Goal: Communication & Community: Answer question/provide support

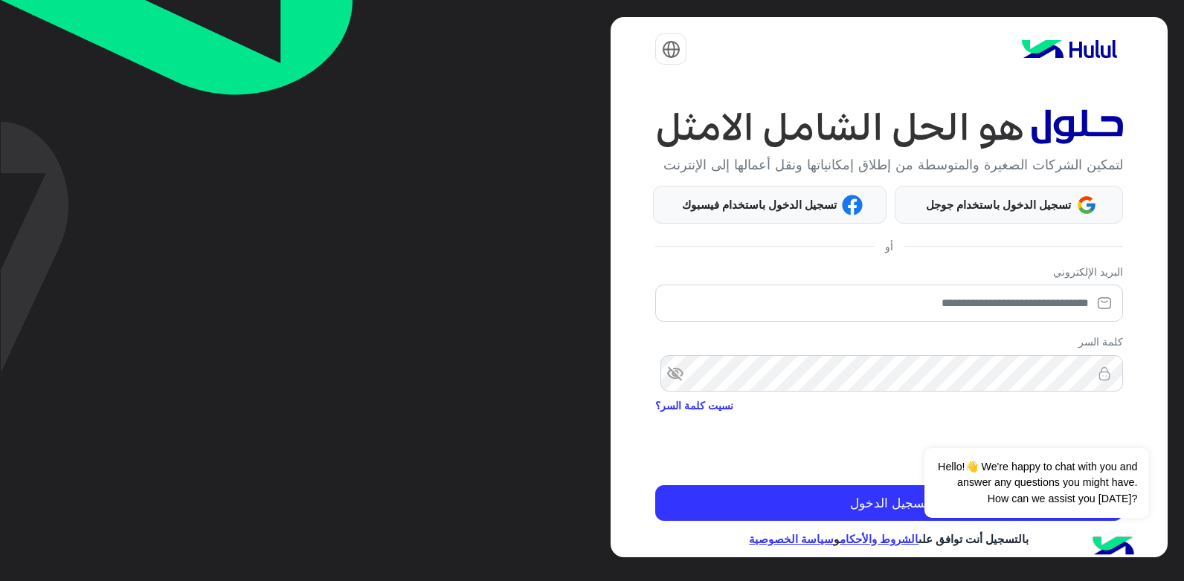
click at [967, 282] on div "لتمكين الشركات الصغيرة والمتوسطة من إطلاق إمكانياتها ونقل أعمالها إلى الإنترنت …" at bounding box center [888, 287] width 556 height 541
click at [967, 296] on div "البريد الإلكتروني" at bounding box center [888, 296] width 467 height 65
click at [999, 319] on input "email" at bounding box center [888, 303] width 467 height 37
type input "**********"
click at [893, 446] on div at bounding box center [888, 445] width 467 height 58
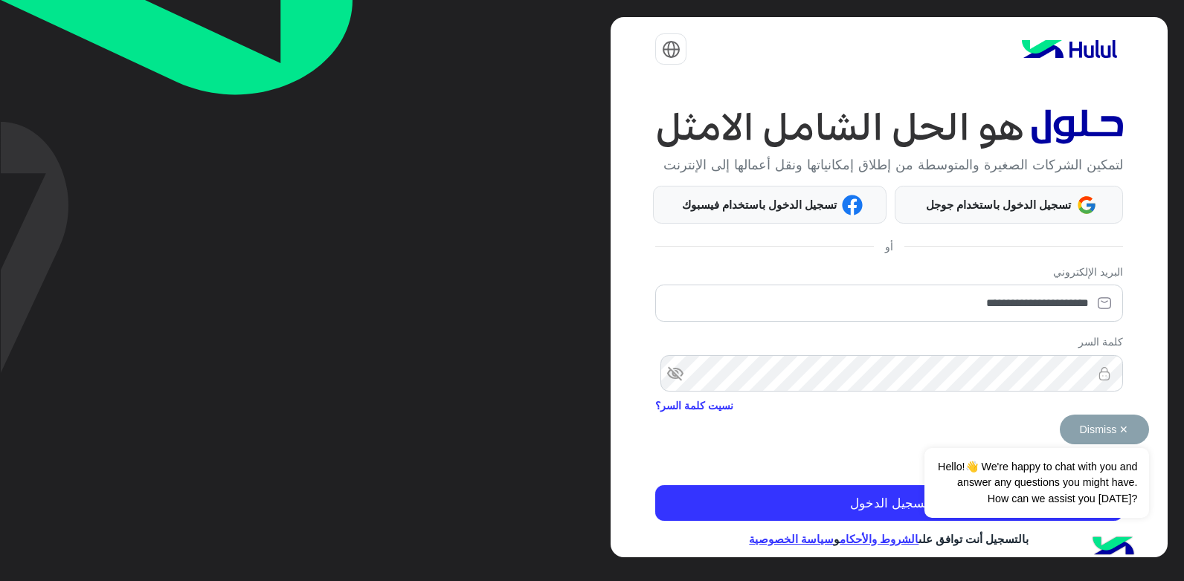
click at [1127, 436] on button "Dismiss ✕" at bounding box center [1104, 430] width 89 height 30
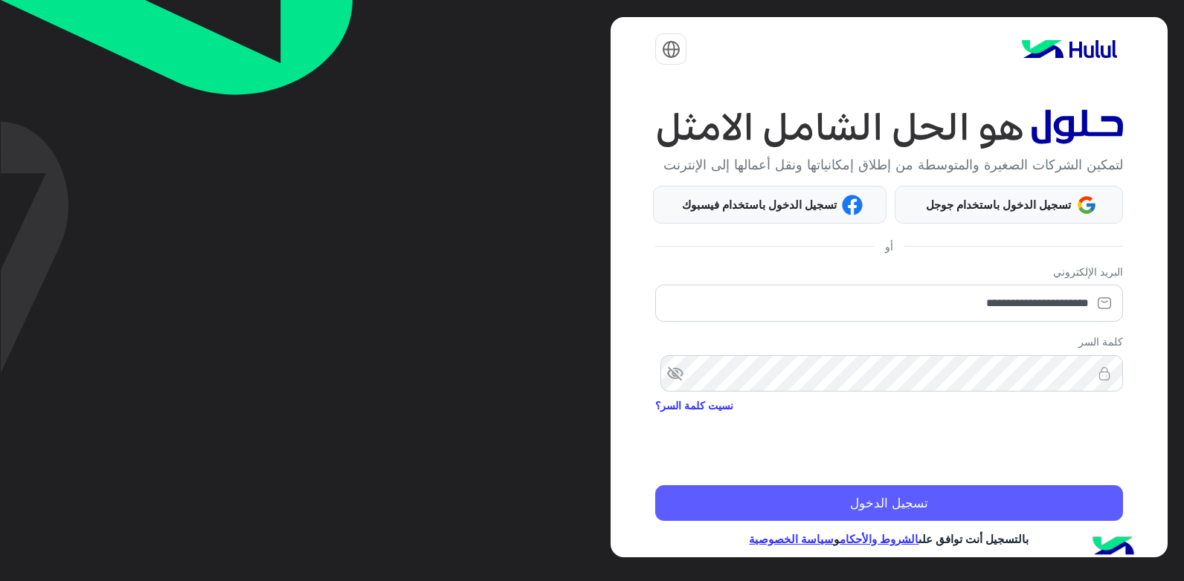
click at [1011, 517] on button "تسجيل الدخول" at bounding box center [888, 504] width 467 height 36
click at [1008, 515] on button "تسجيل الدخول" at bounding box center [888, 504] width 467 height 36
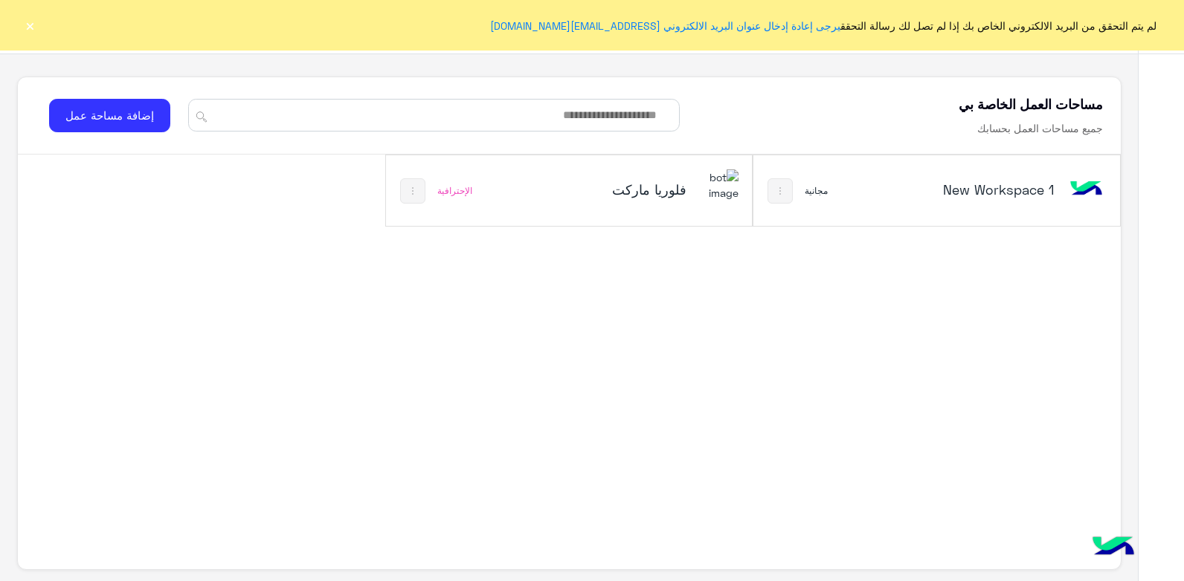
click at [639, 190] on h5 "فلوريا ماركت" at bounding box center [625, 190] width 122 height 18
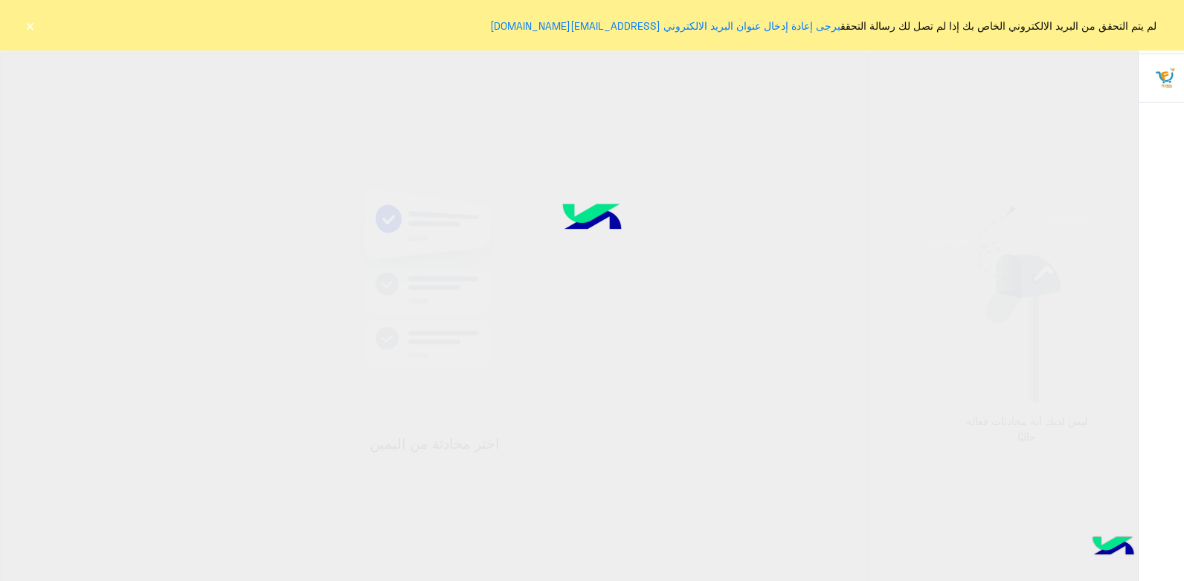
click at [26, 25] on button "×" at bounding box center [29, 25] width 15 height 15
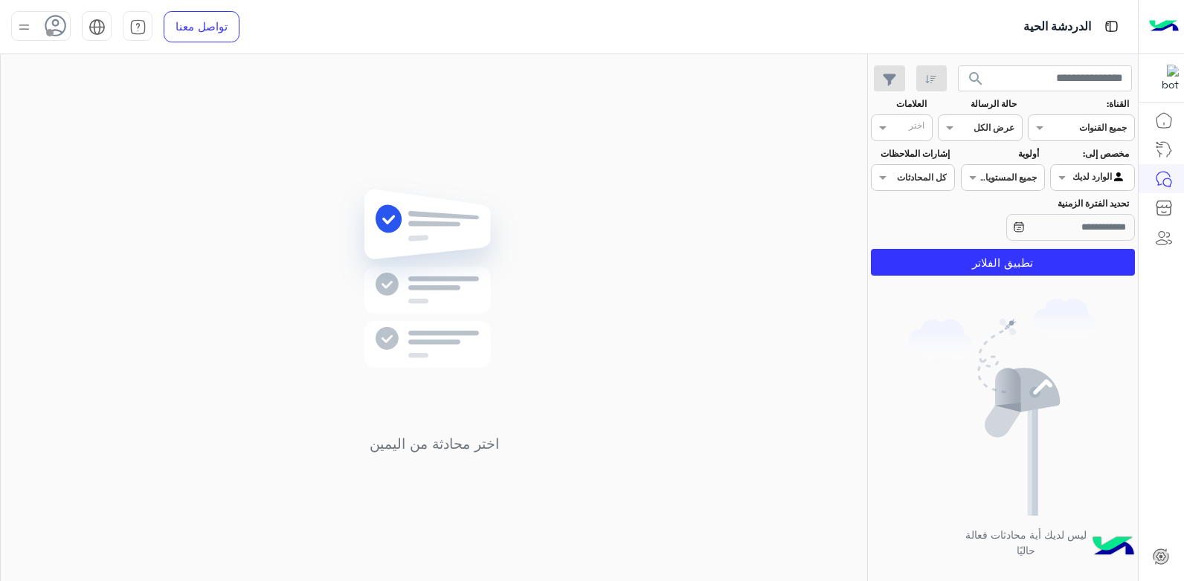
click at [13, 32] on div at bounding box center [40, 26] width 59 height 30
click at [73, 116] on label "متصل" at bounding box center [104, 113] width 162 height 27
click at [412, 175] on div "اختر محادثة من اليمين" at bounding box center [434, 320] width 866 height 533
click at [971, 82] on span "search" at bounding box center [976, 79] width 18 height 18
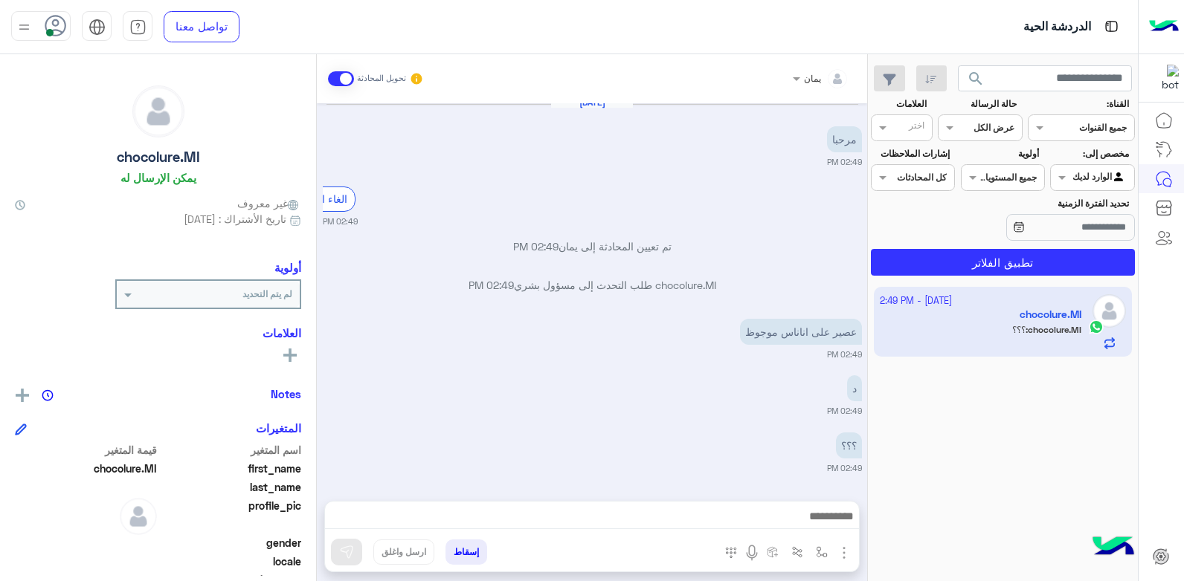
scroll to position [1333, 0]
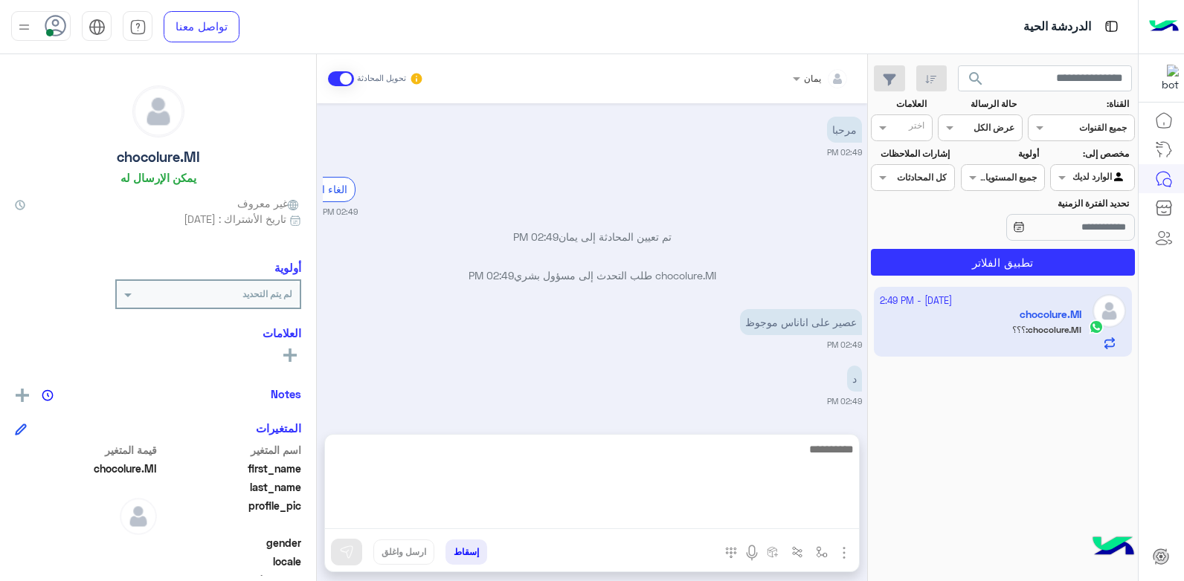
click at [690, 511] on textarea at bounding box center [592, 484] width 534 height 89
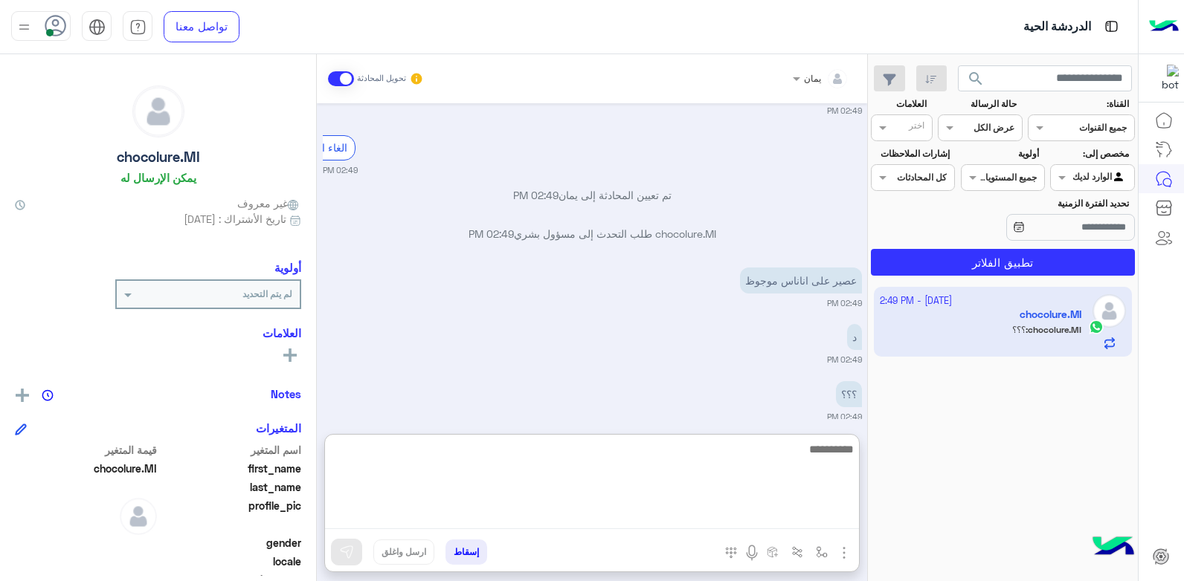
scroll to position [1399, 0]
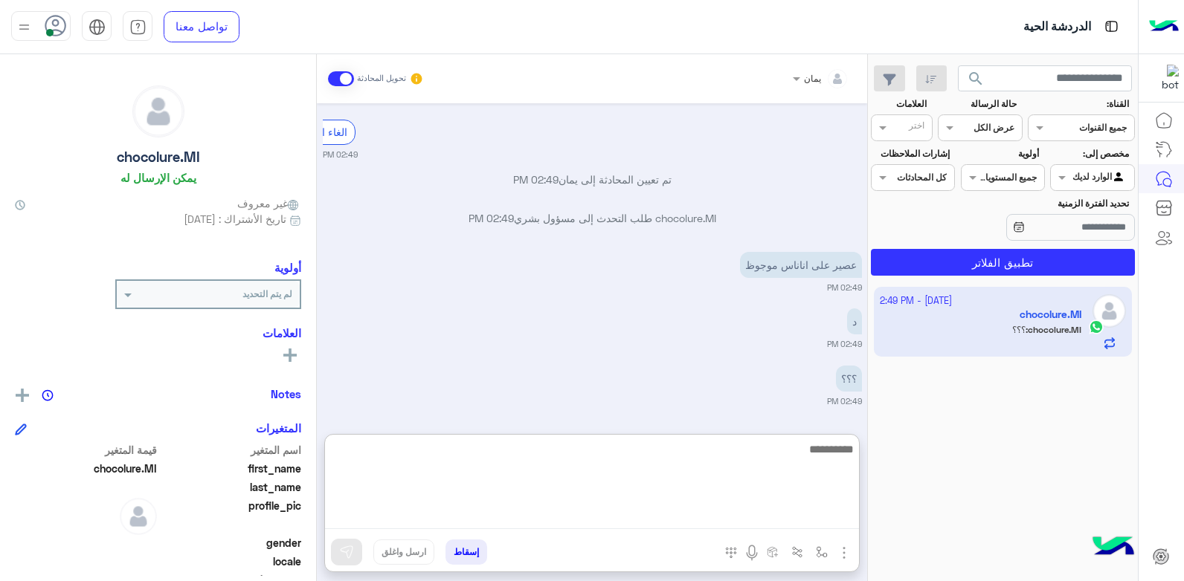
click at [692, 460] on textarea at bounding box center [592, 484] width 534 height 89
type textarea "*"
type textarea "*****"
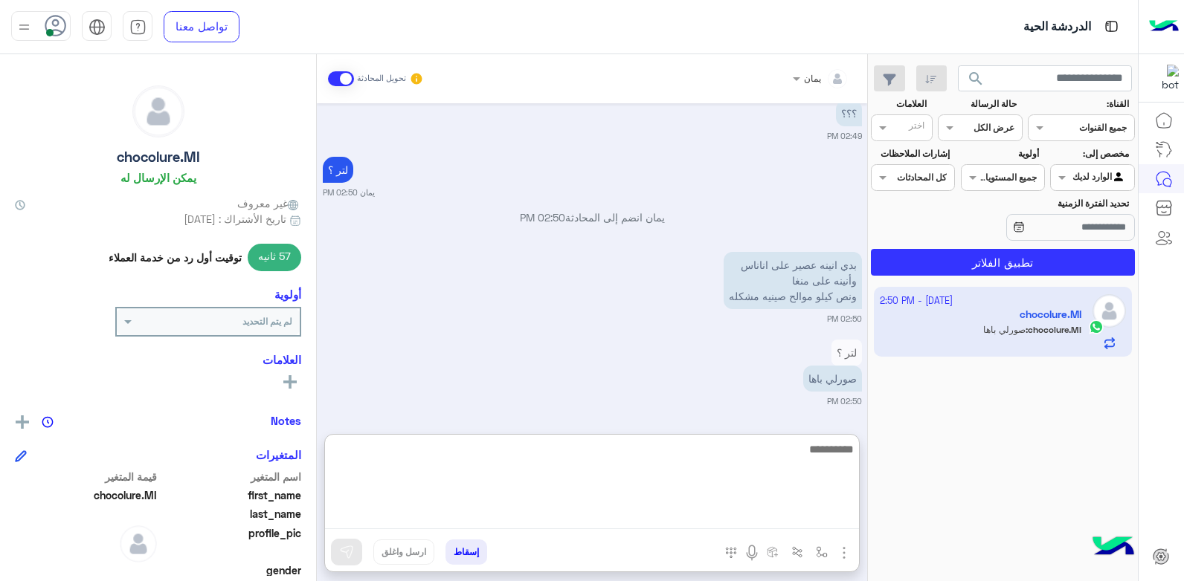
scroll to position [1722, 0]
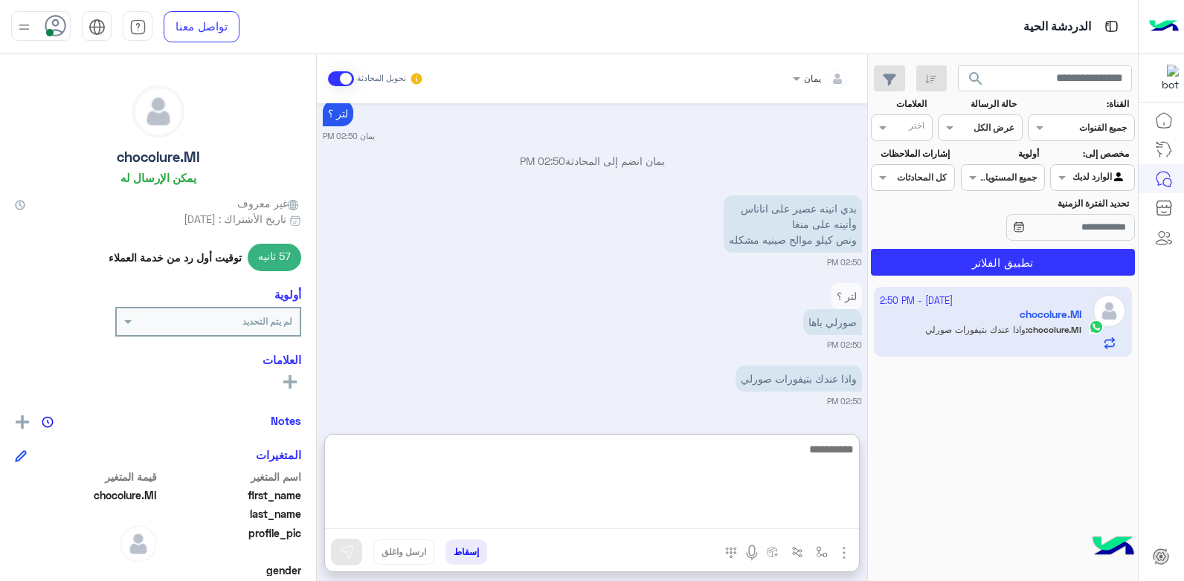
click at [616, 476] on textarea at bounding box center [592, 484] width 534 height 89
click at [615, 474] on textarea at bounding box center [592, 484] width 534 height 89
click at [828, 465] on textarea at bounding box center [592, 484] width 534 height 89
type textarea "*****"
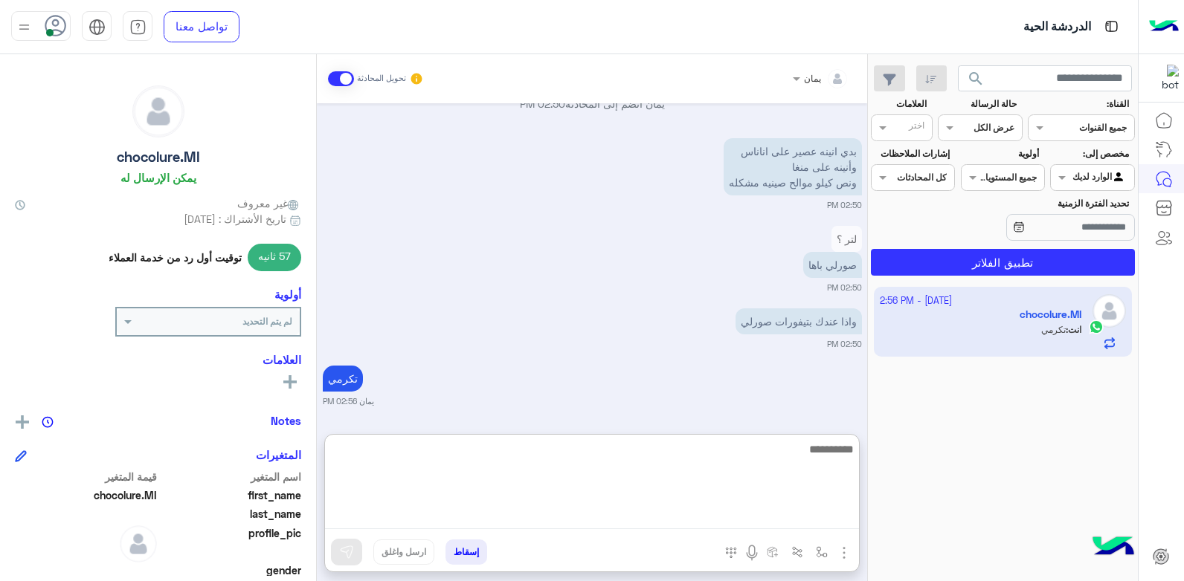
scroll to position [1779, 0]
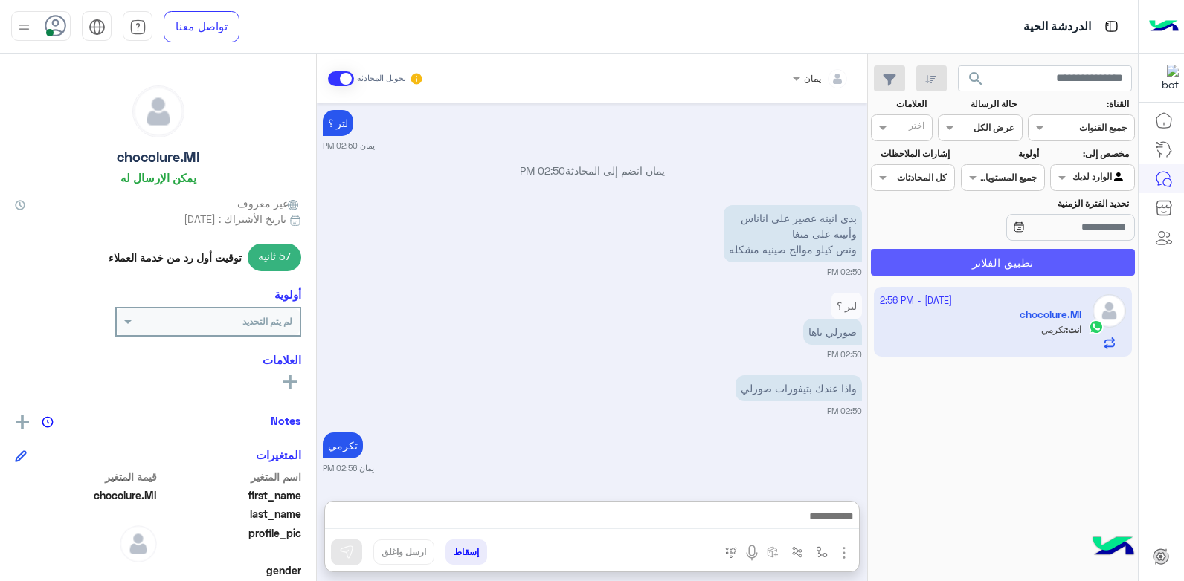
click at [903, 265] on button "تطبيق الفلاتر" at bounding box center [1003, 262] width 264 height 27
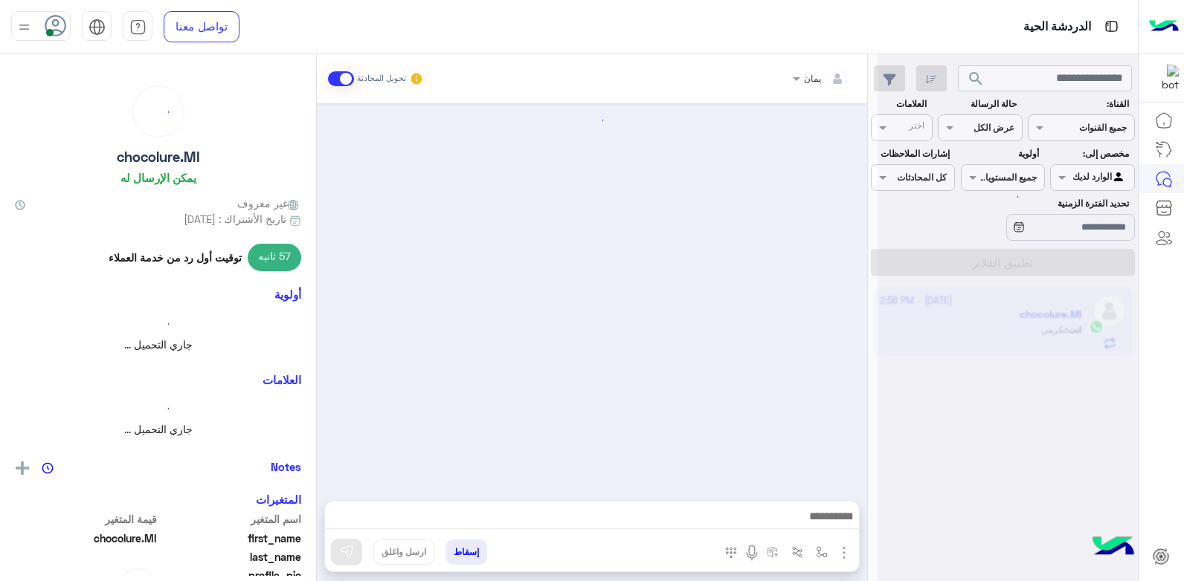
scroll to position [984, 0]
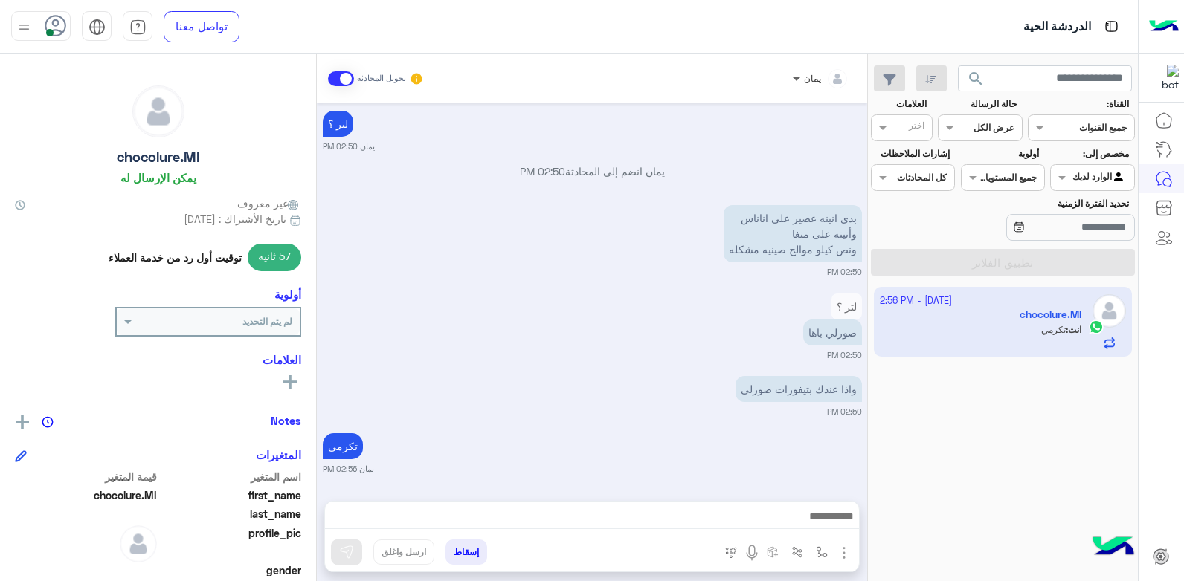
click at [796, 83] on span at bounding box center [794, 79] width 19 height 16
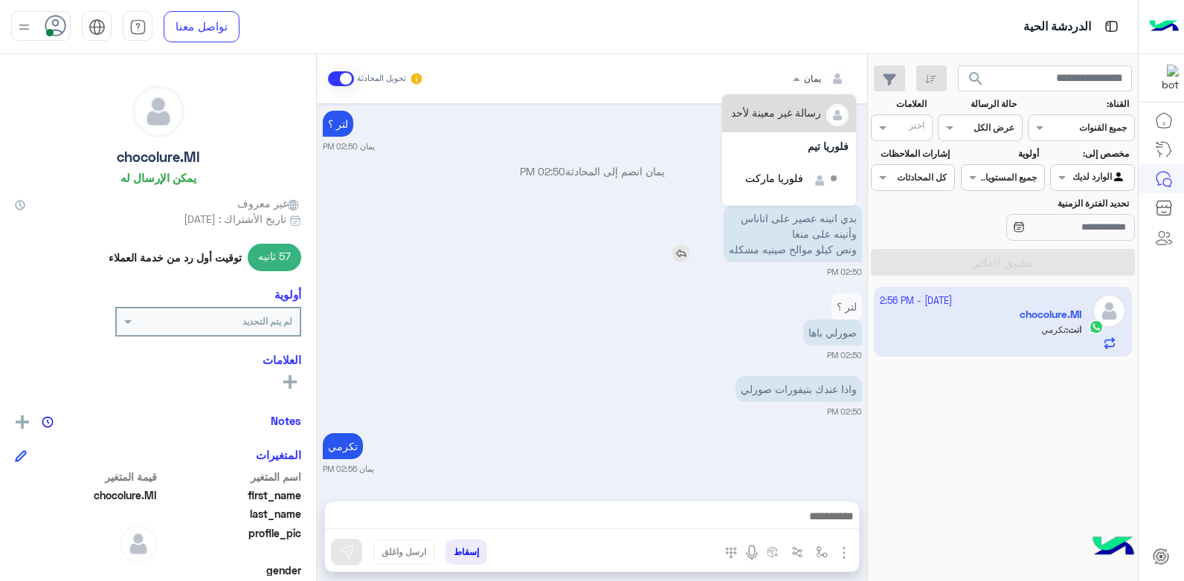
click at [687, 237] on div "بدي انينه عصير على اناناس وأنينه على منغا ونص كيلو موالح صينيه مشكله" at bounding box center [750, 233] width 223 height 57
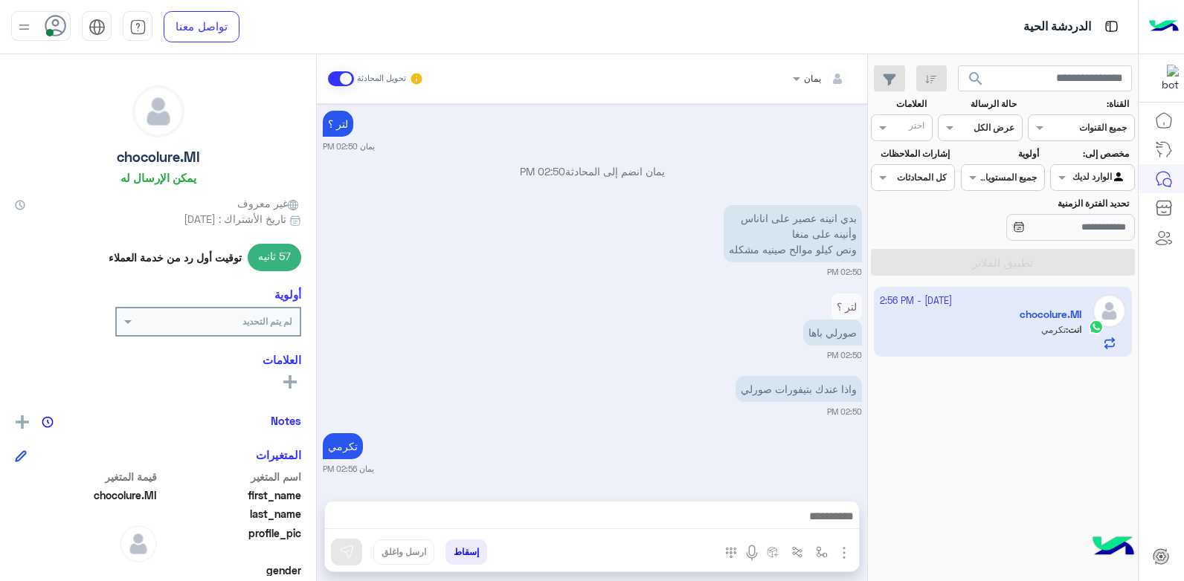
click at [372, 347] on div "لتر ؟ صورلي باها 02:50 PM" at bounding box center [592, 325] width 539 height 71
click at [605, 347] on div "لتر ؟ صورلي باها 02:50 PM" at bounding box center [592, 325] width 539 height 71
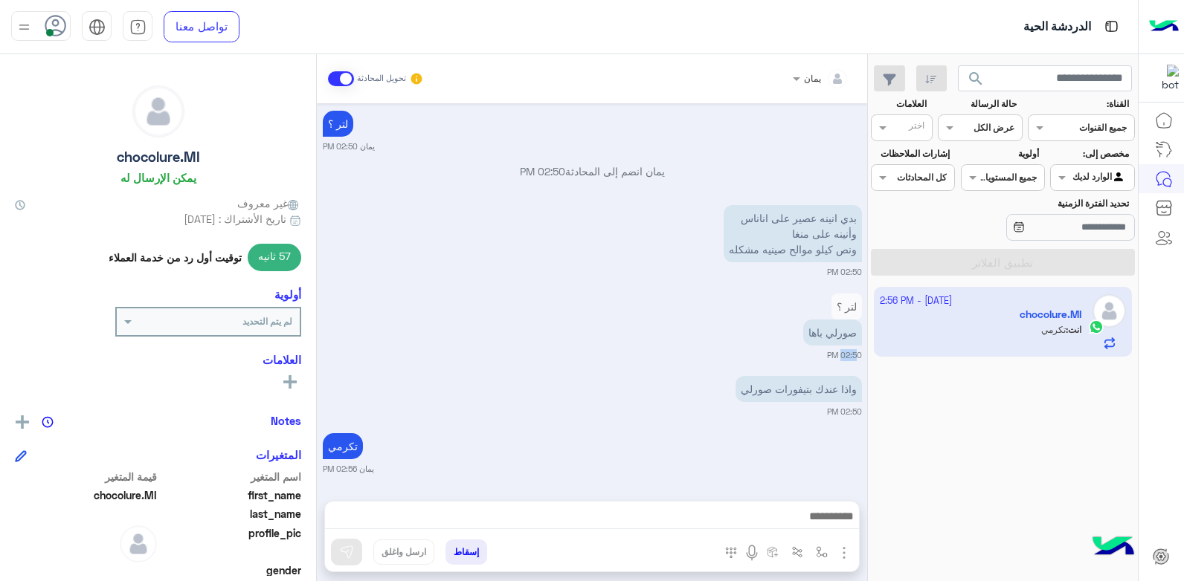
click at [605, 347] on div "لتر ؟ صورلي باها 02:50 PM" at bounding box center [592, 325] width 539 height 71
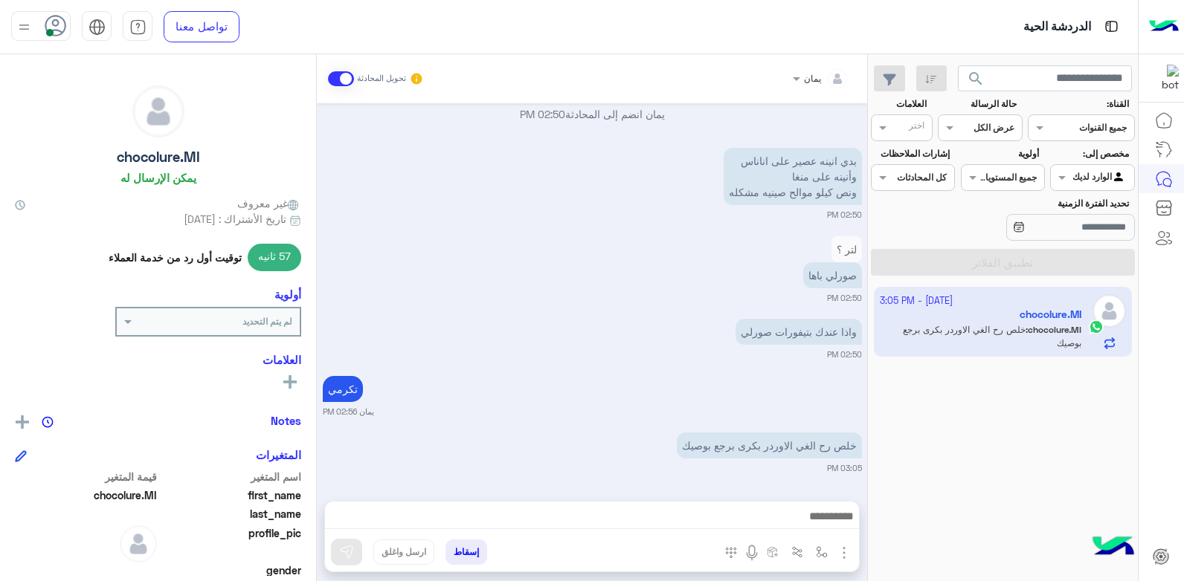
scroll to position [1098, 0]
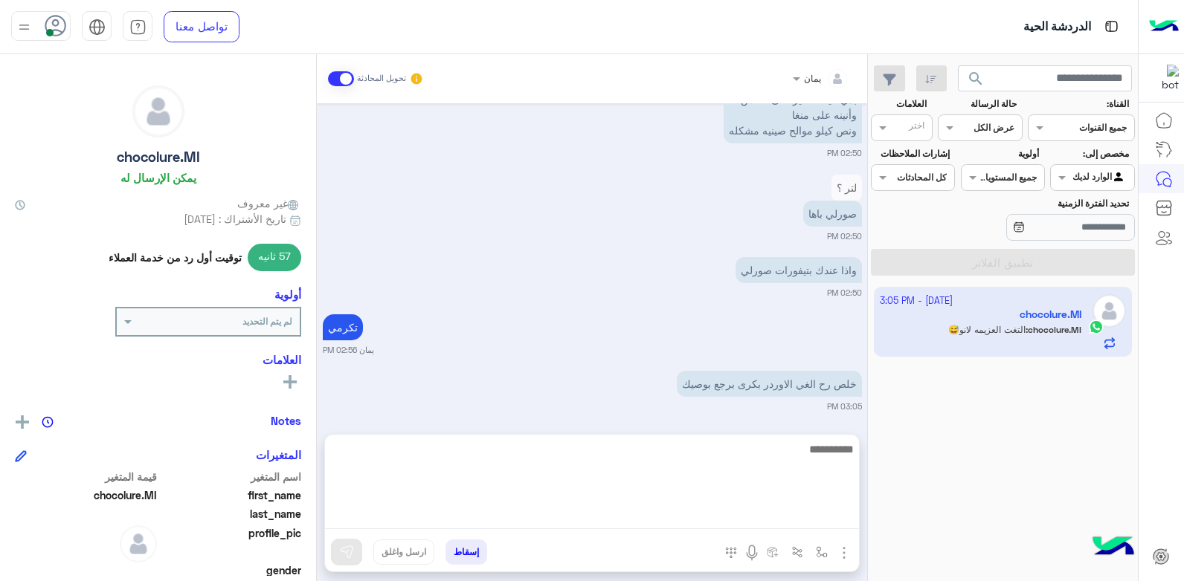
click at [686, 519] on textarea at bounding box center [592, 484] width 534 height 89
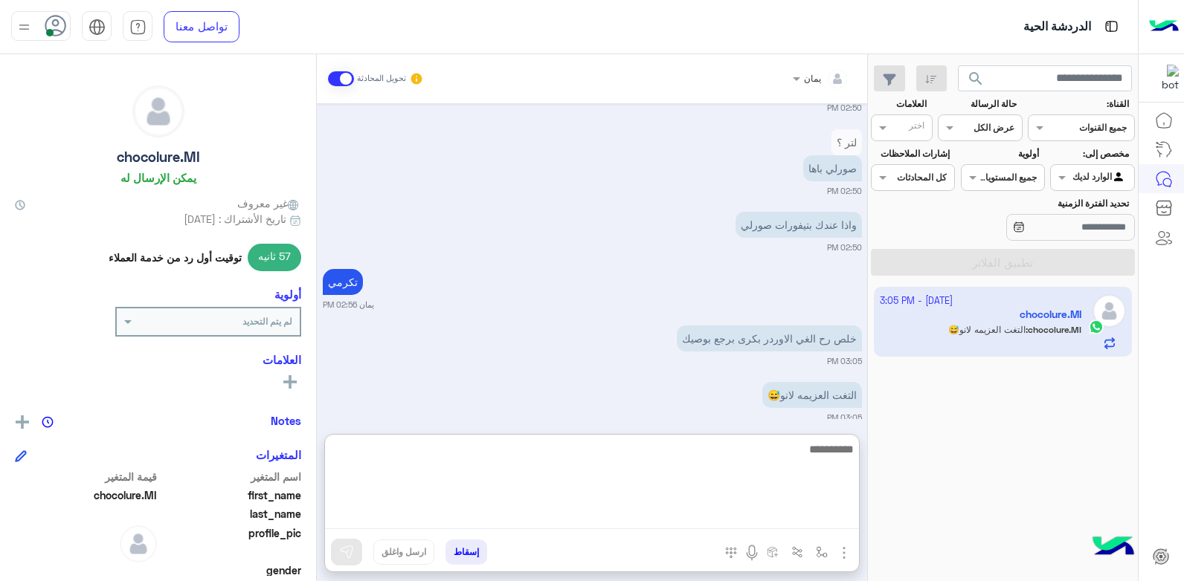
scroll to position [1164, 0]
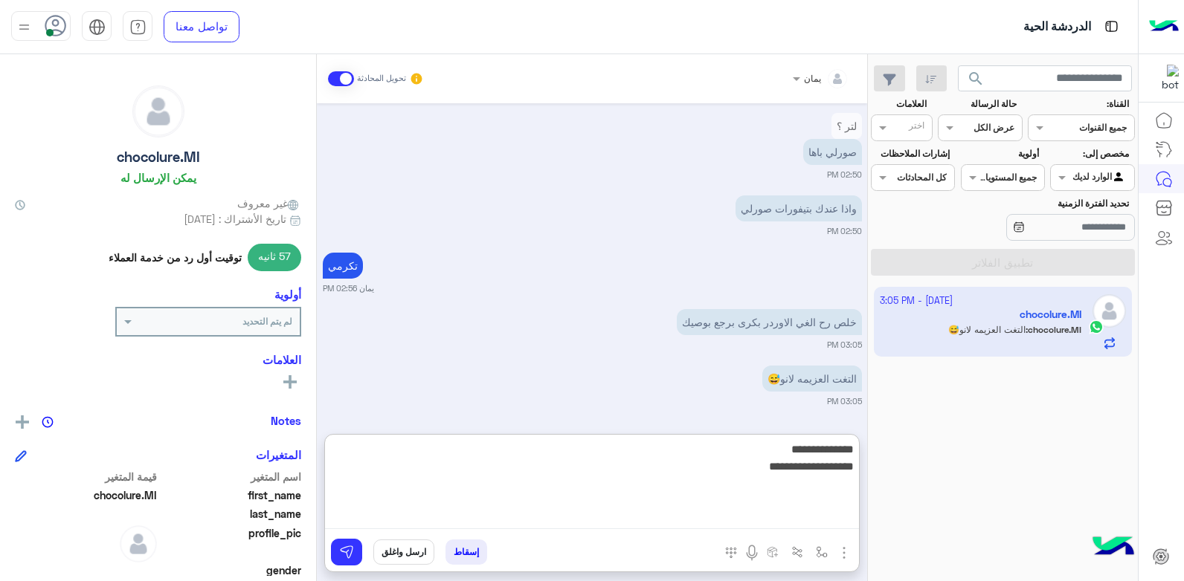
type textarea "**********"
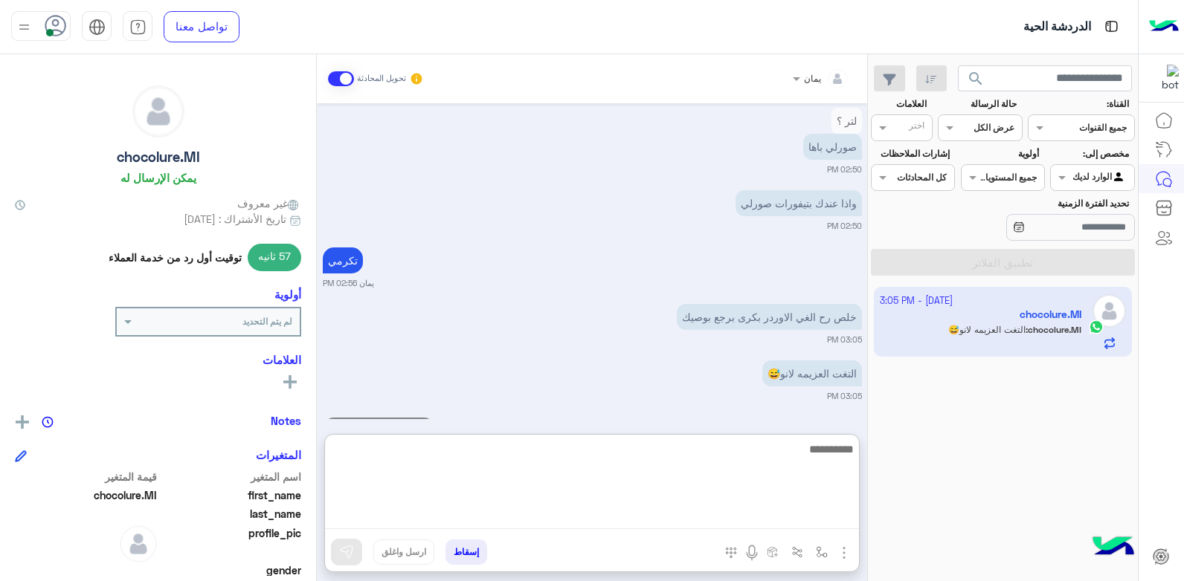
scroll to position [1237, 0]
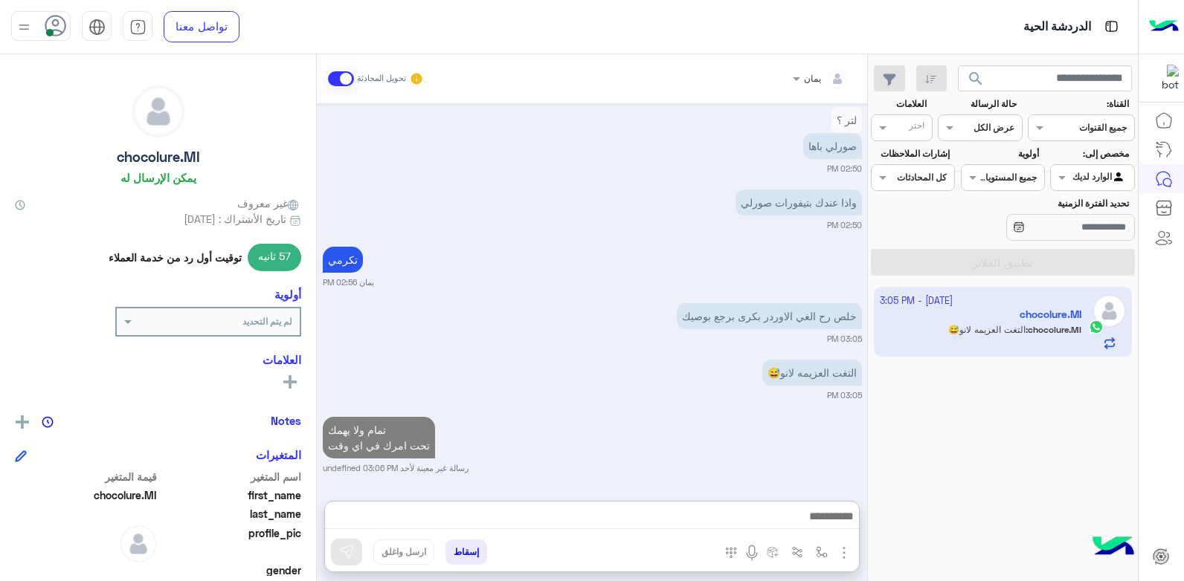
click at [470, 549] on button "إسقاط" at bounding box center [466, 552] width 42 height 25
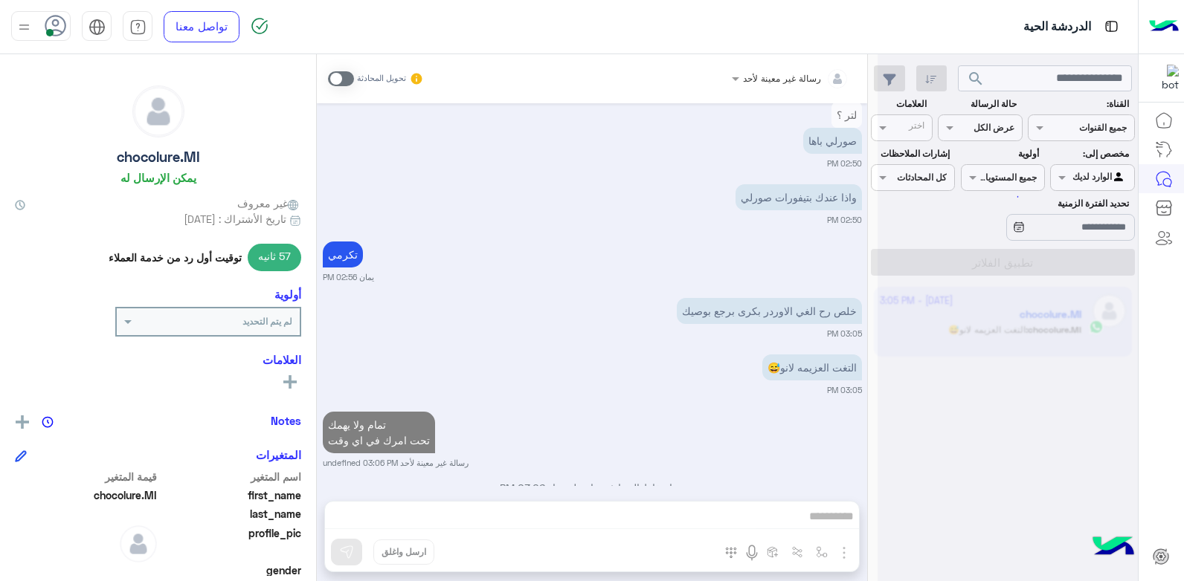
scroll to position [1208, 0]
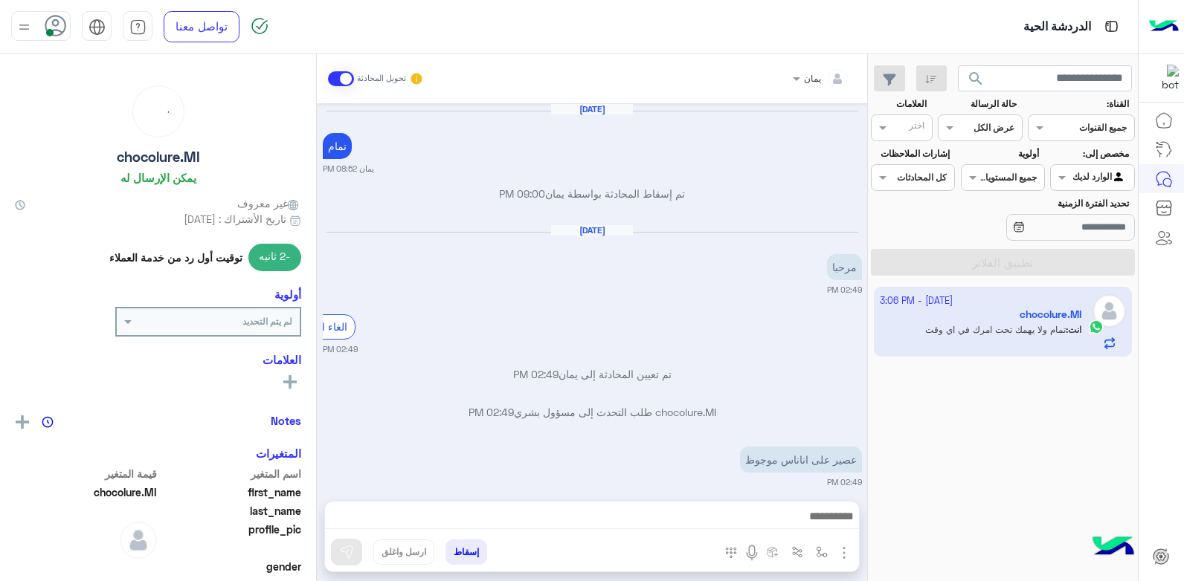
scroll to position [774, 0]
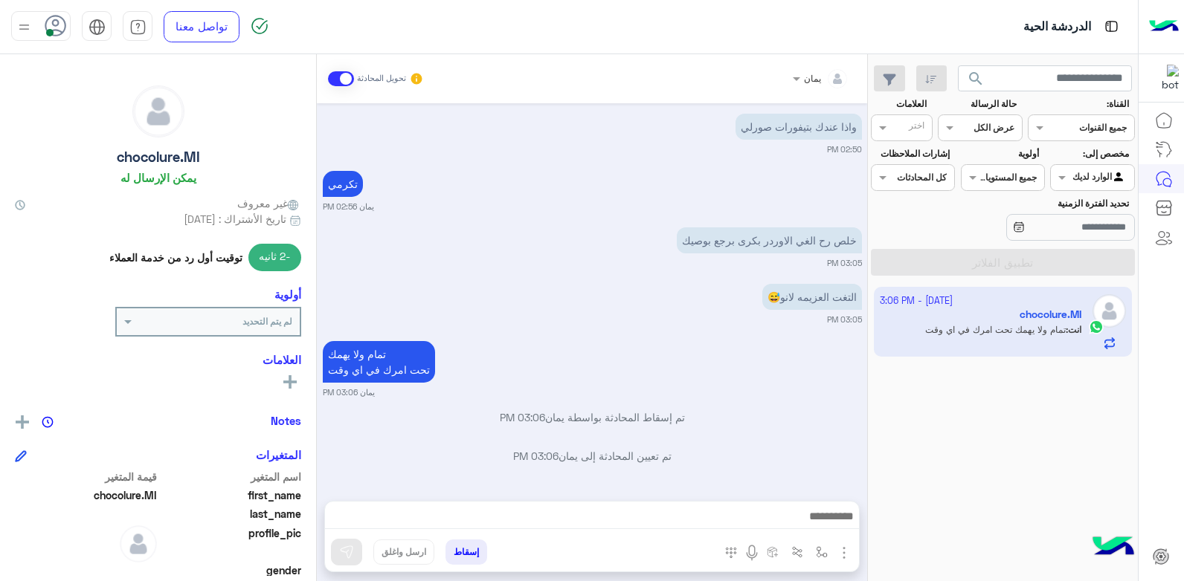
click at [477, 554] on button "إسقاط" at bounding box center [466, 552] width 42 height 25
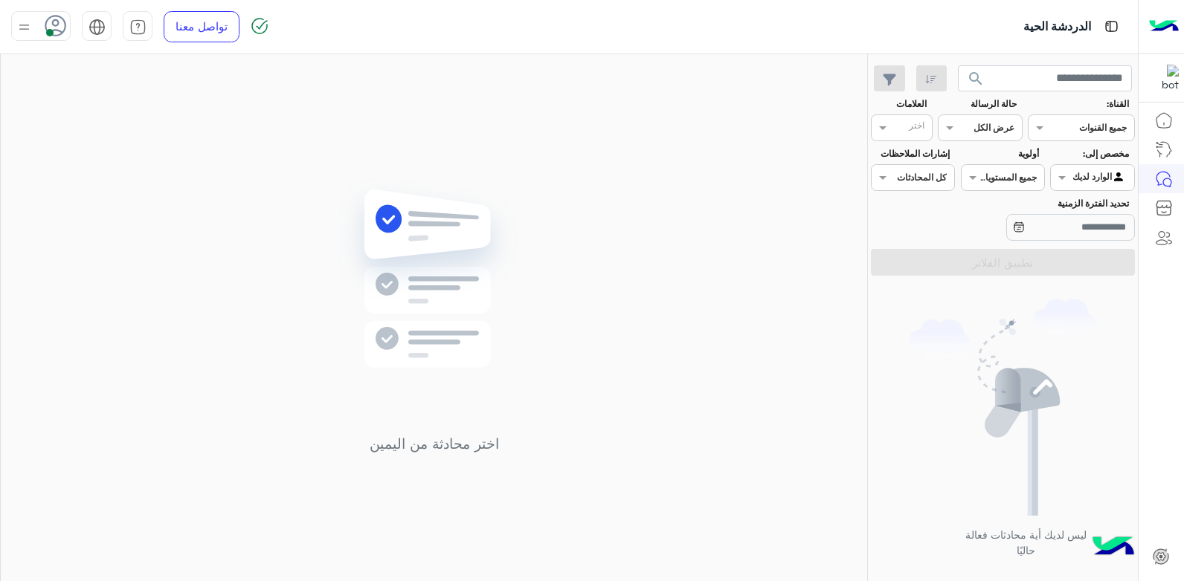
click at [676, 374] on div "اختر محادثة من اليمين" at bounding box center [434, 320] width 866 height 533
click at [980, 66] on button "search" at bounding box center [976, 81] width 36 height 32
click at [988, 80] on button "search" at bounding box center [976, 81] width 36 height 32
click at [103, 397] on div "اختر محادثة من اليمين" at bounding box center [434, 320] width 866 height 533
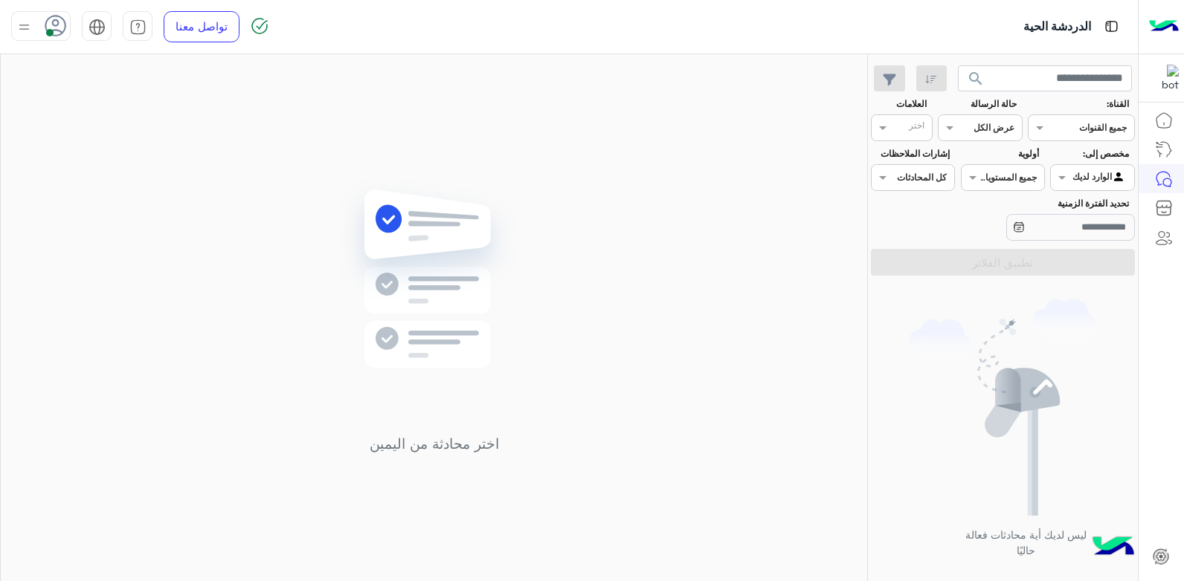
click at [972, 77] on span "search" at bounding box center [976, 79] width 18 height 18
click at [979, 68] on button "search" at bounding box center [976, 81] width 36 height 32
click at [979, 80] on span "search" at bounding box center [976, 79] width 18 height 18
click at [31, 32] on img at bounding box center [24, 27] width 19 height 19
click at [35, 15] on div at bounding box center [40, 26] width 59 height 30
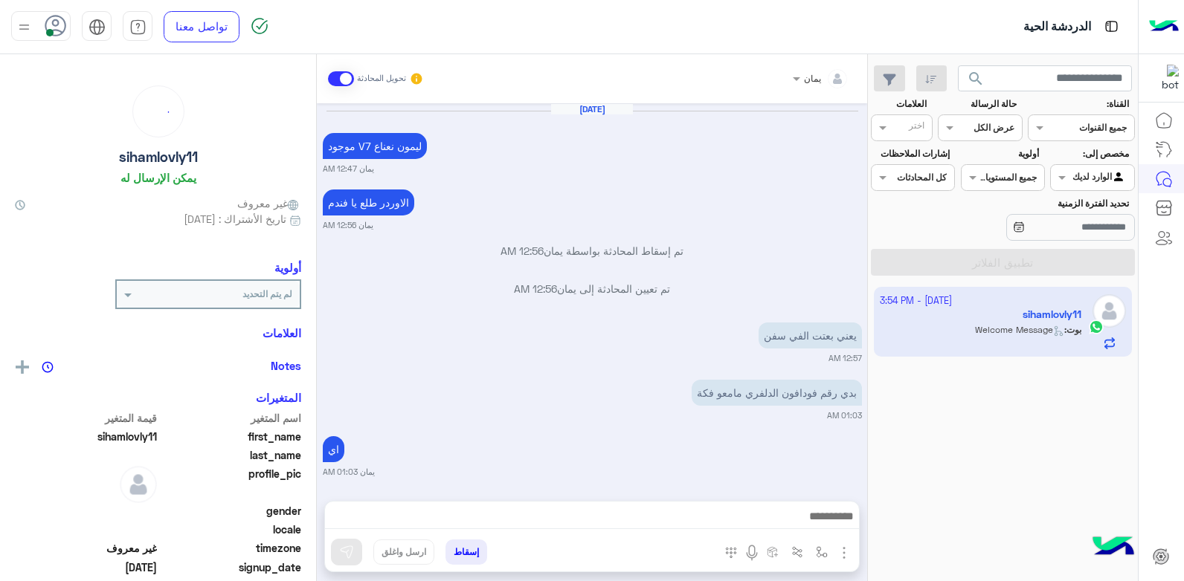
scroll to position [941, 0]
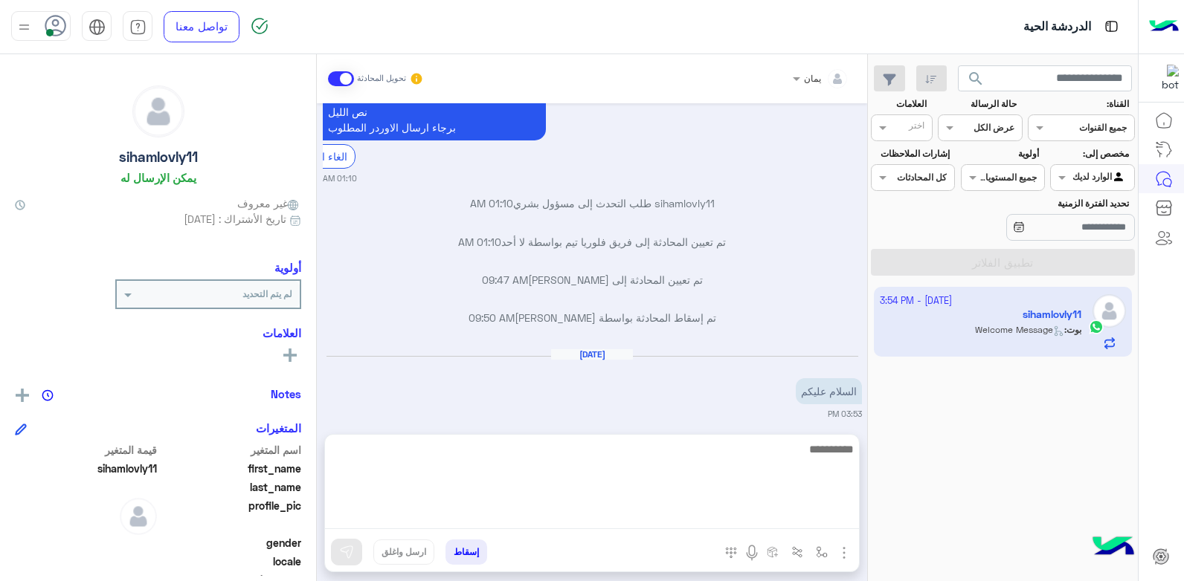
click at [787, 513] on textarea at bounding box center [592, 484] width 534 height 89
type textarea "**********"
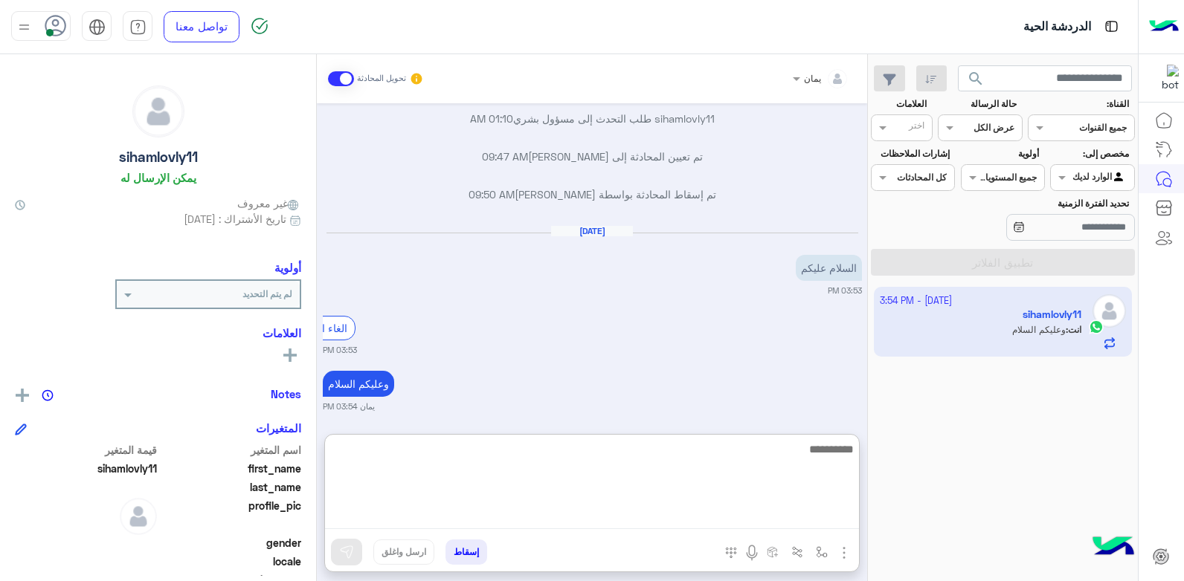
scroll to position [1103, 0]
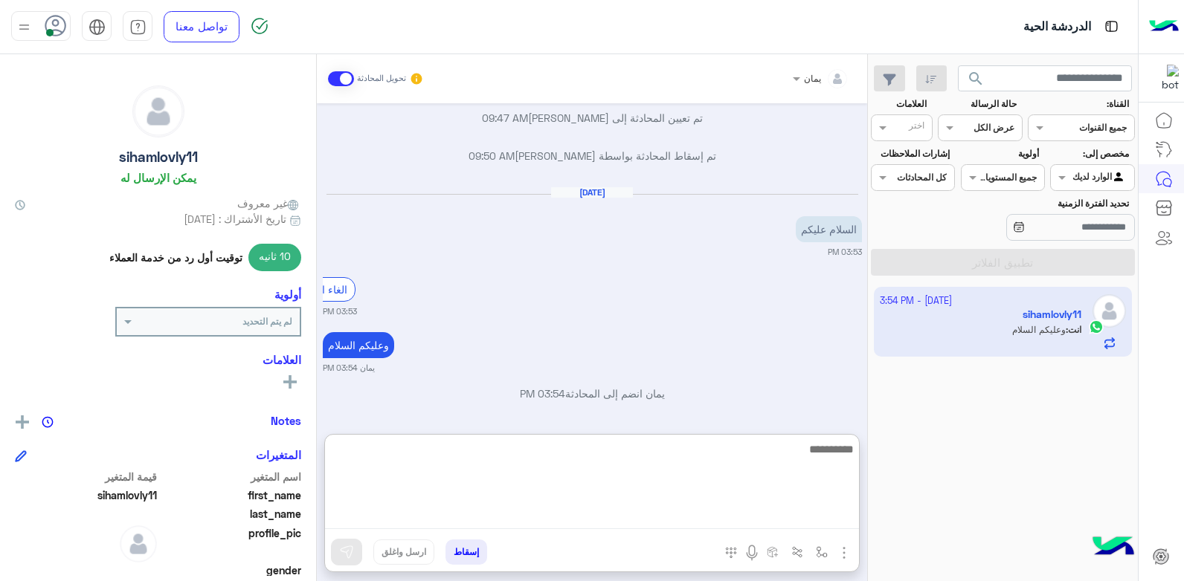
drag, startPoint x: 691, startPoint y: 474, endPoint x: 676, endPoint y: 476, distance: 15.0
click at [691, 474] on textarea at bounding box center [592, 484] width 534 height 89
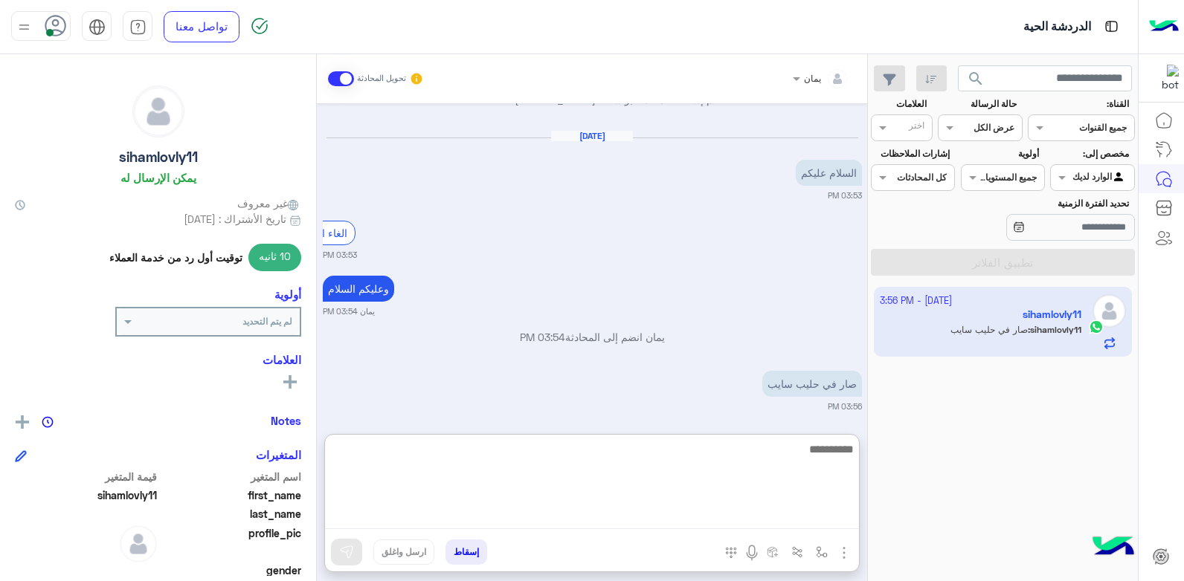
scroll to position [1217, 0]
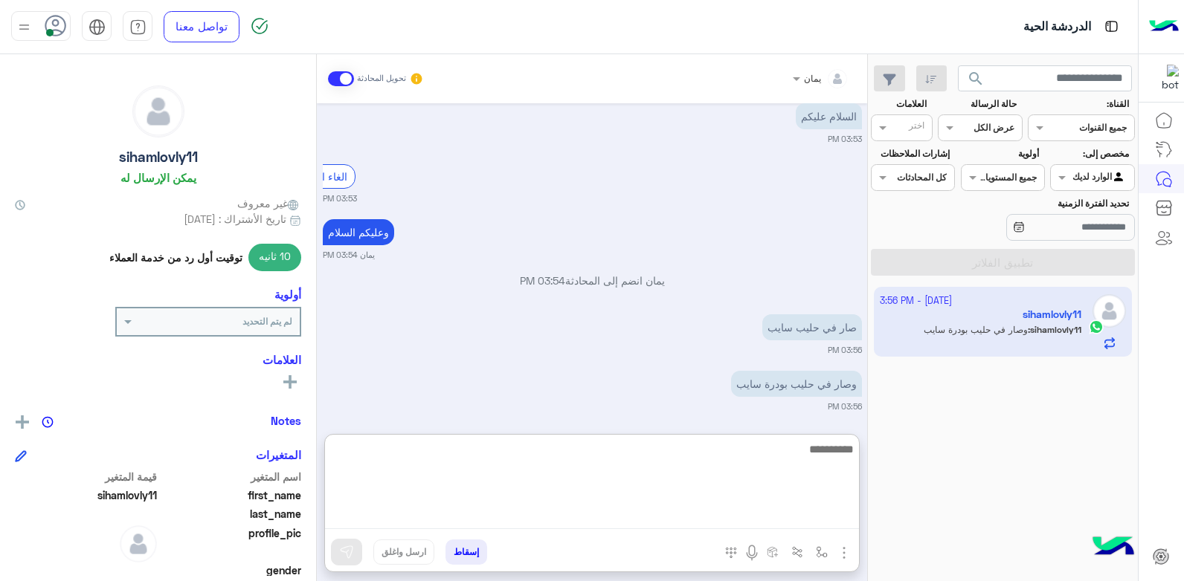
click at [622, 470] on textarea at bounding box center [592, 484] width 534 height 89
click at [622, 465] on textarea at bounding box center [592, 484] width 534 height 89
type textarea "*****"
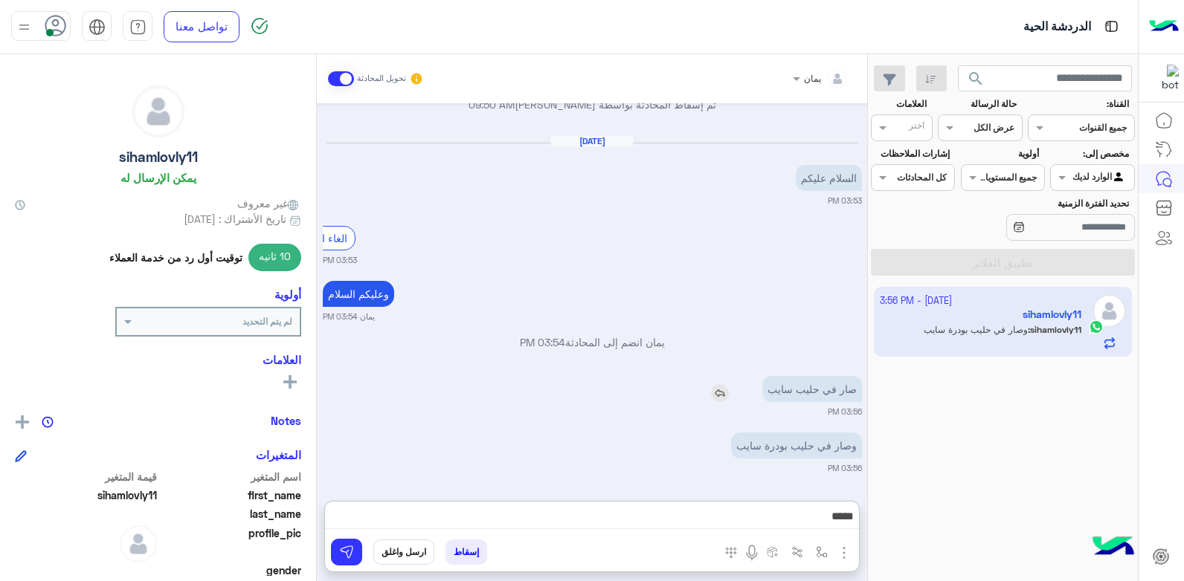
click at [724, 384] on img at bounding box center [720, 393] width 18 height 18
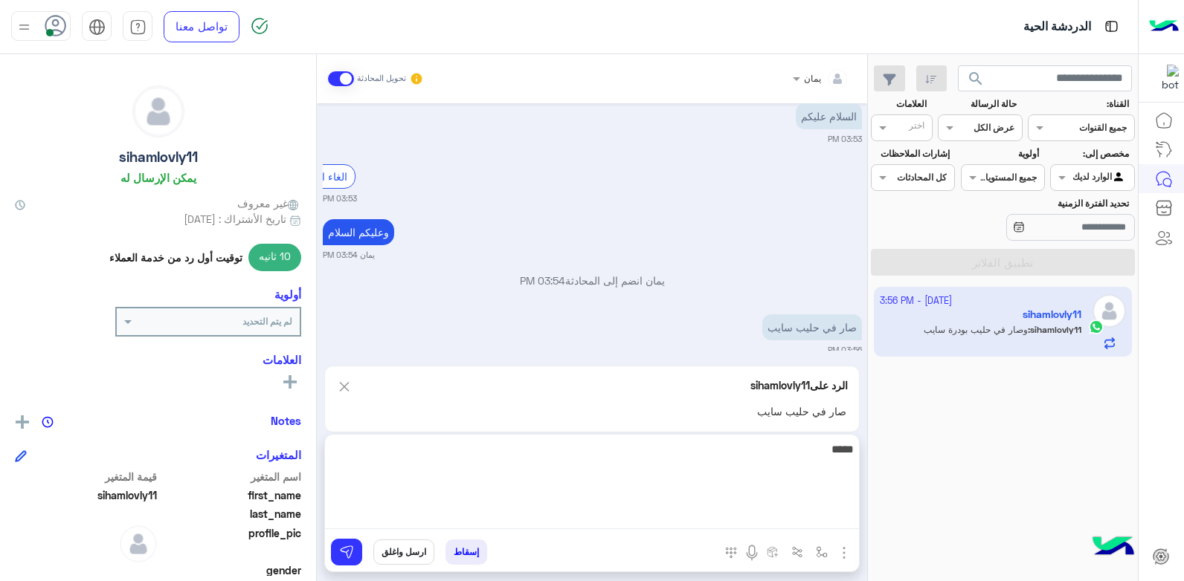
click at [691, 512] on textarea "*****" at bounding box center [592, 484] width 534 height 89
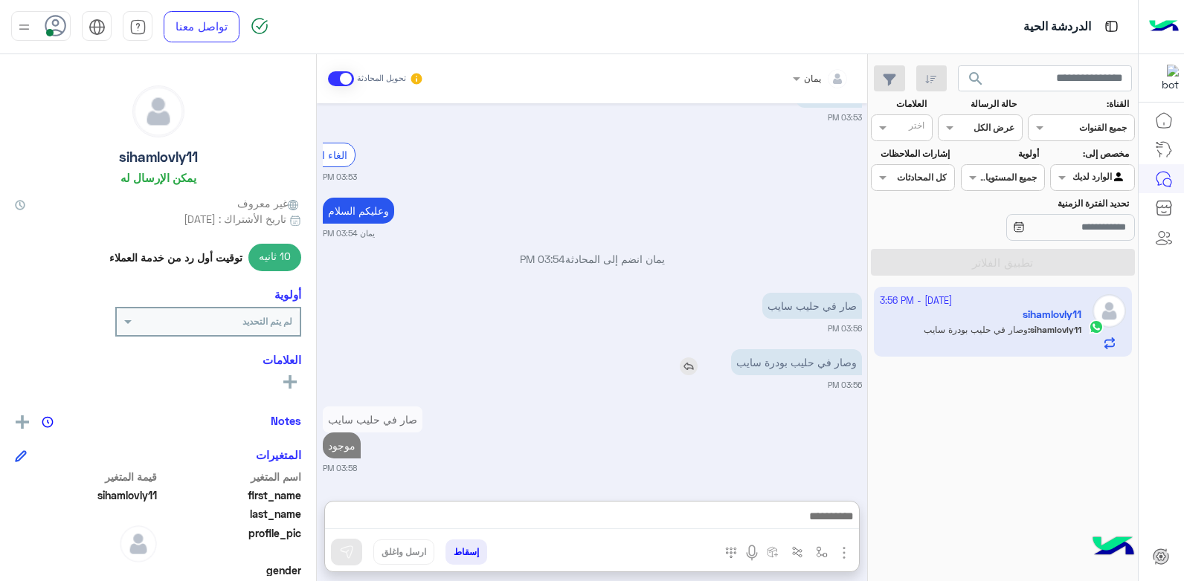
click at [695, 349] on div "وصار في حليب بودرة سايب" at bounding box center [754, 362] width 216 height 26
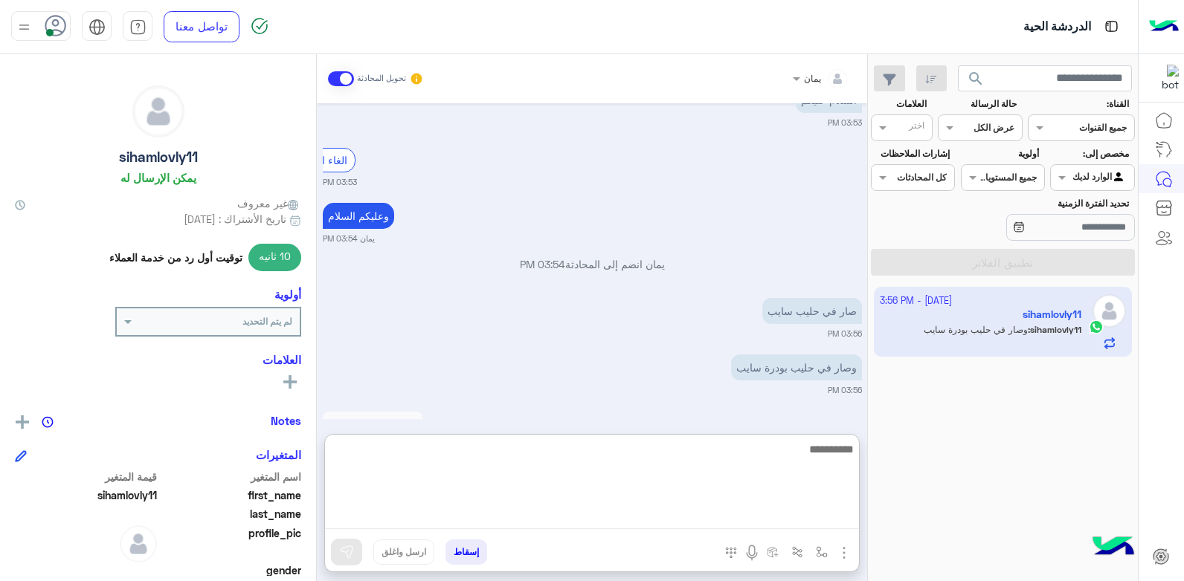
click at [613, 522] on textarea at bounding box center [592, 484] width 534 height 89
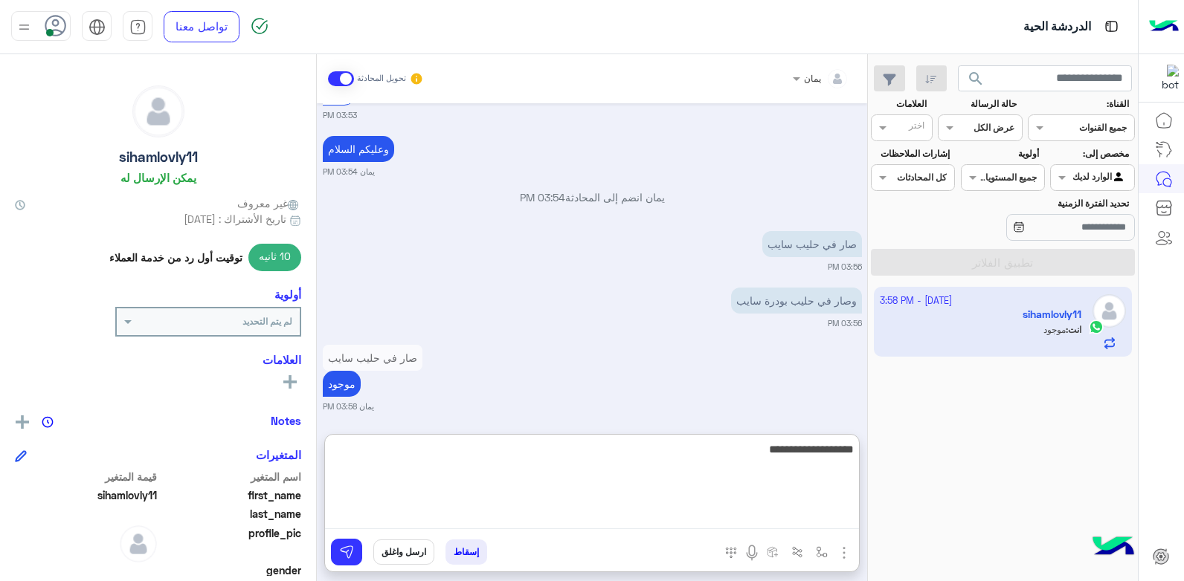
type textarea "**********"
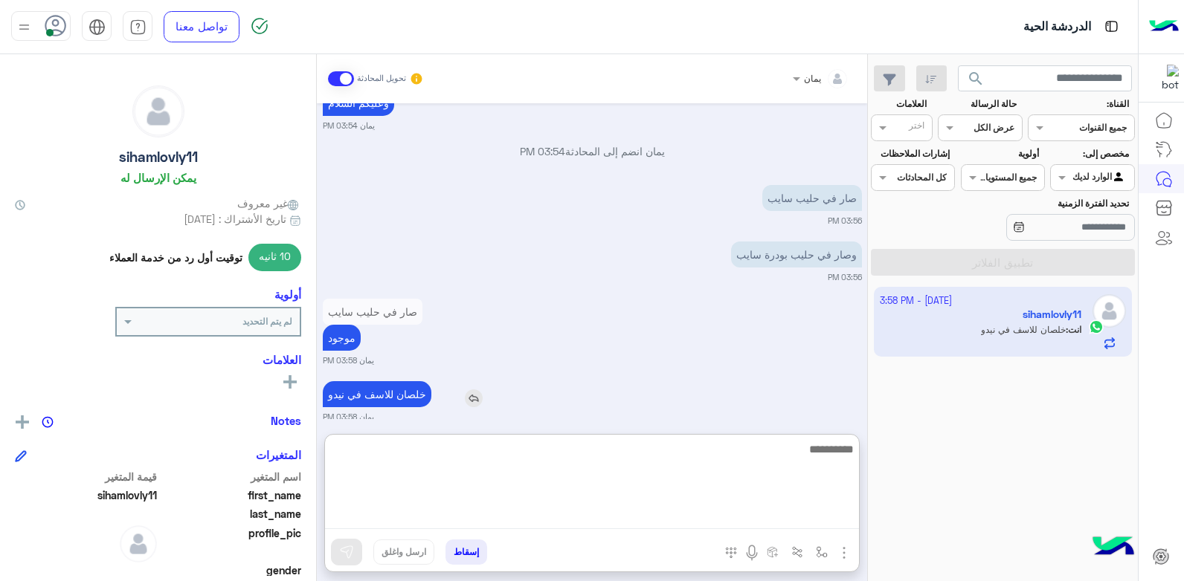
scroll to position [1356, 0]
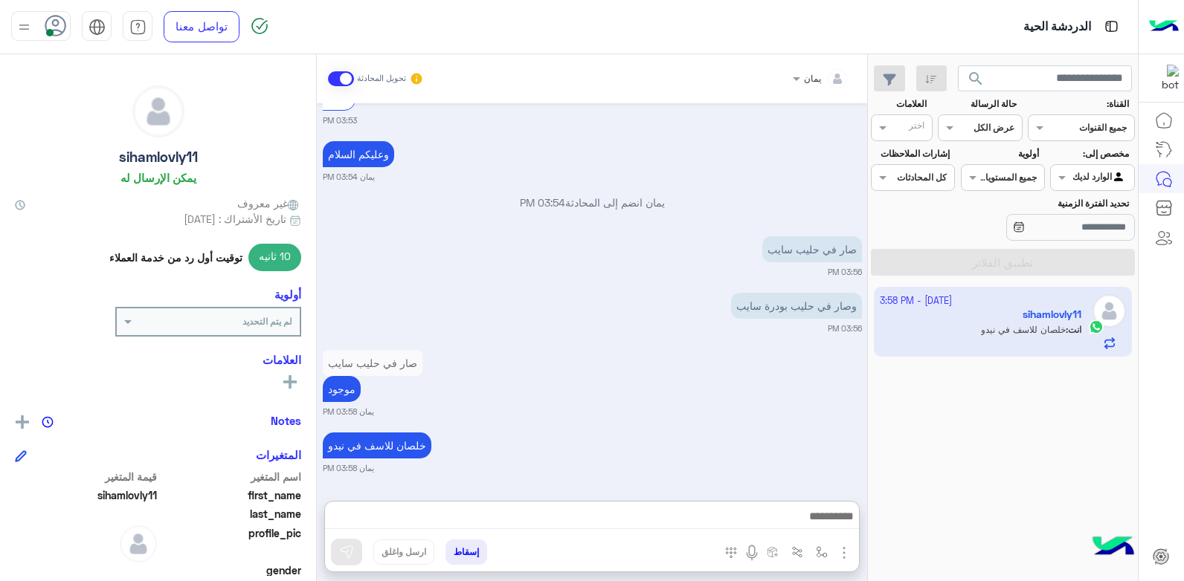
click at [968, 74] on span "search" at bounding box center [976, 79] width 18 height 18
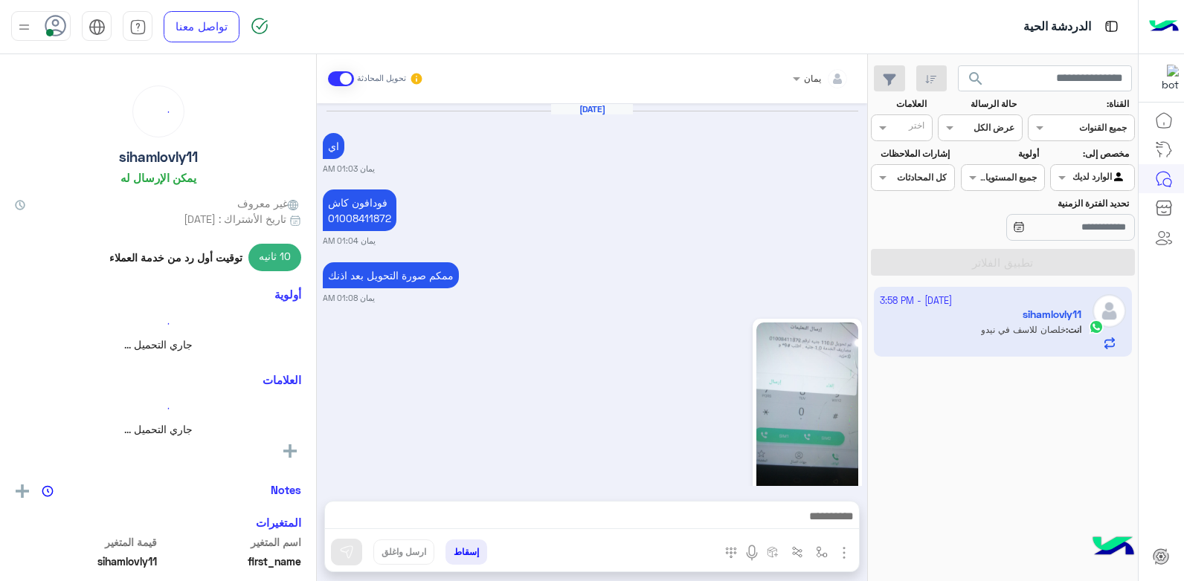
scroll to position [986, 0]
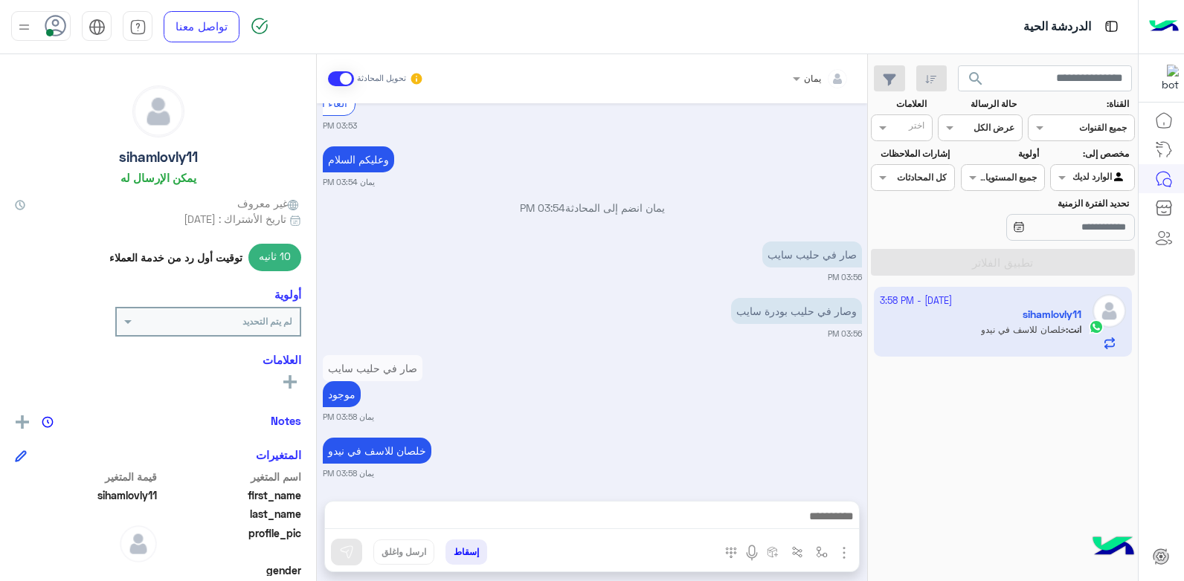
click at [967, 77] on span "search" at bounding box center [976, 79] width 18 height 18
click at [1014, 370] on div "6 October - 3:58 PM sihamlovly11 انت : خلصان للاسف في نيدو" at bounding box center [1003, 435] width 270 height 306
drag, startPoint x: 1014, startPoint y: 370, endPoint x: 1040, endPoint y: 400, distance: 40.1
click at [1040, 400] on div "6 October - 3:58 PM sihamlovly11 انت : خلصان للاسف في نيدو" at bounding box center [1003, 435] width 270 height 306
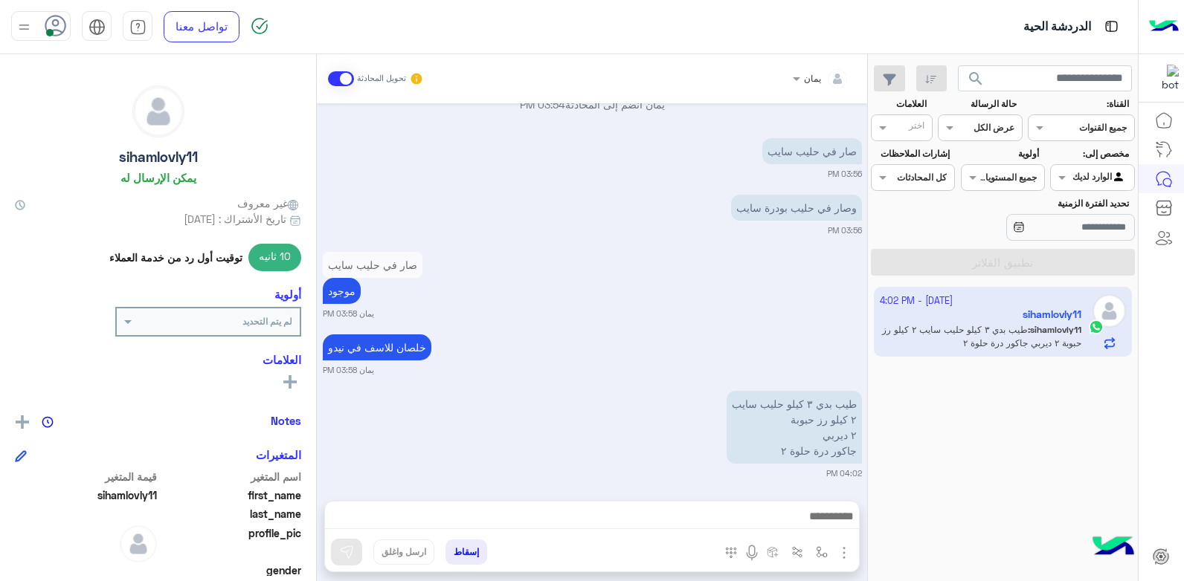
click at [687, 505] on div at bounding box center [592, 520] width 534 height 37
click at [688, 505] on div at bounding box center [592, 520] width 534 height 37
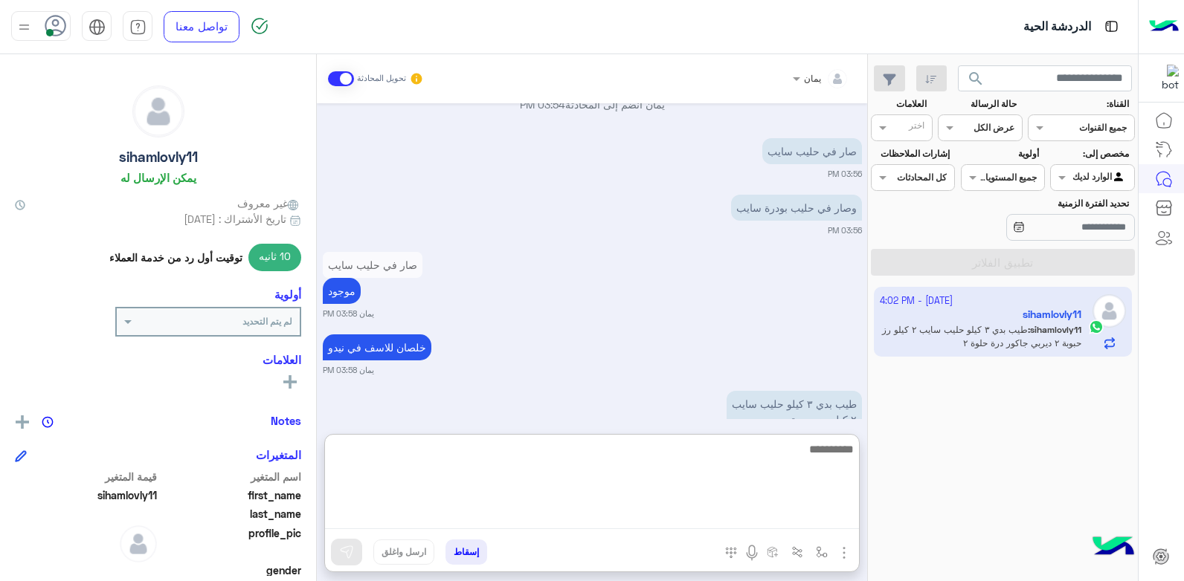
click at [683, 509] on textarea at bounding box center [592, 484] width 534 height 89
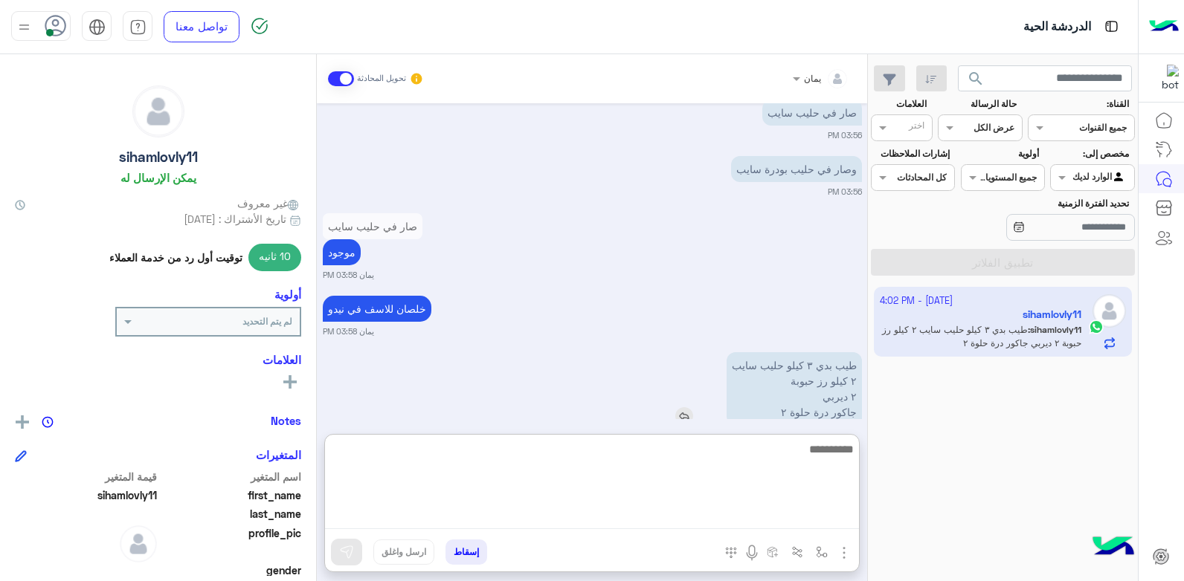
scroll to position [1156, 0]
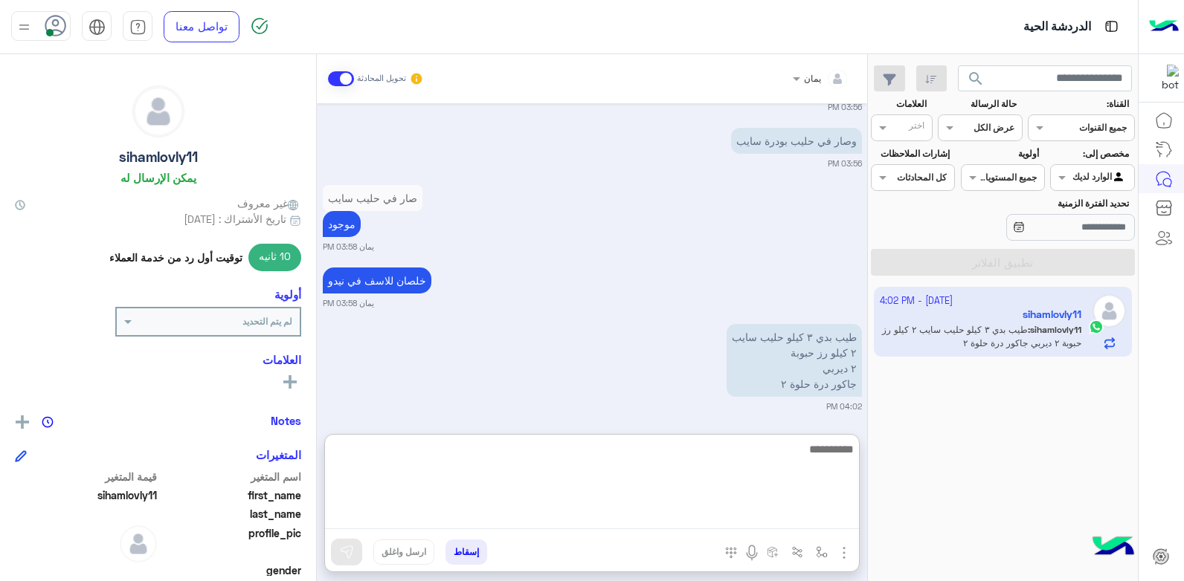
click at [721, 457] on textarea at bounding box center [592, 484] width 534 height 89
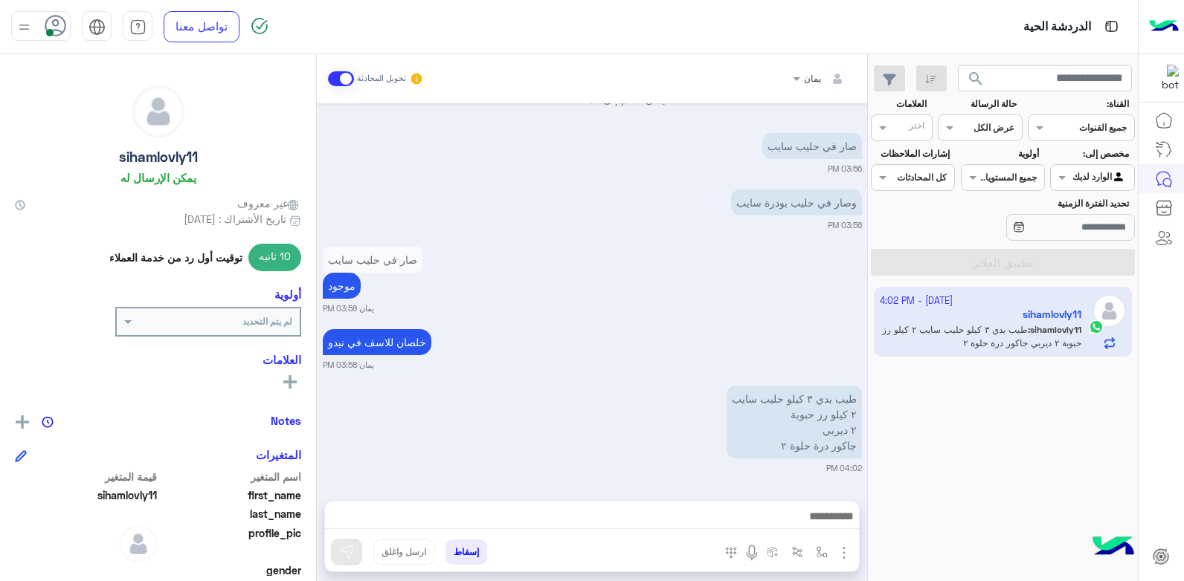
click at [729, 438] on div "يمان تحويل المحادثة Oct 5, 2025 اي يمان 01:03 AM فودافون كاش 01008411872 يمان 0…" at bounding box center [592, 320] width 550 height 533
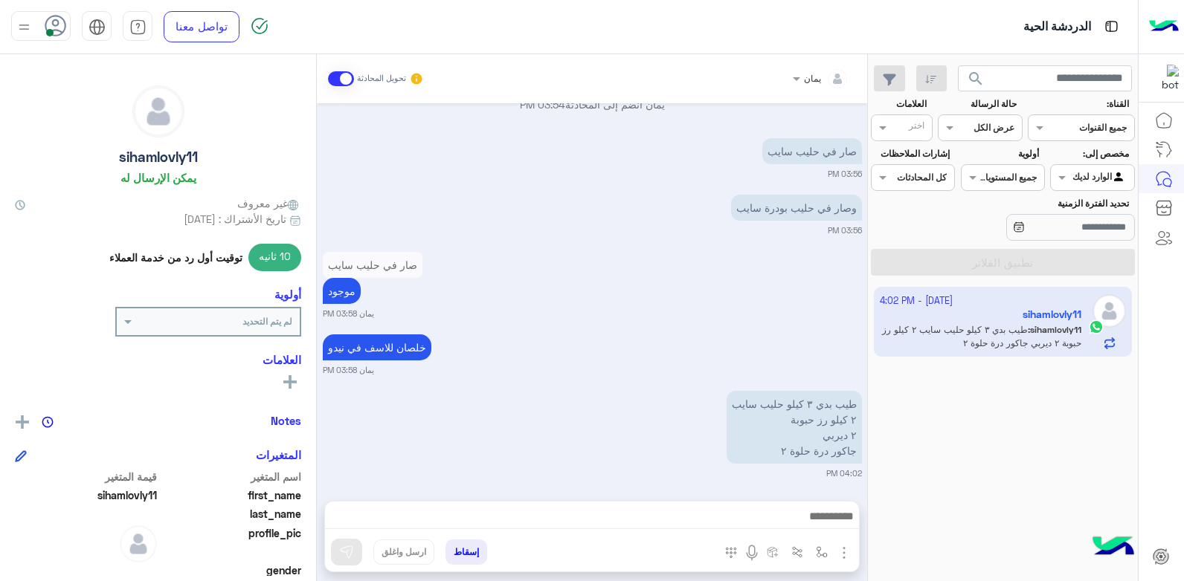
click at [695, 505] on div at bounding box center [592, 520] width 534 height 37
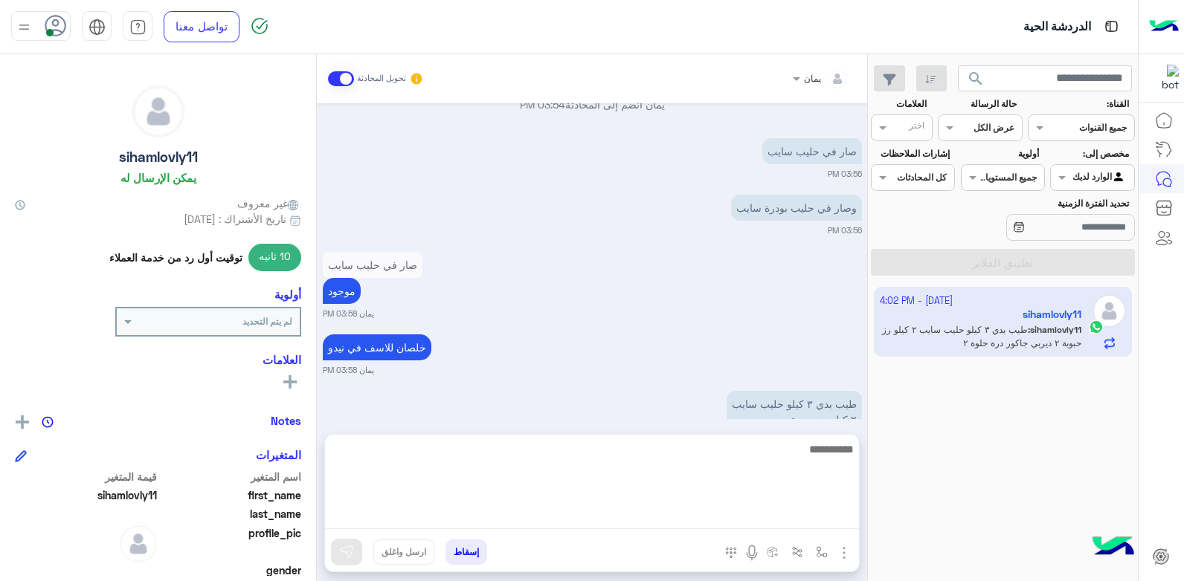
click at [696, 514] on textarea at bounding box center [592, 484] width 534 height 89
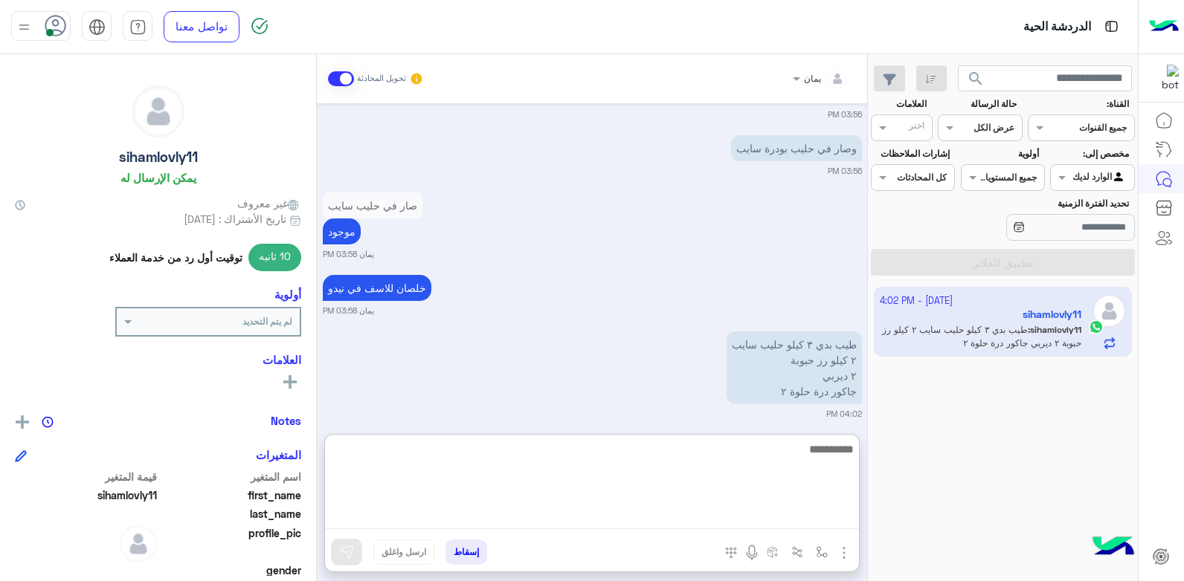
scroll to position [1156, 0]
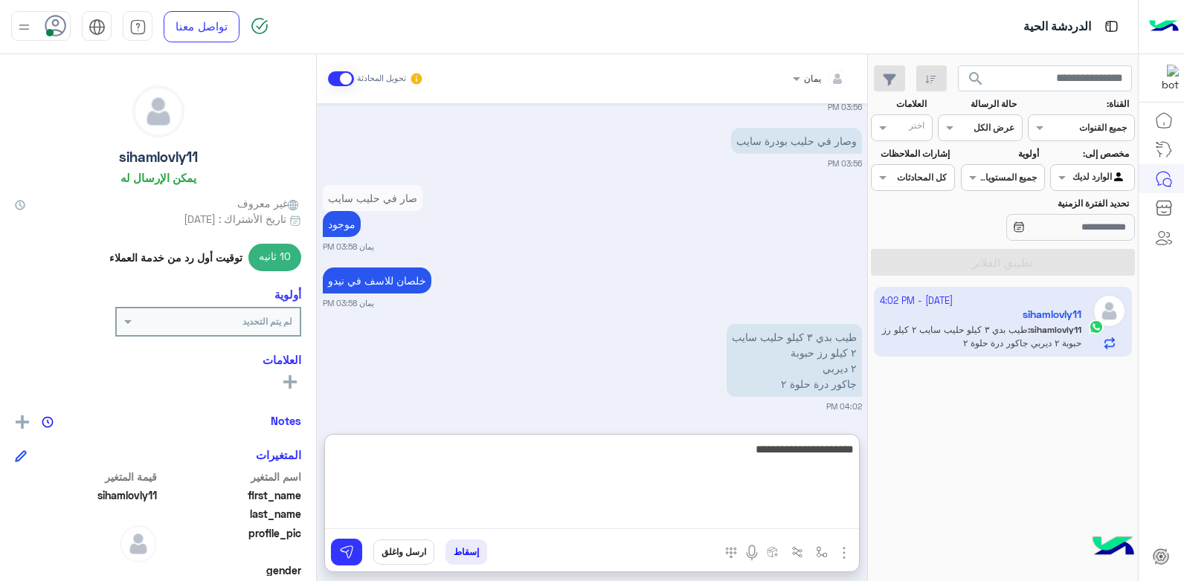
type textarea "**********"
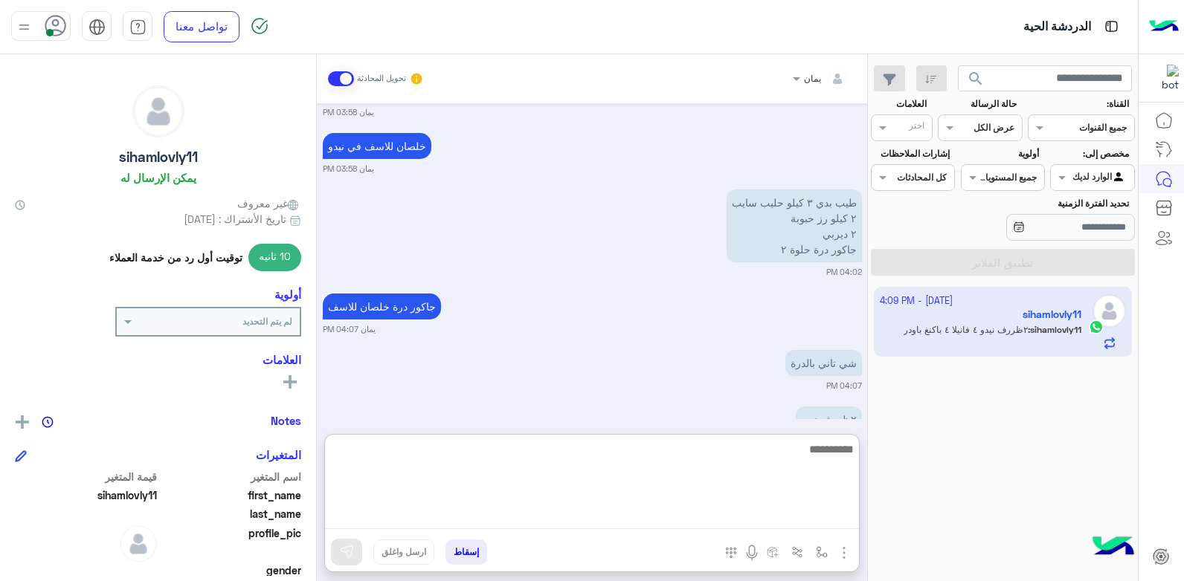
scroll to position [1358, 0]
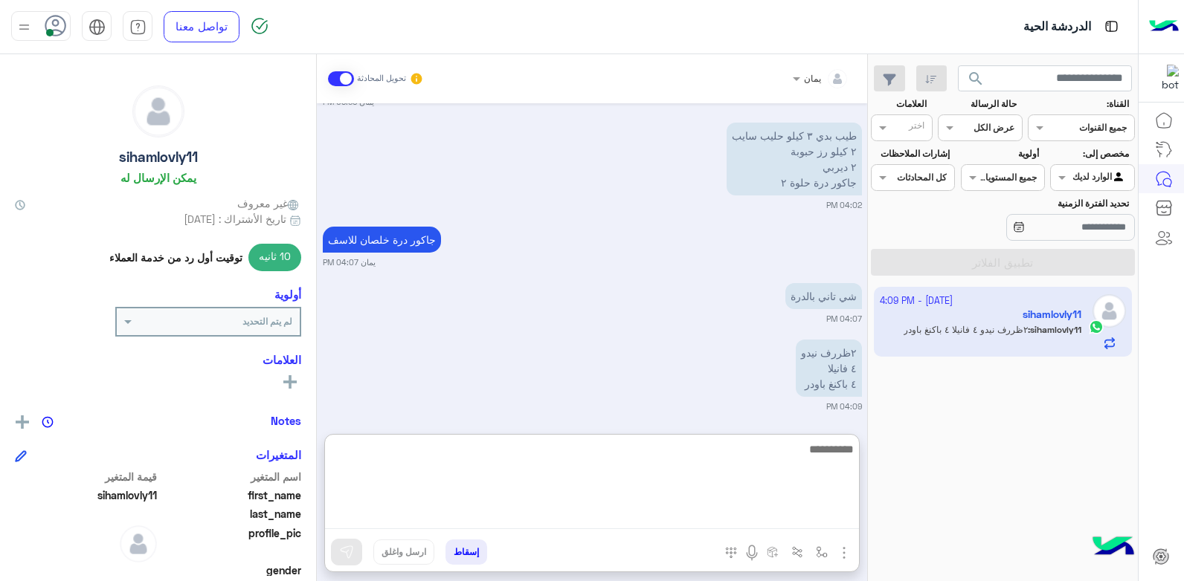
click at [571, 460] on textarea at bounding box center [592, 484] width 534 height 89
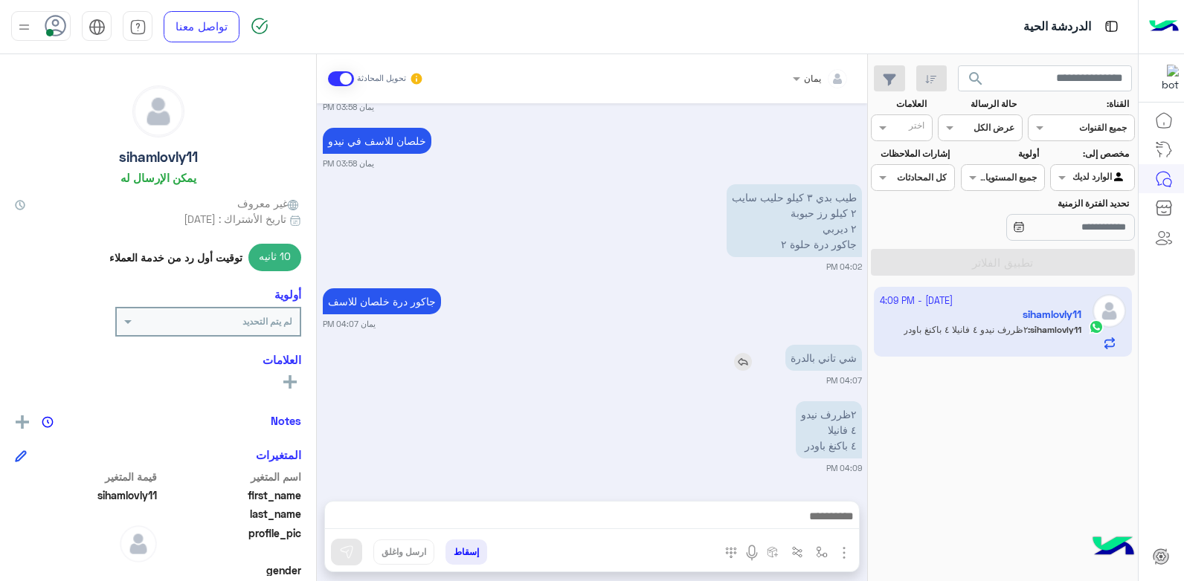
click at [740, 341] on div "شي تاني بالدرة" at bounding box center [780, 357] width 161 height 33
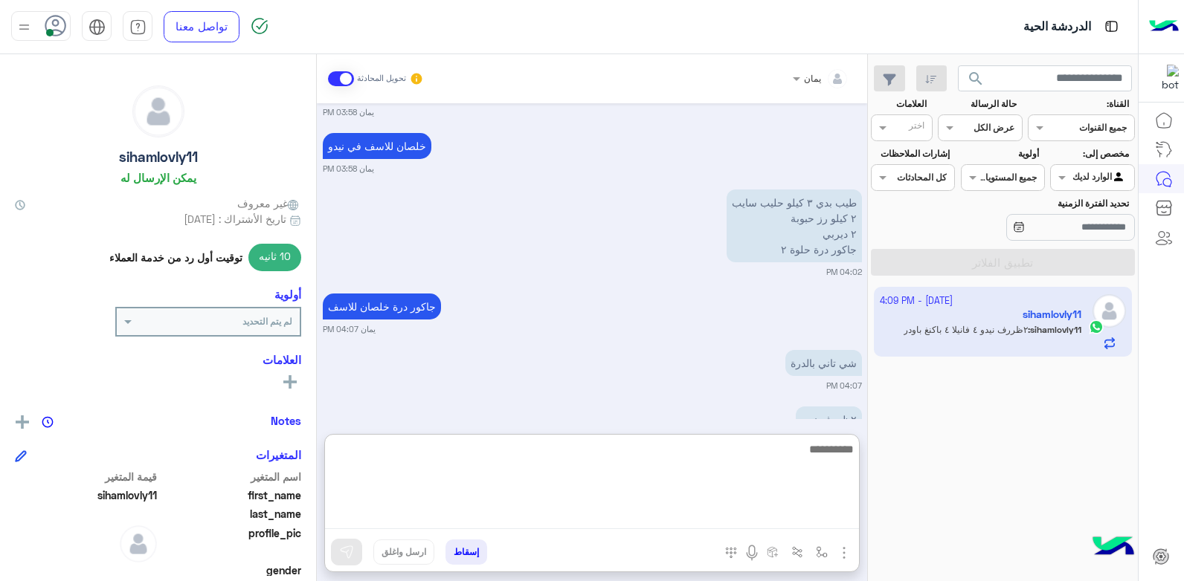
click at [654, 526] on textarea at bounding box center [592, 484] width 534 height 89
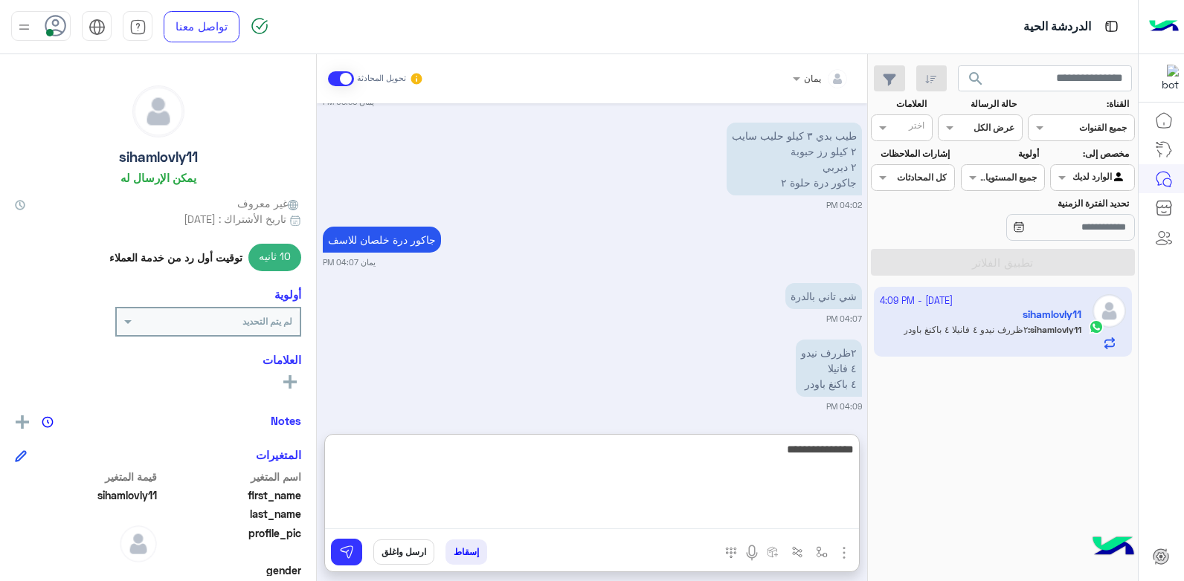
type textarea "**********"
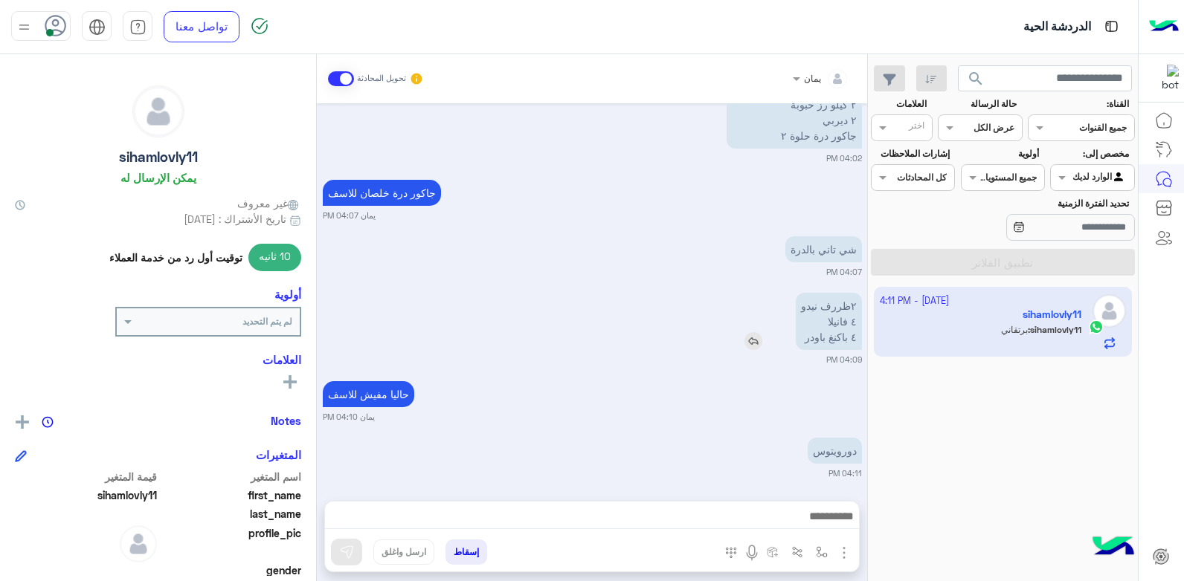
scroll to position [1461, 0]
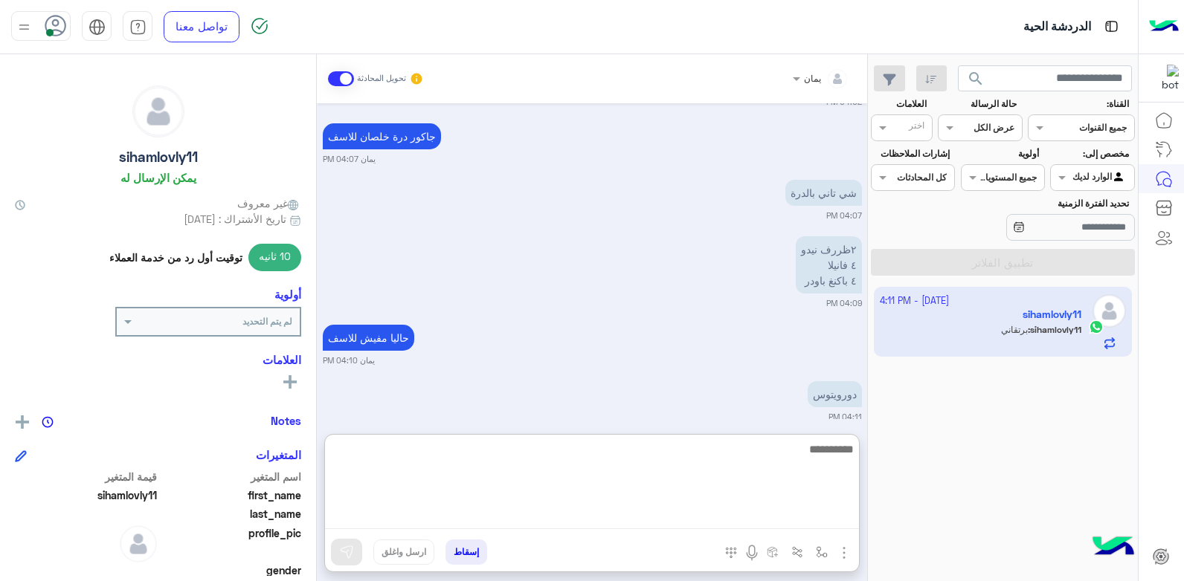
click at [706, 517] on textarea at bounding box center [592, 484] width 534 height 89
type textarea "**********"
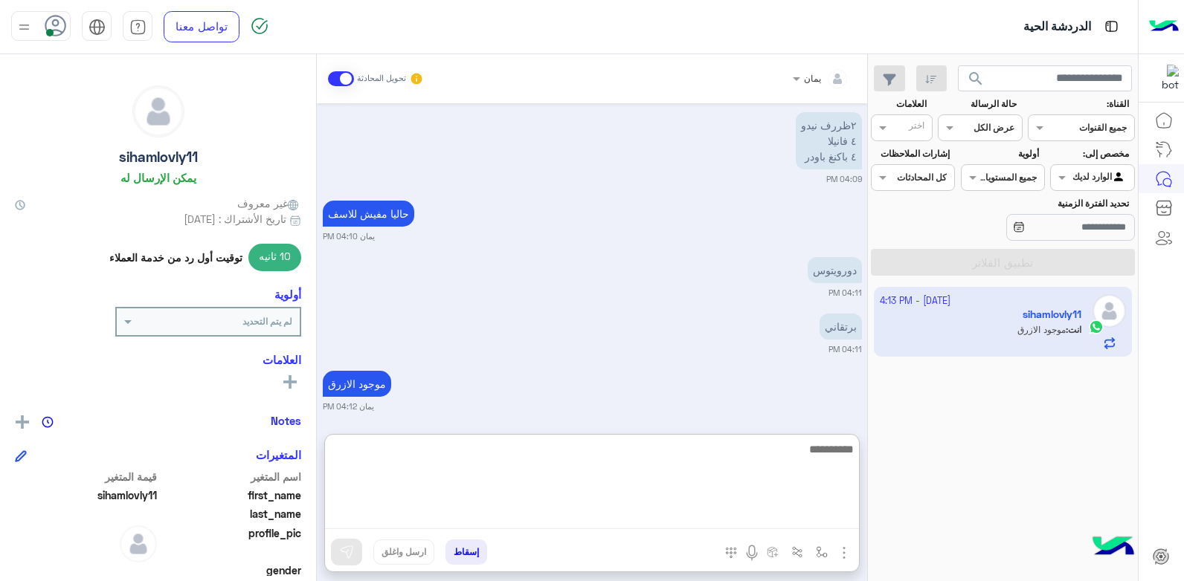
scroll to position [1642, 0]
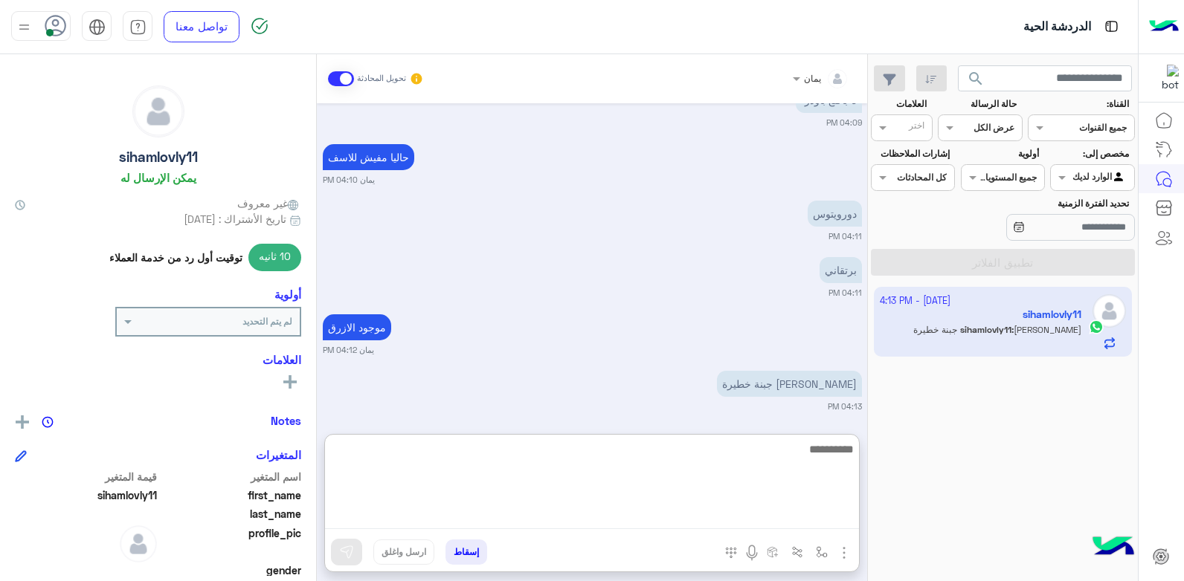
click at [635, 451] on textarea at bounding box center [592, 484] width 534 height 89
type textarea "**********"
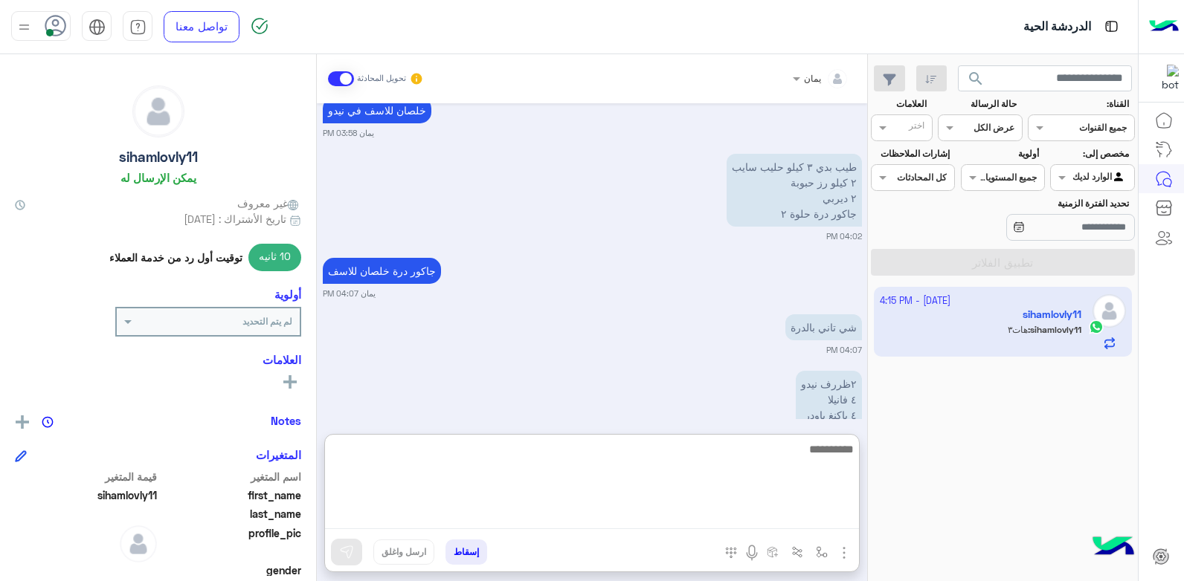
scroll to position [1756, 0]
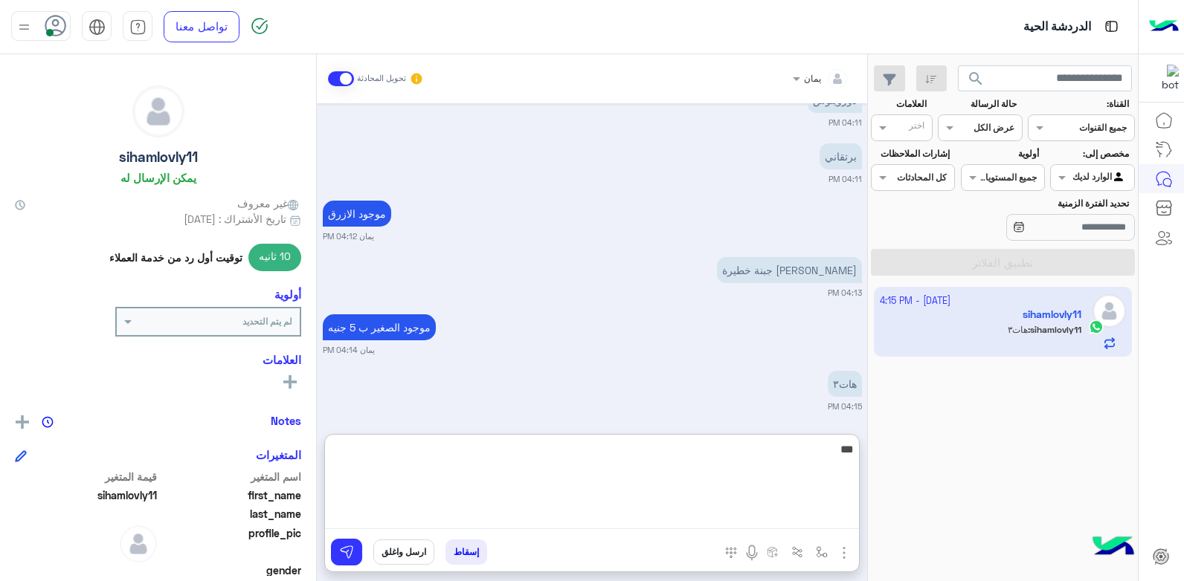
type textarea "****"
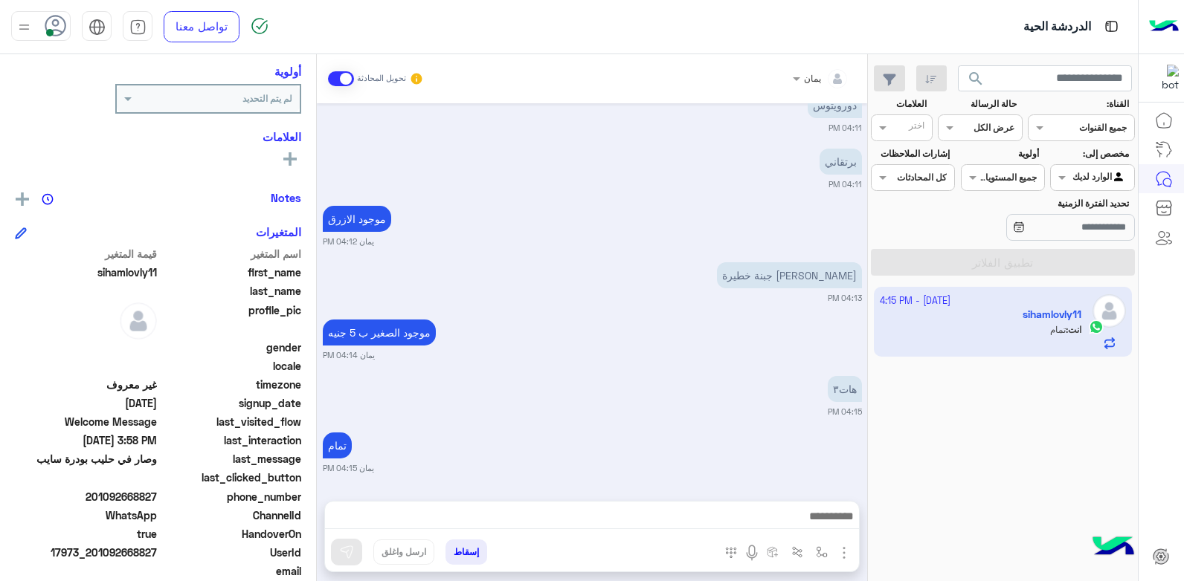
scroll to position [1745, 0]
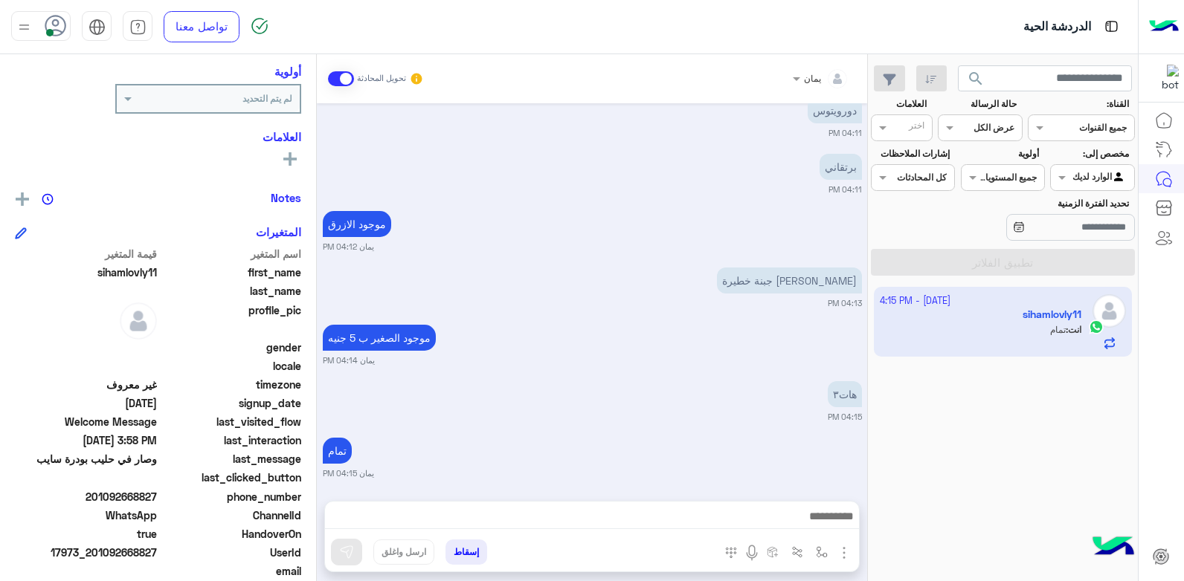
drag, startPoint x: 157, startPoint y: 493, endPoint x: 104, endPoint y: 500, distance: 53.3
click at [104, 500] on span "201092668827" at bounding box center [86, 497] width 142 height 16
copy span "092668827"
click at [470, 553] on button "إسقاط" at bounding box center [466, 552] width 42 height 25
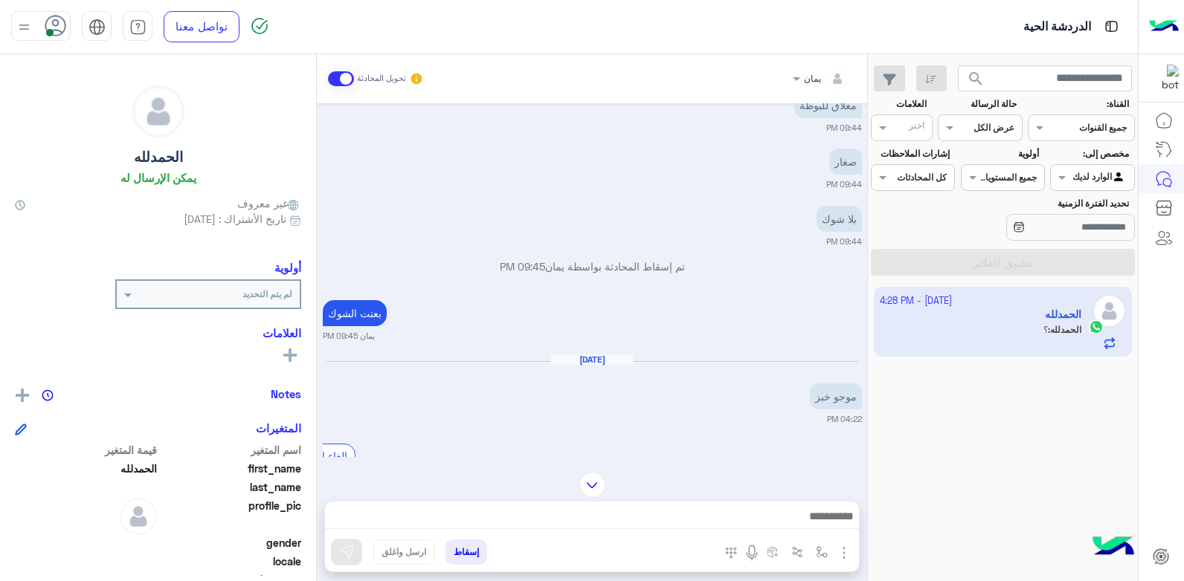
scroll to position [758, 0]
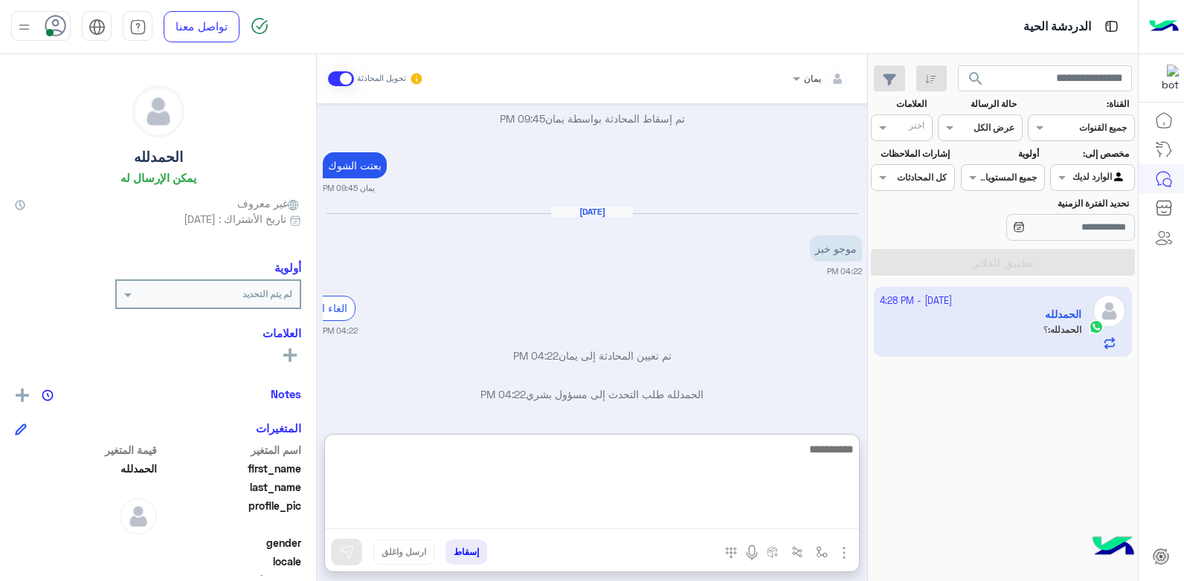
click at [790, 510] on textarea at bounding box center [592, 484] width 534 height 89
type textarea "*****"
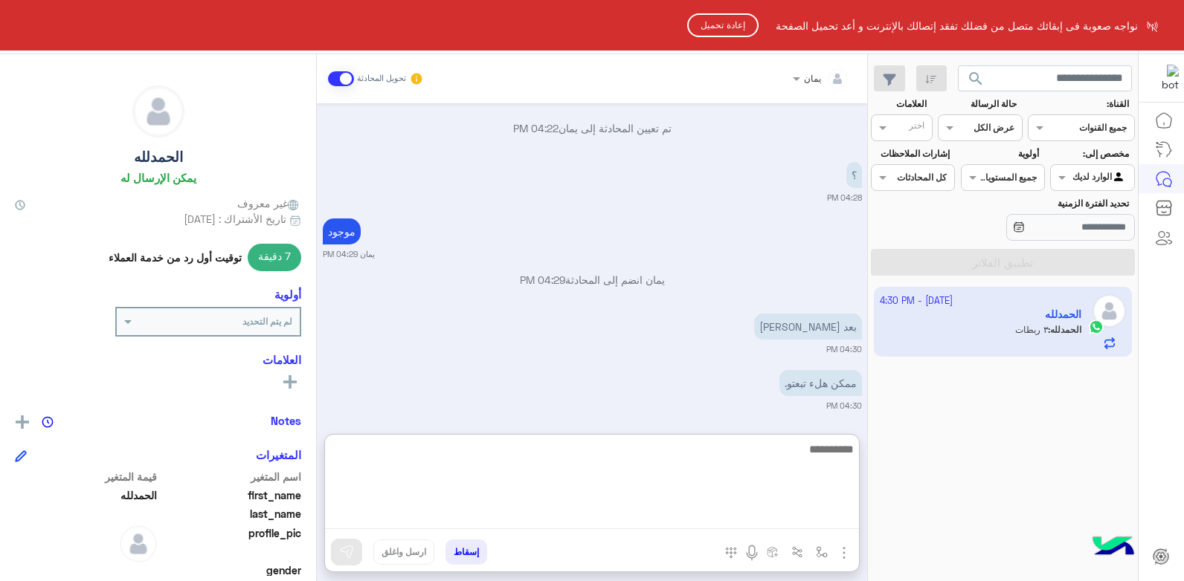
scroll to position [1027, 0]
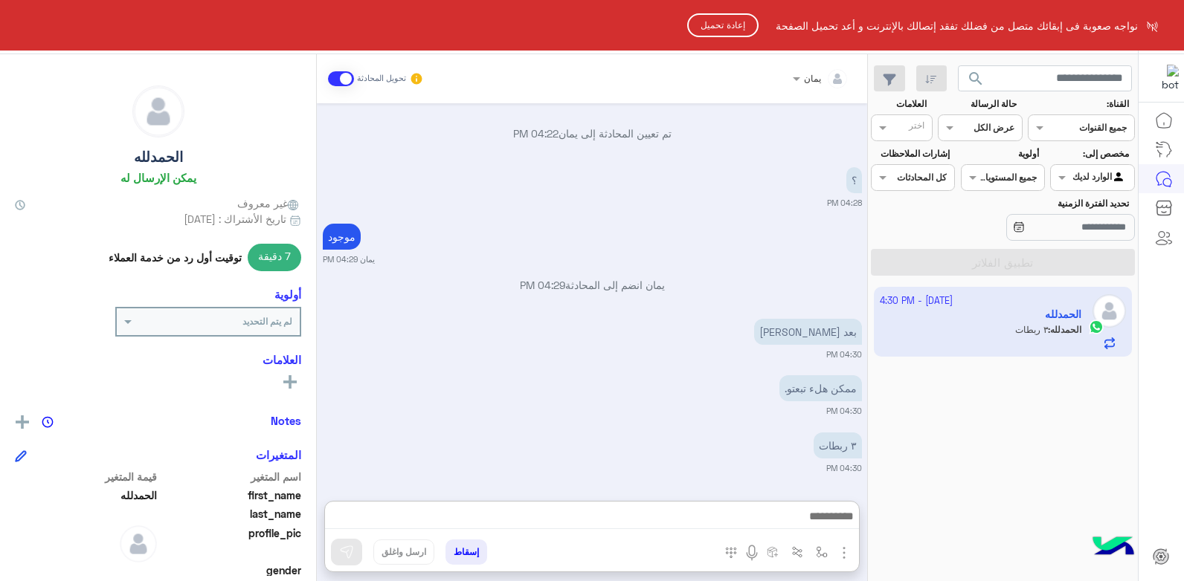
click at [721, 9] on html "نواجه صعوبة فى إبقائك متصل من فضلك تفقد إتصالك بالإنترنت و أعد تحميل الصفحة إعا…" at bounding box center [592, 290] width 1184 height 581
click at [721, 23] on button "إعادة تحميل" at bounding box center [722, 25] width 71 height 24
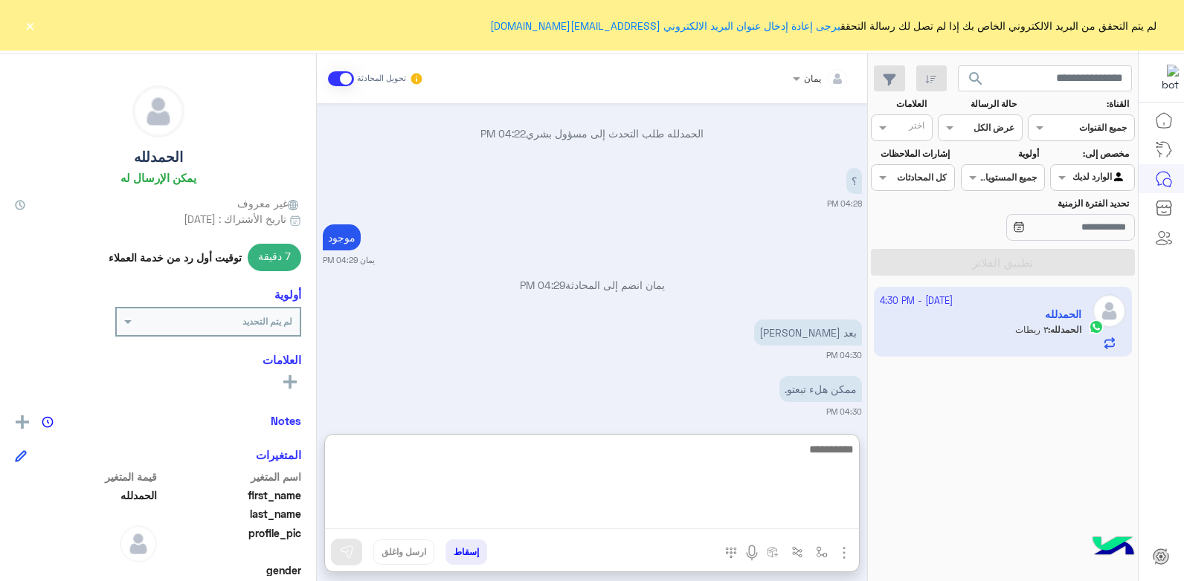
click at [724, 526] on textarea at bounding box center [592, 484] width 534 height 89
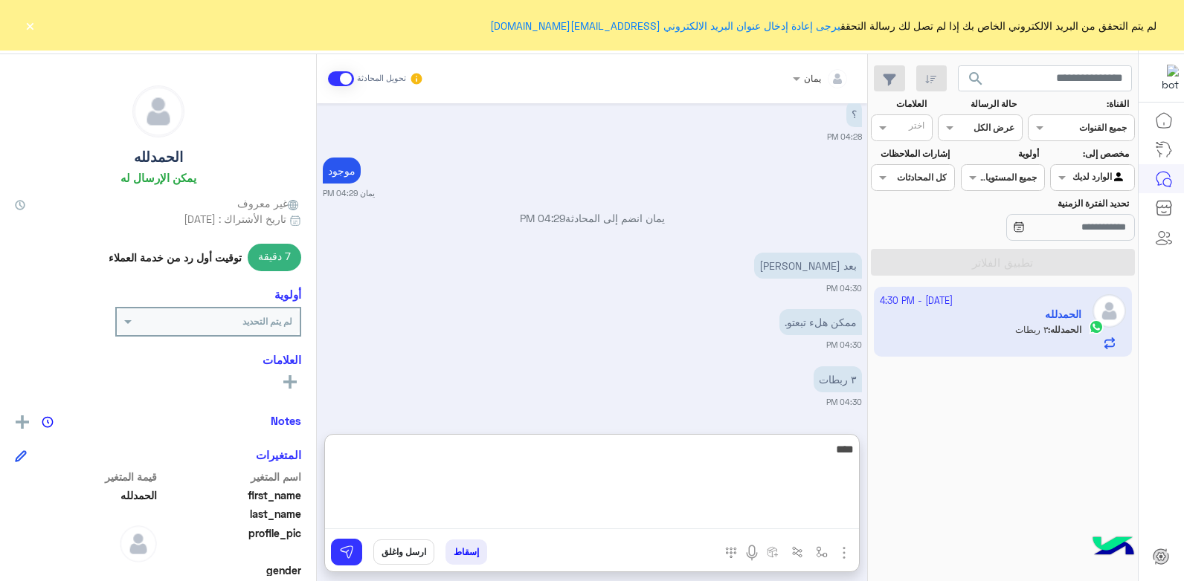
type textarea "*****"
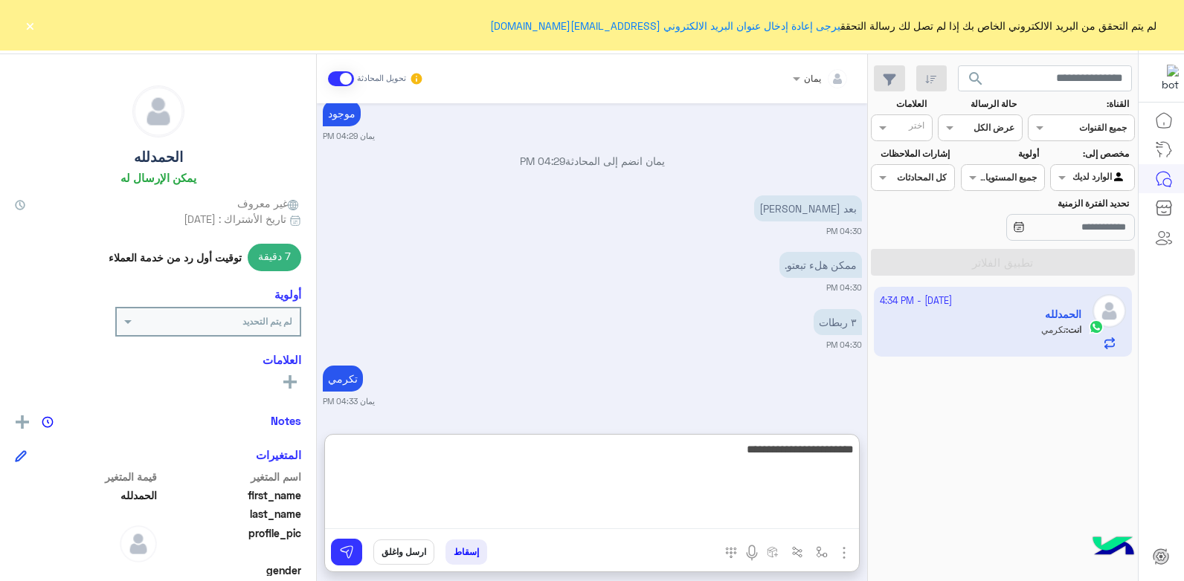
type textarea "**********"
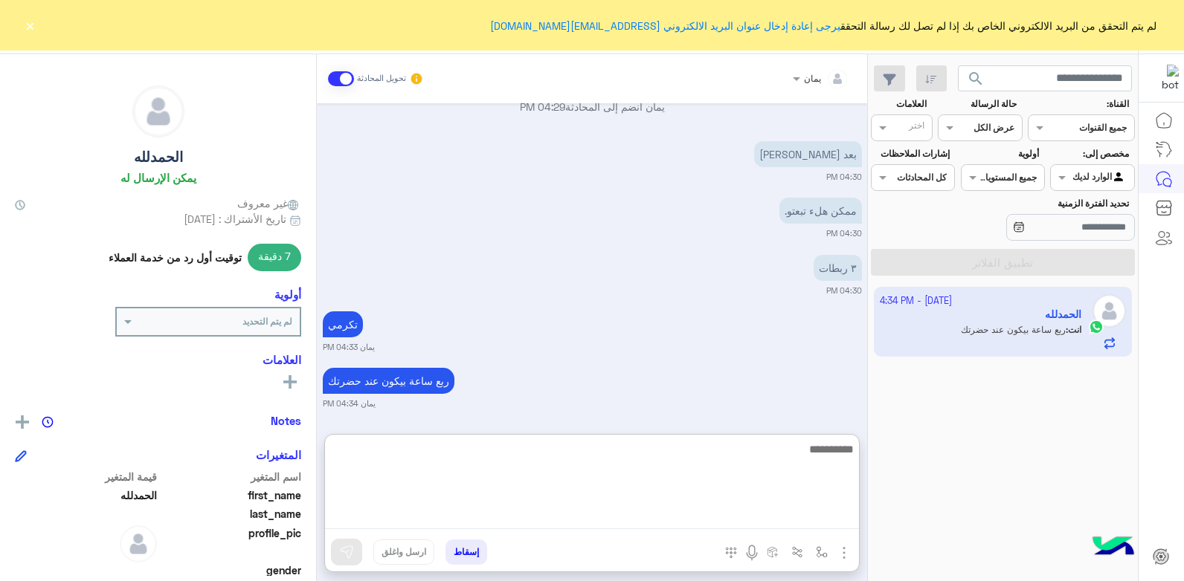
scroll to position [914, 0]
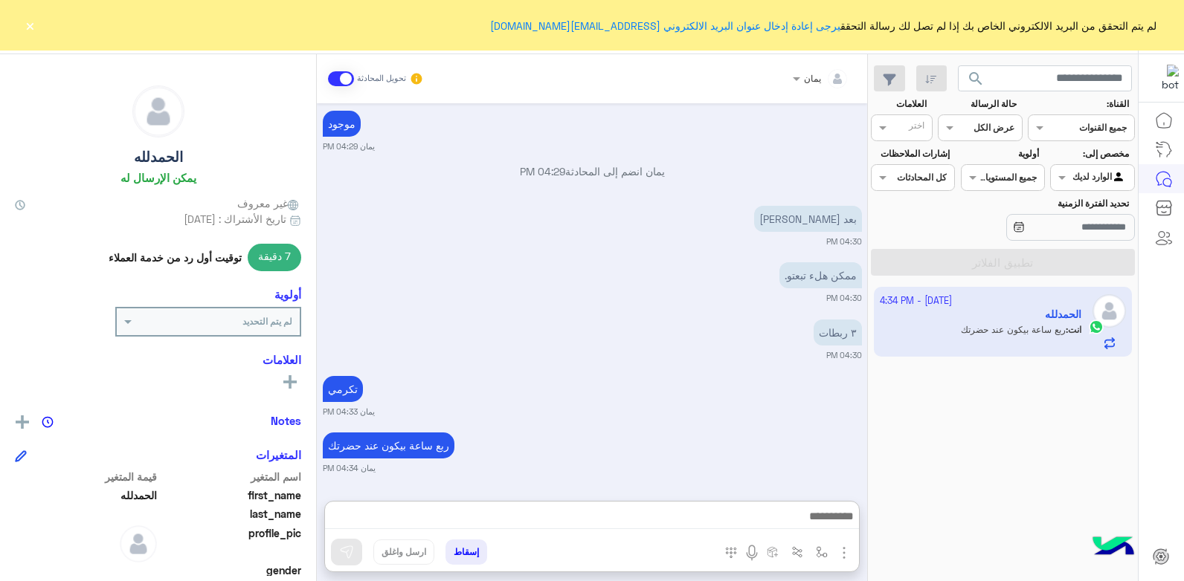
click at [33, 25] on button "×" at bounding box center [29, 25] width 15 height 15
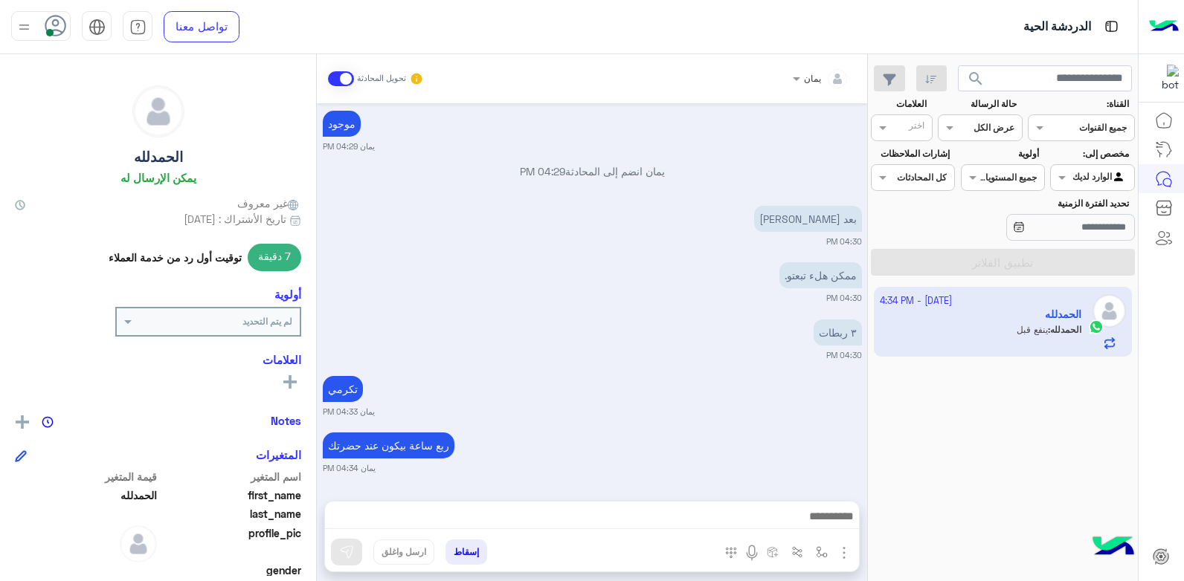
scroll to position [929, 0]
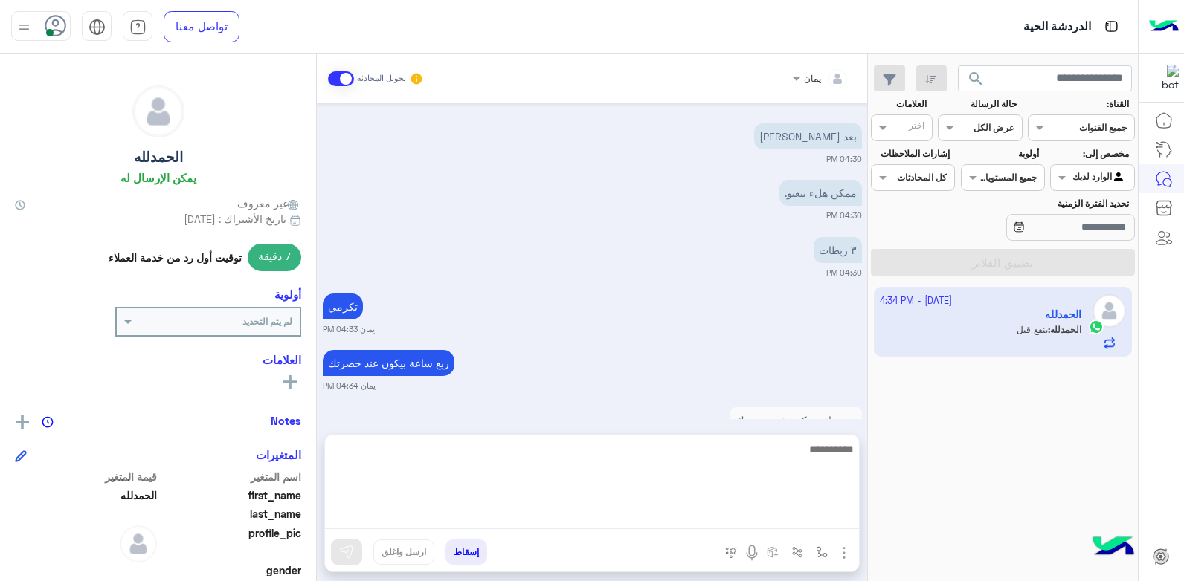
click at [719, 525] on textarea at bounding box center [592, 484] width 534 height 89
type textarea "*****"
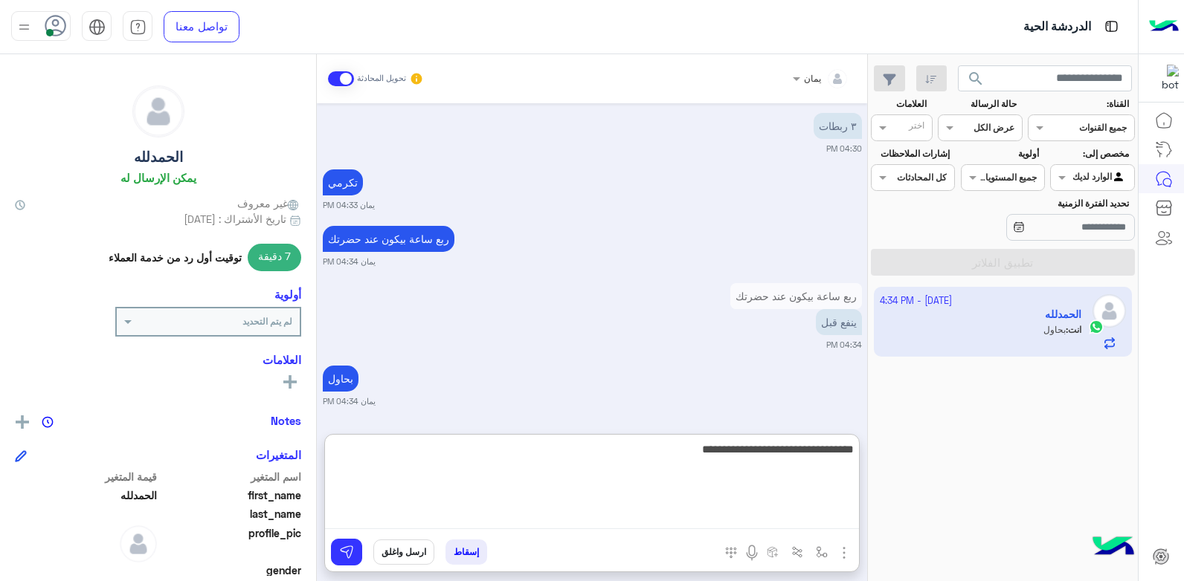
type textarea "**********"
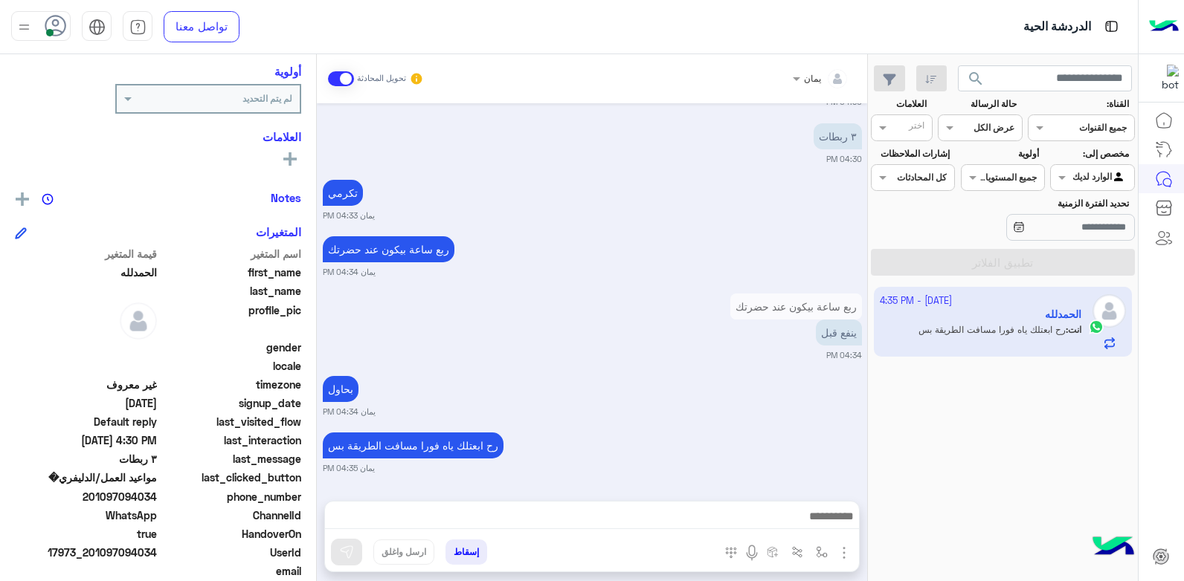
scroll to position [1043, 0]
drag, startPoint x: 158, startPoint y: 493, endPoint x: 101, endPoint y: 494, distance: 56.5
click at [101, 494] on span "201097094034" at bounding box center [86, 497] width 142 height 16
copy span "1097094034"
click at [463, 556] on button "إسقاط" at bounding box center [466, 552] width 42 height 25
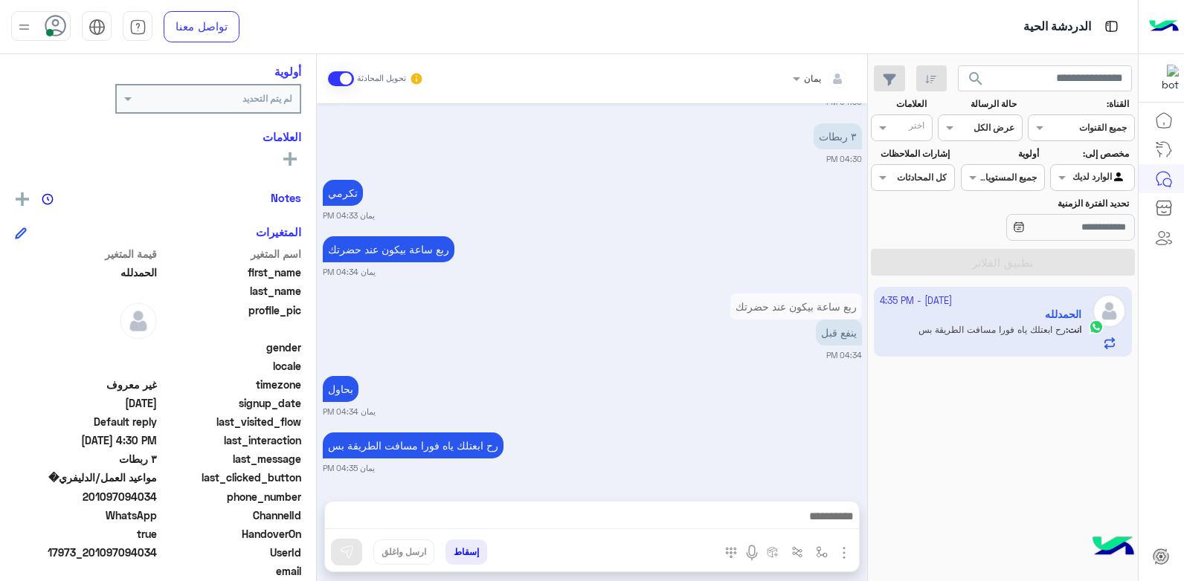
click at [465, 549] on div "يمان تحويل المحادثة Oct 5, 2025 علسريع 09:35 PM ممكن الاوردر . يمان 09:35 PM شو…" at bounding box center [592, 320] width 550 height 533
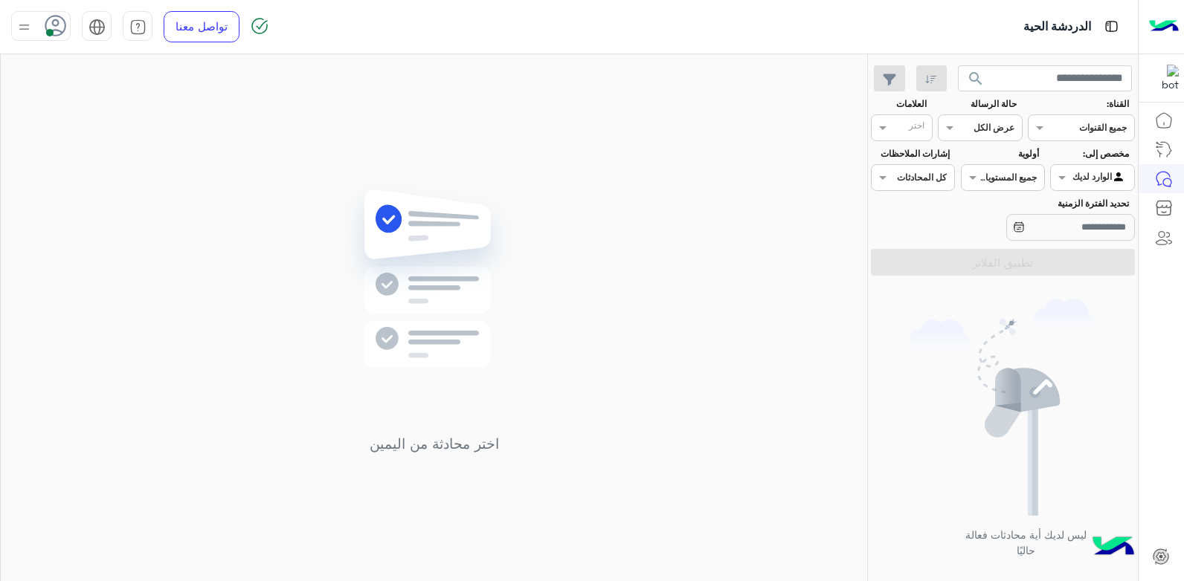
click at [39, 33] on div at bounding box center [40, 26] width 59 height 30
click at [97, 134] on label "وقت الراحة" at bounding box center [104, 146] width 162 height 27
click at [343, 158] on div "اختر محادثة من اليمين" at bounding box center [434, 320] width 866 height 533
click at [976, 77] on span "search" at bounding box center [976, 79] width 18 height 18
click at [1077, 174] on div at bounding box center [1092, 176] width 83 height 14
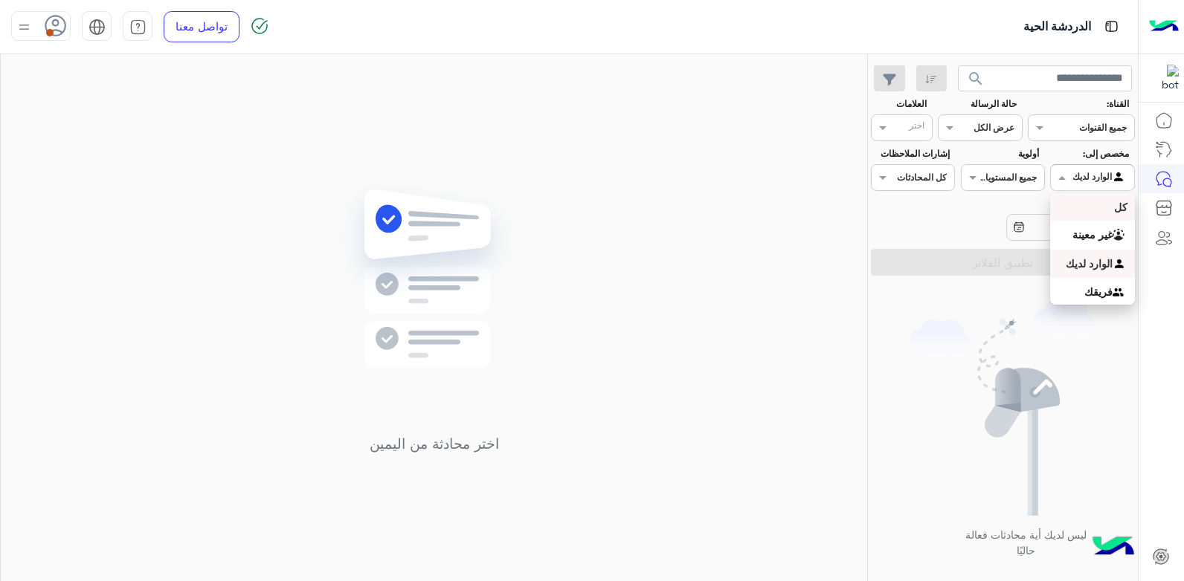
click at [1098, 199] on div "كل" at bounding box center [1092, 207] width 84 height 28
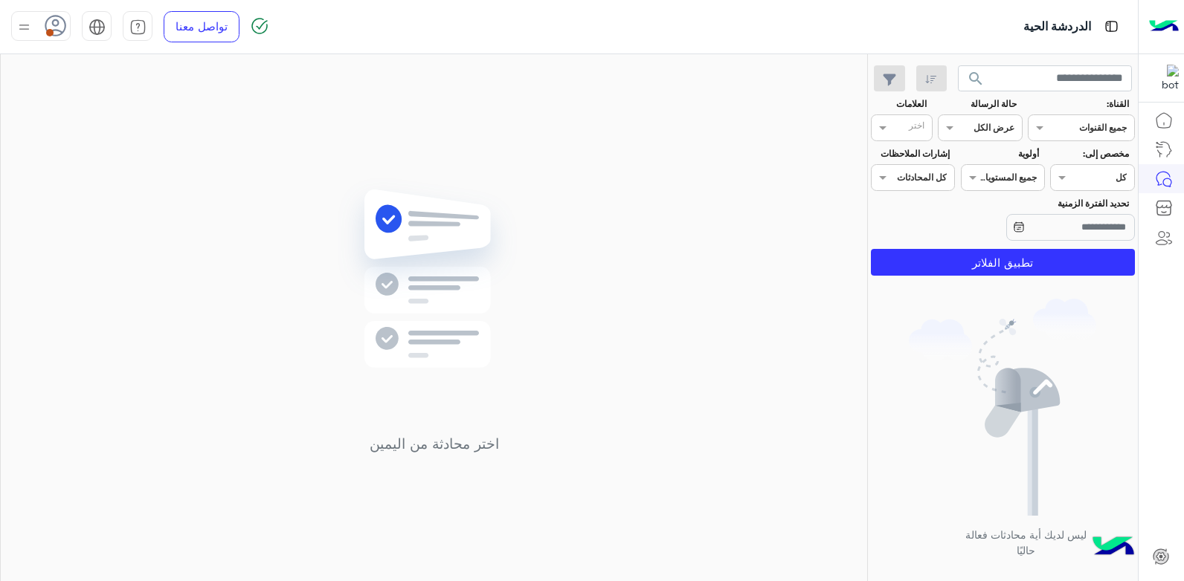
click at [976, 82] on span "search" at bounding box center [976, 79] width 18 height 18
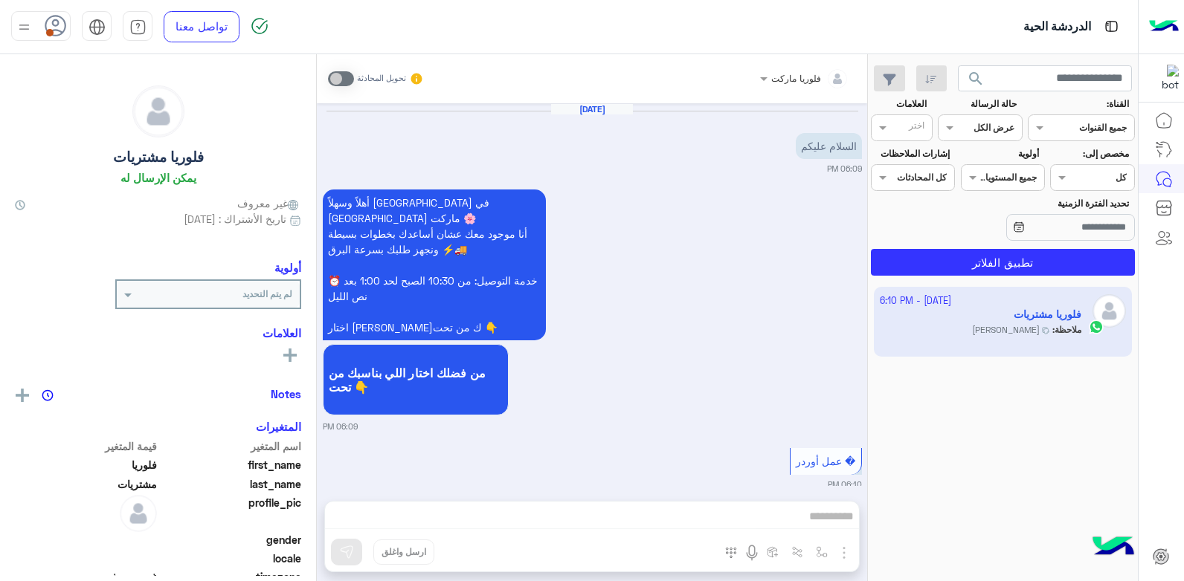
scroll to position [422, 0]
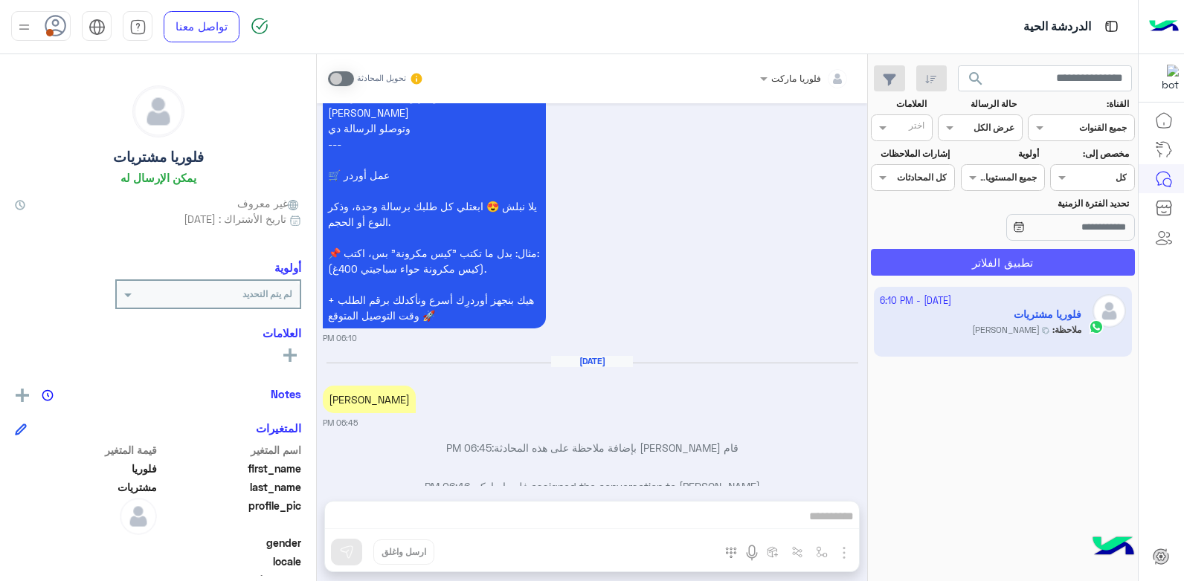
click at [1008, 257] on button "تطبيق الفلاتر" at bounding box center [1003, 262] width 264 height 27
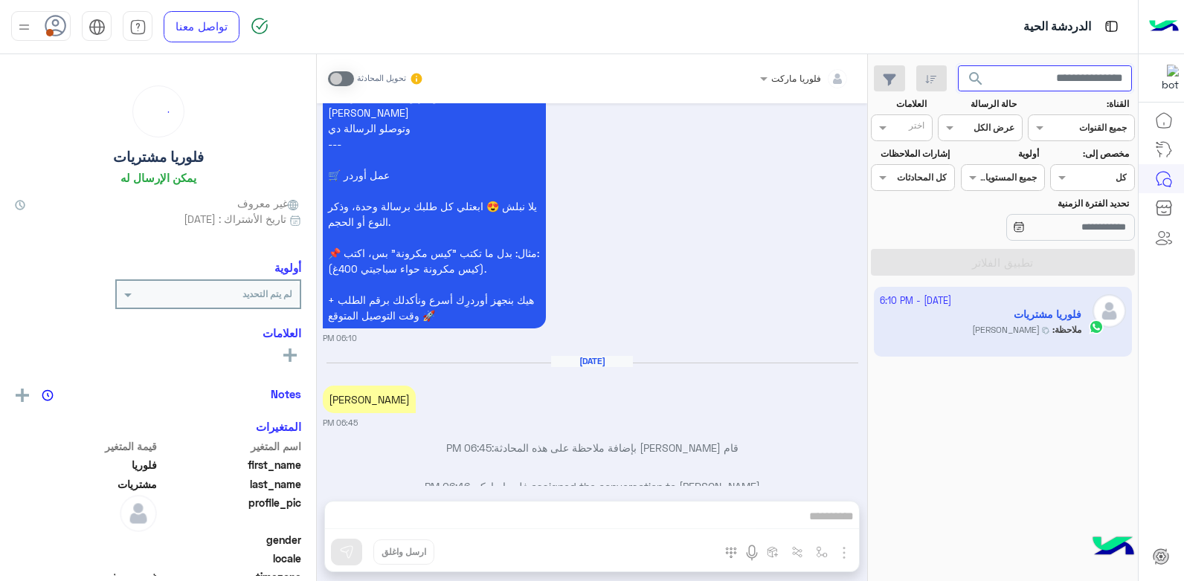
click at [1011, 80] on input "text" at bounding box center [1045, 78] width 175 height 27
click at [958, 65] on button "search" at bounding box center [976, 81] width 36 height 32
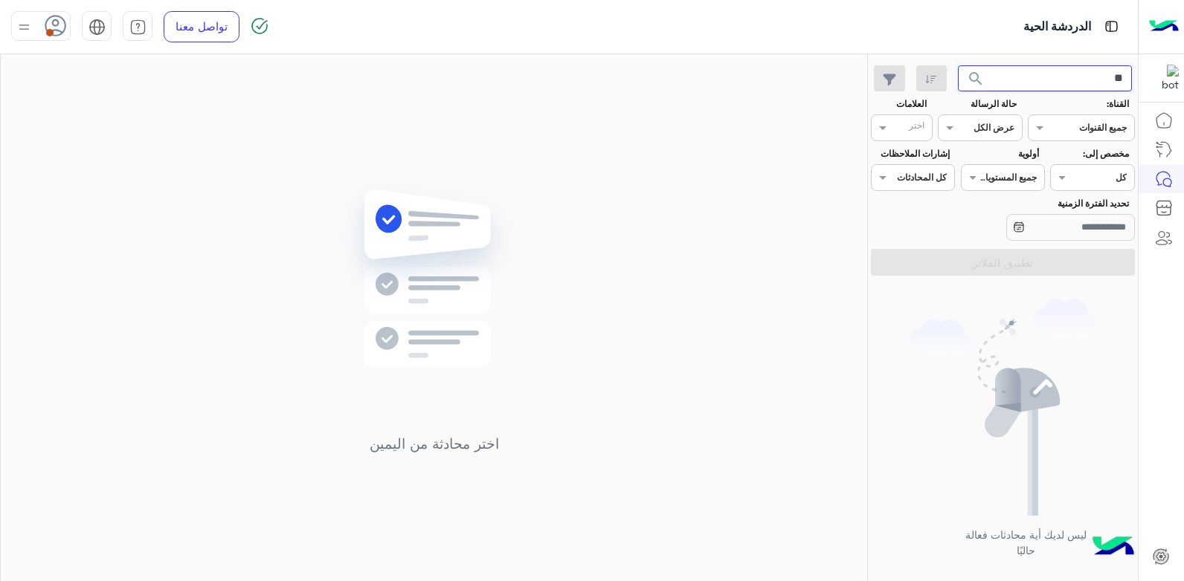
type input "*"
click at [958, 65] on button "search" at bounding box center [976, 81] width 36 height 32
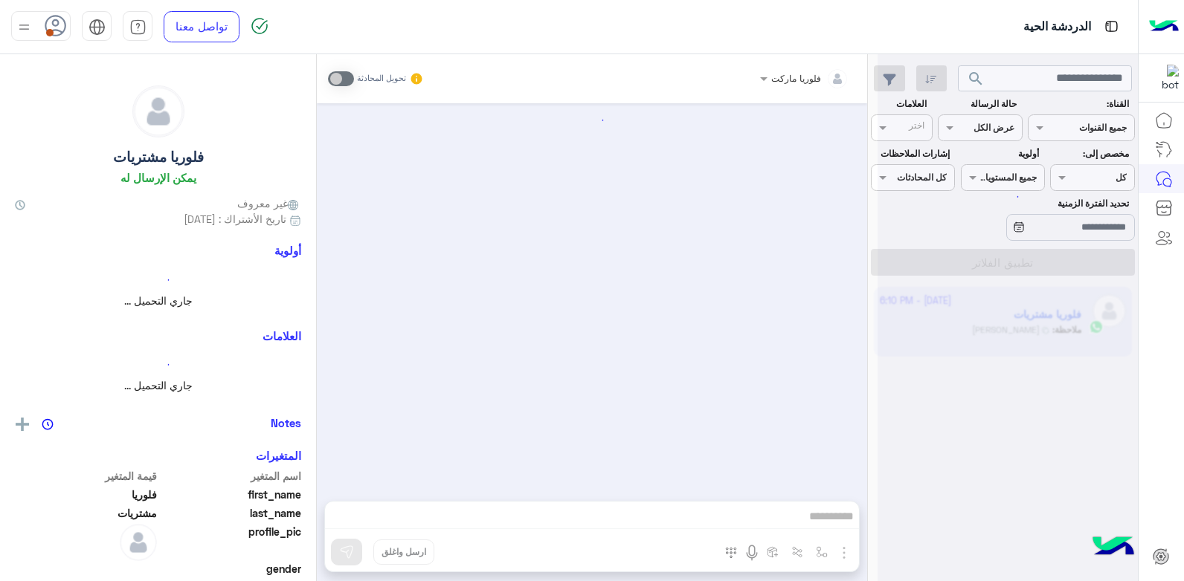
click at [1066, 181] on div at bounding box center [1007, 296] width 260 height 581
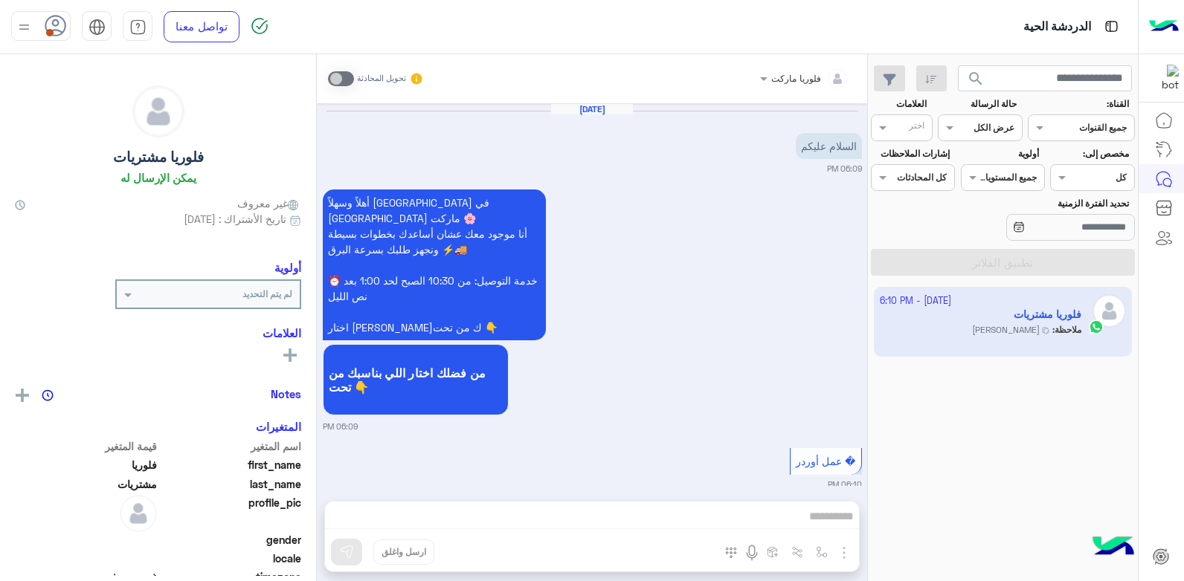
scroll to position [422, 0]
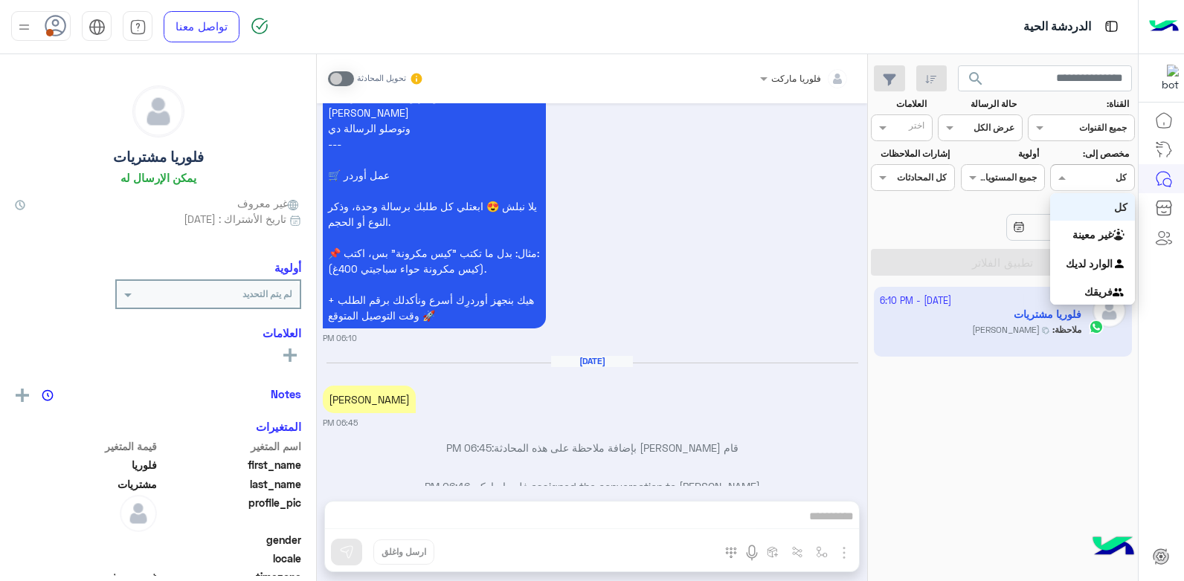
click at [1064, 184] on span at bounding box center [1060, 178] width 19 height 16
click at [1081, 260] on b "الوارد لديك" at bounding box center [1089, 263] width 47 height 13
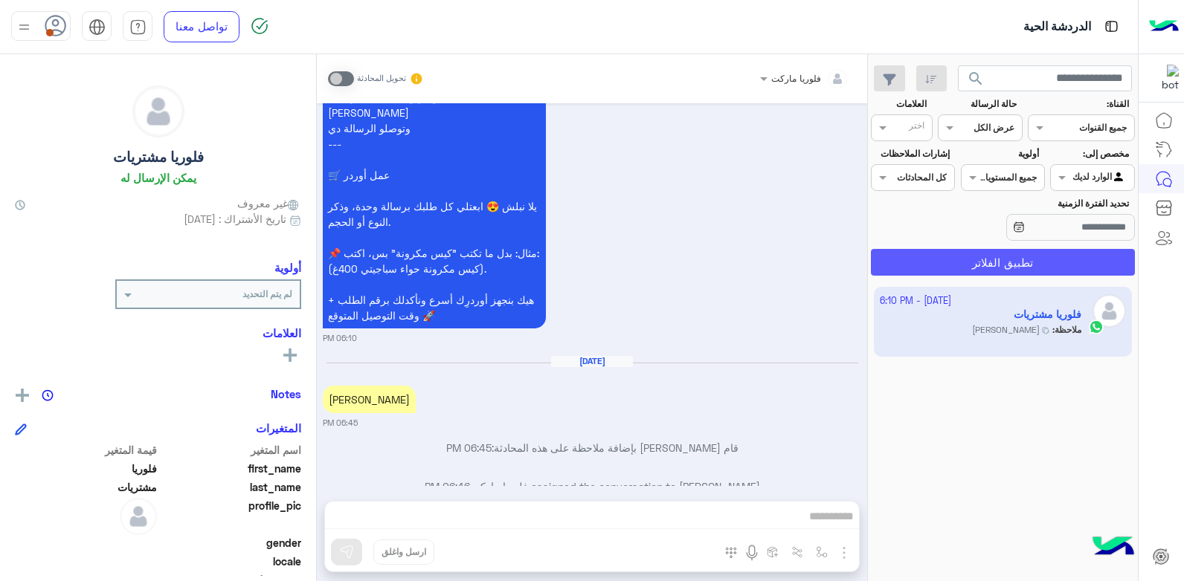
click at [1068, 261] on button "تطبيق الفلاتر" at bounding box center [1003, 262] width 264 height 27
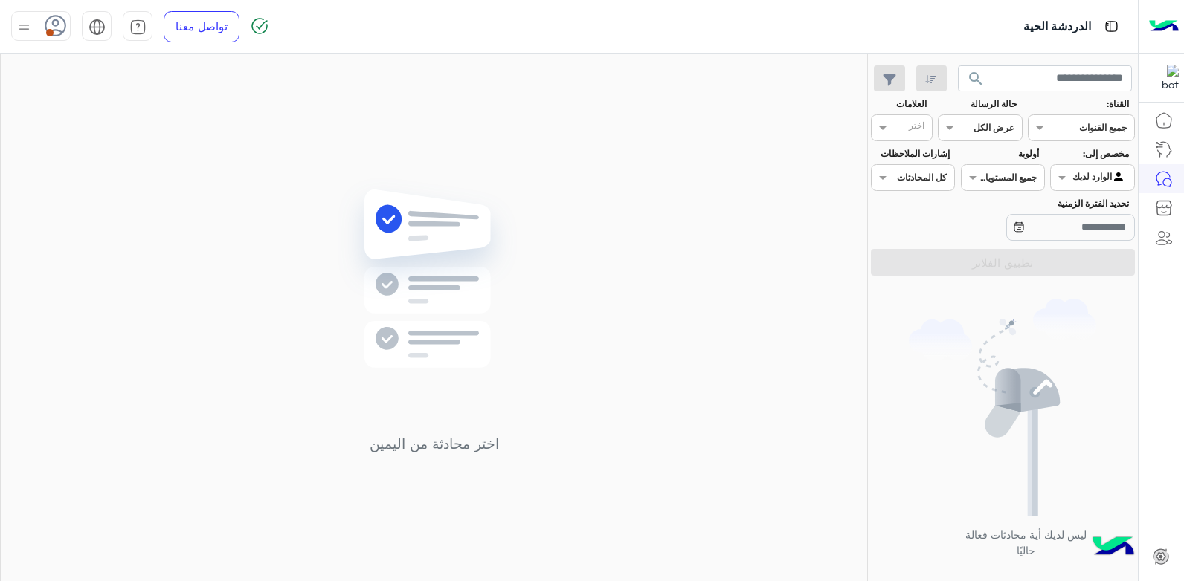
click at [55, 27] on icon at bounding box center [56, 26] width 22 height 22
click at [373, 115] on div "اختر محادثة من اليمين" at bounding box center [434, 320] width 866 height 533
click at [1060, 170] on span at bounding box center [1060, 178] width 19 height 16
click at [1069, 210] on div "كل" at bounding box center [1092, 207] width 84 height 28
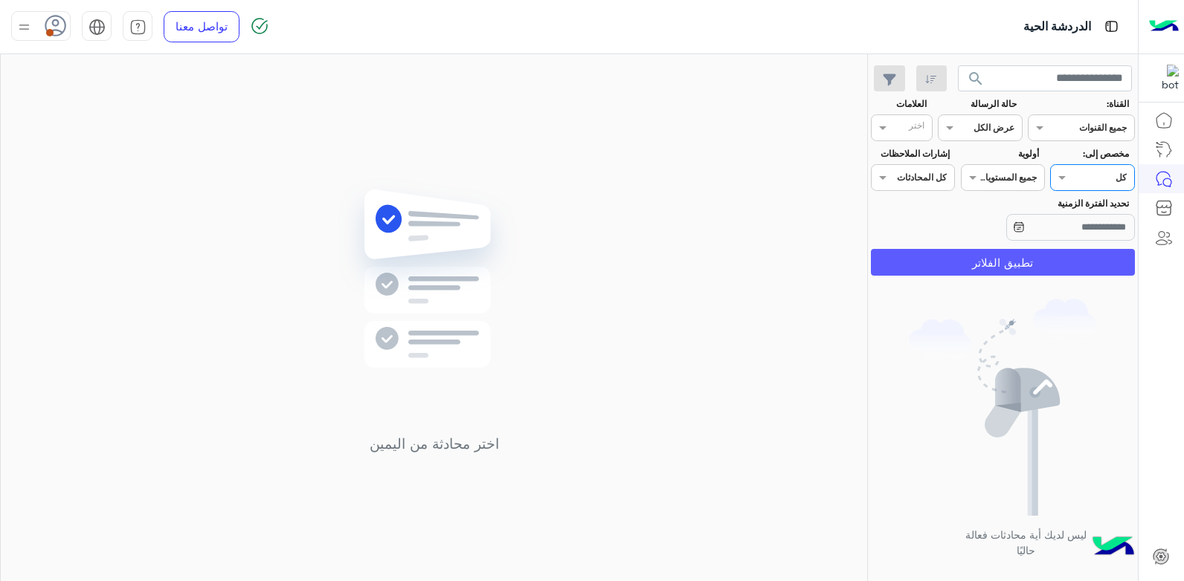
click at [1028, 271] on button "تطبيق الفلاتر" at bounding box center [1003, 262] width 264 height 27
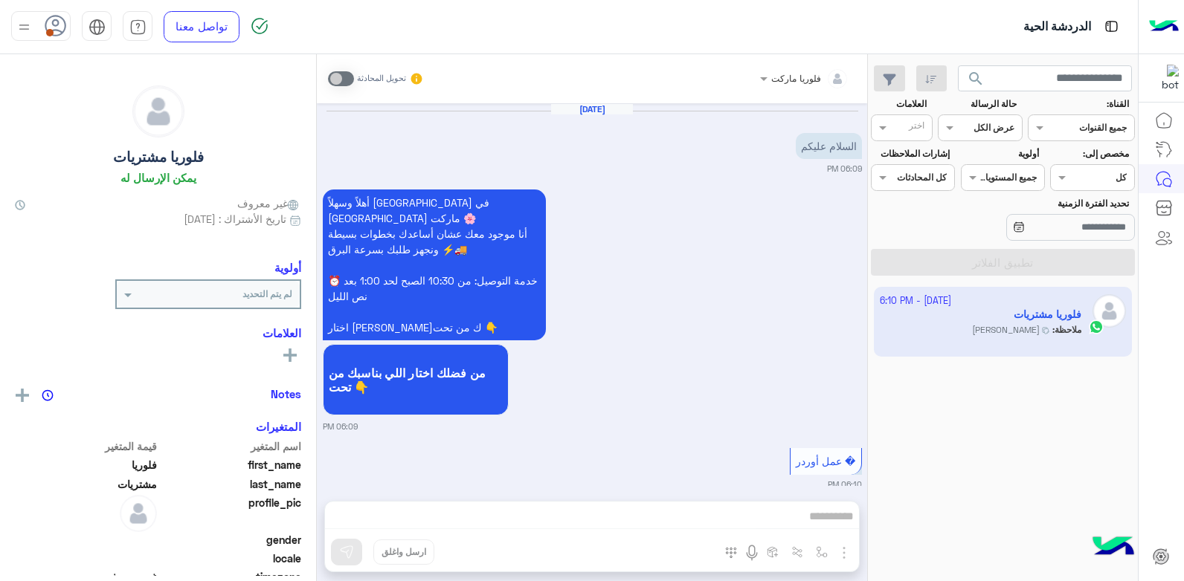
scroll to position [422, 0]
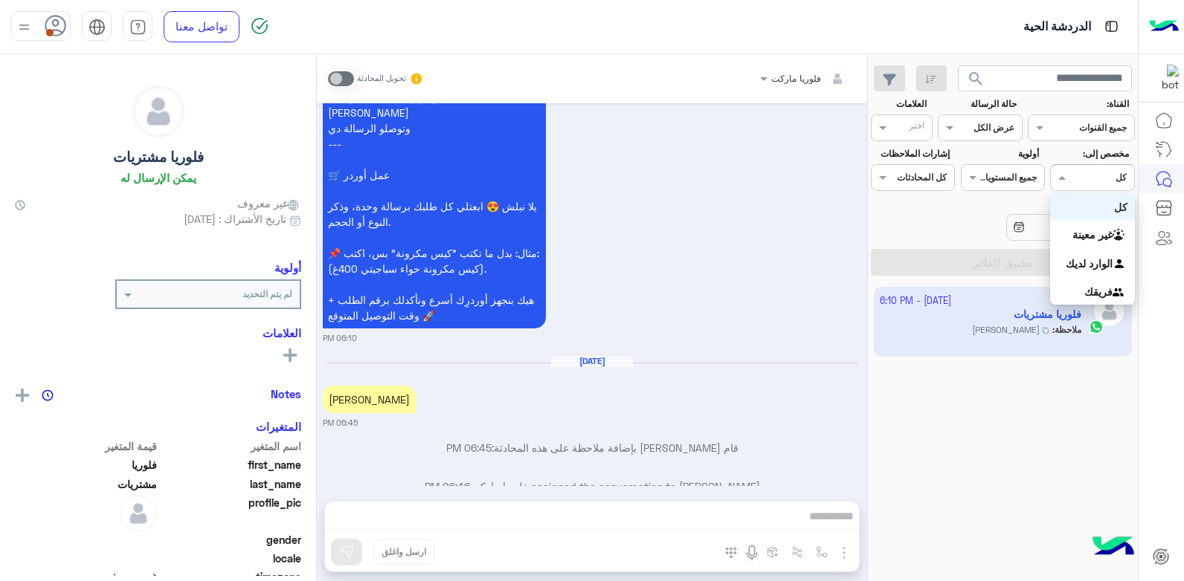
click at [1077, 178] on div at bounding box center [1092, 176] width 83 height 14
click at [1096, 266] on b "الوارد لديك" at bounding box center [1089, 263] width 47 height 13
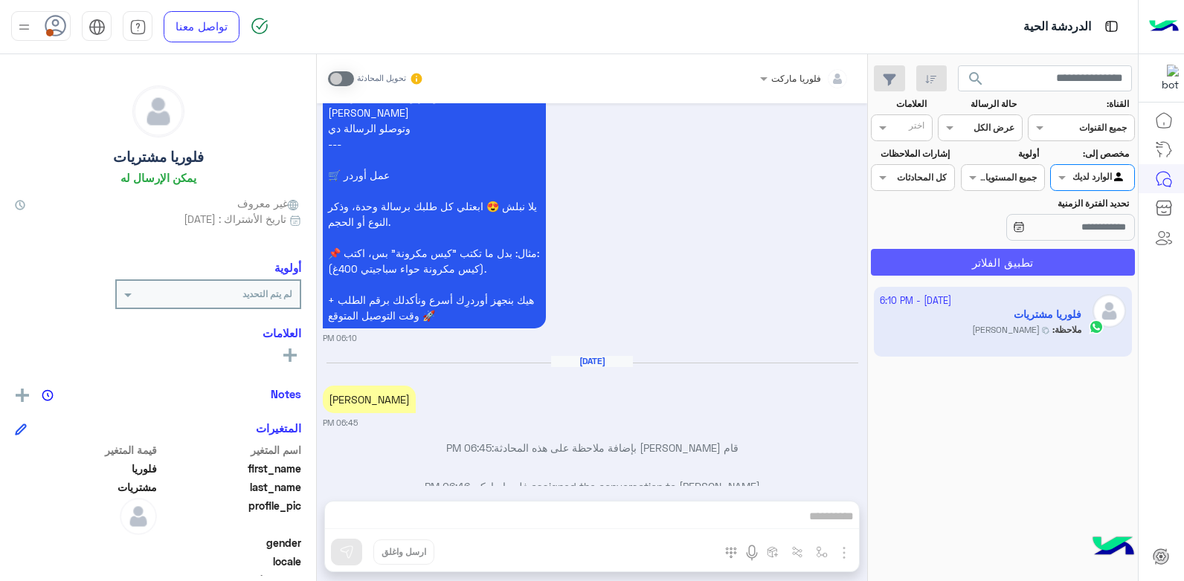
click at [971, 254] on button "تطبيق الفلاتر" at bounding box center [1003, 262] width 264 height 27
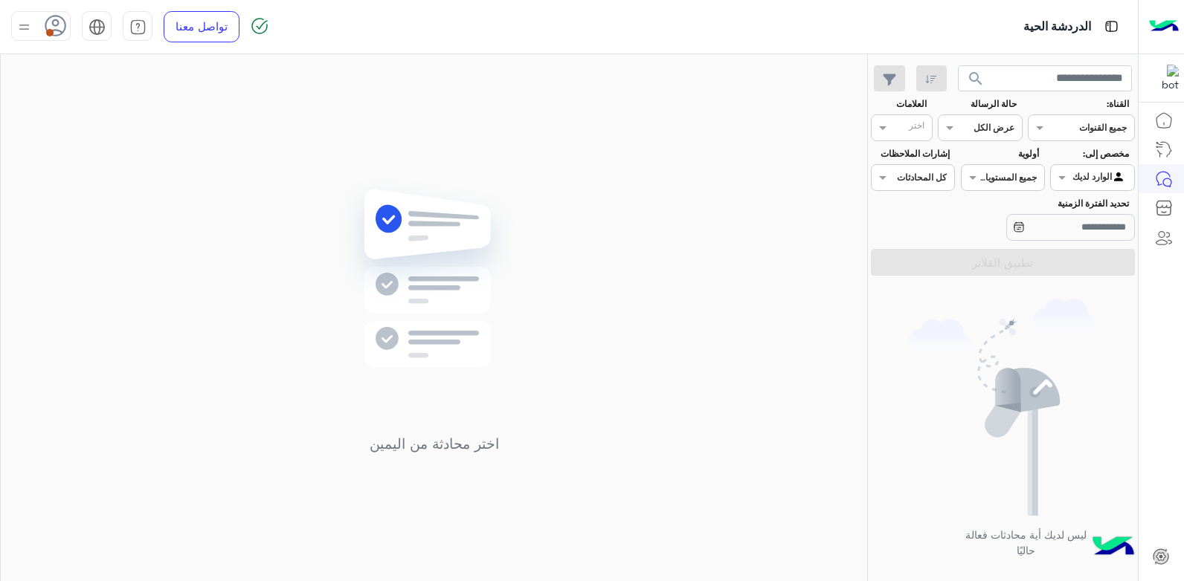
drag, startPoint x: 22, startPoint y: 14, endPoint x: 25, endPoint y: 39, distance: 25.5
click at [22, 16] on div at bounding box center [24, 26] width 19 height 28
click at [81, 118] on label "متصل" at bounding box center [104, 113] width 162 height 27
click at [399, 178] on img at bounding box center [433, 301] width 215 height 247
click at [434, 213] on img at bounding box center [433, 301] width 215 height 247
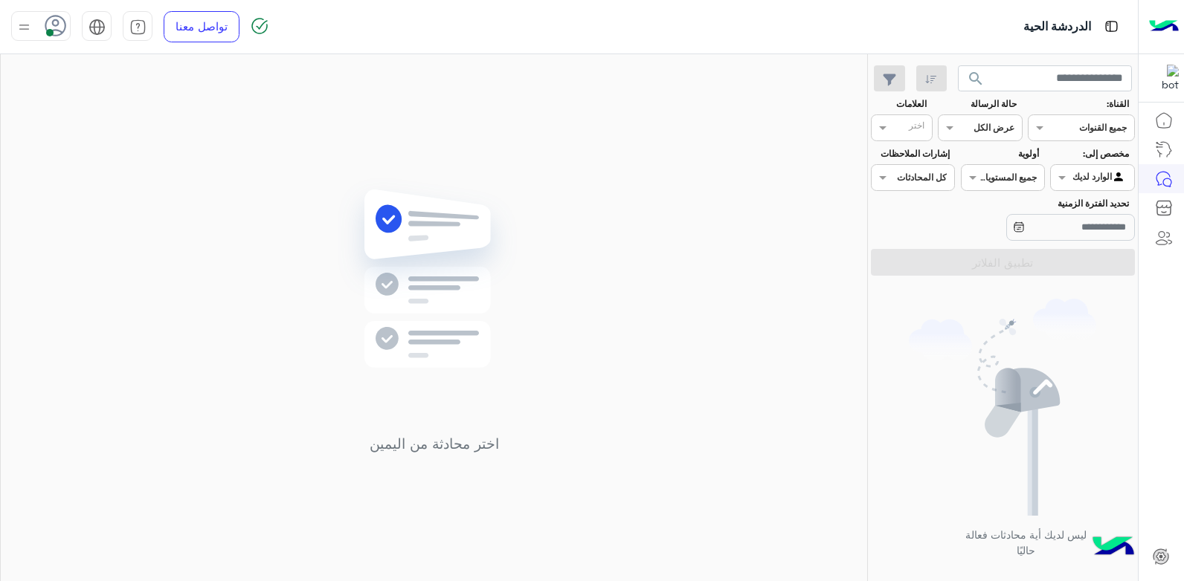
click at [990, 75] on button "search" at bounding box center [976, 81] width 36 height 32
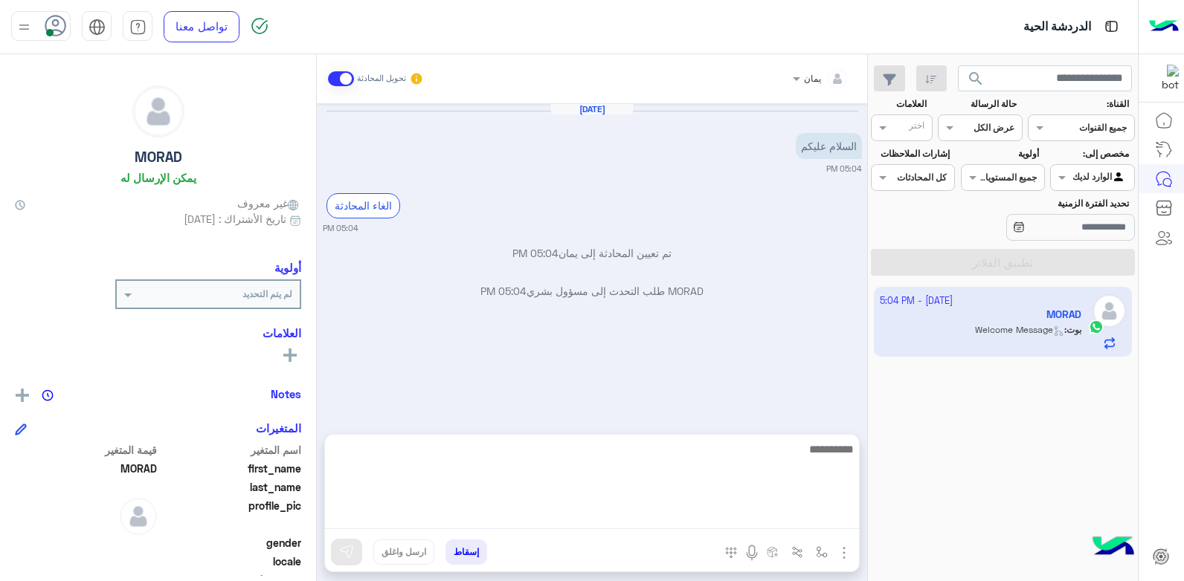
click at [596, 512] on textarea at bounding box center [592, 484] width 534 height 89
type textarea "**********"
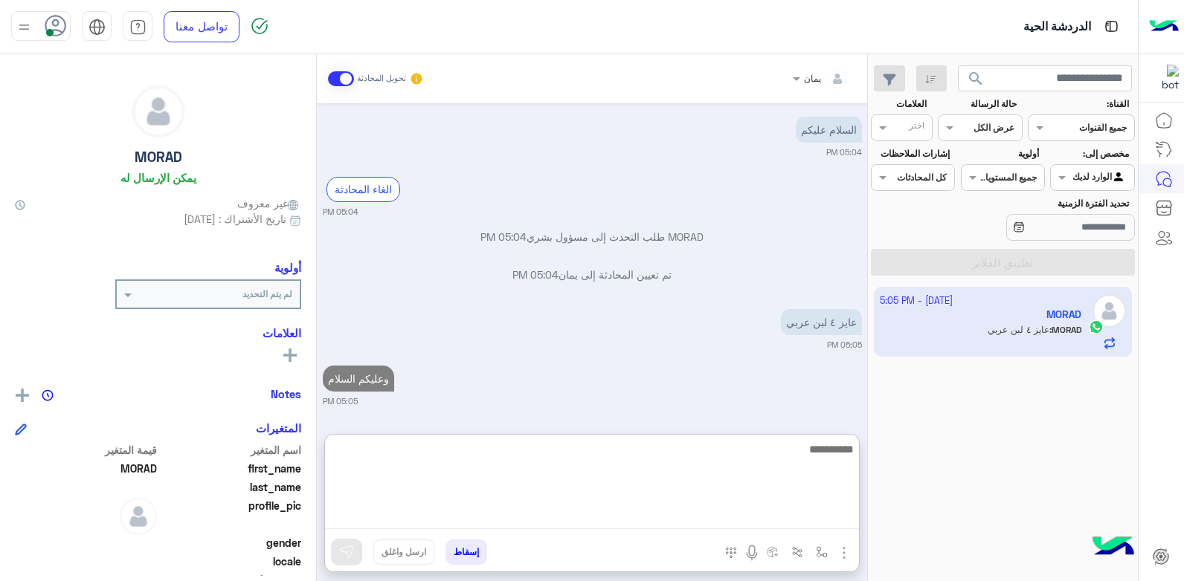
click at [664, 492] on textarea at bounding box center [592, 484] width 534 height 89
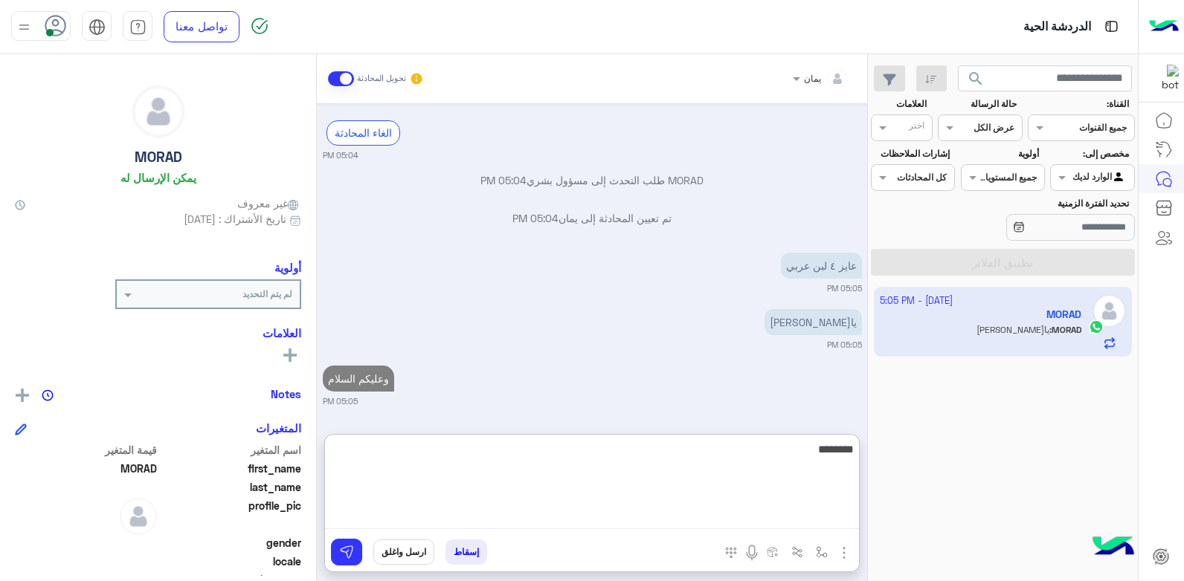
scroll to position [112, 0]
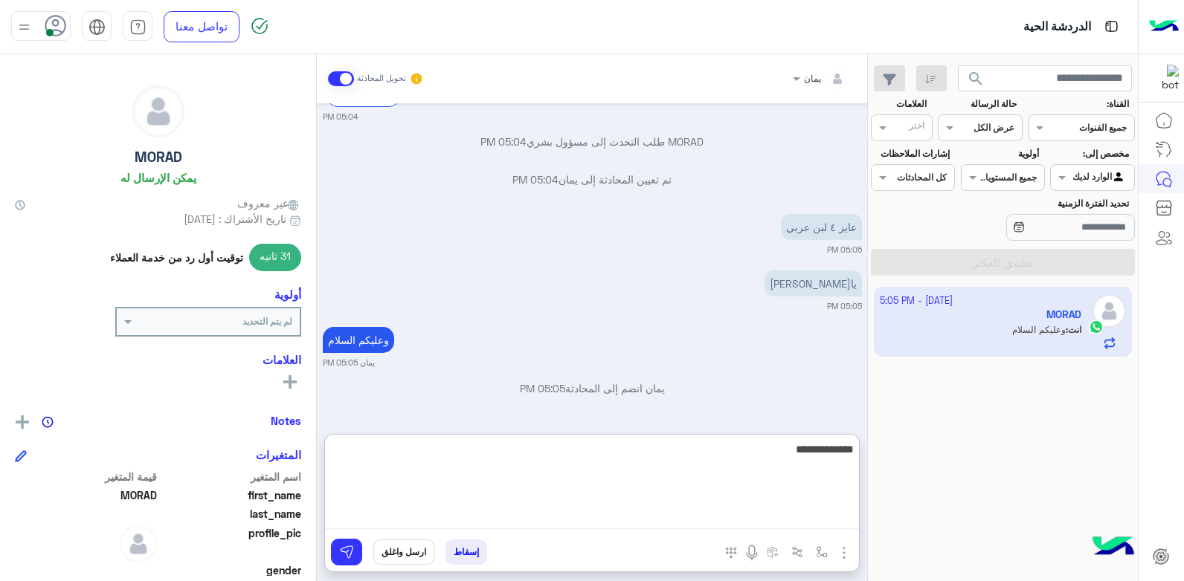
type textarea "**********"
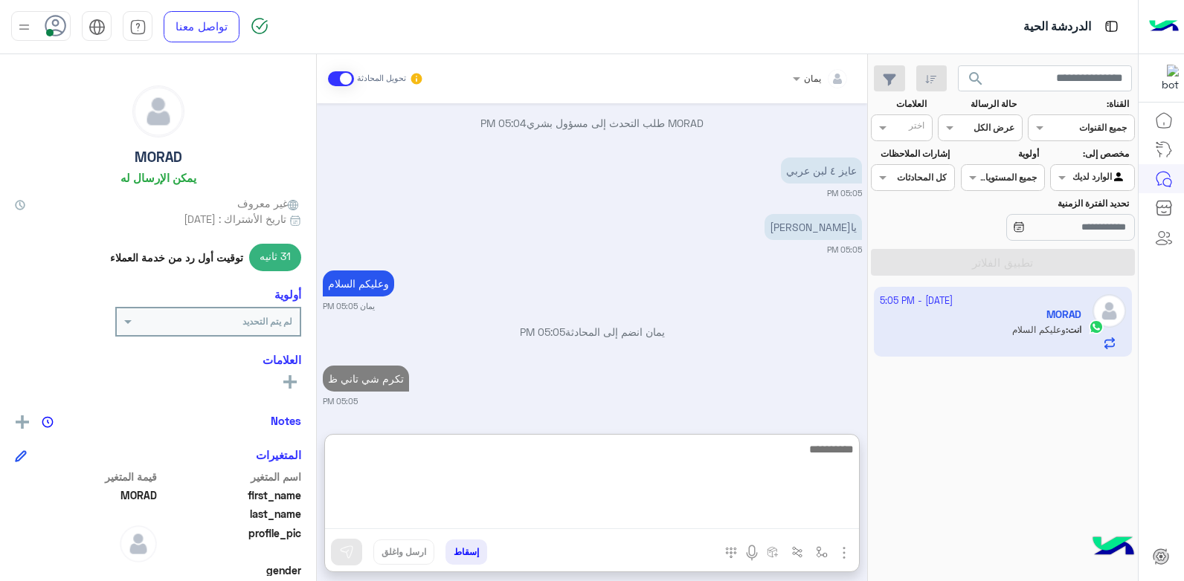
type textarea "*"
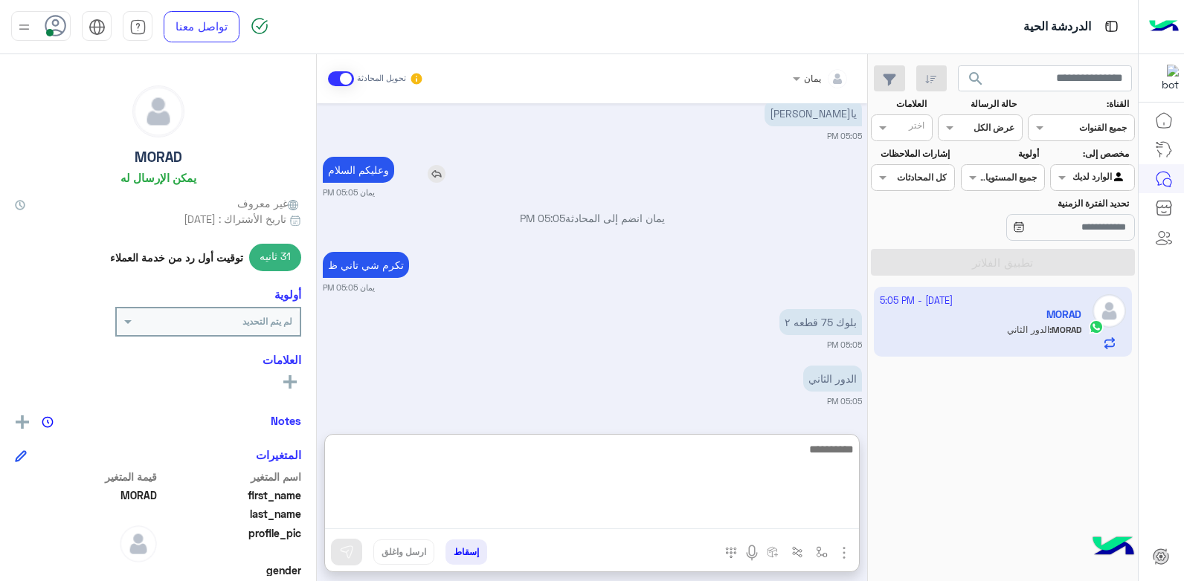
scroll to position [338, 0]
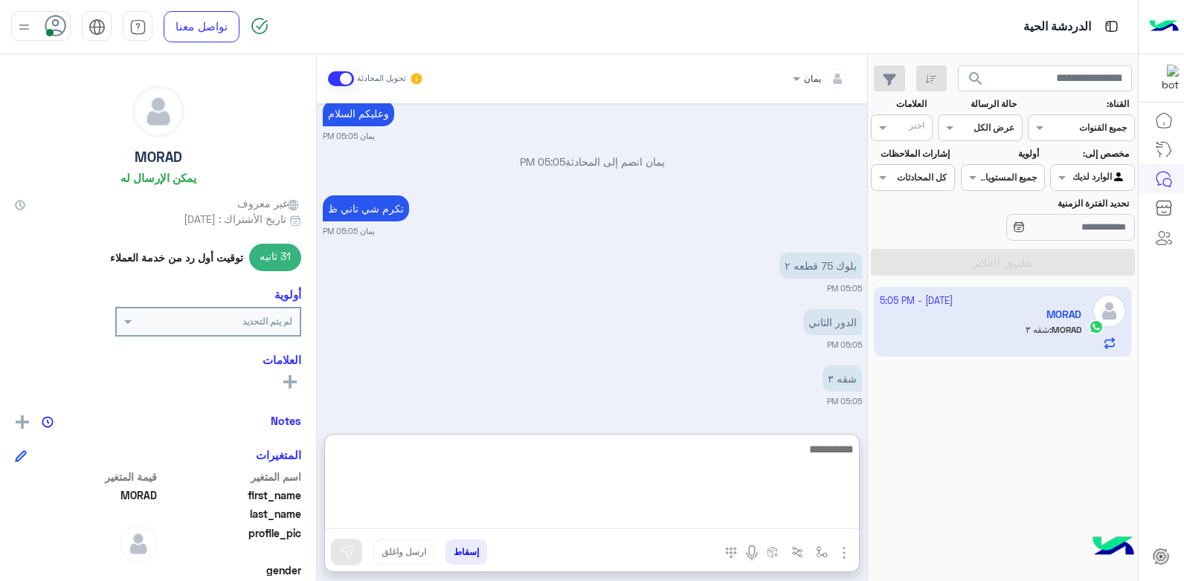
click at [646, 456] on textarea at bounding box center [592, 484] width 534 height 89
type textarea "****"
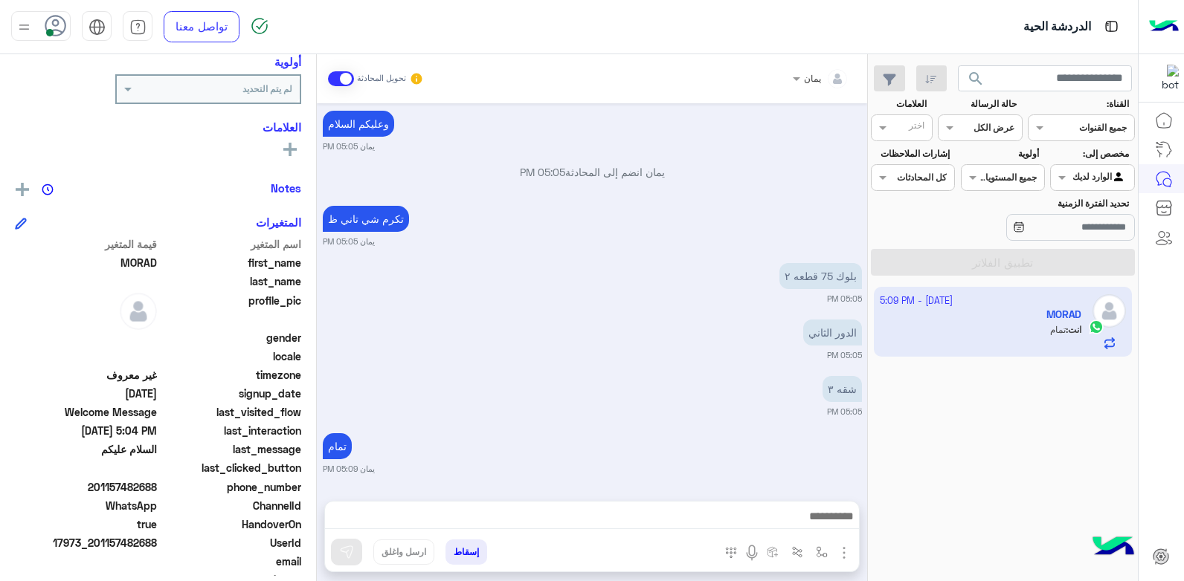
scroll to position [282, 0]
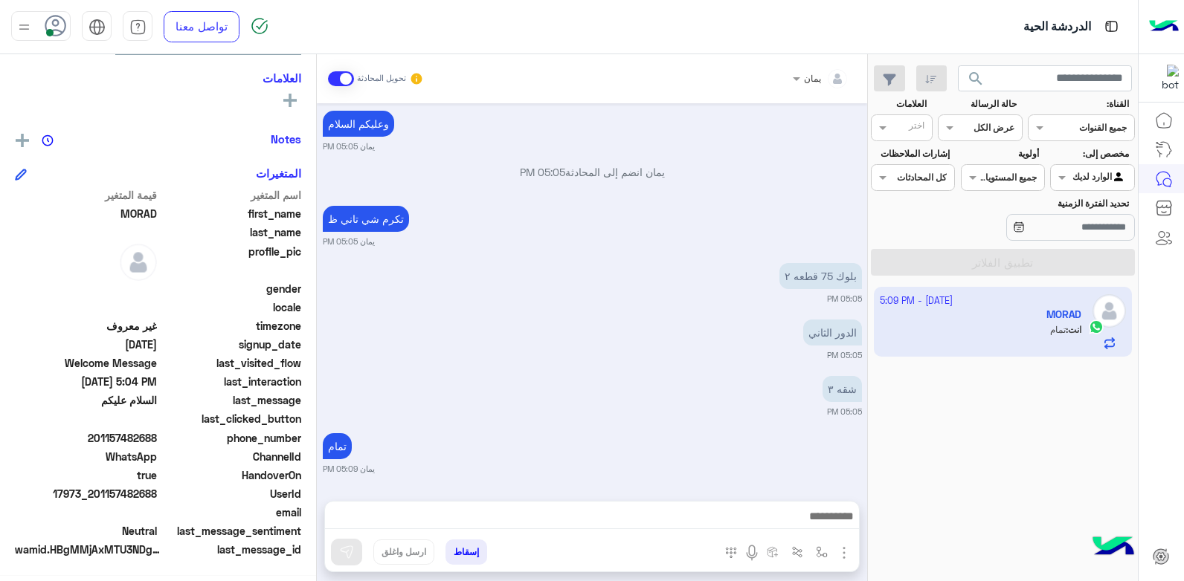
drag, startPoint x: 149, startPoint y: 573, endPoint x: 135, endPoint y: 571, distance: 14.2
click at [135, 571] on div "MORAD يمكن الإرسال له غير معروف تاريخ الأشتراك : 10/06/2025 31 ثانيه توقيت أول …" at bounding box center [158, 315] width 316 height 522
click at [178, 440] on span "phone_number" at bounding box center [231, 439] width 142 height 16
click at [101, 436] on span "201157482688" at bounding box center [86, 439] width 142 height 16
drag, startPoint x: 101, startPoint y: 436, endPoint x: 260, endPoint y: 317, distance: 198.7
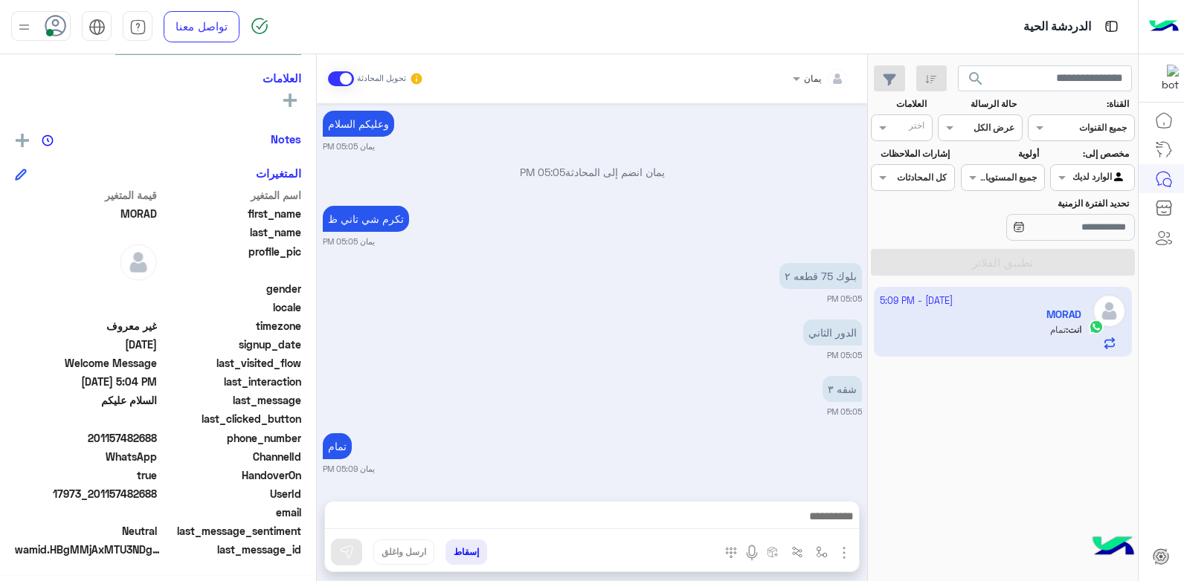
click at [336, 204] on div "Oct 6, 2025 السلام عليكم 05:04 PM الغاء المحادثة 05:04 PM MORAD طلب التحدث إلى …" at bounding box center [592, 294] width 550 height 383
drag, startPoint x: 158, startPoint y: 492, endPoint x: 97, endPoint y: 496, distance: 61.8
click at [97, 496] on span "17973_201157482688" at bounding box center [86, 494] width 142 height 16
copy span "01157482688"
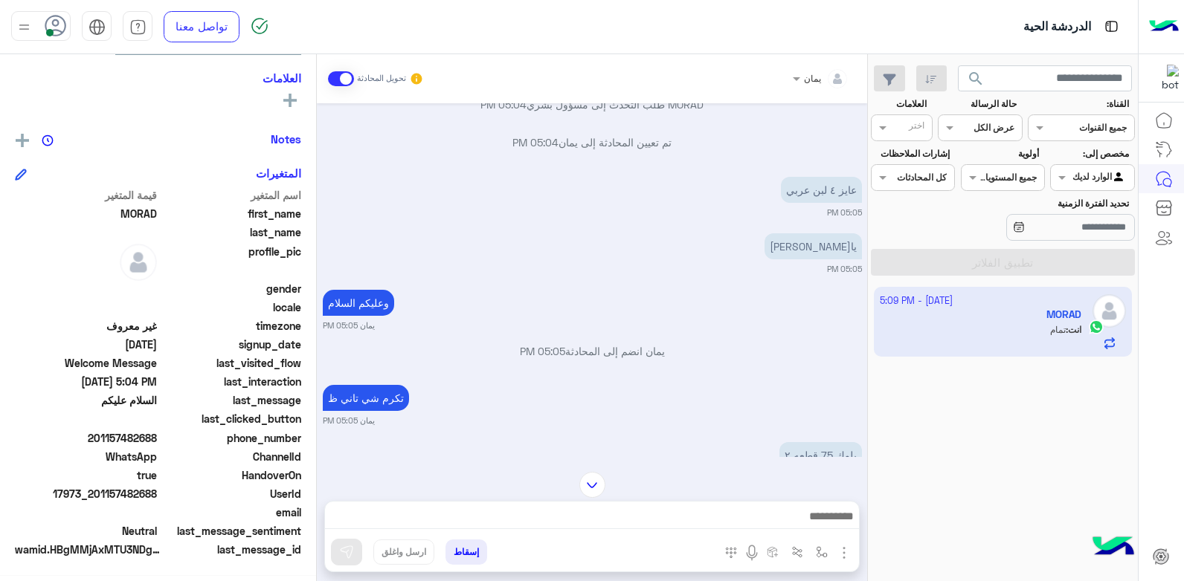
scroll to position [115, 0]
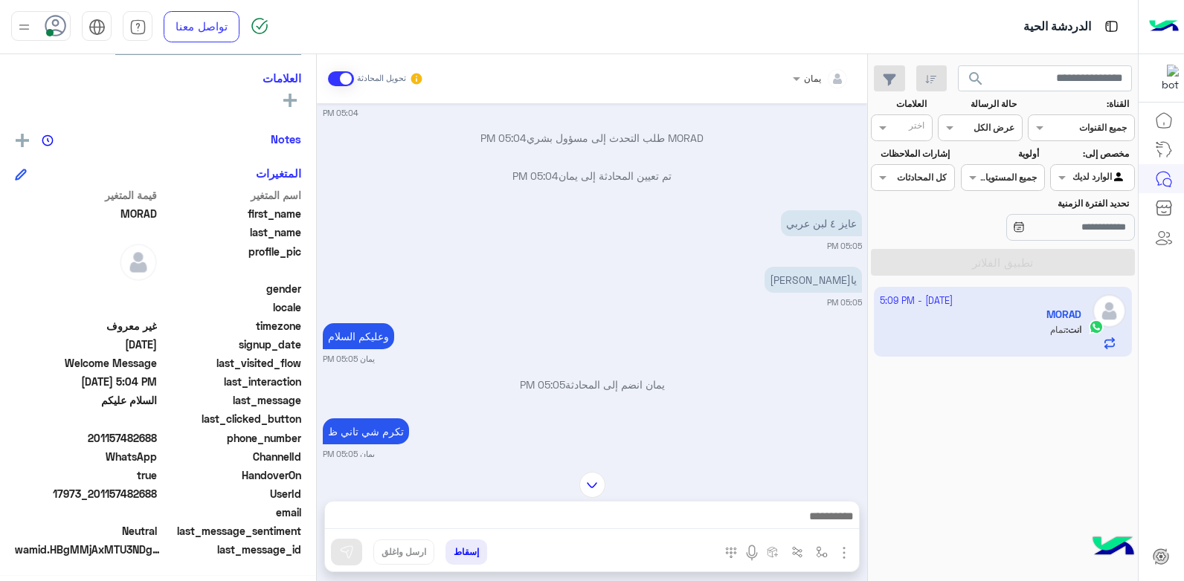
click at [463, 553] on button "إسقاط" at bounding box center [466, 552] width 42 height 25
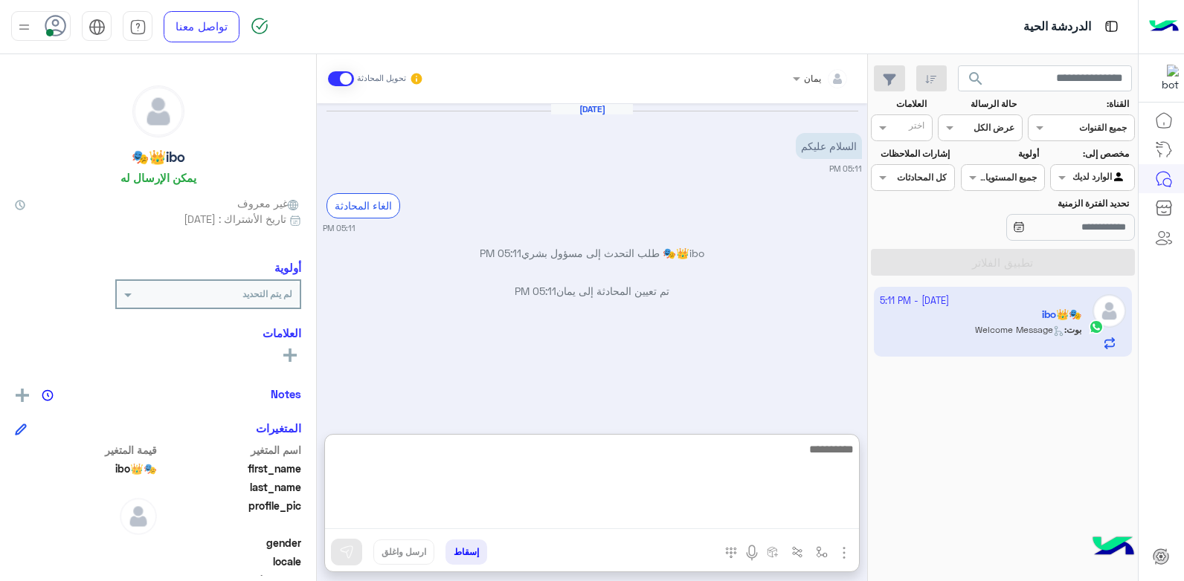
click at [482, 515] on textarea at bounding box center [592, 484] width 534 height 89
type textarea "**********"
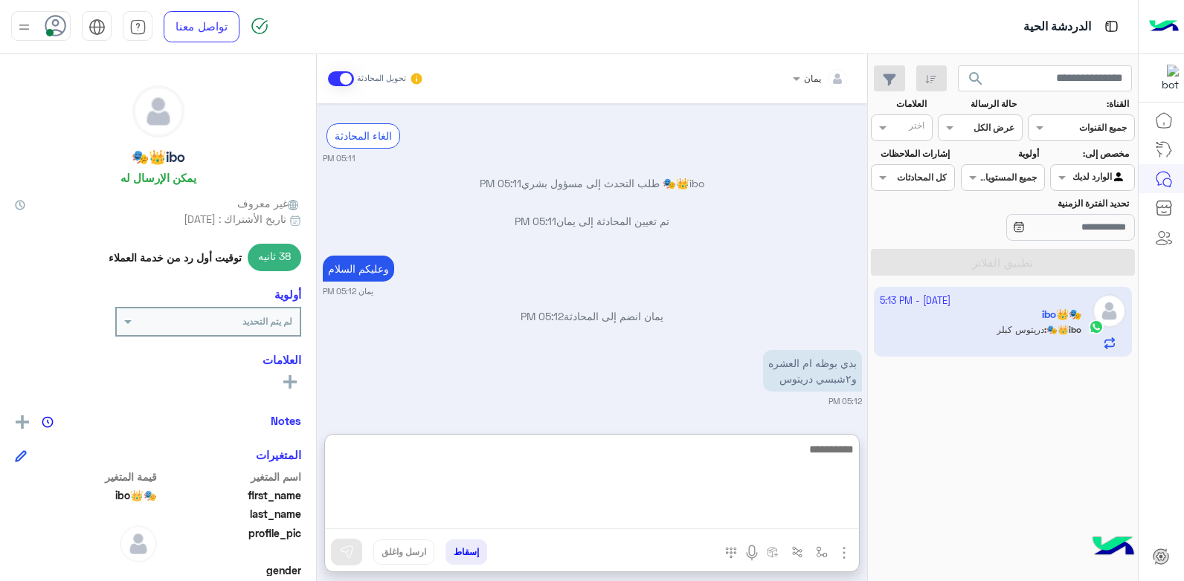
scroll to position [127, 0]
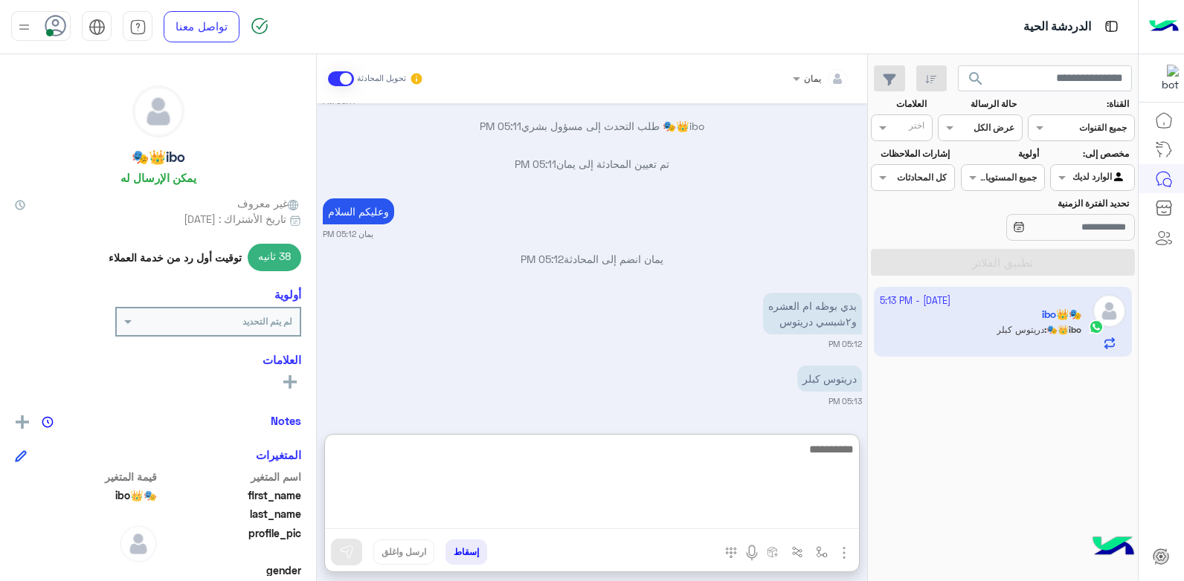
click at [749, 463] on textarea at bounding box center [592, 484] width 534 height 89
type textarea "****"
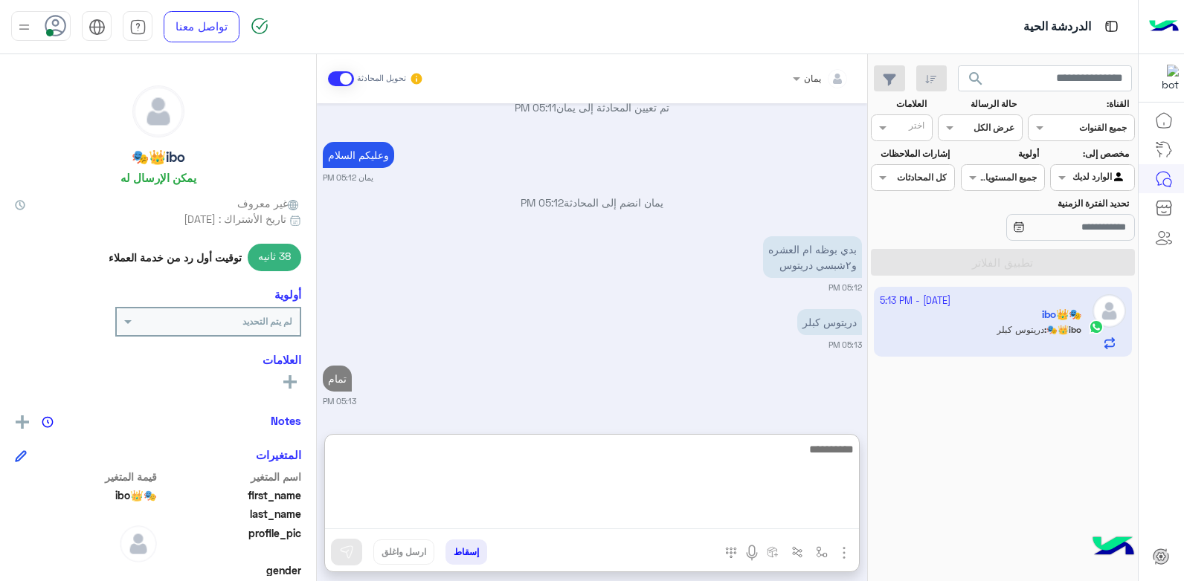
type textarea "*"
type textarea "*********"
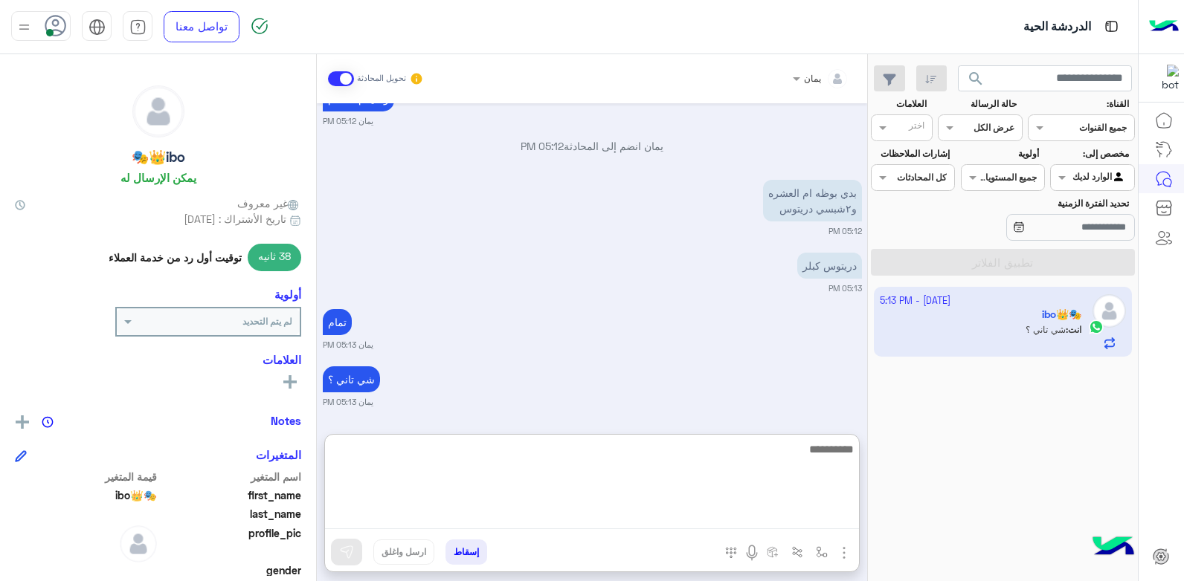
scroll to position [297, 0]
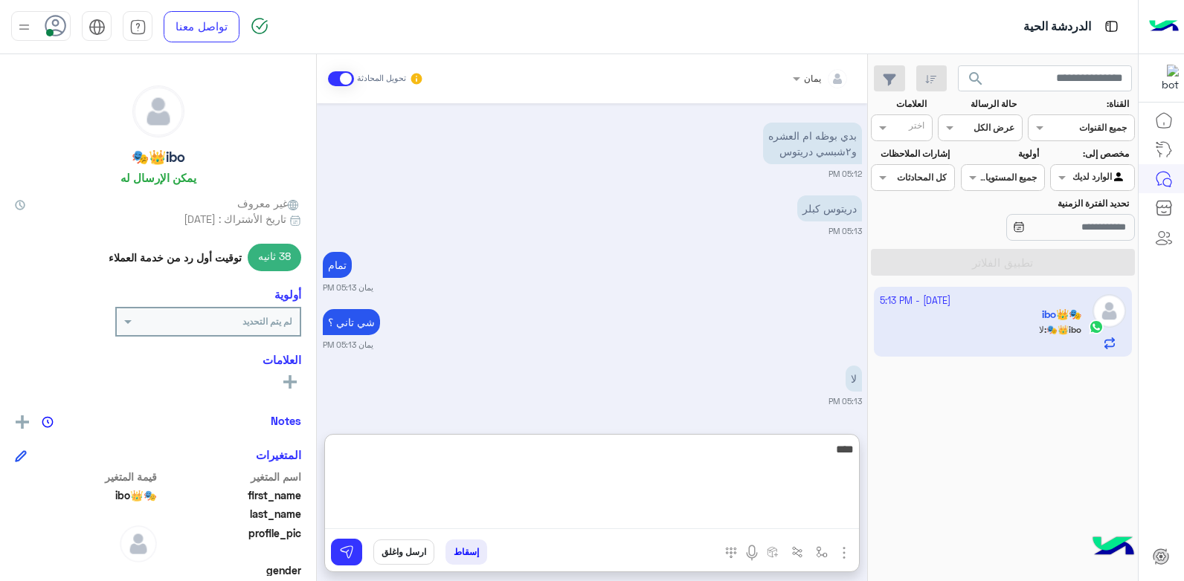
type textarea "****"
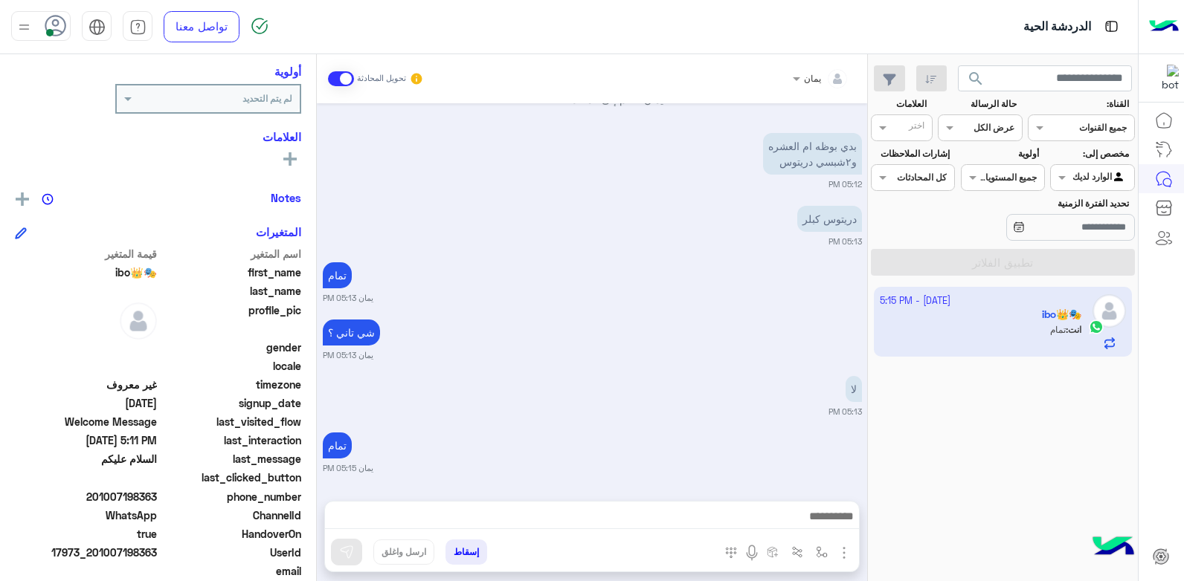
scroll to position [287, 0]
drag, startPoint x: 158, startPoint y: 495, endPoint x: 102, endPoint y: 495, distance: 56.5
click at [102, 495] on span "201007198363" at bounding box center [86, 497] width 142 height 16
copy span "1007198363"
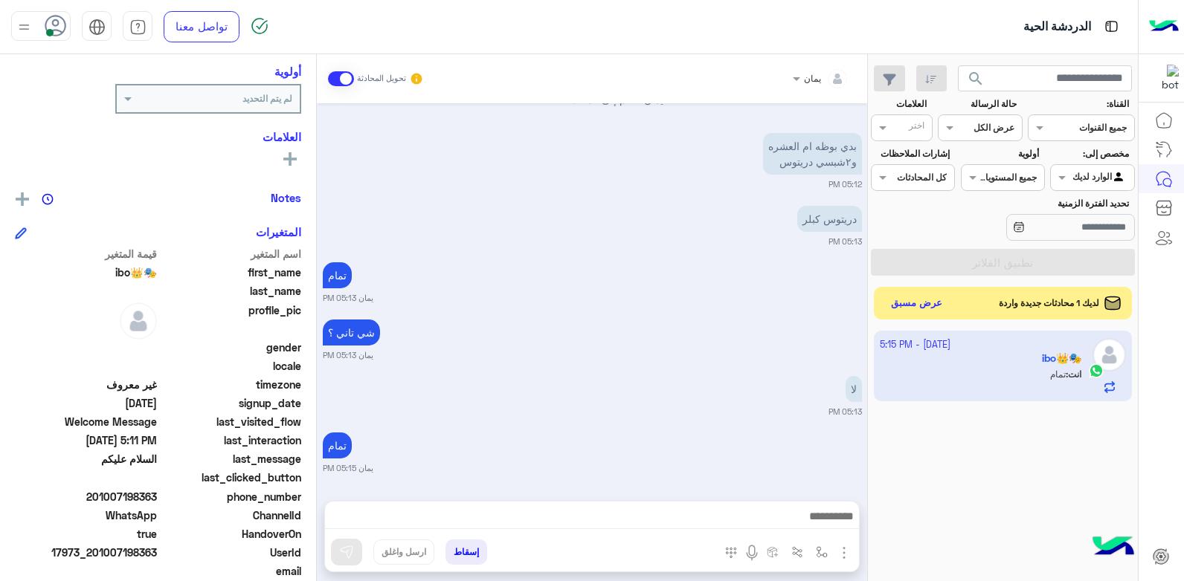
click at [474, 550] on button "إسقاط" at bounding box center [466, 552] width 42 height 25
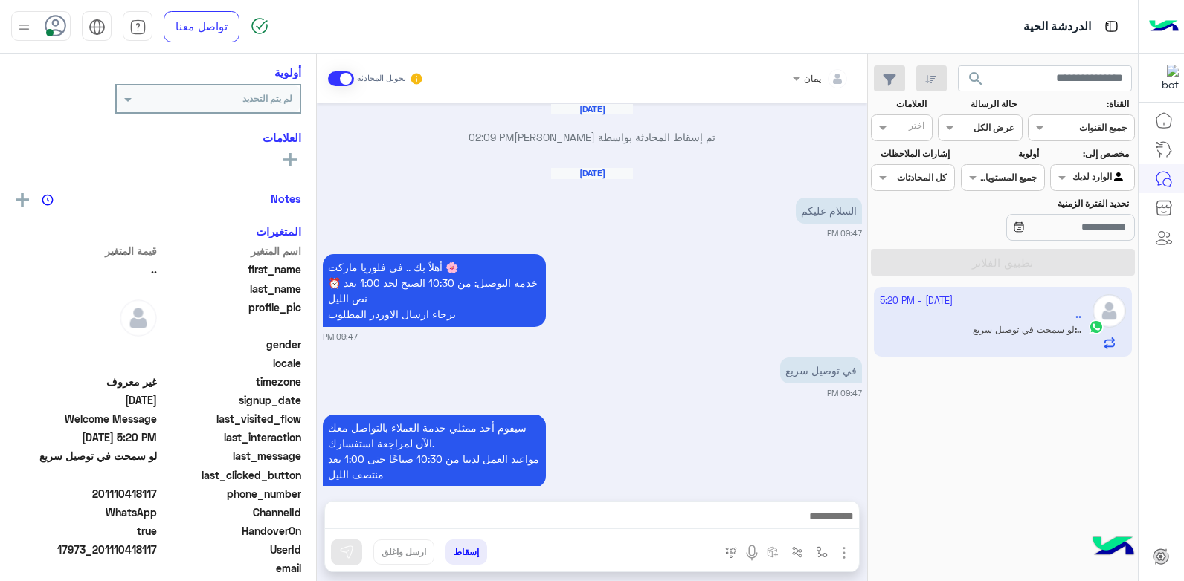
scroll to position [842, 0]
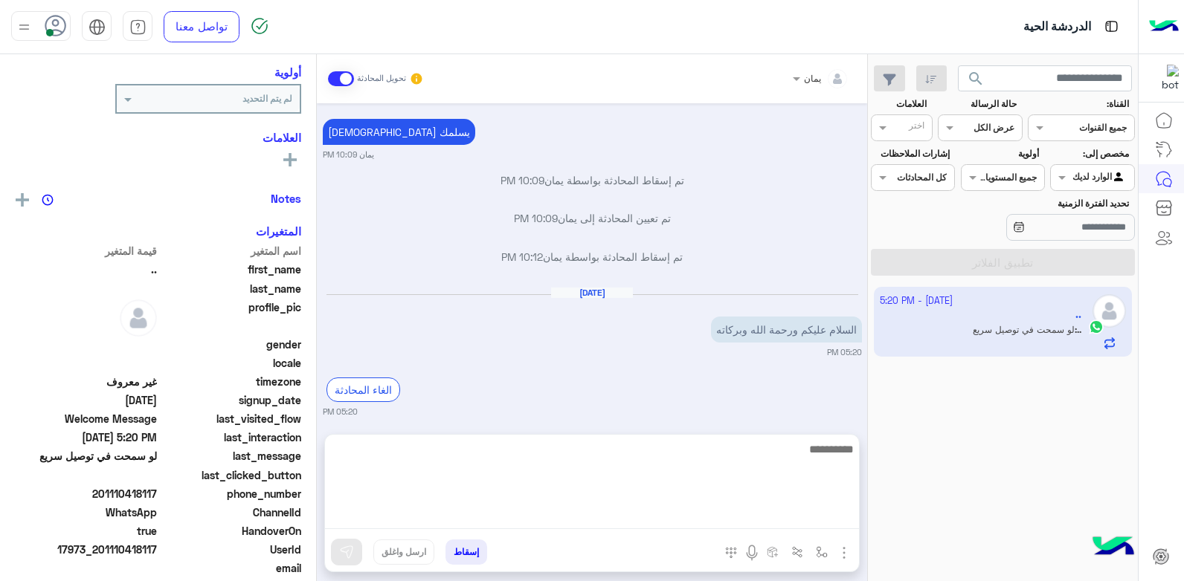
click at [665, 523] on textarea at bounding box center [592, 484] width 534 height 89
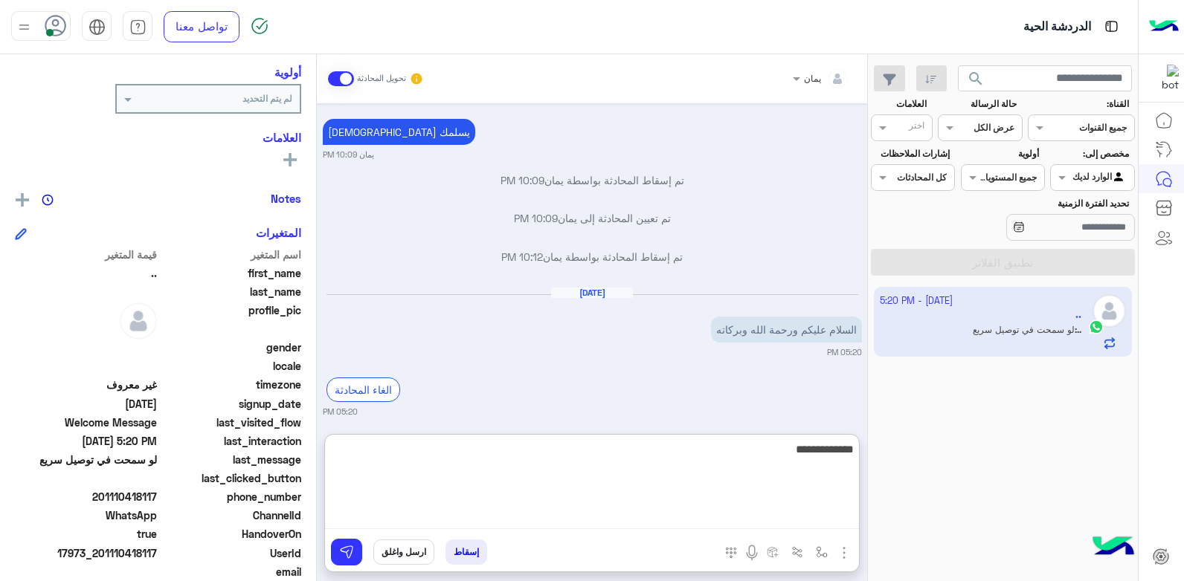
type textarea "**********"
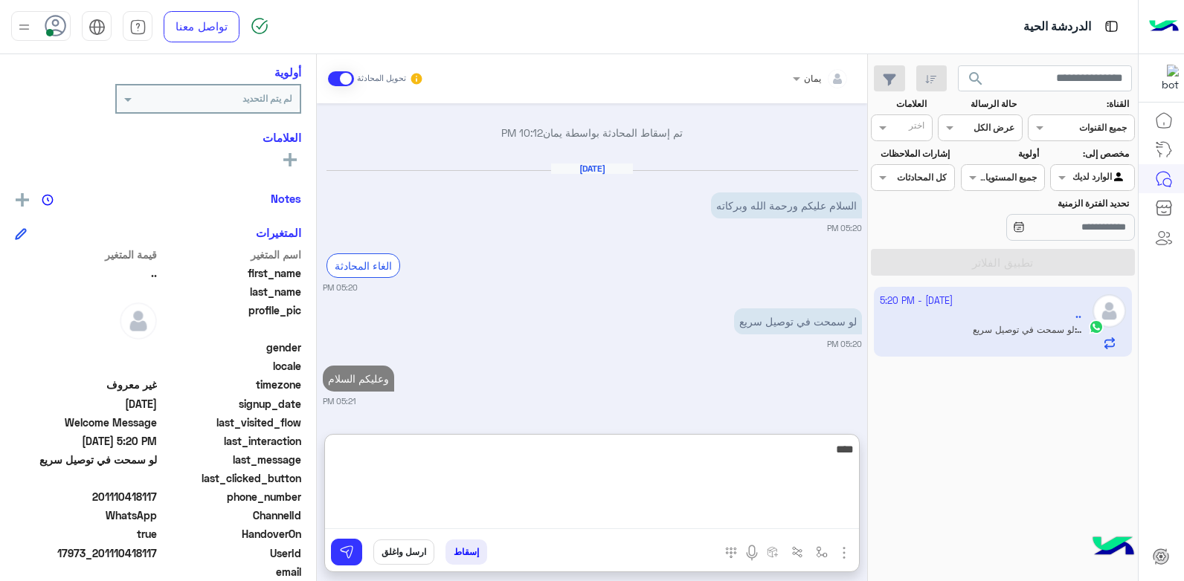
type textarea "*****"
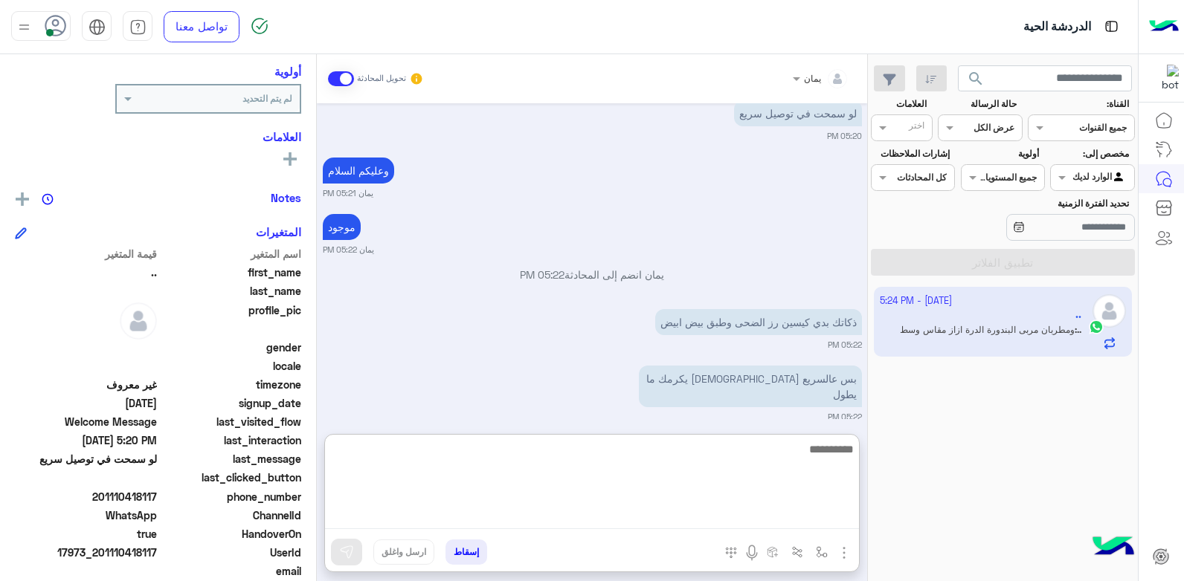
scroll to position [1231, 0]
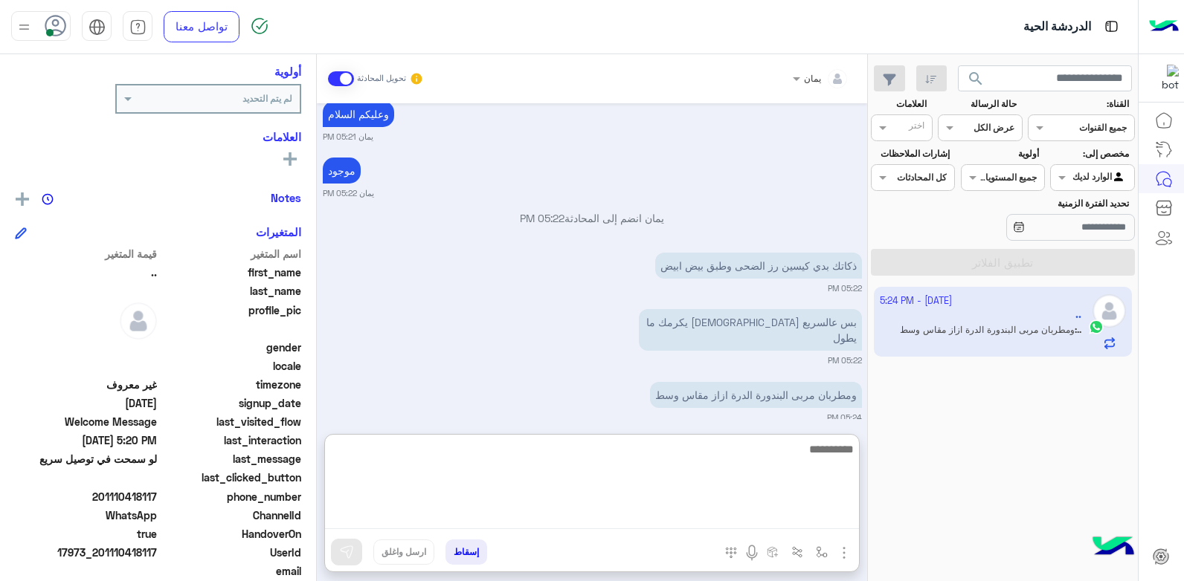
click at [668, 463] on textarea at bounding box center [592, 484] width 534 height 89
type textarea "*****"
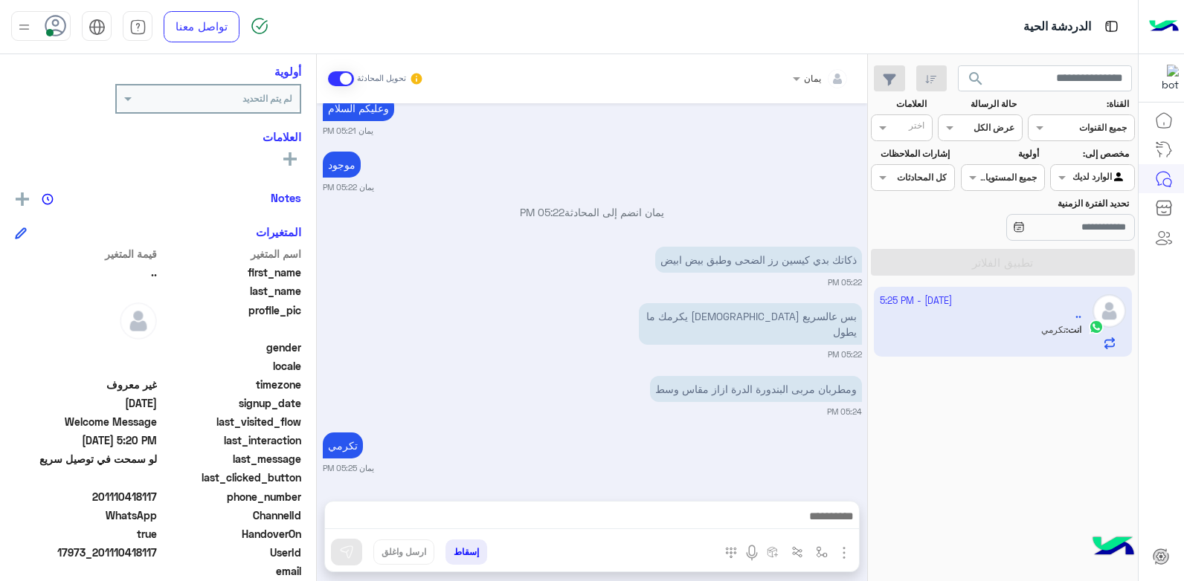
scroll to position [1221, 0]
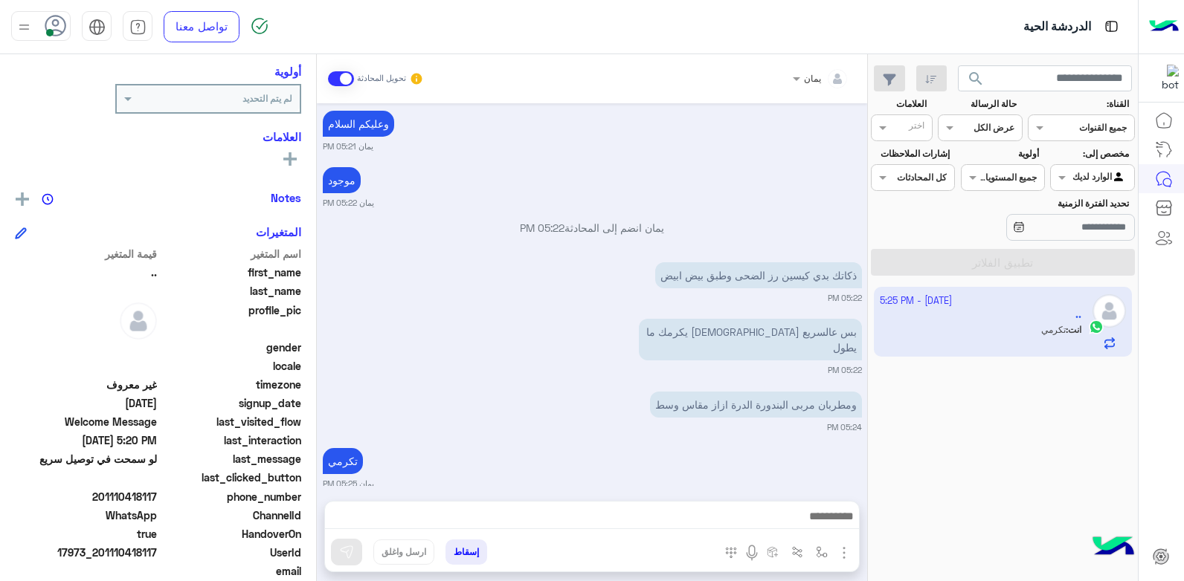
drag, startPoint x: 158, startPoint y: 493, endPoint x: 104, endPoint y: 498, distance: 54.5
click at [104, 498] on span "201110418117" at bounding box center [86, 497] width 142 height 16
copy span "01110418117"
click at [455, 551] on button "إسقاط" at bounding box center [466, 552] width 42 height 25
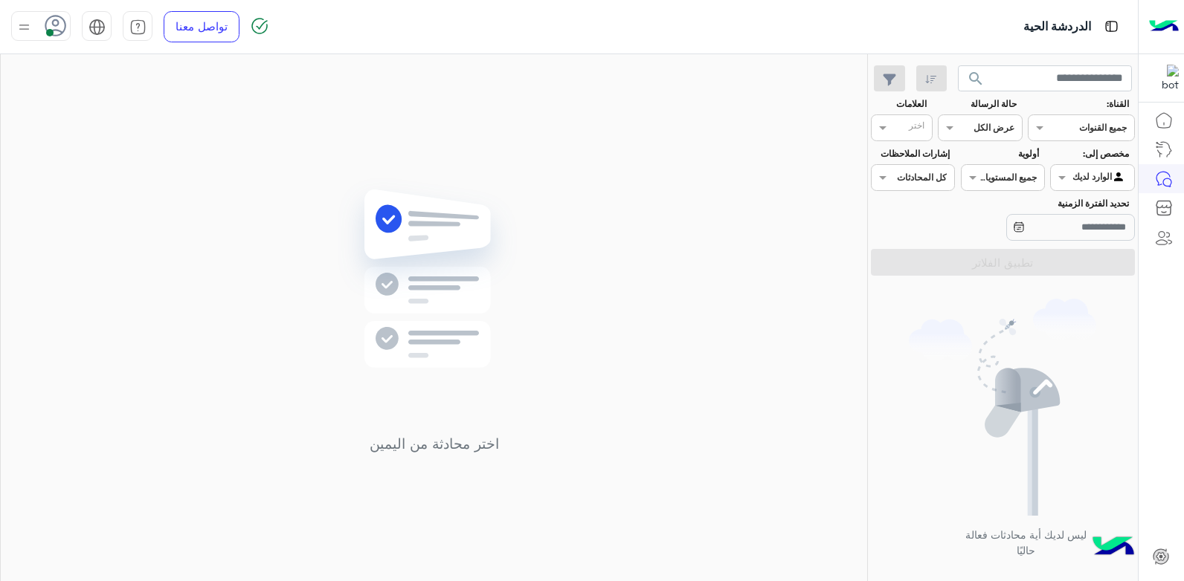
click at [44, 24] on div at bounding box center [40, 26] width 59 height 30
drag, startPoint x: 158, startPoint y: 148, endPoint x: 483, endPoint y: 201, distance: 329.2
click at [159, 148] on span "وقت الراحة" at bounding box center [154, 146] width 51 height 16
click at [486, 201] on img at bounding box center [433, 301] width 215 height 247
click at [36, 24] on div at bounding box center [40, 26] width 59 height 30
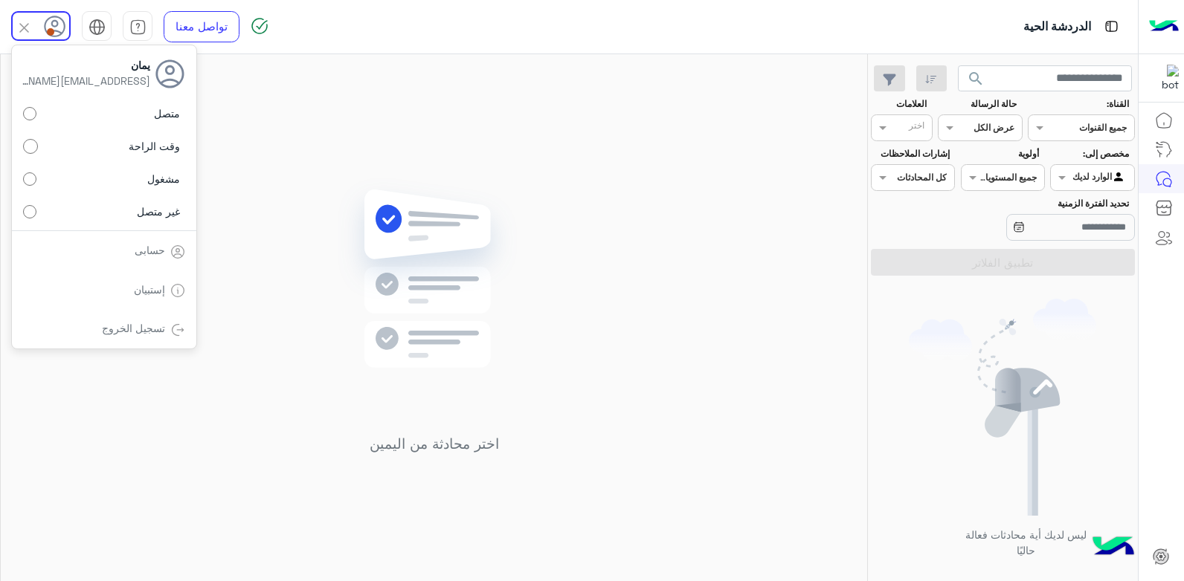
click at [97, 109] on label "متصل" at bounding box center [104, 113] width 162 height 27
click at [295, 155] on div "اختر محادثة من اليمين" at bounding box center [434, 320] width 866 height 533
click at [982, 80] on span "search" at bounding box center [976, 79] width 18 height 18
click at [421, 224] on img at bounding box center [433, 301] width 215 height 247
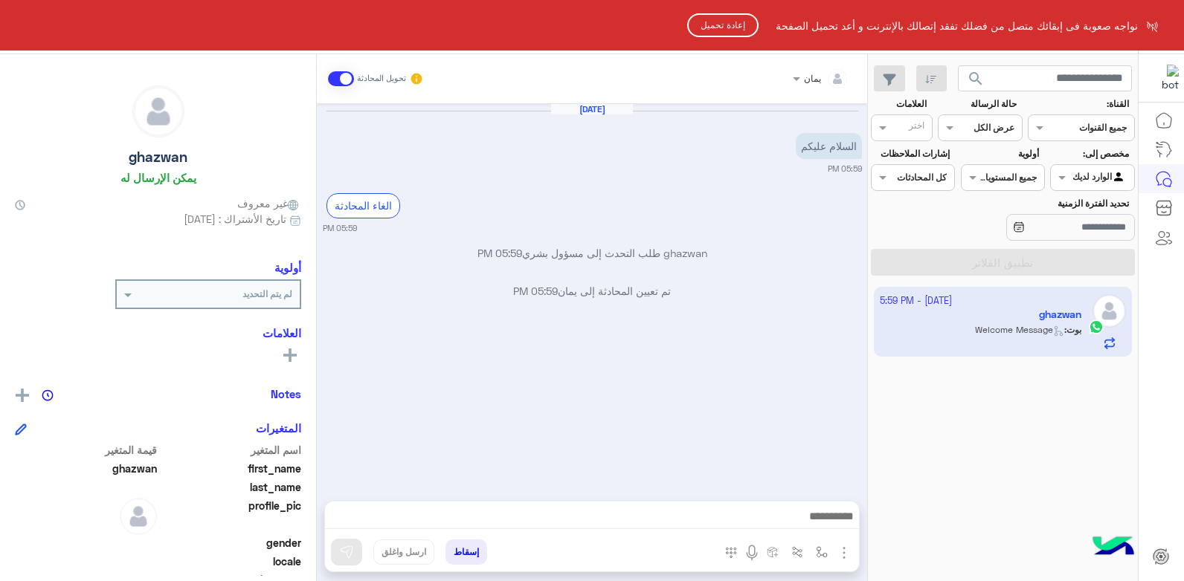
click at [685, 270] on html "نواجه صعوبة فى إبقائك متصل من فضلك تفقد إتصالك بالإنترنت و أعد تحميل الصفحة إعا…" at bounding box center [592, 290] width 1184 height 581
click at [712, 518] on html "نواجه صعوبة فى إبقائك متصل من فضلك تفقد إتصالك بالإنترنت و أعد تحميل الصفحة إعا…" at bounding box center [592, 290] width 1184 height 581
click at [708, 515] on html "نواجه صعوبة فى إبقائك متصل من فضلك تفقد إتصالك بالإنترنت و أعد تحميل الصفحة إعا…" at bounding box center [592, 290] width 1184 height 581
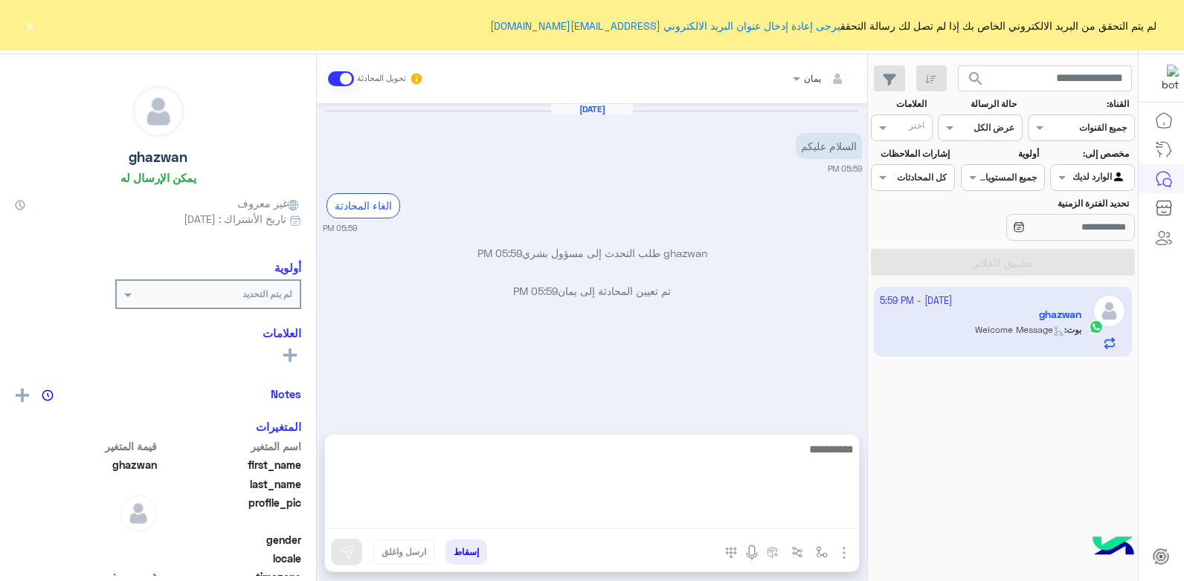
click at [641, 509] on textarea at bounding box center [592, 484] width 534 height 89
type textarea "**********"
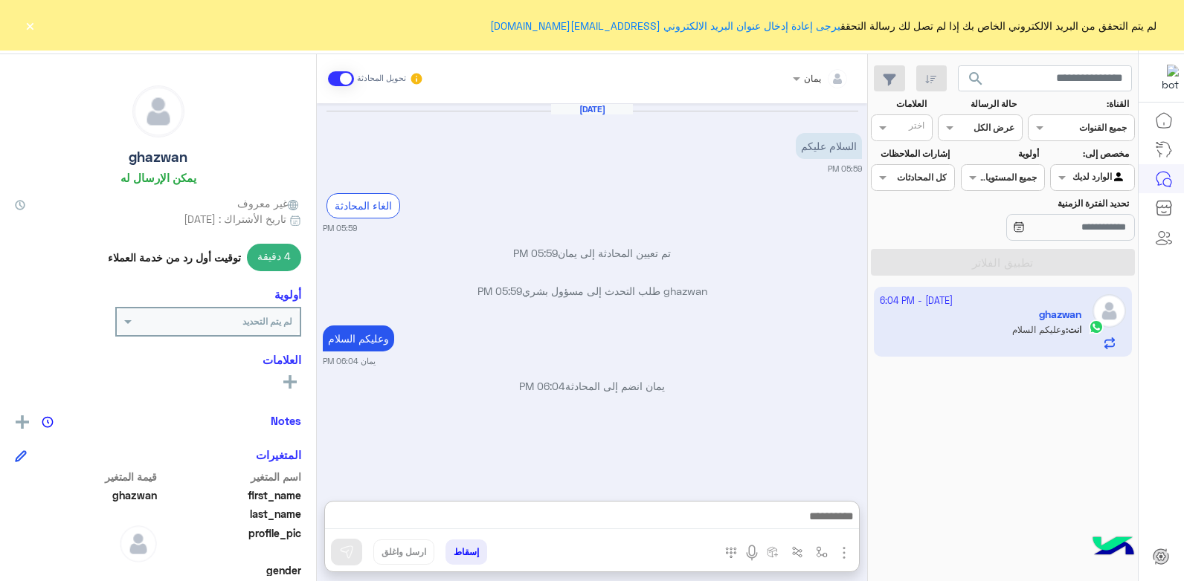
click at [25, 28] on button "×" at bounding box center [29, 25] width 15 height 15
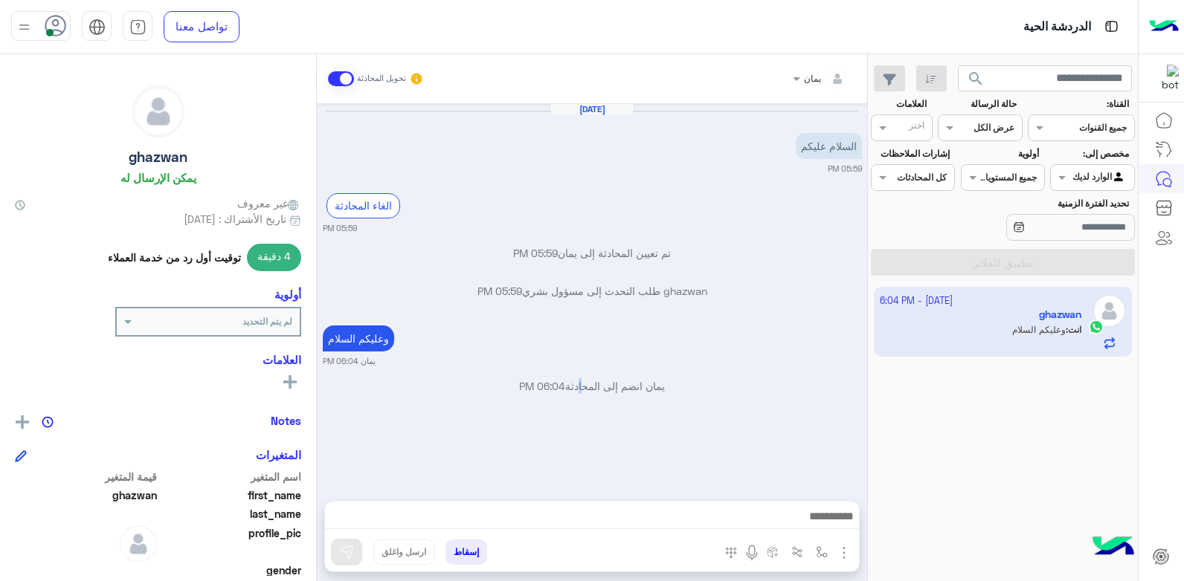
click at [584, 422] on div "[DATE] السلام عليكم 05:59 PM الغاء المحادثة 05:59 PM تم تعيين المحادثة إلى يمان…" at bounding box center [592, 294] width 550 height 383
drag, startPoint x: 584, startPoint y: 425, endPoint x: 659, endPoint y: 480, distance: 92.9
click at [659, 480] on div "[DATE] السلام عليكم 05:59 PM الغاء المحادثة 05:59 PM تم تعيين المحادثة إلى يمان…" at bounding box center [592, 294] width 550 height 383
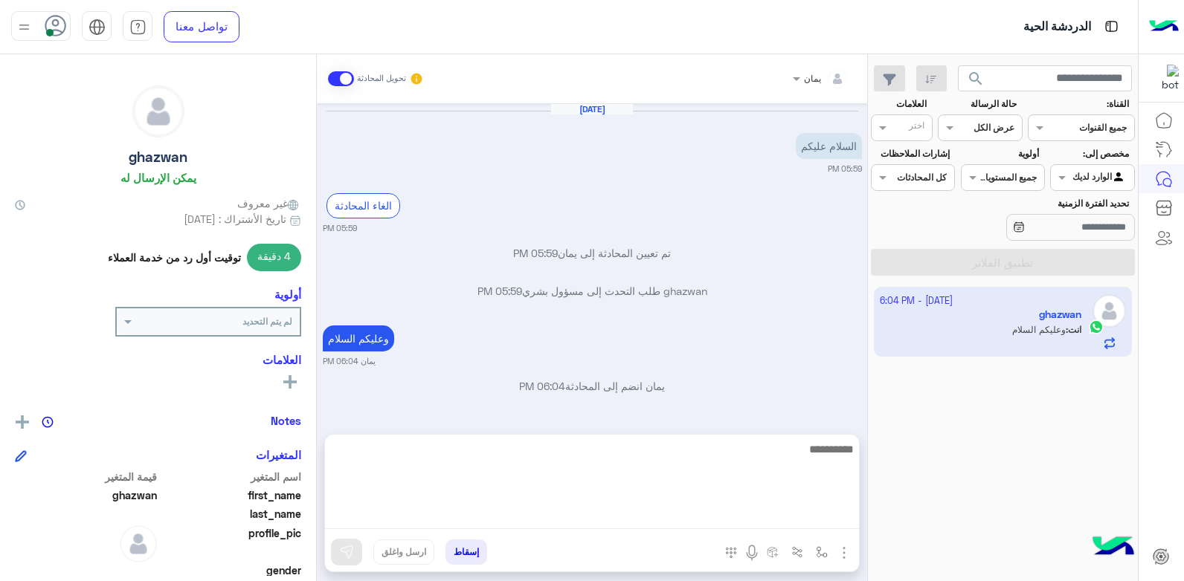
click at [639, 509] on textarea at bounding box center [592, 484] width 534 height 89
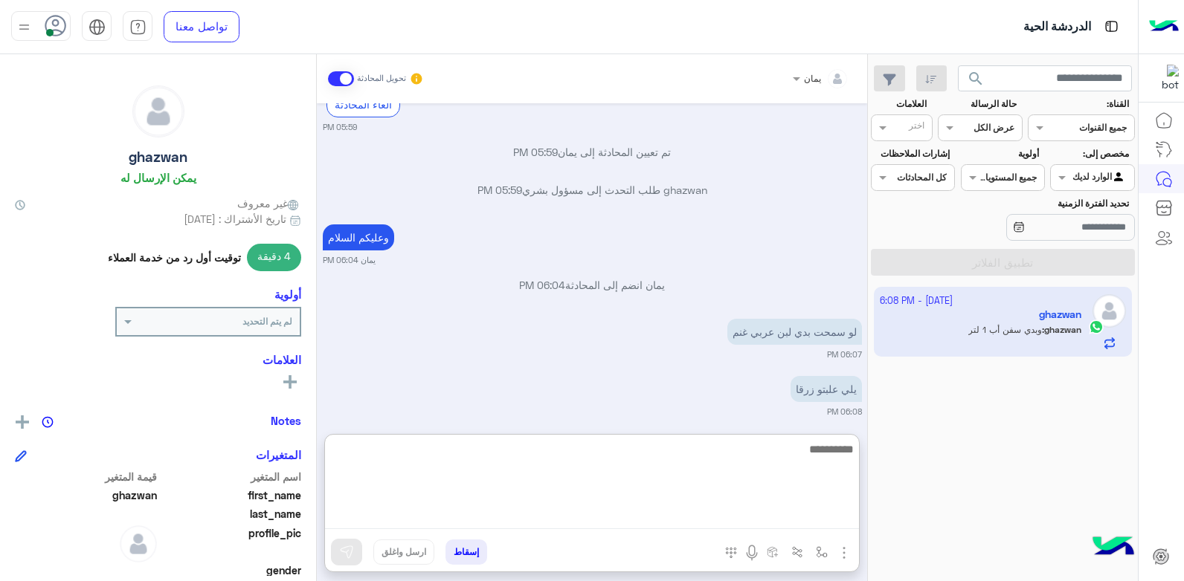
scroll to position [168, 0]
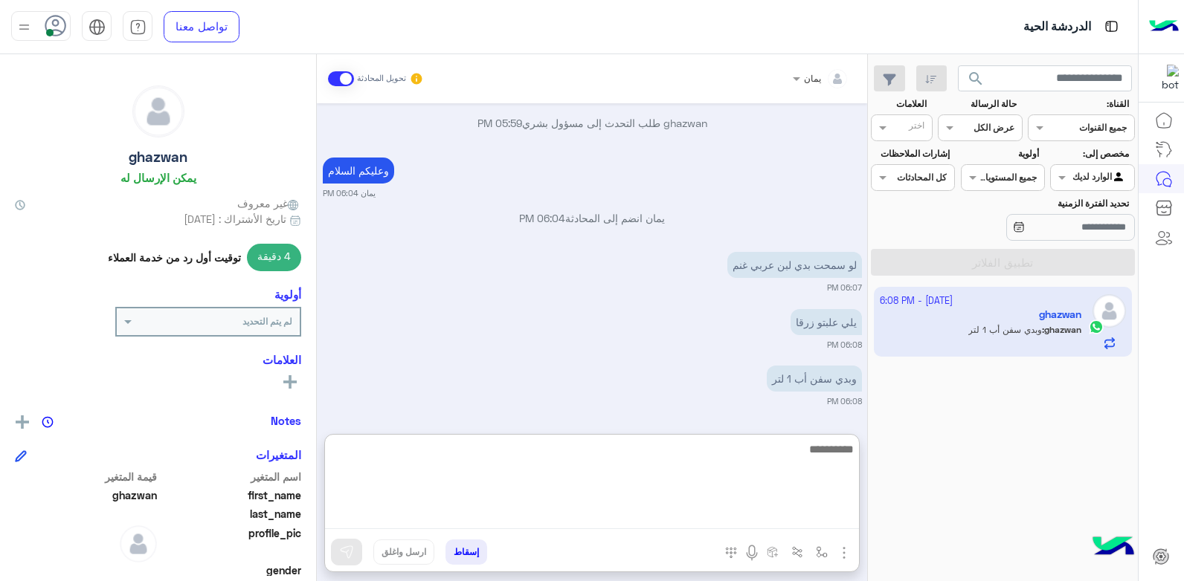
click at [686, 453] on textarea at bounding box center [592, 484] width 534 height 89
click at [686, 471] on textarea at bounding box center [592, 484] width 534 height 89
type textarea "**********"
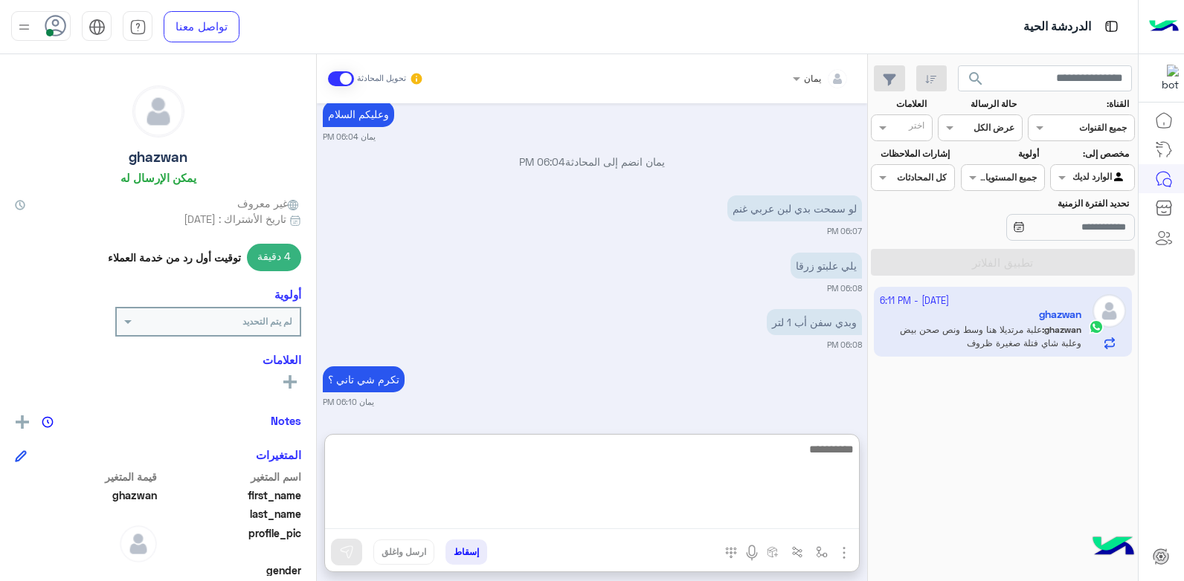
scroll to position [313, 0]
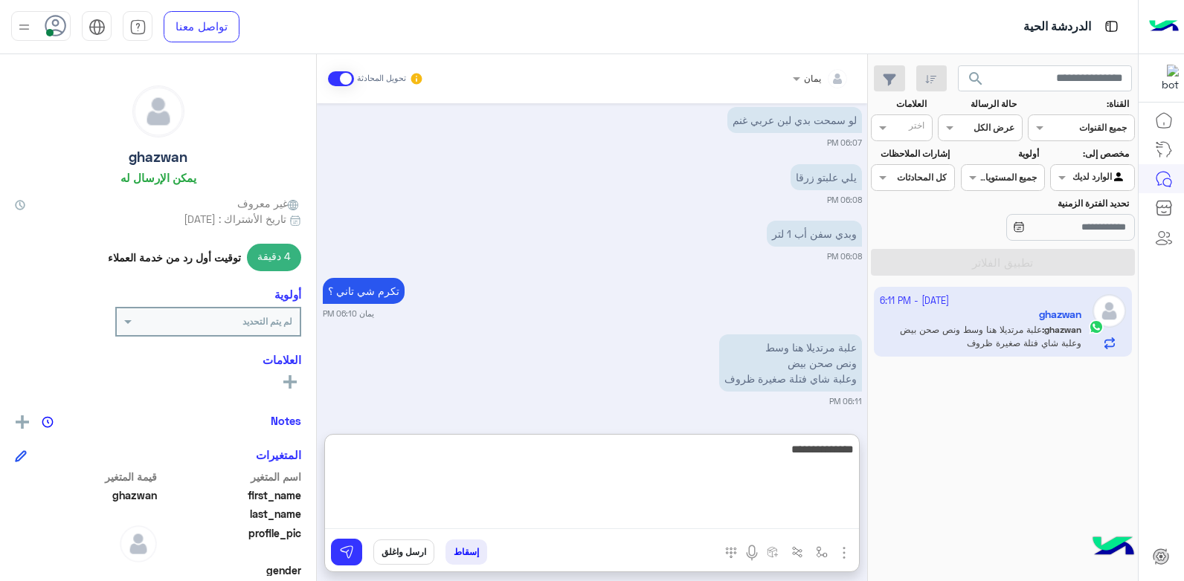
type textarea "**********"
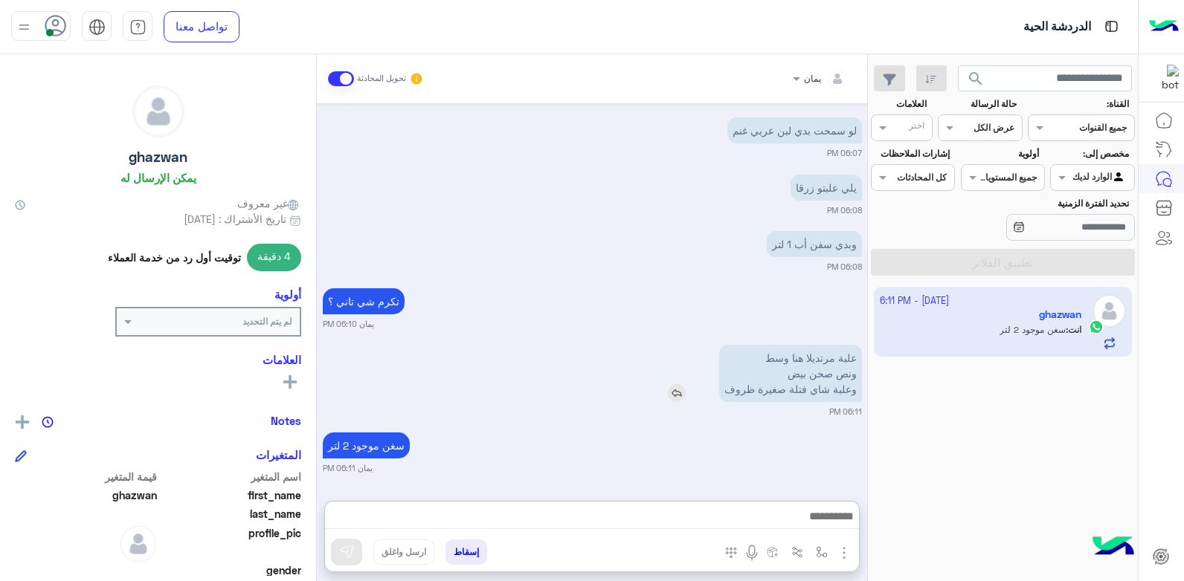
click at [682, 384] on img at bounding box center [677, 393] width 18 height 18
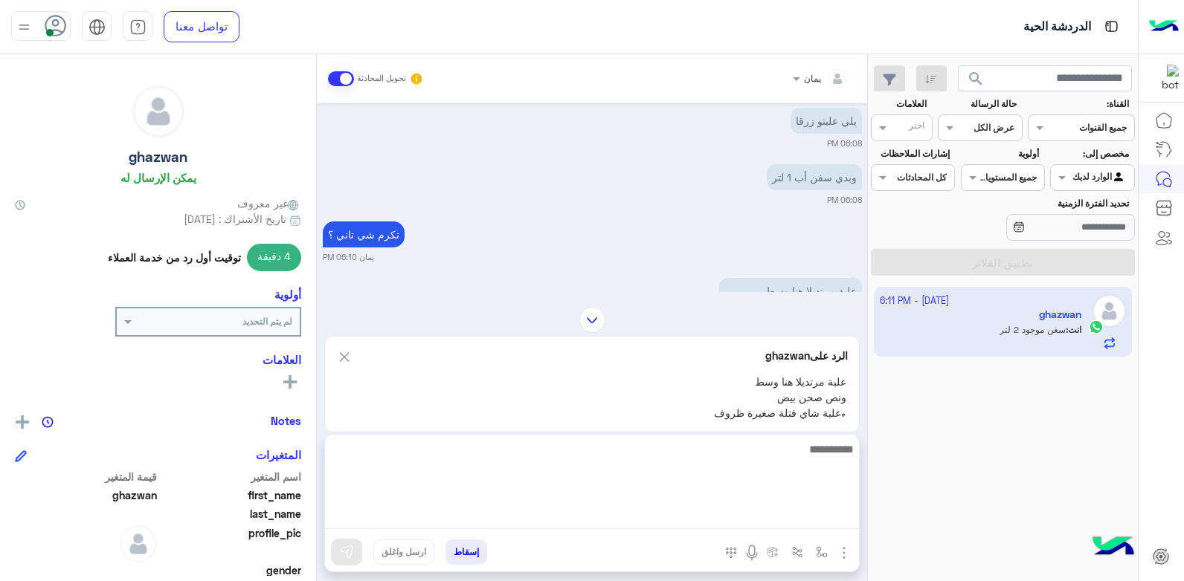
click at [723, 521] on textarea at bounding box center [592, 484] width 534 height 89
type textarea "****"
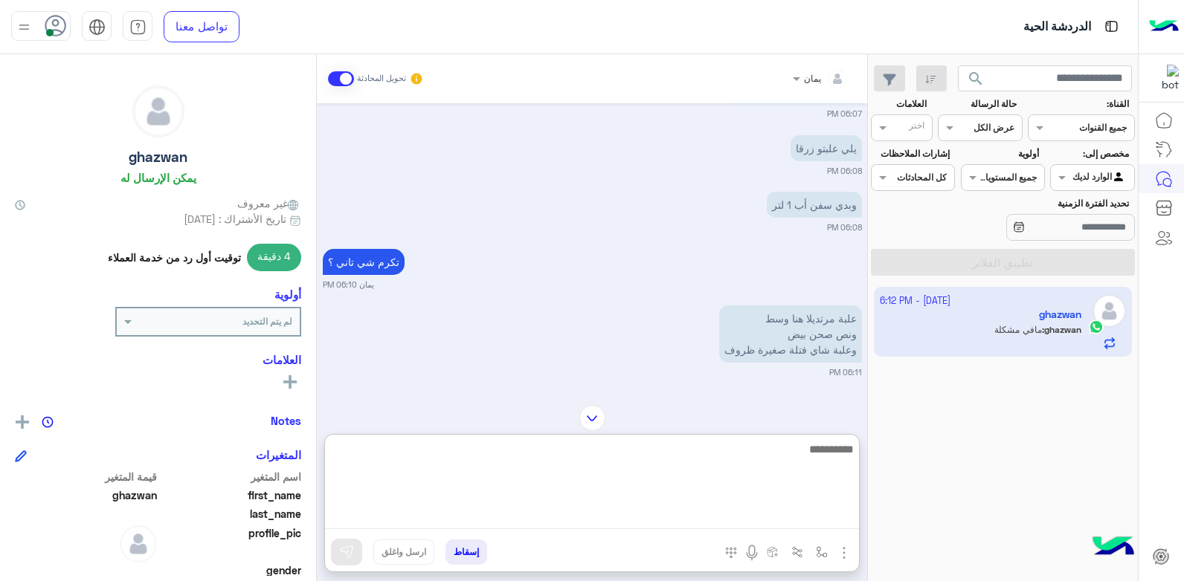
scroll to position [565, 0]
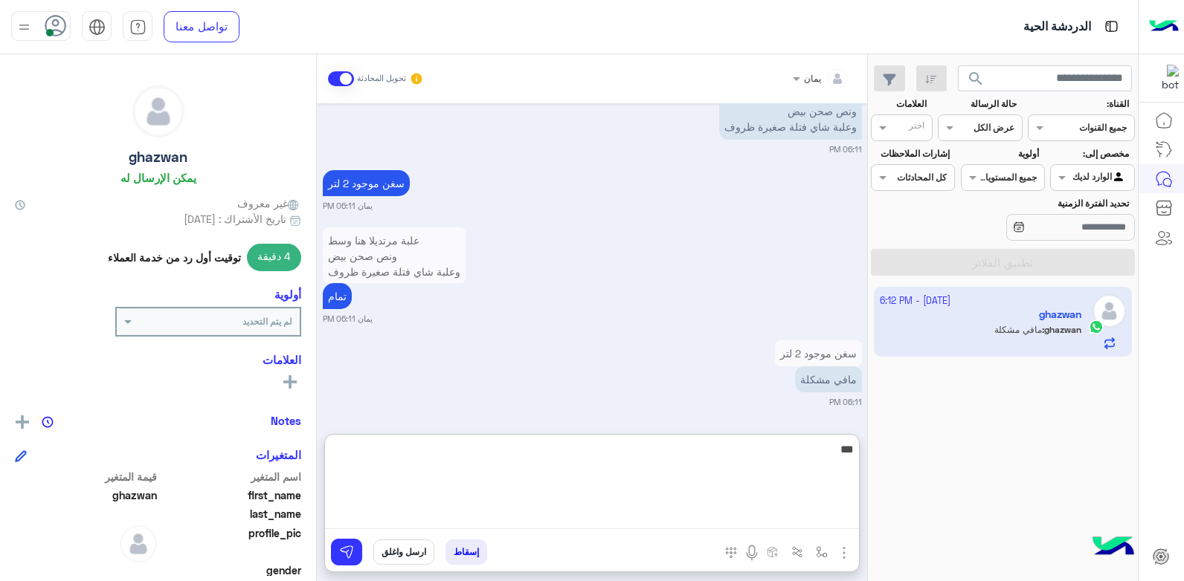
type textarea "****"
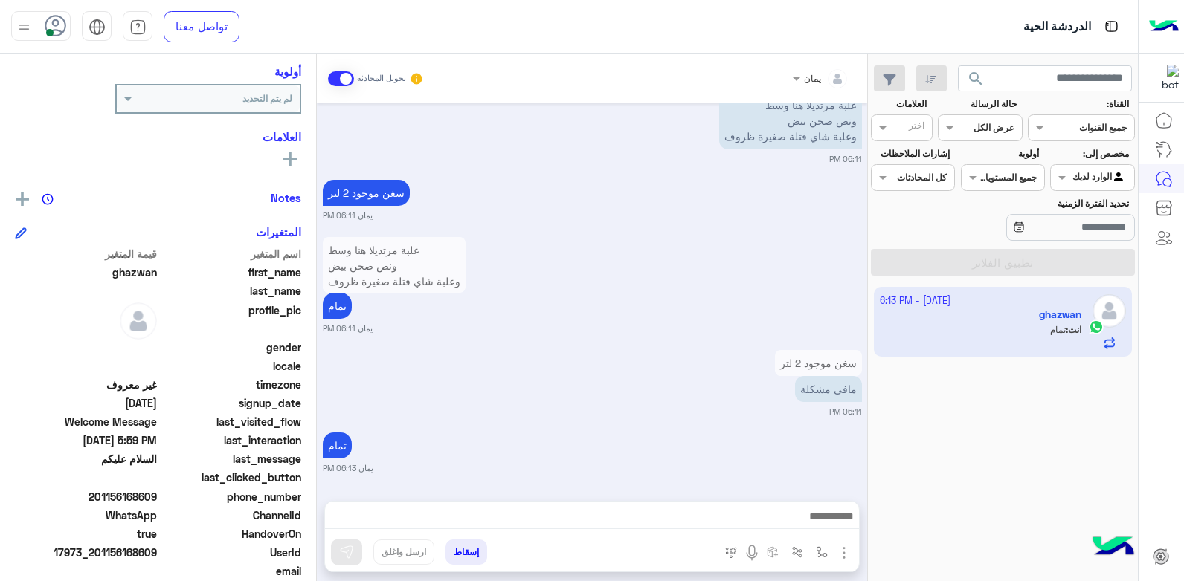
scroll to position [555, 0]
drag, startPoint x: 157, startPoint y: 494, endPoint x: 109, endPoint y: 500, distance: 48.6
click at [109, 500] on span "201156168609" at bounding box center [86, 497] width 142 height 16
copy span "156168609"
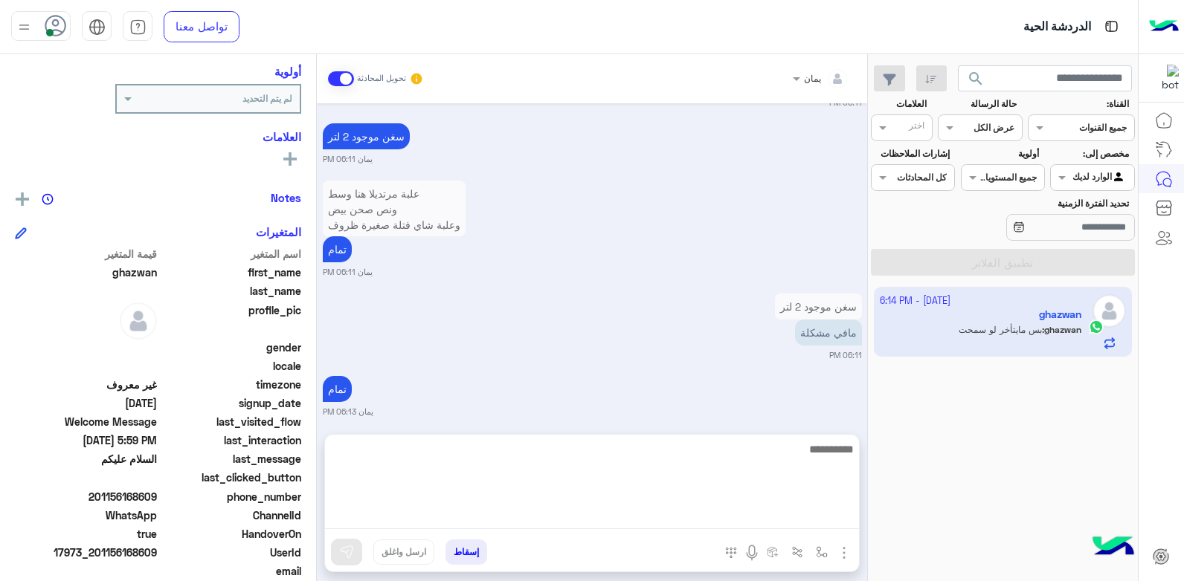
click at [595, 512] on textarea at bounding box center [592, 484] width 534 height 89
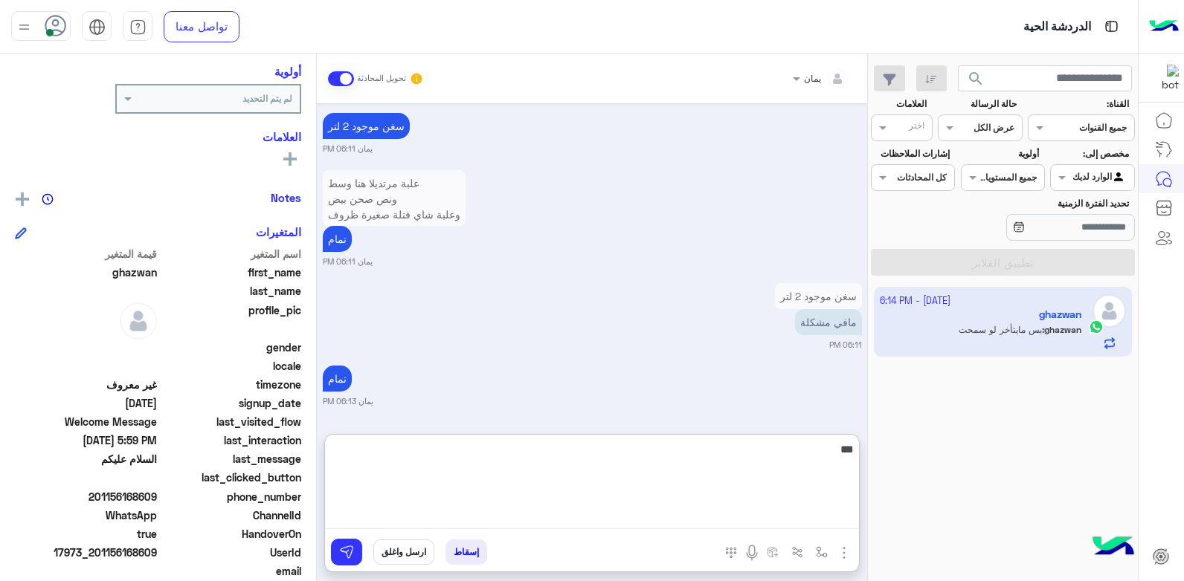
type textarea "****"
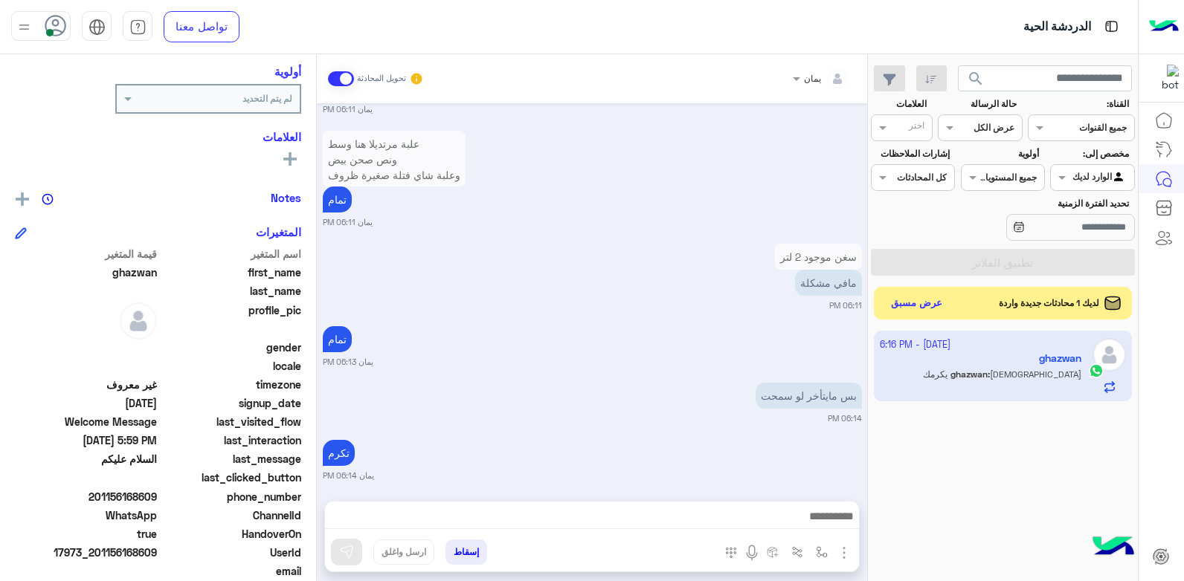
scroll to position [726, 0]
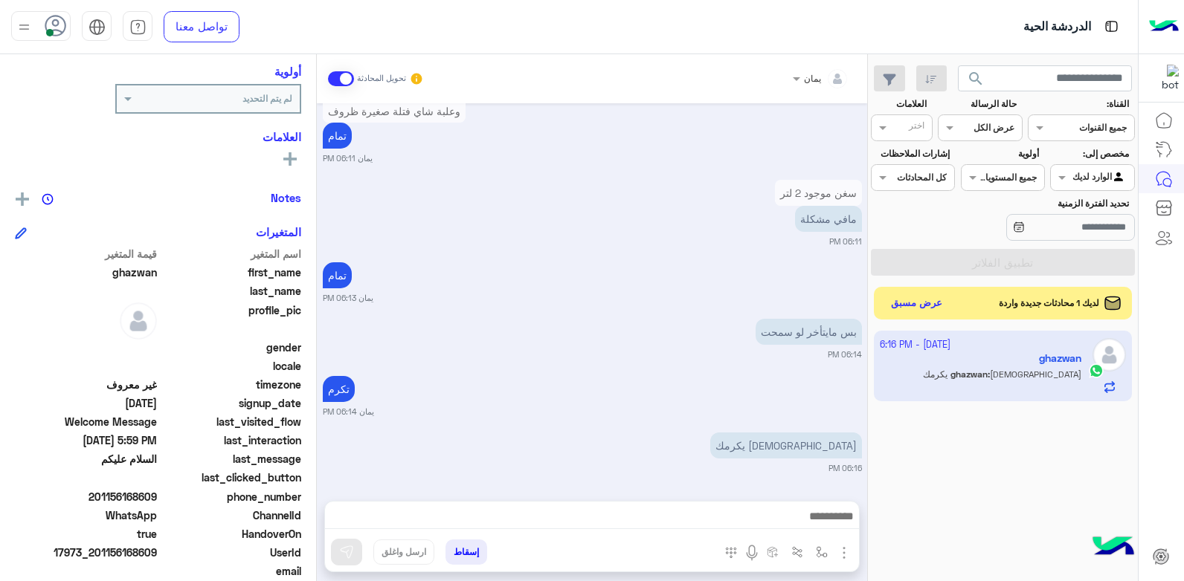
click at [468, 552] on button "إسقاط" at bounding box center [466, 552] width 42 height 25
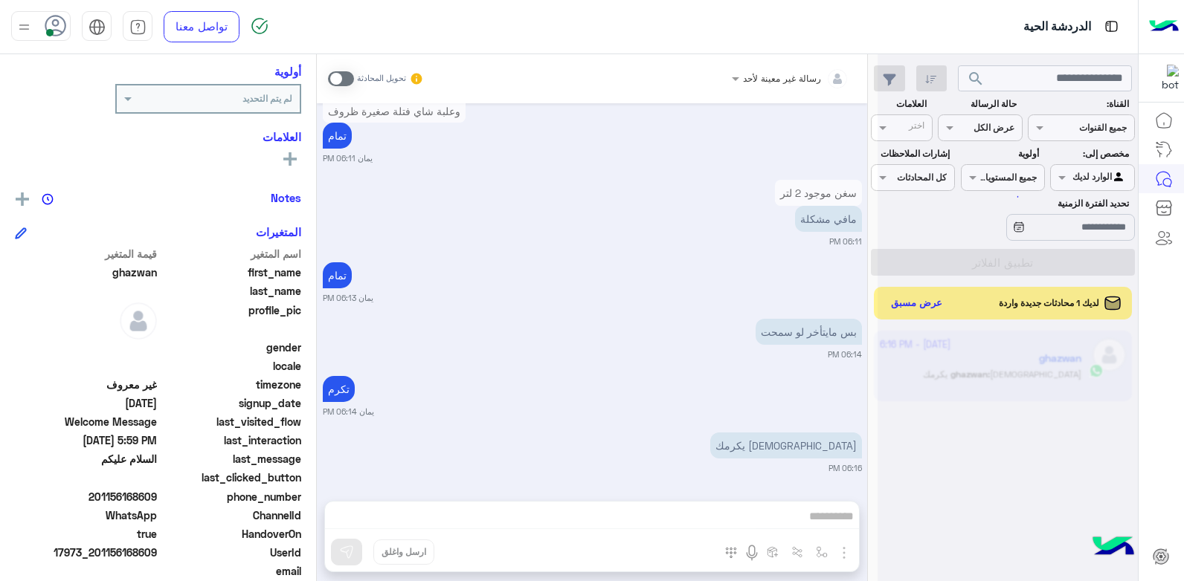
scroll to position [764, 0]
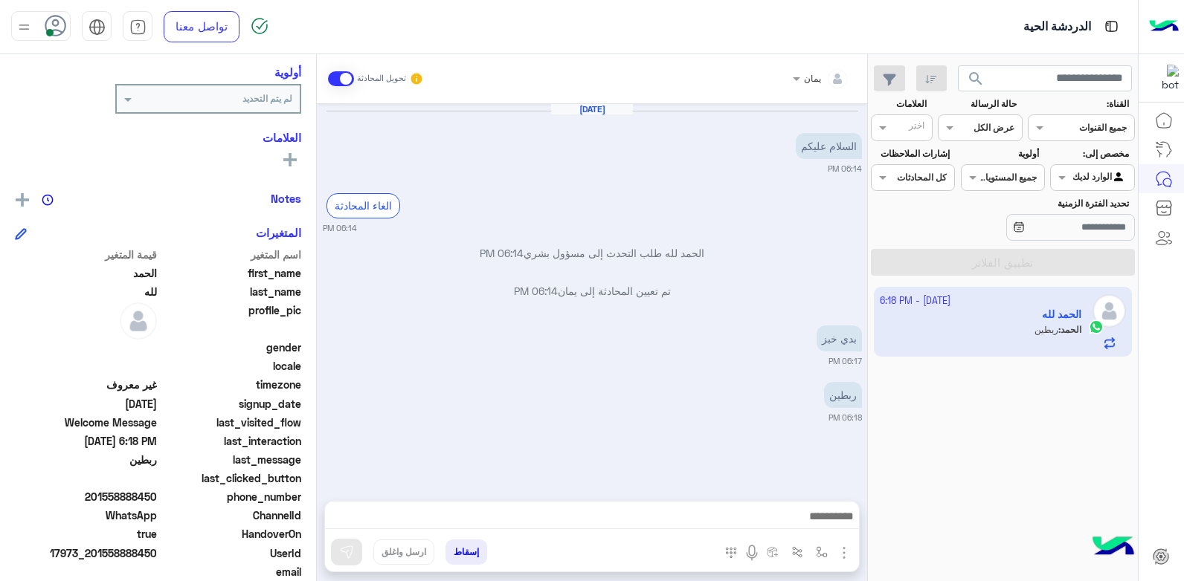
scroll to position [6, 0]
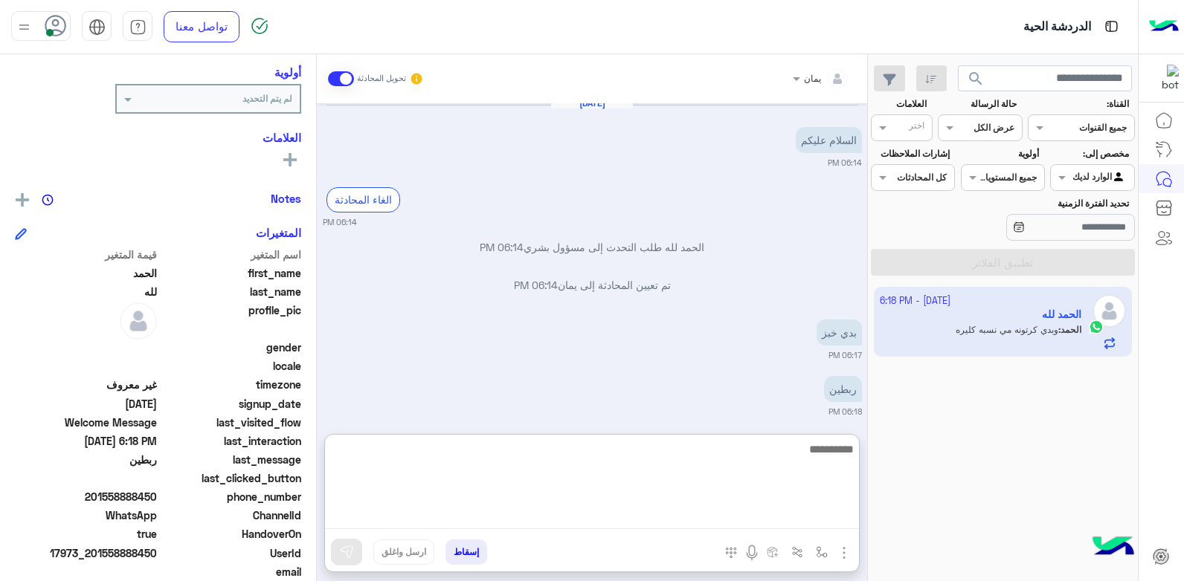
click at [689, 517] on textarea at bounding box center [592, 484] width 534 height 89
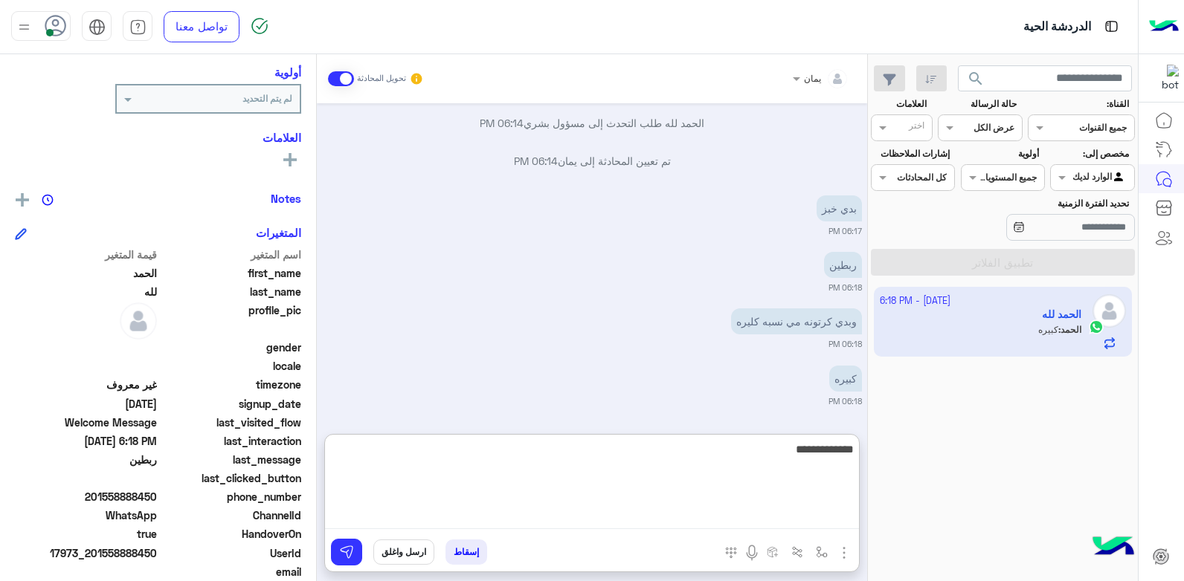
type textarea "**********"
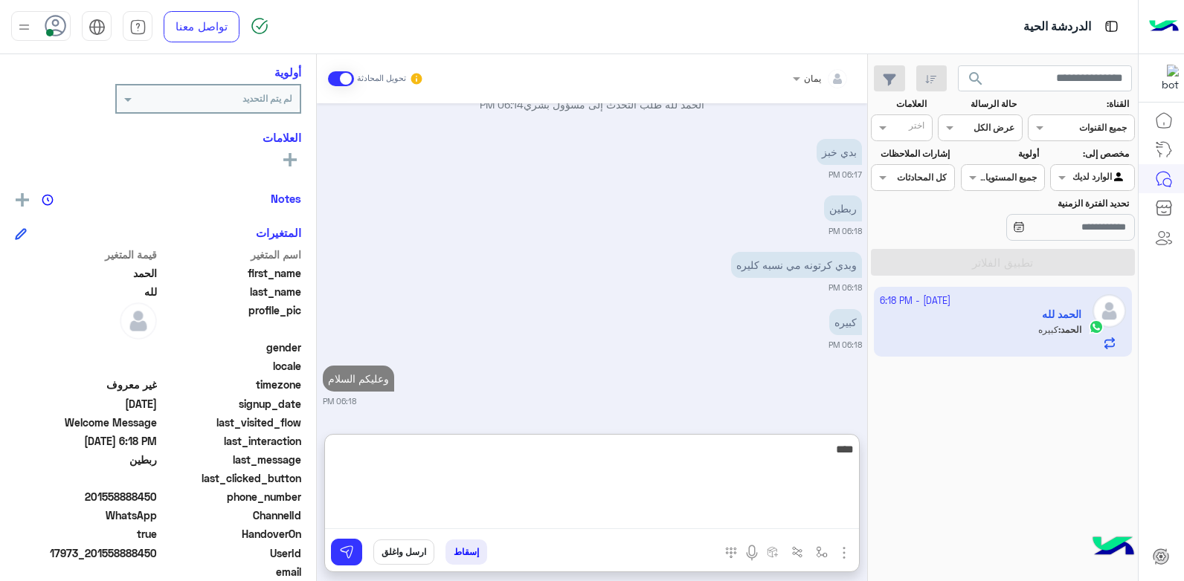
type textarea "****"
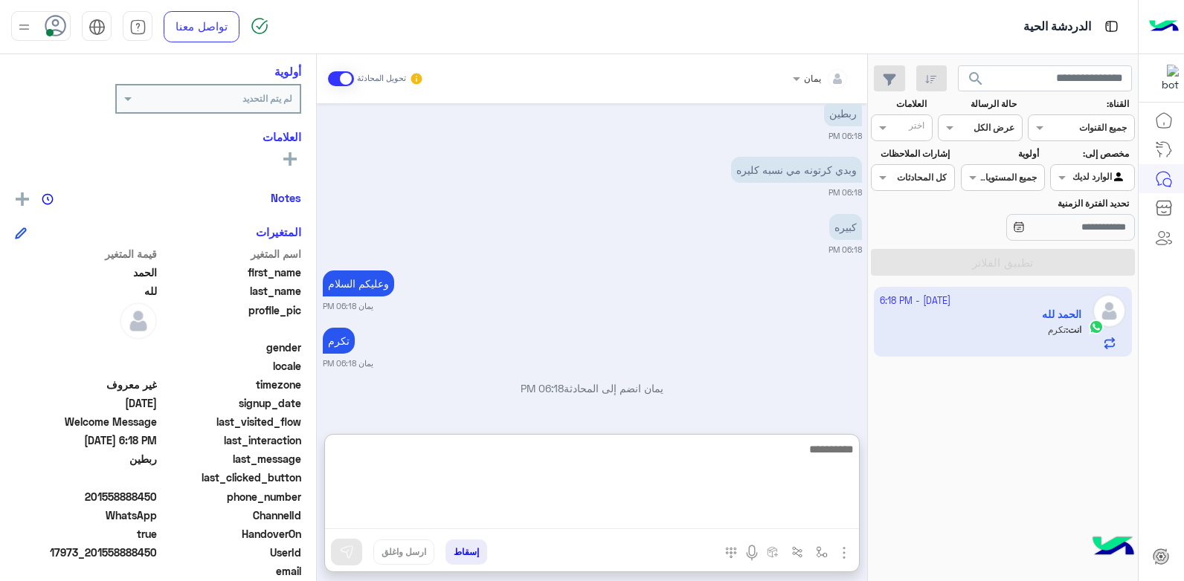
scroll to position [338, 0]
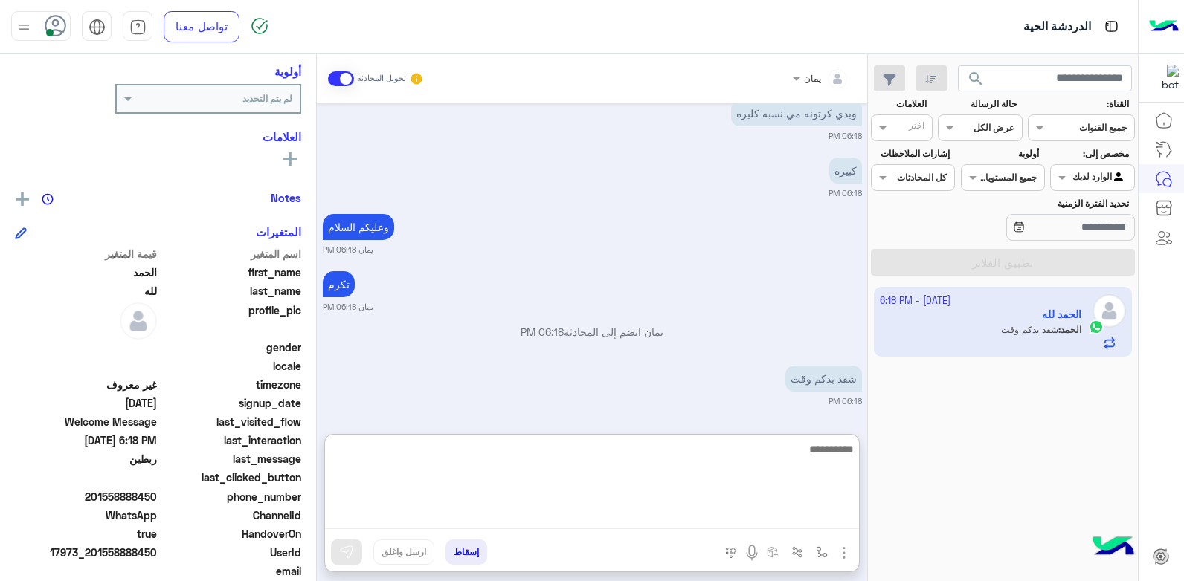
click at [689, 482] on textarea at bounding box center [592, 484] width 534 height 89
type textarea "**********"
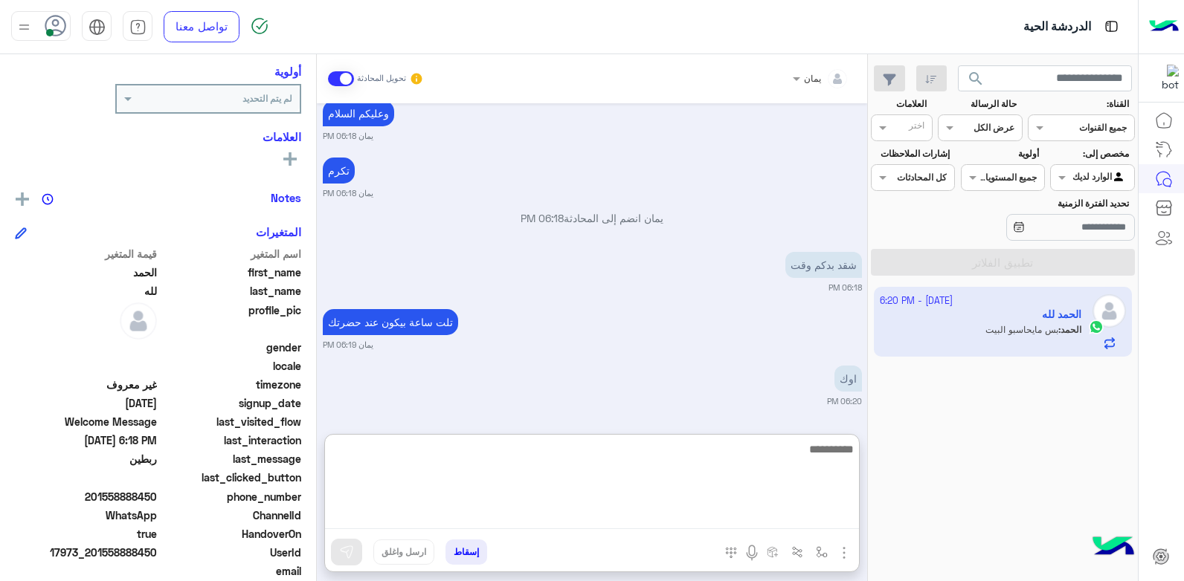
scroll to position [509, 0]
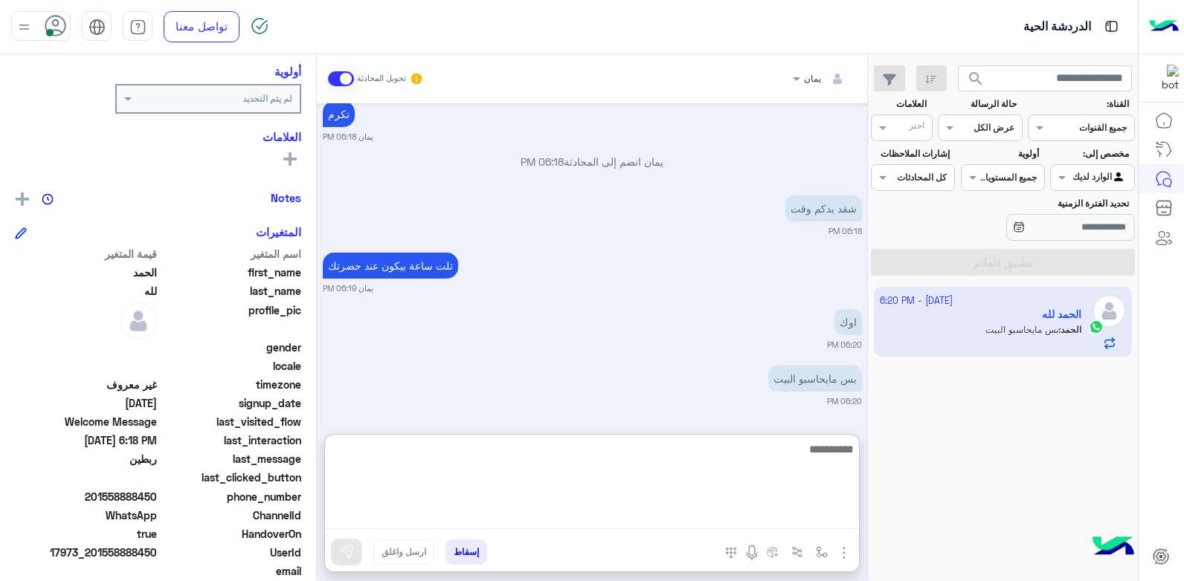
click at [647, 448] on textarea at bounding box center [592, 484] width 534 height 89
click at [651, 450] on textarea at bounding box center [592, 484] width 534 height 89
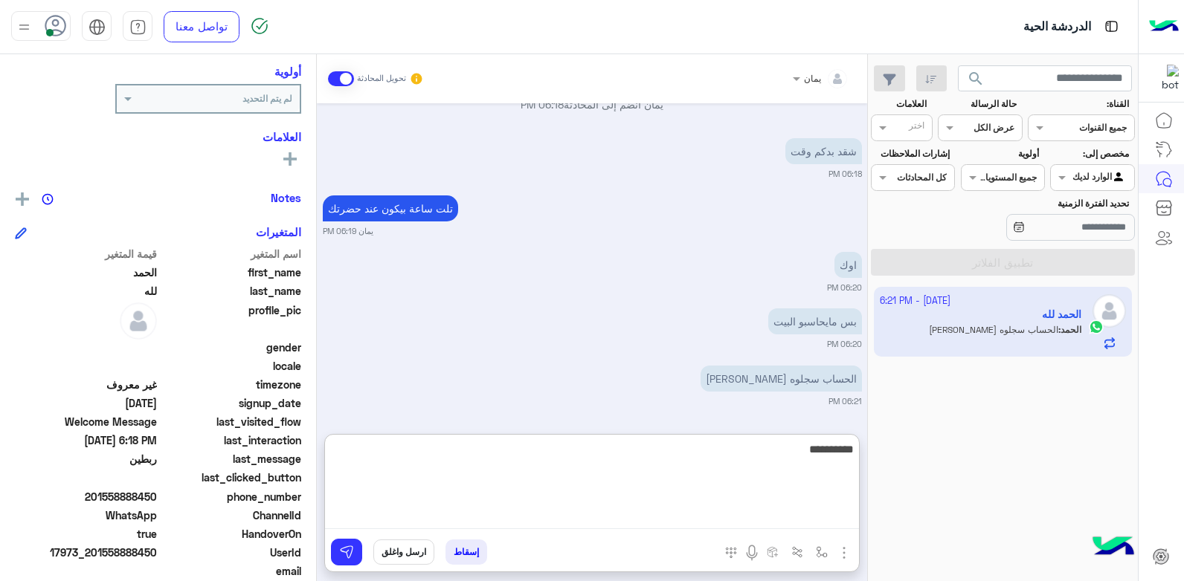
type textarea "**********"
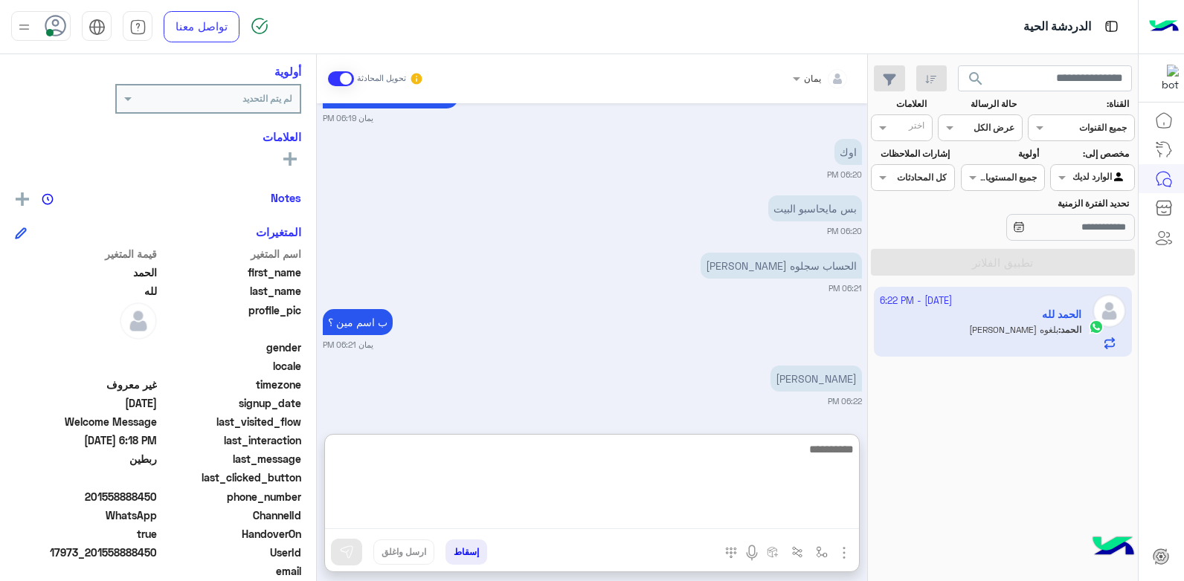
scroll to position [736, 0]
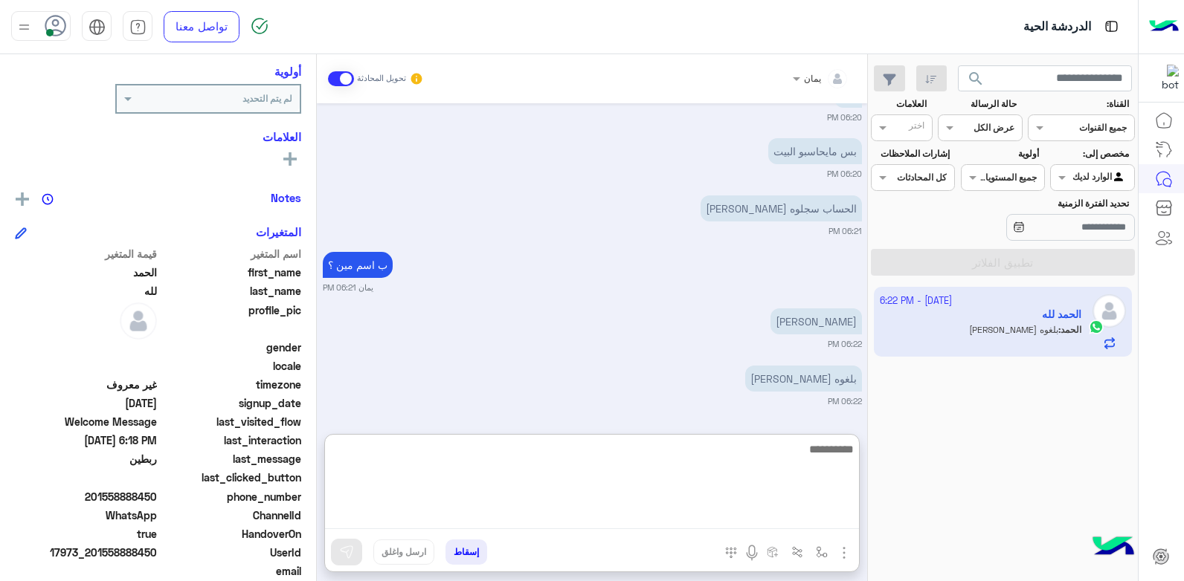
click at [658, 454] on textarea at bounding box center [592, 484] width 534 height 89
type textarea "****"
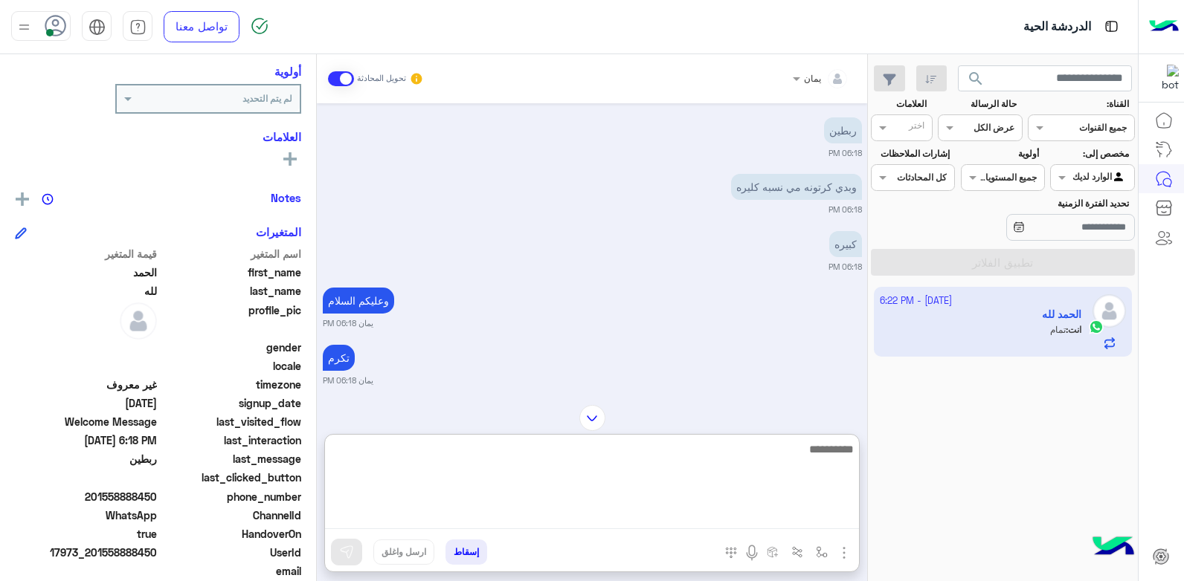
scroll to position [272, 0]
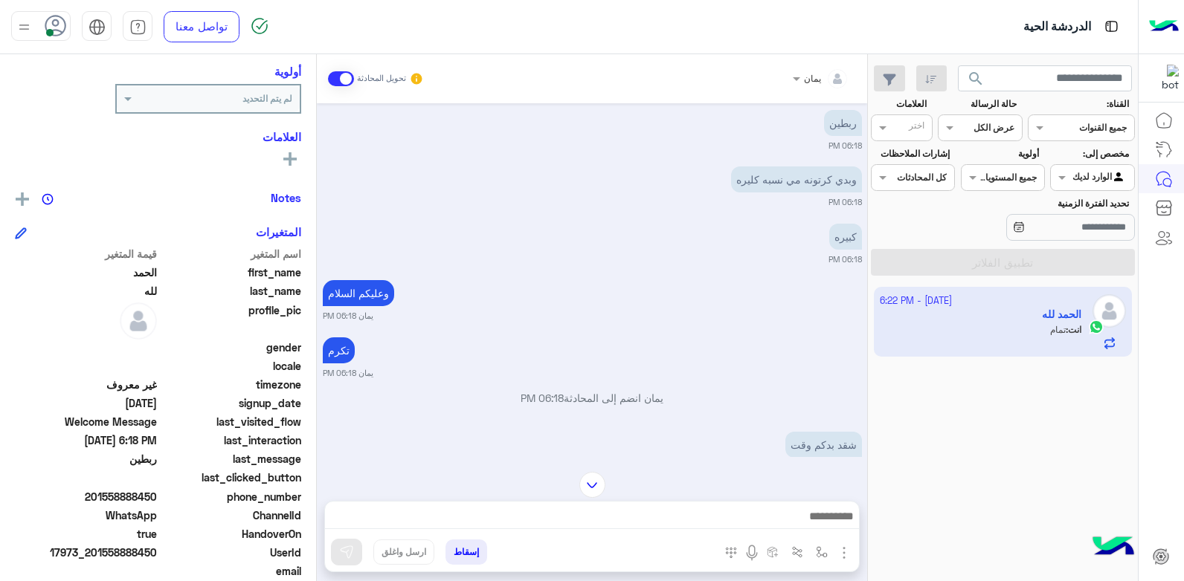
drag, startPoint x: 158, startPoint y: 495, endPoint x: 103, endPoint y: 495, distance: 55.0
click at [103, 495] on span "201558888450" at bounding box center [86, 497] width 142 height 16
copy span "558888450"
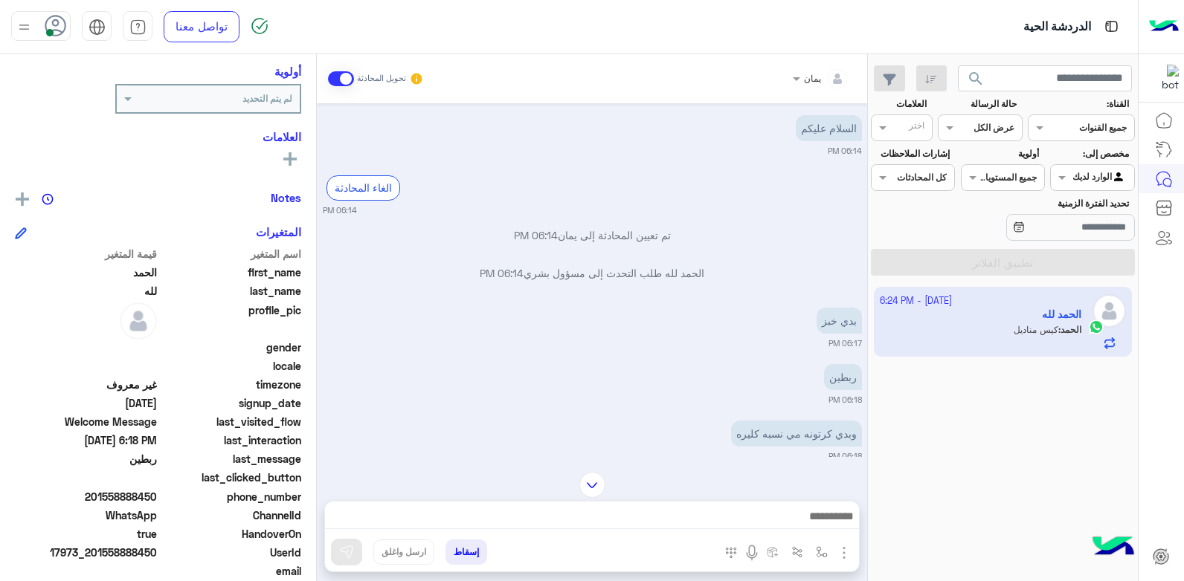
scroll to position [0, 0]
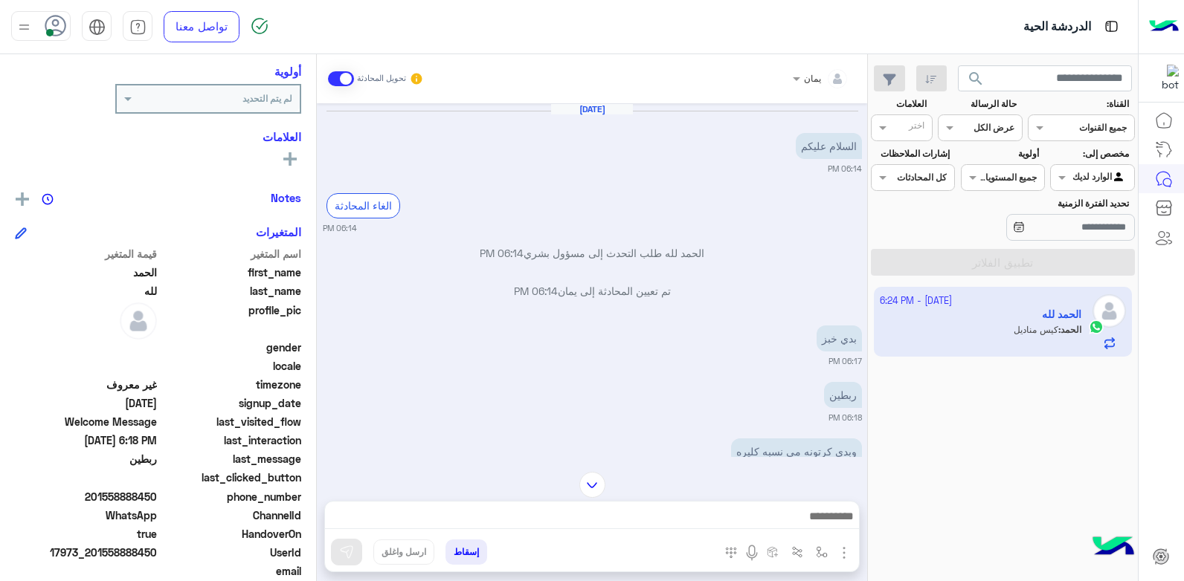
click at [465, 562] on button "إسقاط" at bounding box center [466, 552] width 42 height 25
click at [470, 556] on button "إسقاط" at bounding box center [466, 552] width 42 height 25
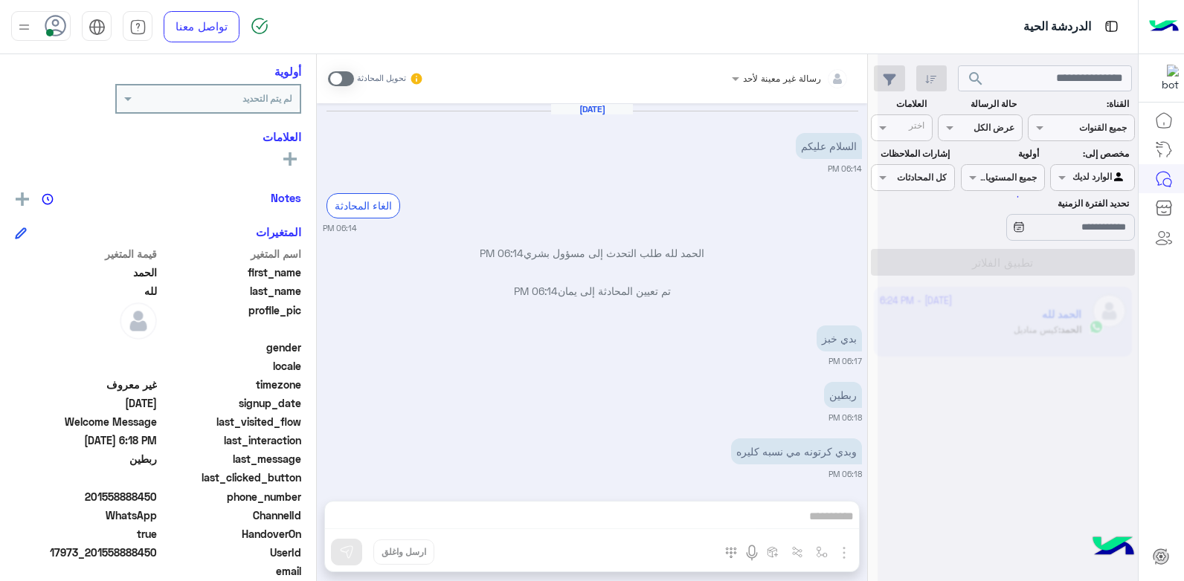
scroll to position [821, 0]
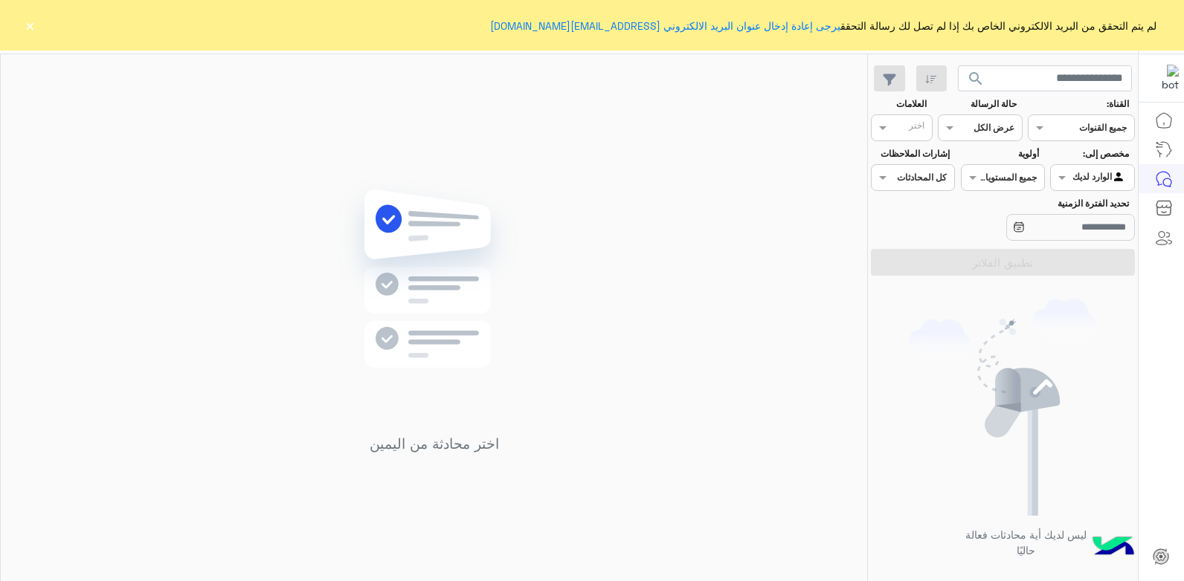
click at [28, 30] on button "×" at bounding box center [29, 25] width 15 height 15
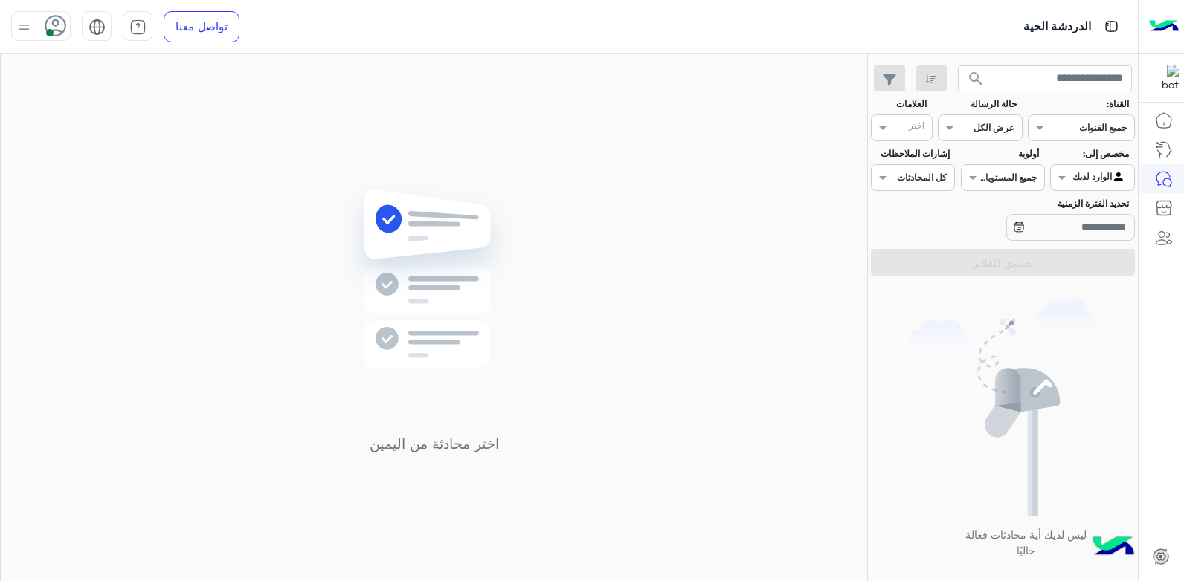
click at [982, 83] on span "search" at bounding box center [976, 79] width 18 height 18
click at [974, 75] on span "search" at bounding box center [976, 79] width 18 height 18
click at [980, 79] on span "search" at bounding box center [976, 79] width 18 height 18
click at [969, 72] on span "search" at bounding box center [976, 79] width 18 height 18
click at [746, 204] on div "اختر محادثة من اليمين" at bounding box center [434, 320] width 866 height 533
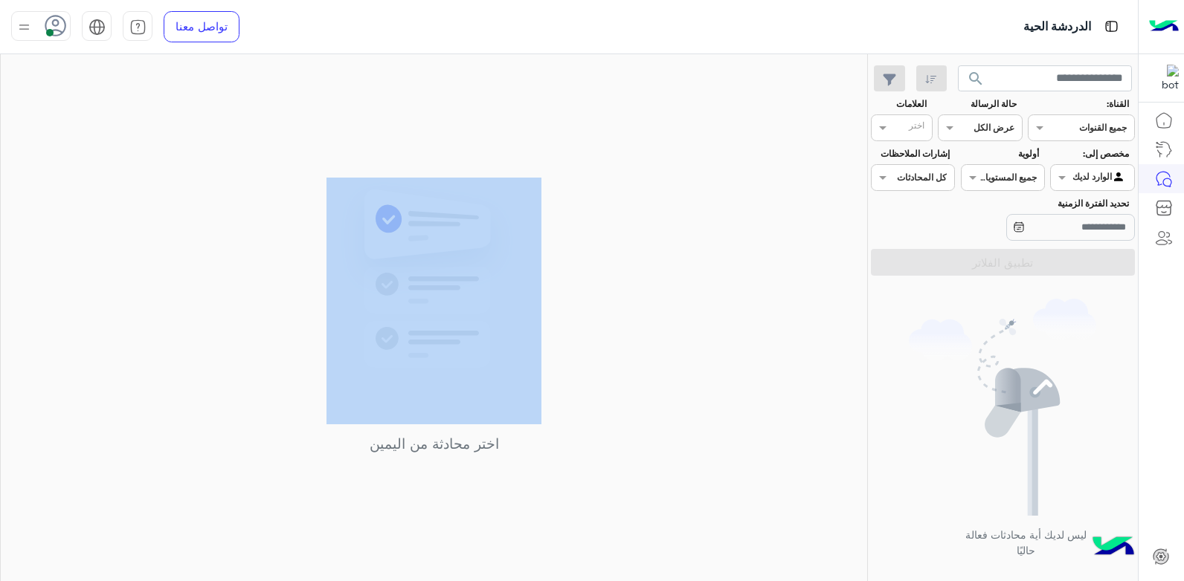
click at [746, 204] on div "اختر محادثة من اليمين" at bounding box center [434, 320] width 866 height 533
click at [745, 204] on div "اختر محادثة من اليمين" at bounding box center [434, 320] width 866 height 533
drag, startPoint x: 745, startPoint y: 204, endPoint x: 718, endPoint y: 213, distance: 28.0
click at [743, 204] on div "اختر محادثة من اليمين" at bounding box center [434, 320] width 866 height 533
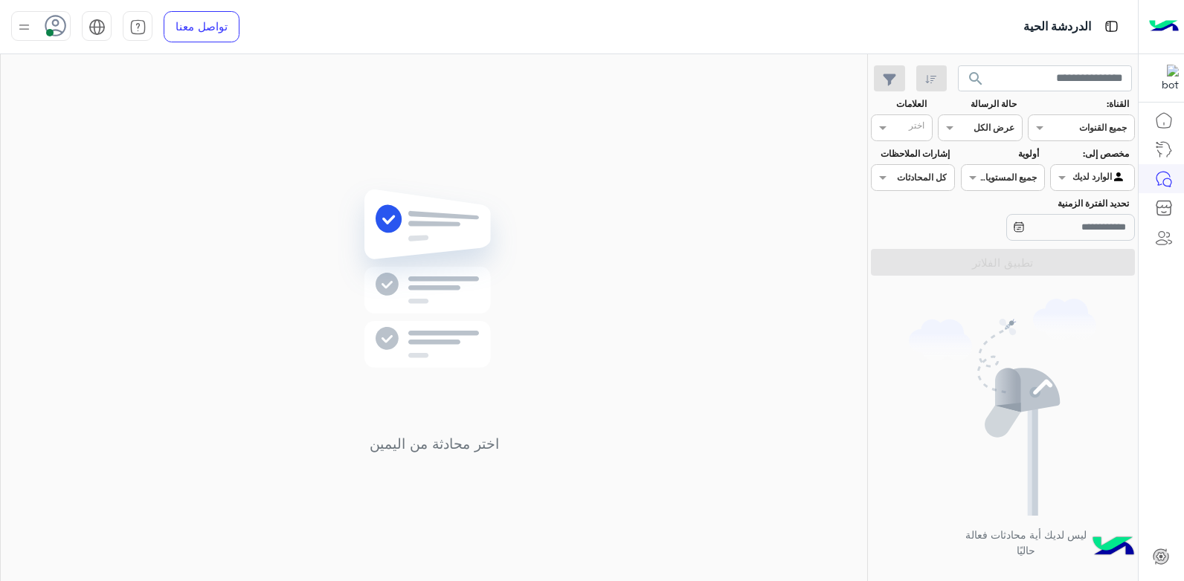
click at [964, 77] on button "search" at bounding box center [976, 81] width 36 height 32
click at [979, 80] on span "search" at bounding box center [976, 79] width 18 height 18
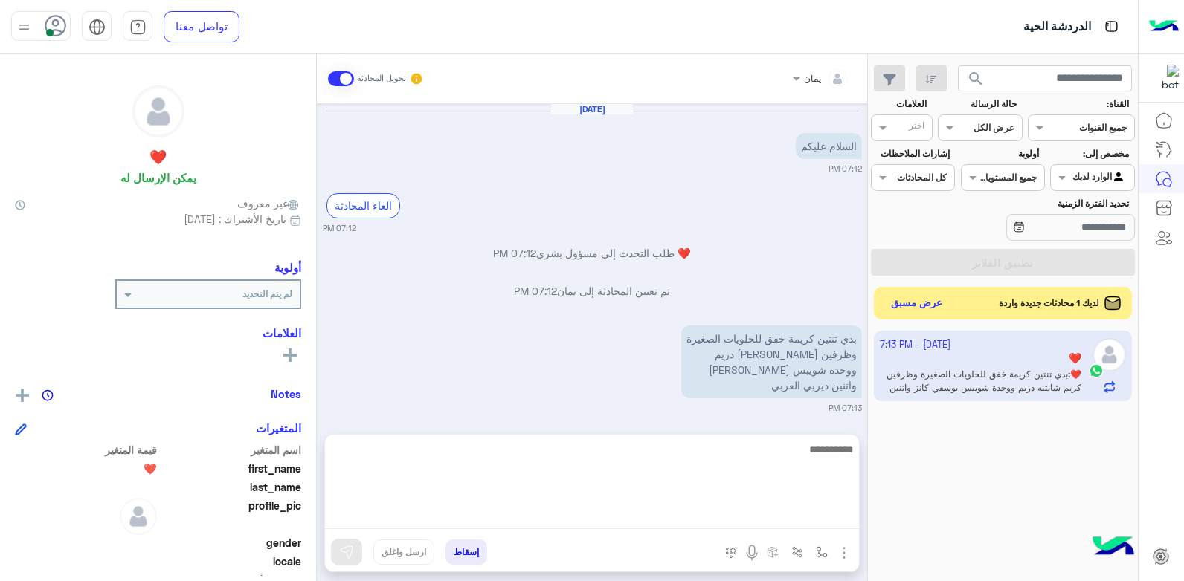
click at [612, 518] on textarea at bounding box center [592, 484] width 534 height 89
type textarea "**********"
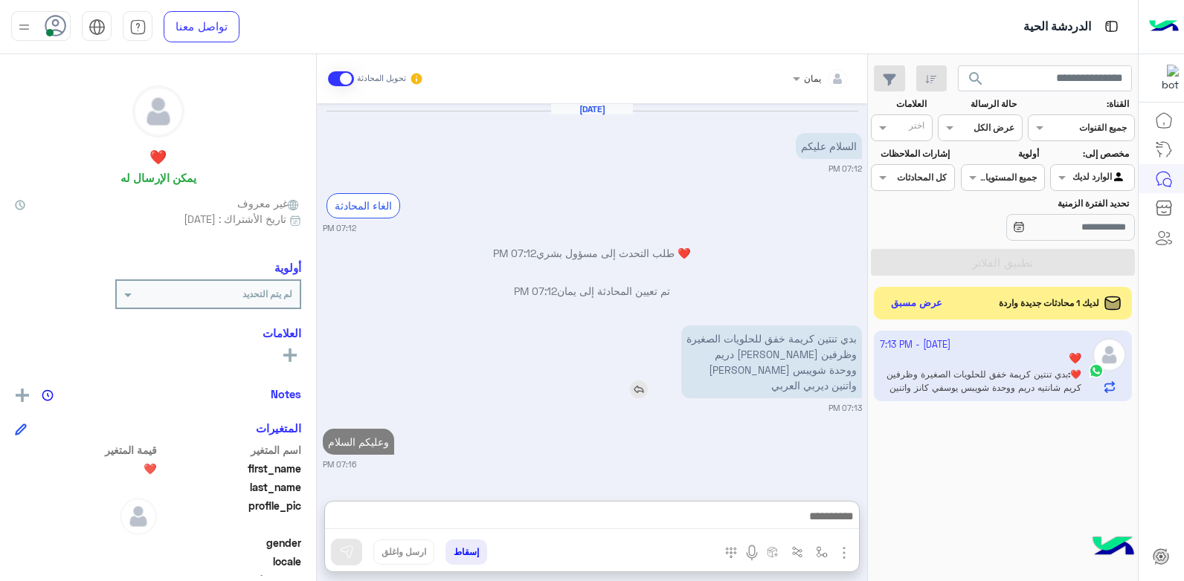
click at [642, 329] on div "بدي تنتين كريمة خفق للحلويات الصغيرة وظرفين كريم شانتيه دريم ووحدة شويبس يوسفي …" at bounding box center [728, 362] width 265 height 73
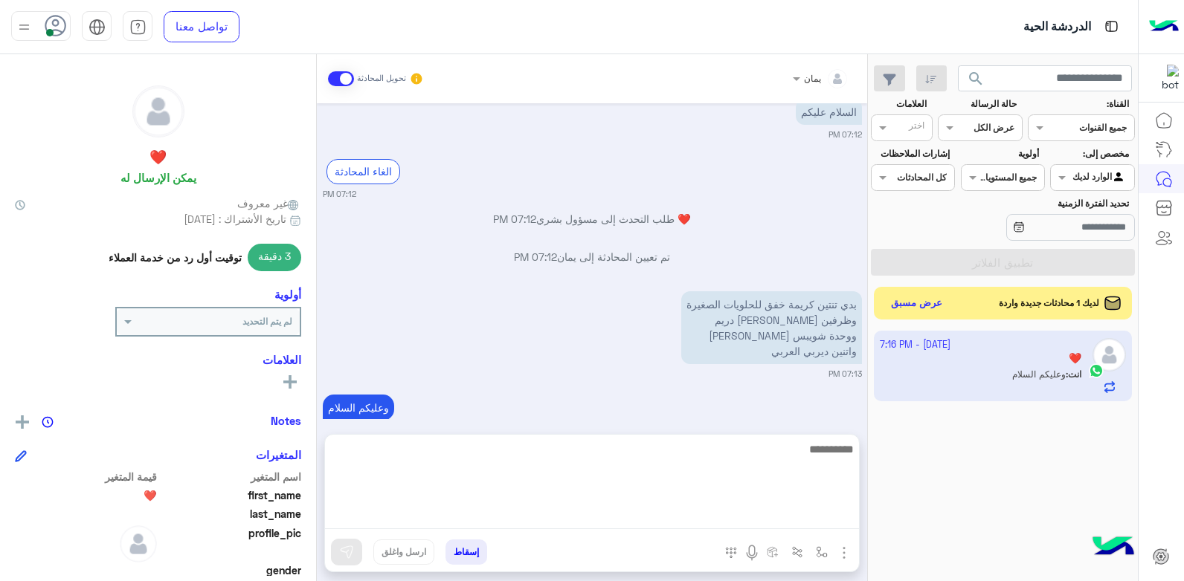
click at [670, 515] on textarea at bounding box center [592, 484] width 534 height 89
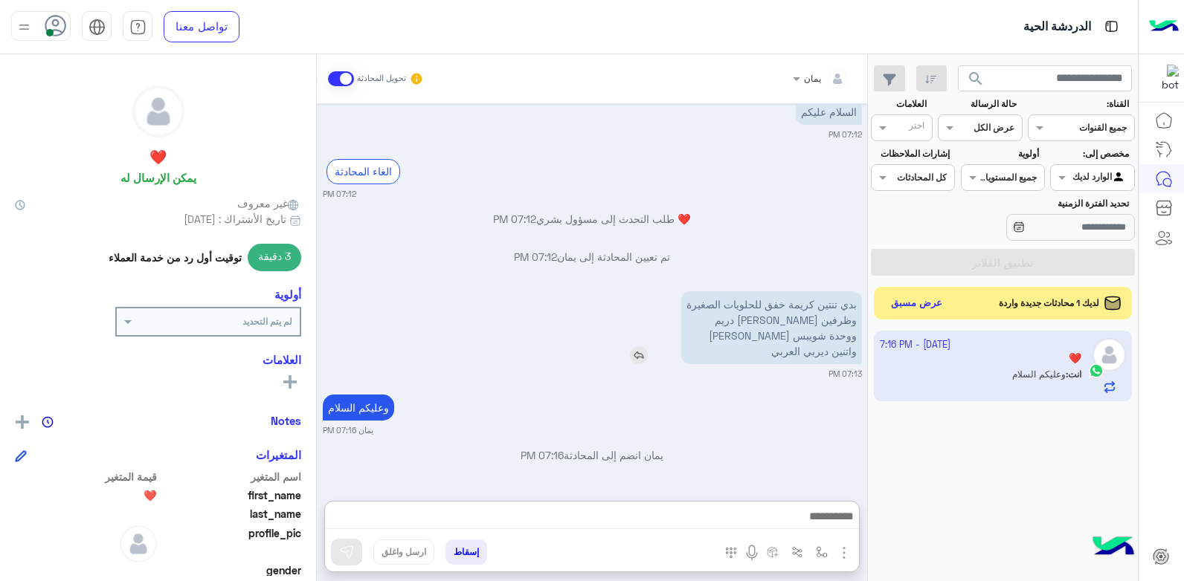
click at [637, 352] on img at bounding box center [639, 356] width 18 height 18
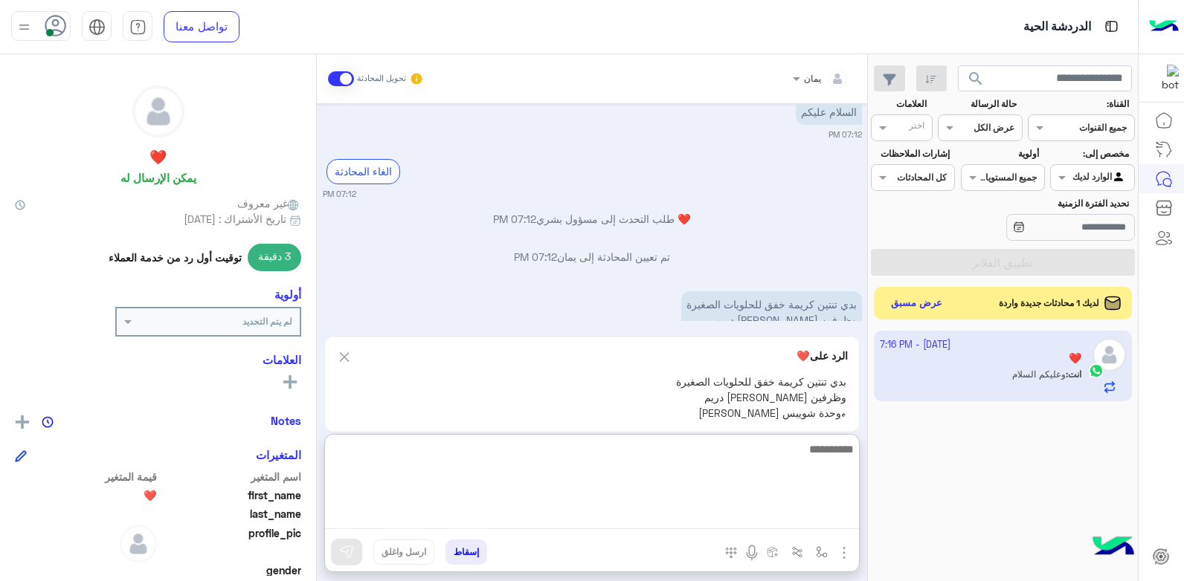
click at [683, 510] on textarea at bounding box center [592, 484] width 534 height 89
type textarea "*****"
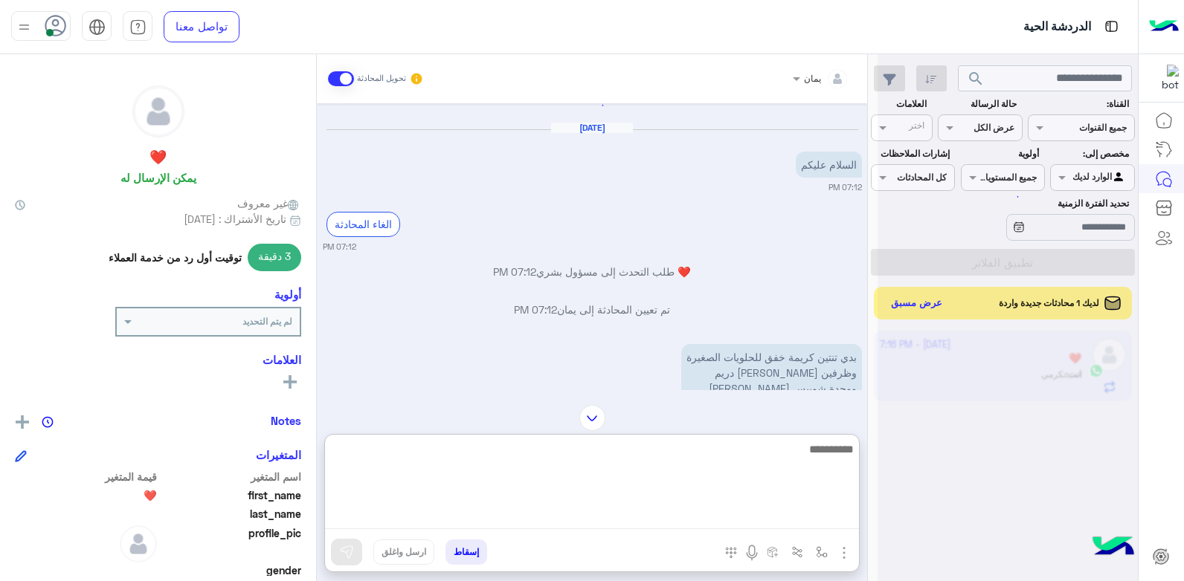
scroll to position [0, 0]
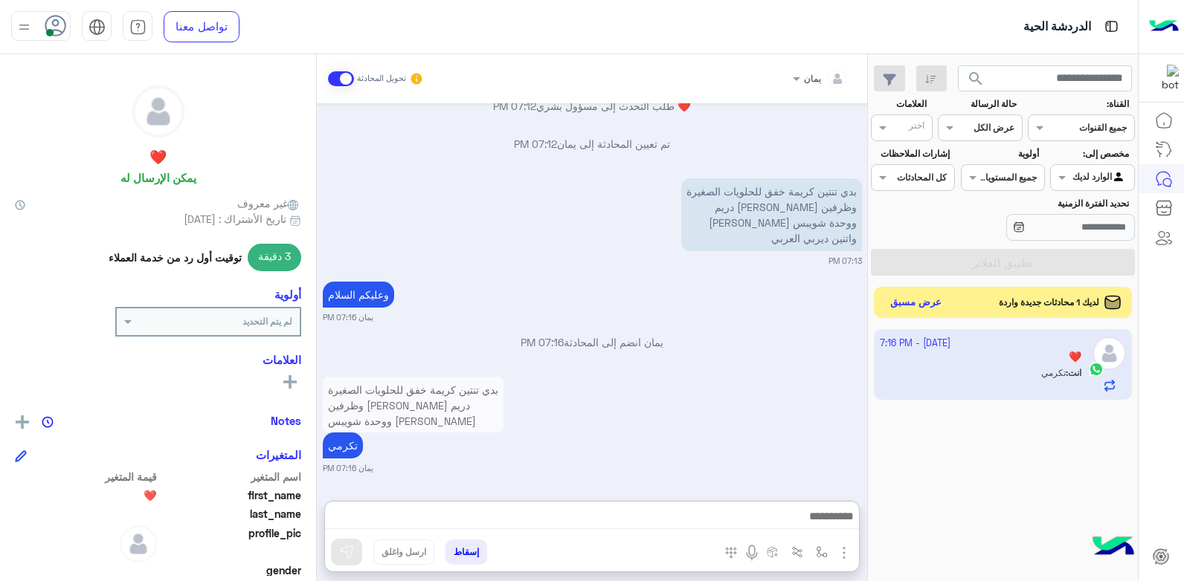
click at [894, 303] on button "عرض مسبق" at bounding box center [916, 303] width 62 height 20
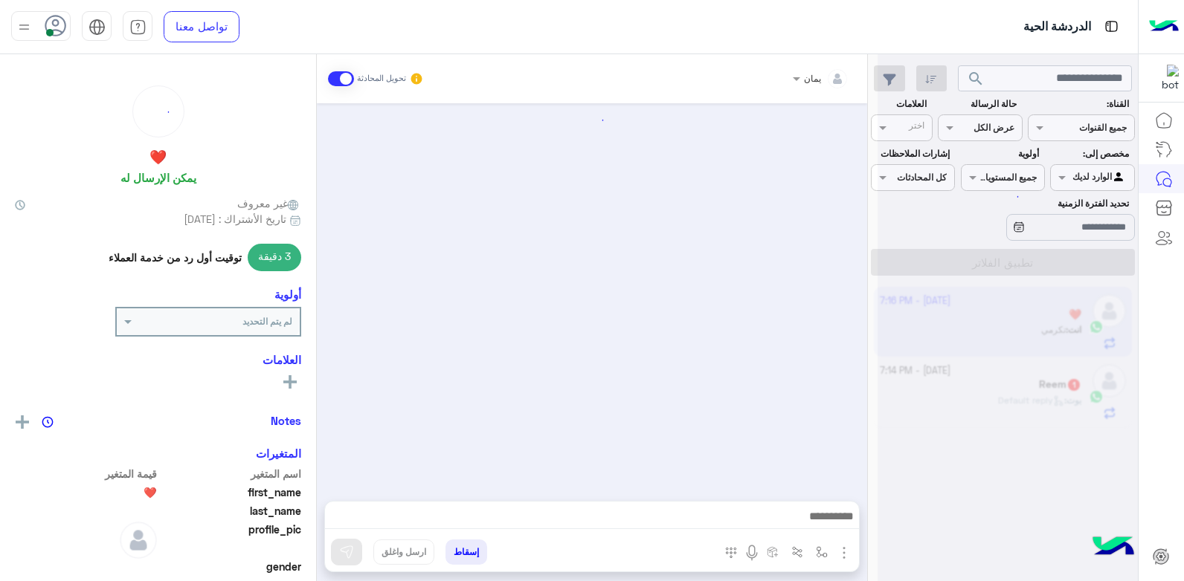
scroll to position [147, 0]
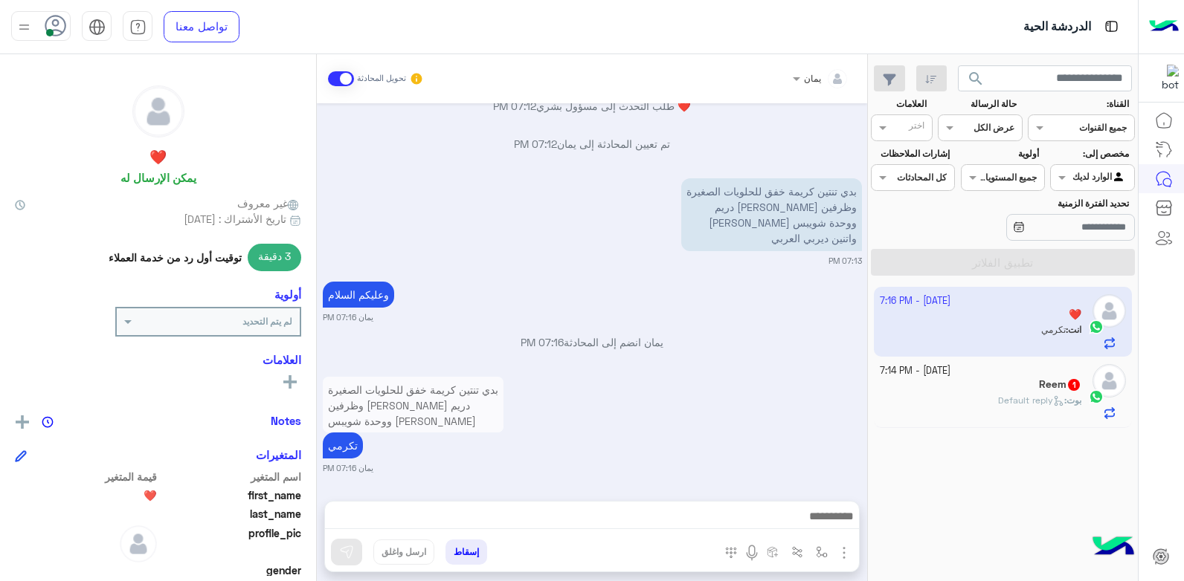
click at [970, 399] on div "بوت : Default reply" at bounding box center [981, 407] width 202 height 26
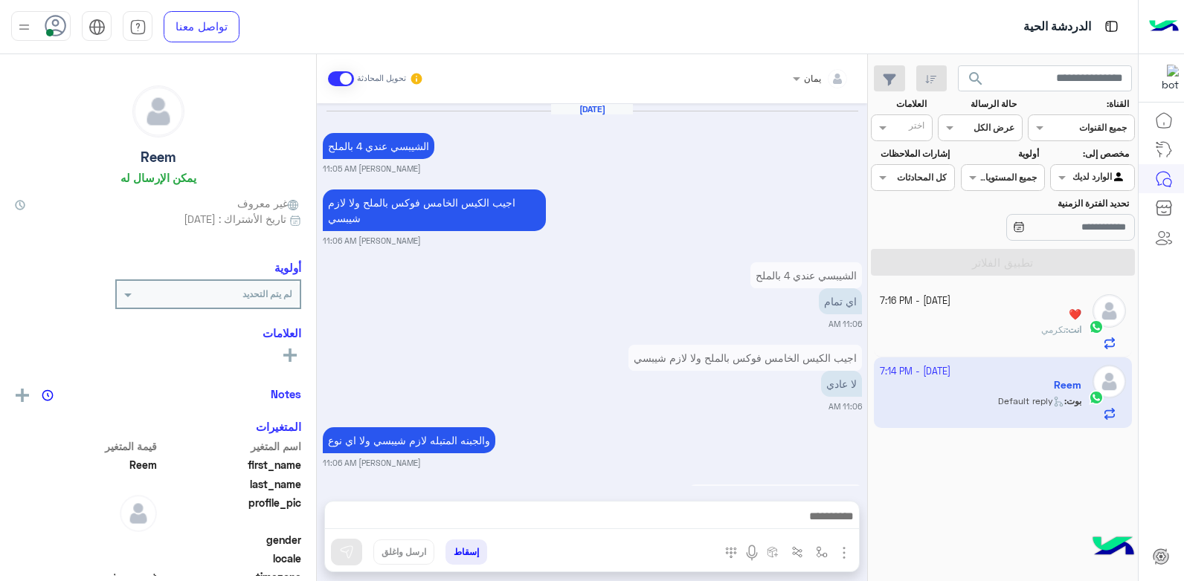
scroll to position [994, 0]
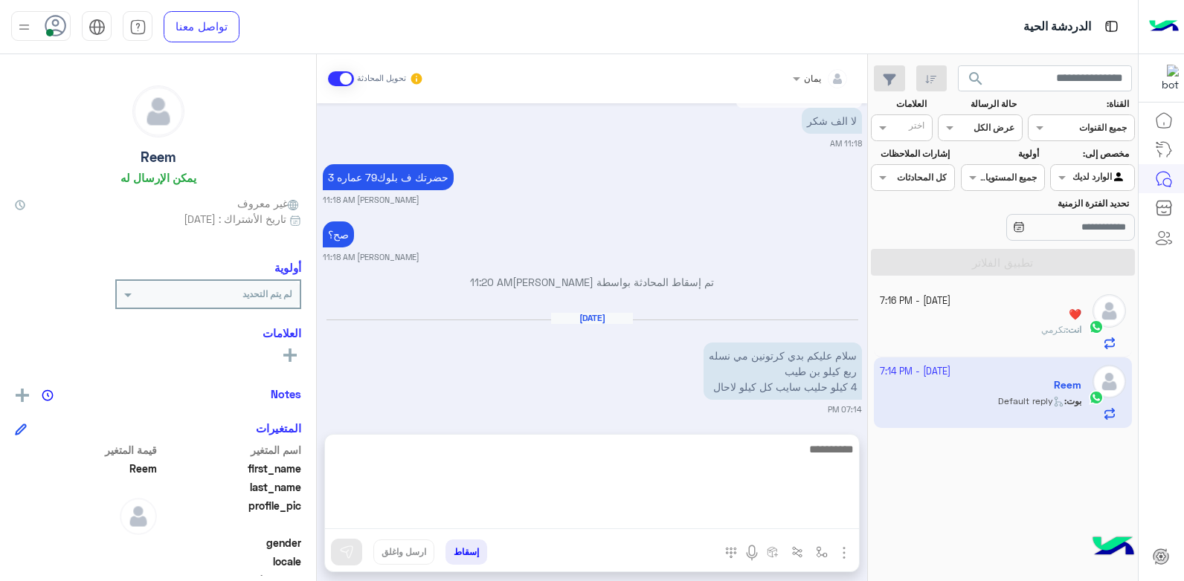
click at [666, 514] on textarea at bounding box center [592, 484] width 534 height 89
type textarea "**********"
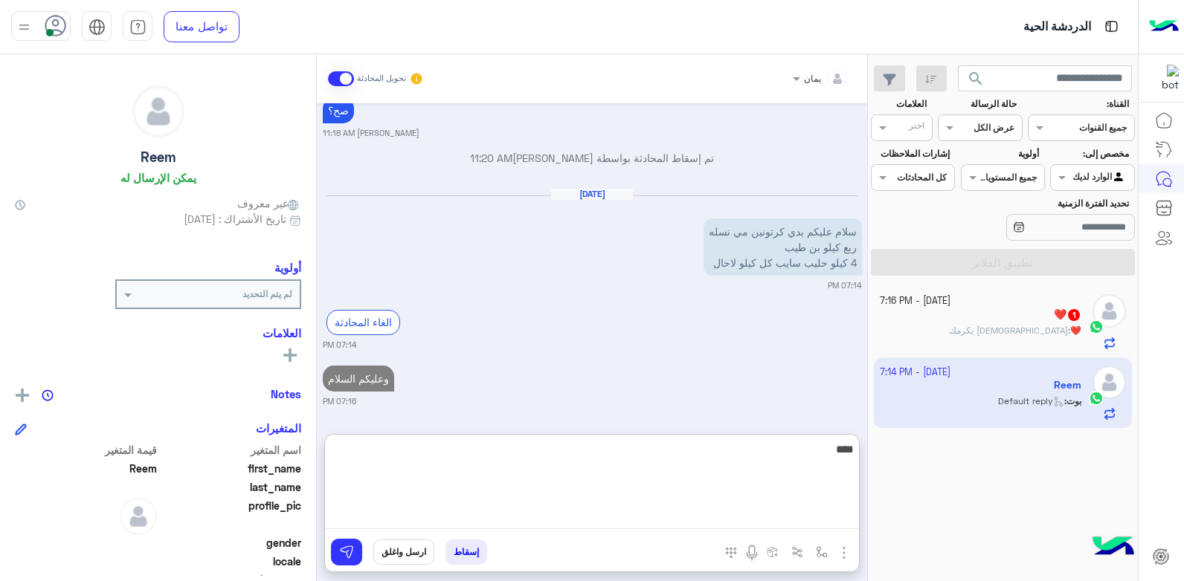
type textarea "*****"
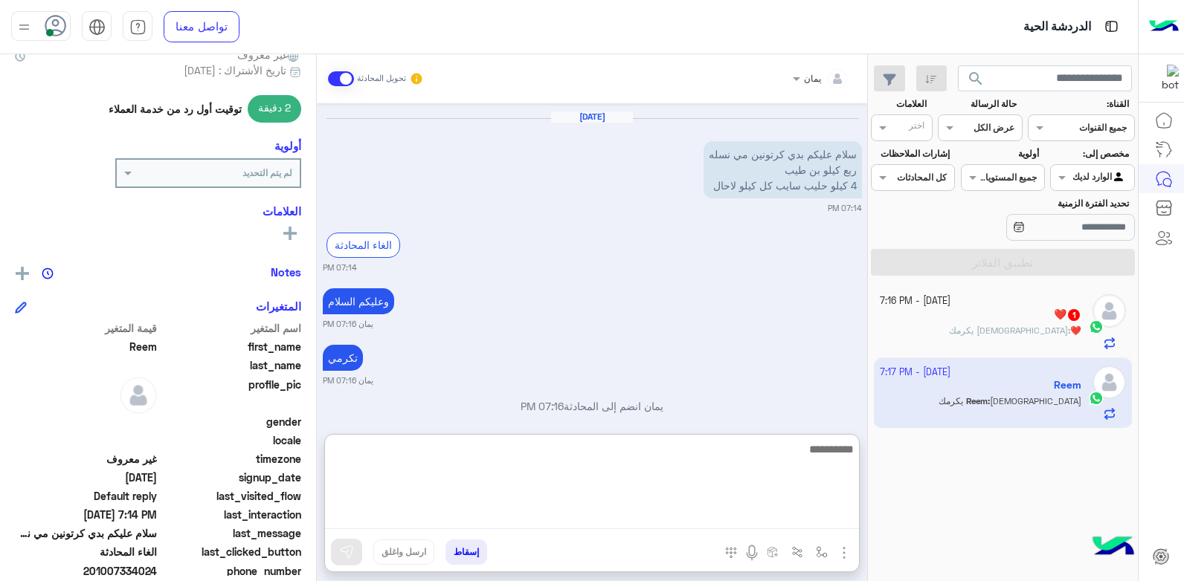
scroll to position [223, 0]
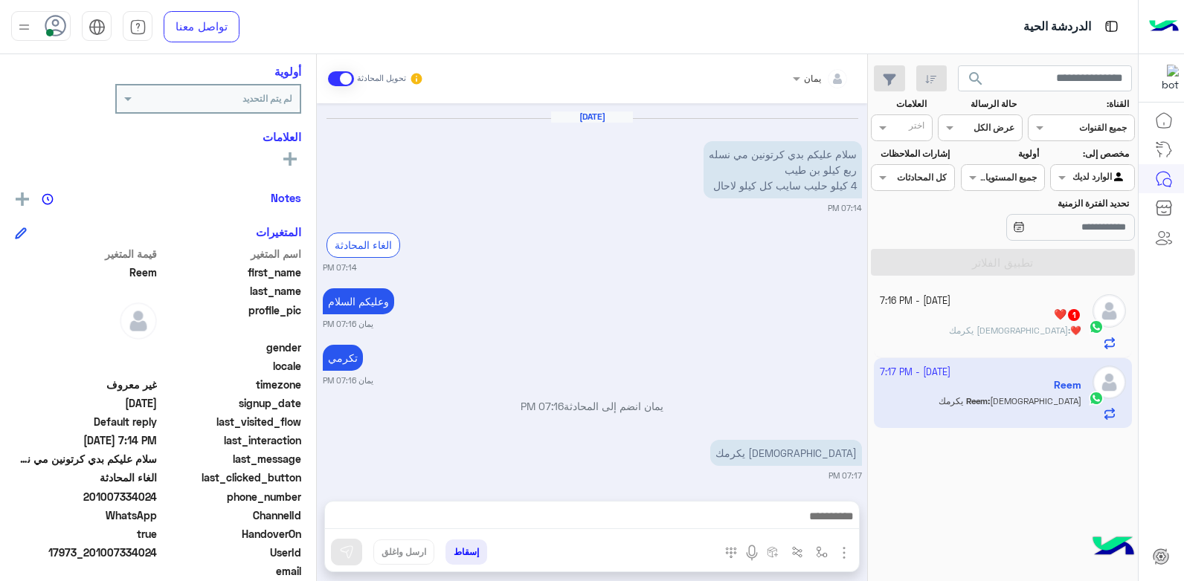
drag, startPoint x: 157, startPoint y: 494, endPoint x: 100, endPoint y: 500, distance: 56.8
click at [100, 500] on span "201007334024" at bounding box center [86, 497] width 142 height 16
copy span "1007334024"
click at [460, 554] on button "إسقاط" at bounding box center [466, 552] width 42 height 25
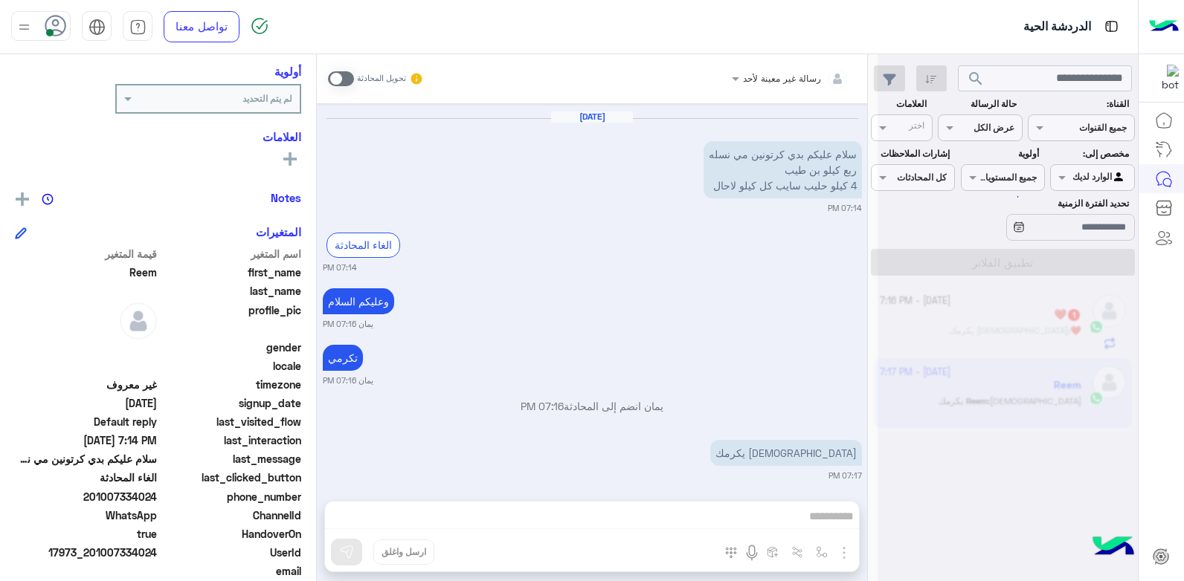
scroll to position [1241, 0]
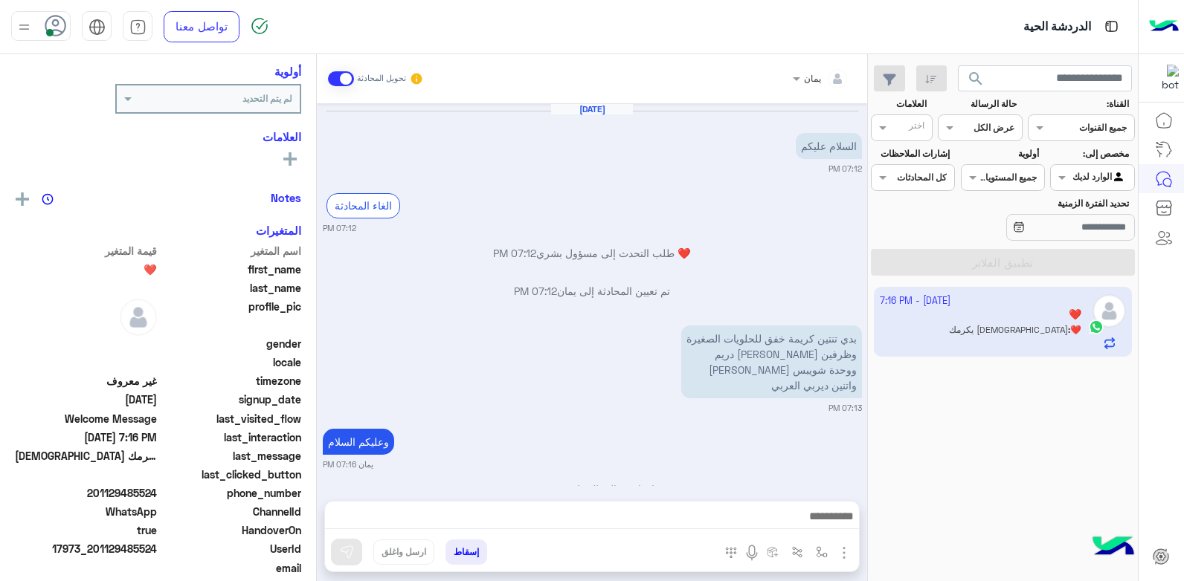
scroll to position [204, 0]
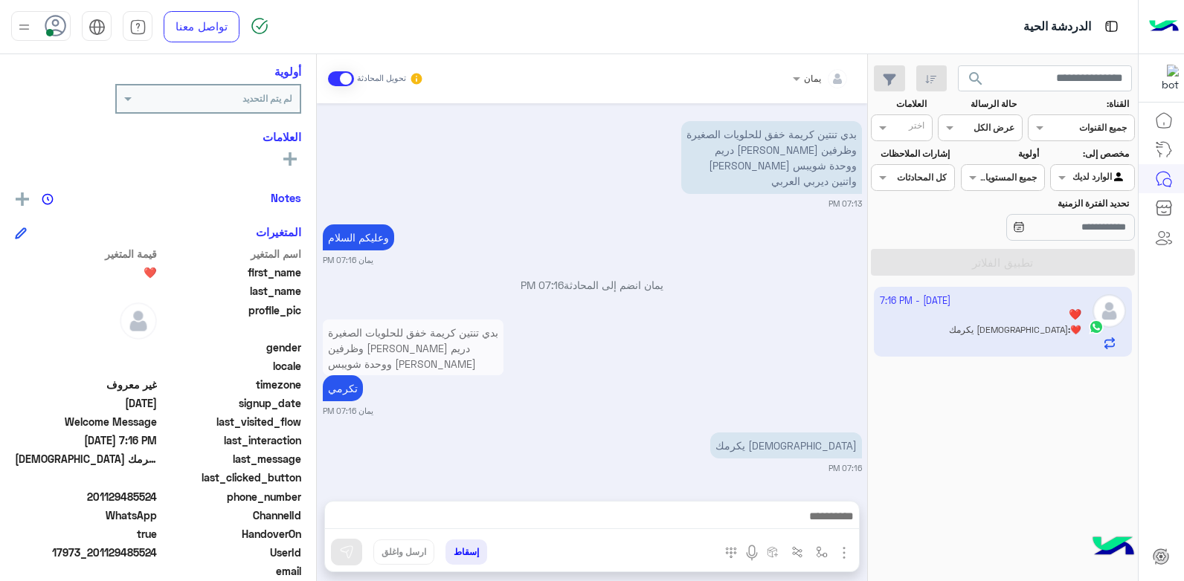
drag, startPoint x: 159, startPoint y: 495, endPoint x: 102, endPoint y: 495, distance: 57.3
click at [102, 495] on div "phone_number 201129485524" at bounding box center [158, 498] width 286 height 19
copy span "1129485524"
click at [468, 545] on button "إسقاط" at bounding box center [466, 552] width 42 height 25
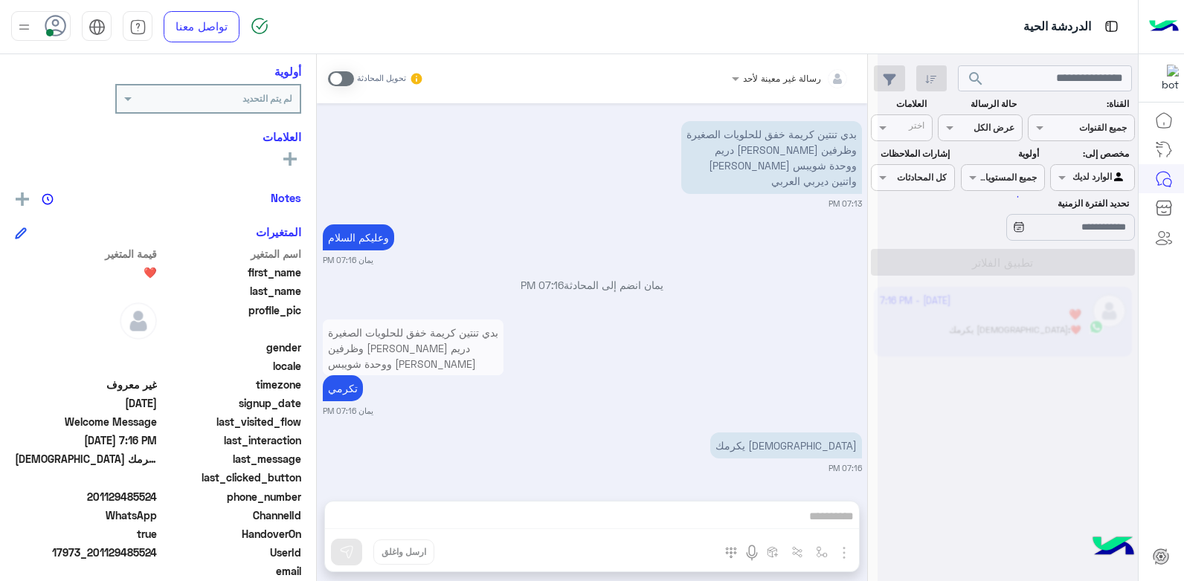
scroll to position [242, 0]
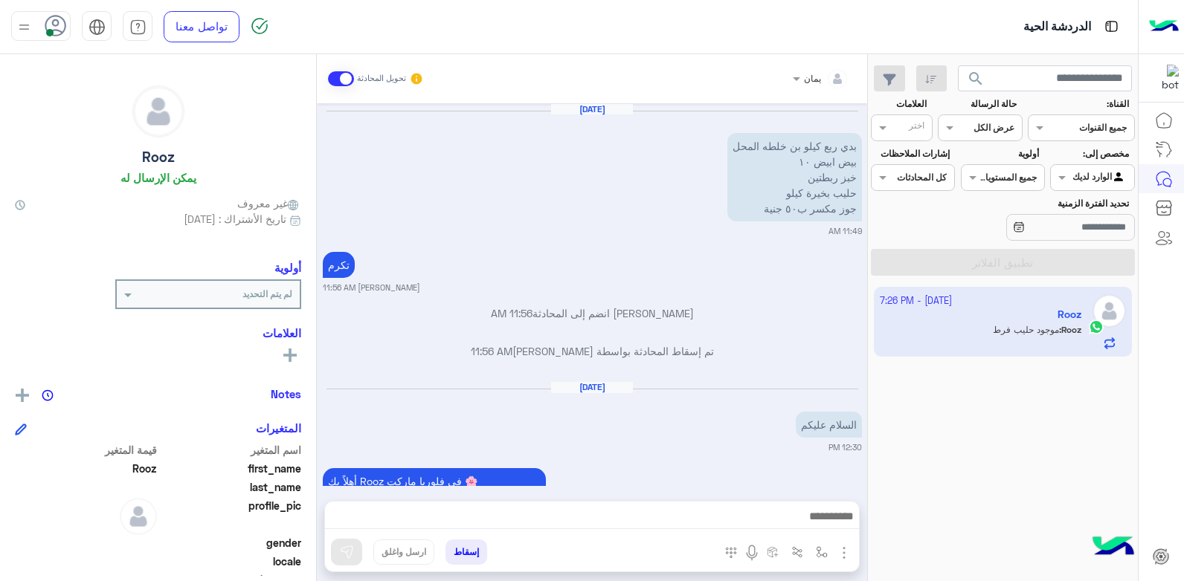
scroll to position [961, 0]
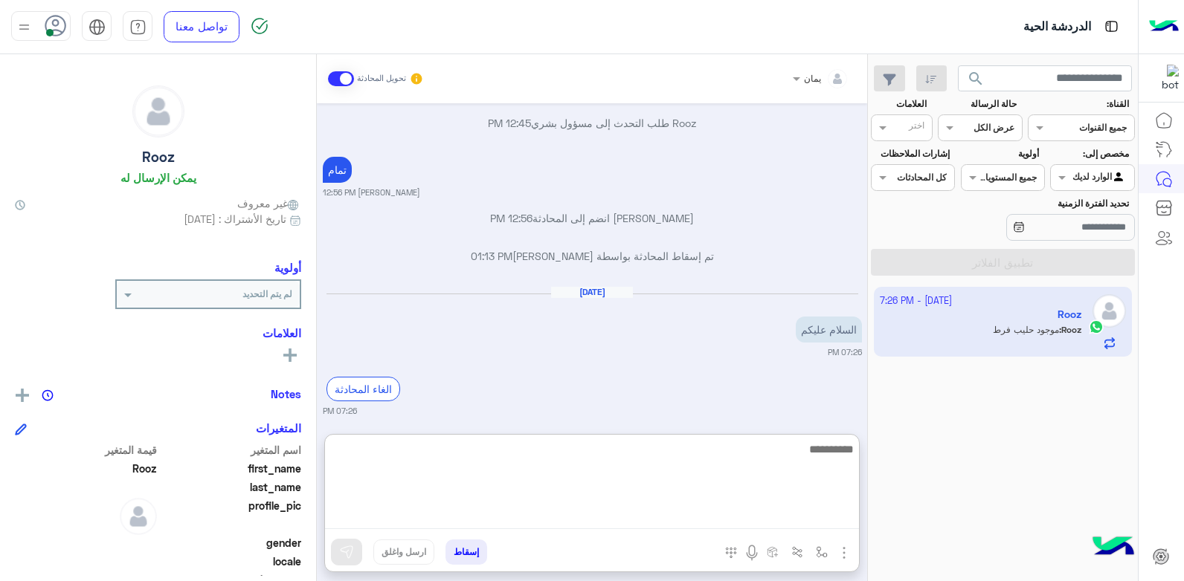
click at [666, 523] on textarea at bounding box center [592, 484] width 534 height 89
type textarea "**********"
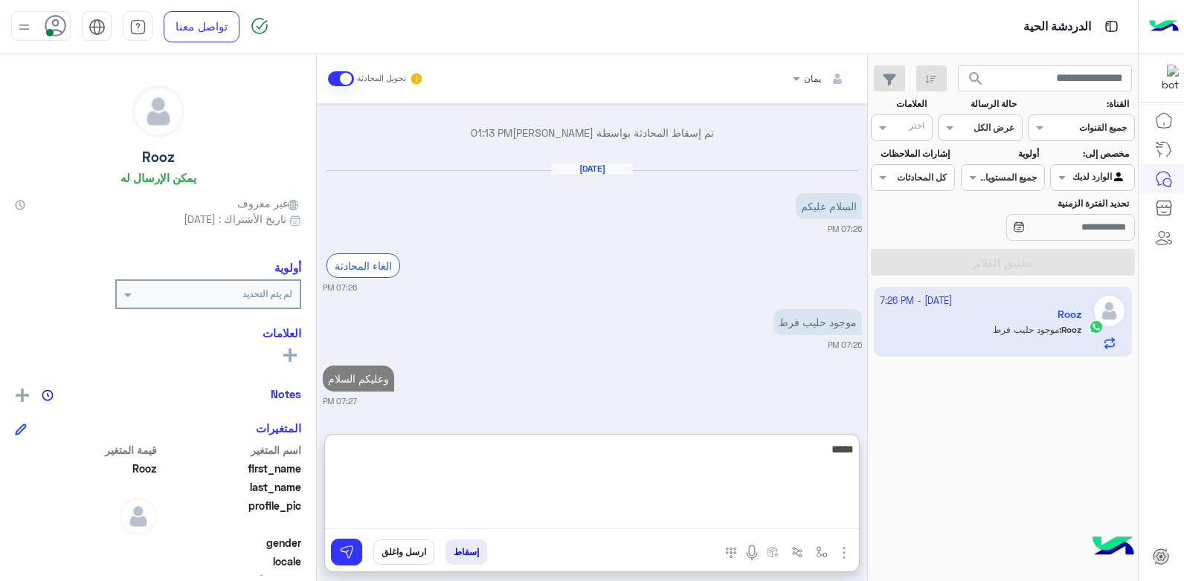
type textarea "*****"
type textarea "*"
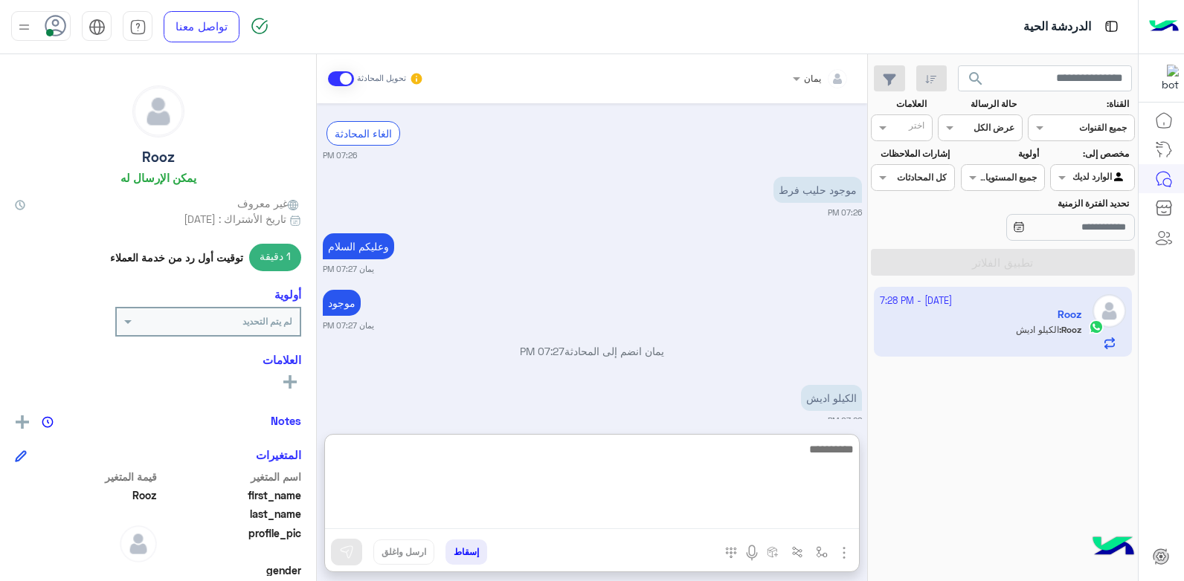
scroll to position [1237, 0]
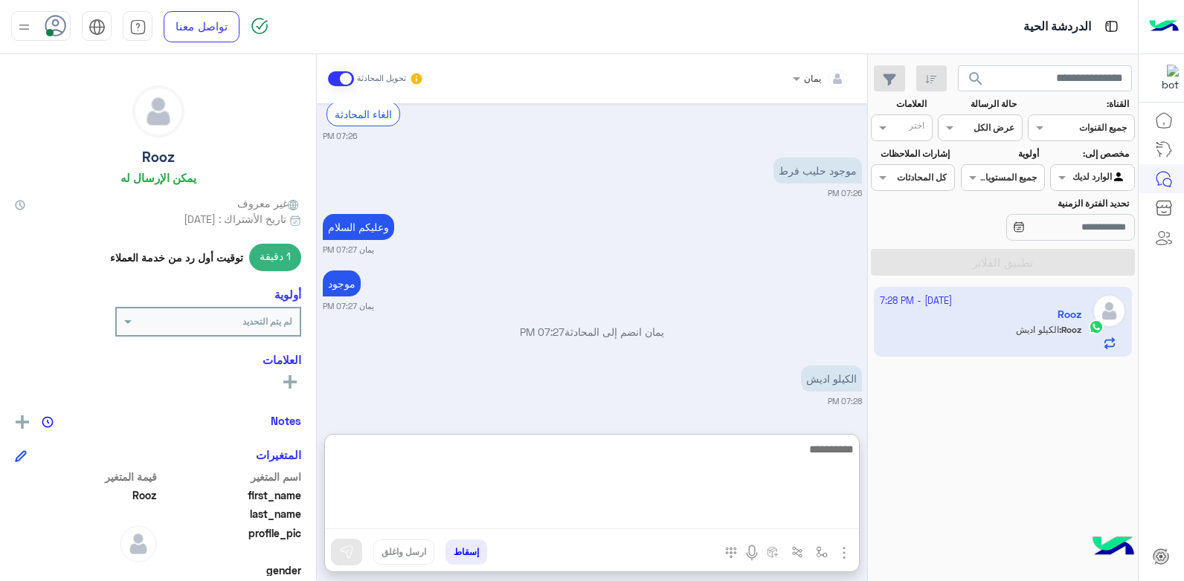
click at [616, 451] on textarea at bounding box center [592, 484] width 534 height 89
type textarea "*"
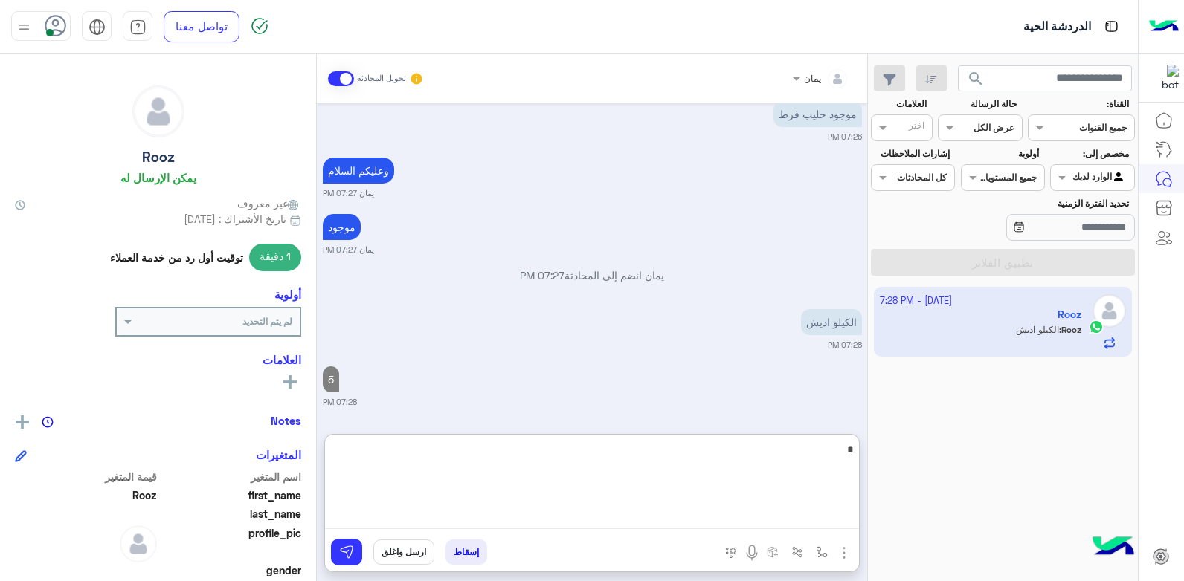
type textarea "**"
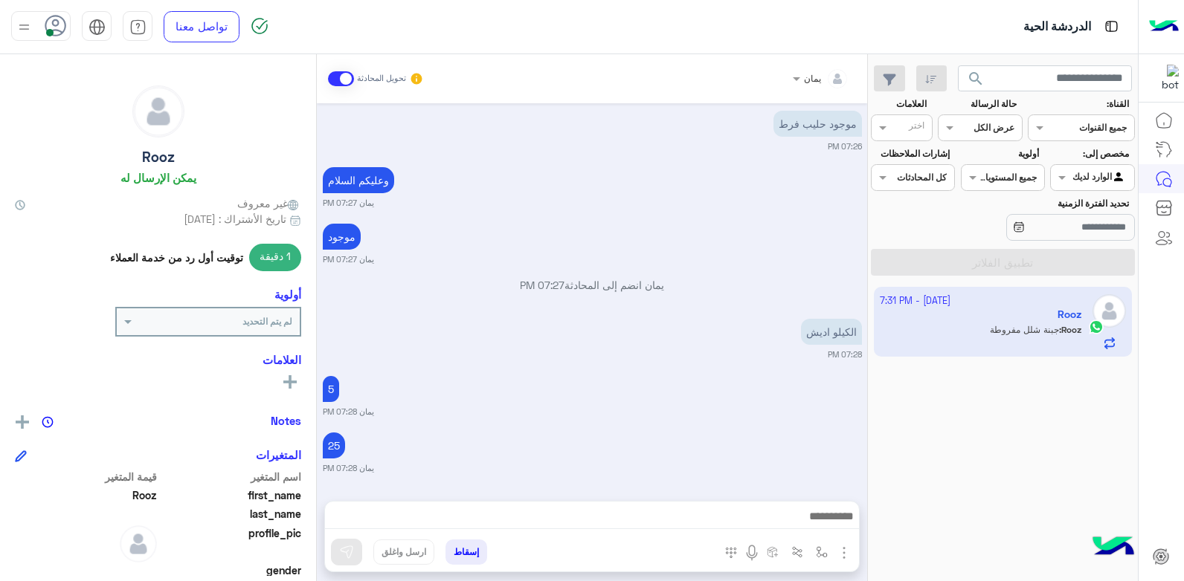
scroll to position [1475, 0]
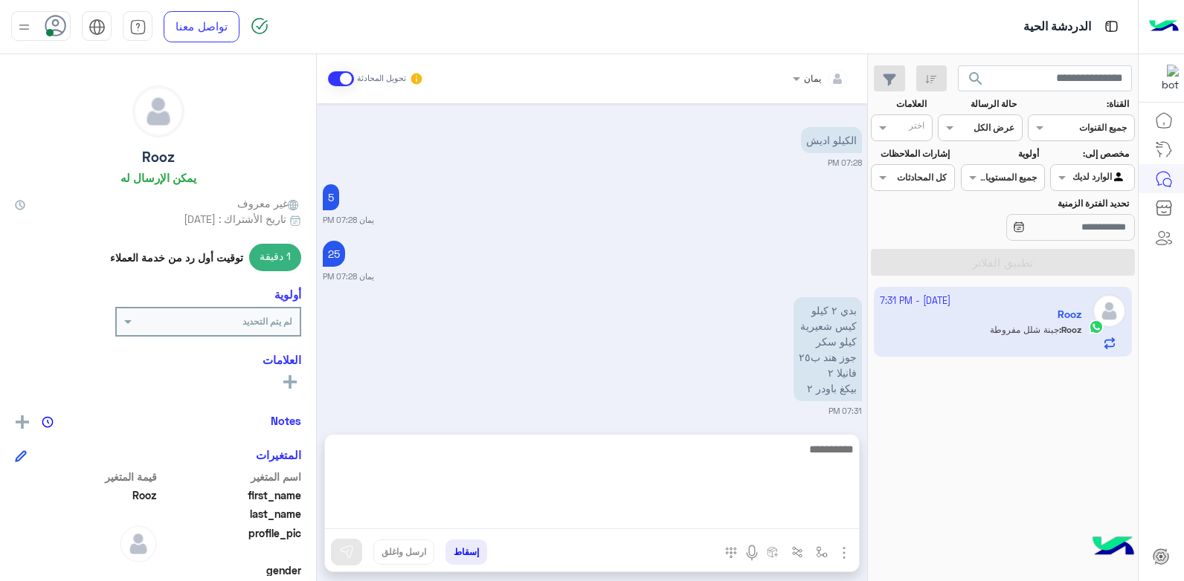
click at [647, 509] on textarea at bounding box center [592, 484] width 534 height 89
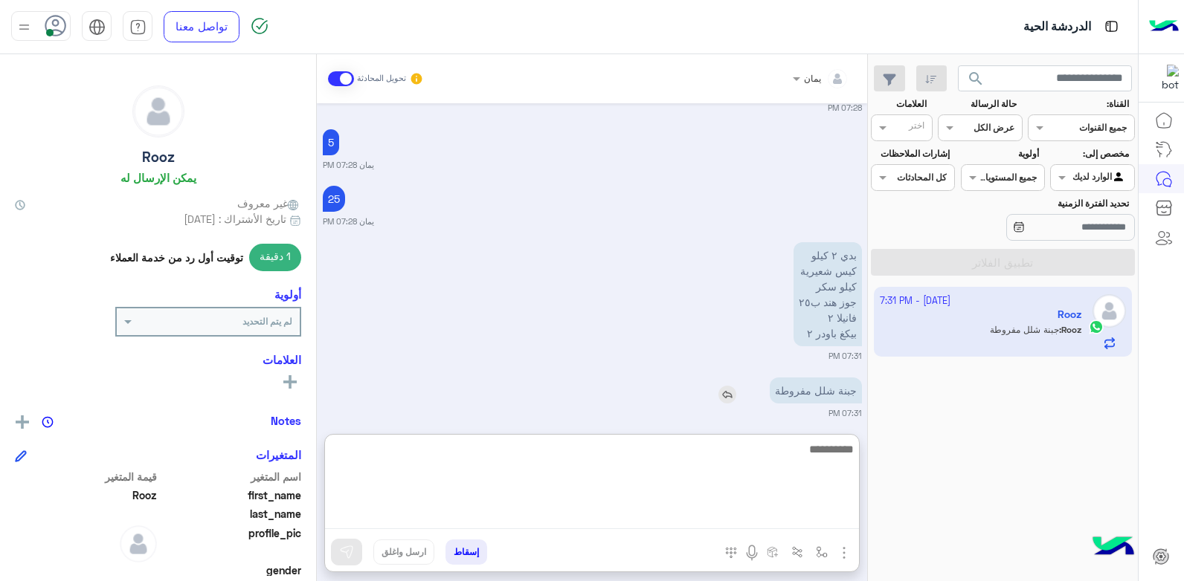
scroll to position [1541, 0]
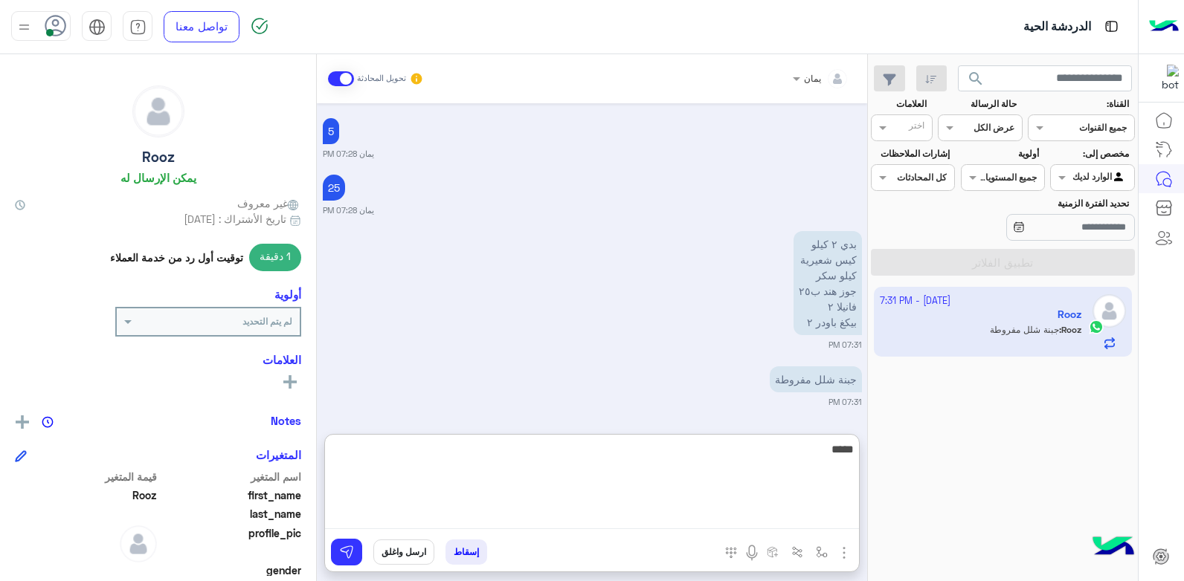
type textarea "****"
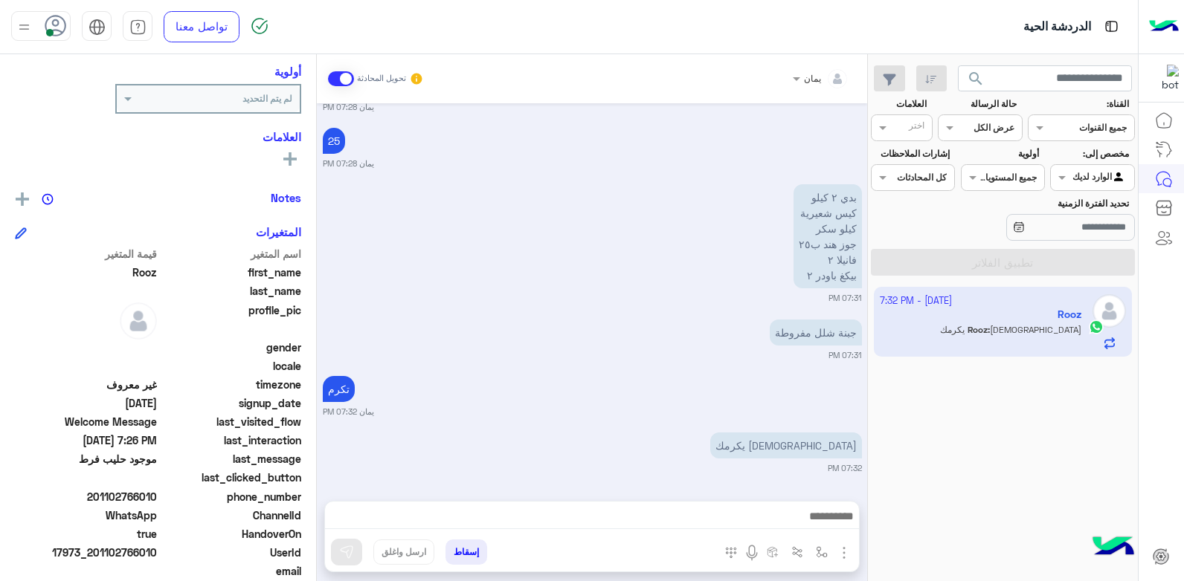
scroll to position [1588, 0]
drag, startPoint x: 157, startPoint y: 493, endPoint x: 98, endPoint y: 501, distance: 59.3
click at [98, 501] on span "201102766010" at bounding box center [86, 497] width 142 height 16
copy span "01102766010"
click at [445, 544] on div "إسقاط ارسل واغلق" at bounding box center [519, 555] width 389 height 33
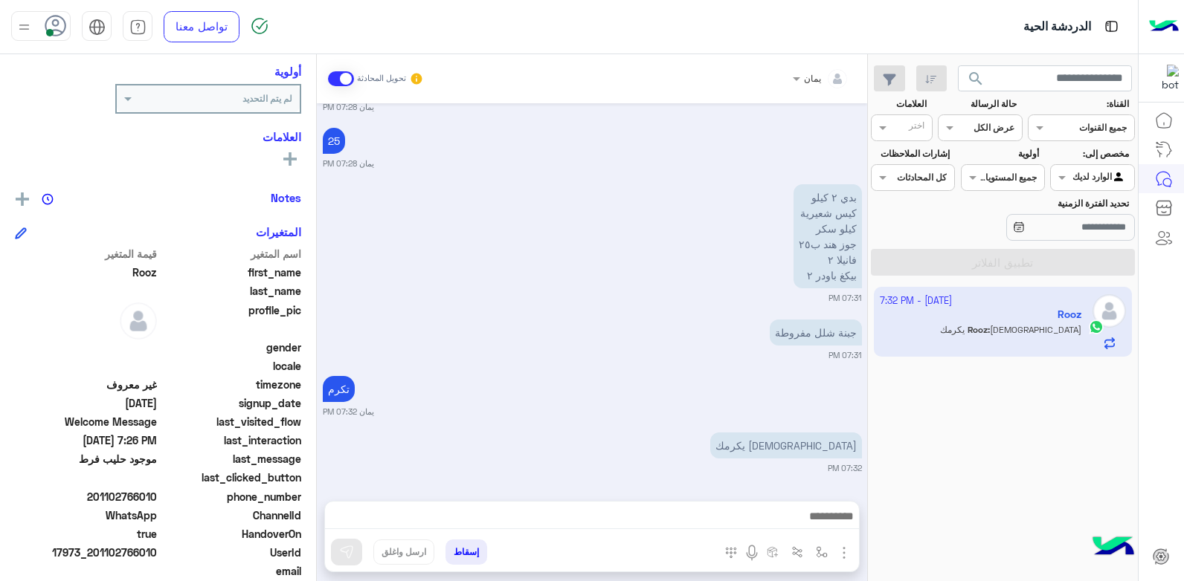
click at [473, 556] on button "إسقاط" at bounding box center [466, 552] width 42 height 25
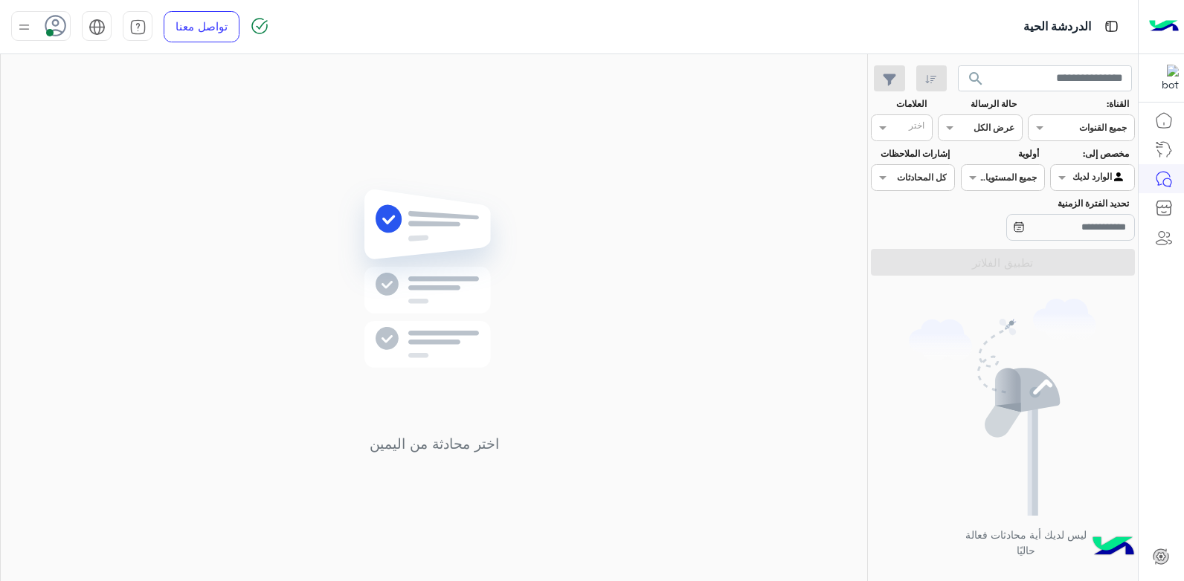
click at [45, 23] on use at bounding box center [56, 26] width 22 height 22
click at [151, 137] on label "وقت الراحة" at bounding box center [104, 146] width 162 height 27
click at [384, 198] on img at bounding box center [433, 301] width 215 height 247
click at [51, 22] on icon at bounding box center [56, 26] width 22 height 22
click at [116, 114] on label "متصل" at bounding box center [104, 113] width 162 height 27
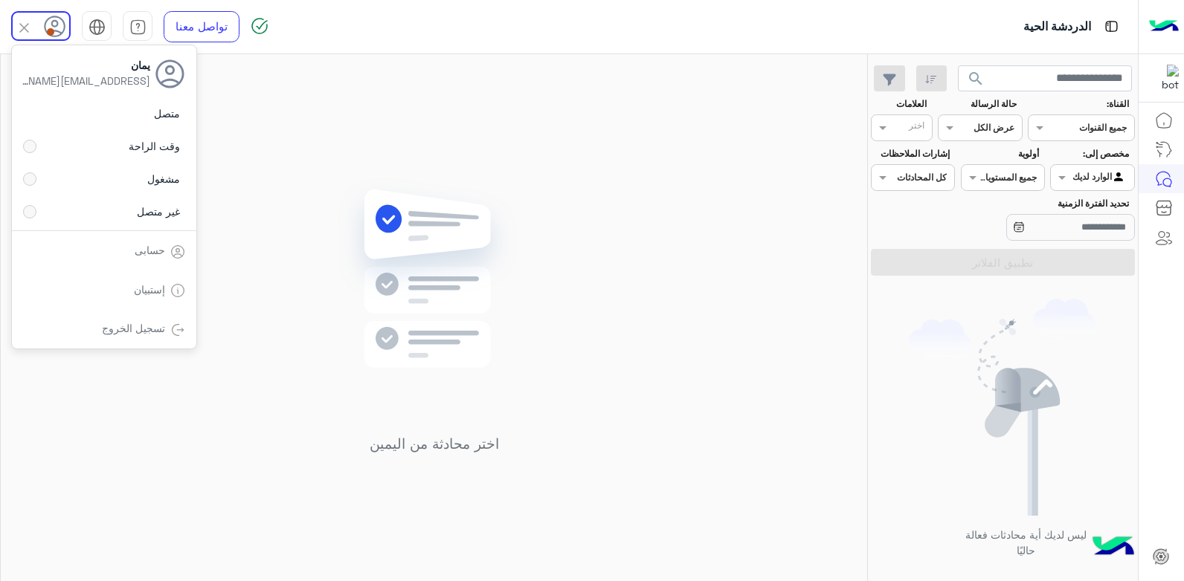
click at [309, 141] on div "اختر محادثة من اليمين" at bounding box center [434, 320] width 866 height 533
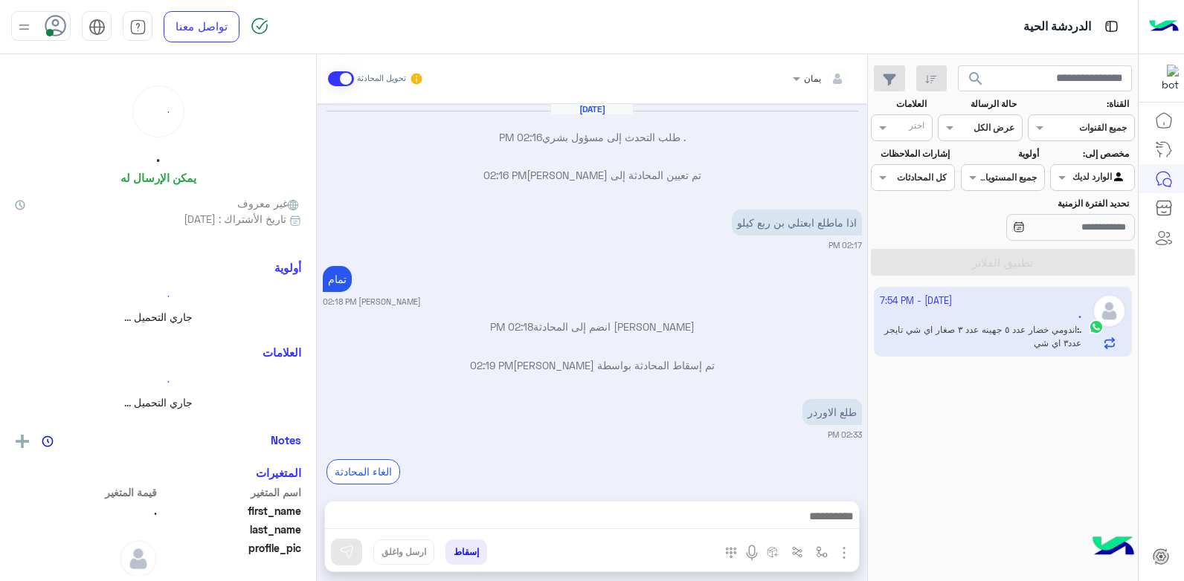
scroll to position [611, 0]
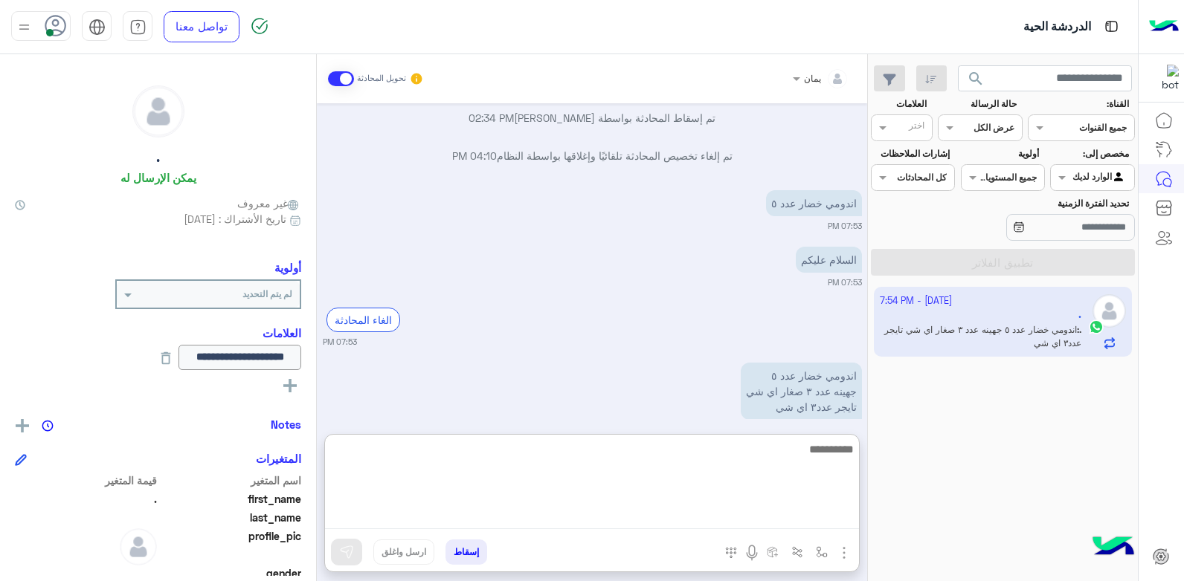
click at [677, 509] on textarea at bounding box center [592, 484] width 534 height 89
type textarea "*"
type textarea "**********"
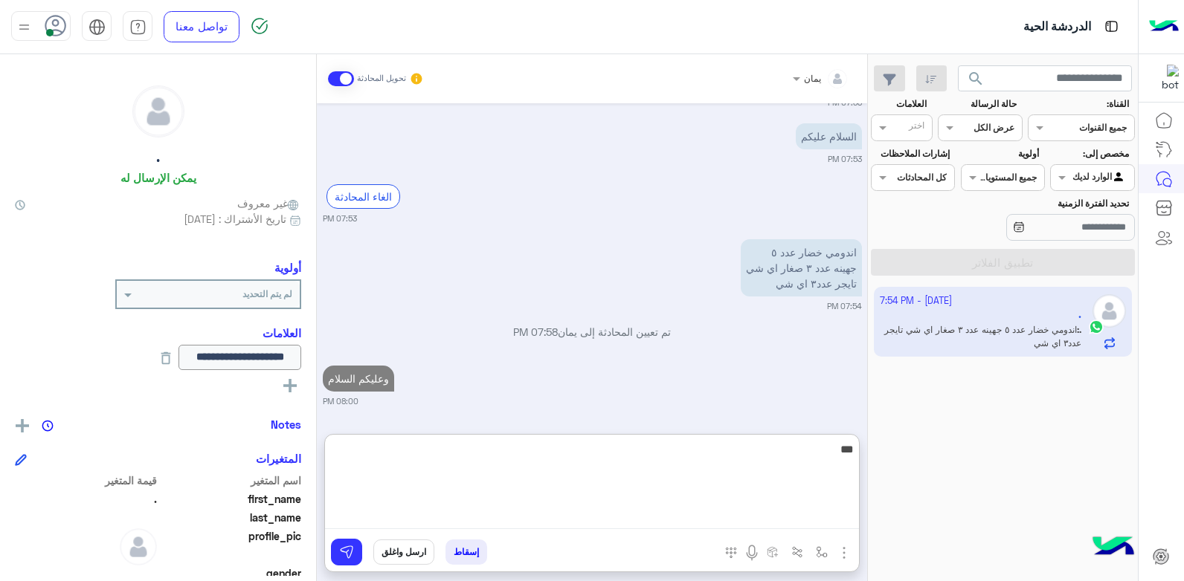
type textarea "****"
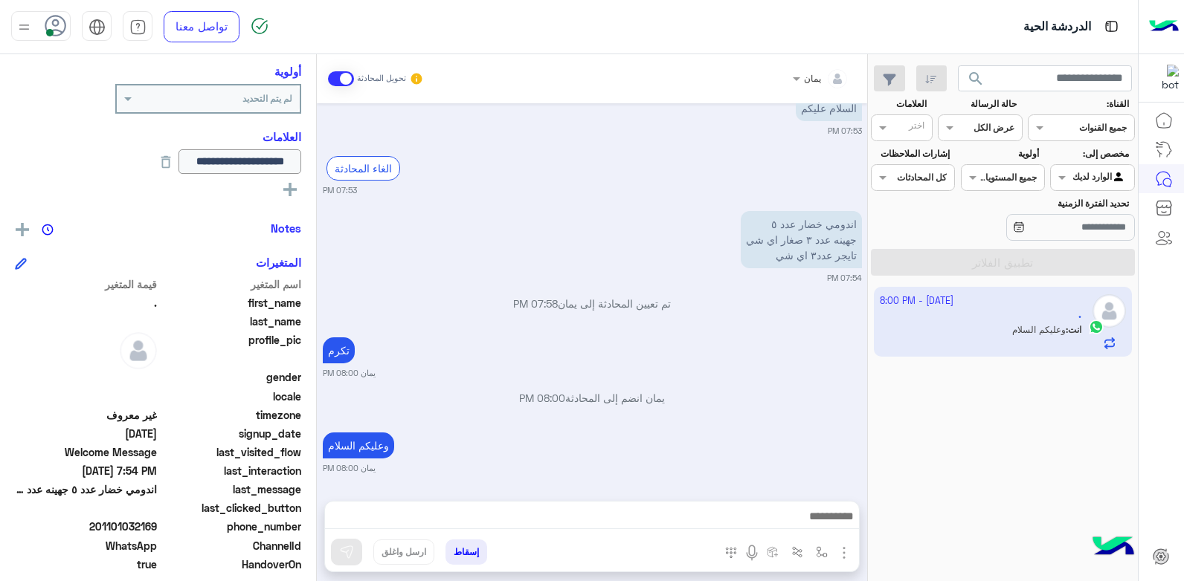
scroll to position [763, 0]
drag, startPoint x: 158, startPoint y: 523, endPoint x: 103, endPoint y: 521, distance: 54.3
click at [103, 521] on span "201101032169" at bounding box center [86, 527] width 142 height 16
drag, startPoint x: 103, startPoint y: 521, endPoint x: 116, endPoint y: 526, distance: 14.0
copy span "1101032169"
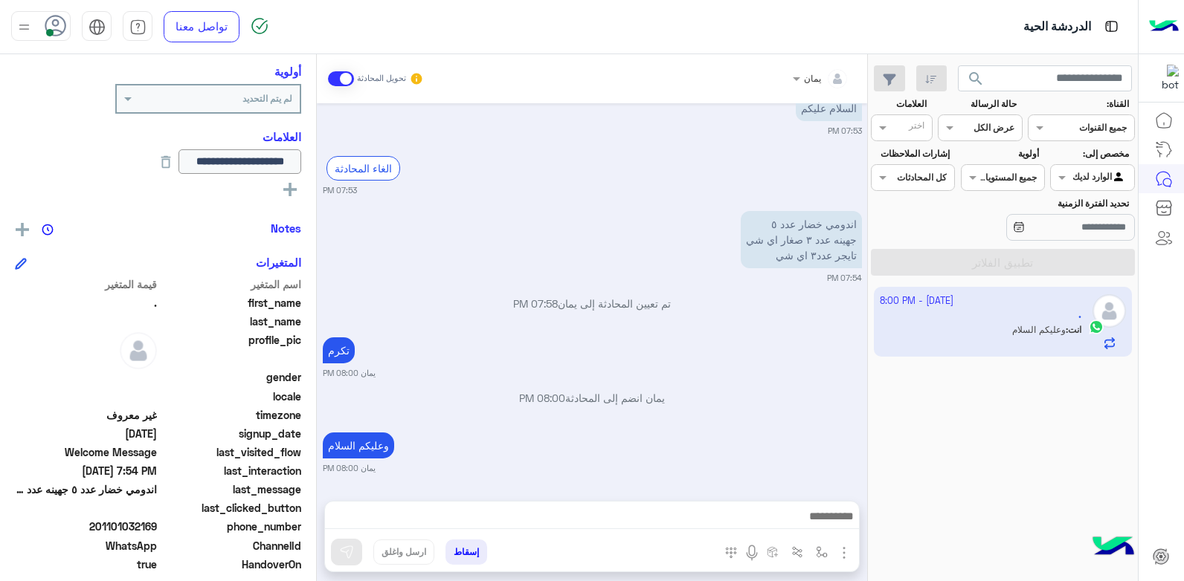
click at [506, 463] on small "يمان 08:00 PM" at bounding box center [592, 469] width 539 height 12
click at [462, 555] on button "إسقاط" at bounding box center [466, 552] width 42 height 25
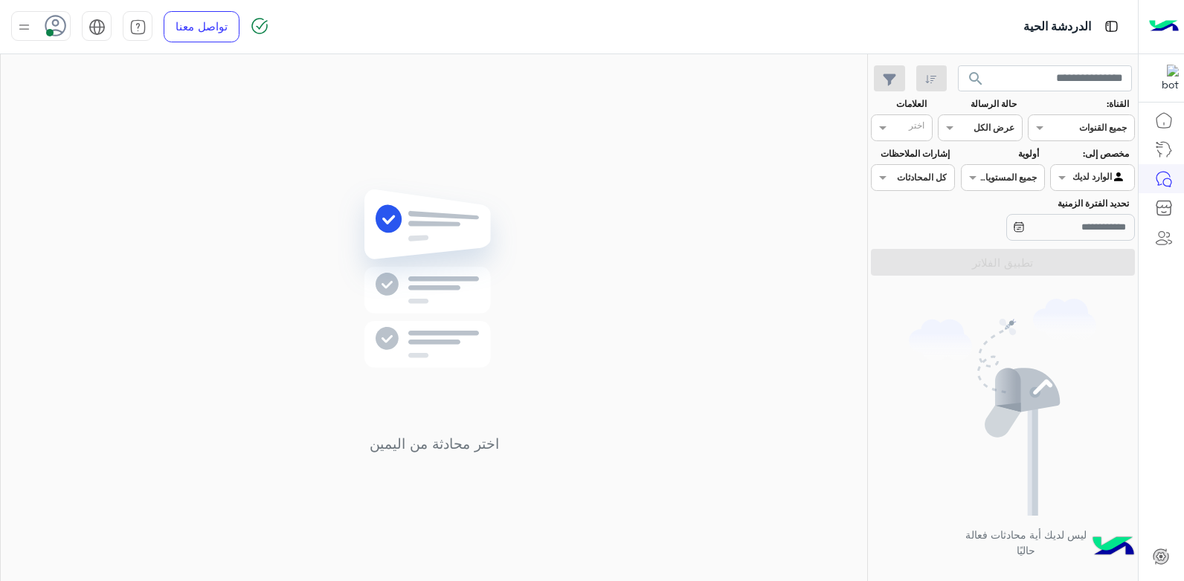
click at [227, 349] on div "اختر محادثة من اليمين" at bounding box center [434, 320] width 866 height 533
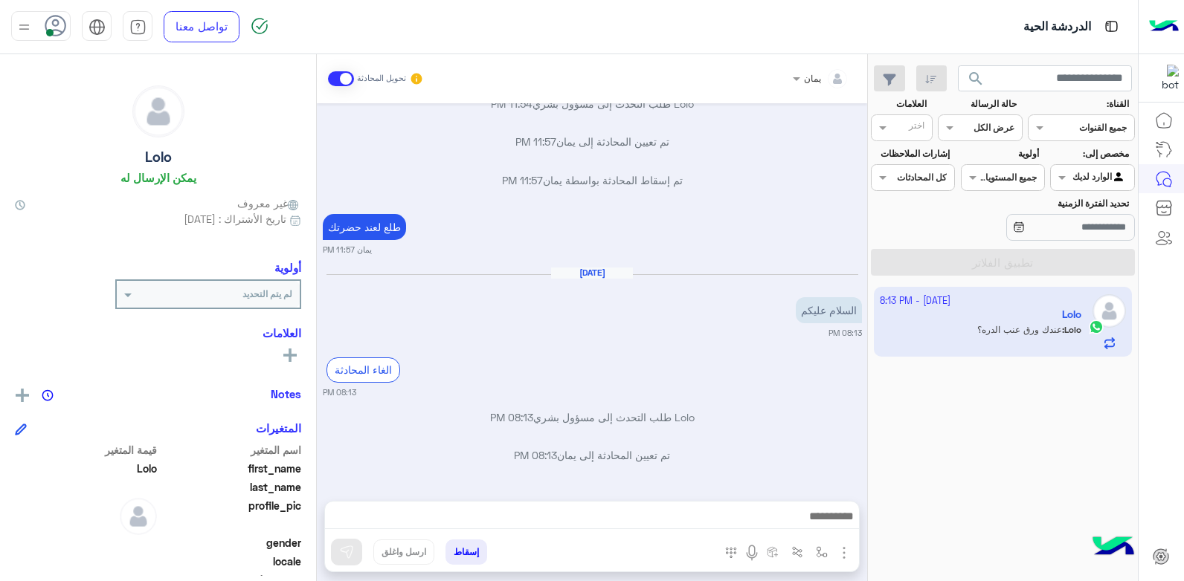
scroll to position [805, 0]
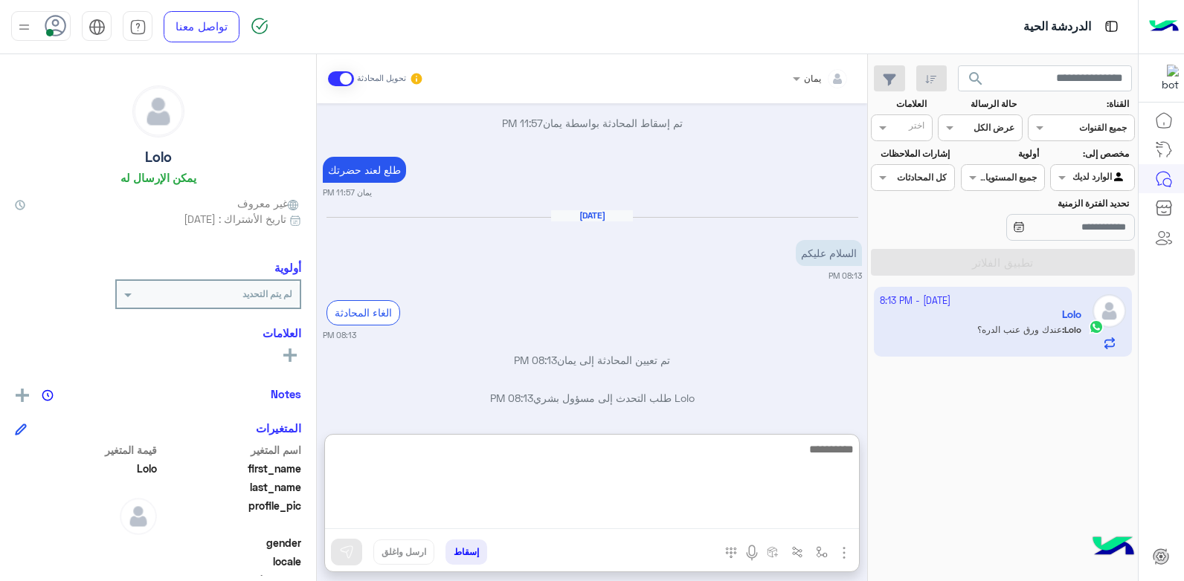
click at [684, 518] on textarea at bounding box center [592, 484] width 534 height 89
type textarea "**********"
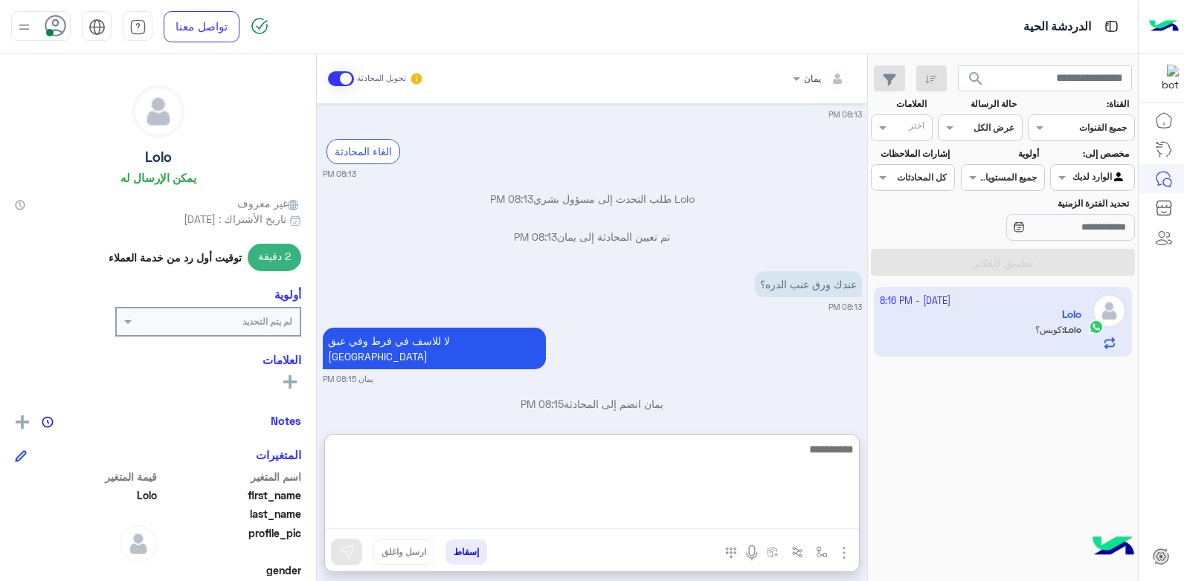
scroll to position [1023, 0]
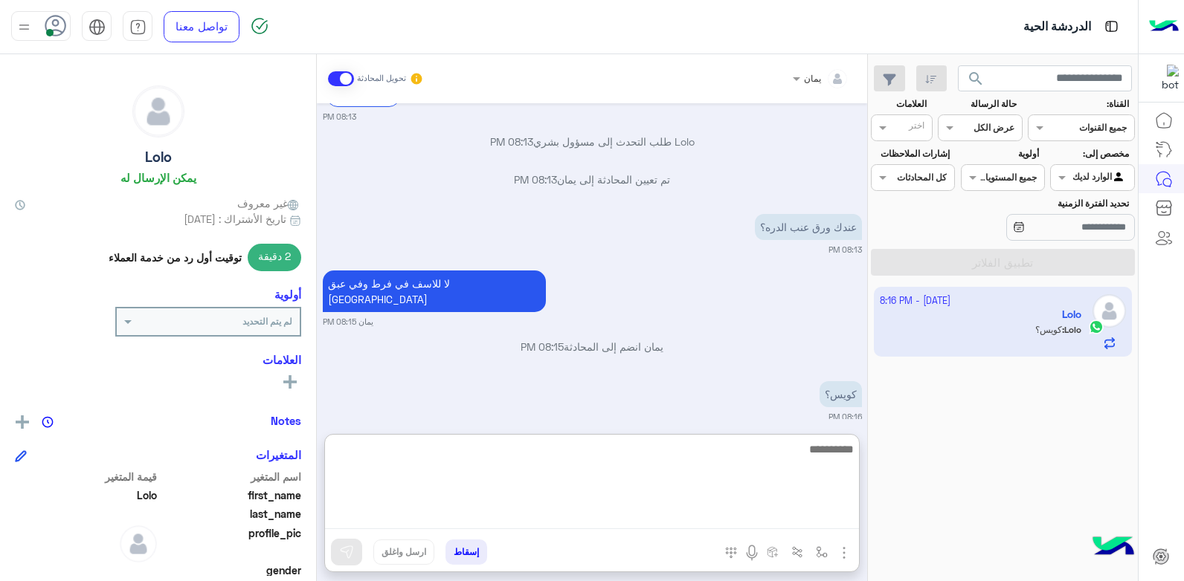
type textarea "*"
type textarea "**********"
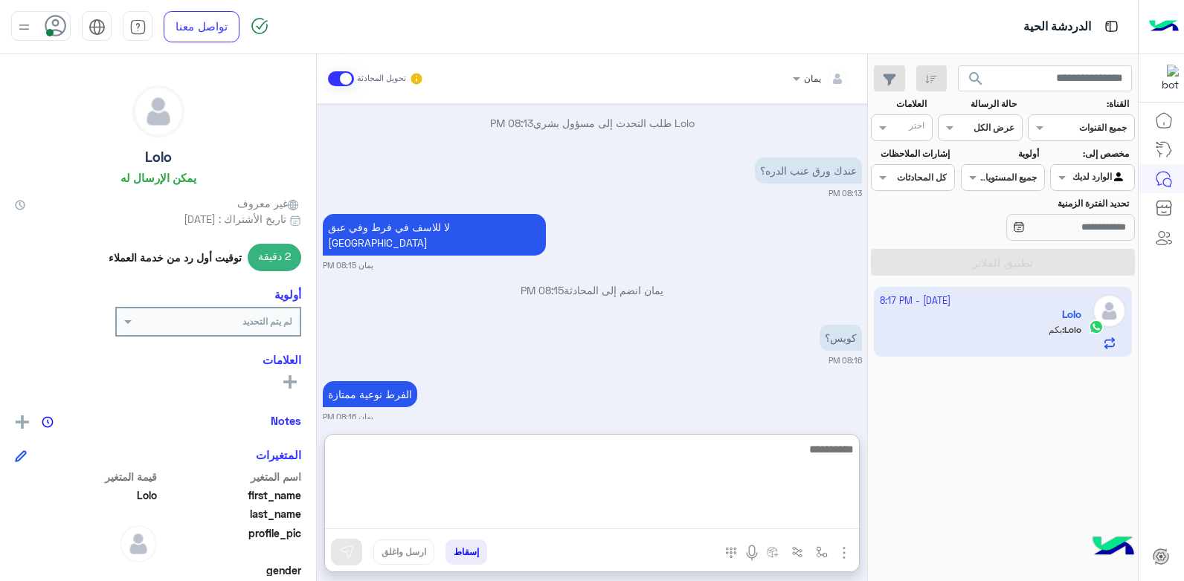
scroll to position [1136, 0]
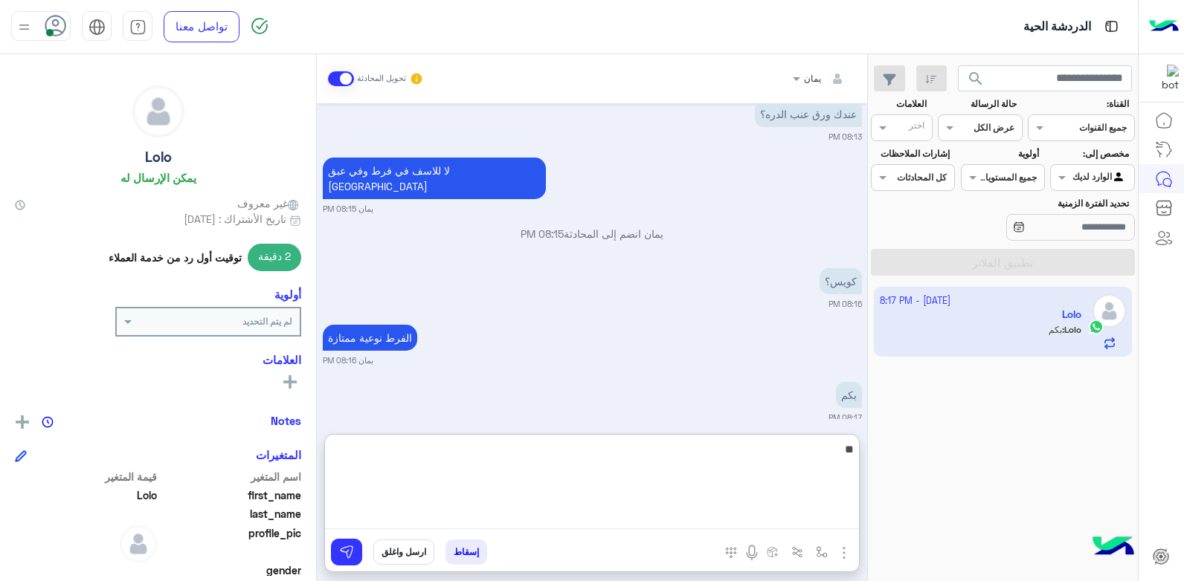
type textarea "***"
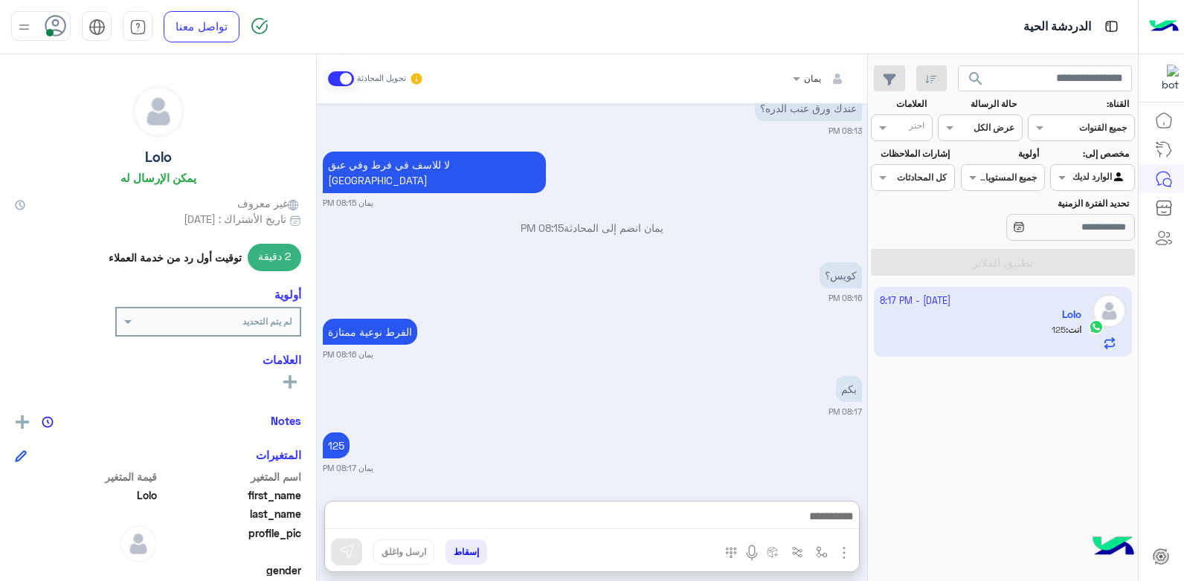
drag, startPoint x: 541, startPoint y: 364, endPoint x: 552, endPoint y: 363, distance: 11.2
click at [538, 363] on div "Oct 5, 2025 السلام عليكم 11:22 PM الغاء المحادثة 11:22 PM من فضلك بدي ب ٣٠لب سو…" at bounding box center [592, 294] width 550 height 383
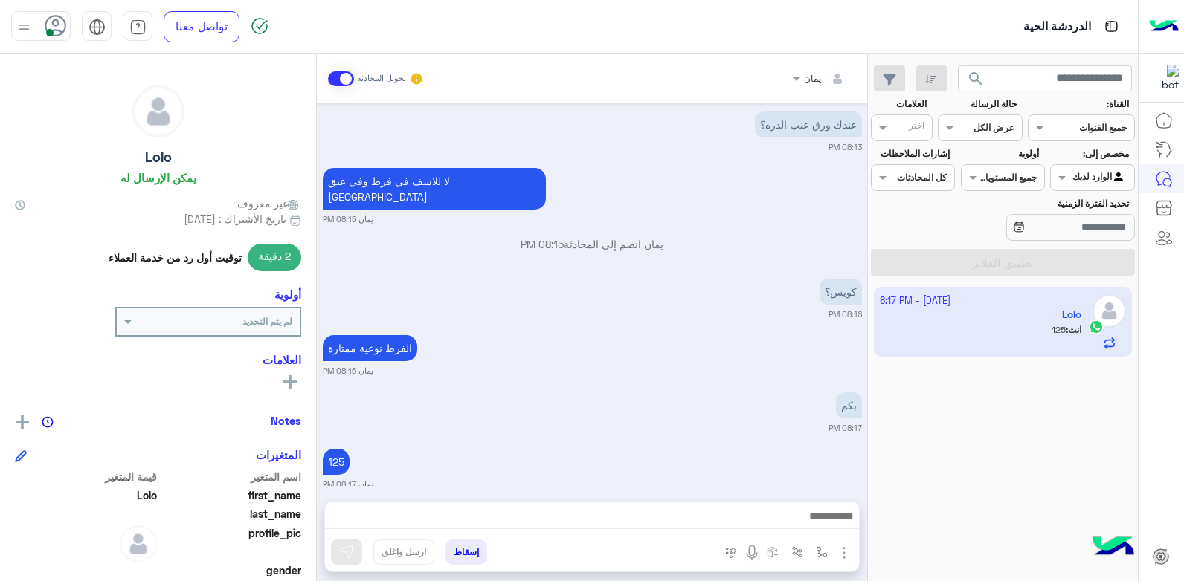
click at [971, 71] on span "search" at bounding box center [976, 79] width 18 height 18
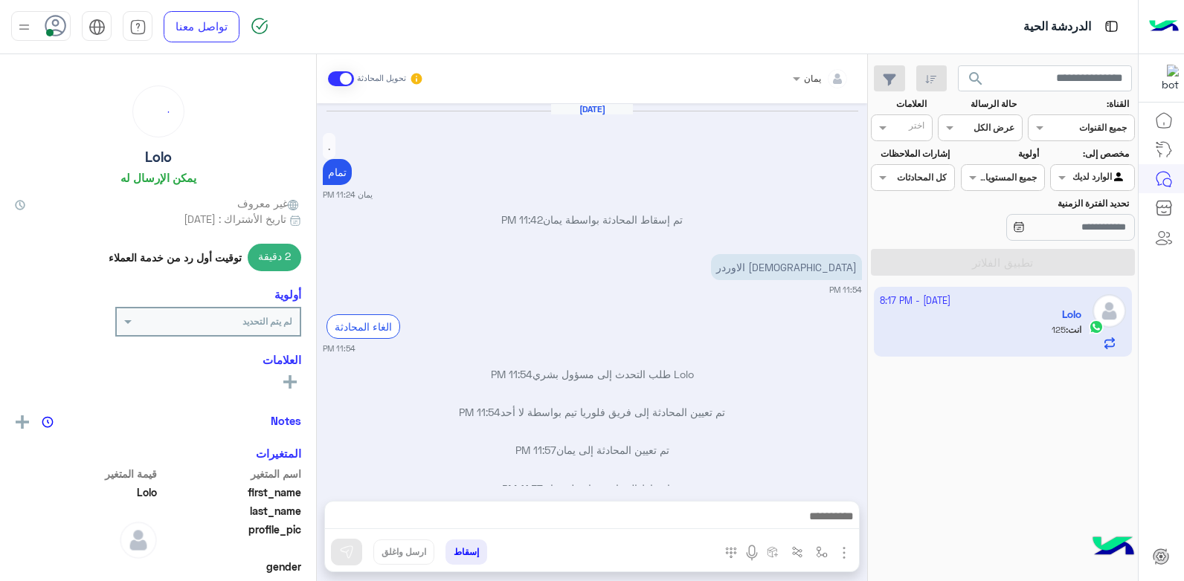
scroll to position [688, 0]
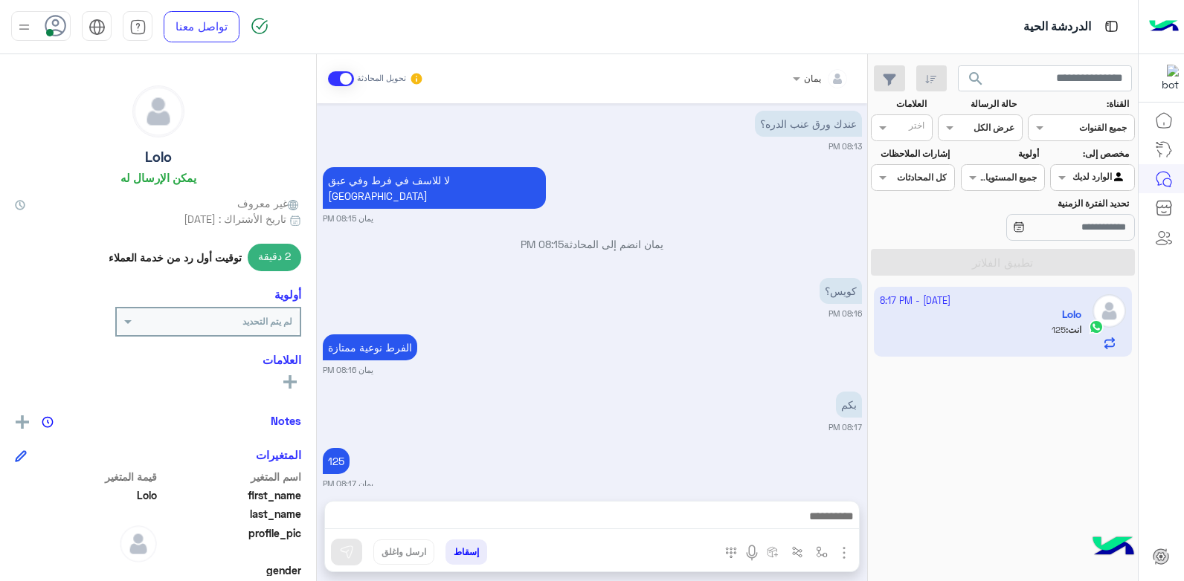
click at [487, 398] on div "بكم 08:17 PM" at bounding box center [592, 410] width 539 height 45
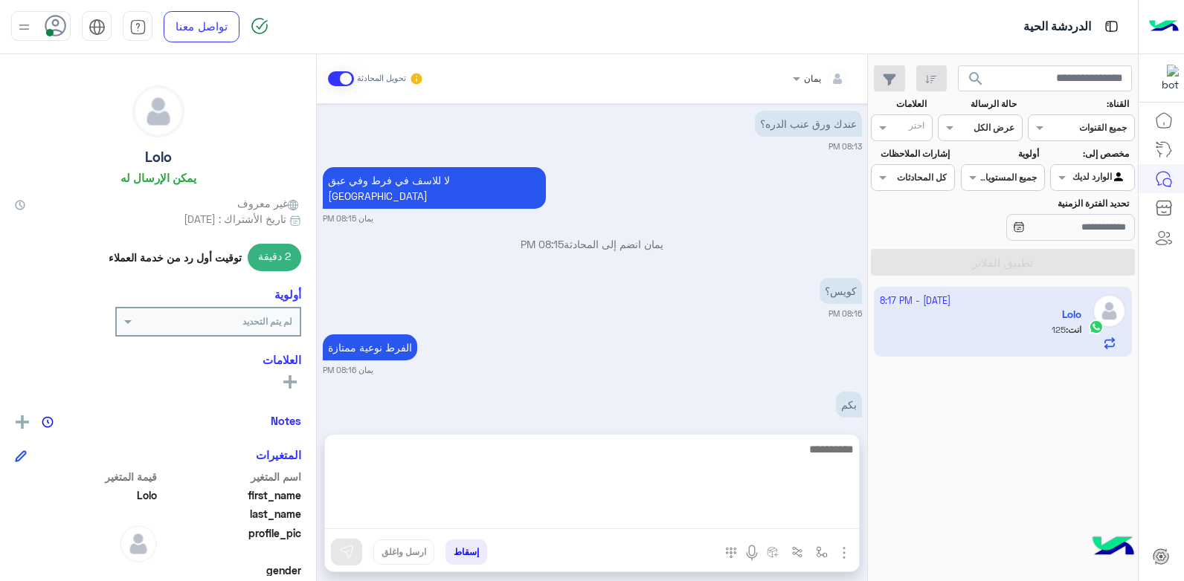
click at [475, 525] on textarea at bounding box center [592, 484] width 534 height 89
type textarea "**"
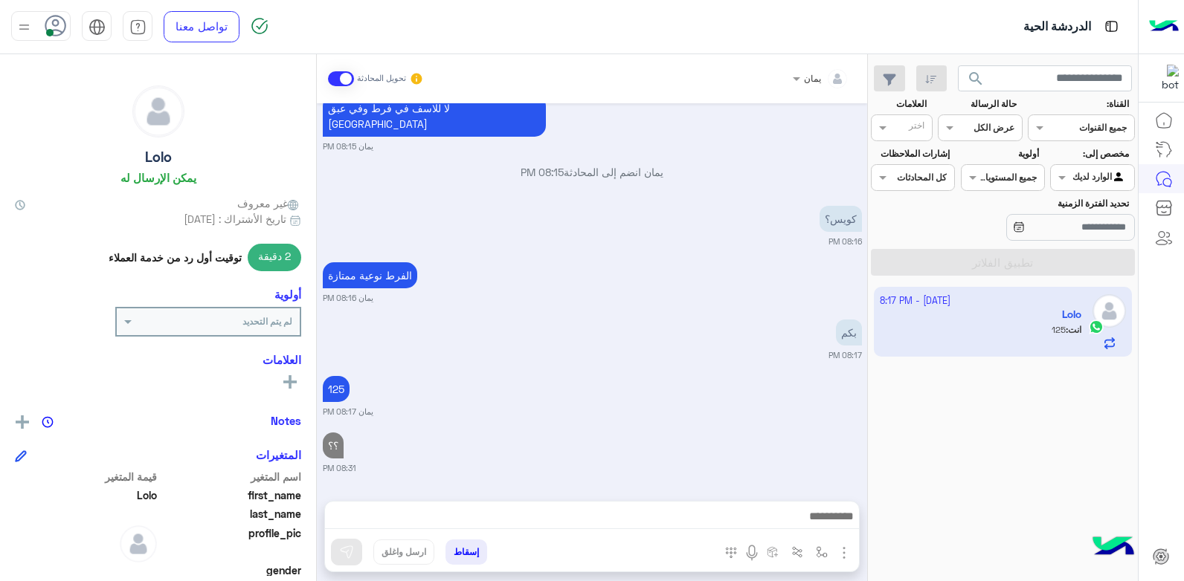
click at [512, 309] on div "Oct 5, 2025 . تمام يمان 11:24 PM تم إسقاط المحادثة بواسطة يمان 11:42 PM فين الا…" at bounding box center [592, 294] width 550 height 383
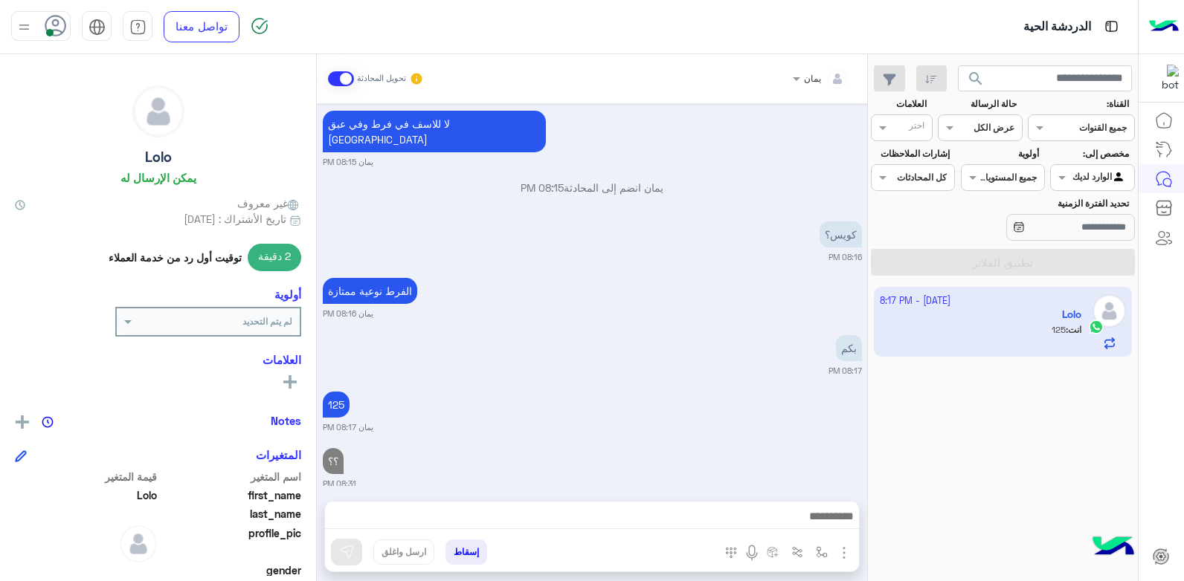
drag, startPoint x: 512, startPoint y: 310, endPoint x: 539, endPoint y: 396, distance: 90.3
click at [539, 396] on div "125 يمان 08:17 PM" at bounding box center [592, 410] width 539 height 45
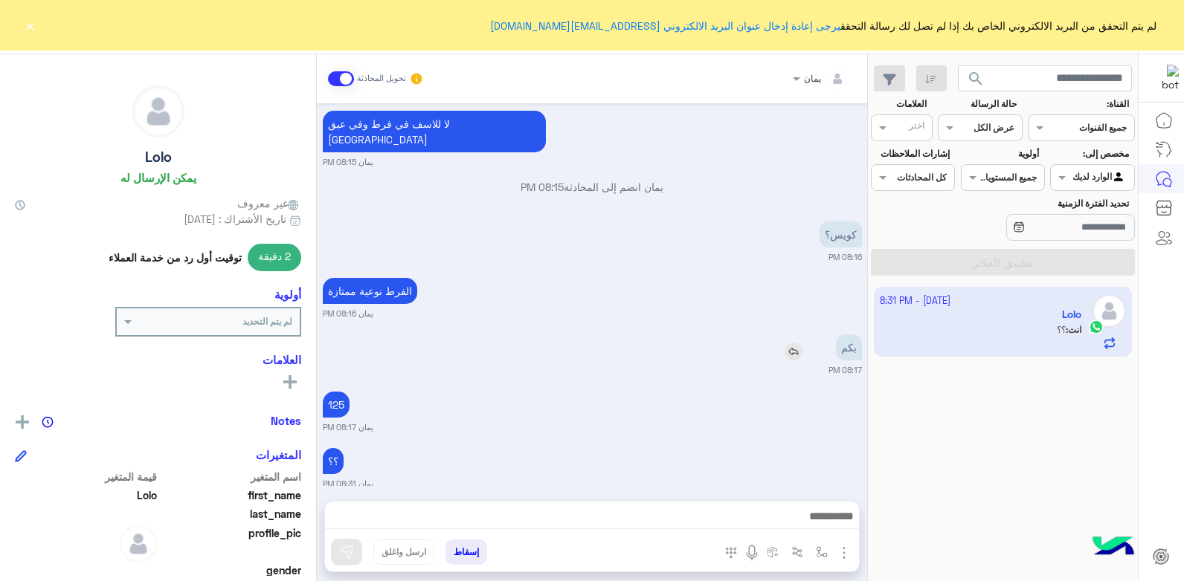
click at [768, 335] on div "بكم" at bounding box center [806, 348] width 111 height 26
click at [471, 553] on button "إسقاط" at bounding box center [466, 552] width 42 height 25
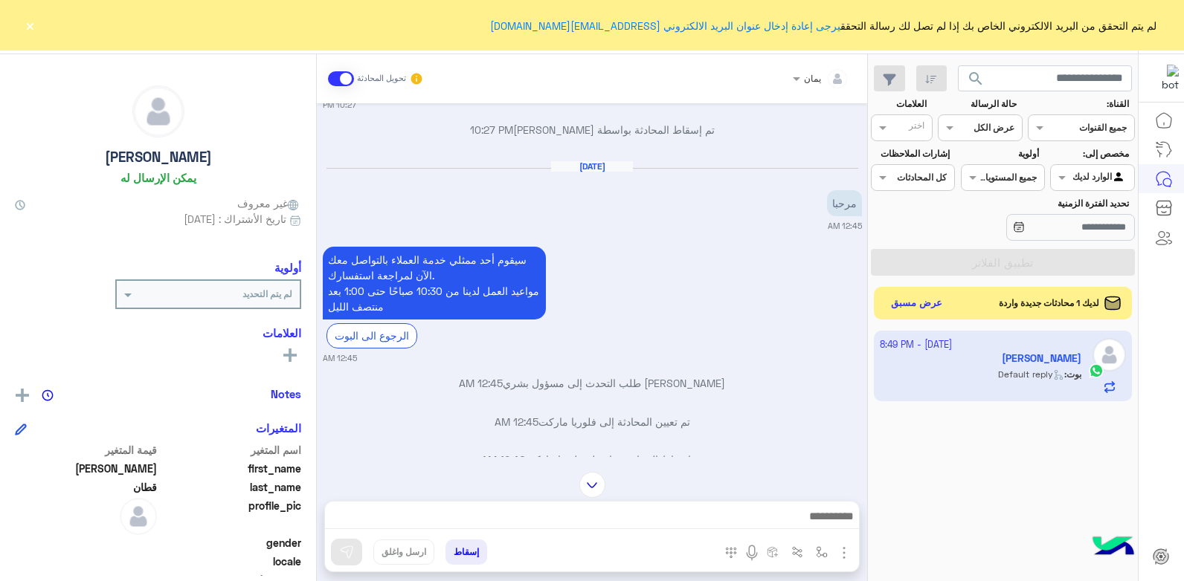
scroll to position [1617, 0]
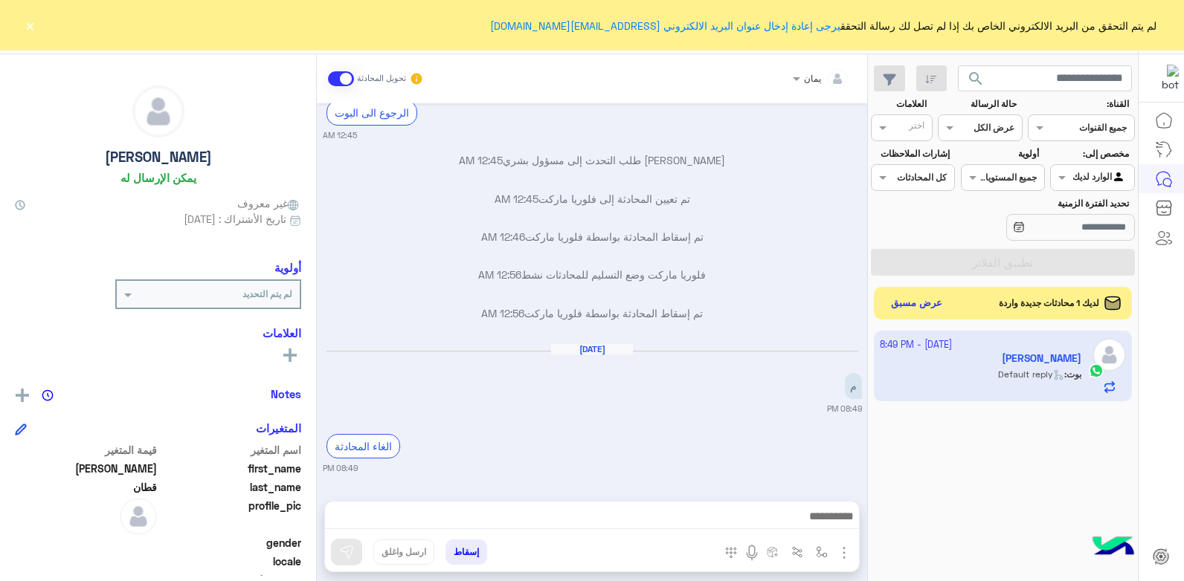
click at [653, 509] on div at bounding box center [592, 520] width 534 height 37
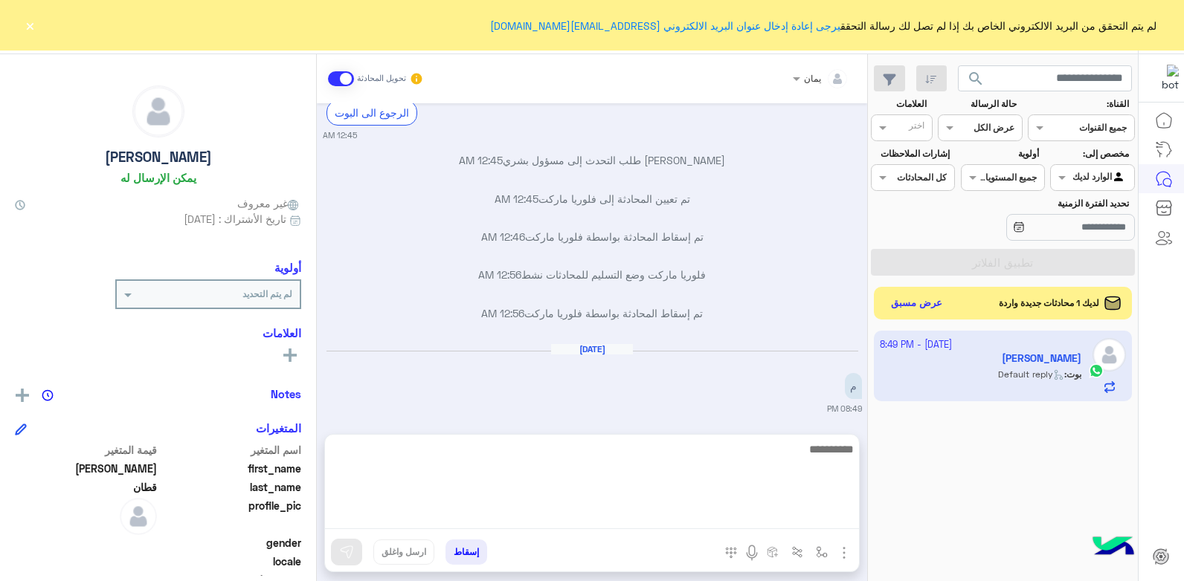
click at [651, 511] on textarea at bounding box center [592, 484] width 534 height 89
type textarea "**********"
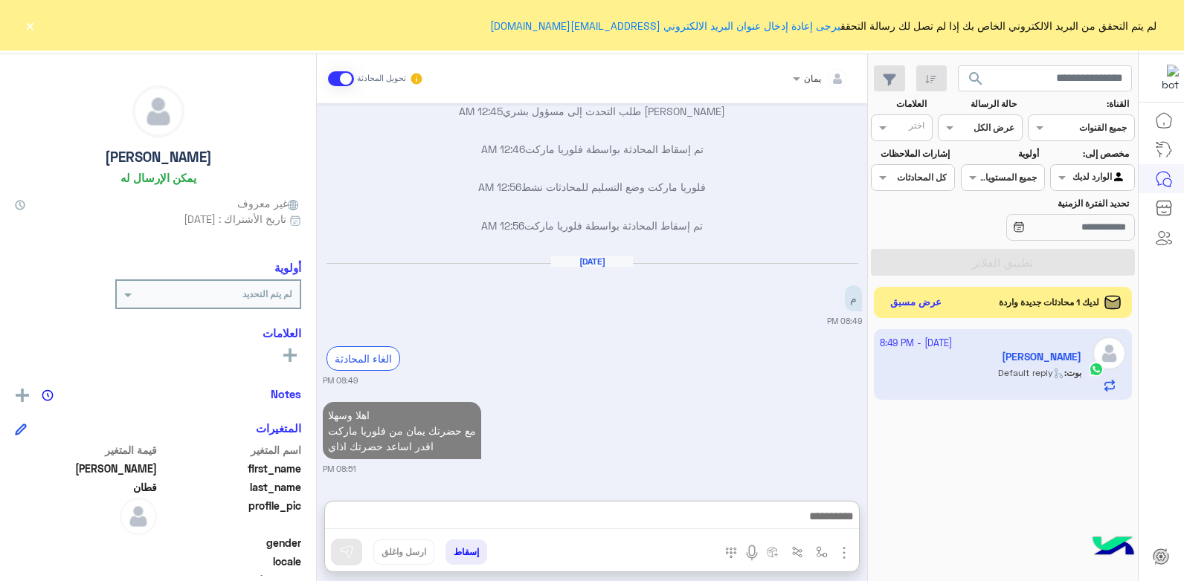
click at [909, 296] on button "عرض مسبق" at bounding box center [916, 303] width 62 height 20
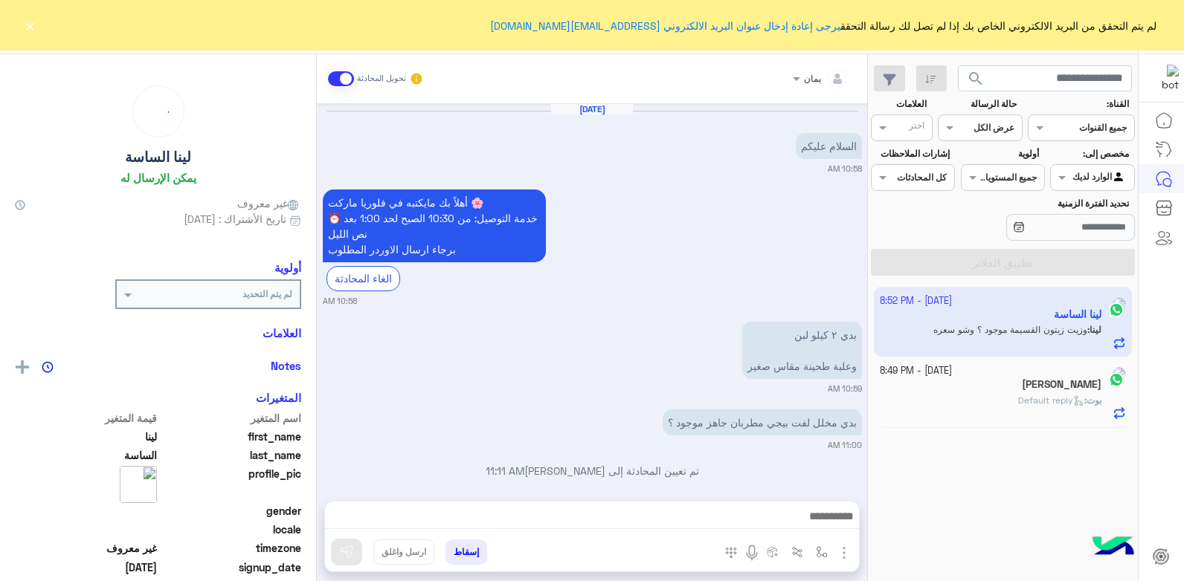
scroll to position [900, 0]
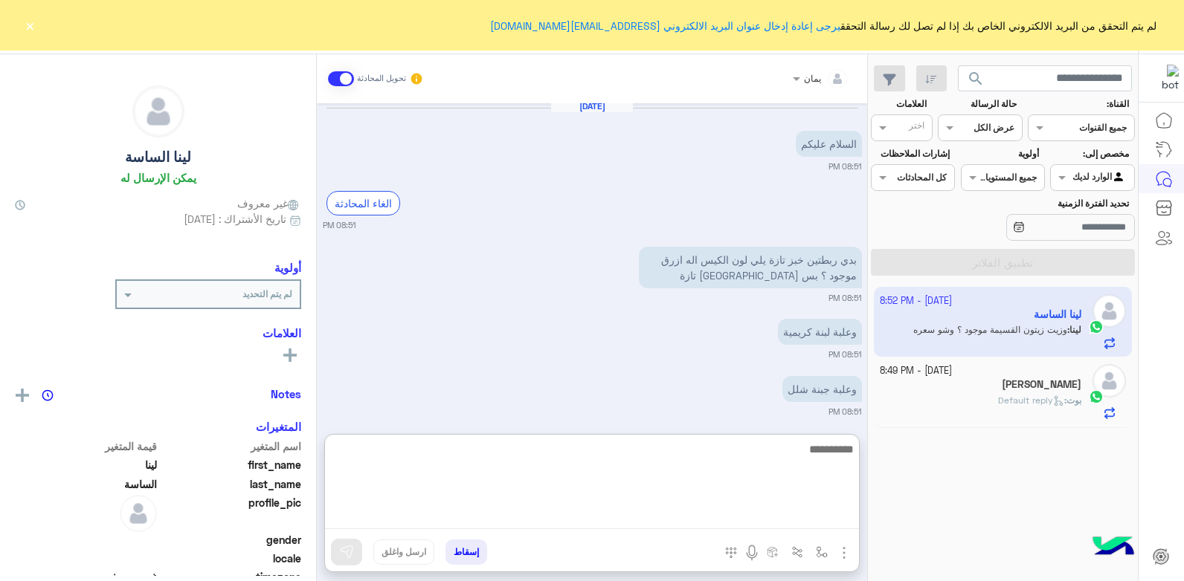
click at [637, 519] on textarea at bounding box center [592, 484] width 534 height 89
type textarea "**********"
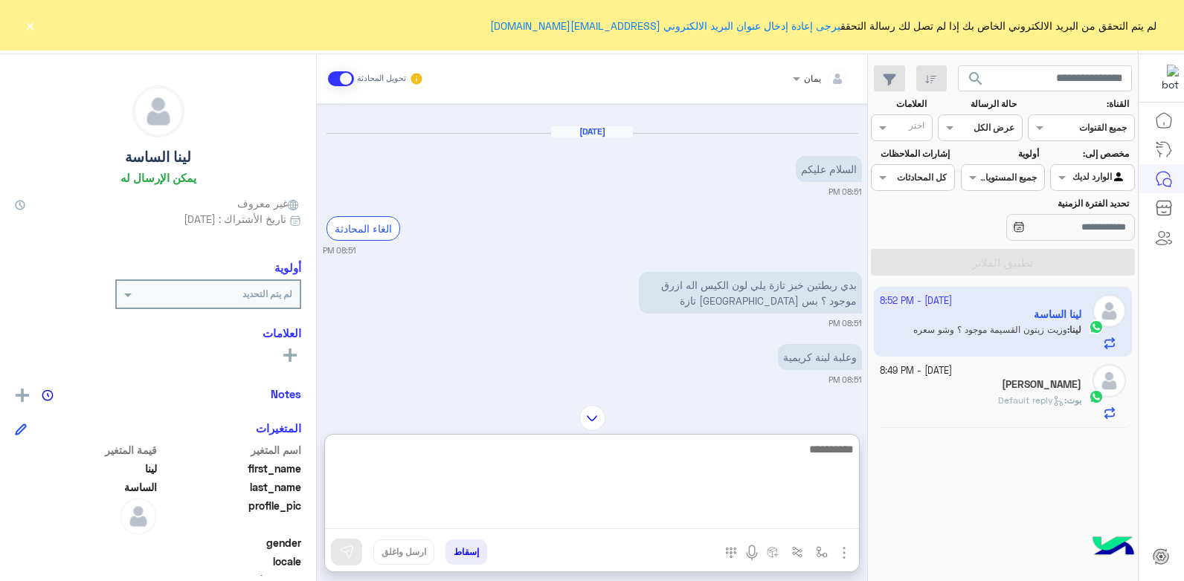
scroll to position [950, 0]
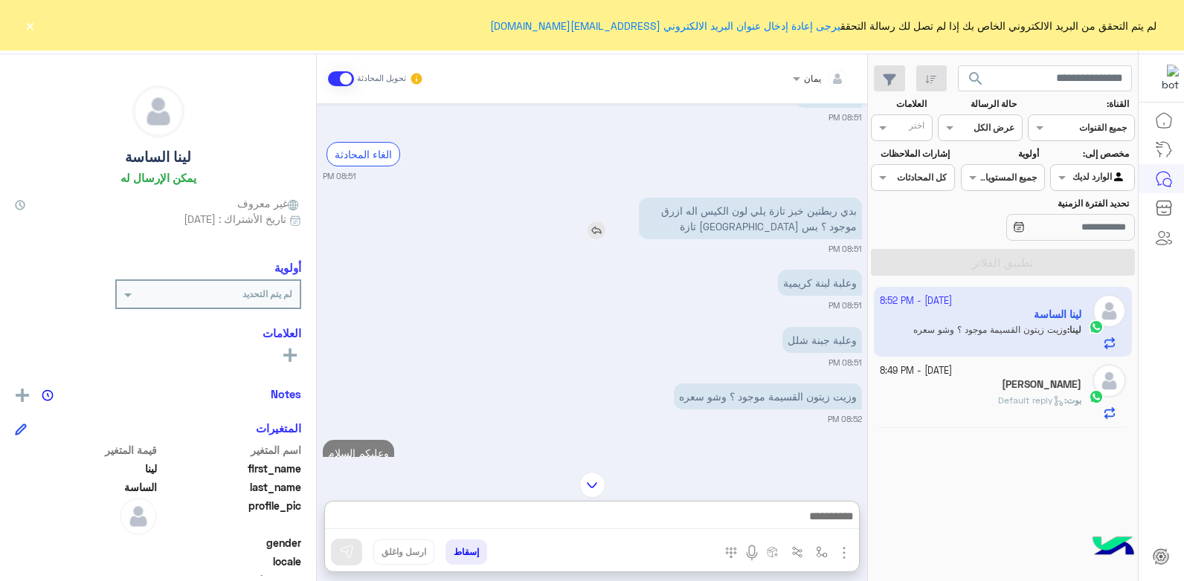
click at [596, 228] on img at bounding box center [596, 231] width 18 height 18
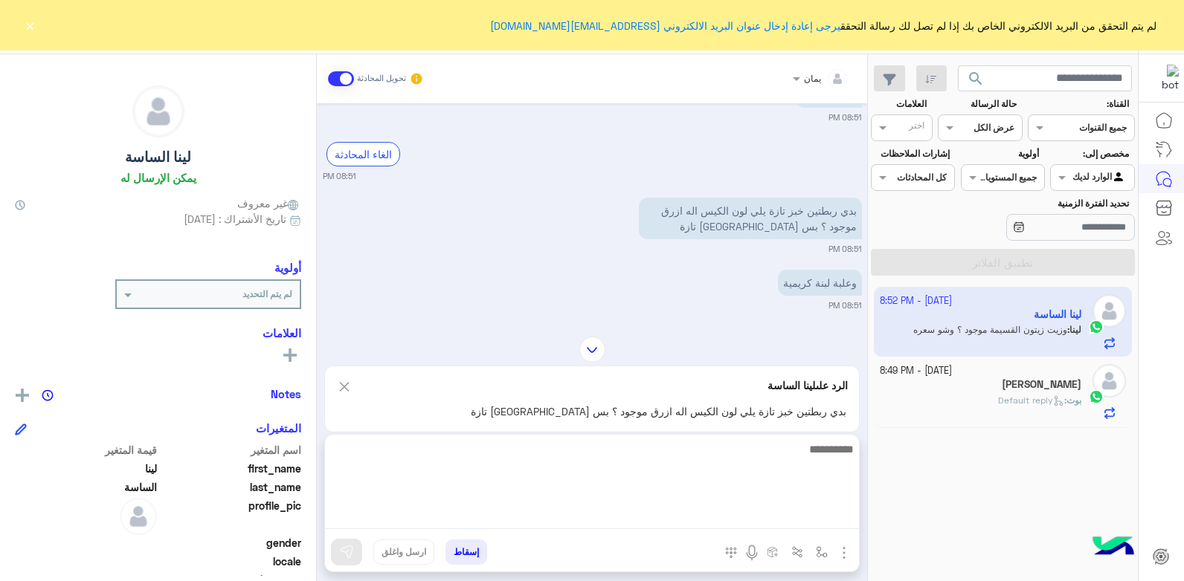
click at [628, 511] on textarea at bounding box center [592, 484] width 534 height 89
type textarea "**********"
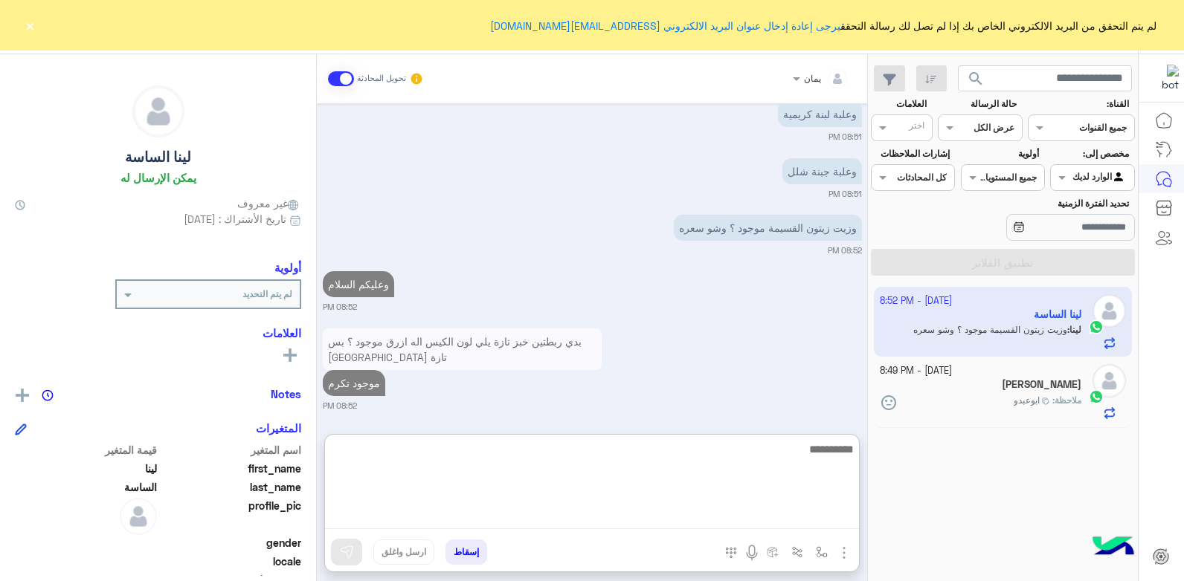
scroll to position [1122, 0]
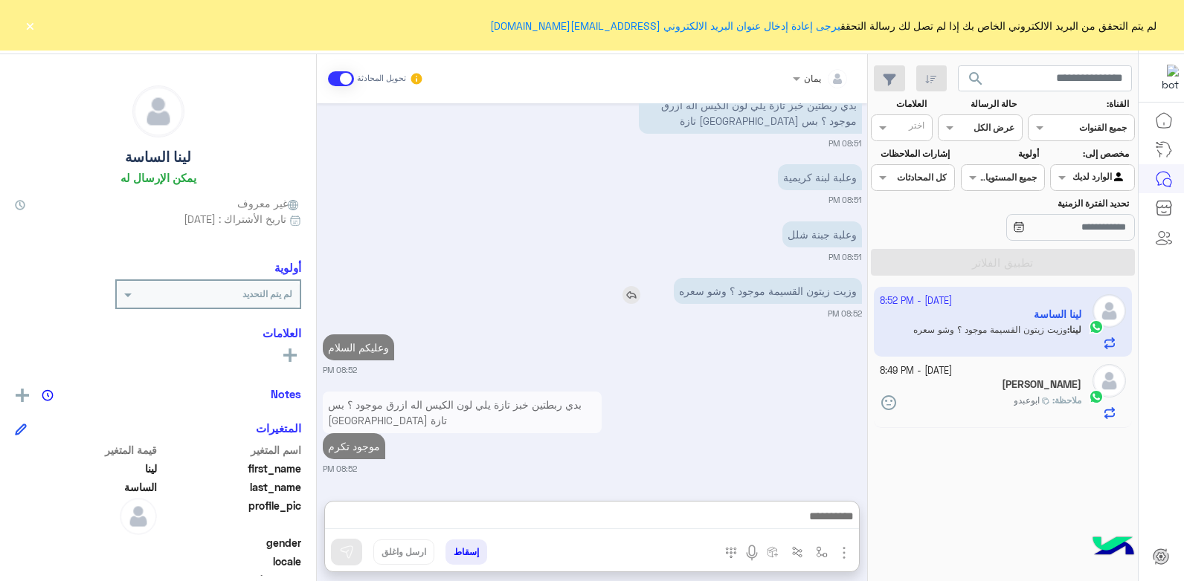
click at [630, 278] on div "وزيت زيتون القسيمة موجود ؟ وشو سعره" at bounding box center [725, 291] width 273 height 26
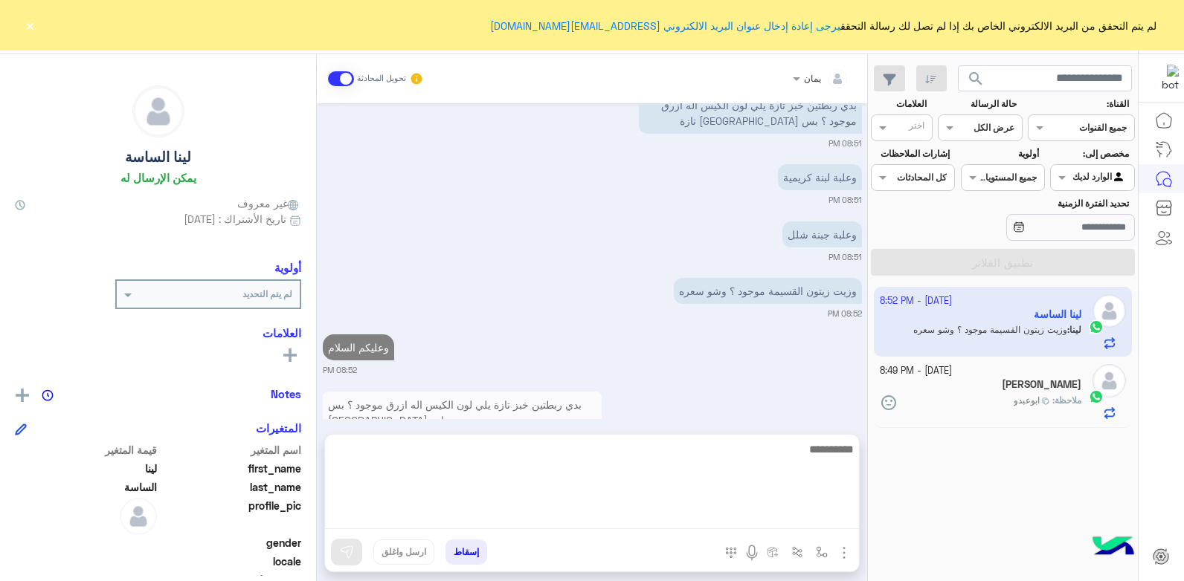
click at [736, 513] on textarea at bounding box center [592, 484] width 534 height 89
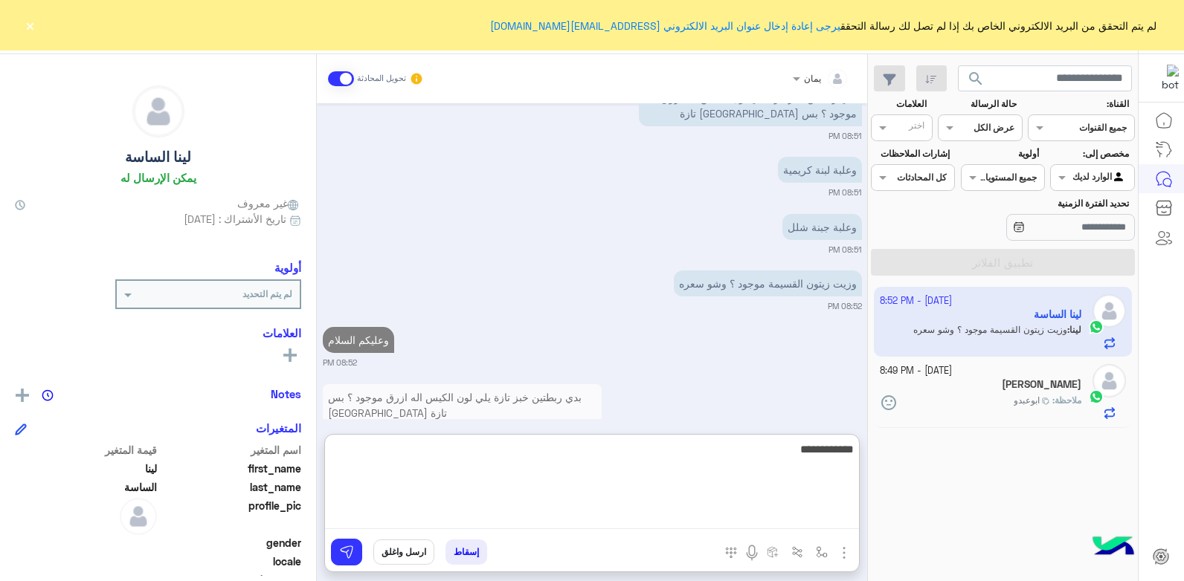
type textarea "**********"
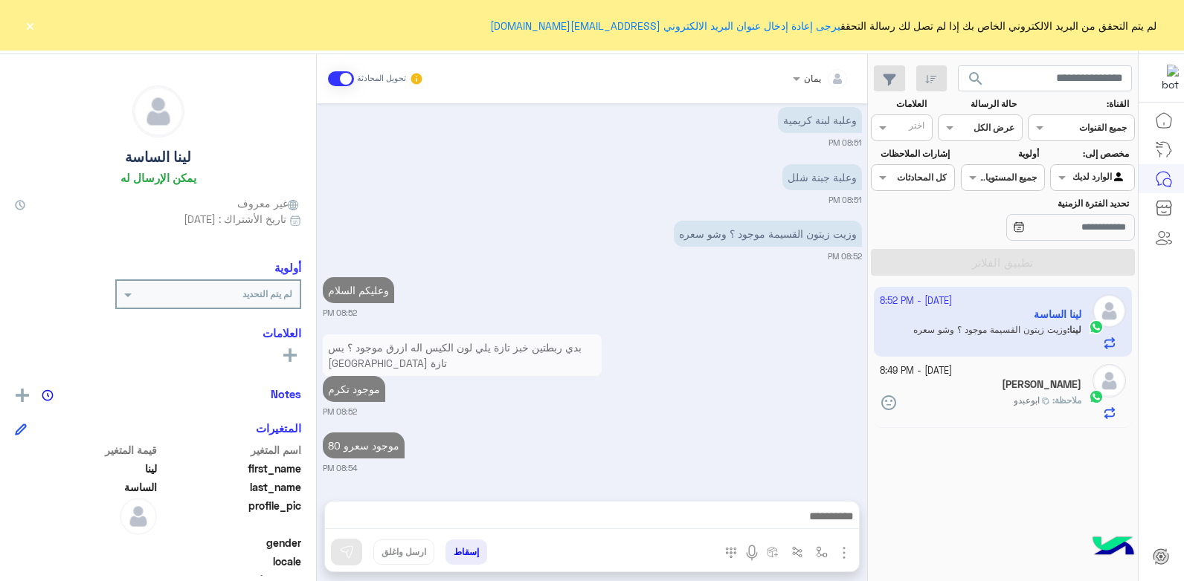
click at [980, 423] on div "[DATE] - 8:49 PM [PERSON_NAME] ملاحظة : [PERSON_NAME]" at bounding box center [1003, 392] width 259 height 71
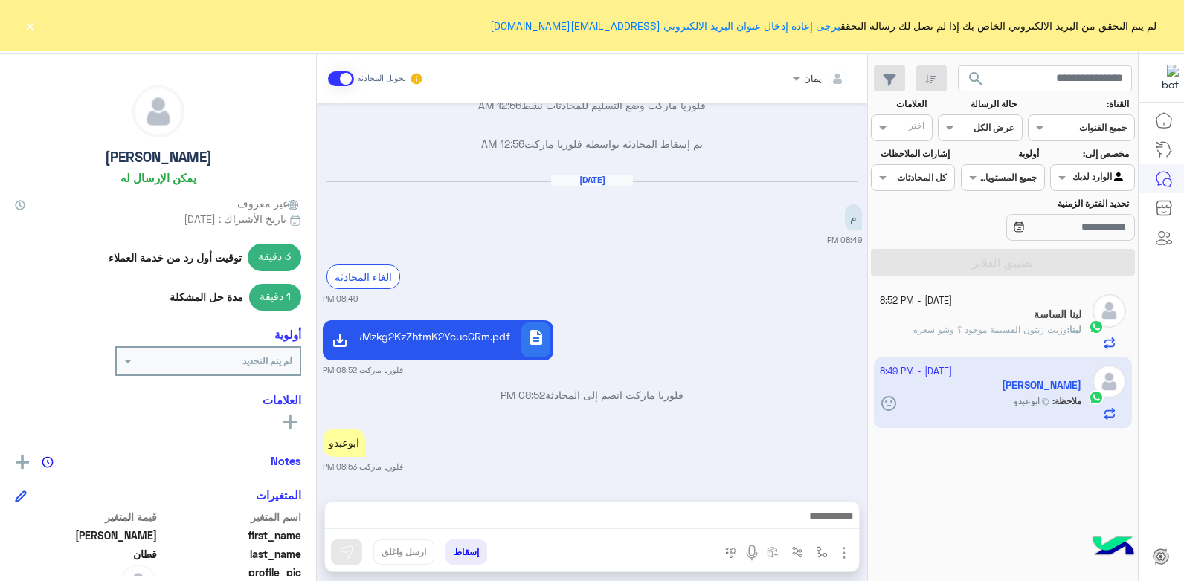
scroll to position [1324, 0]
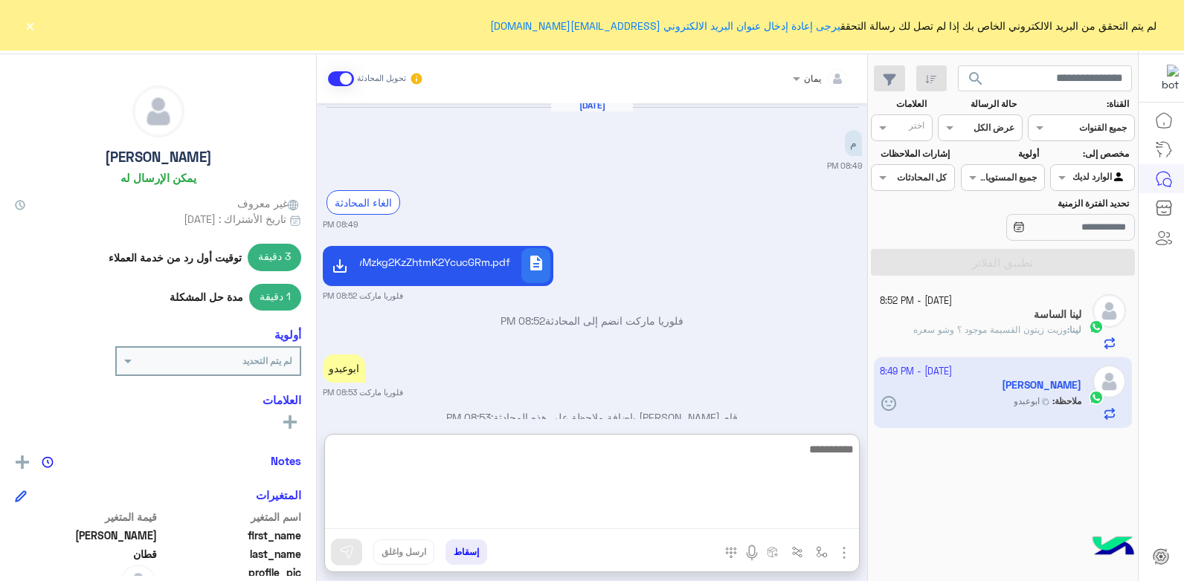
click at [613, 520] on textarea at bounding box center [592, 484] width 534 height 89
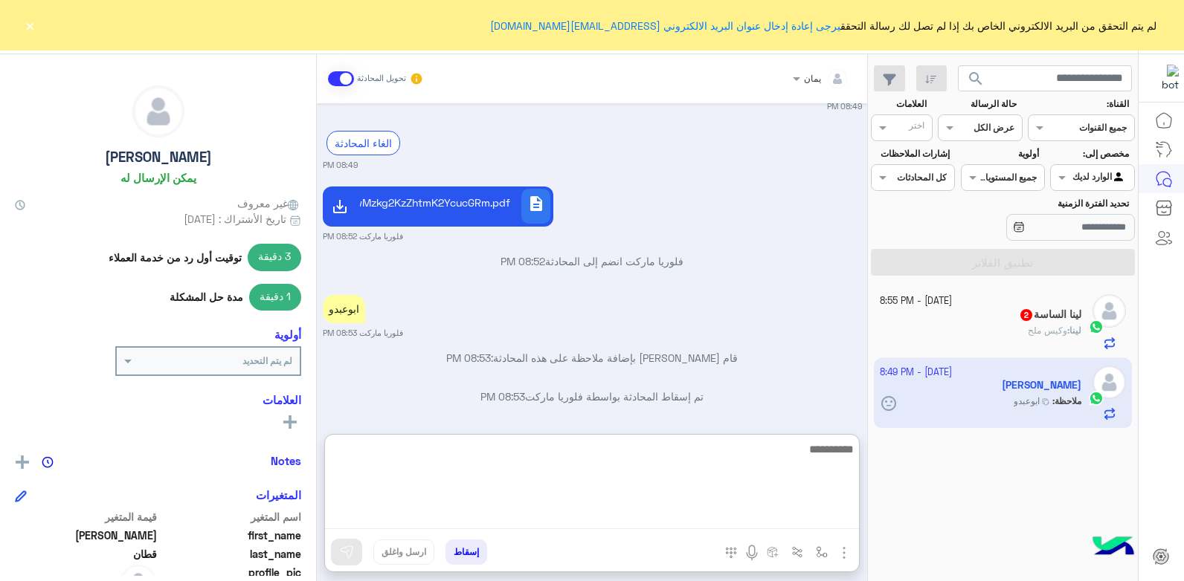
scroll to position [1391, 0]
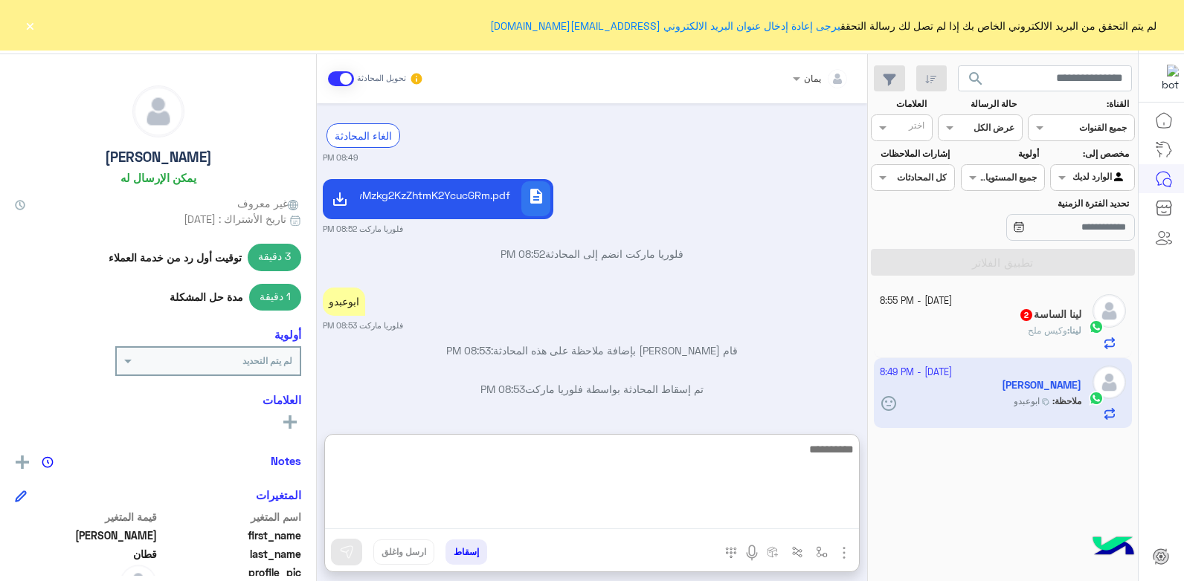
click at [570, 459] on textarea at bounding box center [592, 484] width 534 height 89
type textarea "*"
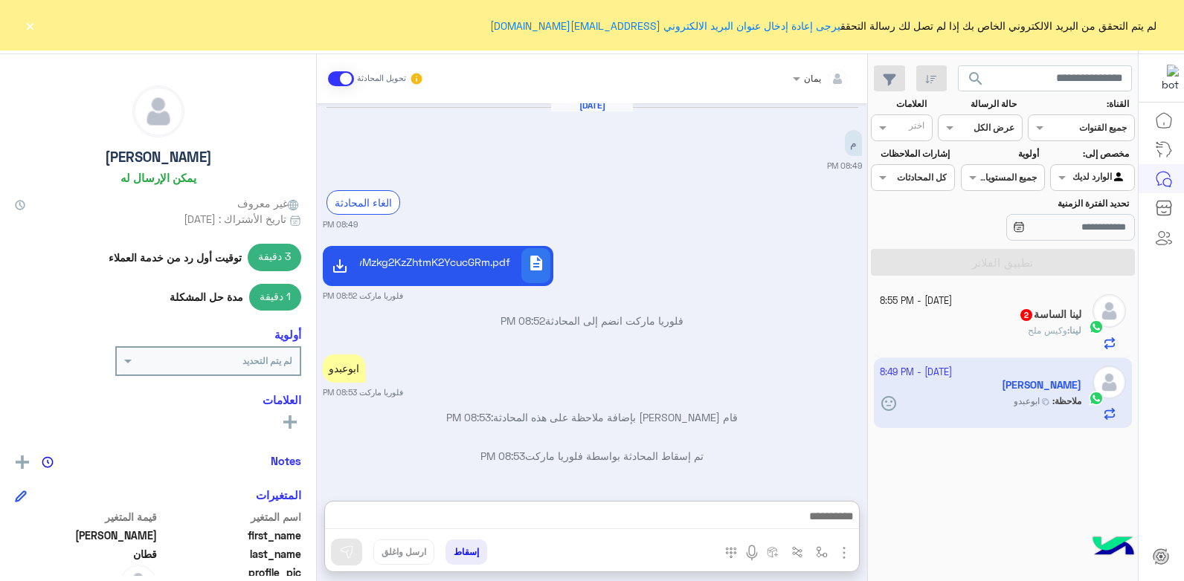
click at [463, 552] on button "إسقاط" at bounding box center [466, 552] width 42 height 25
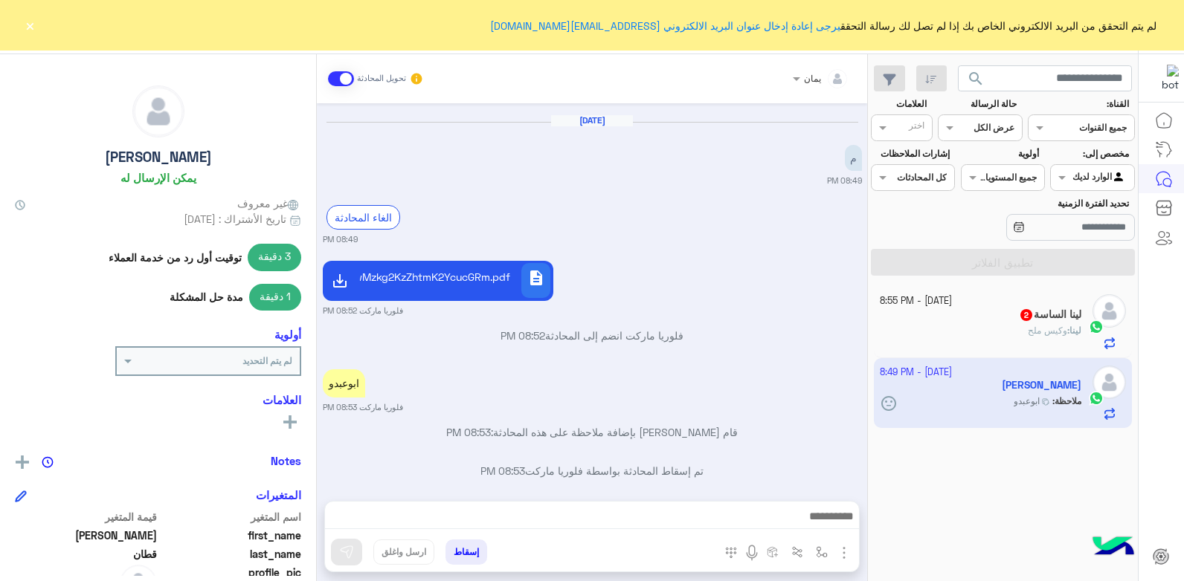
scroll to position [1324, 0]
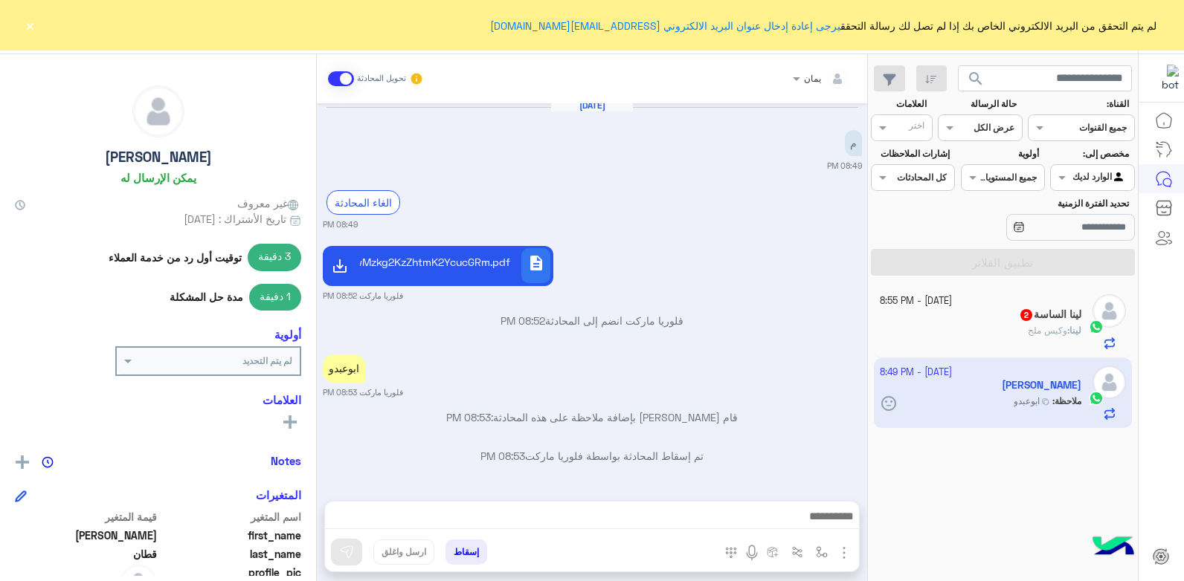
click at [474, 549] on button "إسقاط" at bounding box center [466, 552] width 42 height 25
click at [469, 547] on button "إسقاط" at bounding box center [466, 552] width 42 height 25
click at [1010, 296] on div "[DATE] - 8:55 PM" at bounding box center [981, 301] width 202 height 14
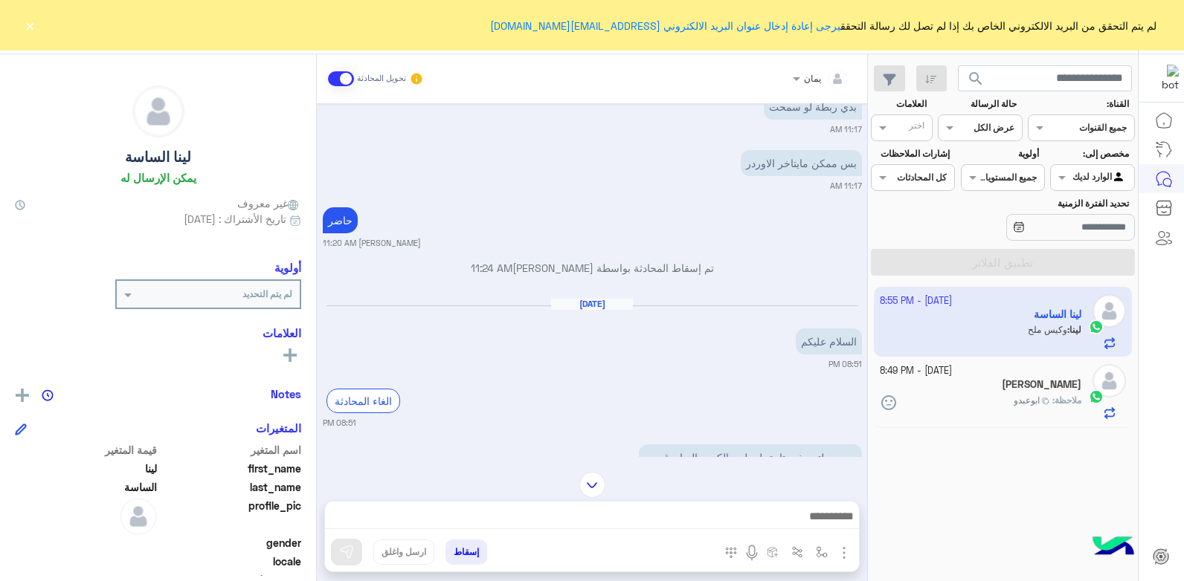
scroll to position [602, 0]
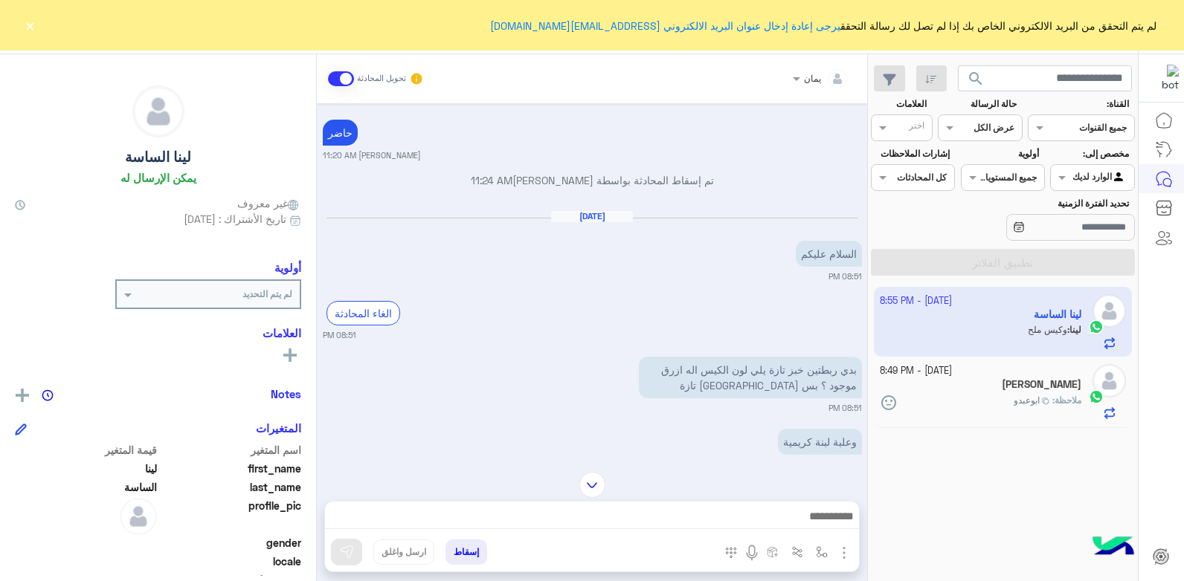
click at [973, 77] on span "search" at bounding box center [976, 79] width 18 height 18
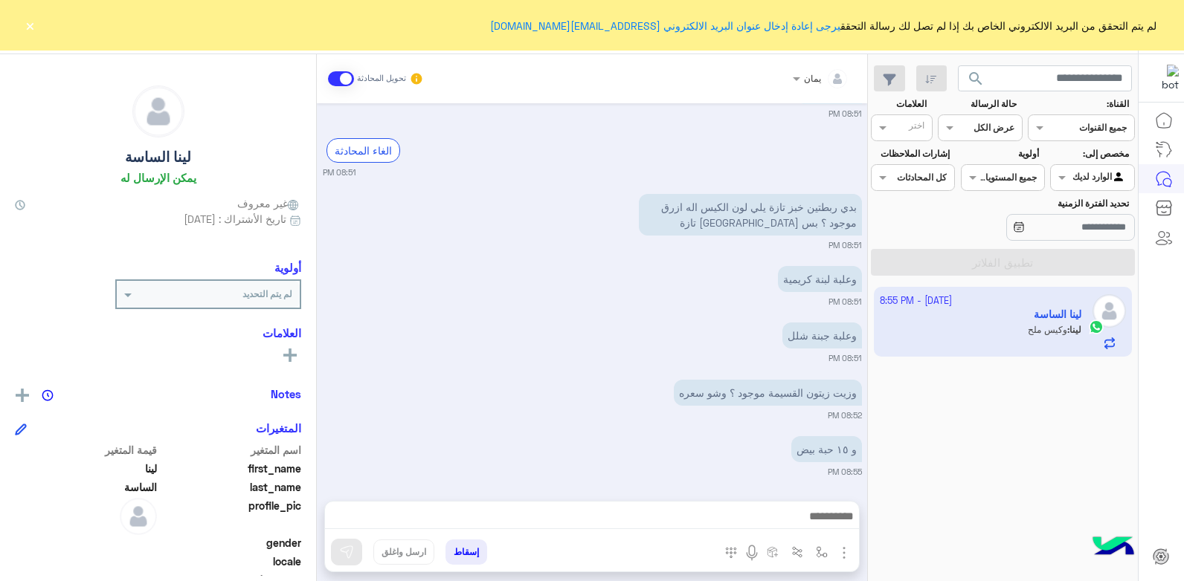
scroll to position [825, 0]
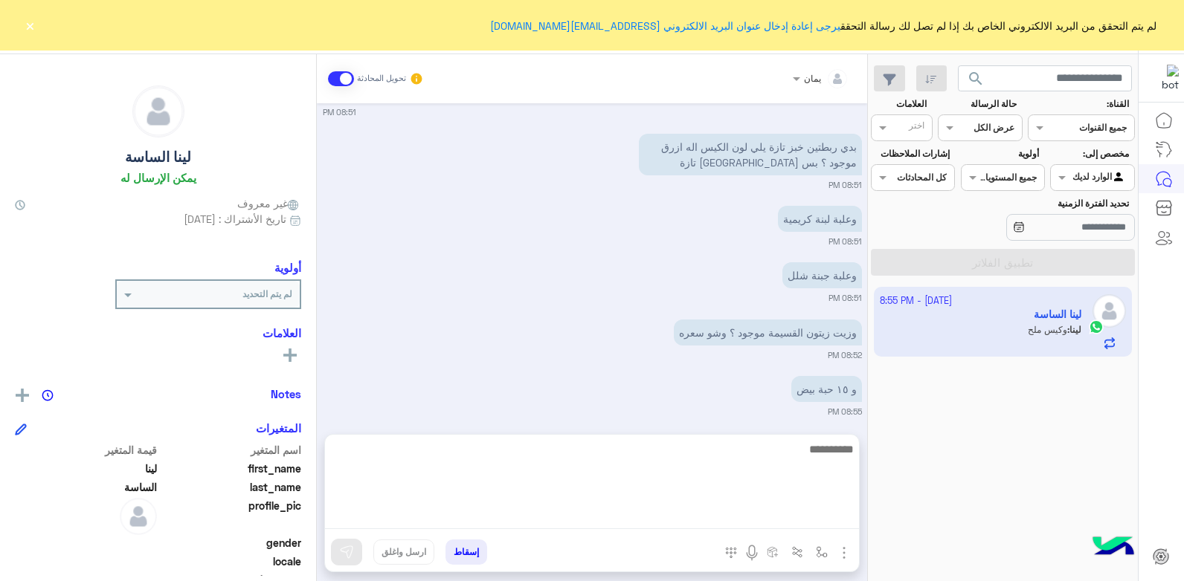
click at [648, 515] on textarea at bounding box center [592, 484] width 534 height 89
type textarea "****"
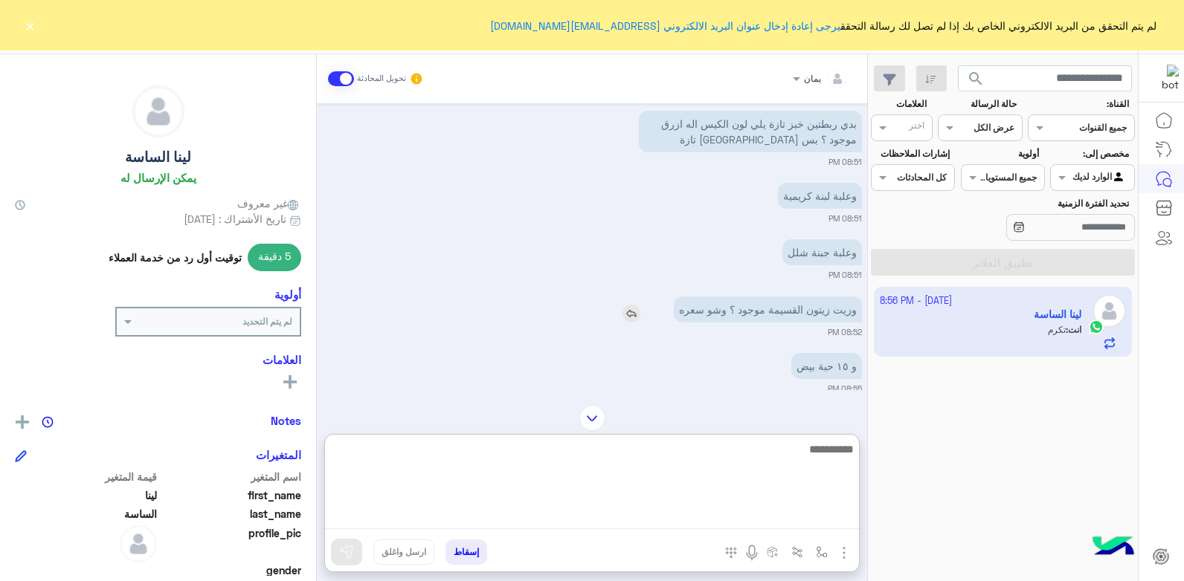
scroll to position [922, 0]
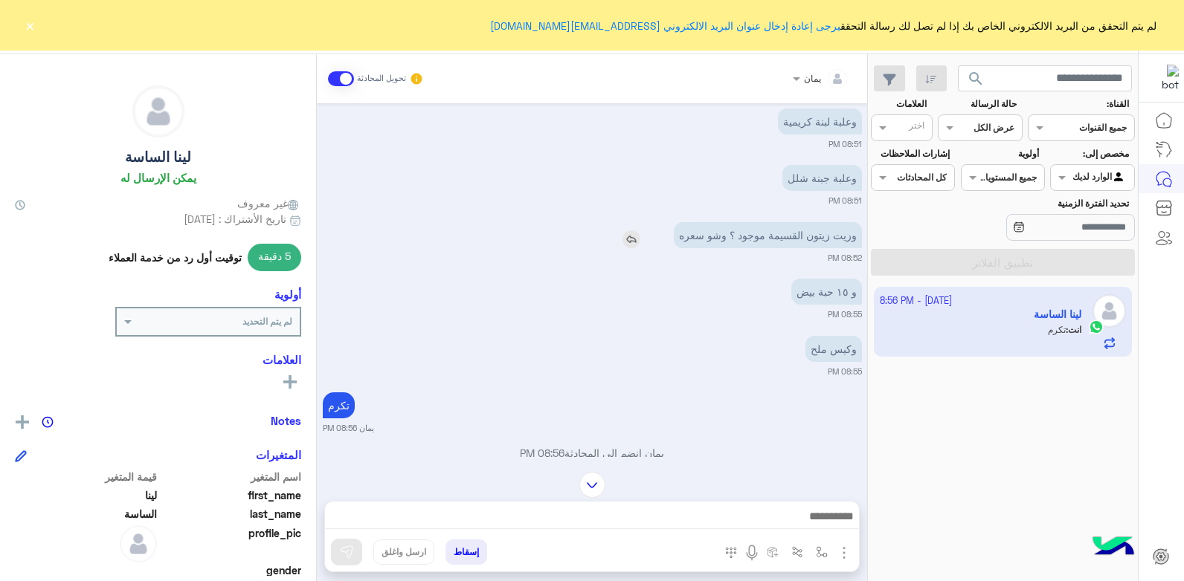
click at [619, 237] on div "وزيت زيتون القسيمة موجود ؟ وشو سعره" at bounding box center [725, 235] width 273 height 26
click at [629, 237] on img at bounding box center [631, 240] width 18 height 18
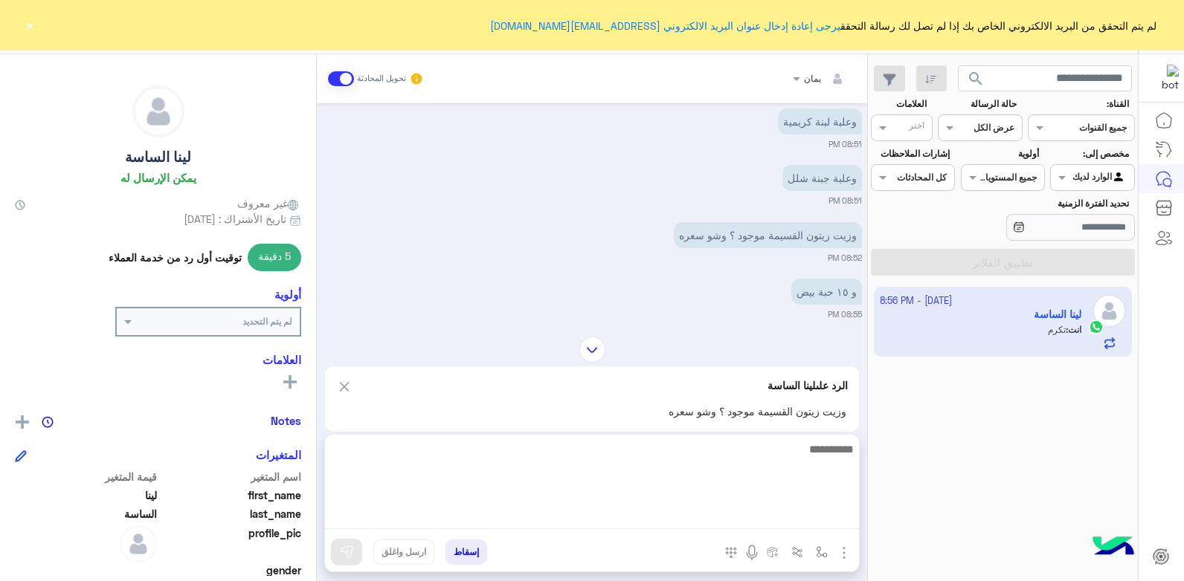
click at [723, 516] on textarea at bounding box center [592, 484] width 534 height 89
type textarea "**********"
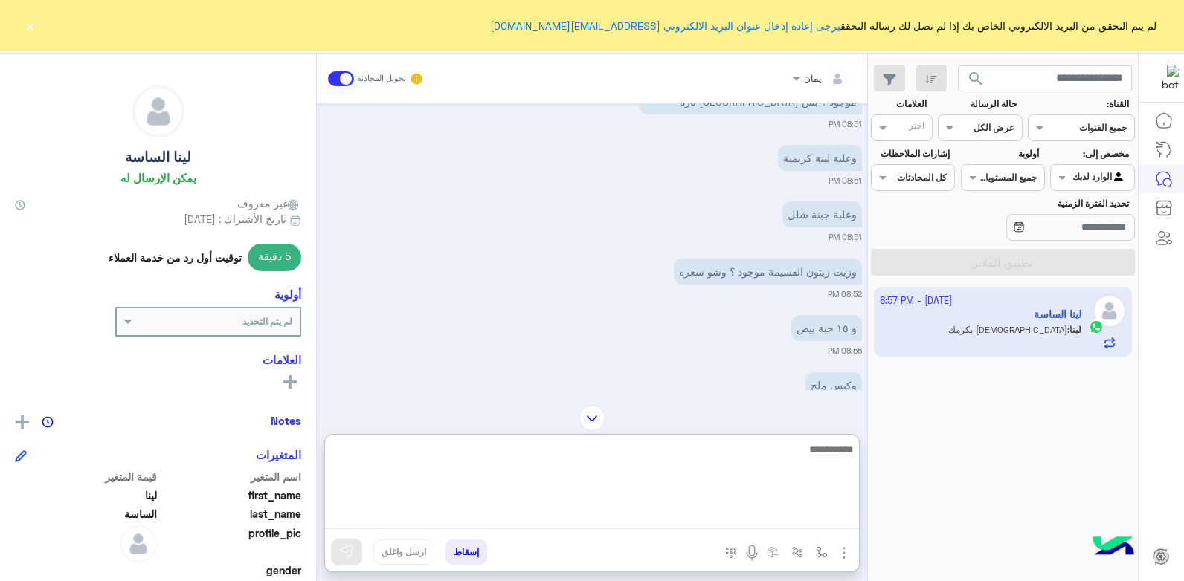
scroll to position [1240, 0]
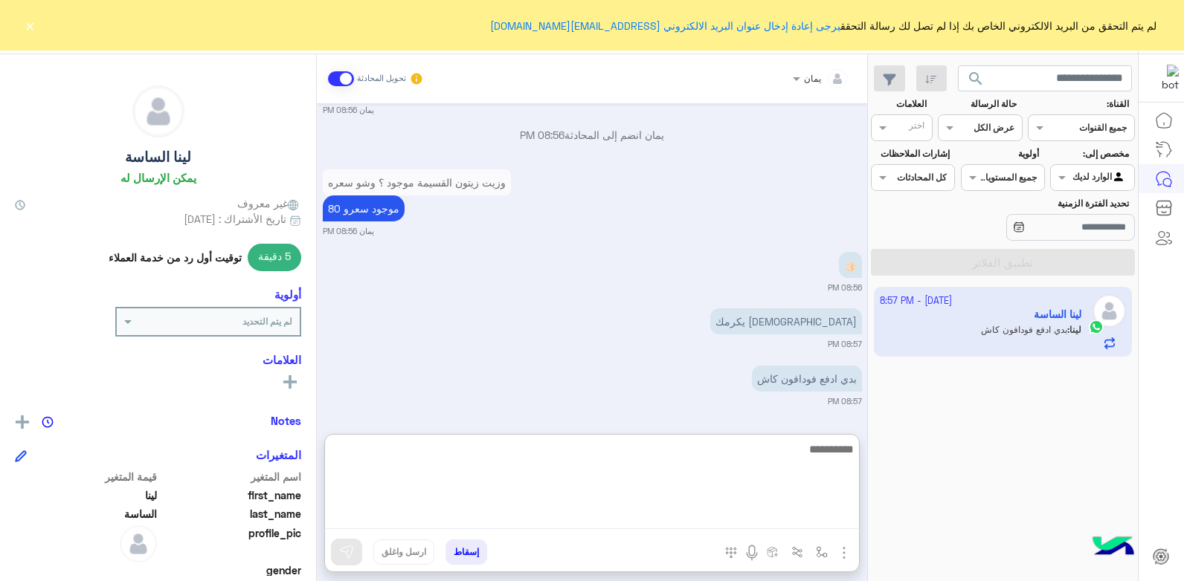
click at [726, 443] on textarea at bounding box center [592, 484] width 534 height 89
type textarea "****"
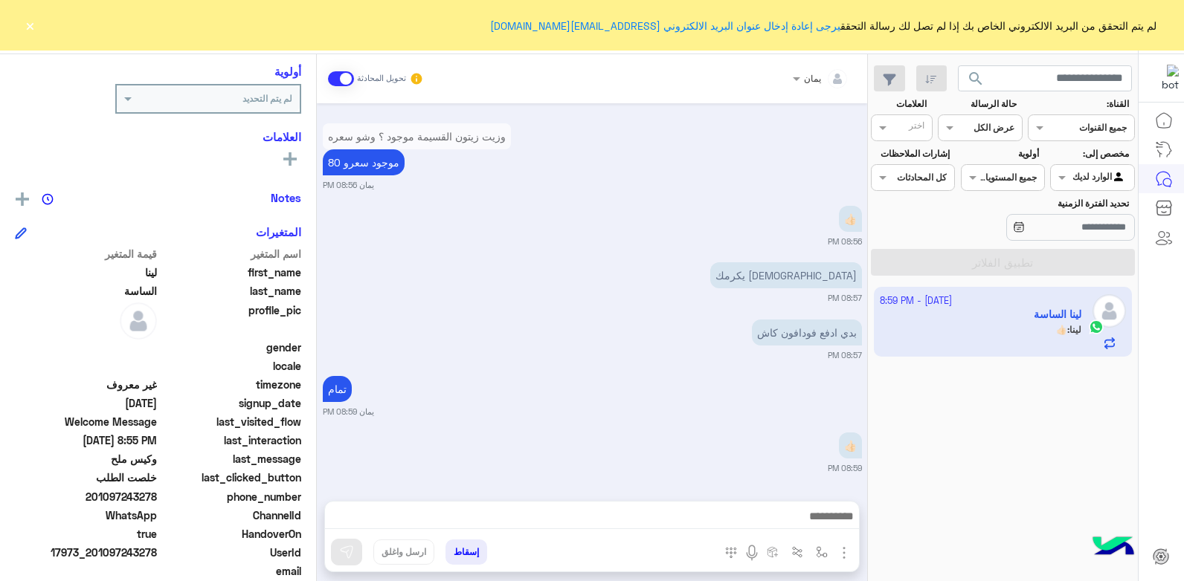
scroll to position [1286, 0]
drag, startPoint x: 159, startPoint y: 553, endPoint x: 98, endPoint y: 553, distance: 61.0
click at [98, 553] on div "UserId 17973_201097243278" at bounding box center [158, 554] width 286 height 19
copy span "01097243278"
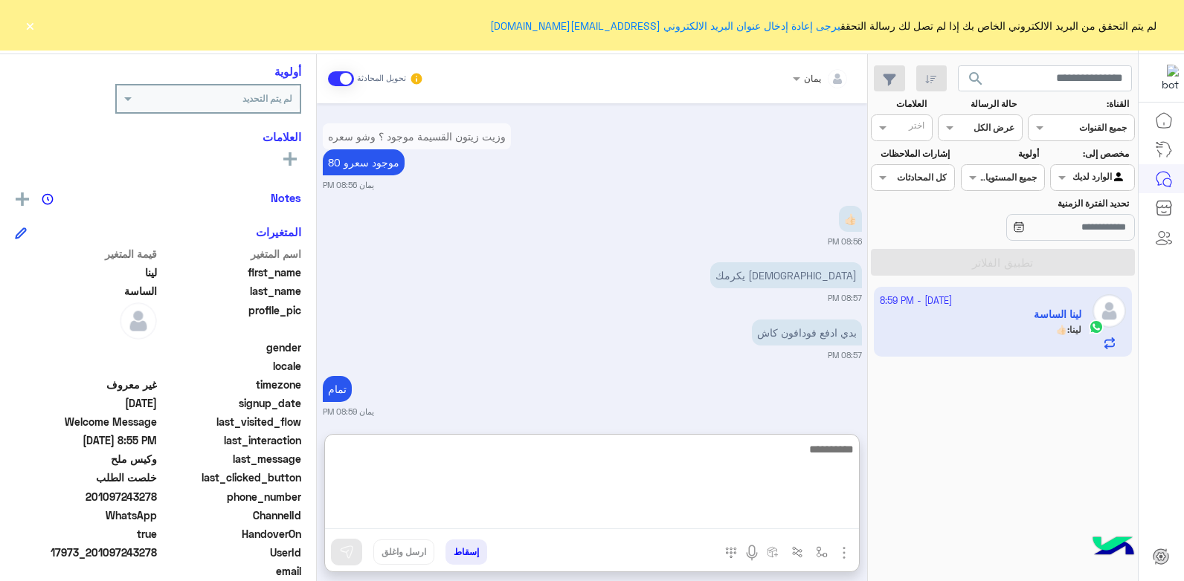
click at [631, 511] on textarea at bounding box center [592, 484] width 534 height 89
type textarea "**********"
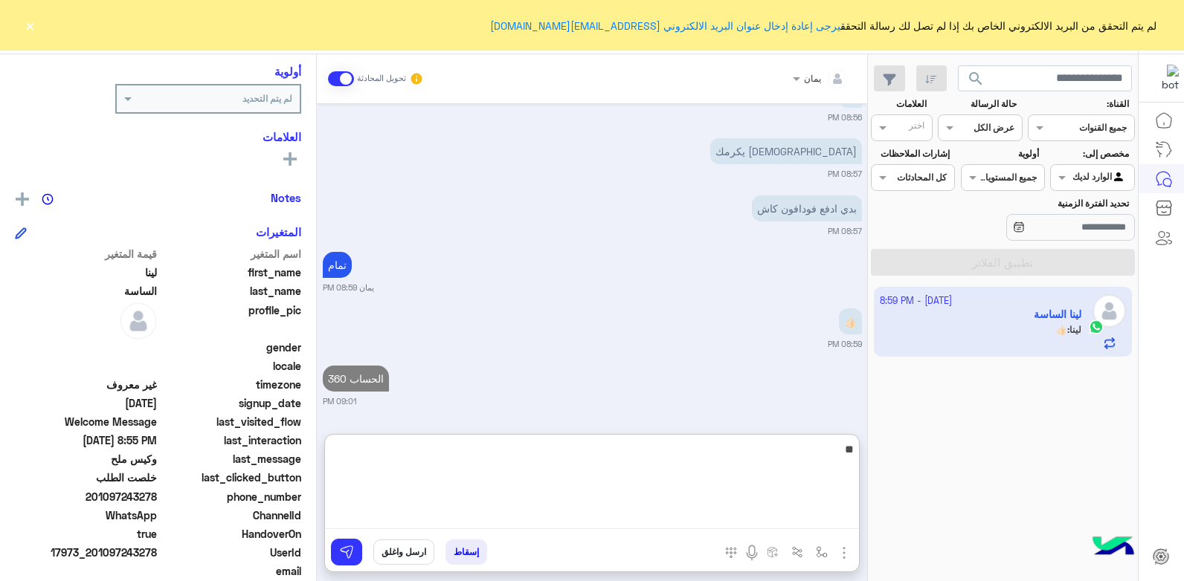
type textarea "*"
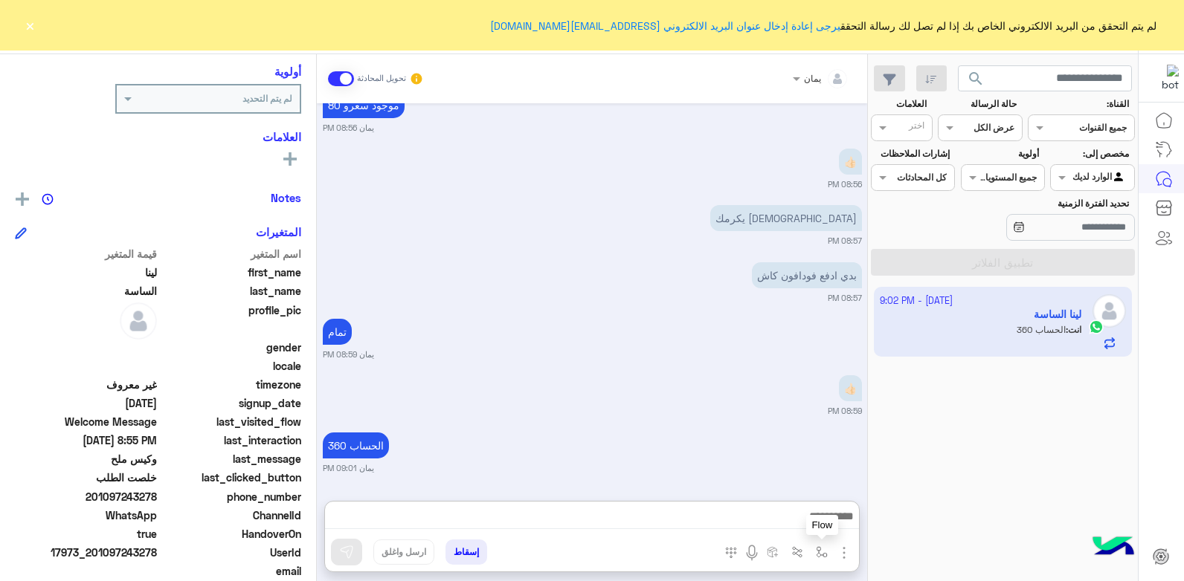
click at [823, 556] on img "button" at bounding box center [822, 553] width 12 height 12
click at [772, 521] on input "text" at bounding box center [788, 517] width 75 height 13
type input "**"
type textarea "**********"
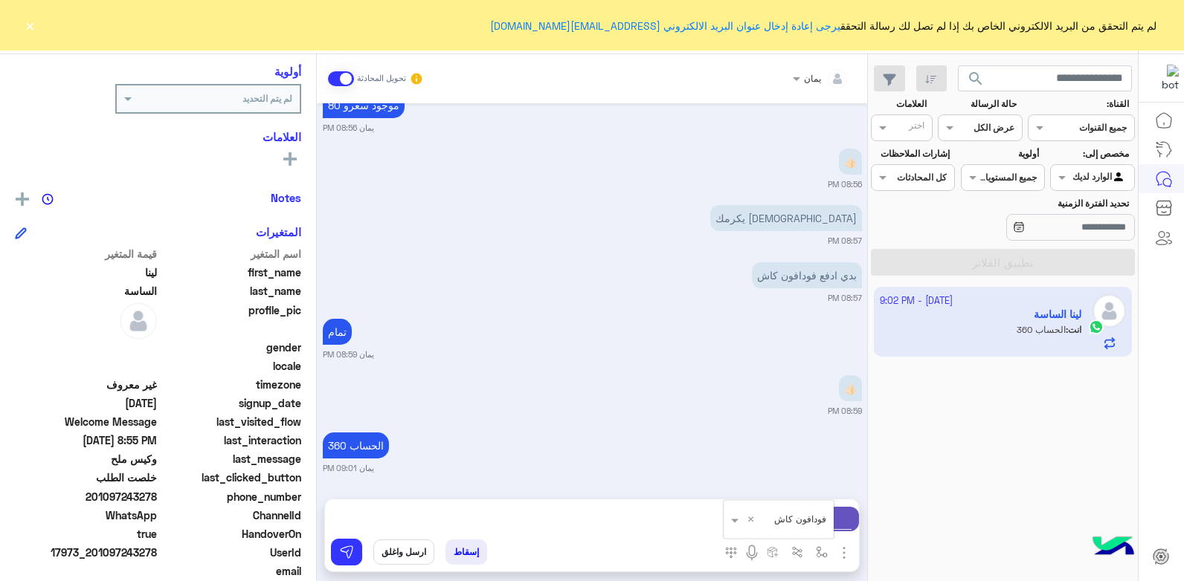
scroll to position [1346, 0]
click at [350, 548] on img at bounding box center [346, 552] width 15 height 15
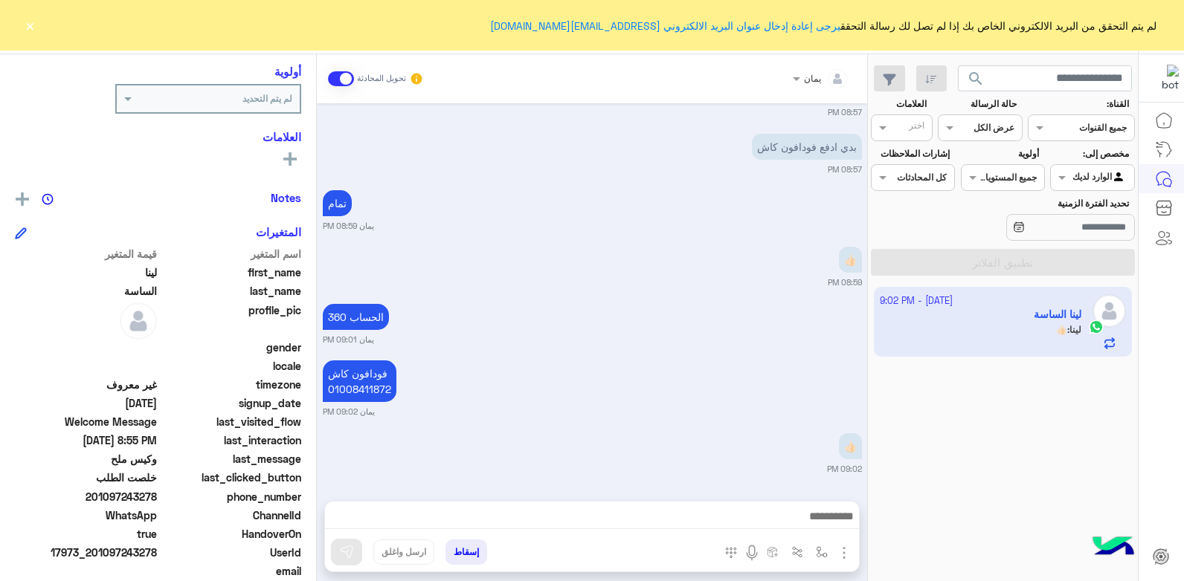
scroll to position [1692, 0]
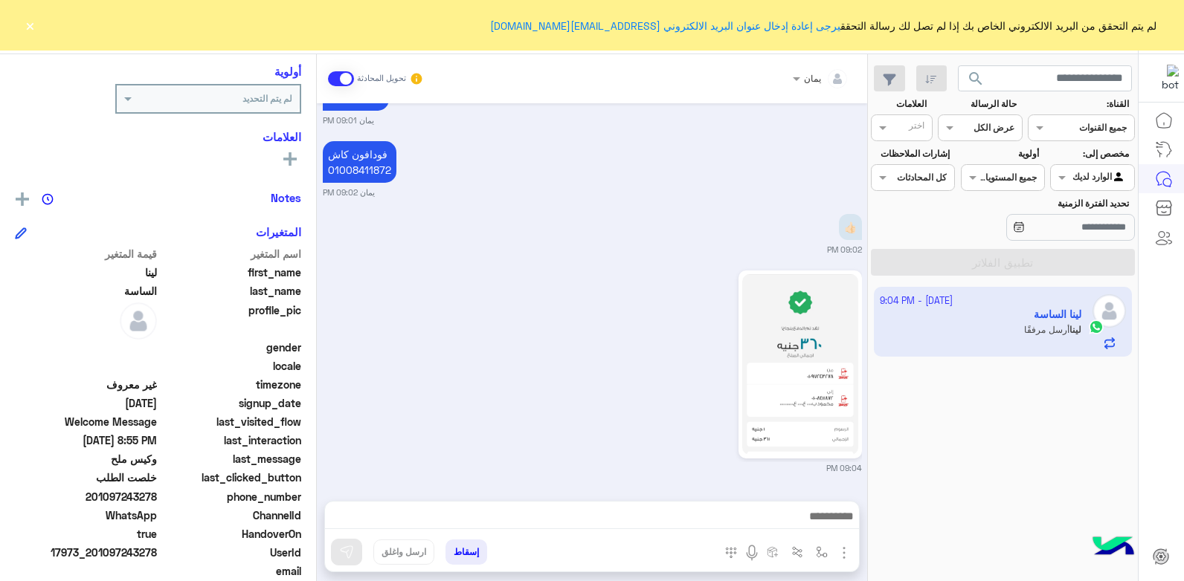
click at [673, 506] on div at bounding box center [592, 520] width 534 height 37
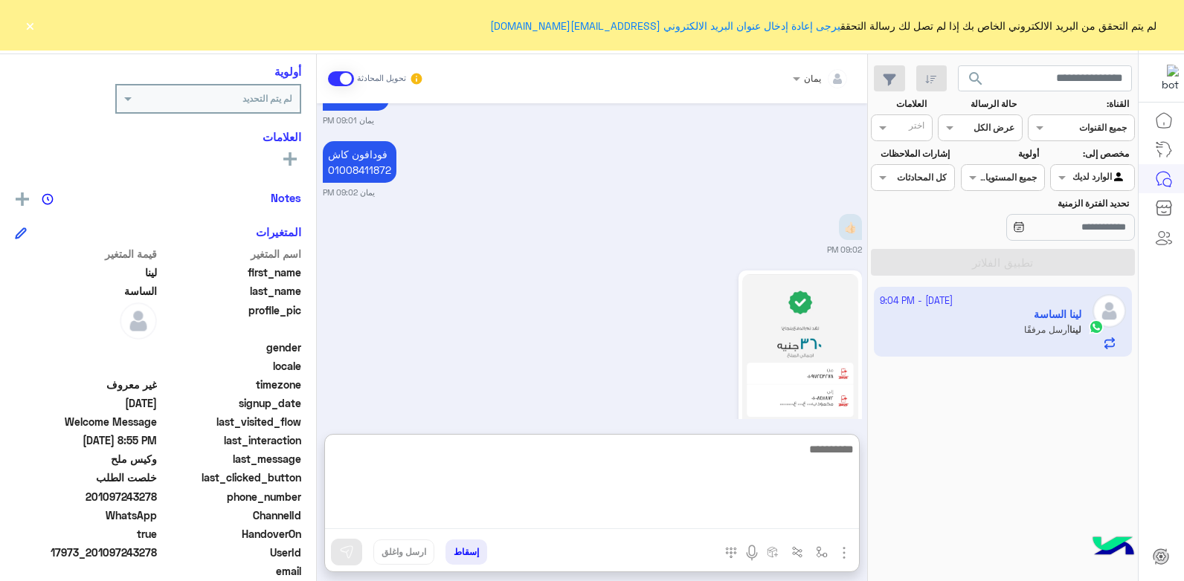
click at [668, 513] on textarea at bounding box center [592, 484] width 534 height 89
type textarea "**********"
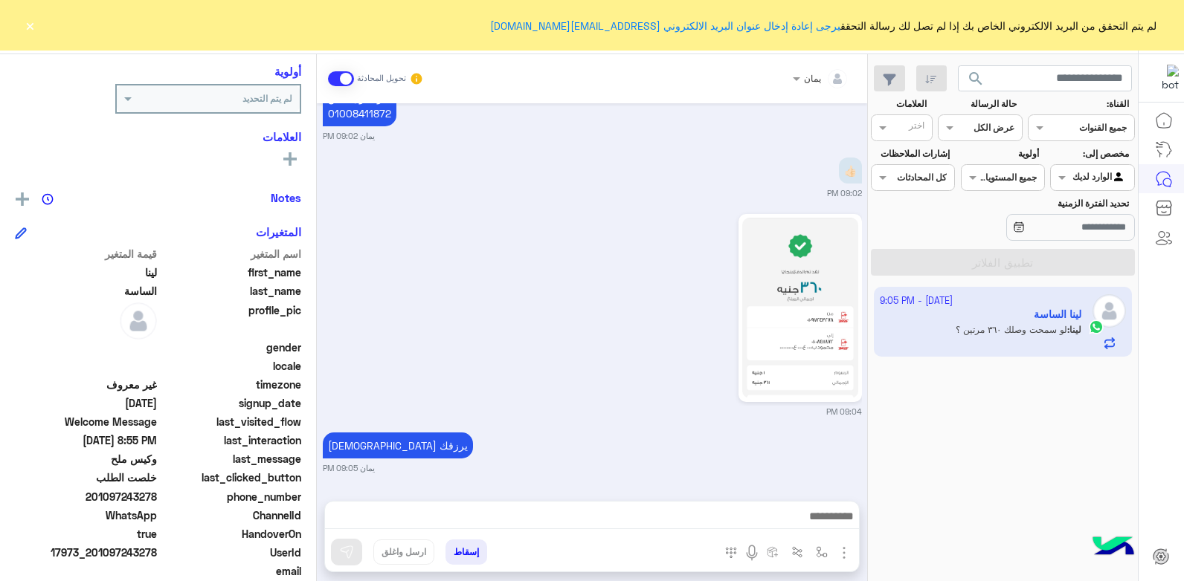
scroll to position [1805, 0]
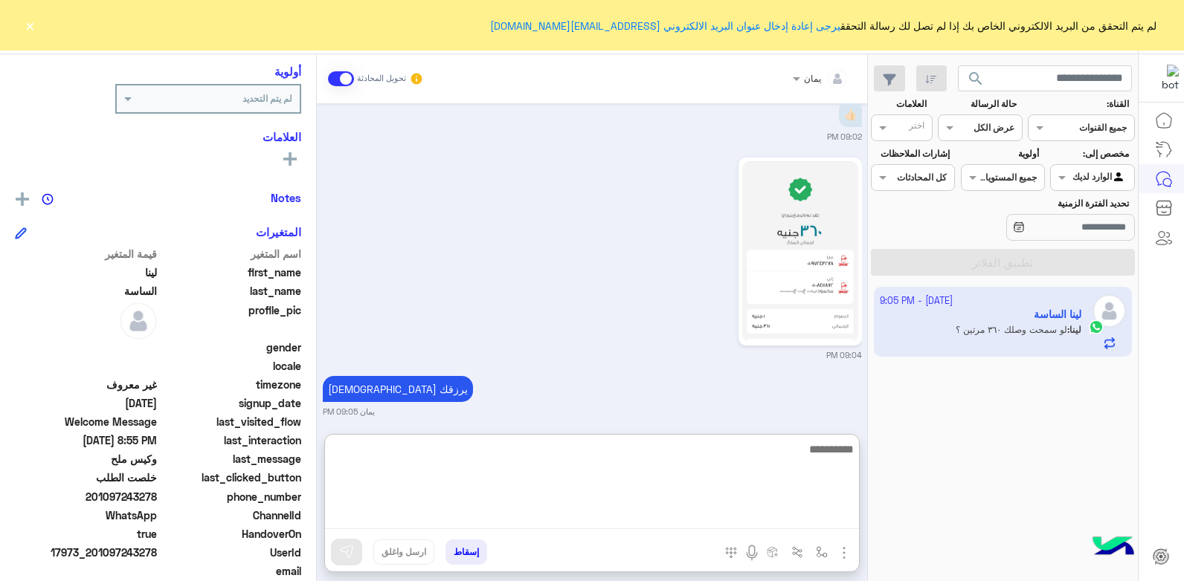
click at [703, 510] on textarea at bounding box center [592, 484] width 534 height 89
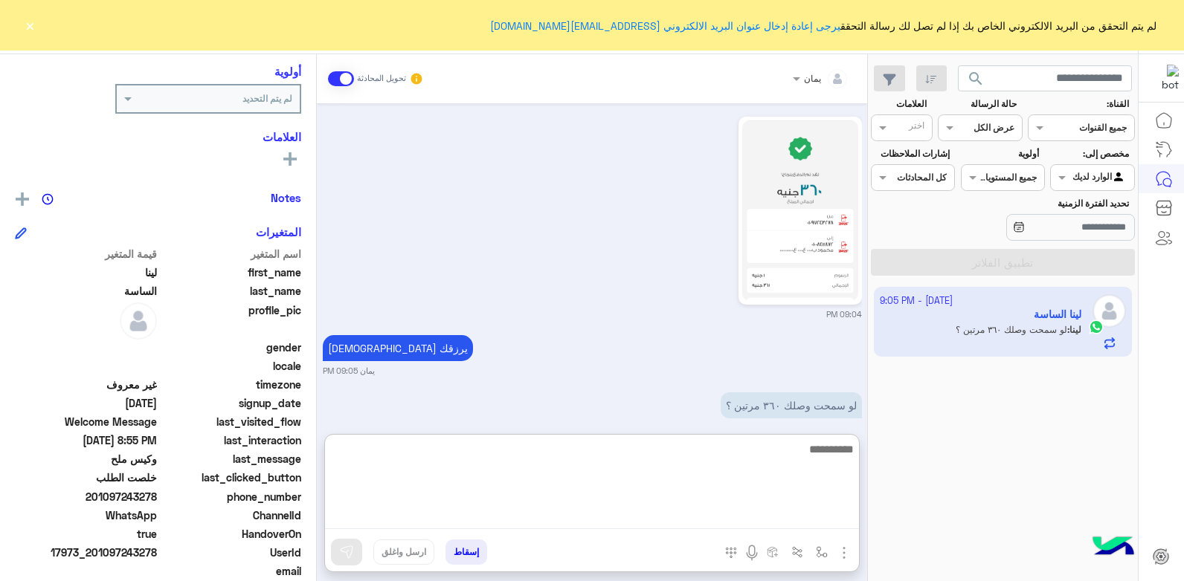
scroll to position [1872, 0]
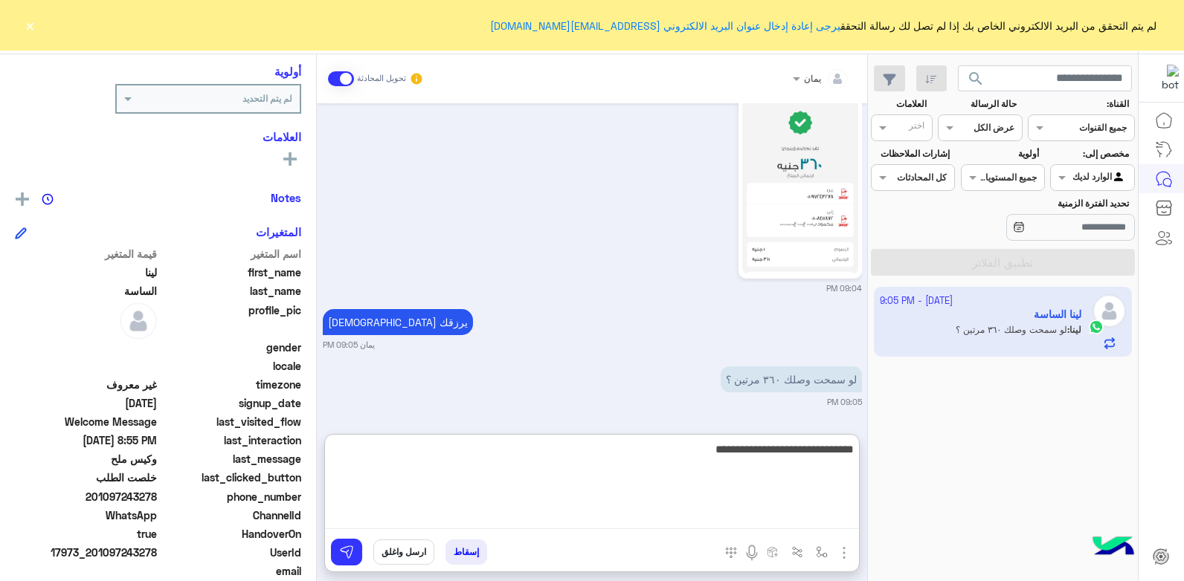
type textarea "**********"
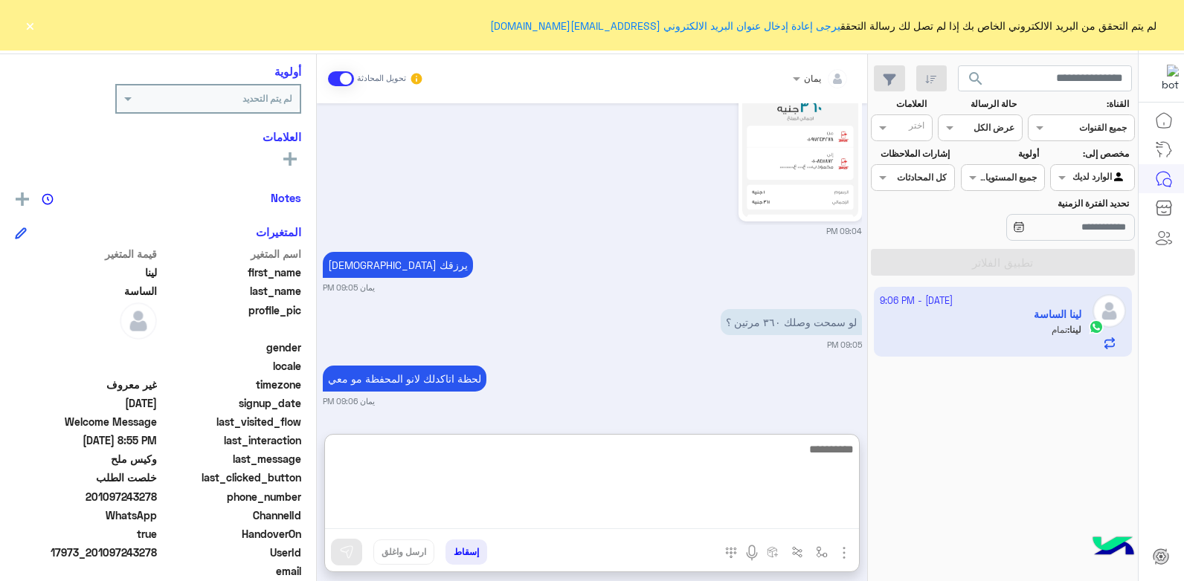
scroll to position [1985, 0]
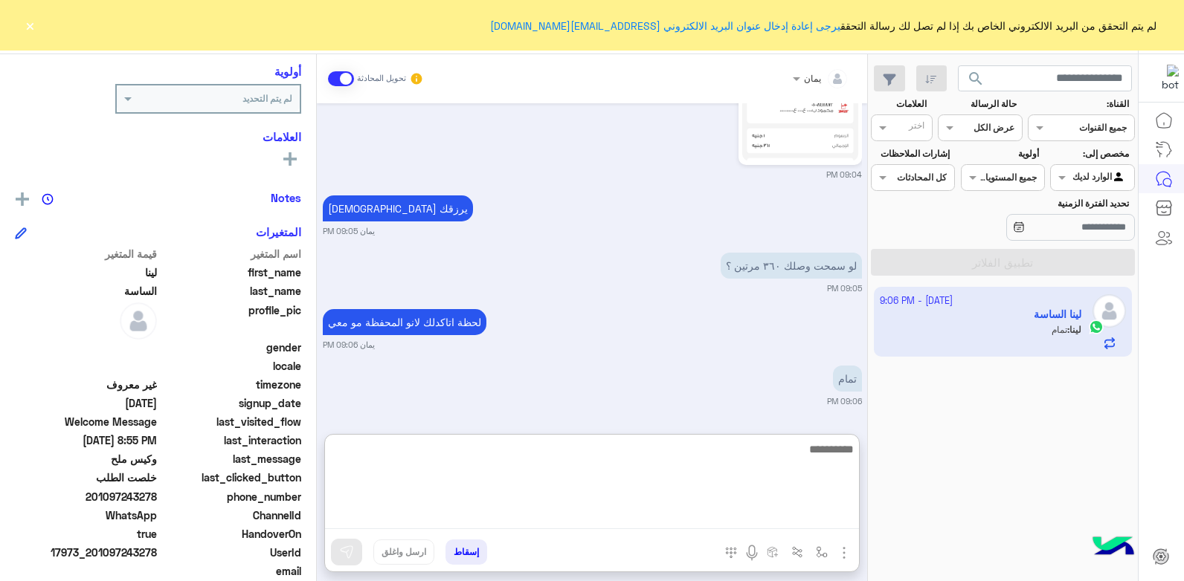
type textarea "*"
type textarea "**********"
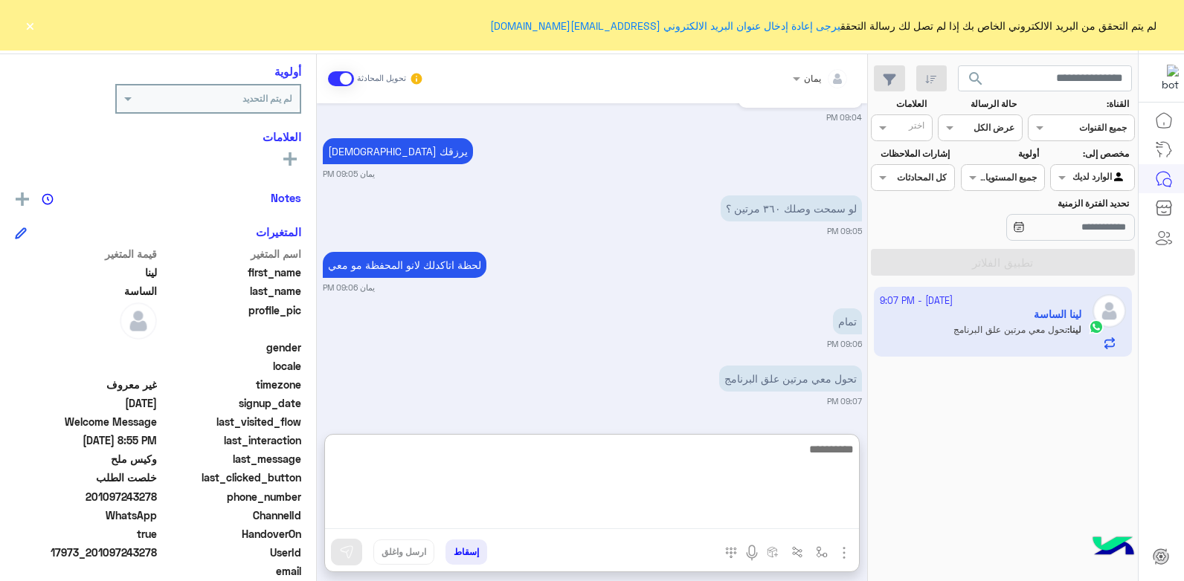
scroll to position [2099, 0]
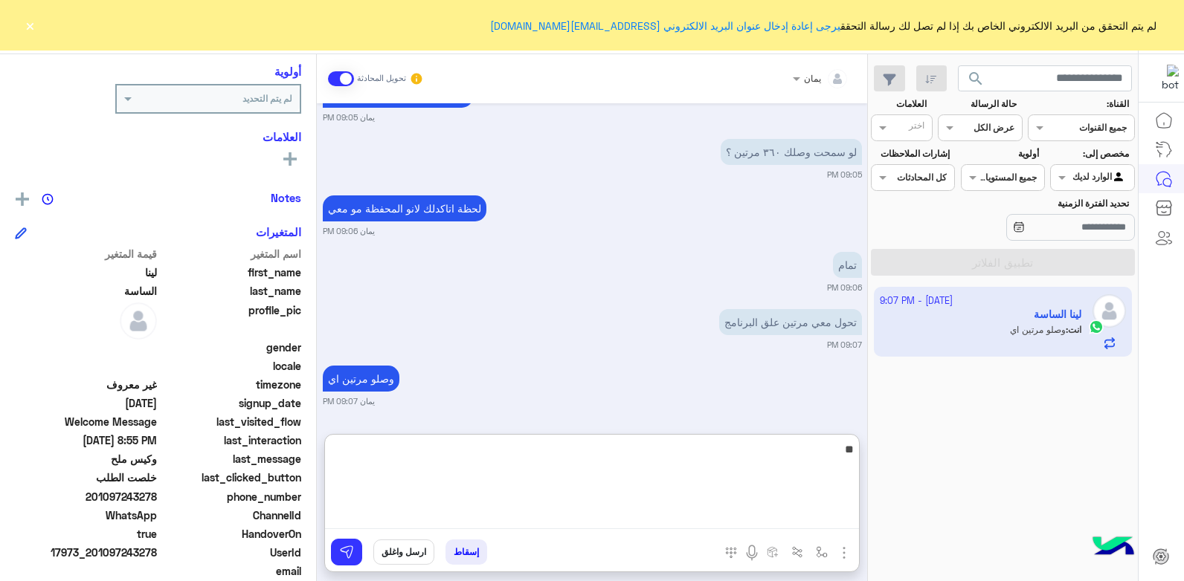
type textarea "*"
type textarea "**********"
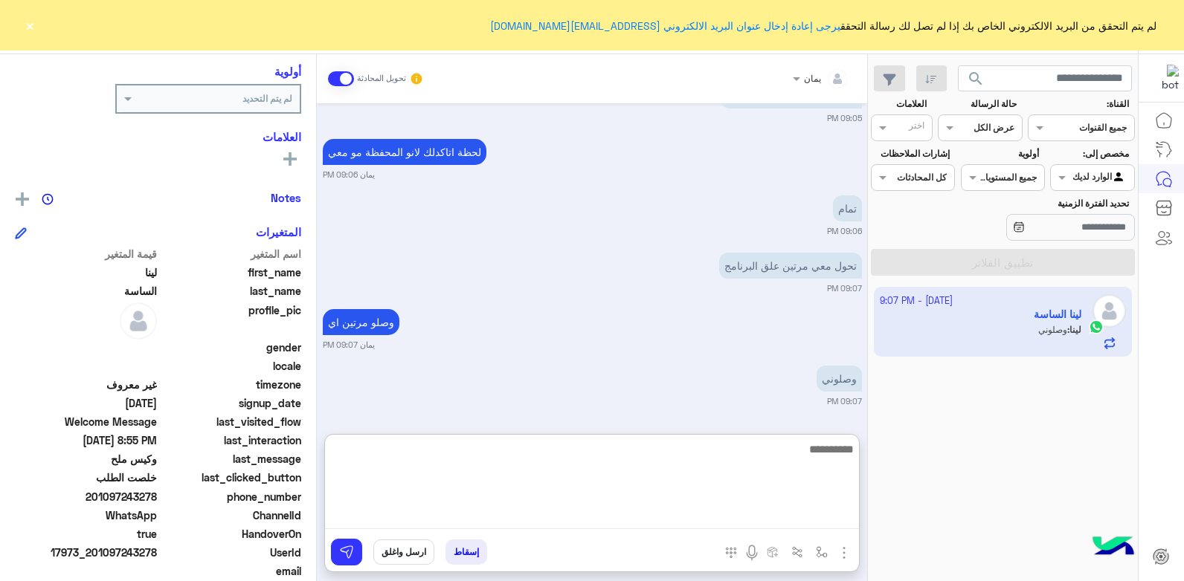
scroll to position [2213, 0]
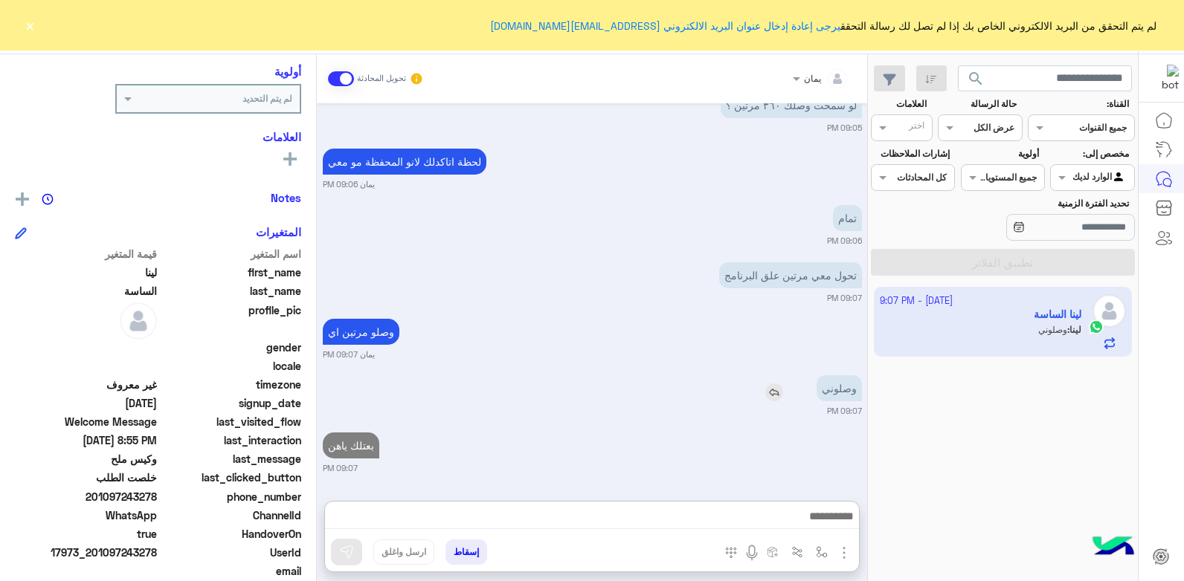
click at [773, 384] on img at bounding box center [774, 393] width 18 height 18
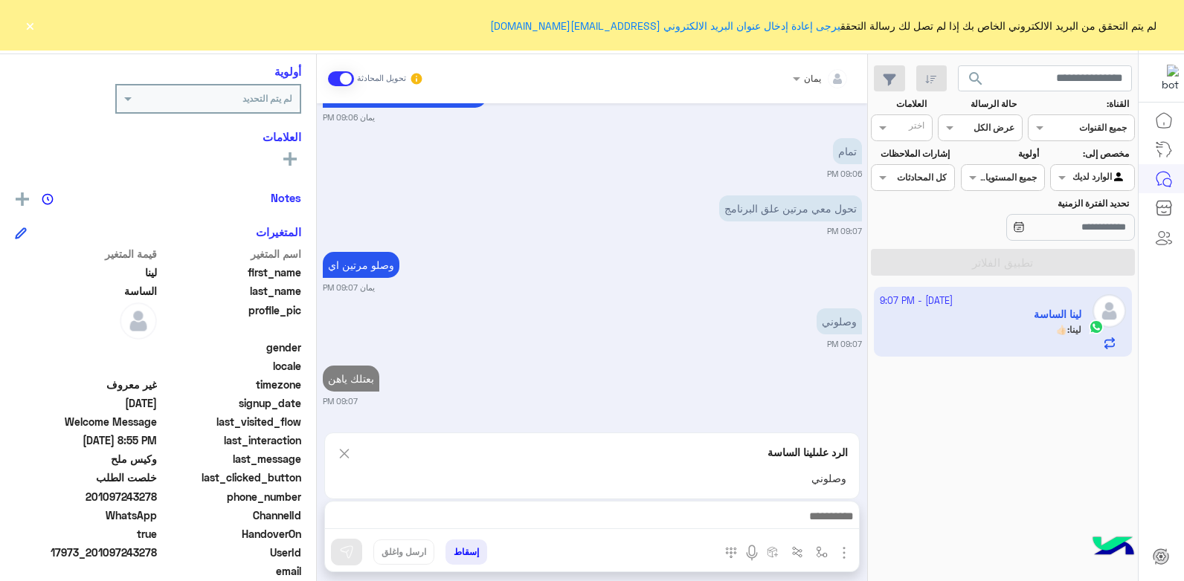
scroll to position [2271, 0]
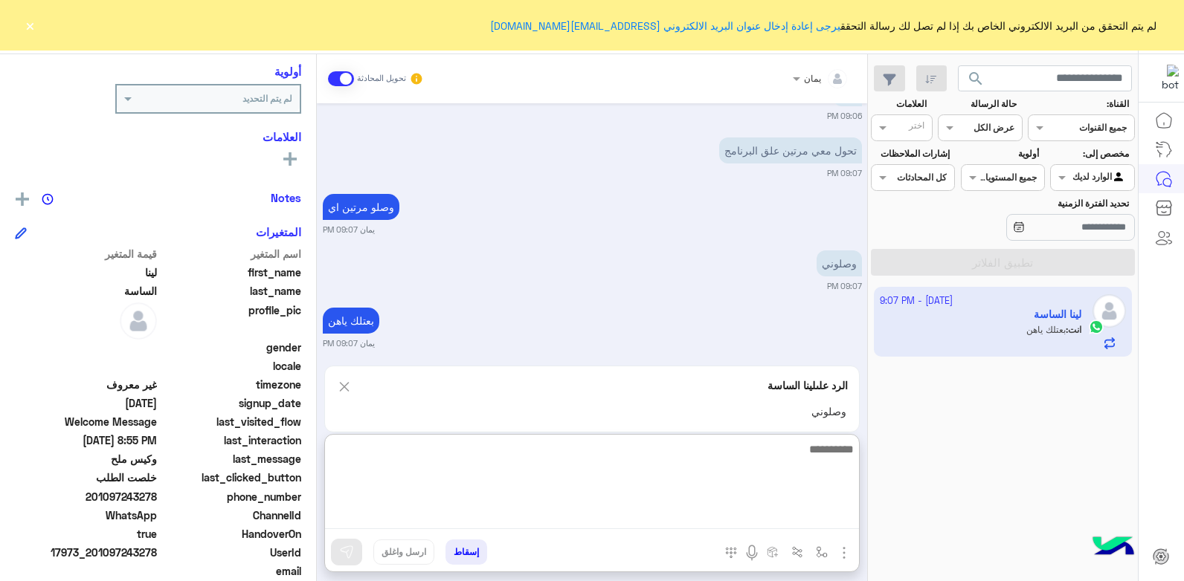
click at [754, 518] on textarea at bounding box center [592, 484] width 534 height 89
type textarea "****"
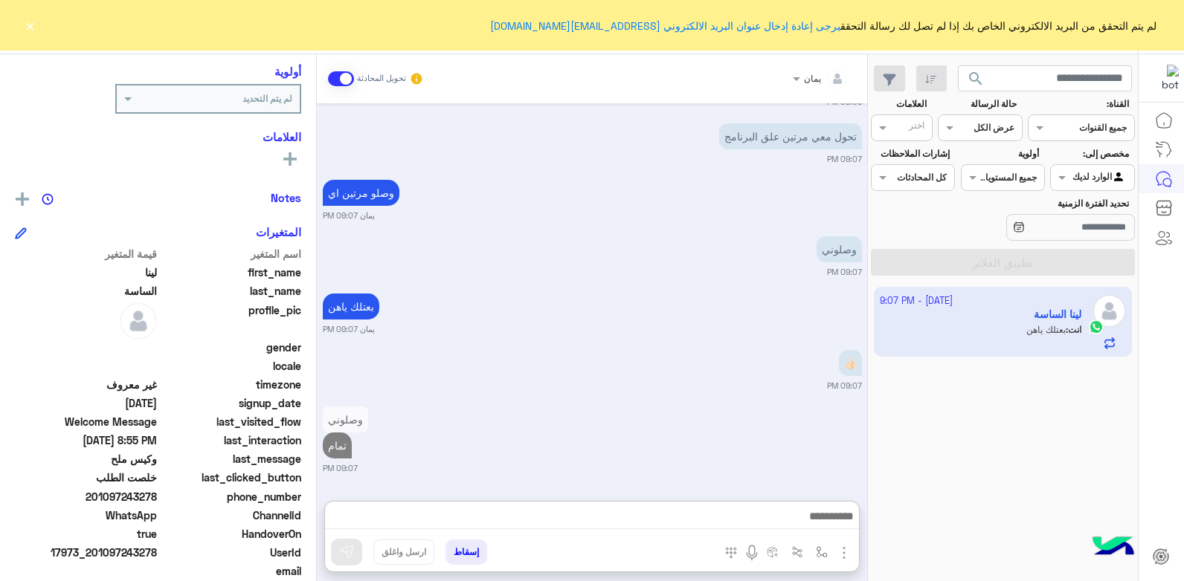
click at [459, 540] on button "إسقاط" at bounding box center [466, 552] width 42 height 25
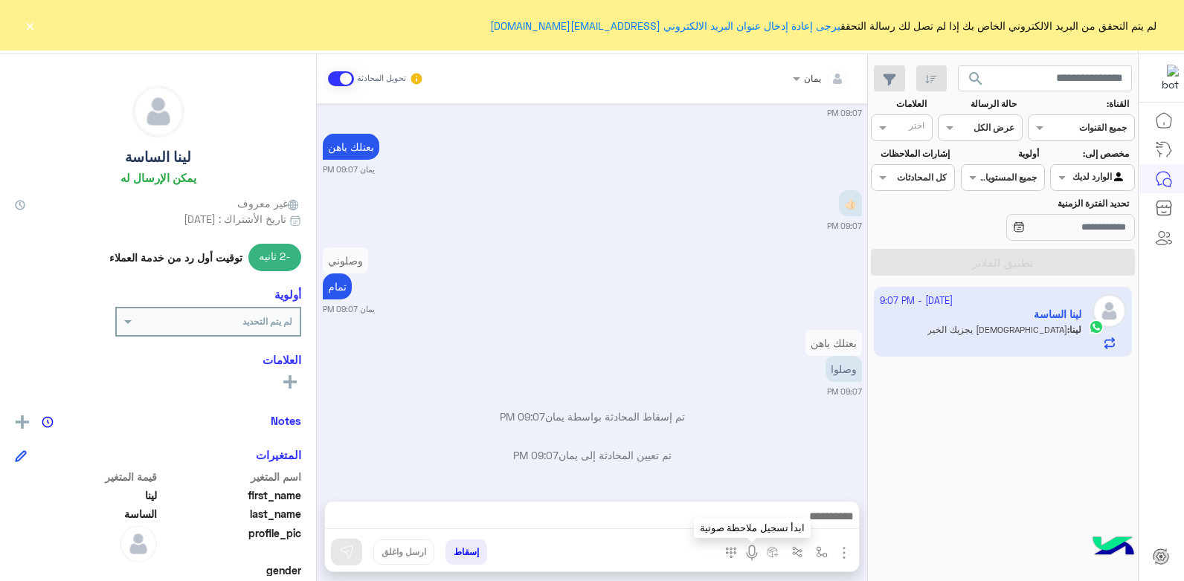
scroll to position [1028, 0]
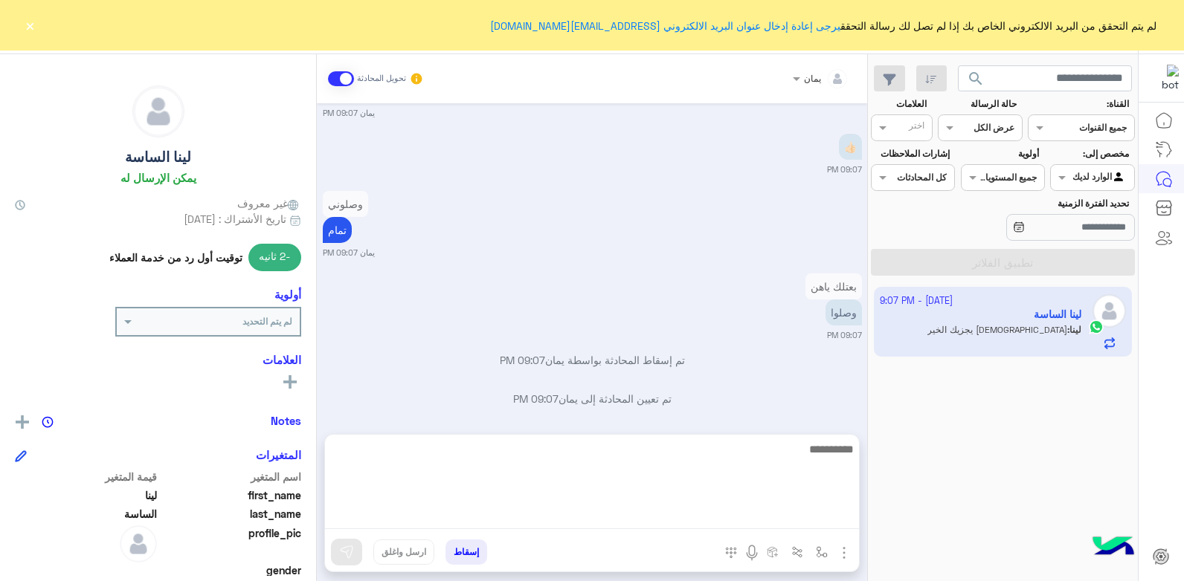
click at [758, 521] on textarea at bounding box center [592, 484] width 534 height 89
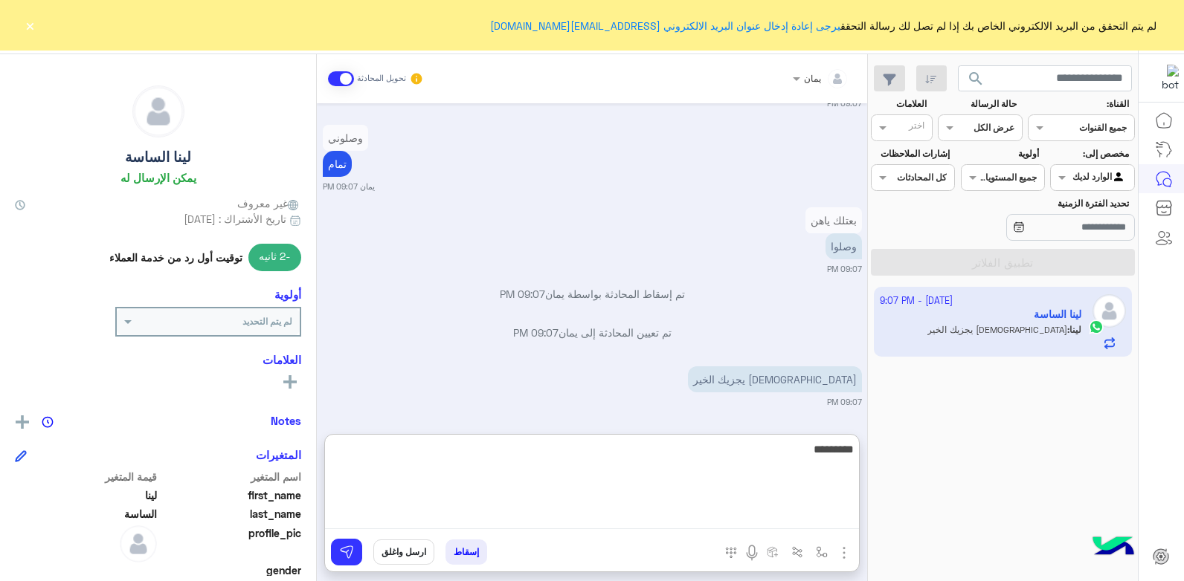
type textarea "**********"
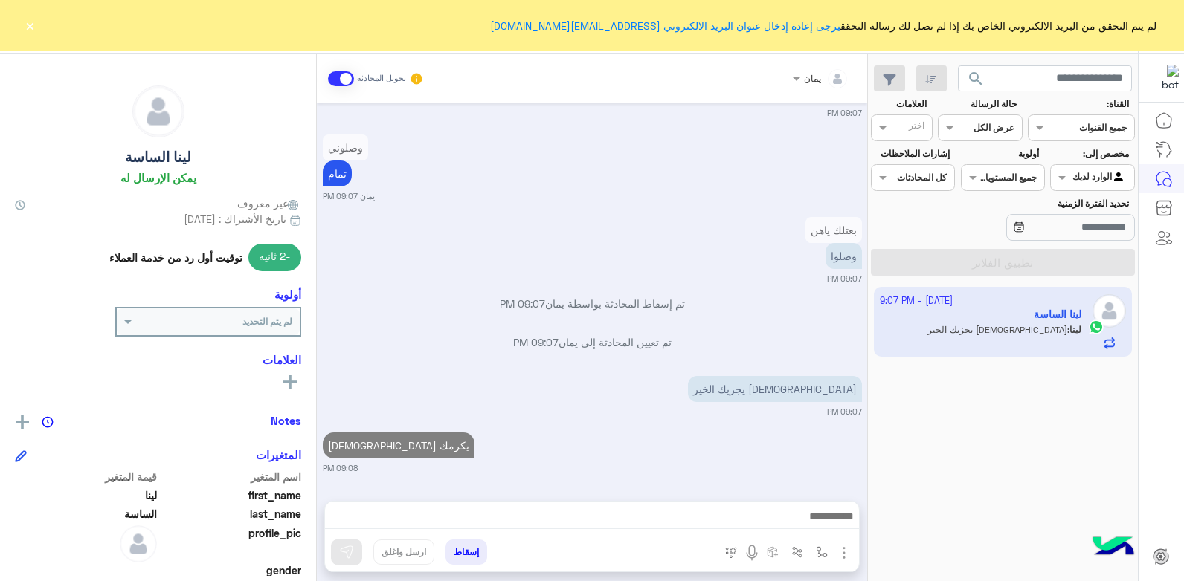
click at [964, 363] on div "[DATE] - 9:07 PM لينا الساسة لينا : الله يجزيك الخير" at bounding box center [1003, 435] width 270 height 306
click at [475, 544] on button "إسقاط" at bounding box center [466, 552] width 42 height 25
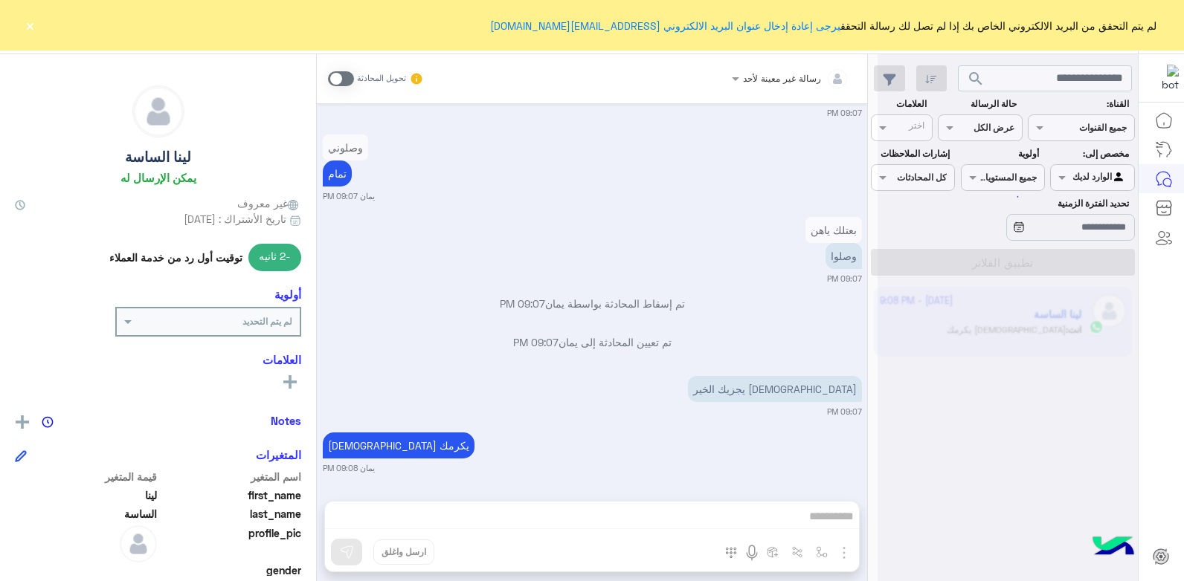
scroll to position [1124, 0]
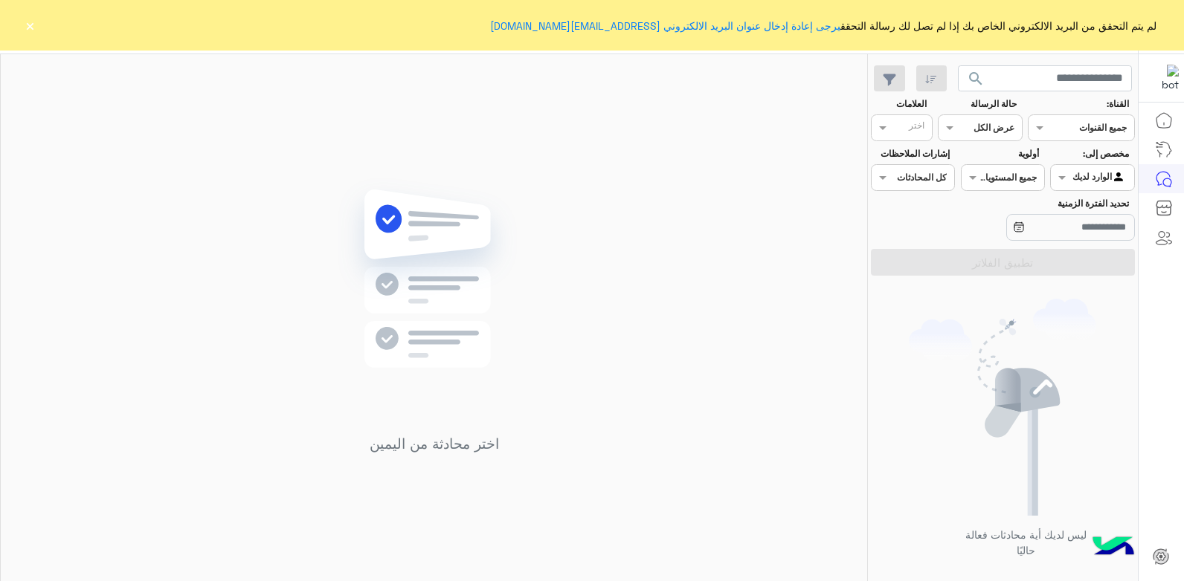
click at [24, 25] on button "×" at bounding box center [29, 25] width 15 height 15
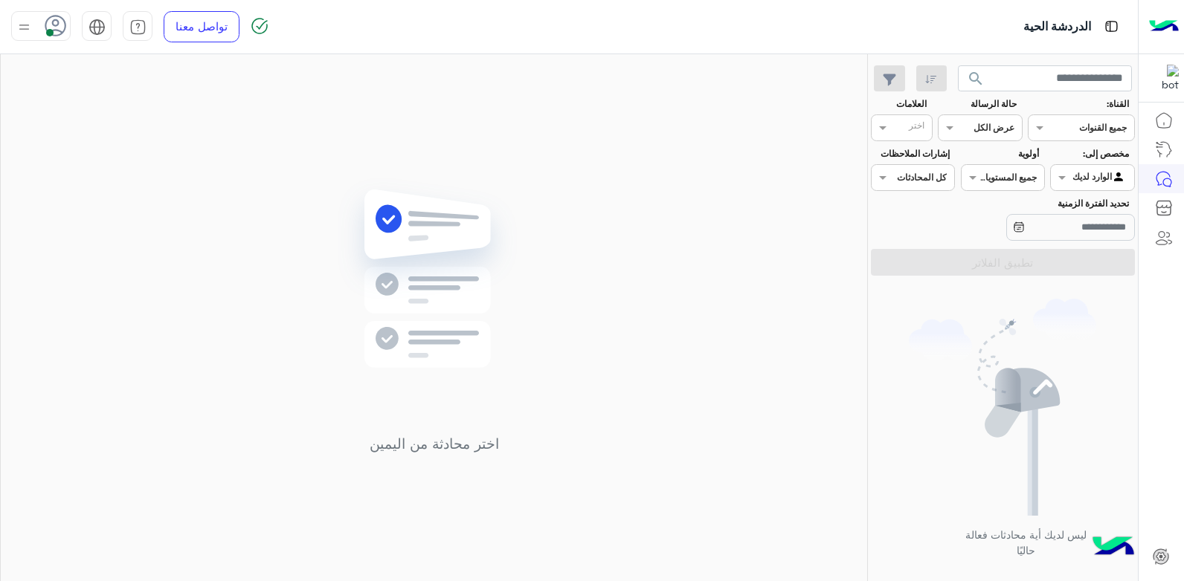
click at [340, 150] on div "اختر محادثة من اليمين" at bounding box center [434, 320] width 866 height 533
click at [982, 78] on span "search" at bounding box center [976, 79] width 18 height 18
click at [19, 25] on img at bounding box center [24, 27] width 19 height 19
click at [146, 140] on span "وقت الراحة" at bounding box center [154, 146] width 51 height 16
click at [471, 135] on div "اختر محادثة من اليمين" at bounding box center [434, 320] width 866 height 533
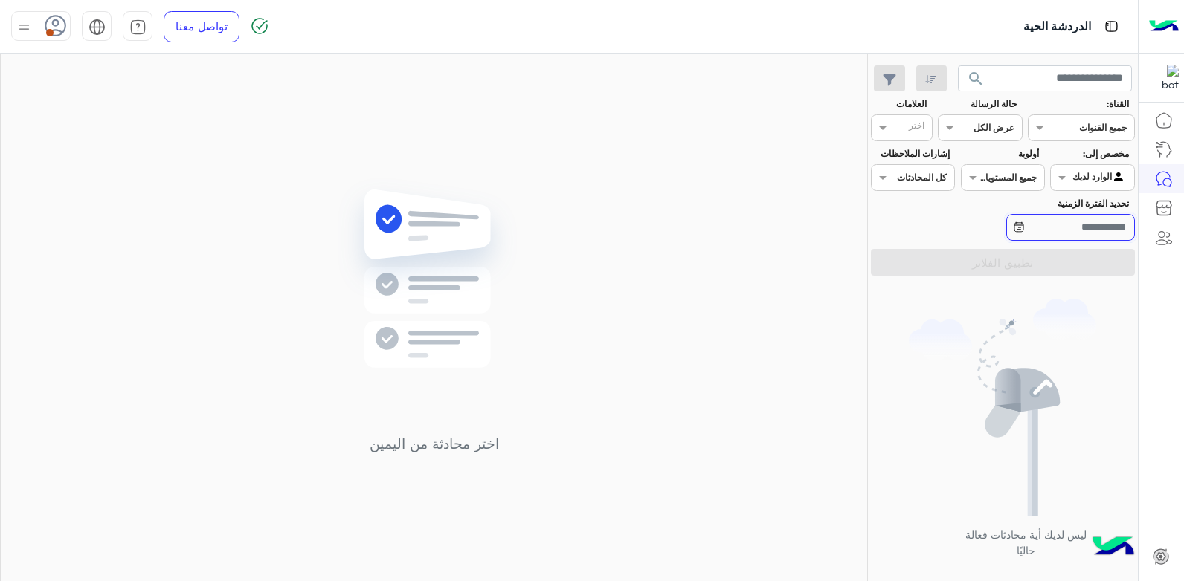
click at [1028, 231] on input "تحديد الفترة الزمنية" at bounding box center [1070, 227] width 129 height 27
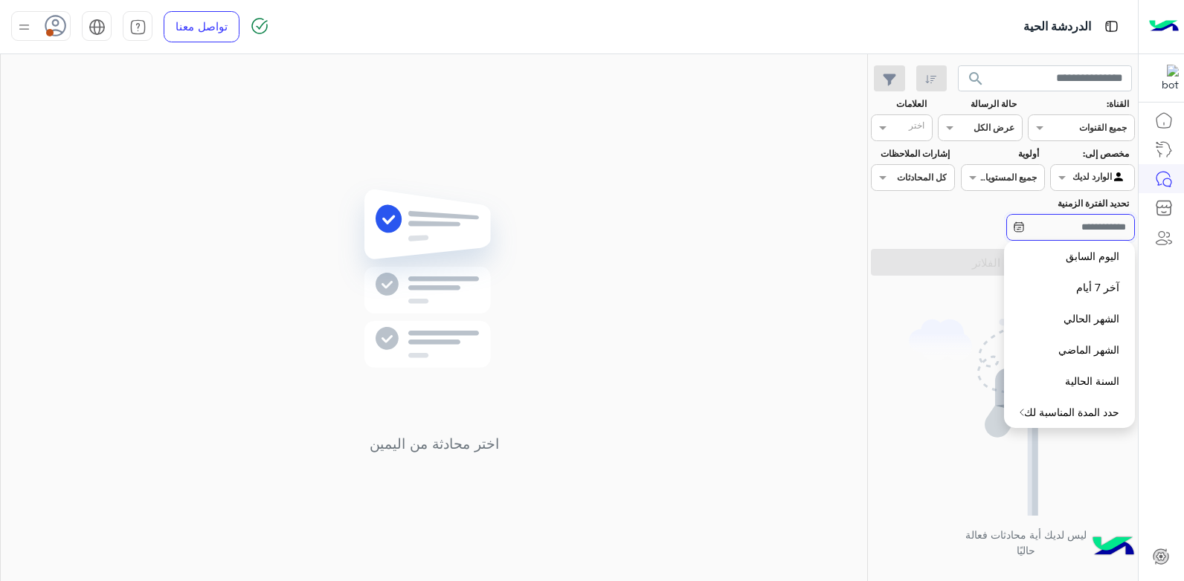
click at [1025, 225] on input "تحديد الفترة الزمنية" at bounding box center [1070, 227] width 129 height 27
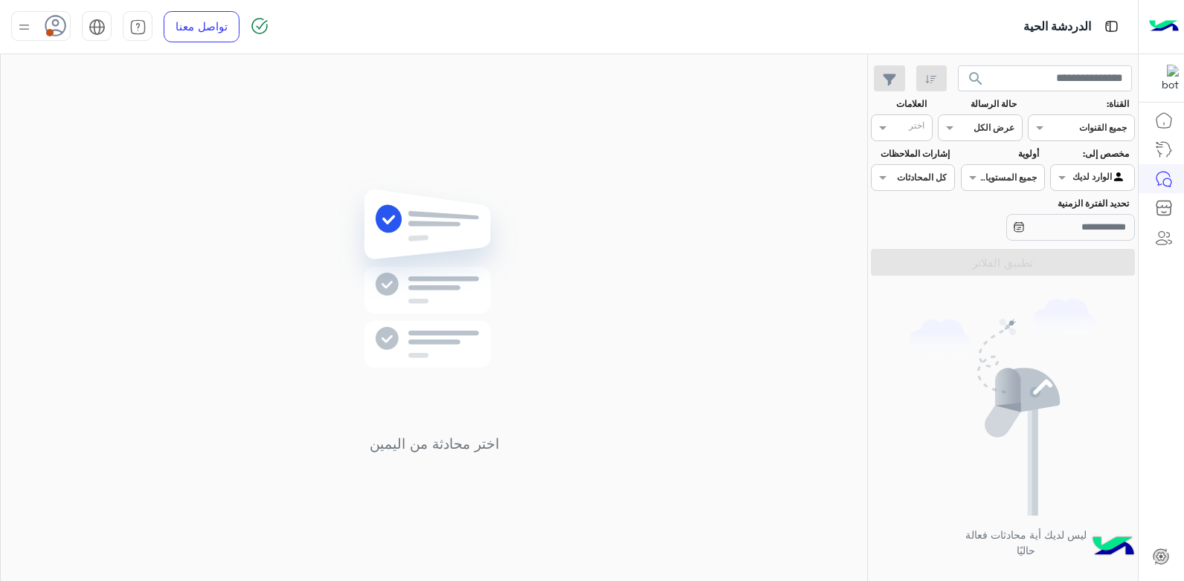
click at [543, 249] on div "اختر محادثة من اليمين" at bounding box center [434, 320] width 866 height 533
click at [42, 25] on div at bounding box center [40, 26] width 59 height 30
click at [111, 107] on label "متصل" at bounding box center [104, 113] width 162 height 27
click at [320, 117] on div "اختر محادثة من اليمين" at bounding box center [434, 320] width 866 height 533
click at [979, 68] on button "search" at bounding box center [976, 81] width 36 height 32
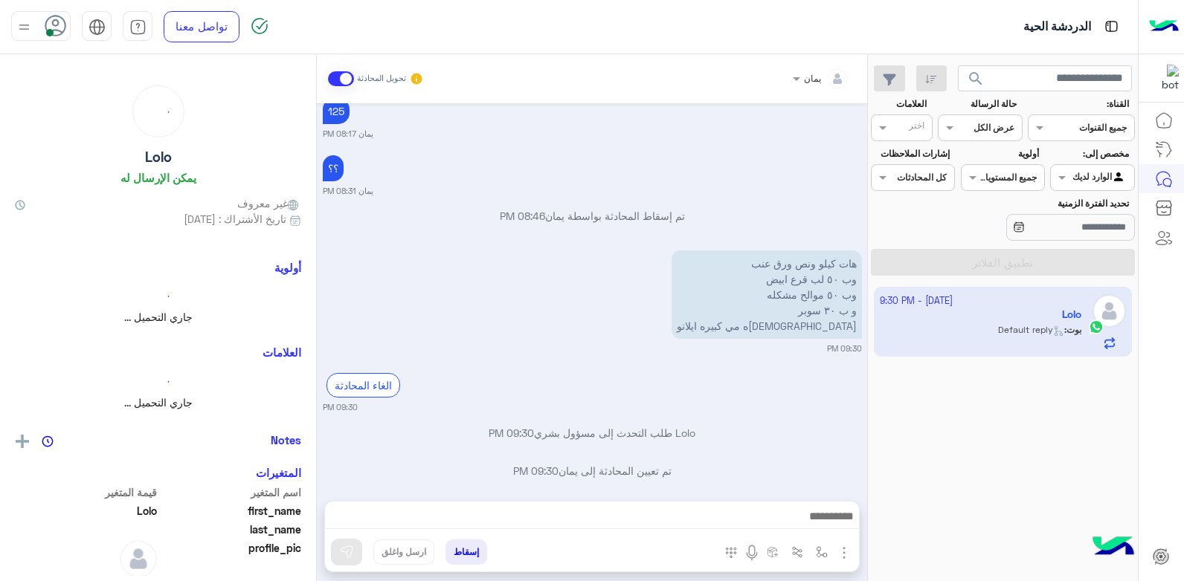
scroll to position [724, 0]
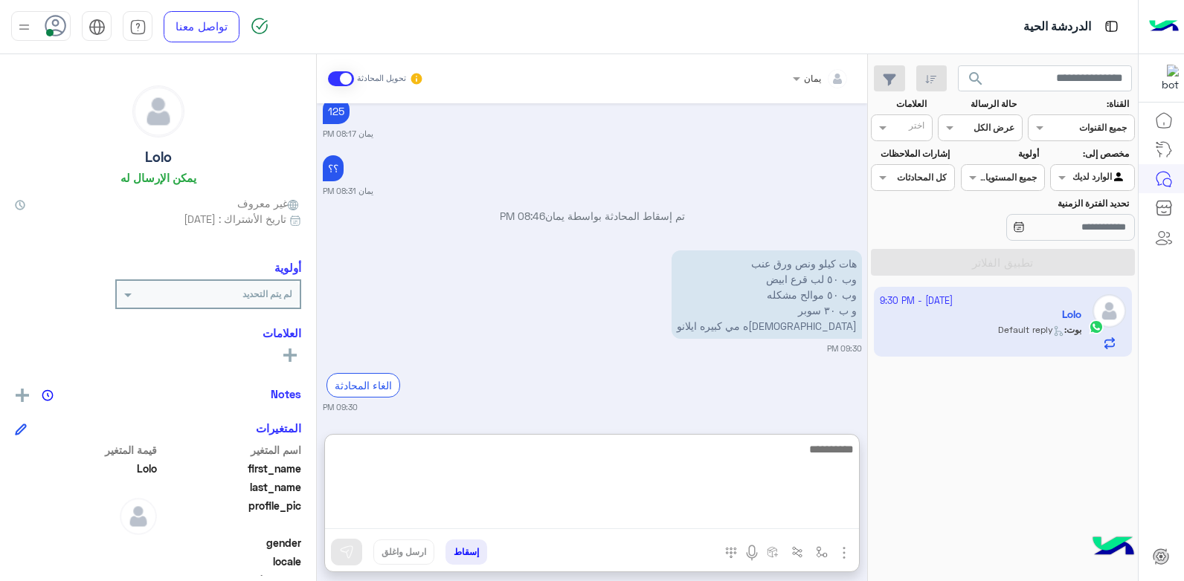
click at [712, 523] on textarea at bounding box center [592, 484] width 534 height 89
type textarea "*****"
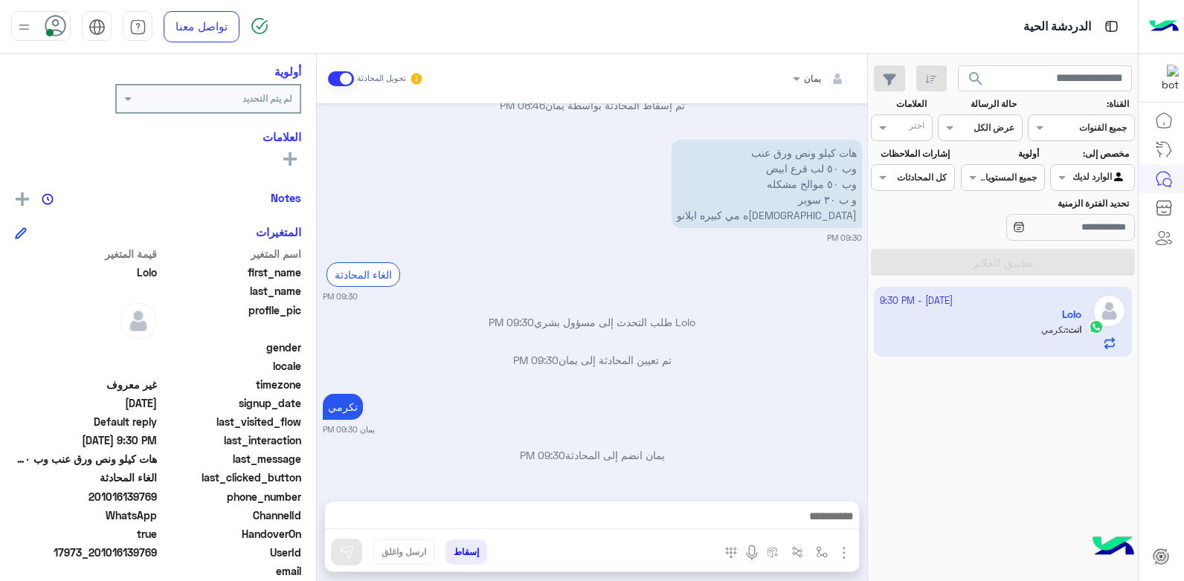
scroll to position [819, 0]
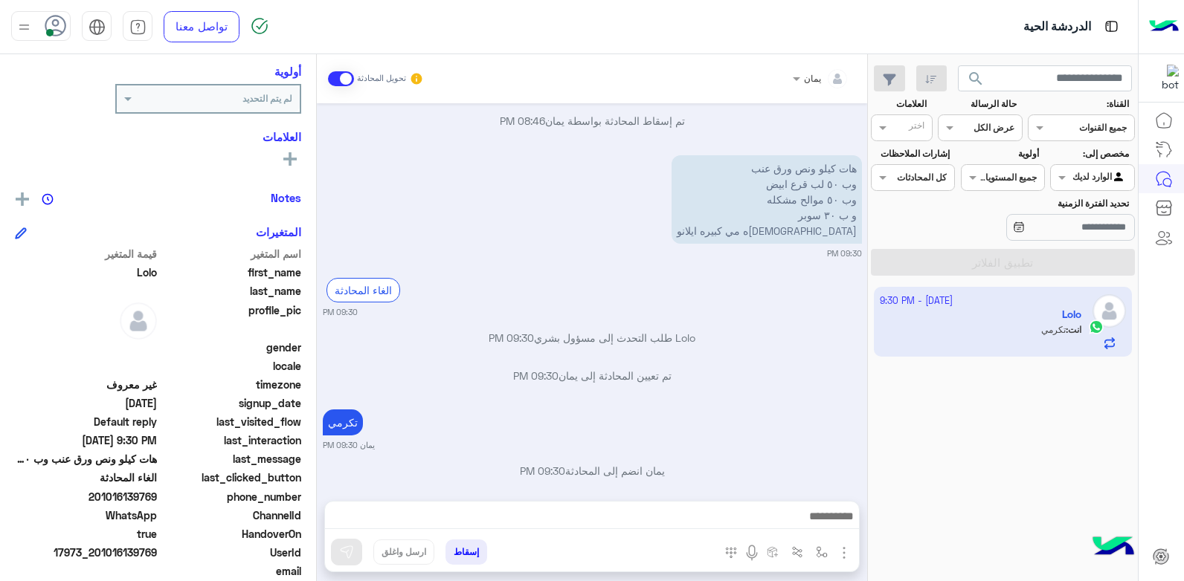
drag, startPoint x: 158, startPoint y: 493, endPoint x: 100, endPoint y: 497, distance: 58.9
click at [100, 497] on span "201016139769" at bounding box center [86, 497] width 142 height 16
copy span "01016139769"
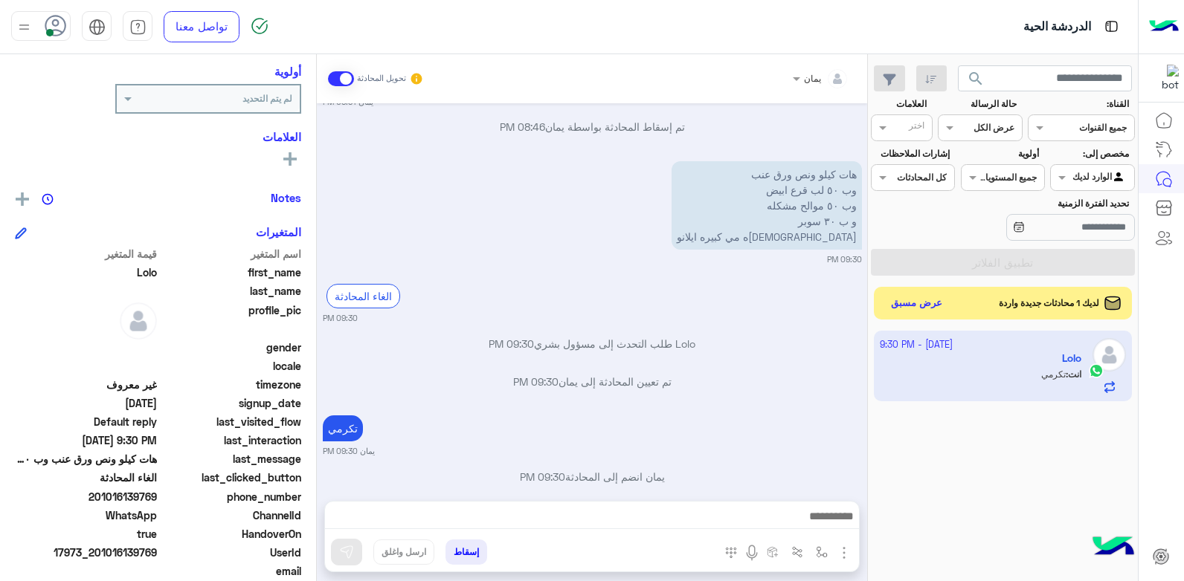
scroll to position [819, 0]
click at [465, 547] on button "إسقاط" at bounding box center [466, 552] width 42 height 25
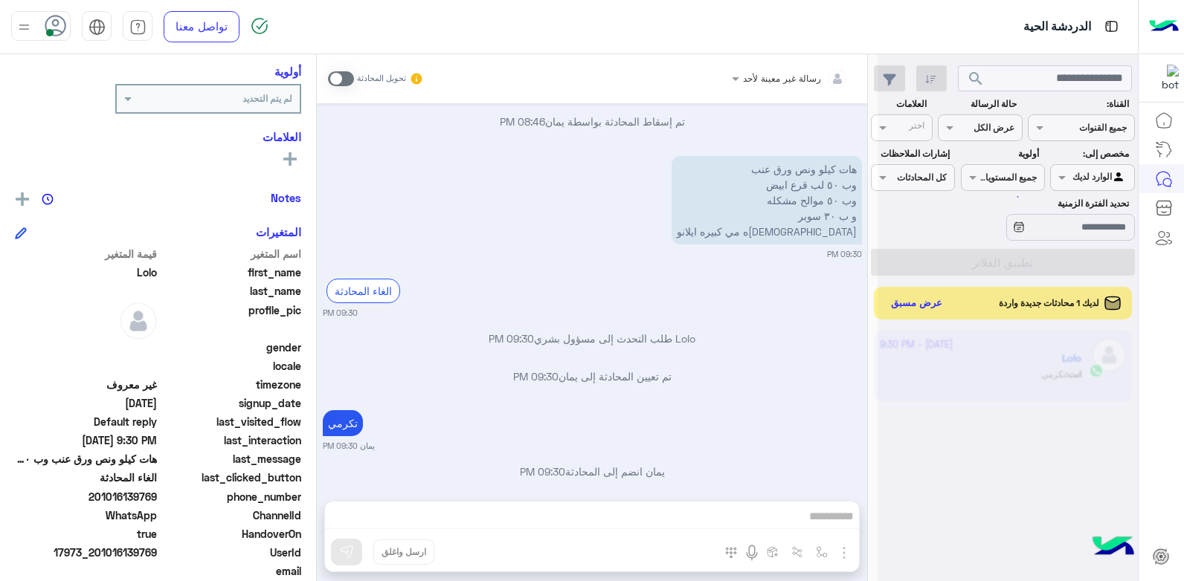
scroll to position [857, 0]
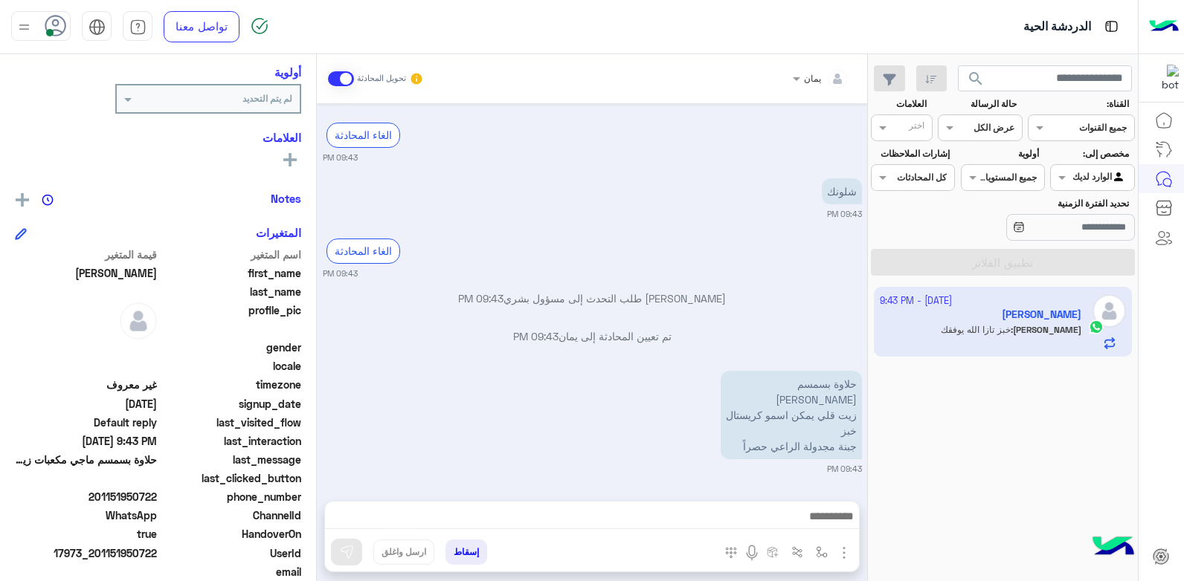
scroll to position [128, 0]
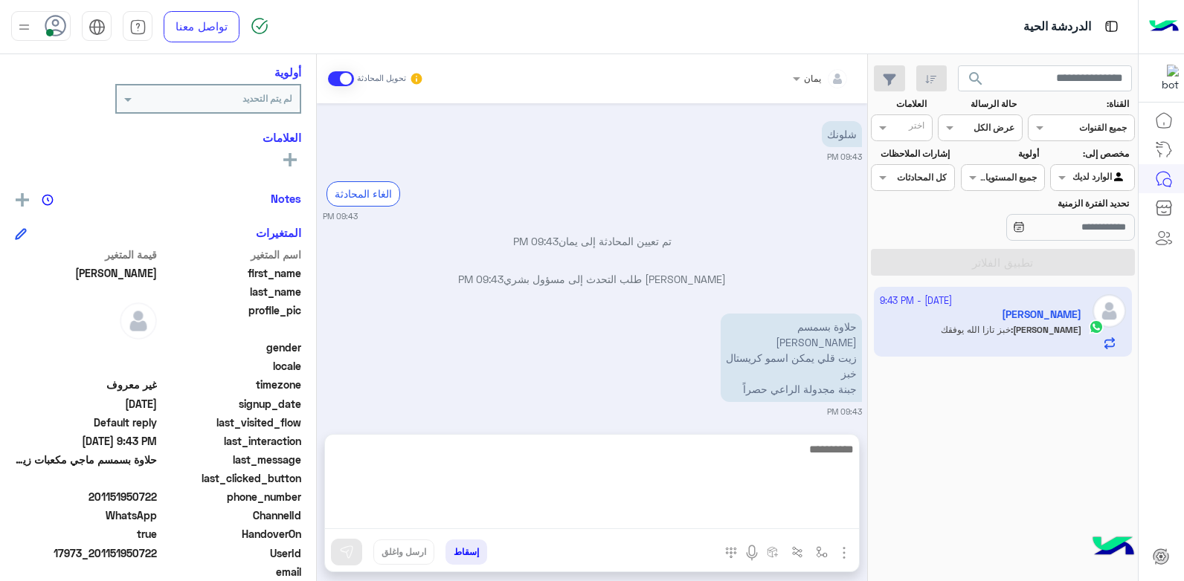
click at [715, 512] on textarea at bounding box center [592, 484] width 534 height 89
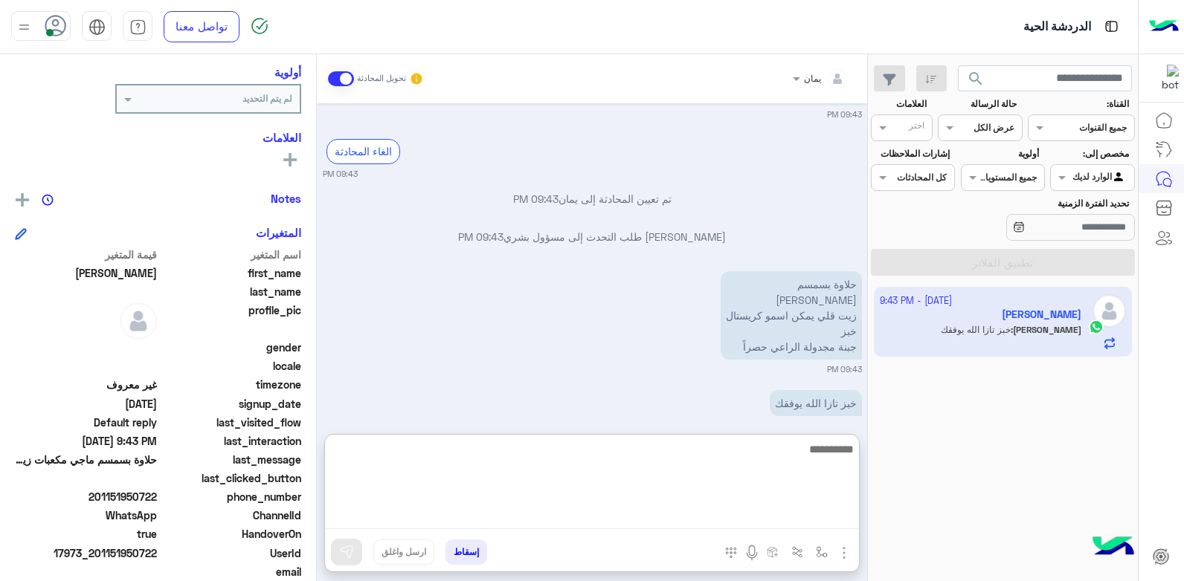
scroll to position [195, 0]
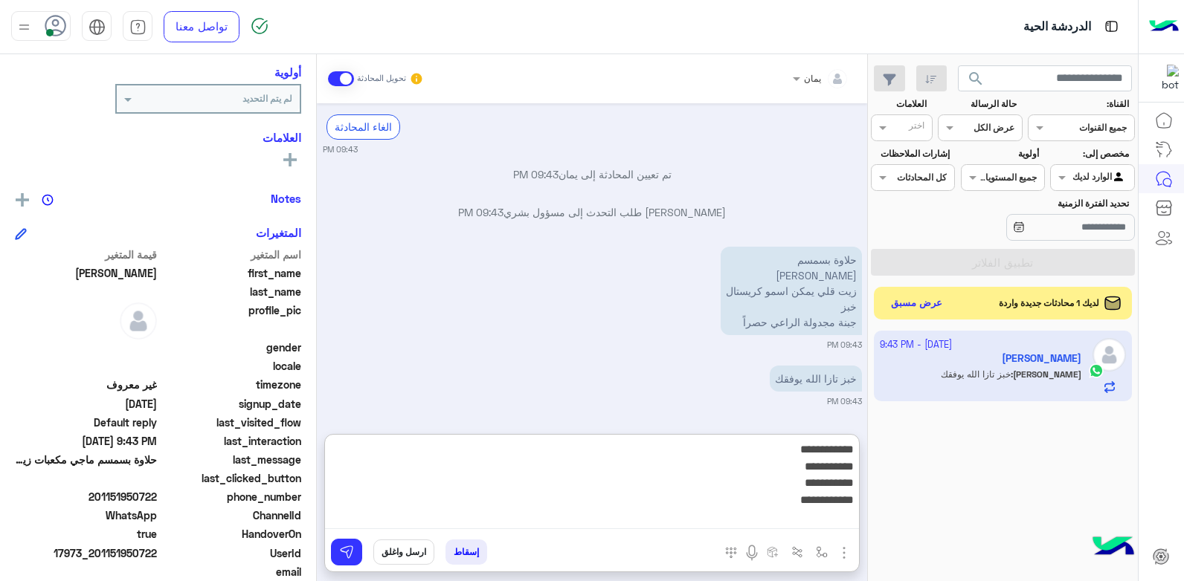
type textarea "**********"
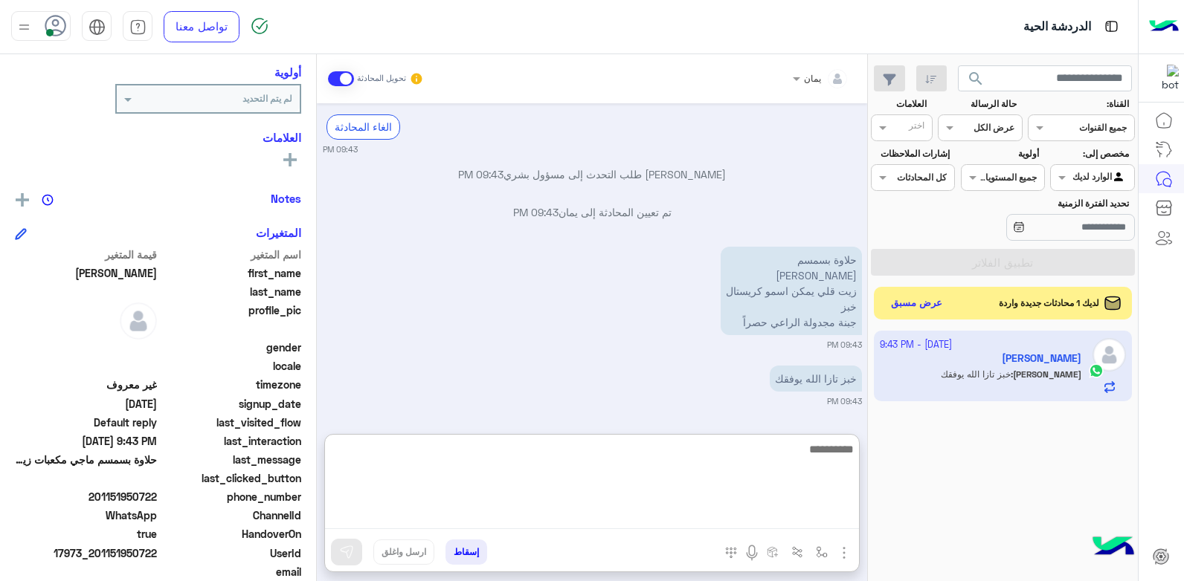
scroll to position [298, 0]
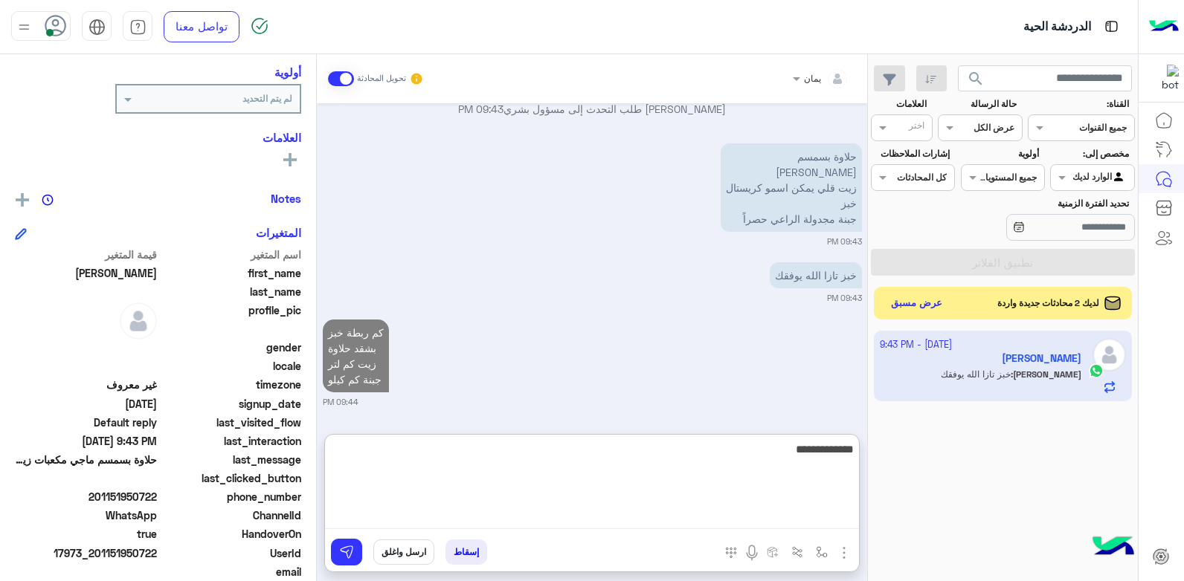
type textarea "**********"
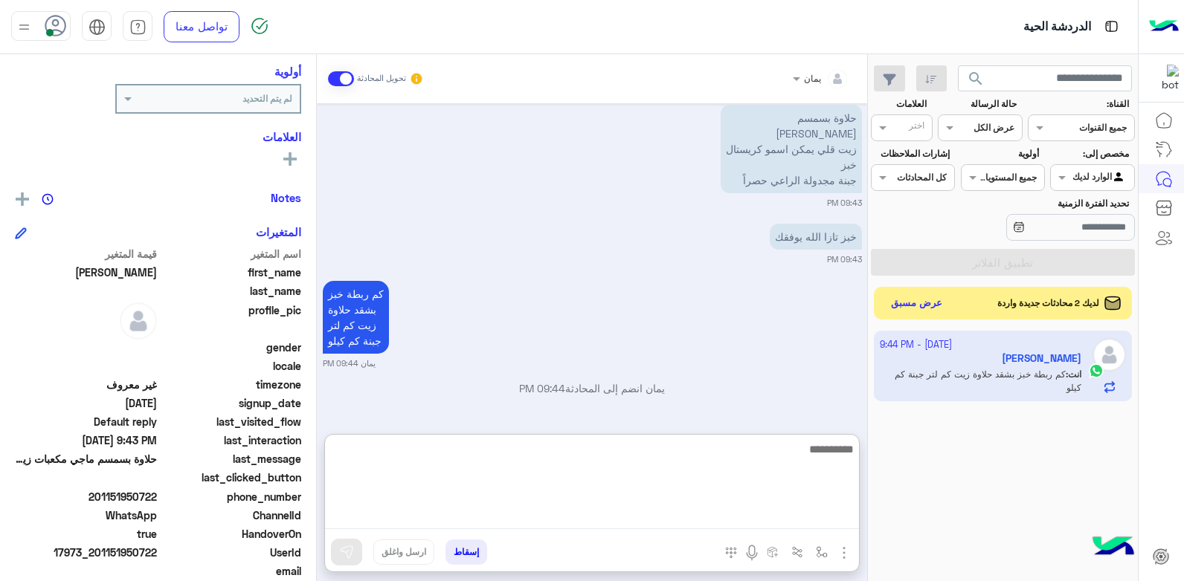
scroll to position [393, 0]
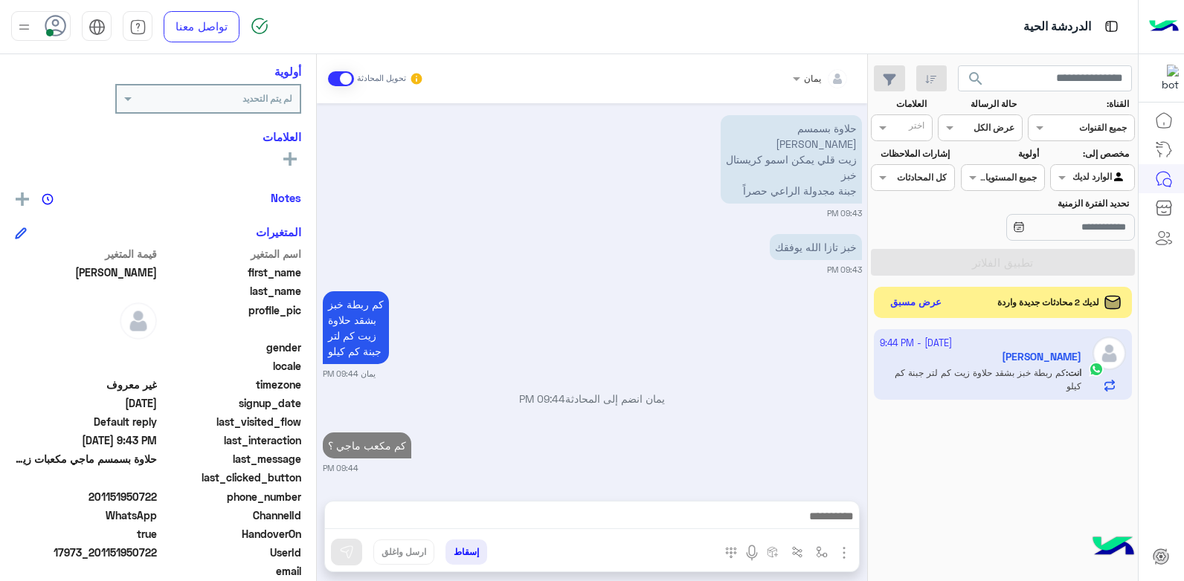
click at [935, 294] on button "عرض مسبق" at bounding box center [916, 303] width 62 height 20
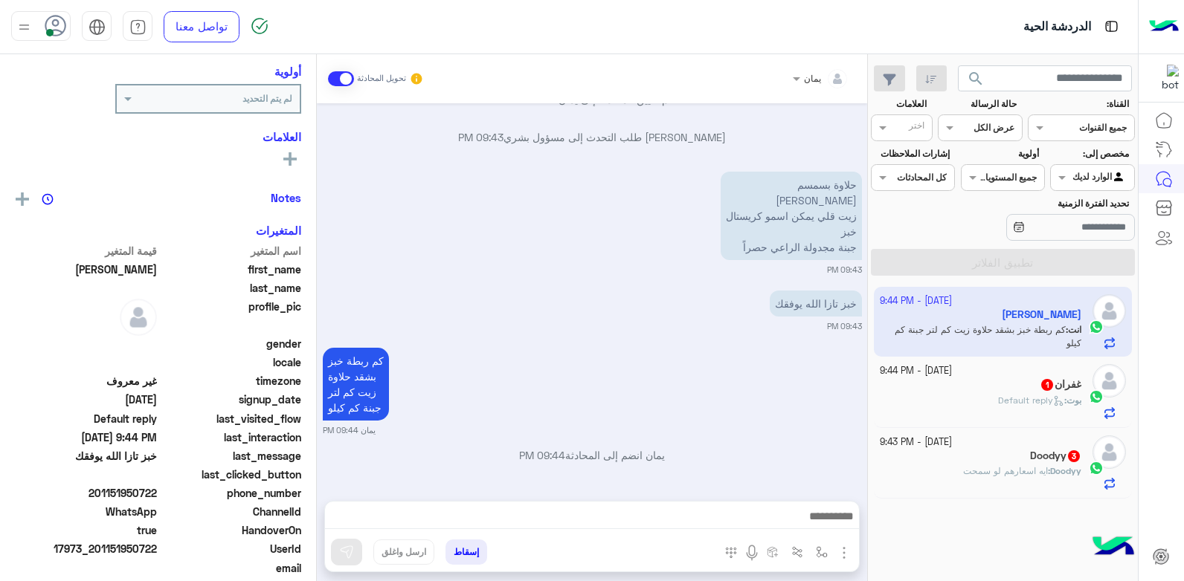
scroll to position [326, 0]
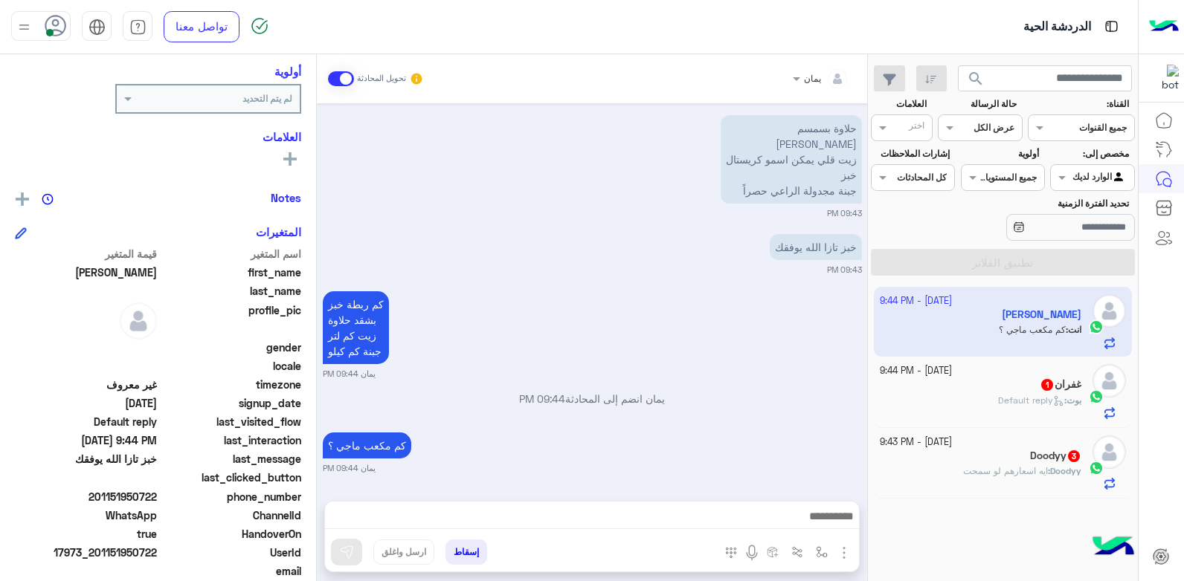
click at [986, 397] on div "[PERSON_NAME] : Default reply" at bounding box center [981, 407] width 202 height 26
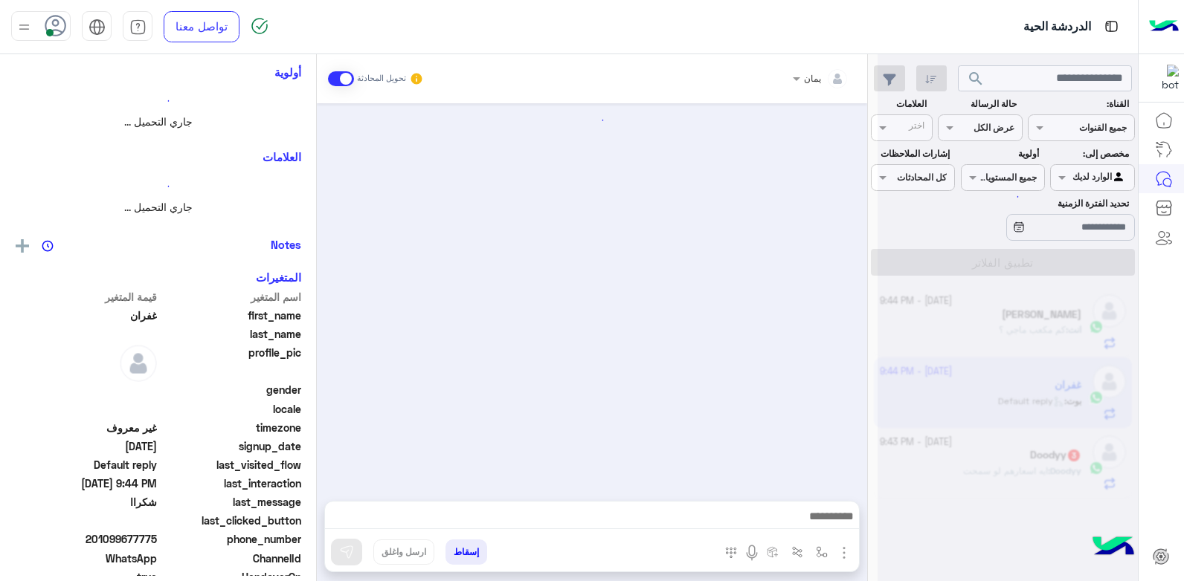
scroll to position [808, 0]
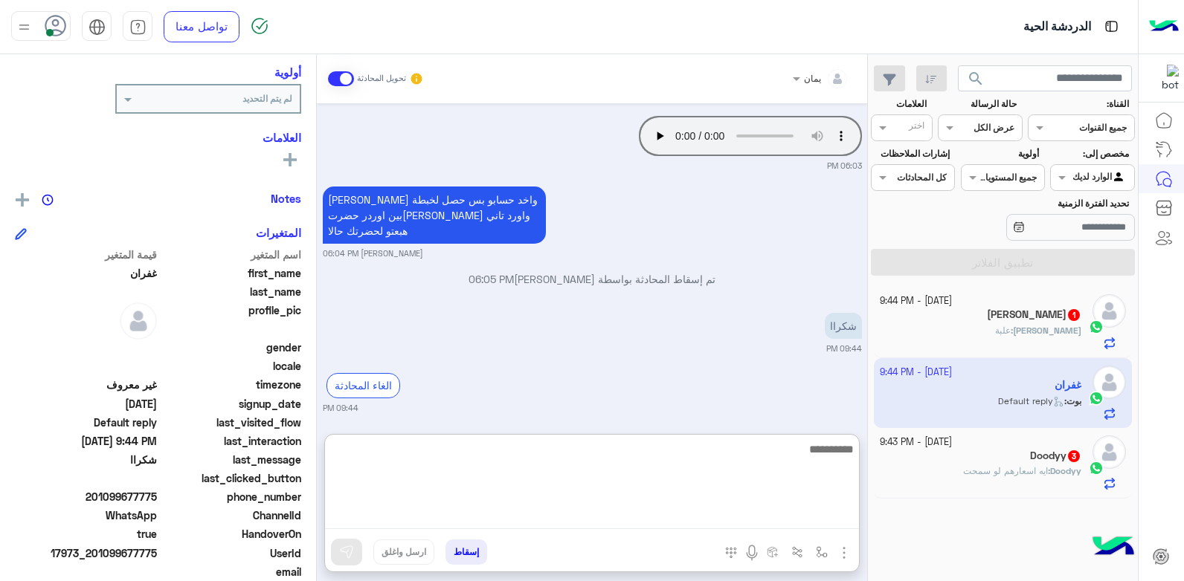
click at [660, 518] on textarea at bounding box center [592, 484] width 534 height 89
type textarea "*****"
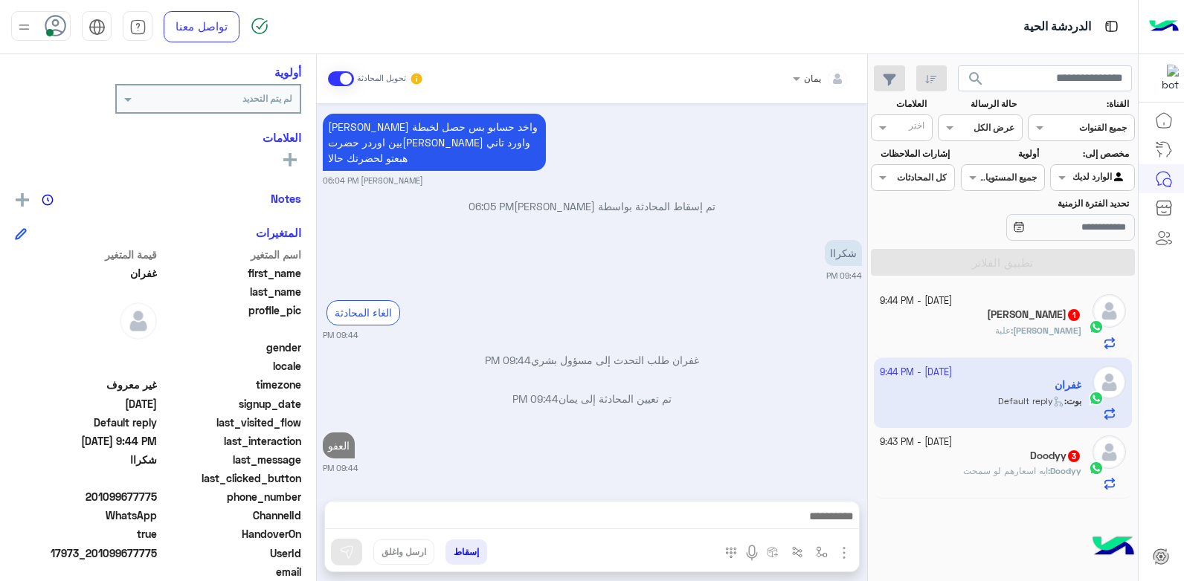
click at [470, 555] on button "إسقاط" at bounding box center [466, 552] width 42 height 25
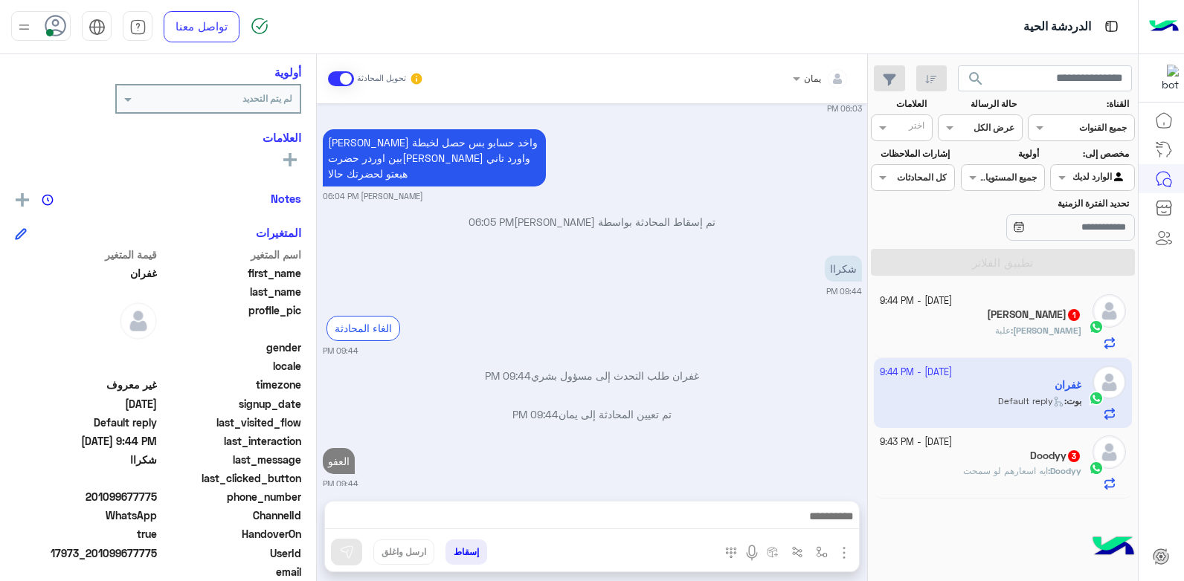
scroll to position [903, 0]
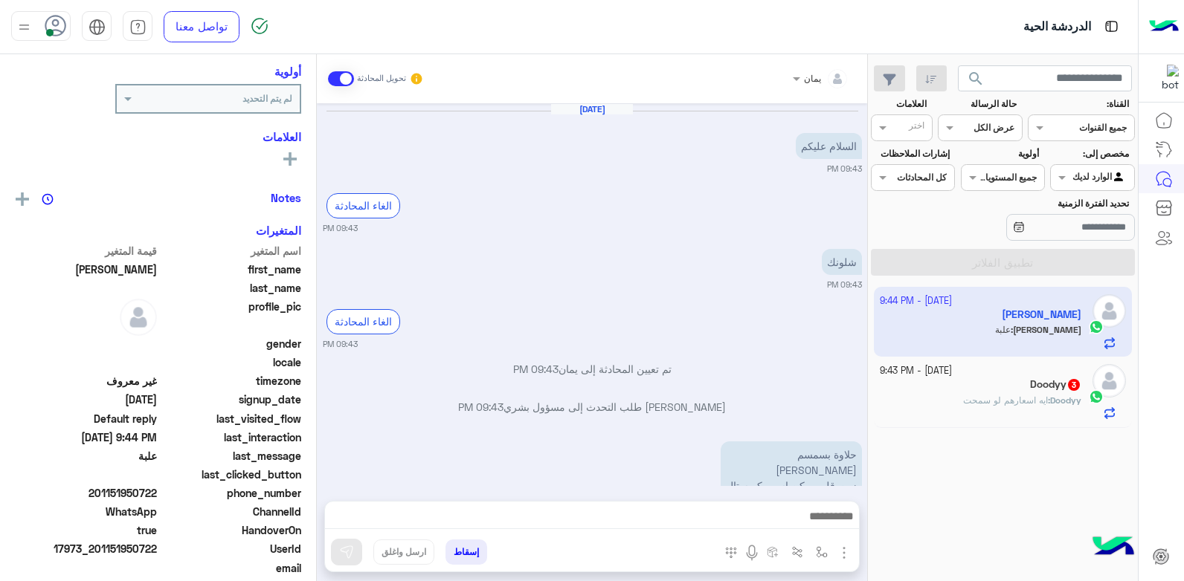
scroll to position [410, 0]
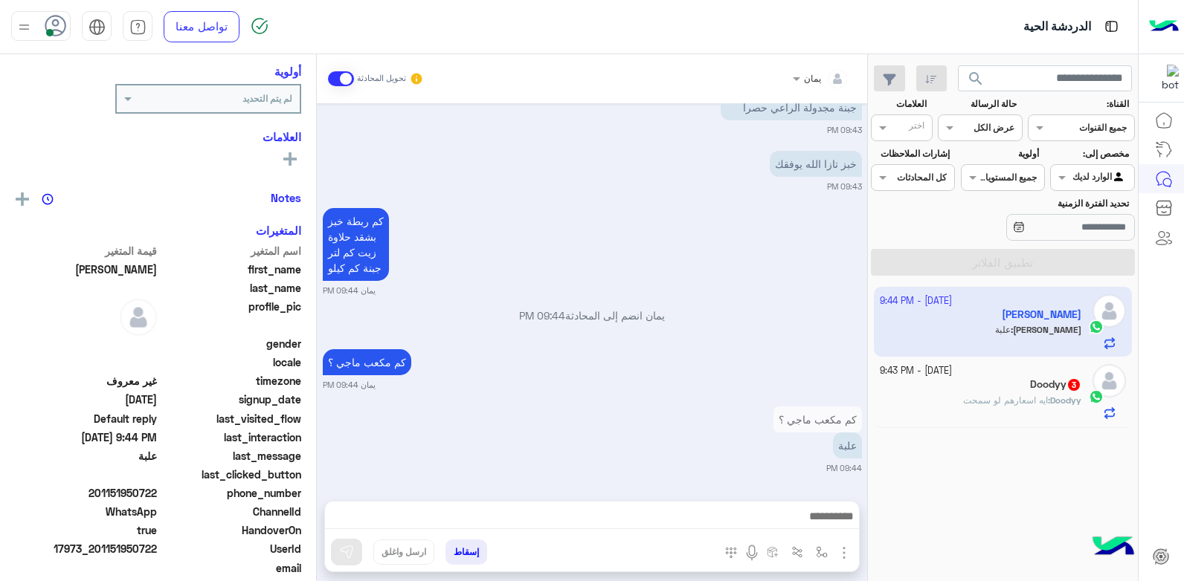
click at [1014, 405] on span "ايه اسعارهم لو سمحت" at bounding box center [1005, 400] width 85 height 11
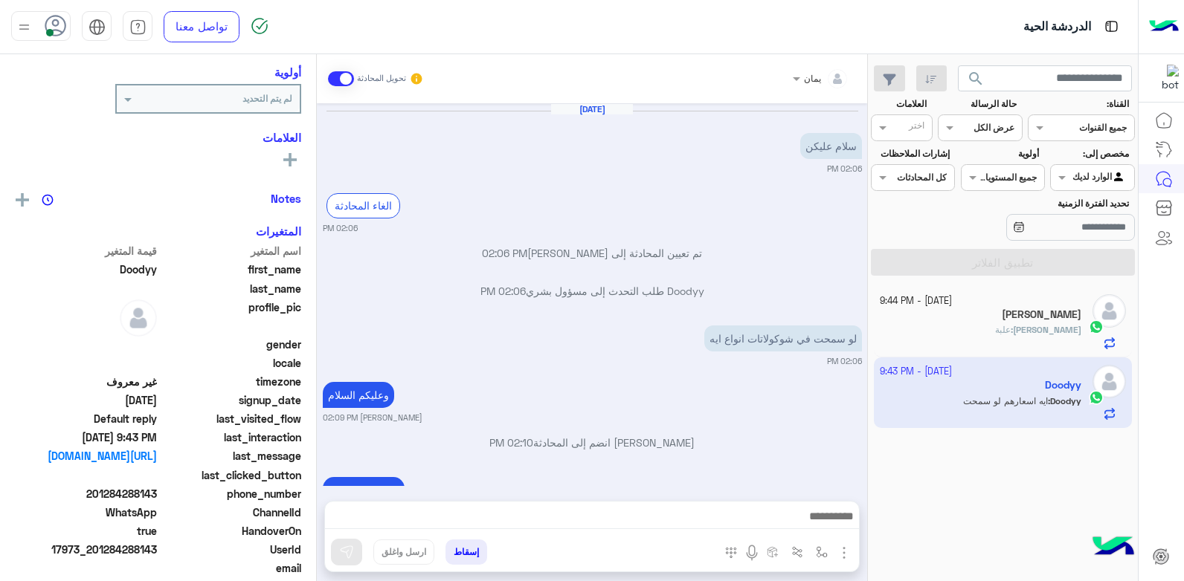
scroll to position [1313, 0]
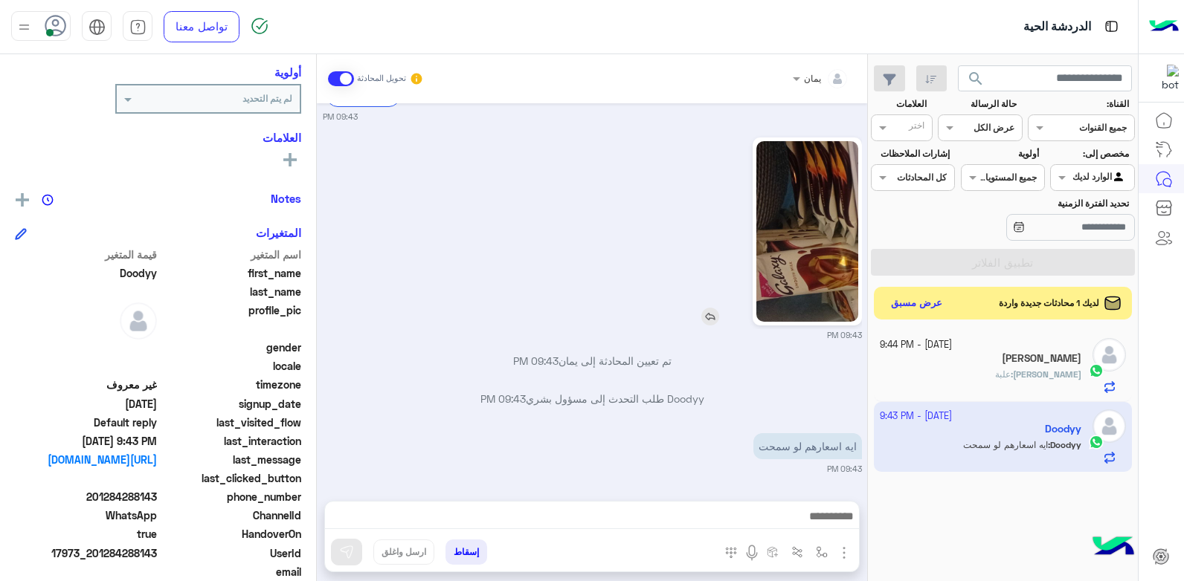
click at [799, 268] on img at bounding box center [807, 231] width 102 height 181
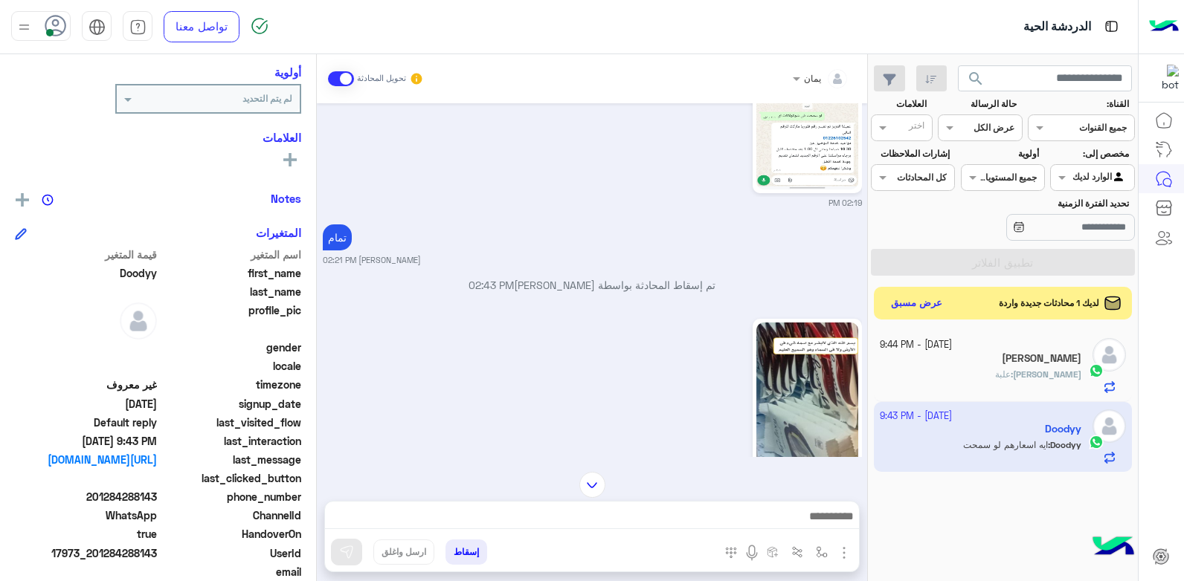
scroll to position [941, 0]
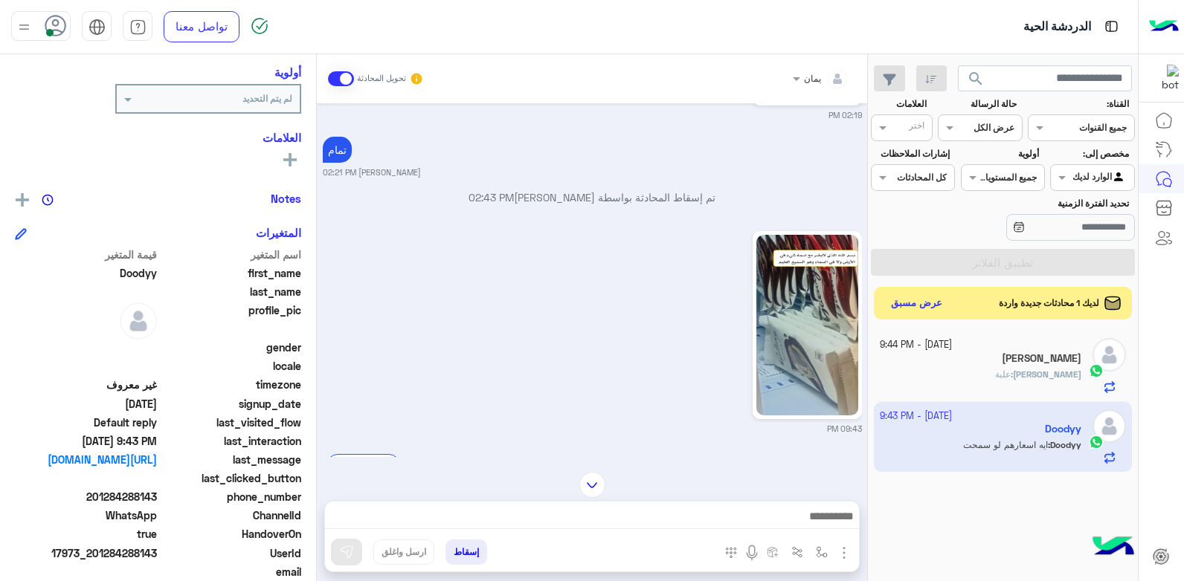
click at [774, 379] on img at bounding box center [807, 325] width 102 height 181
click at [585, 488] on img at bounding box center [592, 485] width 26 height 26
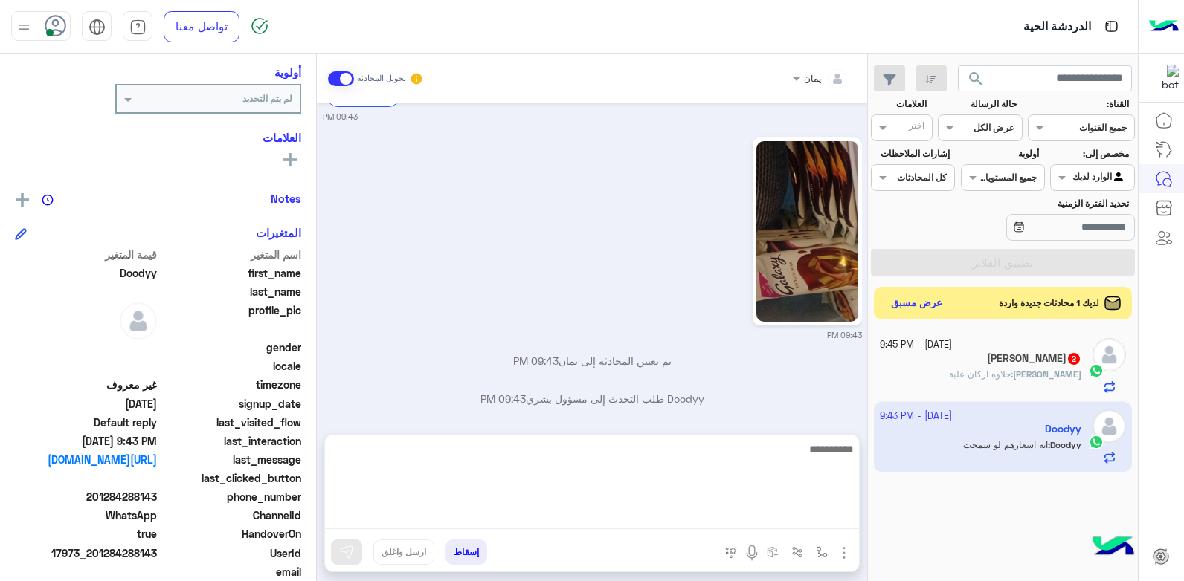
click at [696, 518] on textarea at bounding box center [592, 484] width 534 height 89
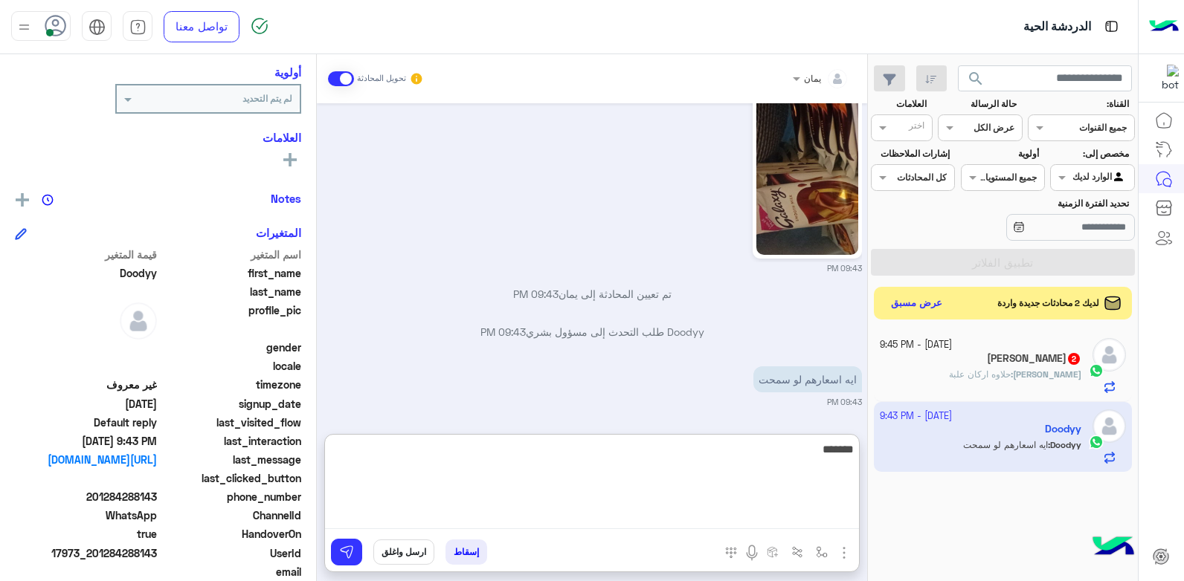
type textarea "********"
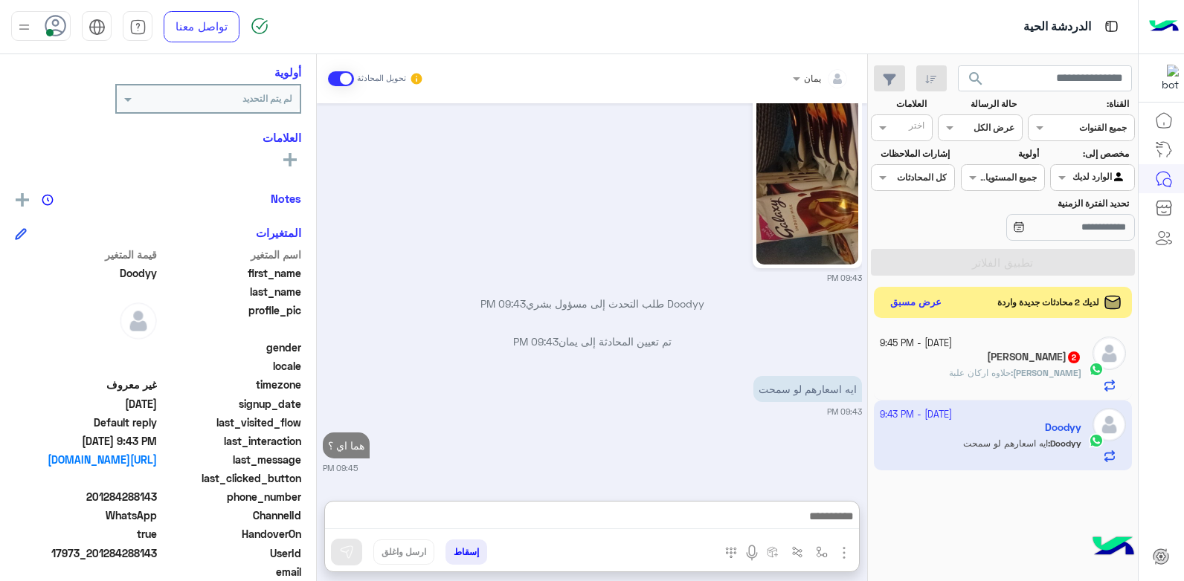
click at [898, 306] on button "عرض مسبق" at bounding box center [916, 303] width 62 height 20
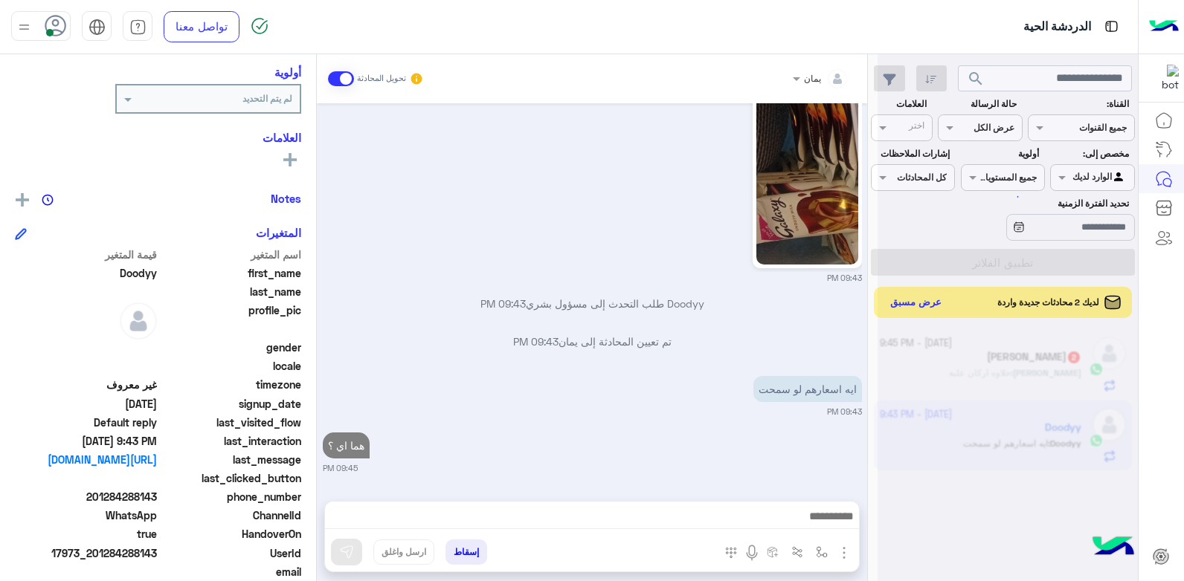
scroll to position [1370, 0]
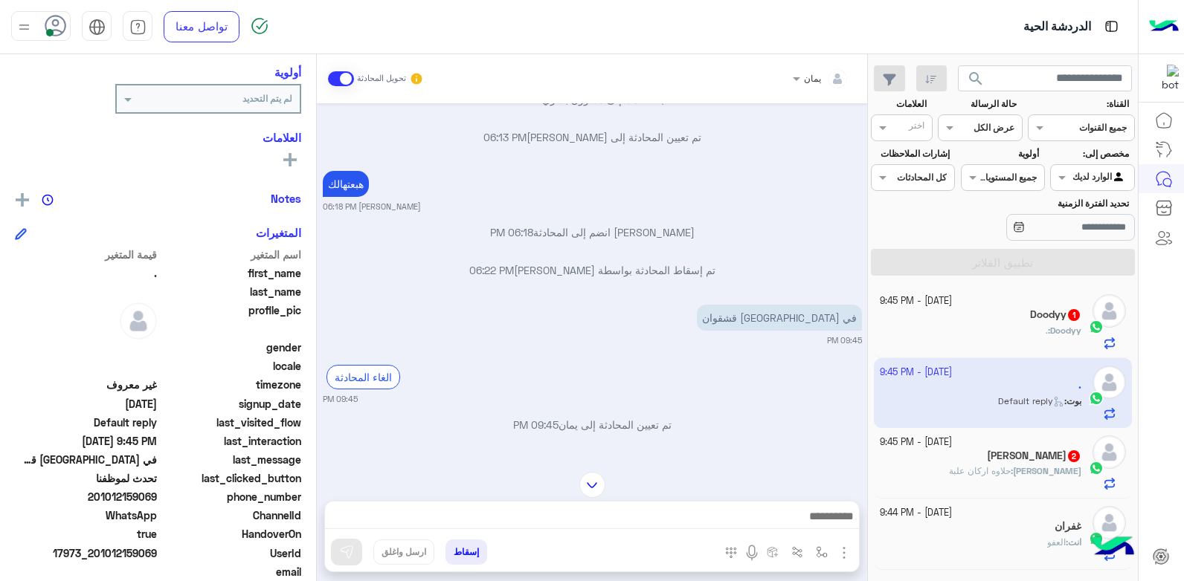
scroll to position [847, 0]
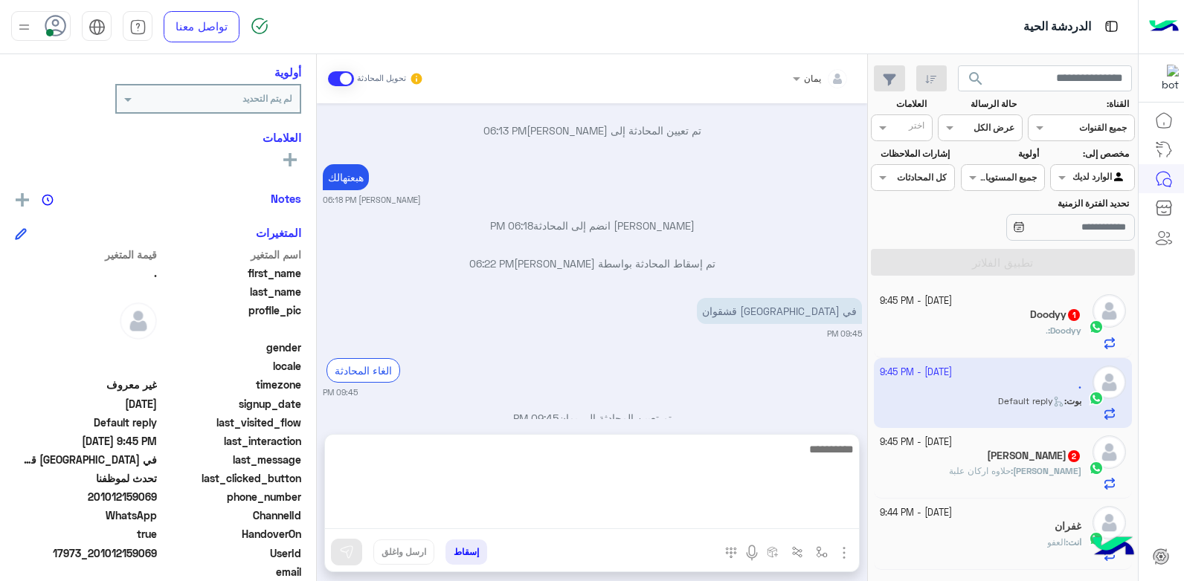
click at [724, 512] on textarea at bounding box center [592, 484] width 534 height 89
type textarea "**********"
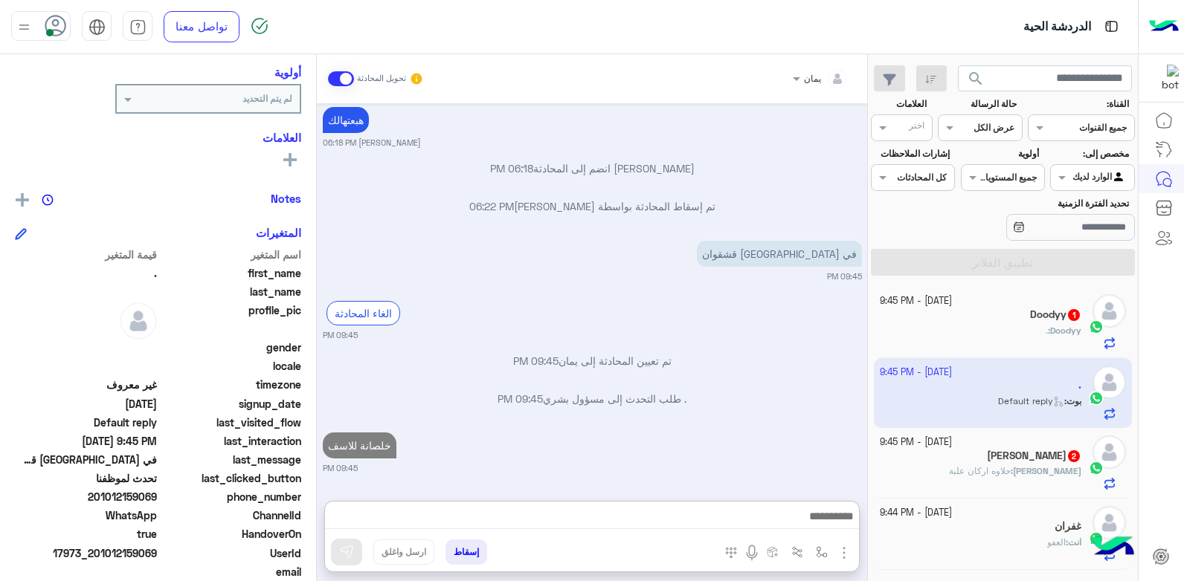
click at [460, 548] on button "إسقاط" at bounding box center [466, 552] width 42 height 25
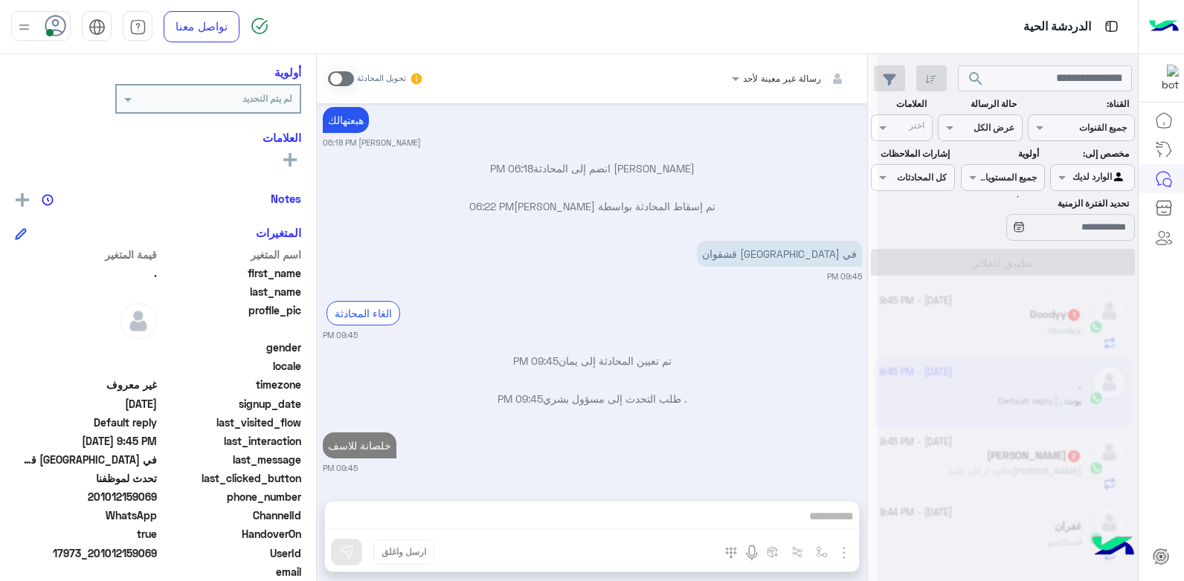
scroll to position [943, 0]
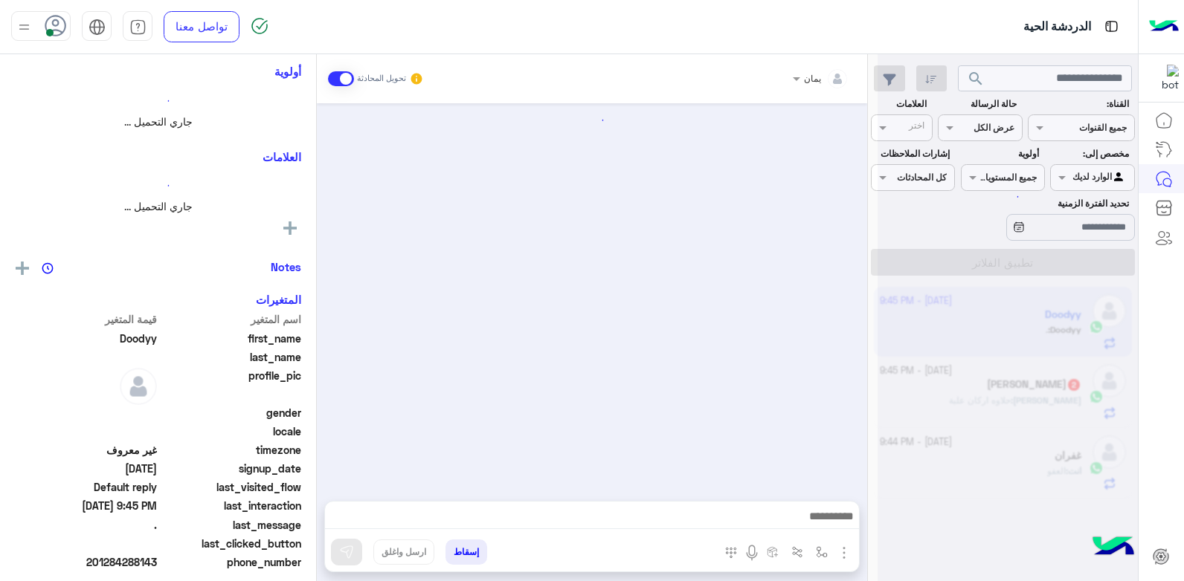
scroll to position [1311, 0]
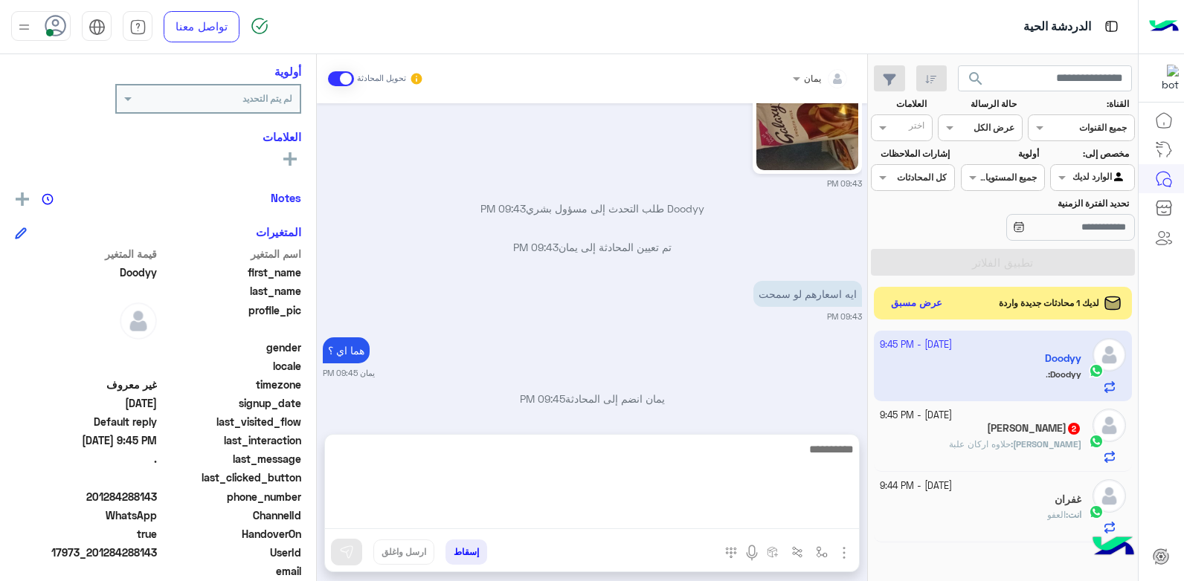
click at [768, 514] on textarea at bounding box center [592, 484] width 534 height 89
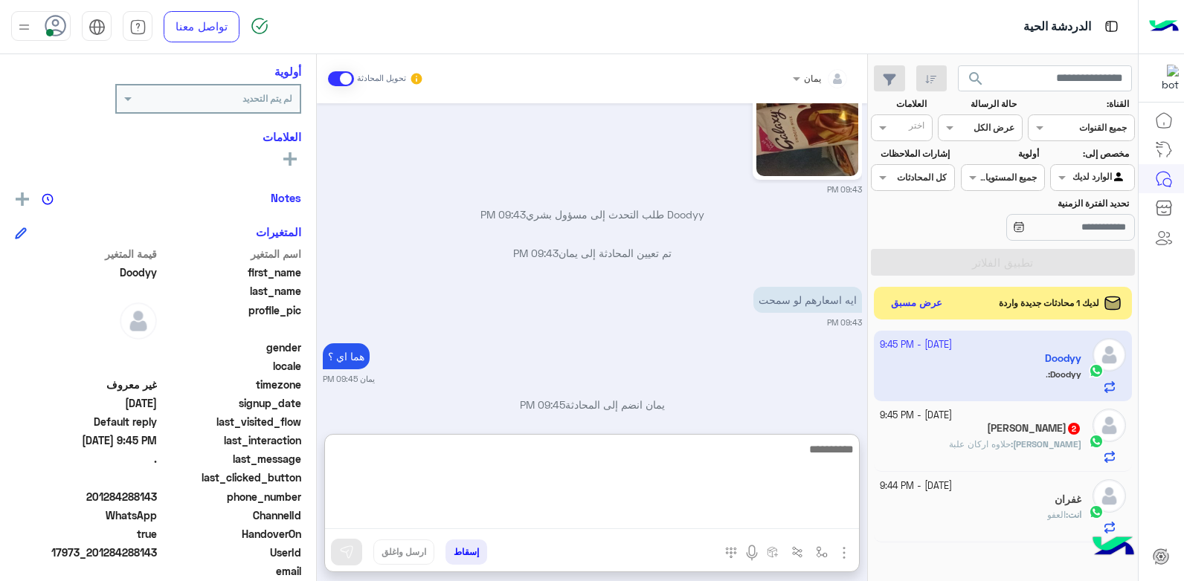
scroll to position [1304, 0]
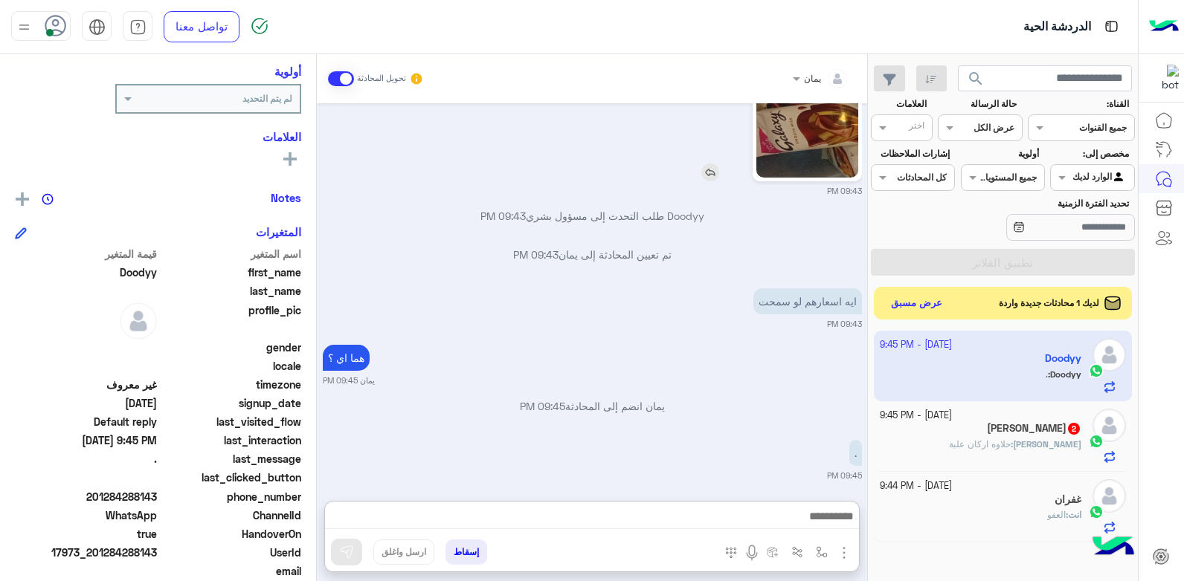
click at [711, 168] on img at bounding box center [710, 173] width 18 height 18
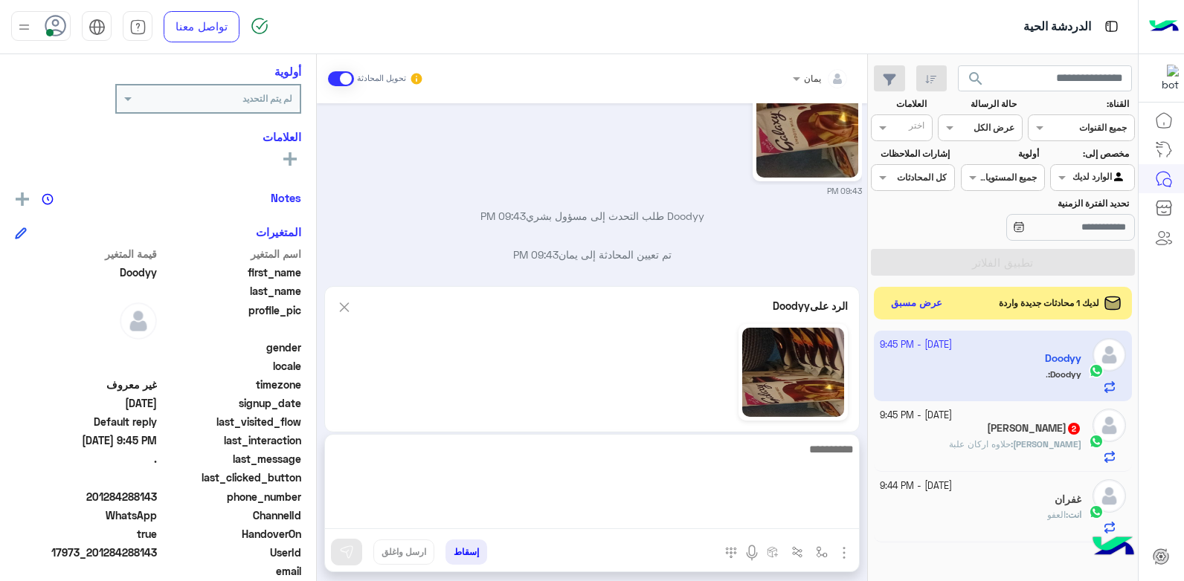
click at [718, 510] on textarea at bounding box center [592, 484] width 534 height 89
type textarea "*****"
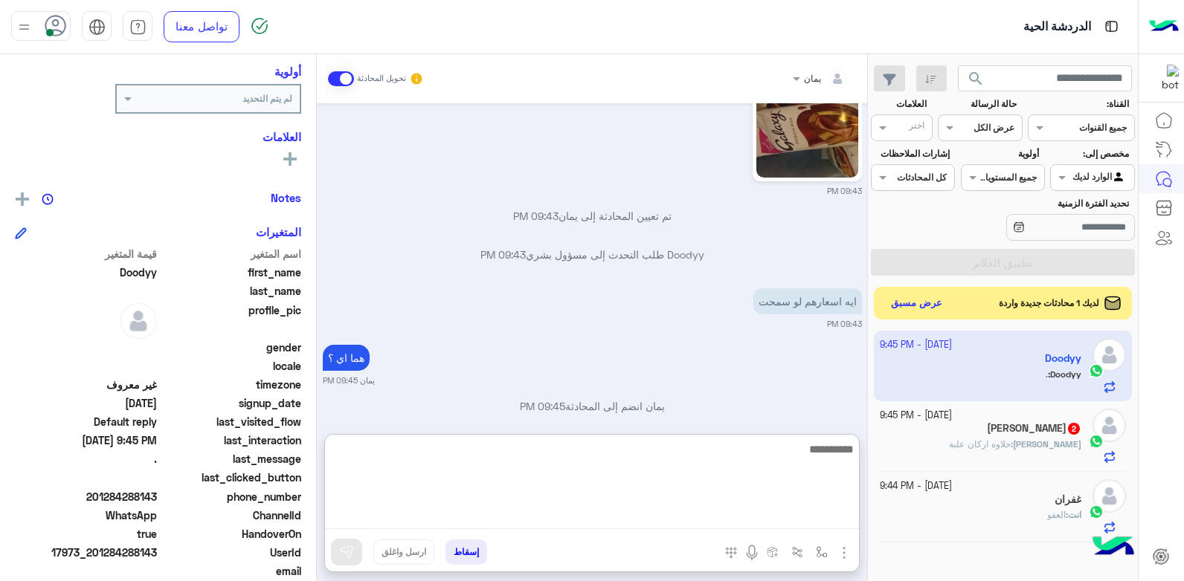
scroll to position [1615, 0]
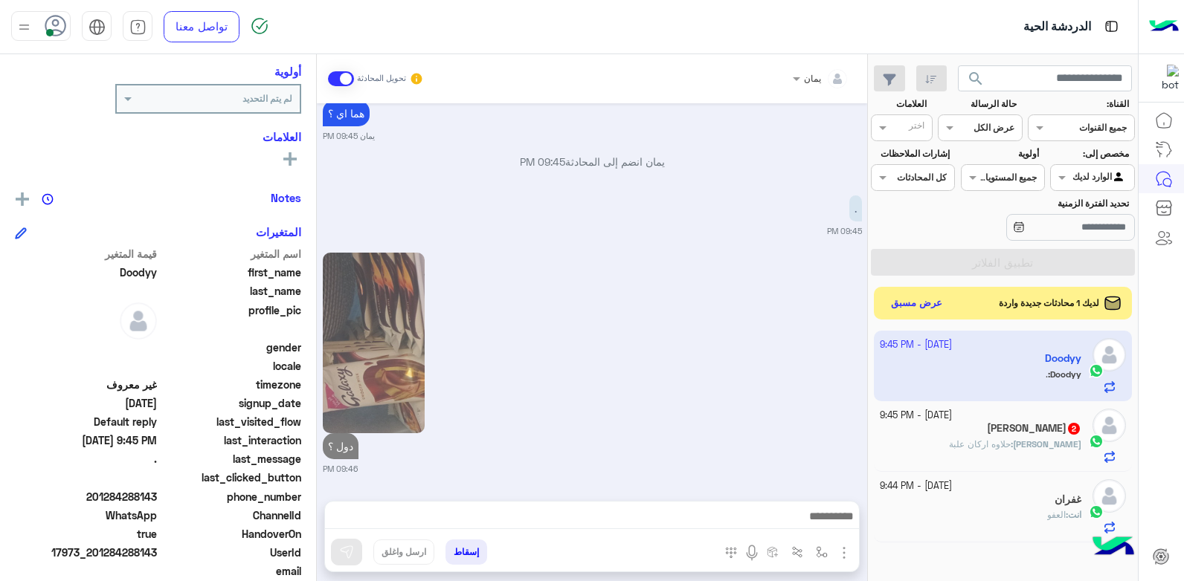
click at [1017, 467] on div "[DATE] - 9:45 PM [PERSON_NAME] 2 [PERSON_NAME] : حلاوه اركان علبة" at bounding box center [1003, 437] width 259 height 71
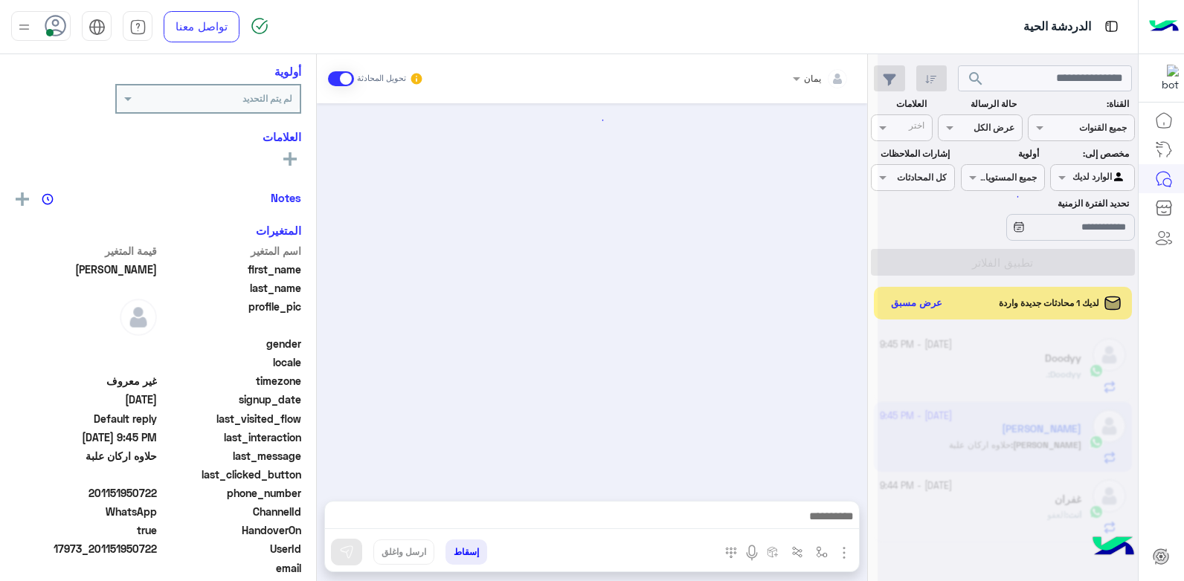
scroll to position [610, 0]
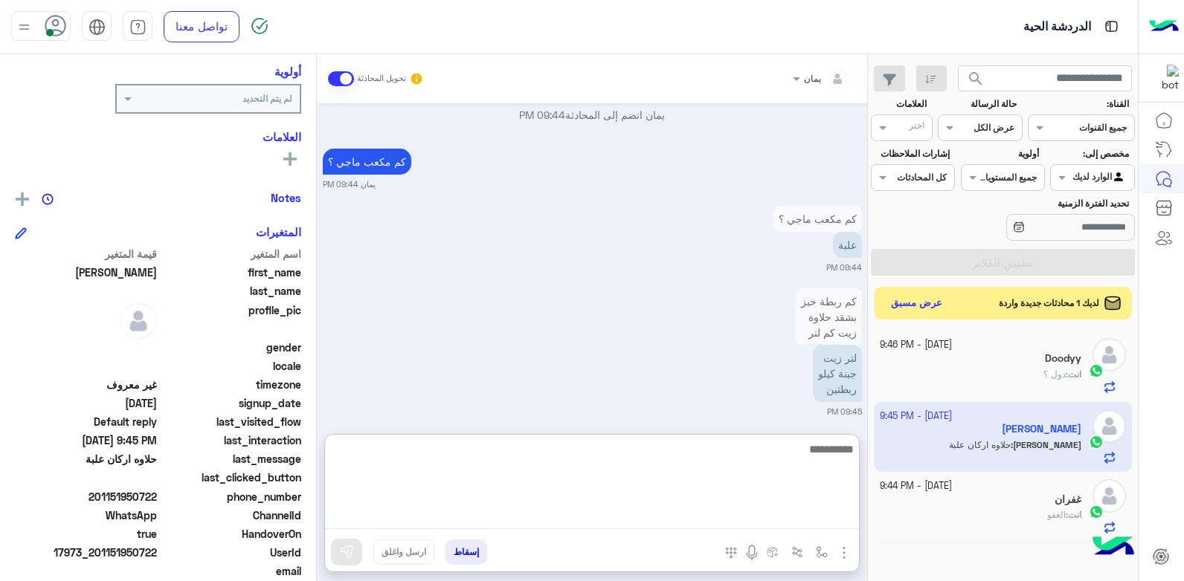
click at [715, 512] on textarea at bounding box center [592, 484] width 534 height 89
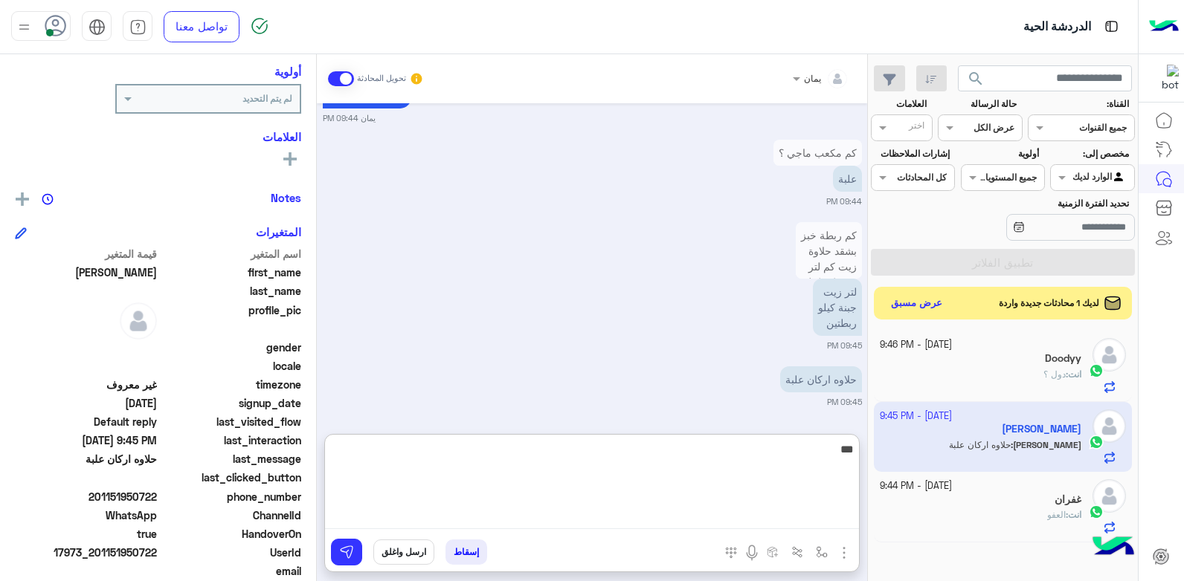
type textarea "****"
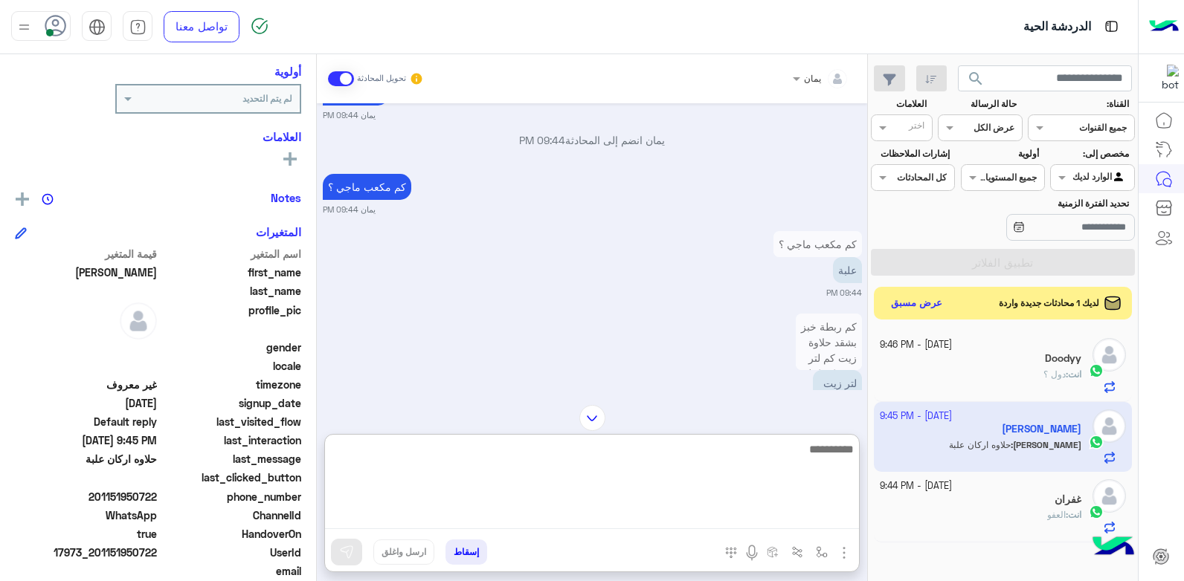
scroll to position [734, 0]
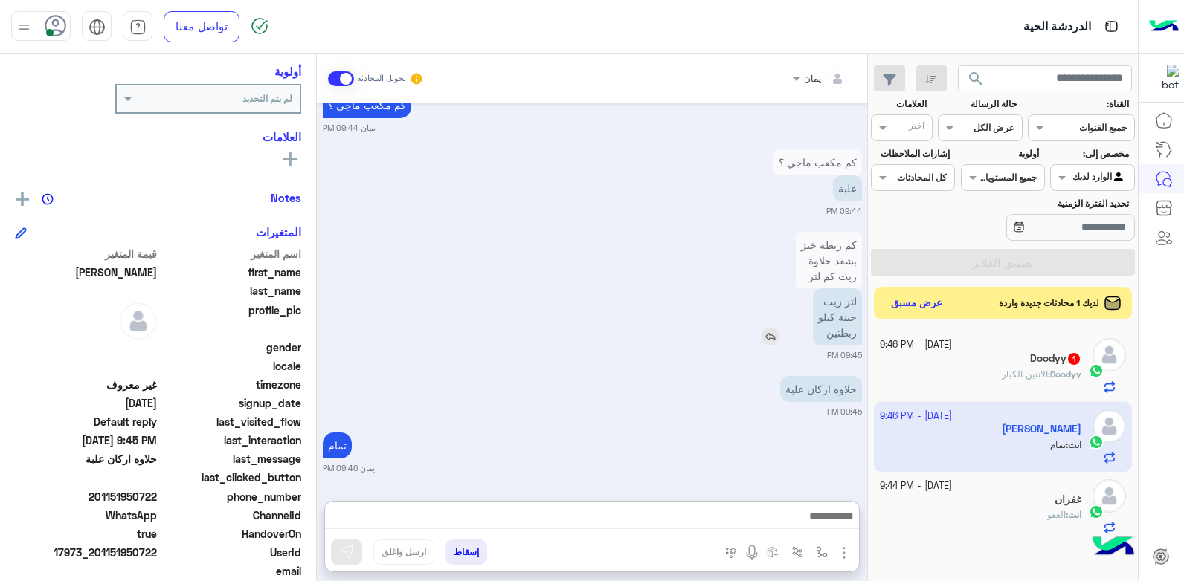
click at [769, 289] on div "لتر زيت جبنة كيلو ربطتين" at bounding box center [795, 317] width 134 height 57
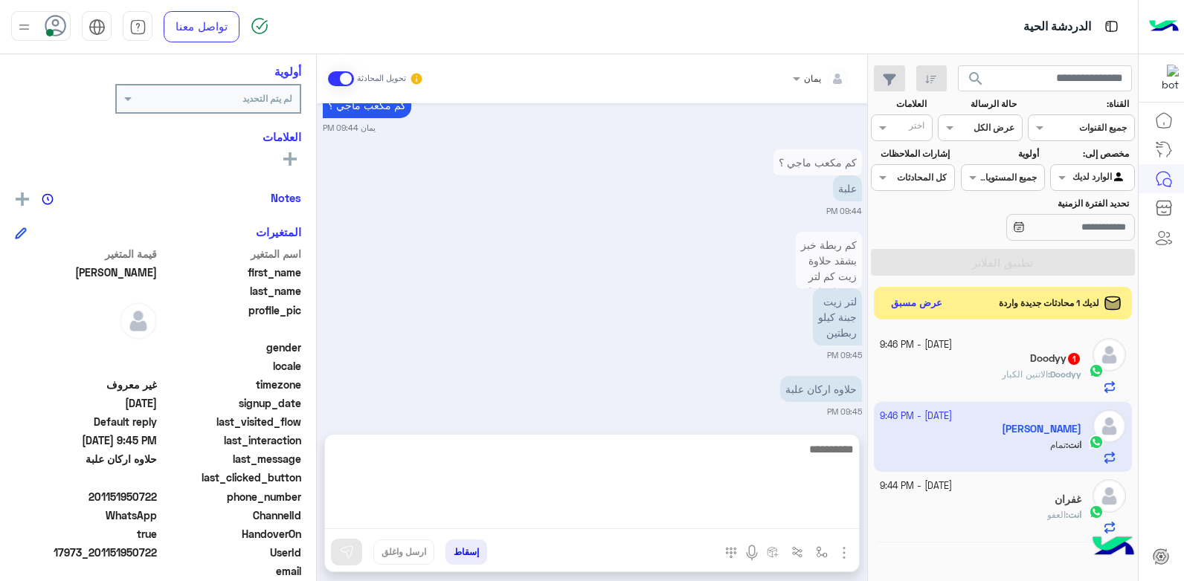
click at [742, 526] on textarea at bounding box center [592, 484] width 534 height 89
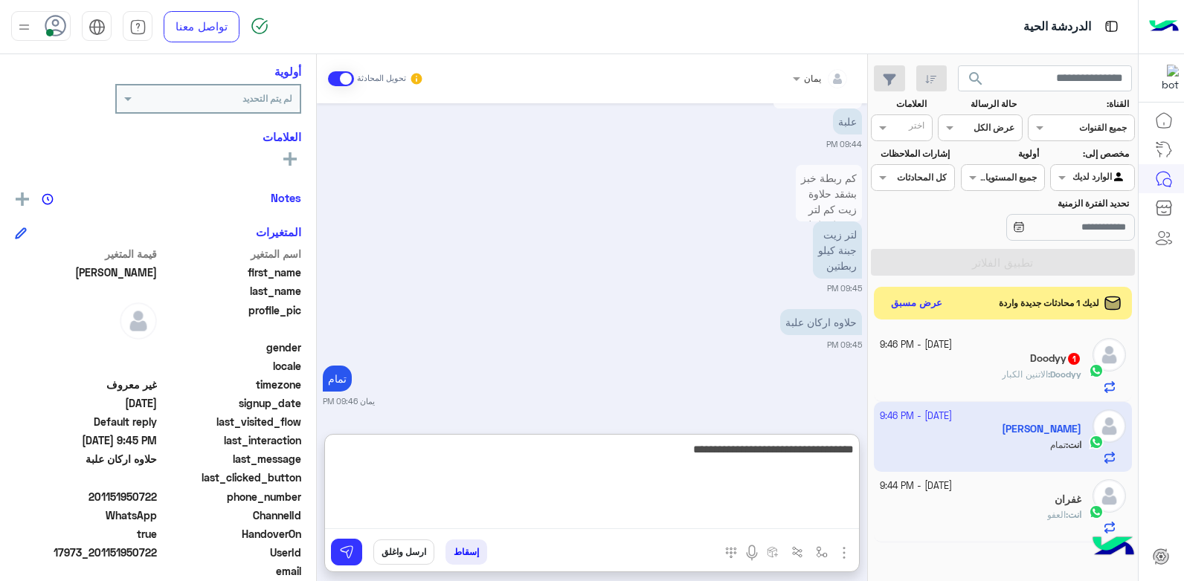
type textarea "**********"
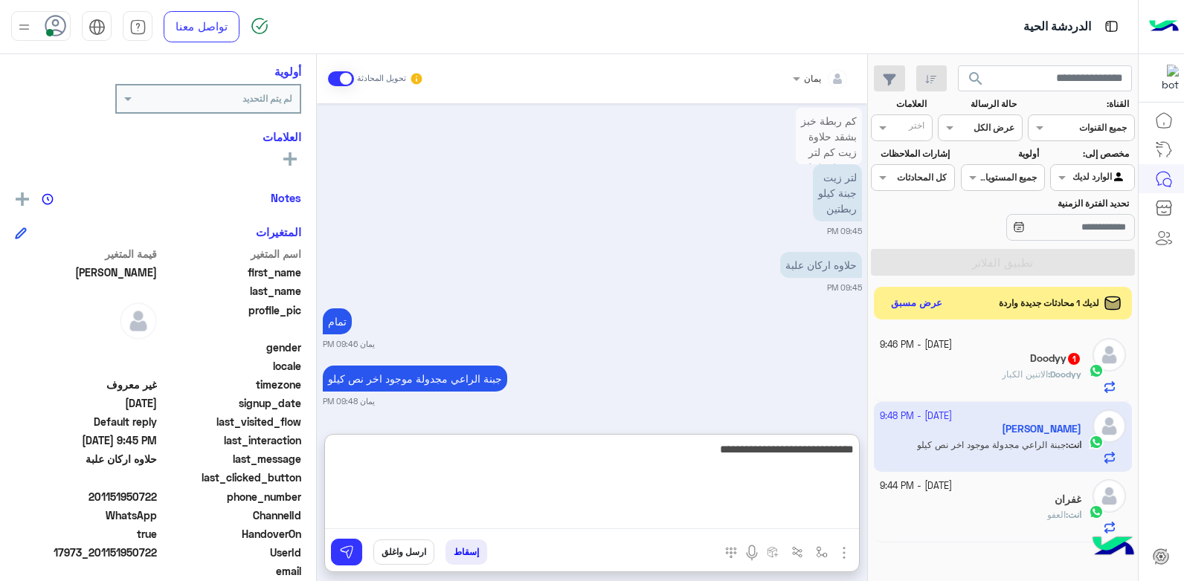
type textarea "**********"
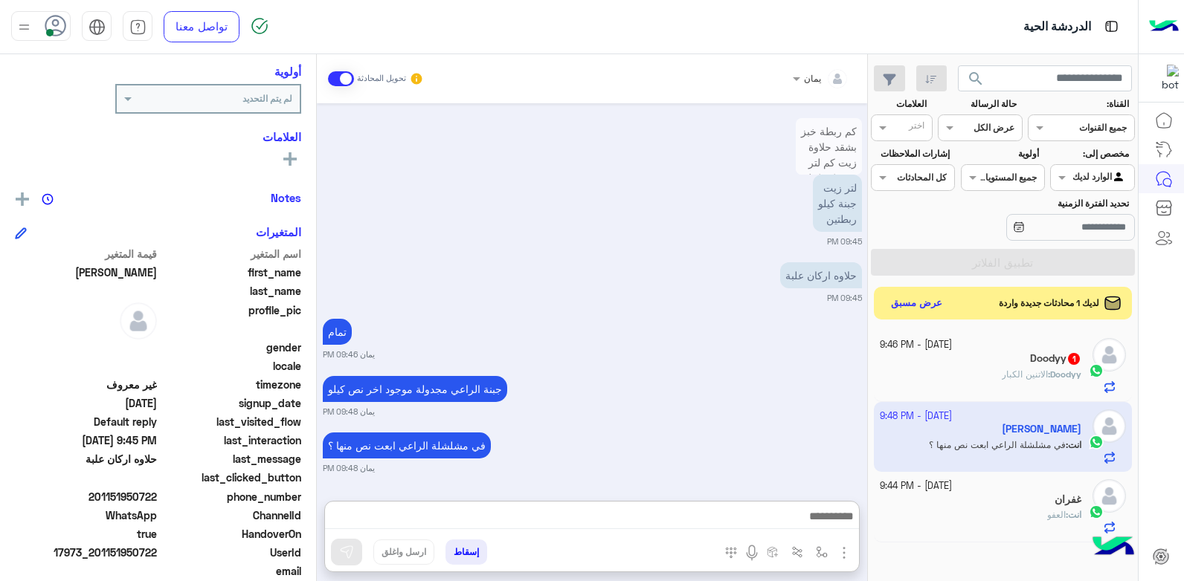
click at [964, 353] on div "Doodyy 1" at bounding box center [981, 360] width 202 height 16
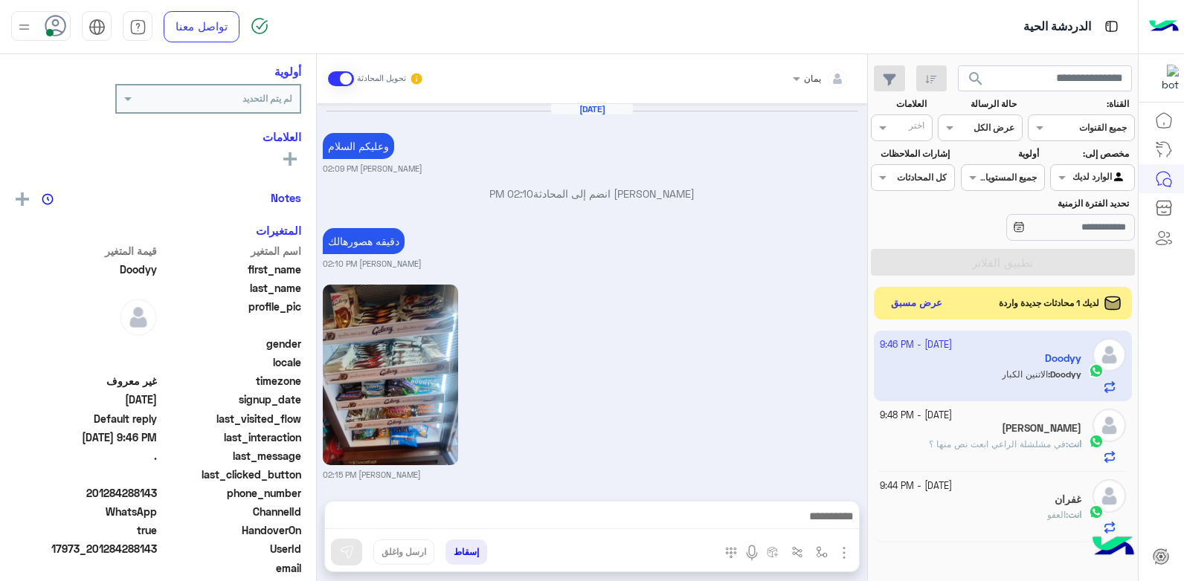
scroll to position [1510, 0]
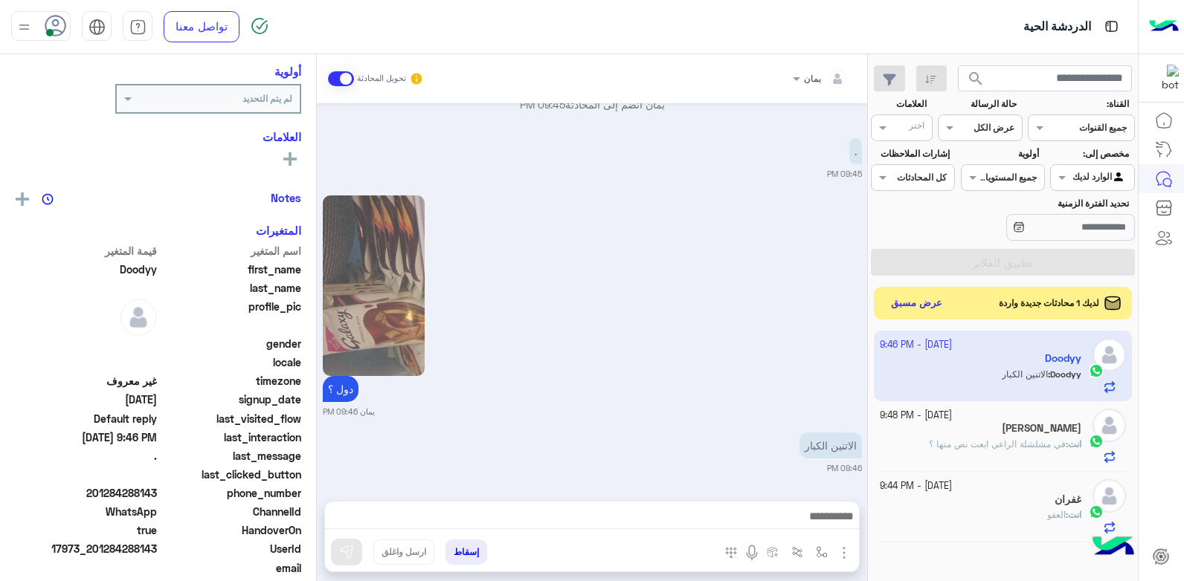
click at [672, 532] on div at bounding box center [592, 520] width 534 height 37
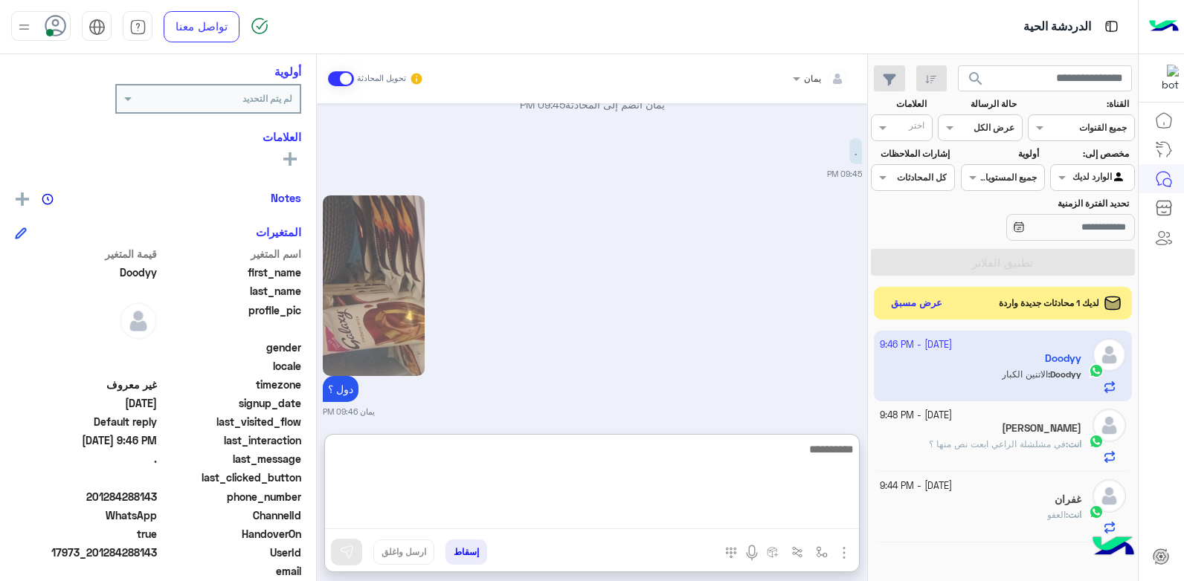
click at [680, 517] on textarea at bounding box center [592, 484] width 534 height 89
type textarea "**********"
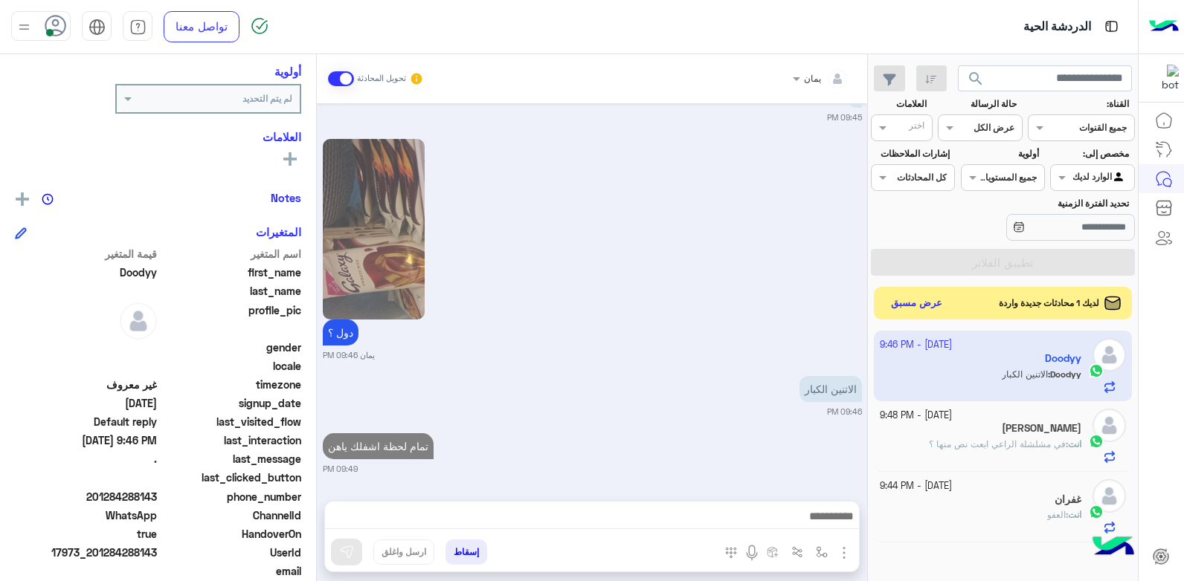
click at [950, 503] on div "غفران" at bounding box center [981, 502] width 202 height 16
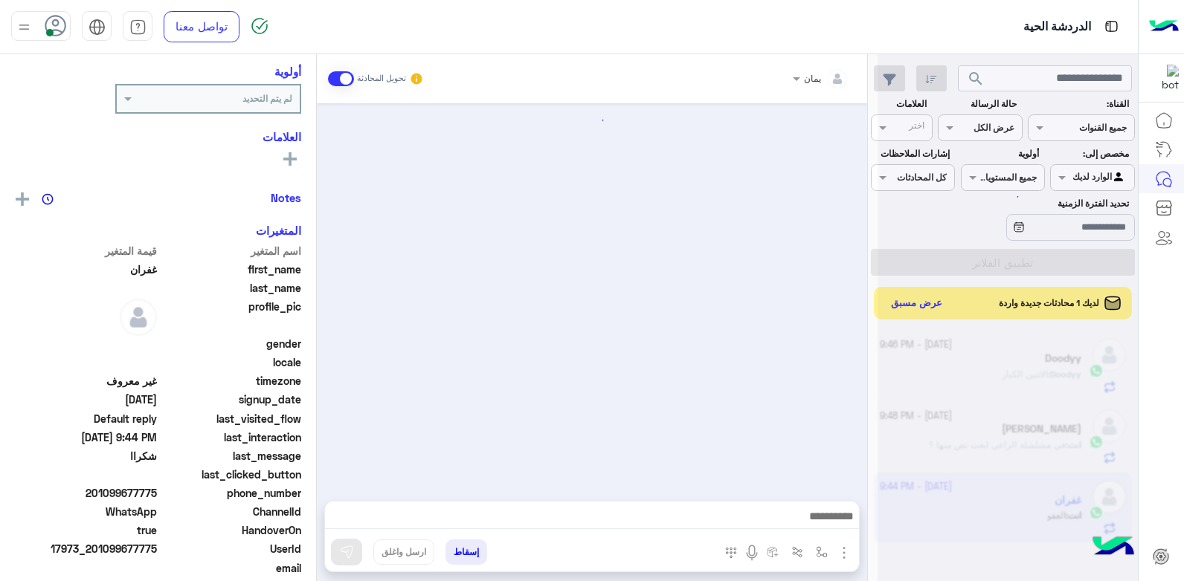
scroll to position [787, 0]
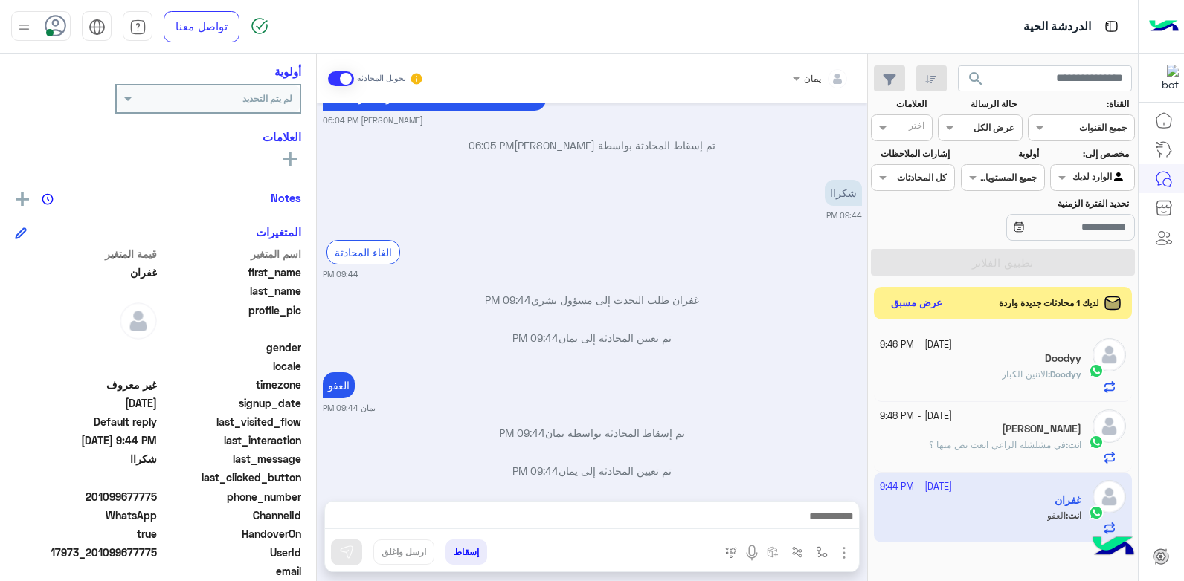
click at [460, 549] on button "إسقاط" at bounding box center [466, 552] width 42 height 25
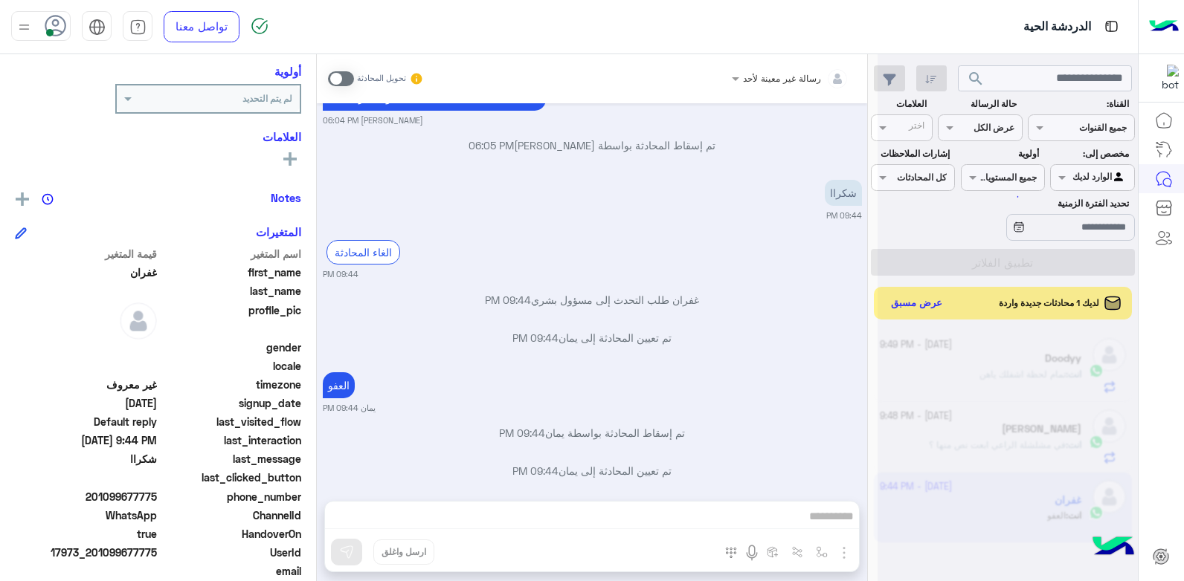
scroll to position [825, 0]
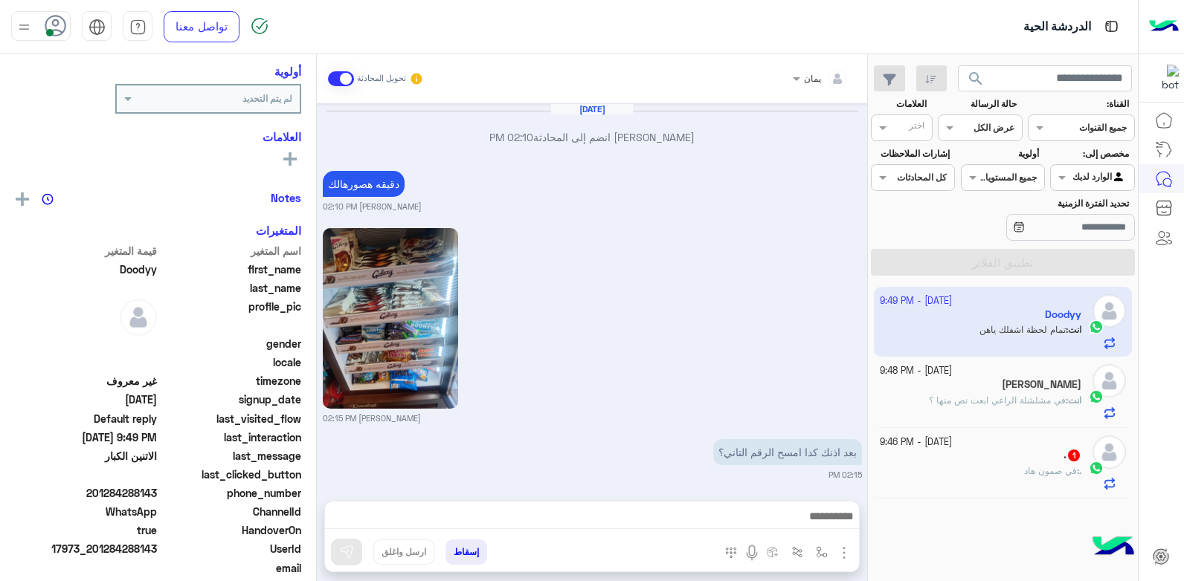
scroll to position [1510, 0]
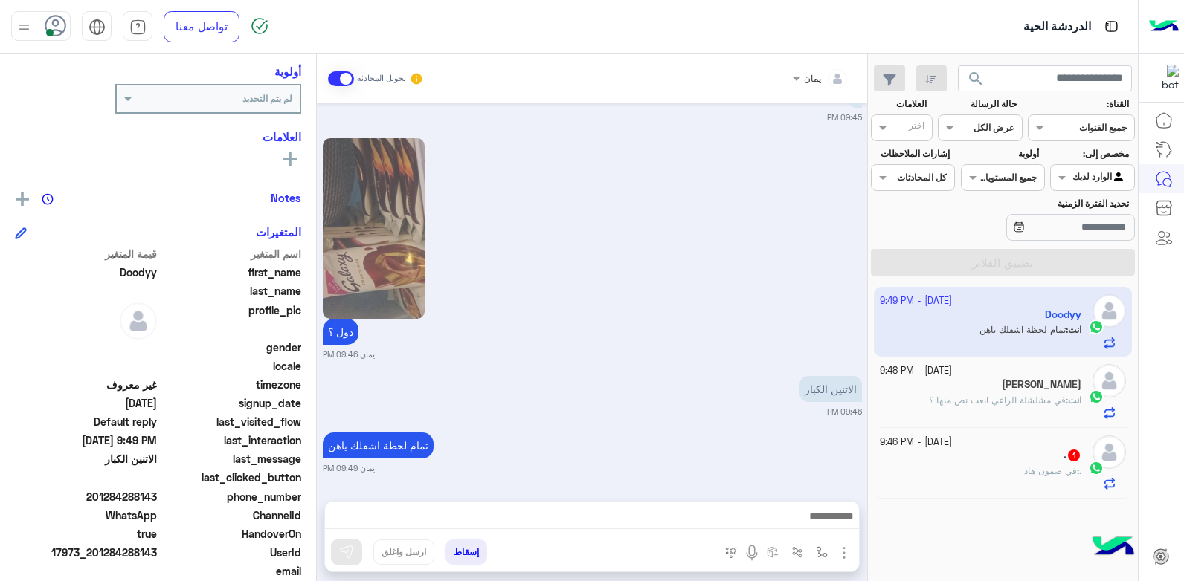
click at [999, 401] on span "في مشلشلة الراعي ابعت نص منها ؟" at bounding box center [997, 400] width 137 height 11
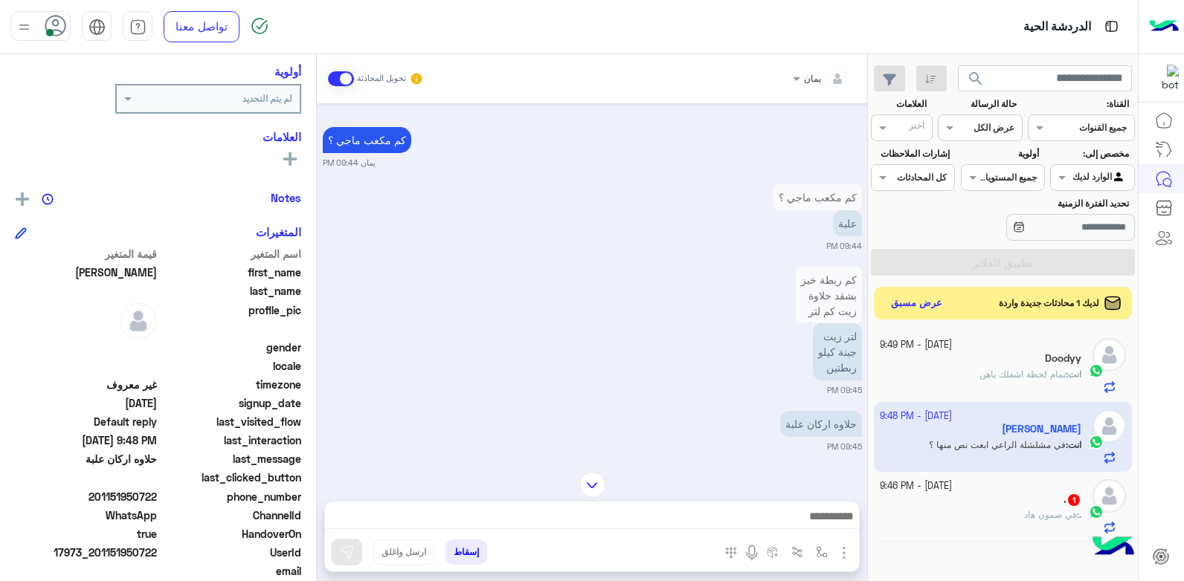
scroll to position [780, 0]
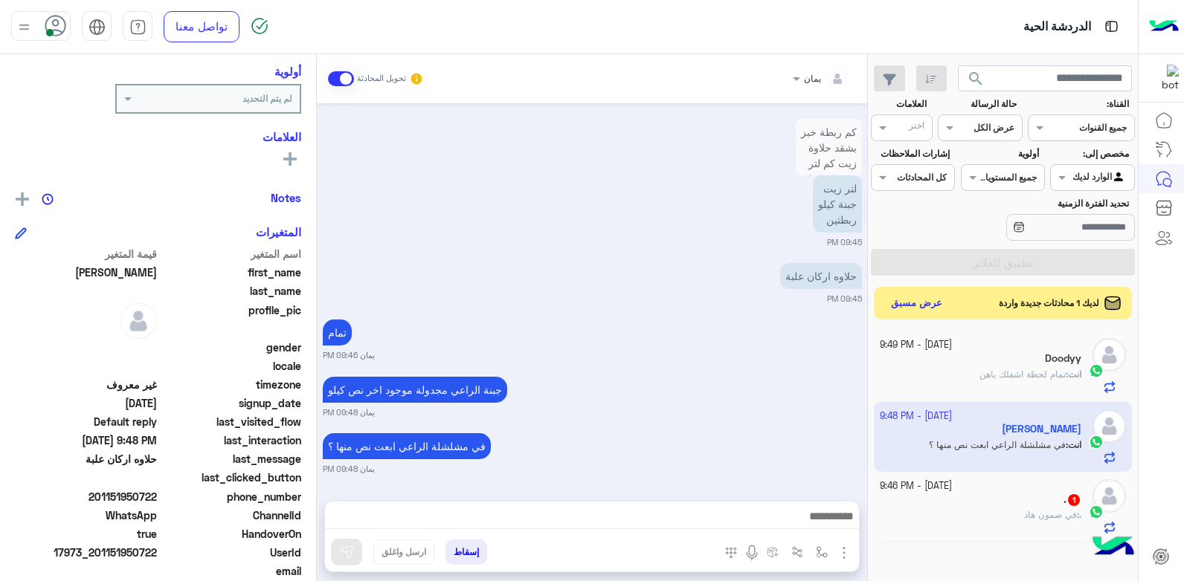
click at [924, 500] on div ". 1" at bounding box center [981, 502] width 202 height 16
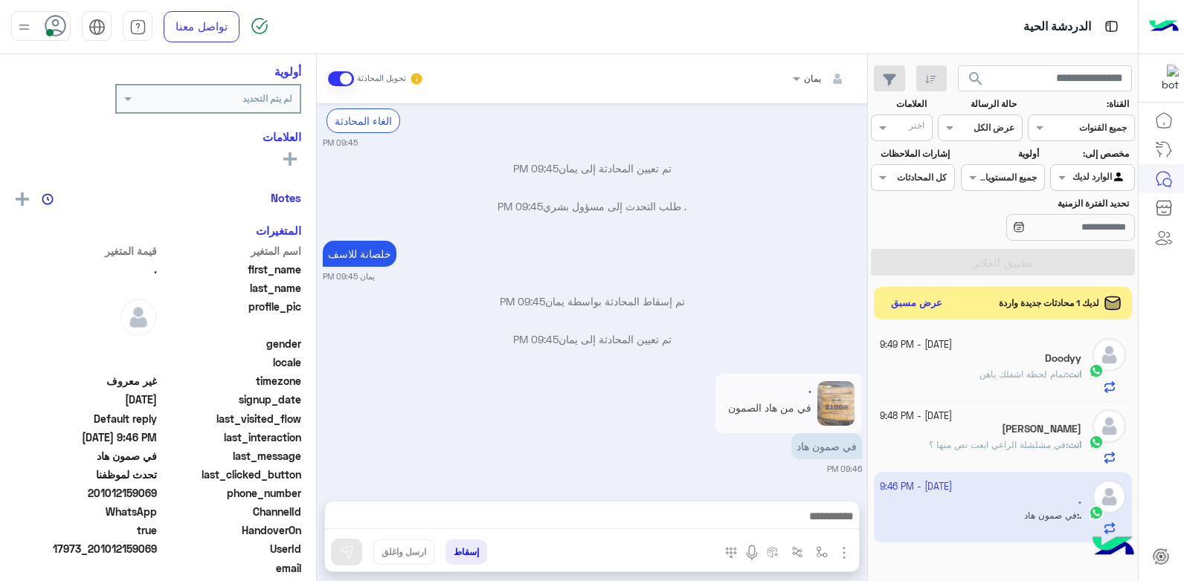
click at [703, 361] on div "[DATE] لو سمحت بدي كالون نسلا 1 ونص جبنة مسنرة وخبز 2 05:40 PM و2 كيس من هي الم…" at bounding box center [592, 294] width 550 height 383
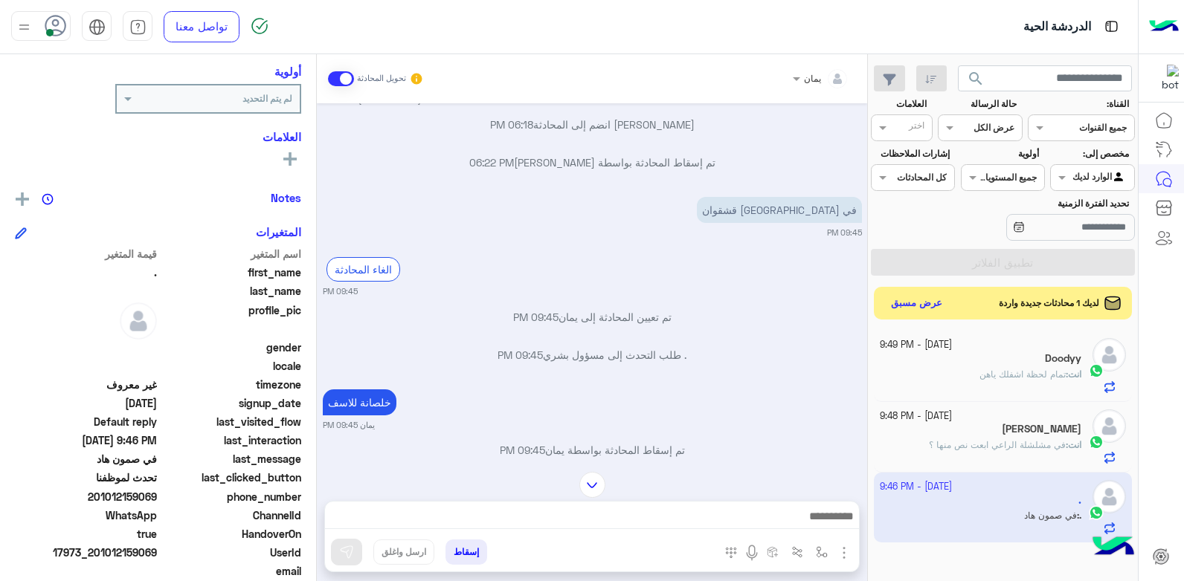
scroll to position [904, 0]
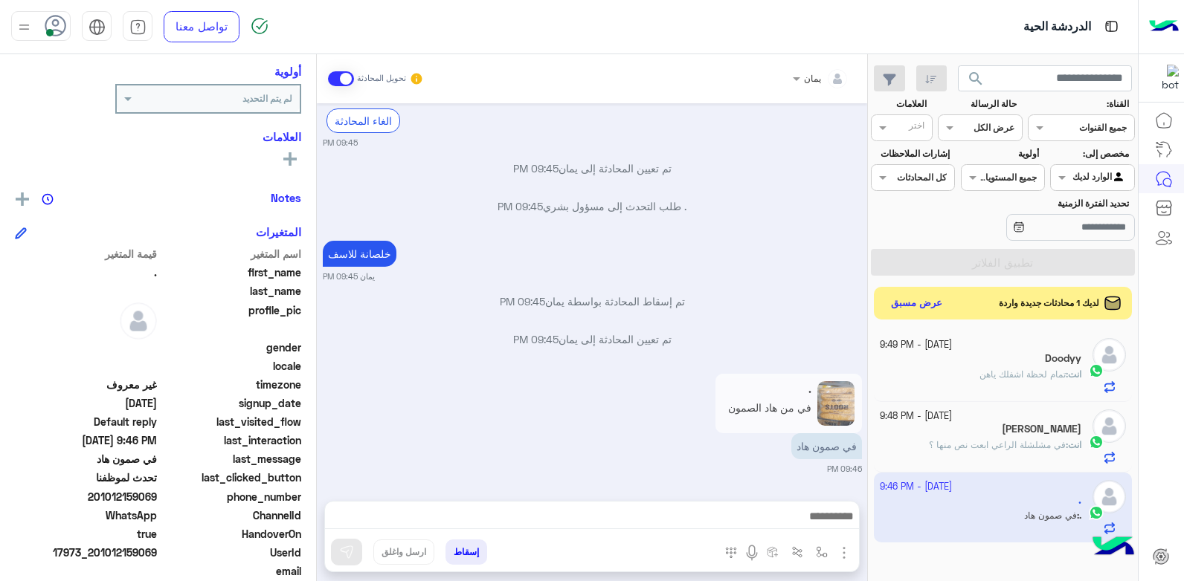
click at [689, 509] on div at bounding box center [592, 520] width 534 height 37
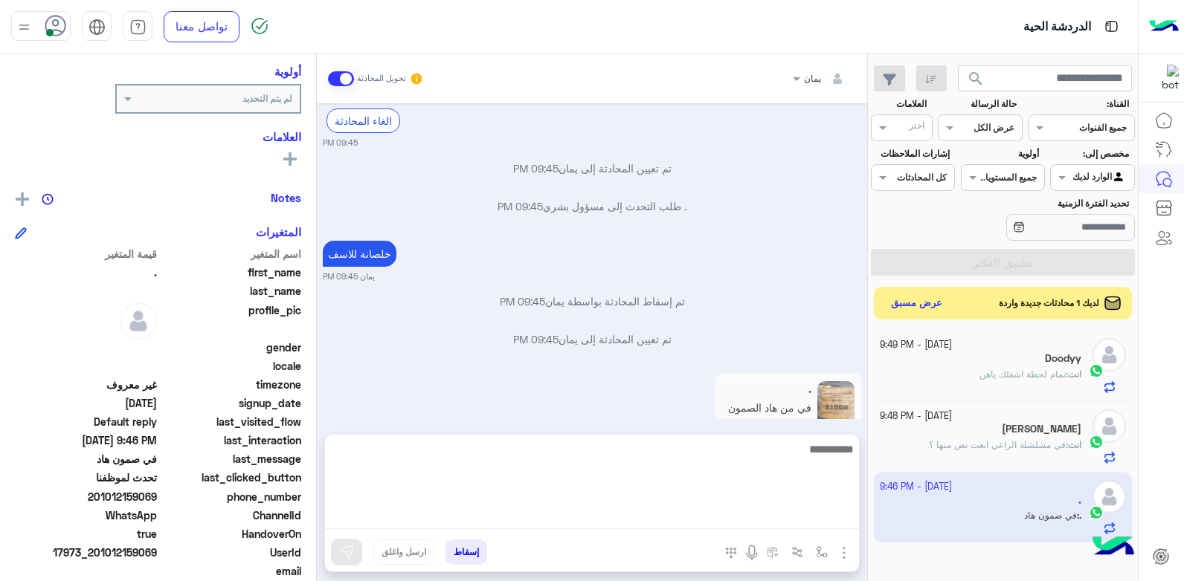
click at [687, 510] on textarea at bounding box center [592, 484] width 534 height 89
type textarea "*****"
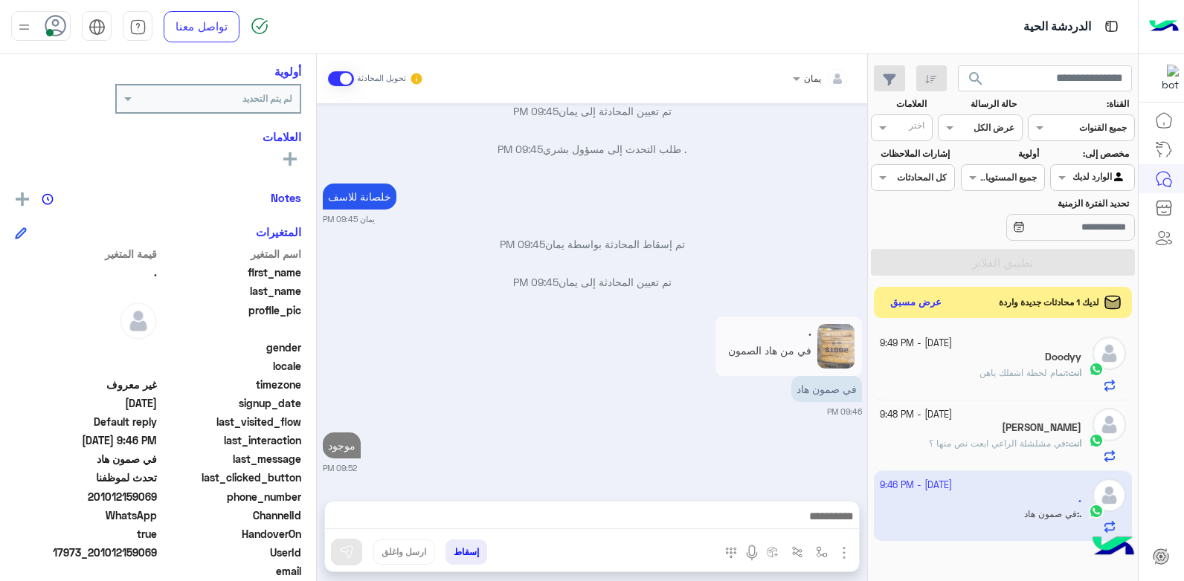
click at [918, 307] on button "عرض مسبق" at bounding box center [916, 303] width 62 height 20
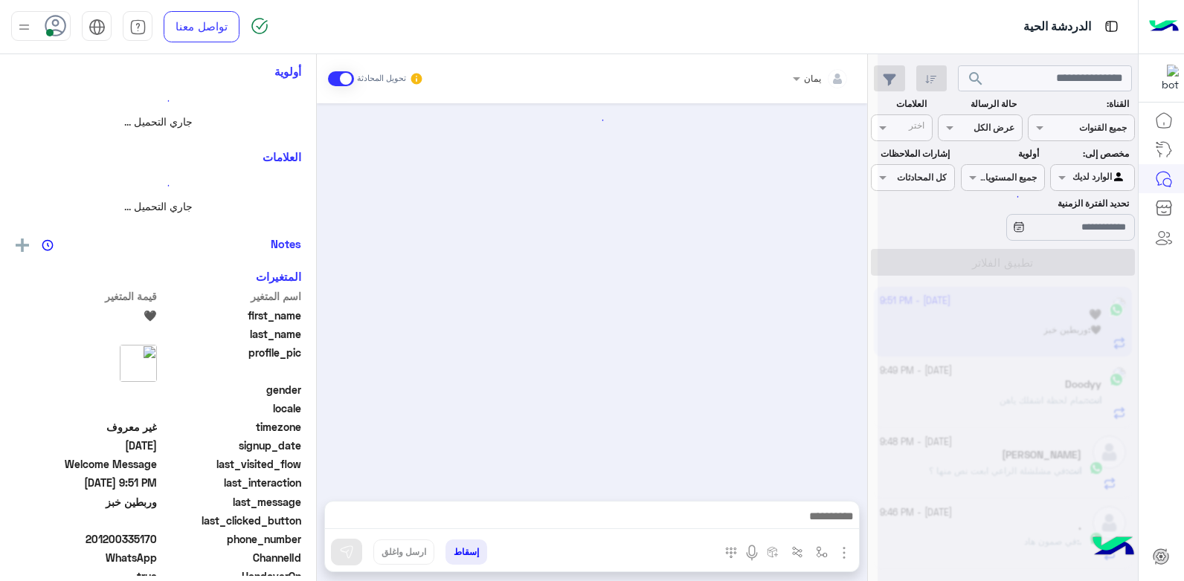
scroll to position [196, 0]
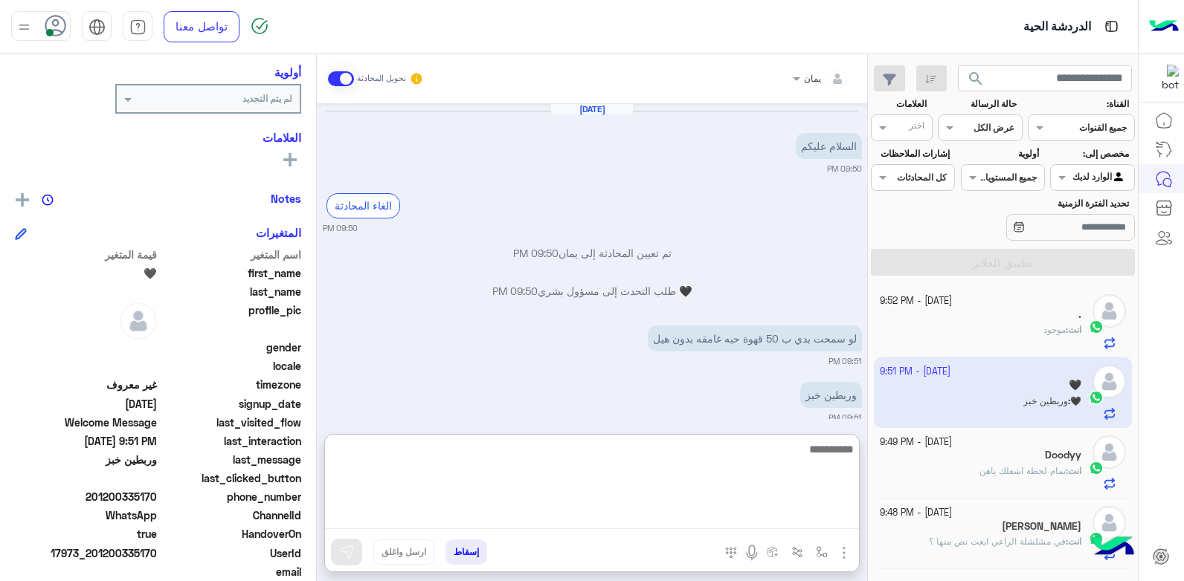
click at [653, 524] on textarea at bounding box center [592, 484] width 534 height 89
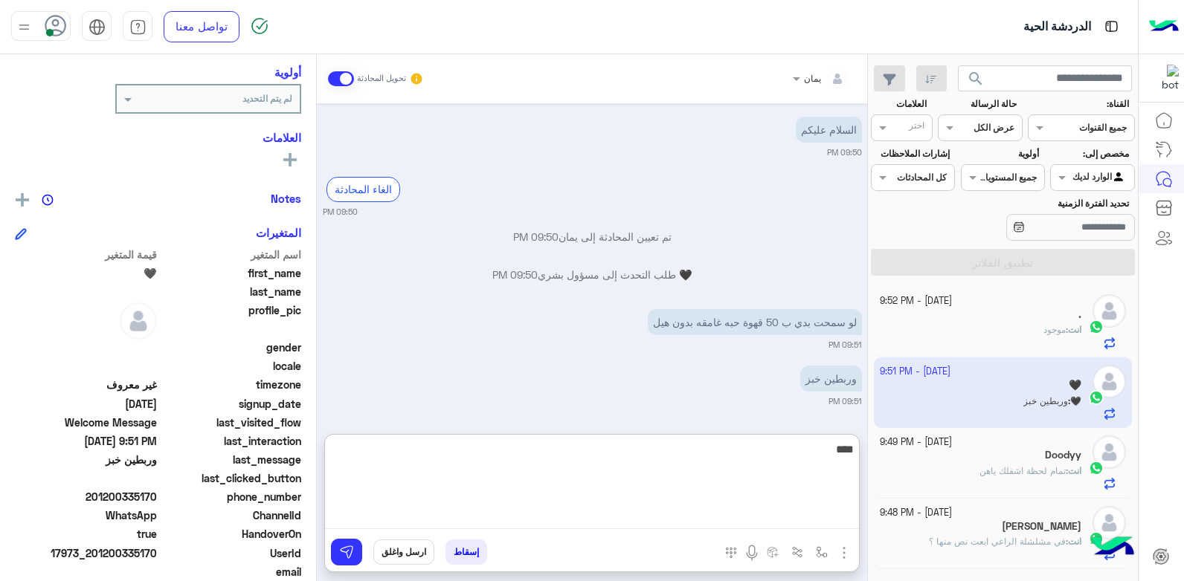
type textarea "*****"
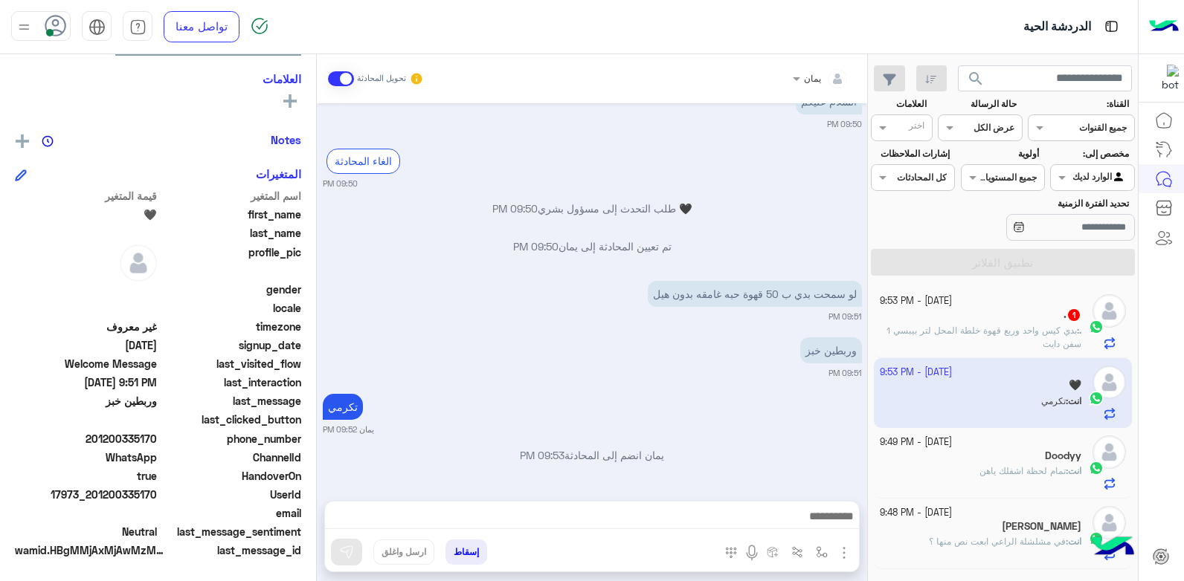
scroll to position [60, 0]
drag, startPoint x: 158, startPoint y: 493, endPoint x: 96, endPoint y: 504, distance: 62.7
click at [96, 504] on div "UserId 17973_201200335170" at bounding box center [158, 496] width 286 height 19
drag, startPoint x: 96, startPoint y: 504, endPoint x: 103, endPoint y: 495, distance: 11.2
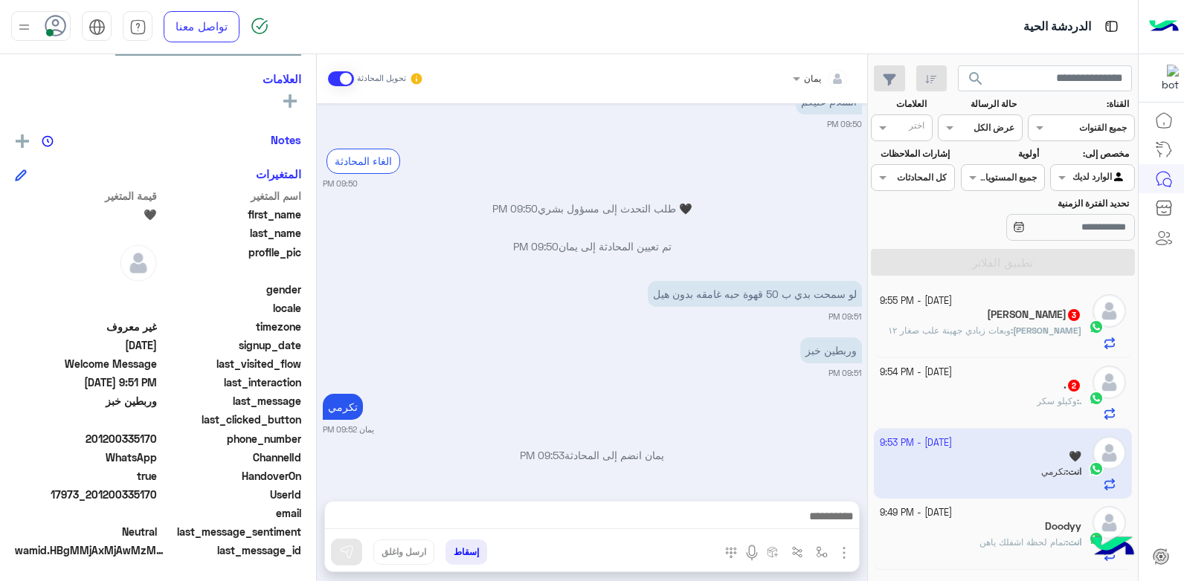
click at [467, 552] on button "إسقاط" at bounding box center [466, 552] width 42 height 25
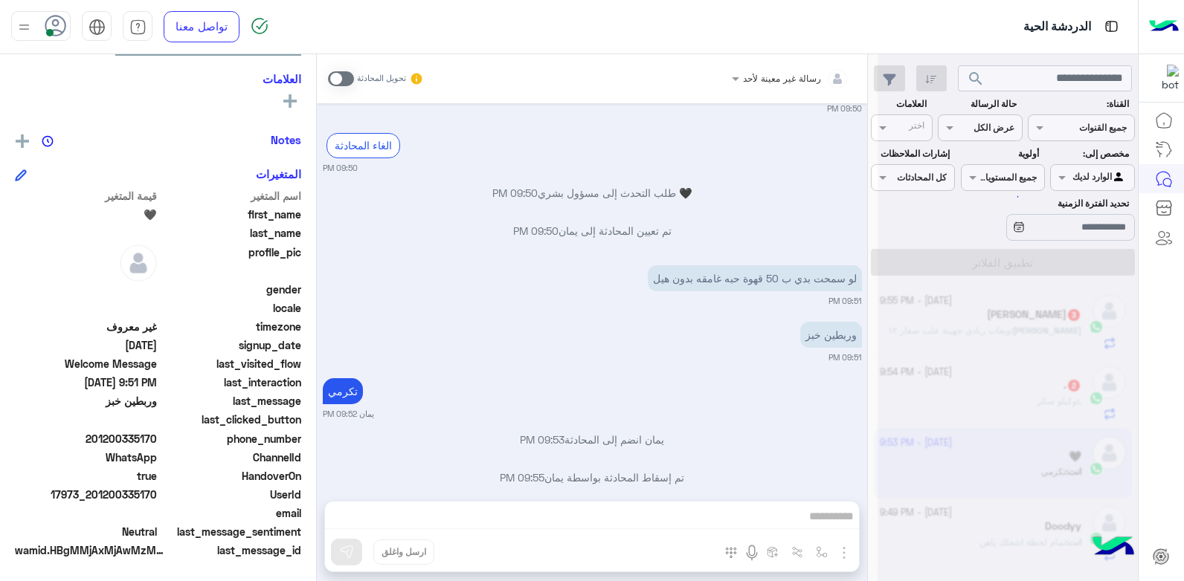
scroll to position [98, 0]
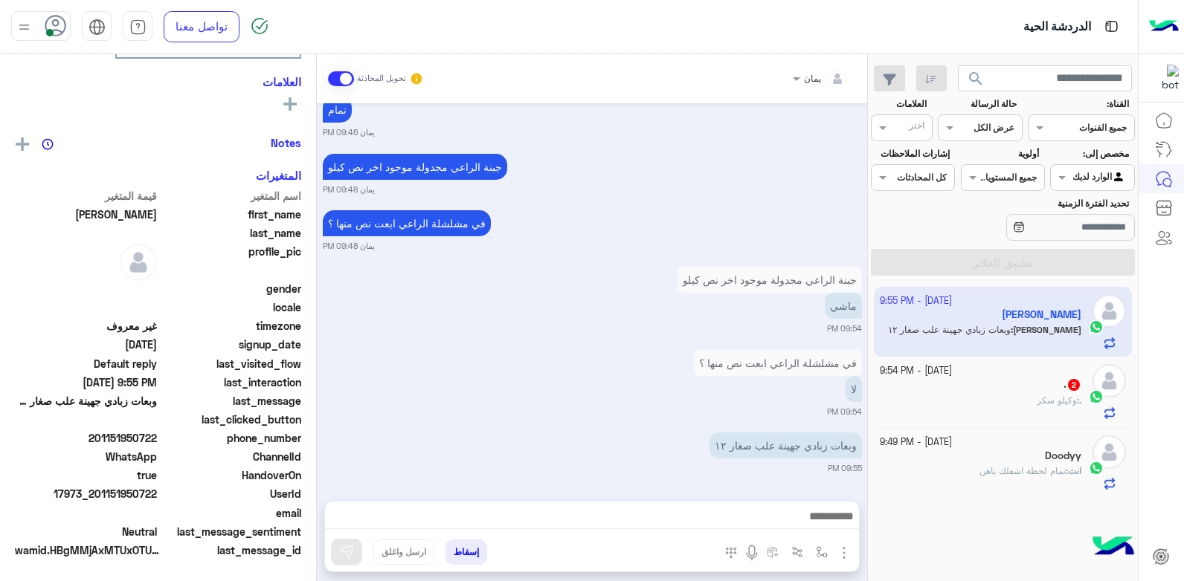
scroll to position [282, 0]
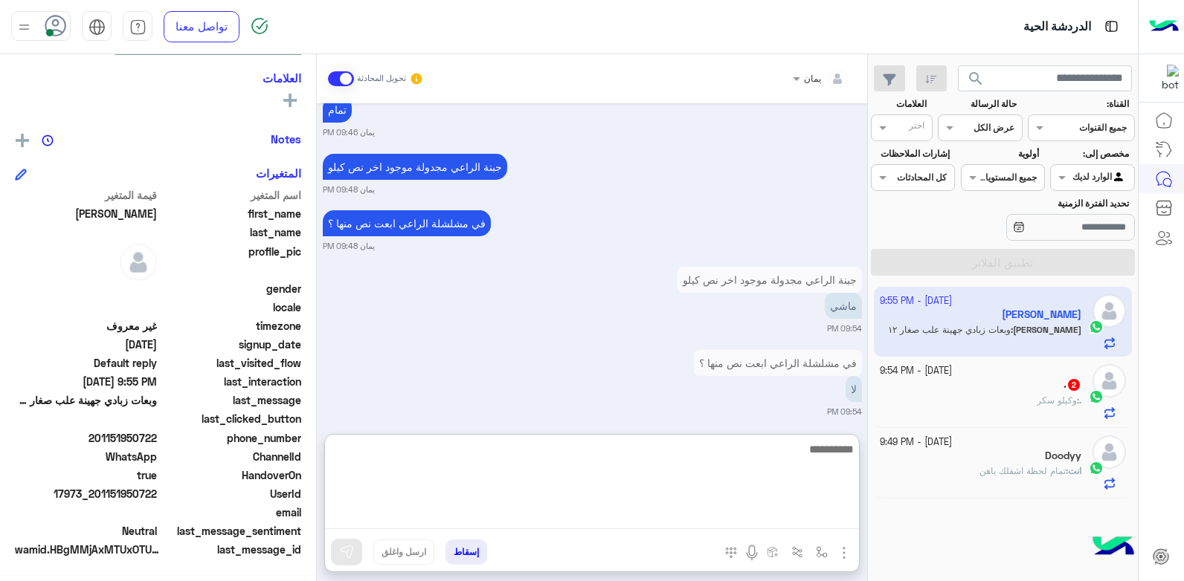
click at [743, 519] on textarea at bounding box center [592, 484] width 534 height 89
type textarea "****"
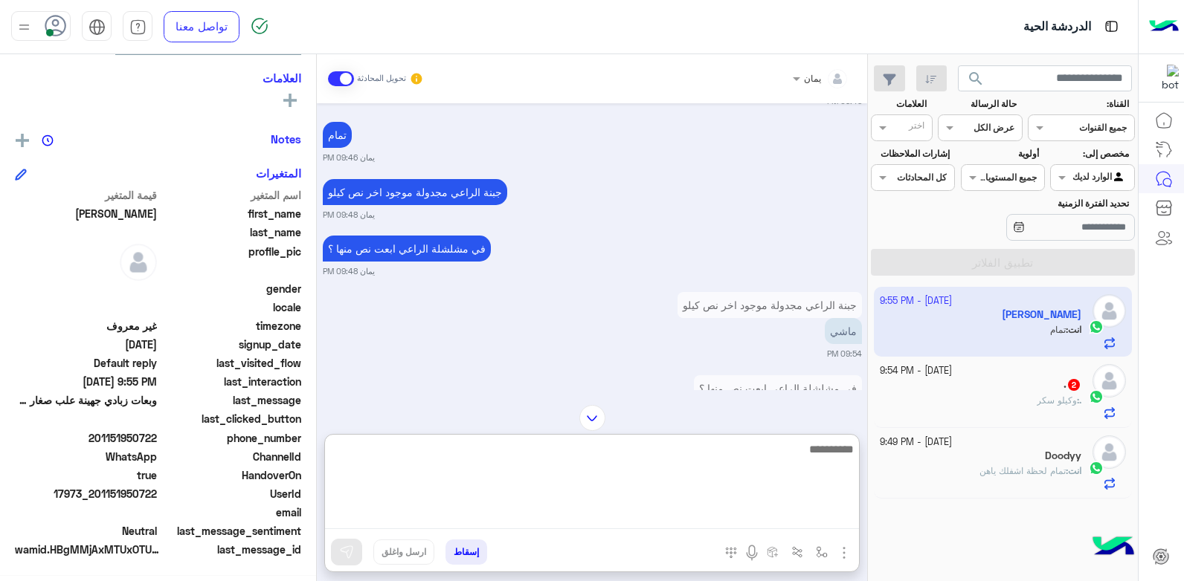
scroll to position [1127, 0]
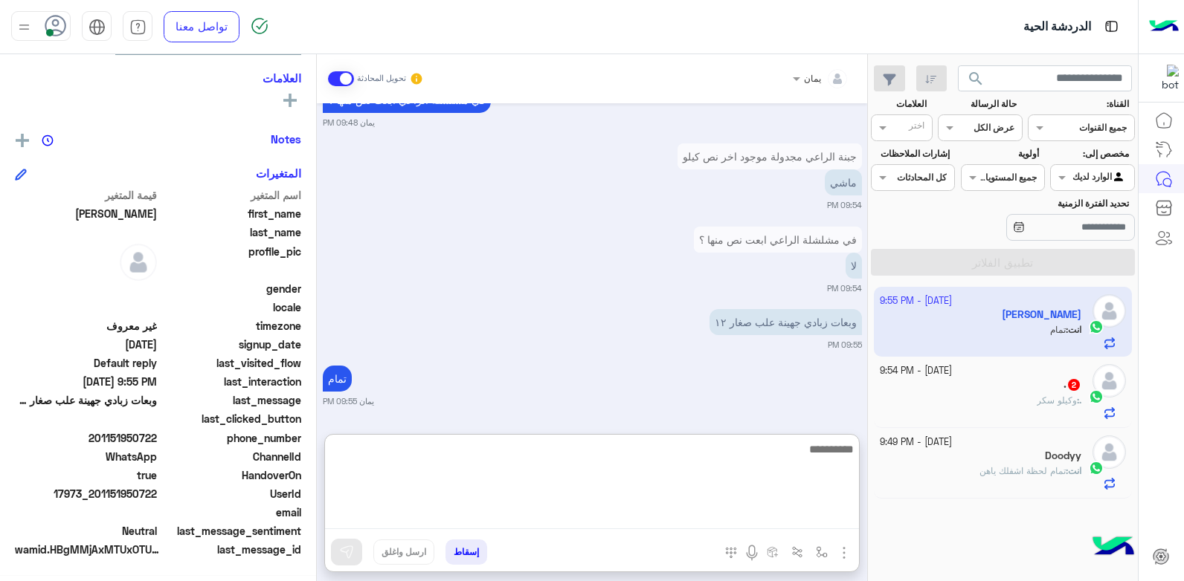
click at [729, 455] on textarea at bounding box center [592, 484] width 534 height 89
type textarea "**********"
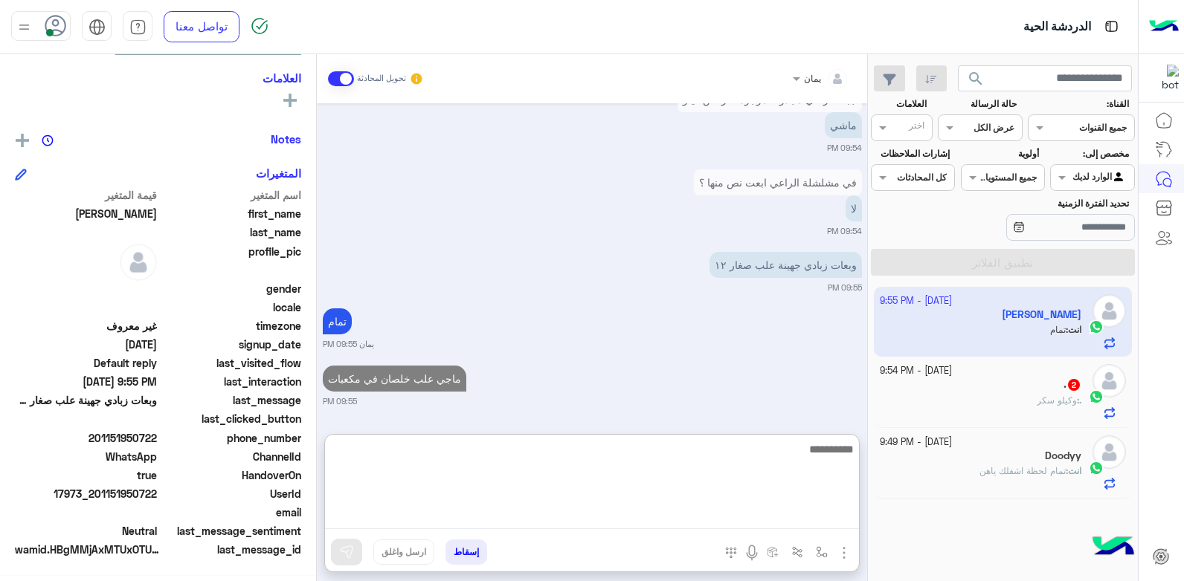
type textarea "*"
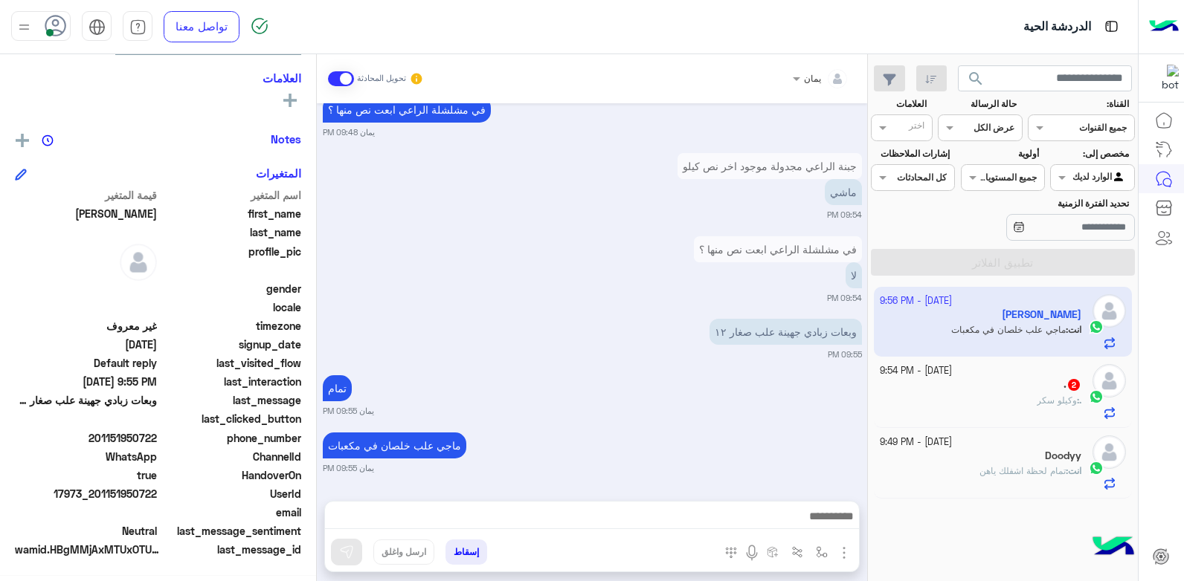
click at [967, 401] on div ". : وكيلو سكر" at bounding box center [981, 407] width 202 height 26
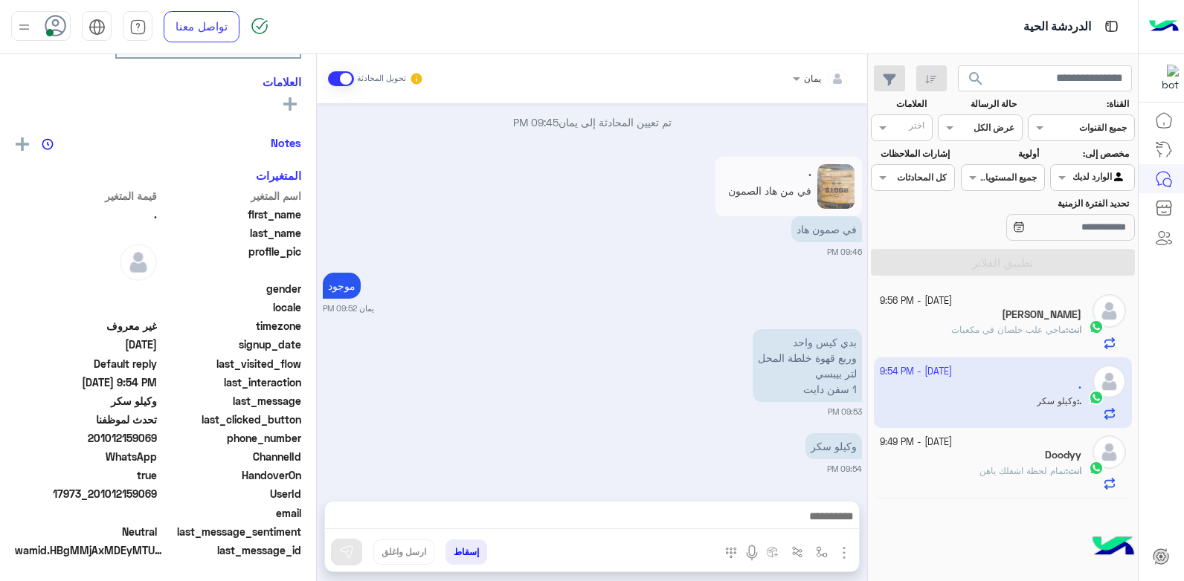
scroll to position [282, 0]
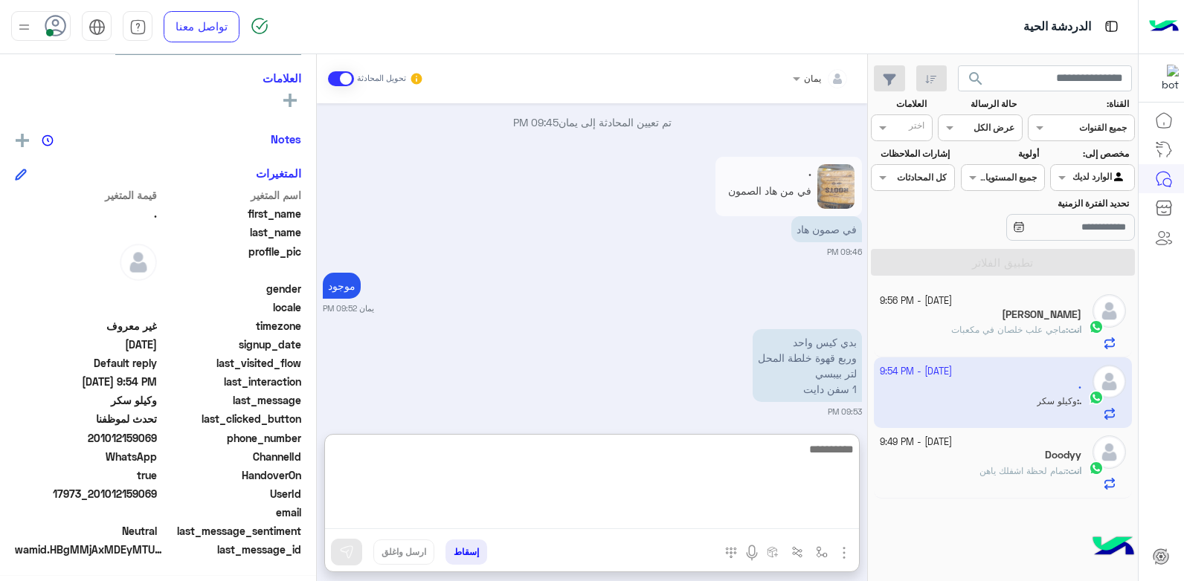
click at [723, 516] on textarea at bounding box center [592, 484] width 534 height 89
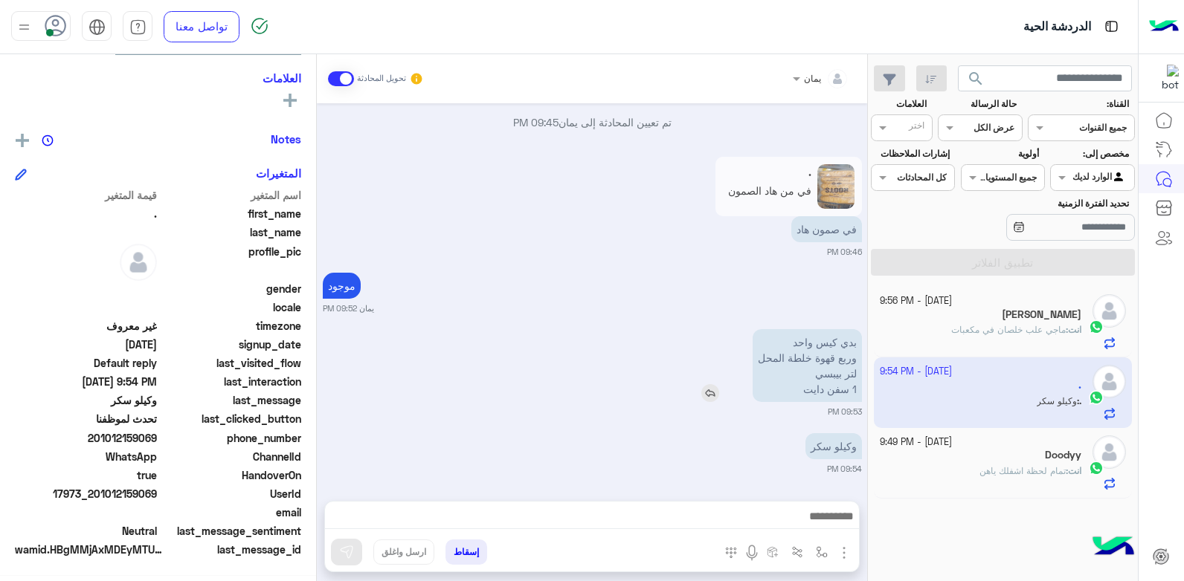
click at [704, 384] on img at bounding box center [710, 393] width 18 height 18
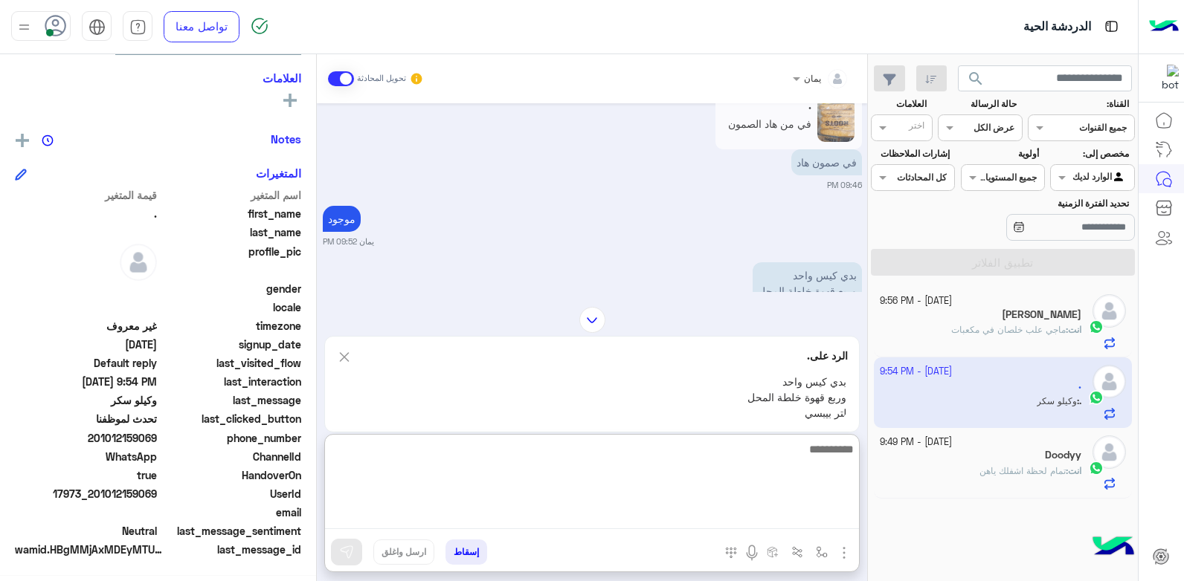
click at [709, 515] on textarea at bounding box center [592, 484] width 534 height 89
type textarea "**********"
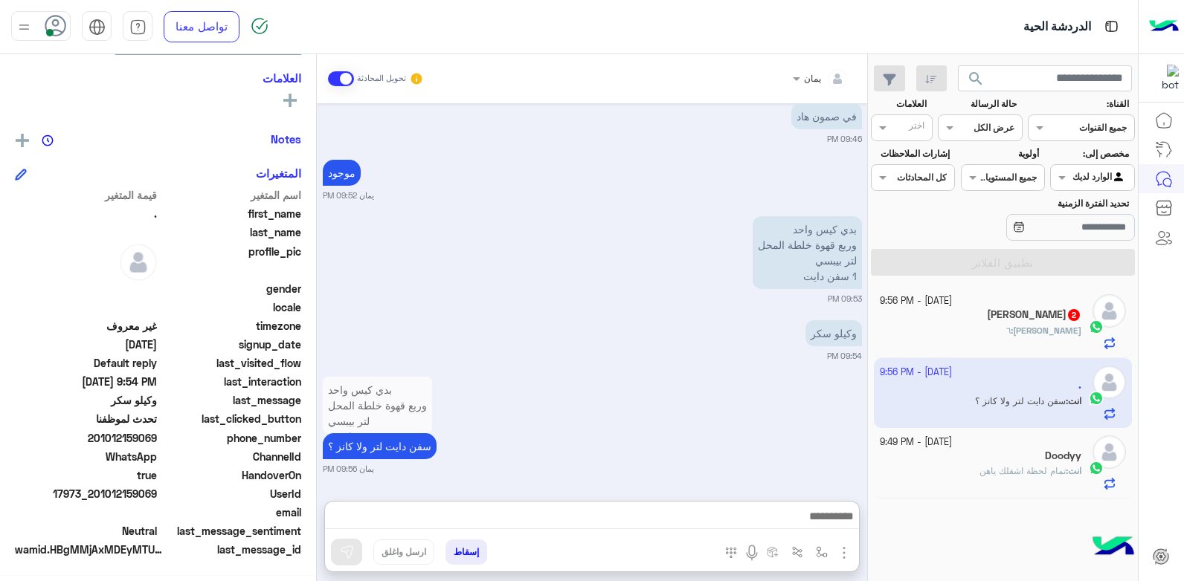
click at [928, 303] on small "[DATE] - 9:56 PM" at bounding box center [916, 301] width 72 height 14
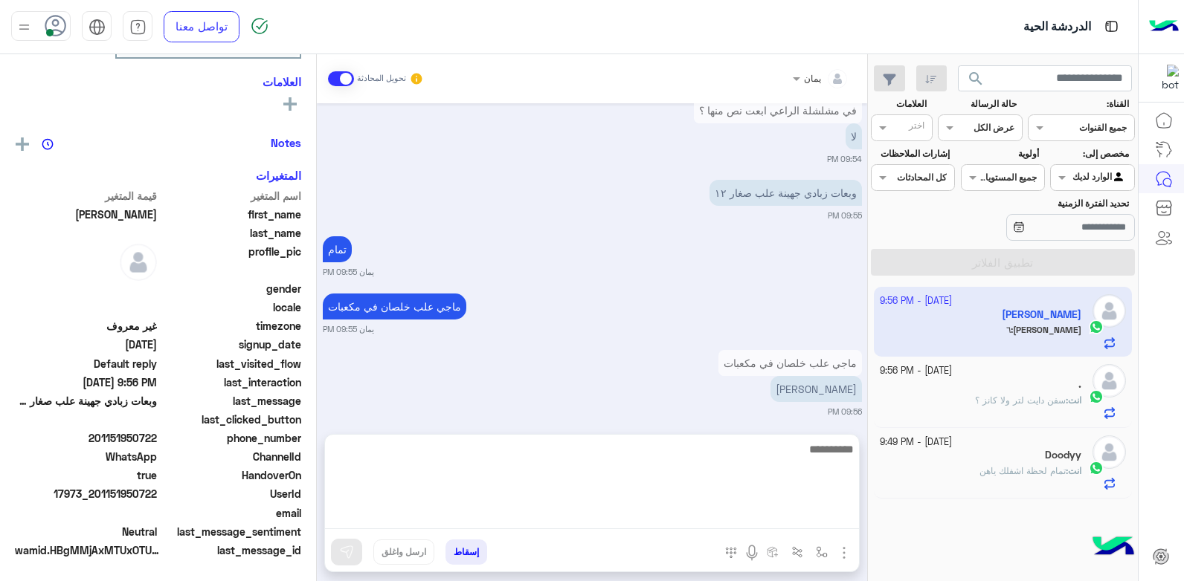
scroll to position [282, 0]
click at [682, 511] on textarea at bounding box center [592, 484] width 534 height 89
type textarea "****"
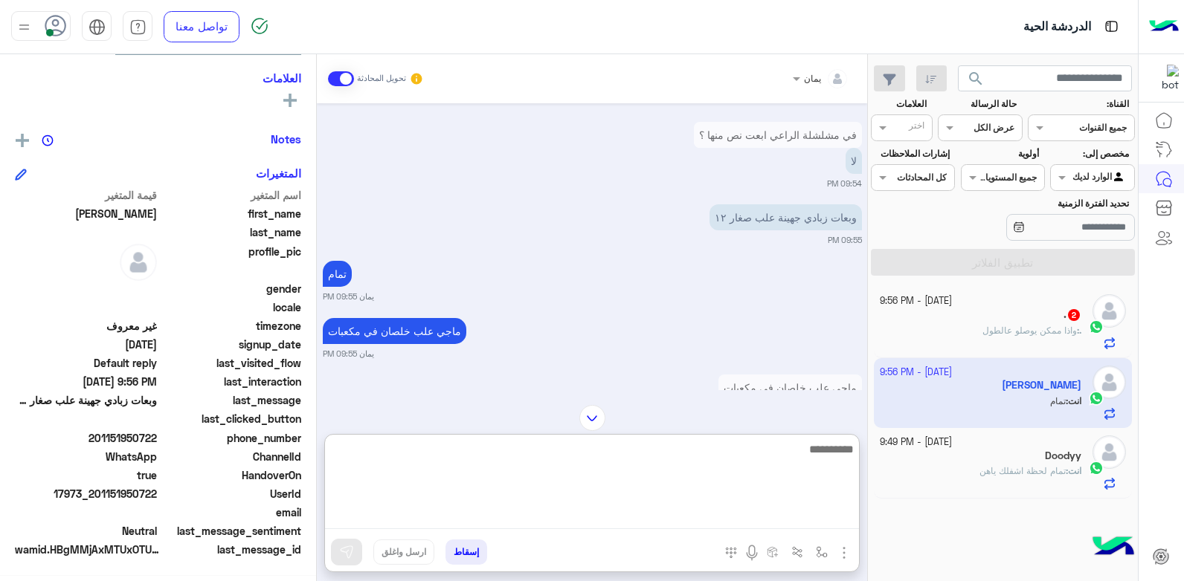
scroll to position [925, 0]
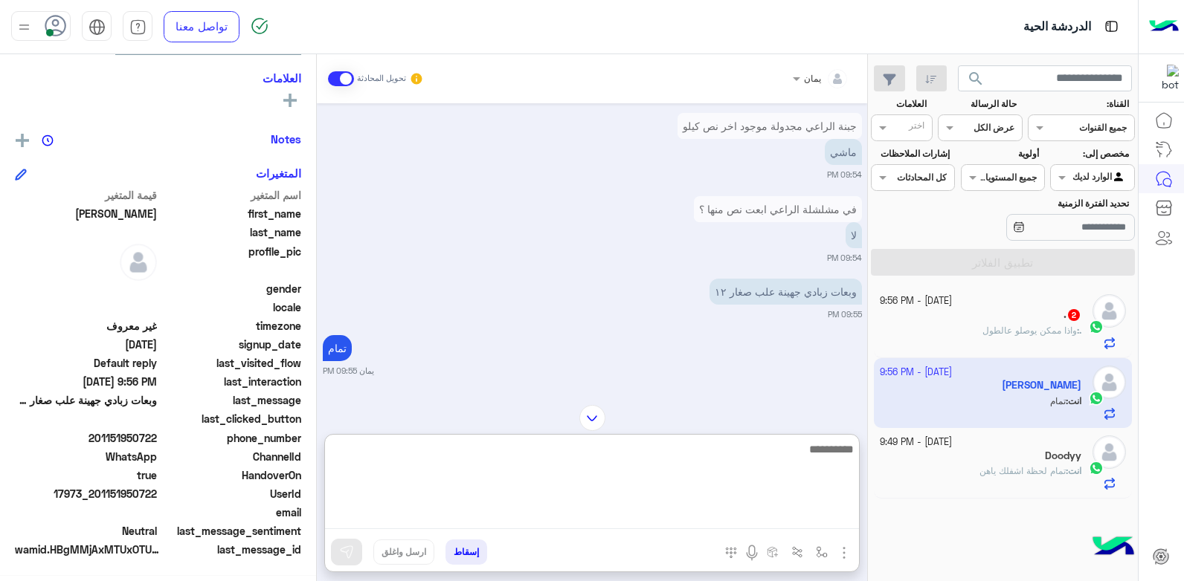
click at [709, 459] on textarea at bounding box center [592, 484] width 534 height 89
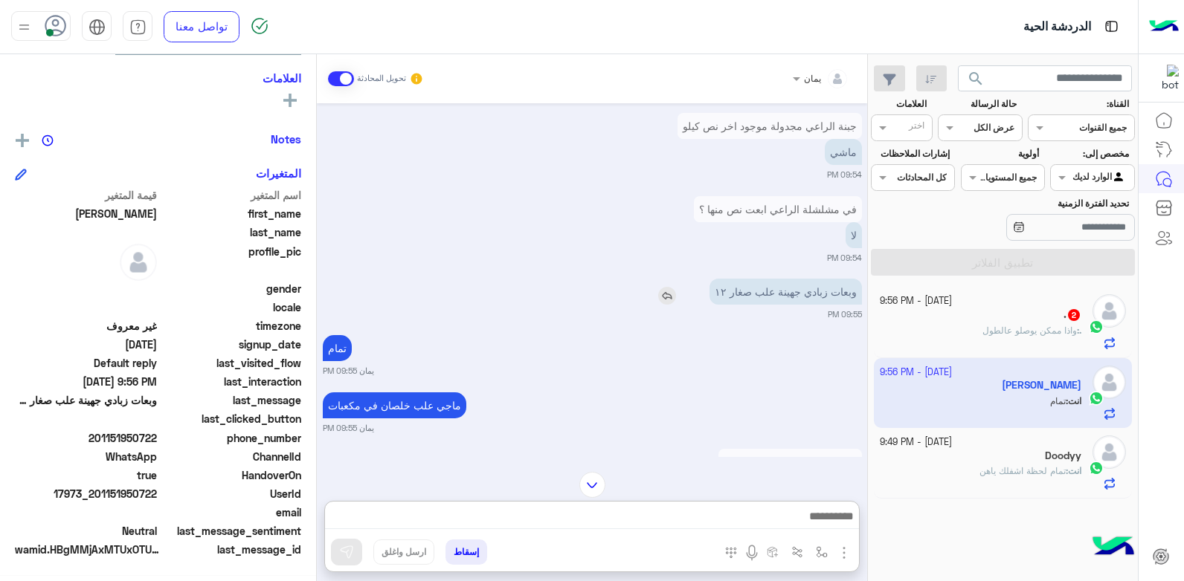
click at [658, 294] on div "وبعات زبادي جهينة علب صغار ١٢" at bounding box center [743, 292] width 237 height 26
click at [668, 294] on img at bounding box center [667, 296] width 18 height 18
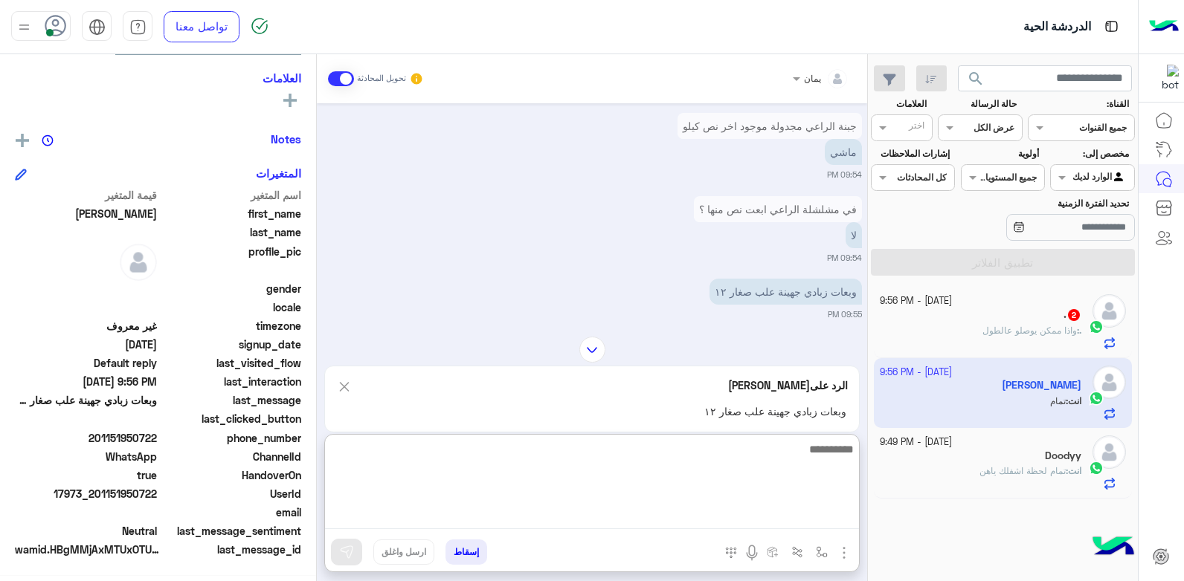
drag, startPoint x: 660, startPoint y: 510, endPoint x: 660, endPoint y: 519, distance: 8.9
click at [660, 519] on textarea at bounding box center [592, 484] width 534 height 89
type textarea "**********"
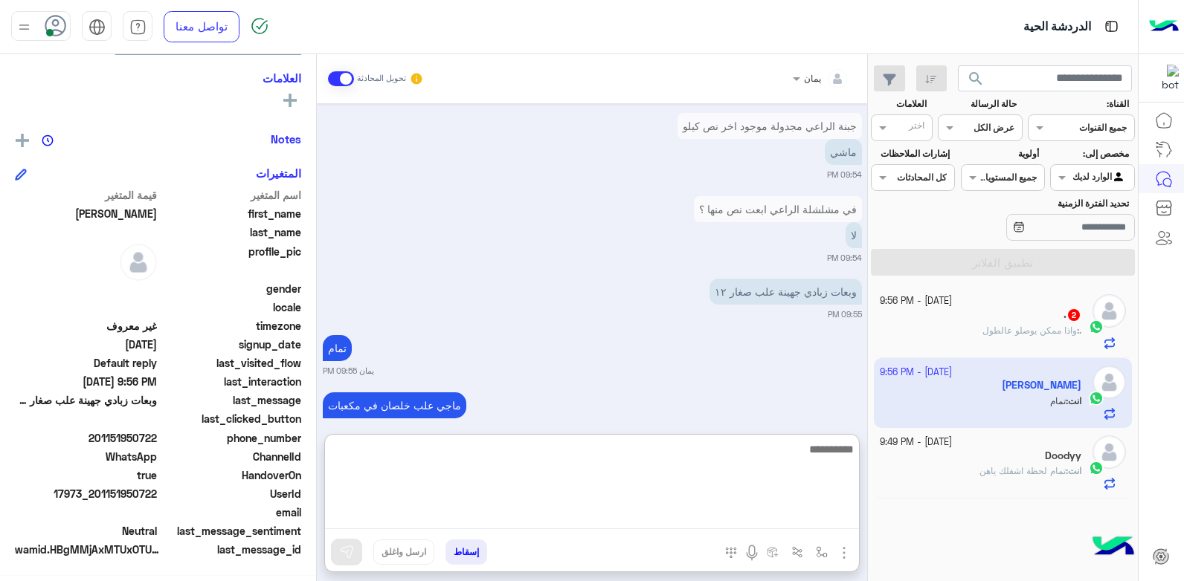
scroll to position [1231, 0]
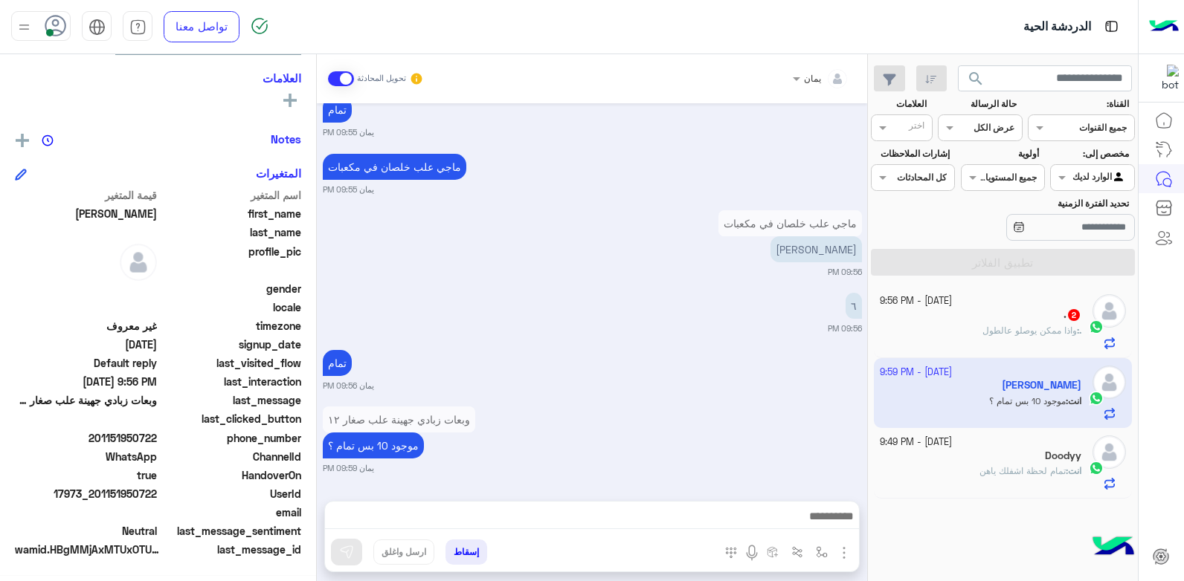
click at [930, 337] on div ". : واذا ممكن يوصلو عالطول" at bounding box center [981, 337] width 202 height 26
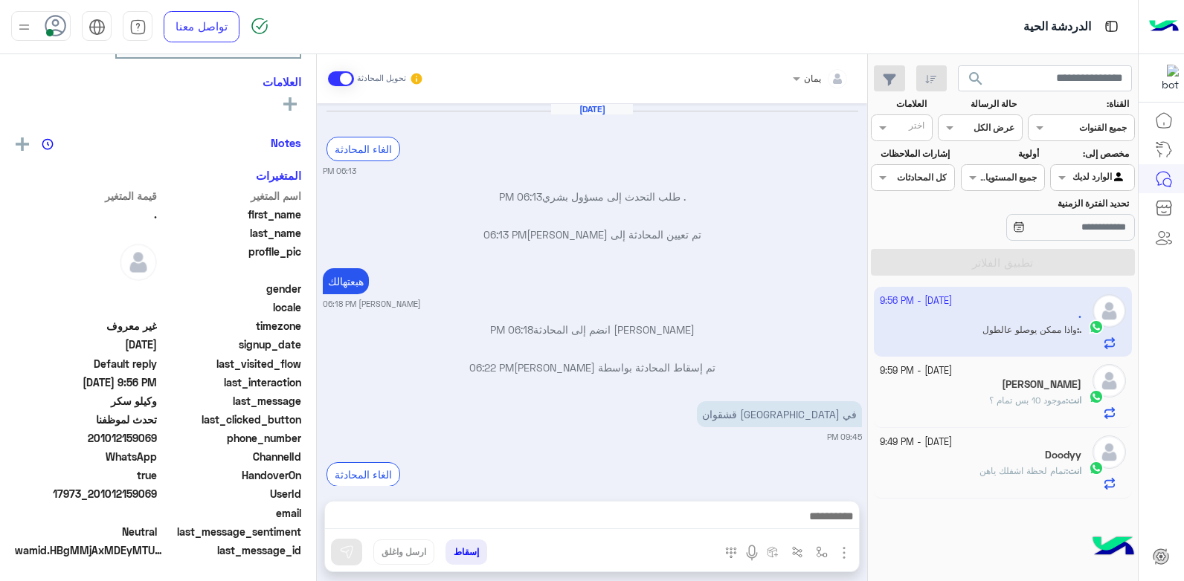
scroll to position [798, 0]
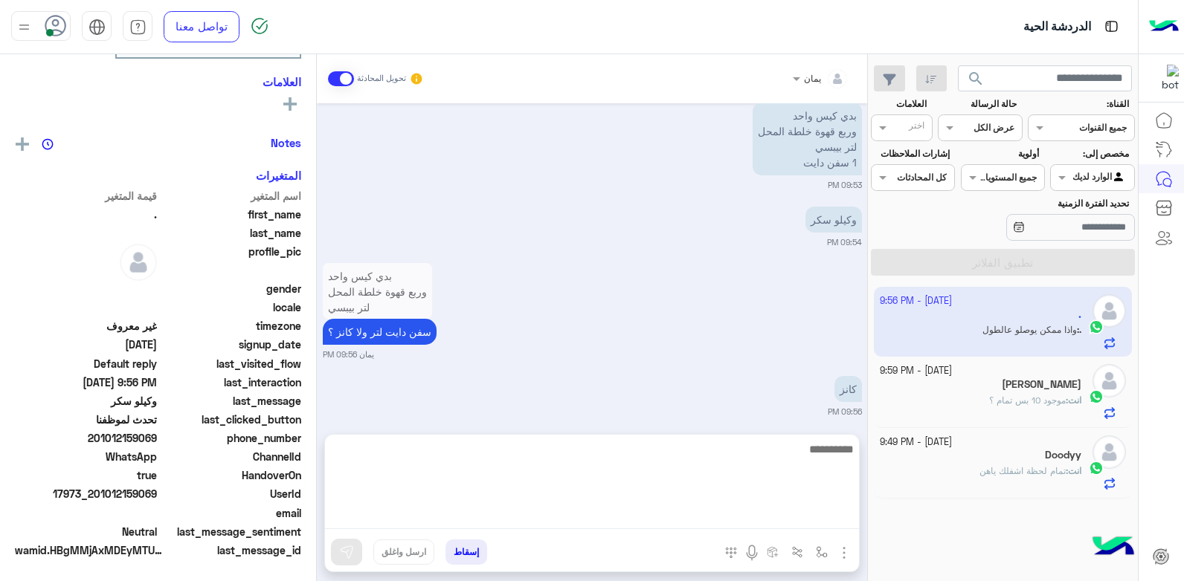
click at [729, 515] on textarea at bounding box center [592, 484] width 534 height 89
type textarea "*****"
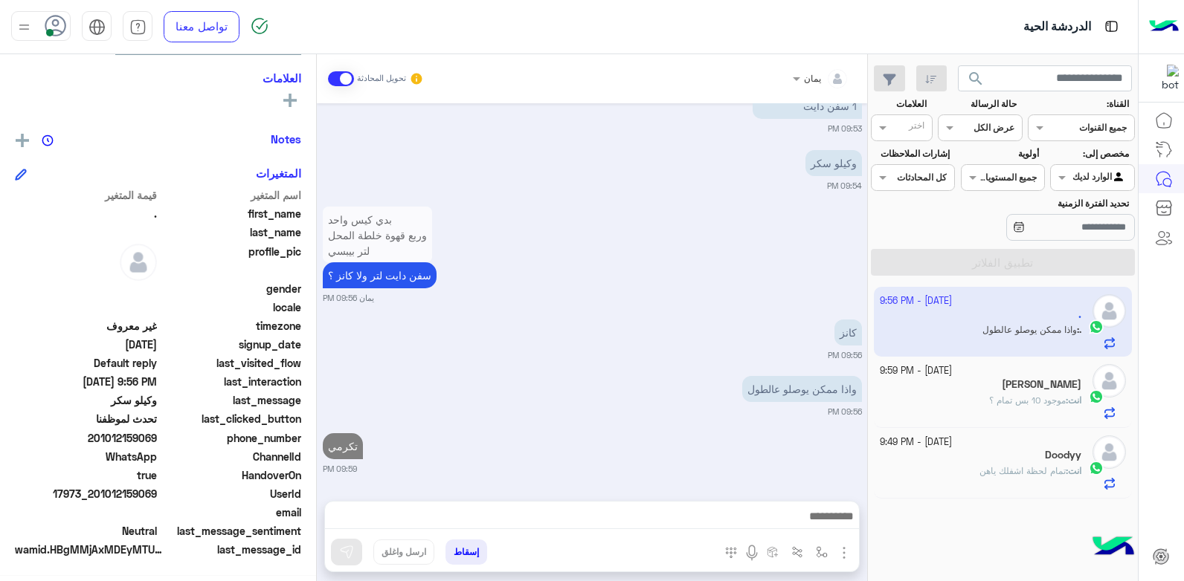
click at [976, 392] on div "[PERSON_NAME]" at bounding box center [981, 386] width 202 height 16
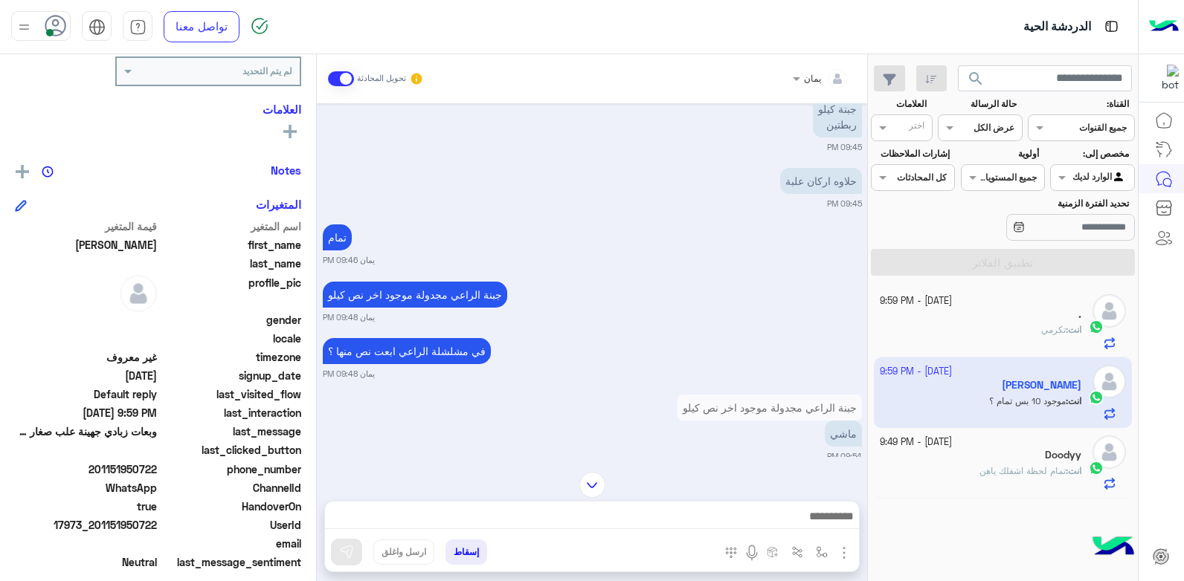
scroll to position [281, 0]
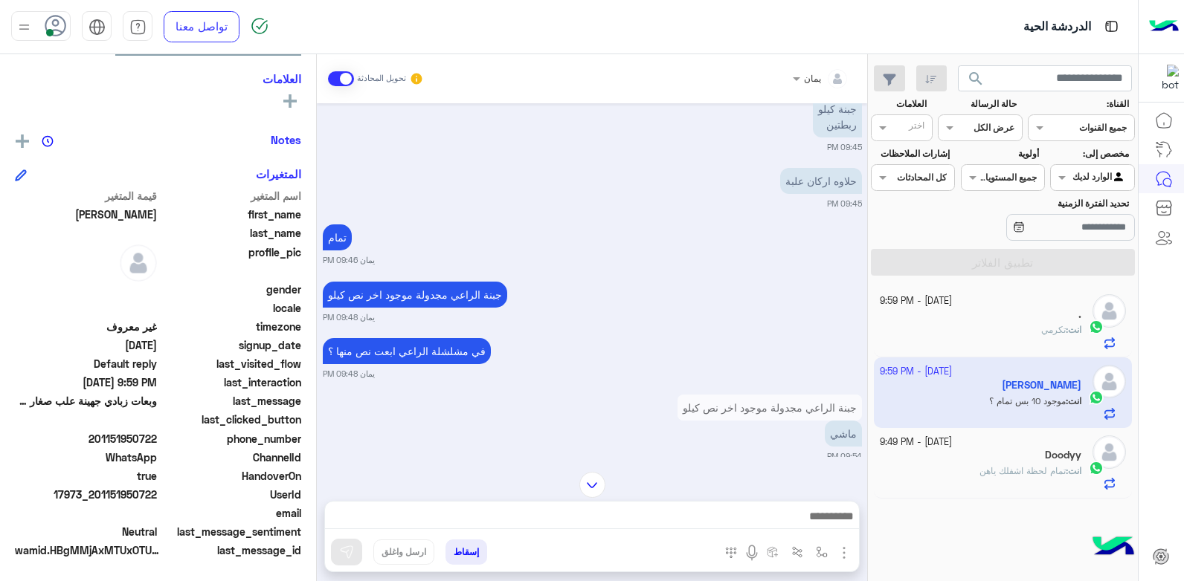
drag, startPoint x: 160, startPoint y: 496, endPoint x: 97, endPoint y: 498, distance: 62.5
click at [97, 498] on div "UserId 17973_201151950722" at bounding box center [158, 496] width 286 height 19
copy span "01151950722"
drag, startPoint x: 179, startPoint y: 447, endPoint x: 158, endPoint y: 489, distance: 46.6
click at [192, 489] on span "UserId" at bounding box center [231, 495] width 142 height 16
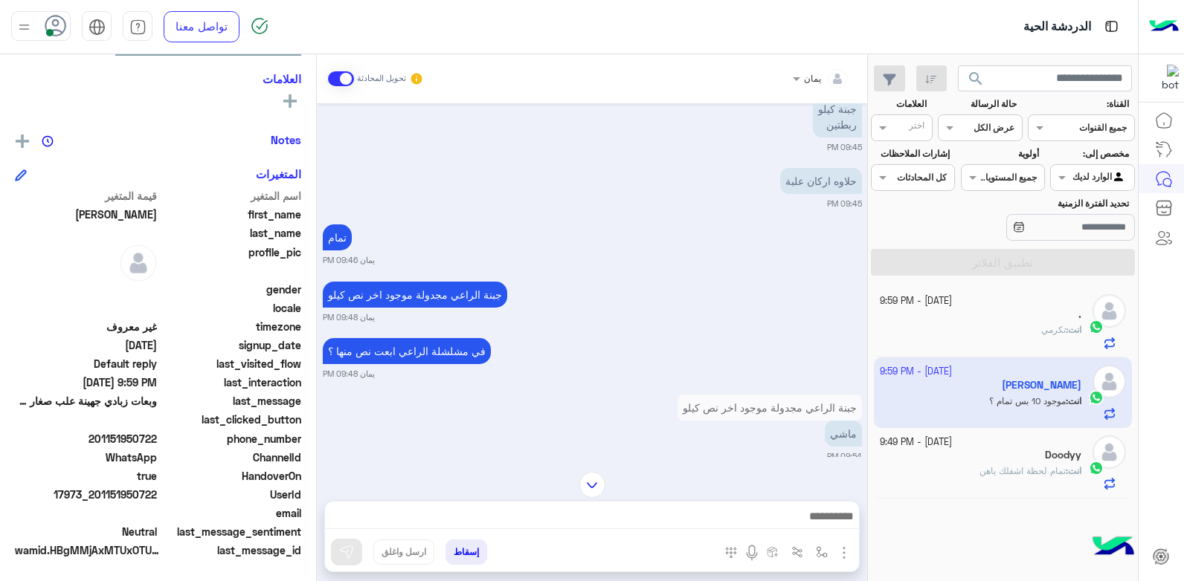
drag, startPoint x: 158, startPoint y: 494, endPoint x: 100, endPoint y: 495, distance: 58.8
click at [100, 495] on span "17973_201151950722" at bounding box center [86, 495] width 142 height 16
copy span "01151950722"
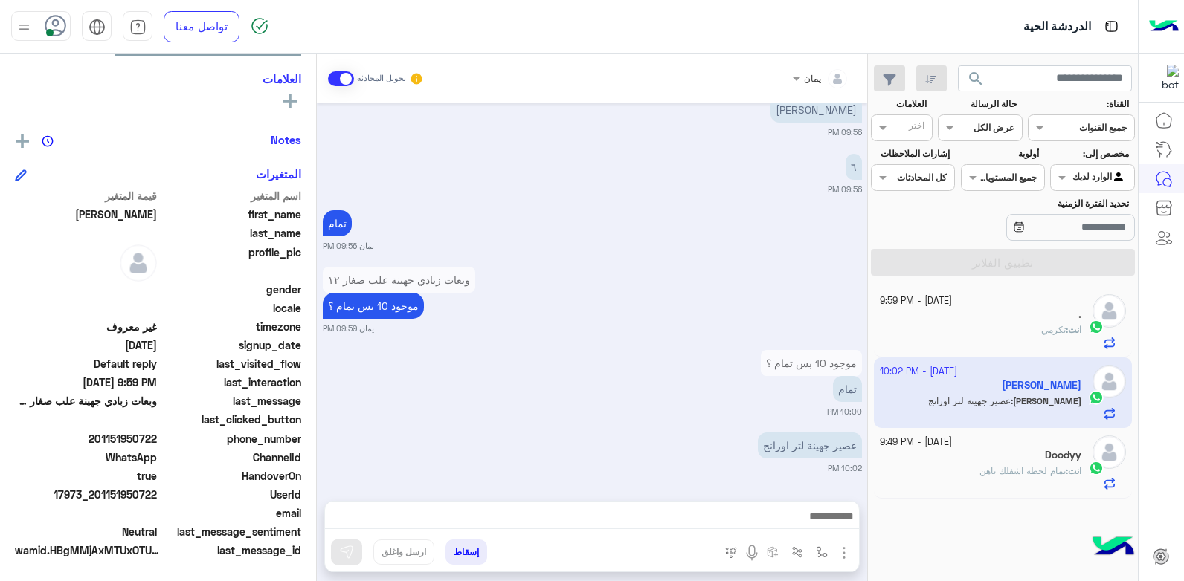
scroll to position [1226, 0]
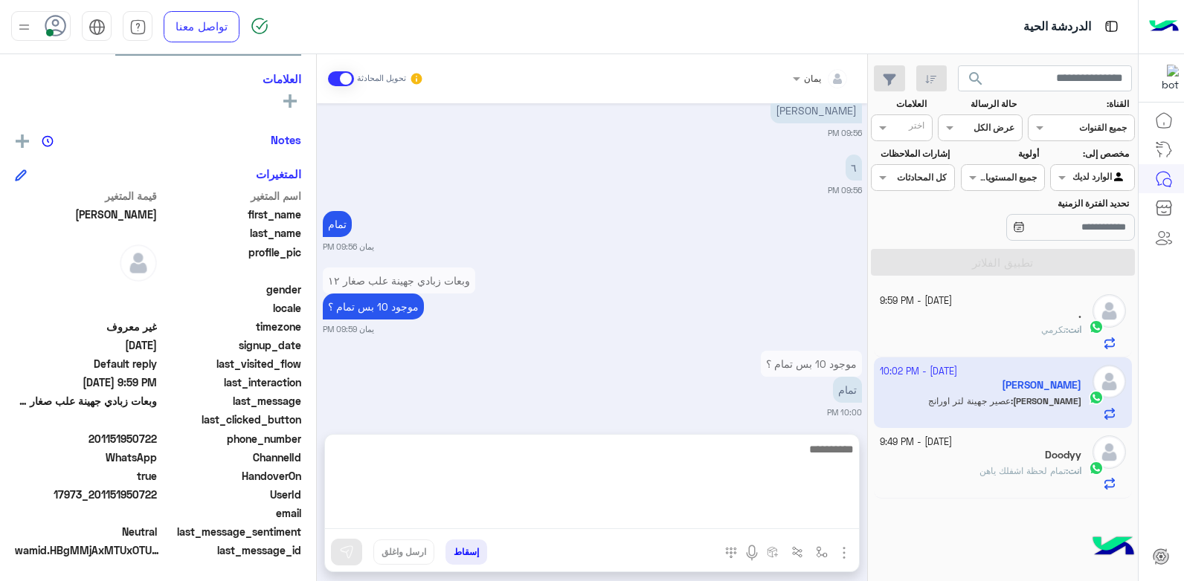
click at [608, 519] on textarea at bounding box center [592, 484] width 534 height 89
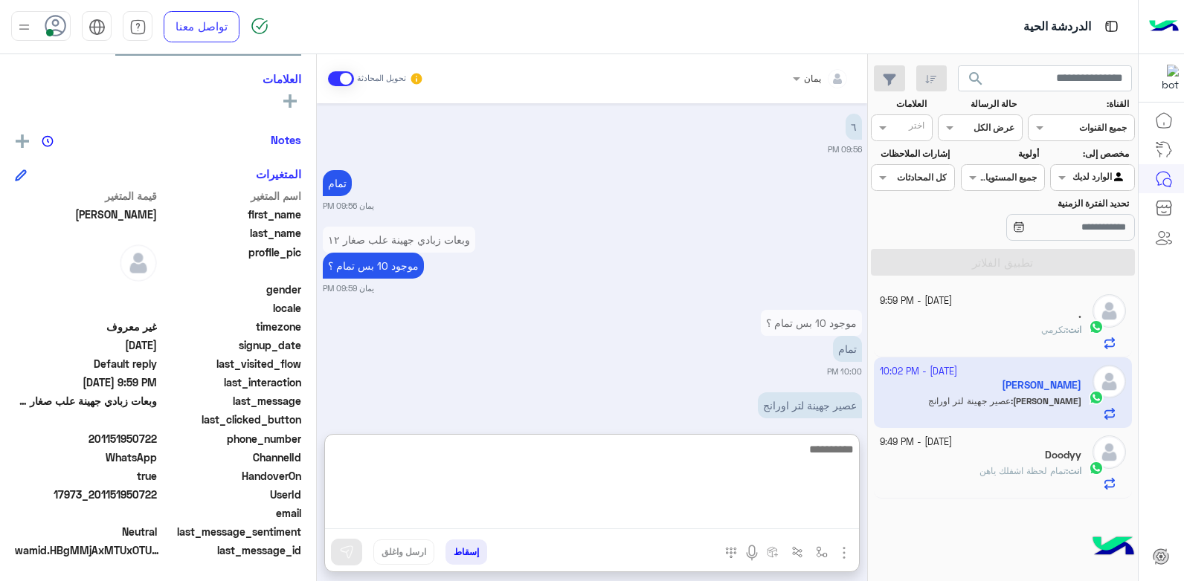
scroll to position [1293, 0]
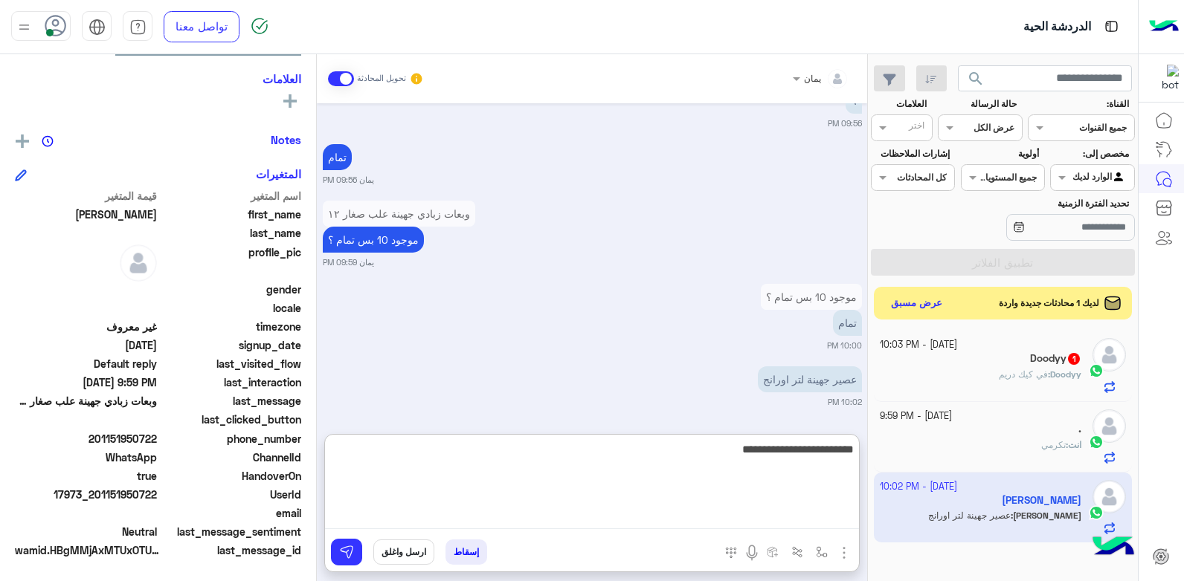
type textarea "**********"
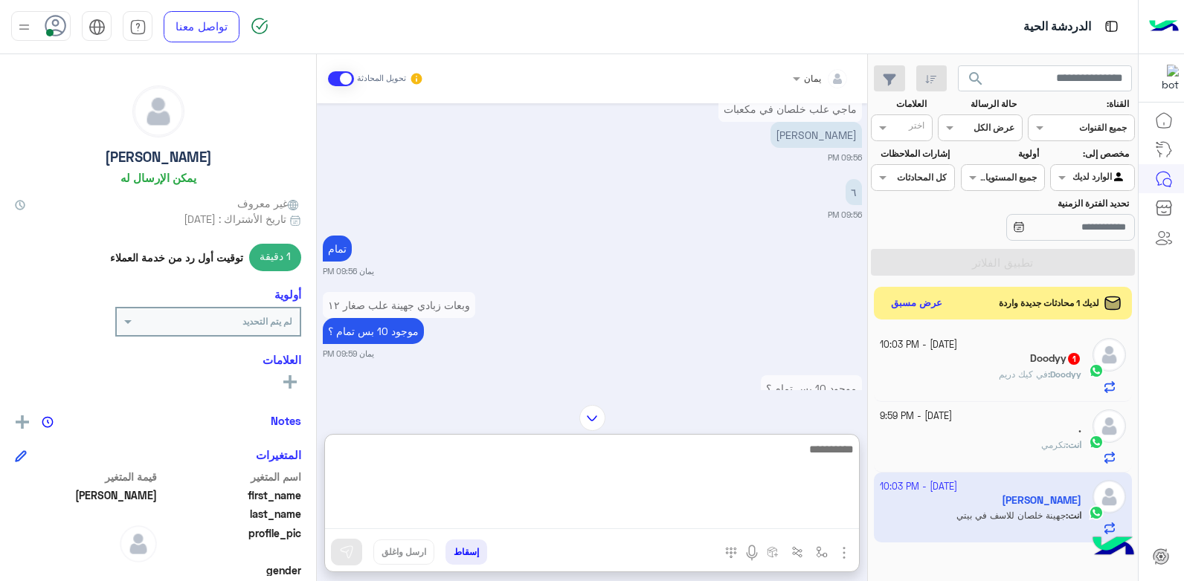
scroll to position [1350, 0]
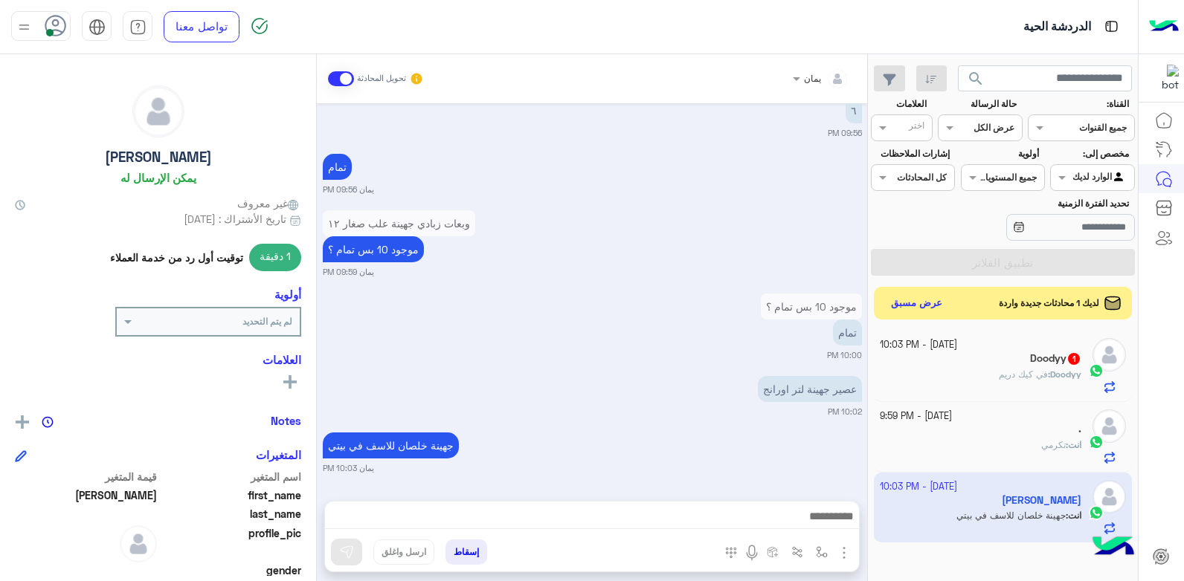
click at [947, 384] on div "Doodyy : في كيك دريم" at bounding box center [981, 381] width 202 height 26
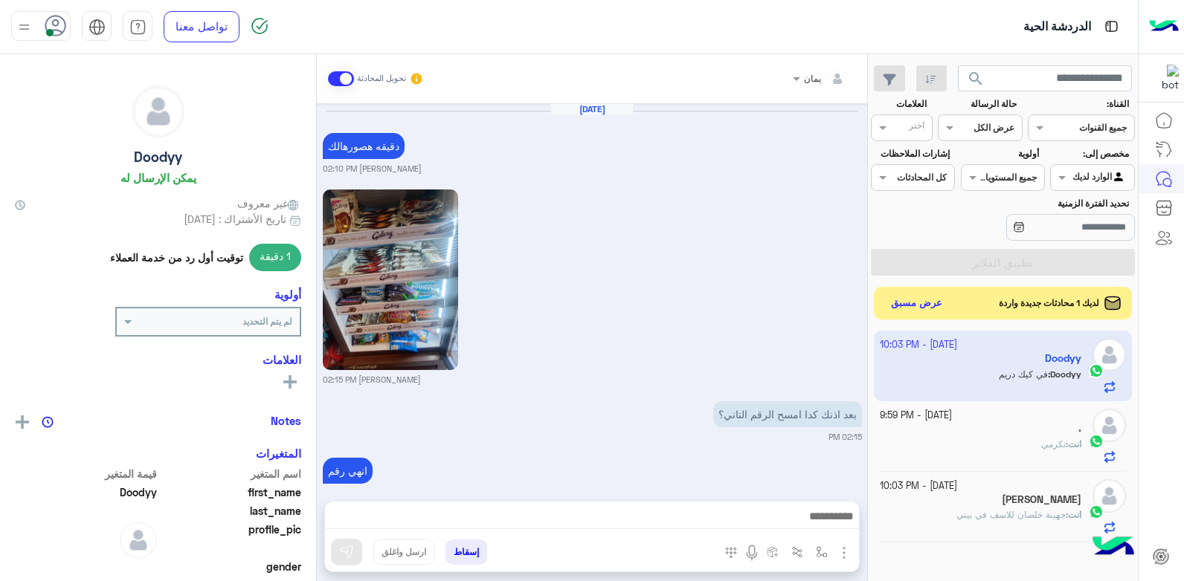
scroll to position [1529, 0]
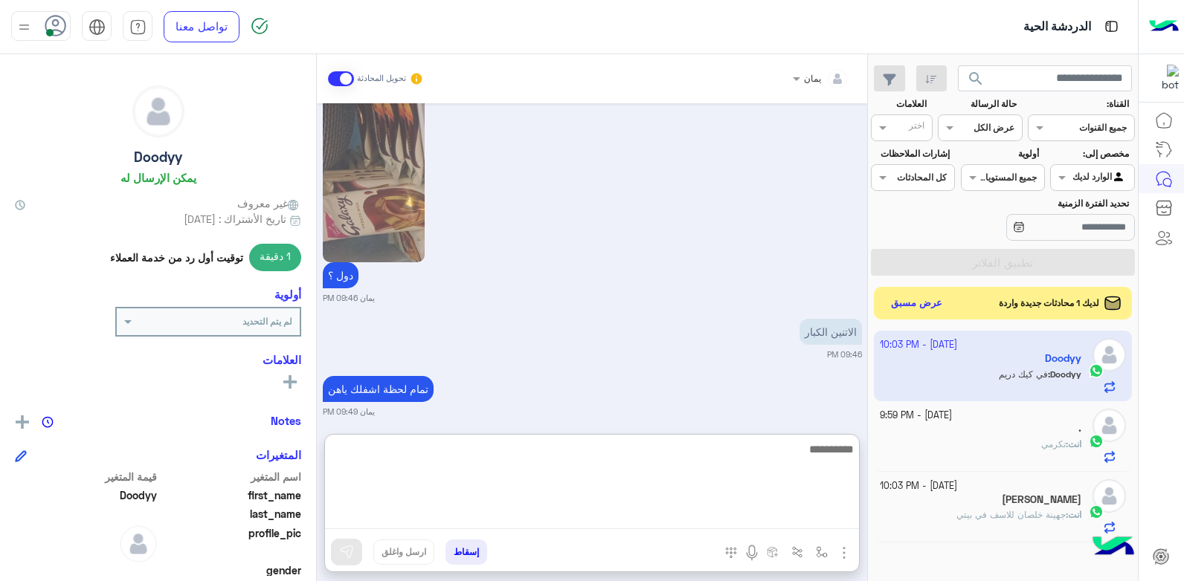
click at [628, 517] on textarea at bounding box center [592, 484] width 534 height 89
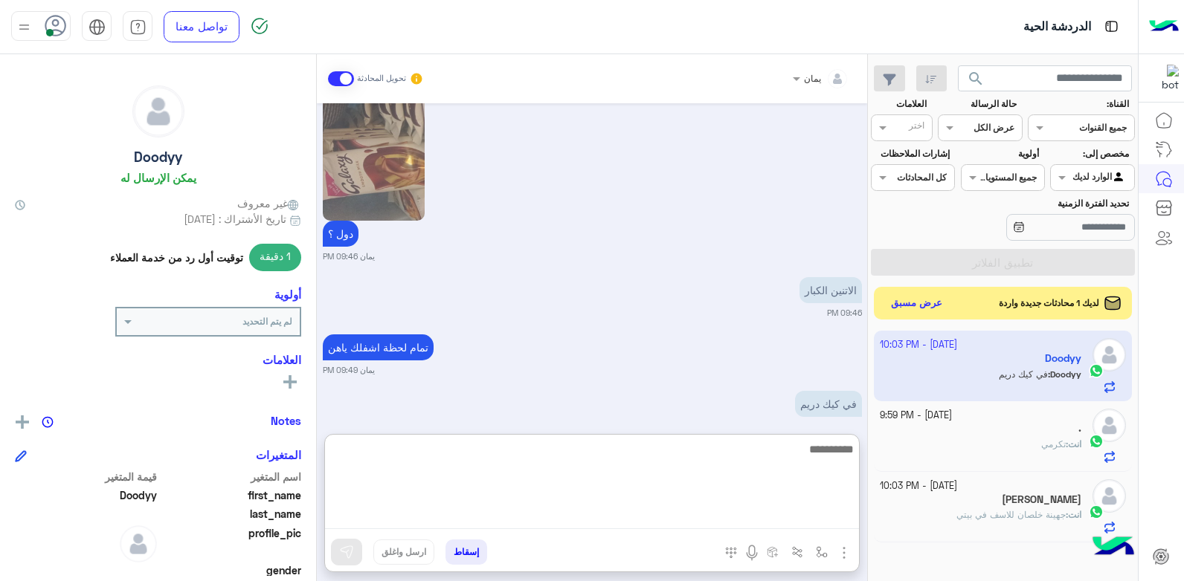
scroll to position [1596, 0]
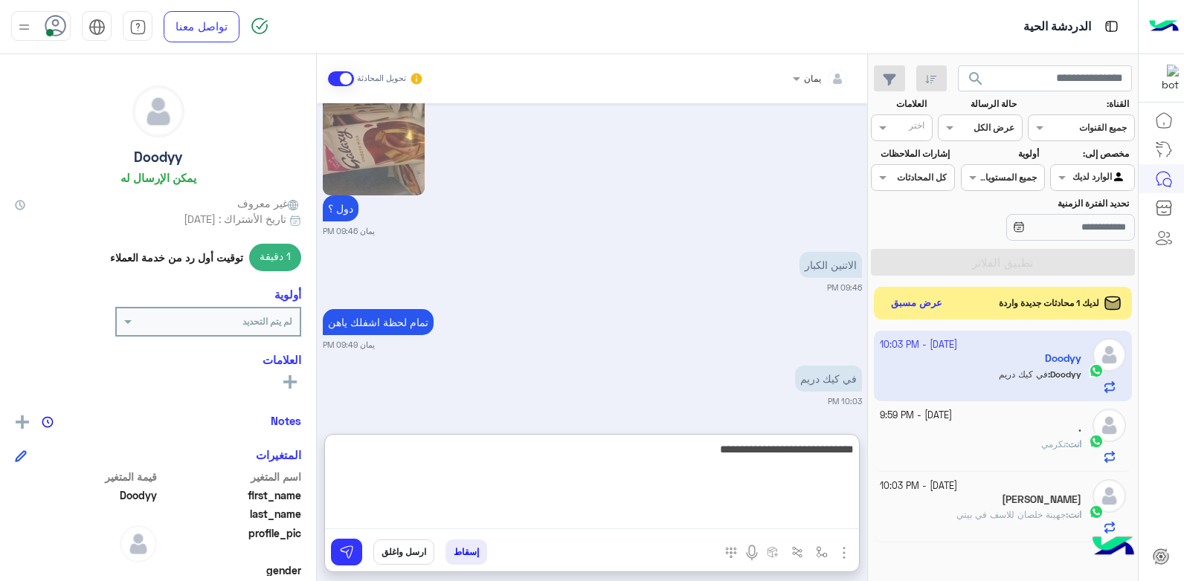
type textarea "**********"
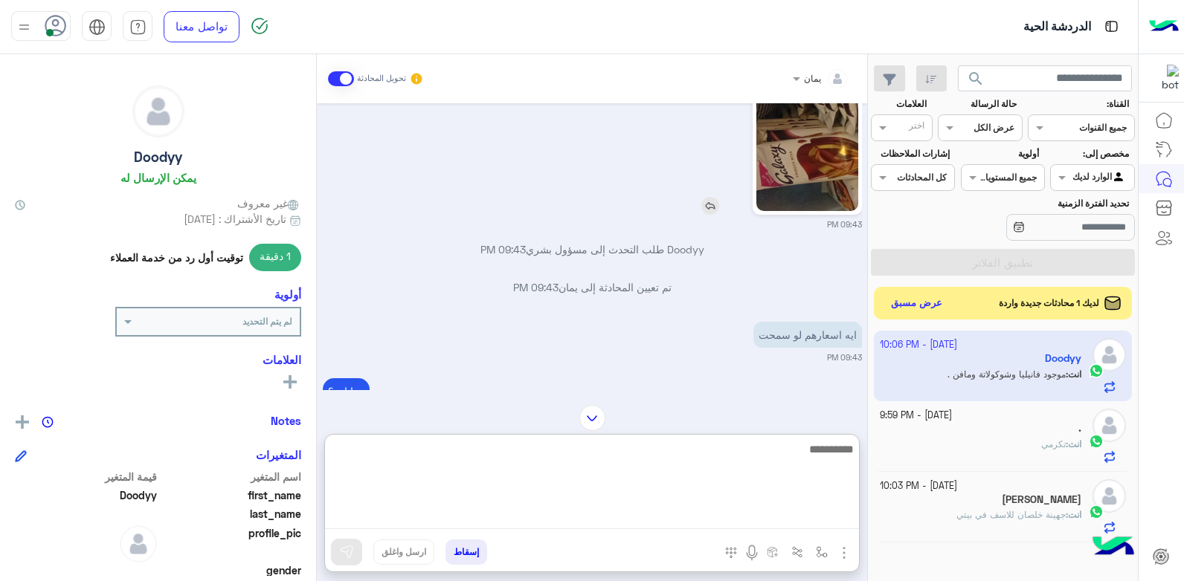
scroll to position [982, 0]
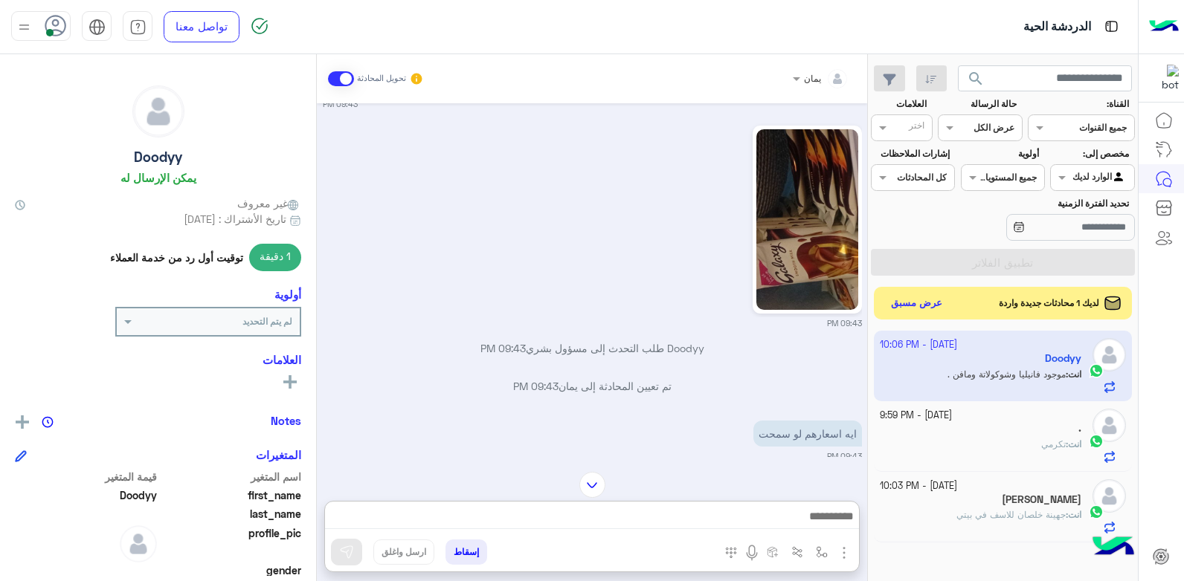
click at [702, 298] on img at bounding box center [710, 305] width 18 height 18
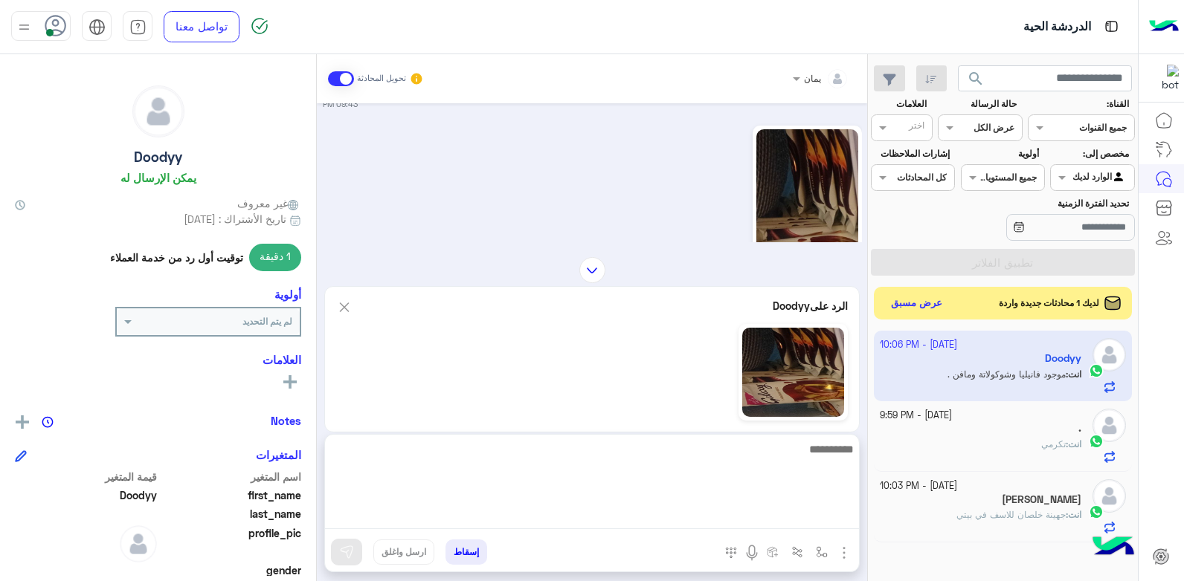
click at [666, 525] on textarea at bounding box center [592, 484] width 534 height 89
type textarea "*******"
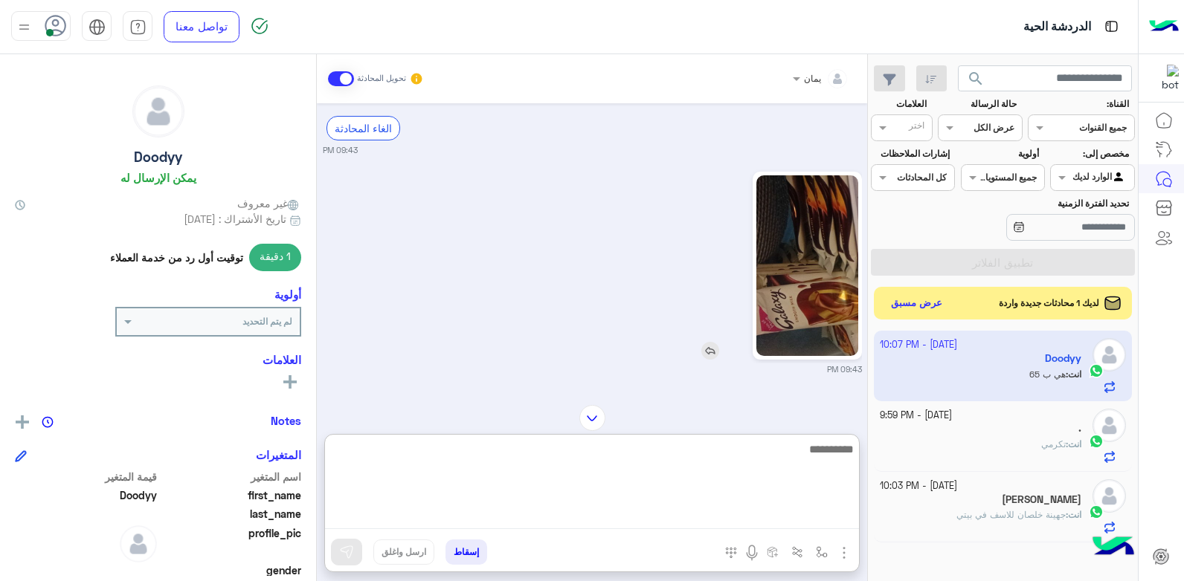
scroll to position [924, 0]
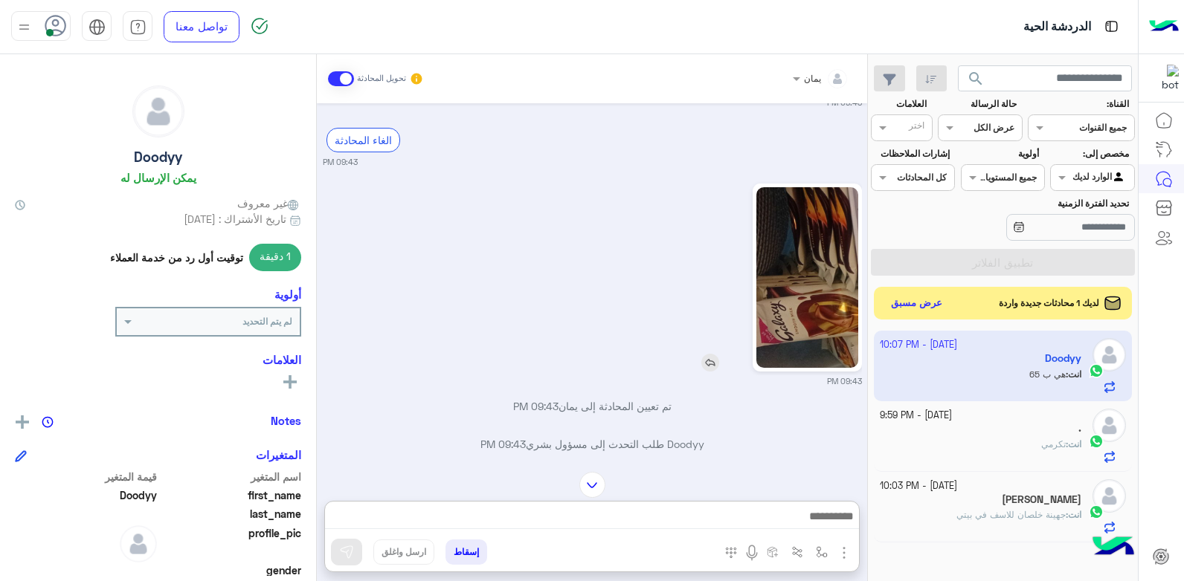
click at [709, 361] on img at bounding box center [710, 363] width 18 height 18
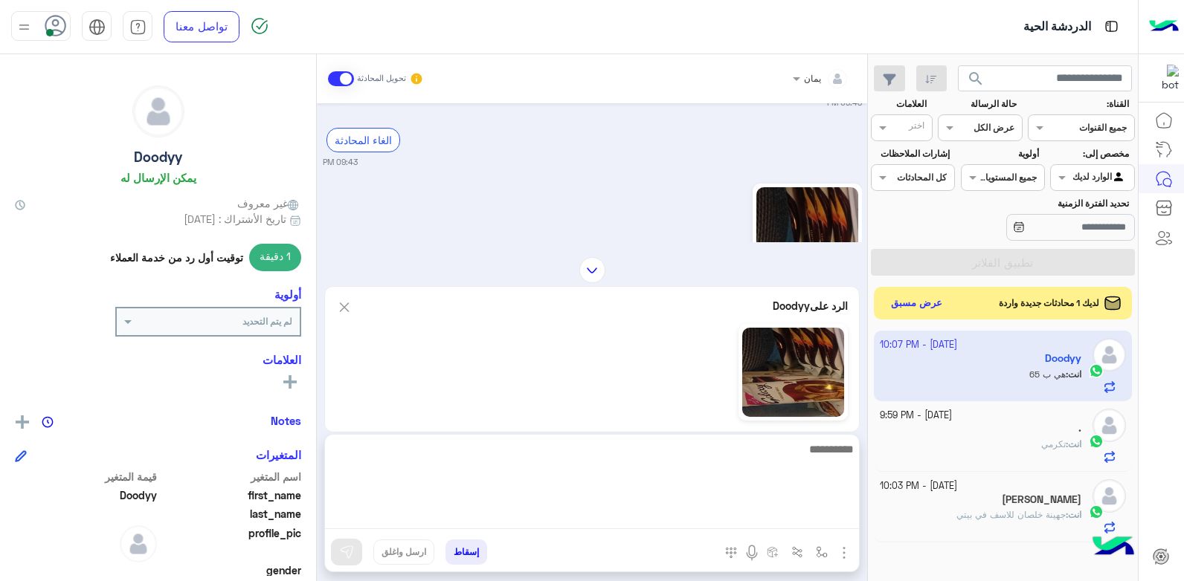
click at [680, 522] on textarea at bounding box center [592, 484] width 534 height 89
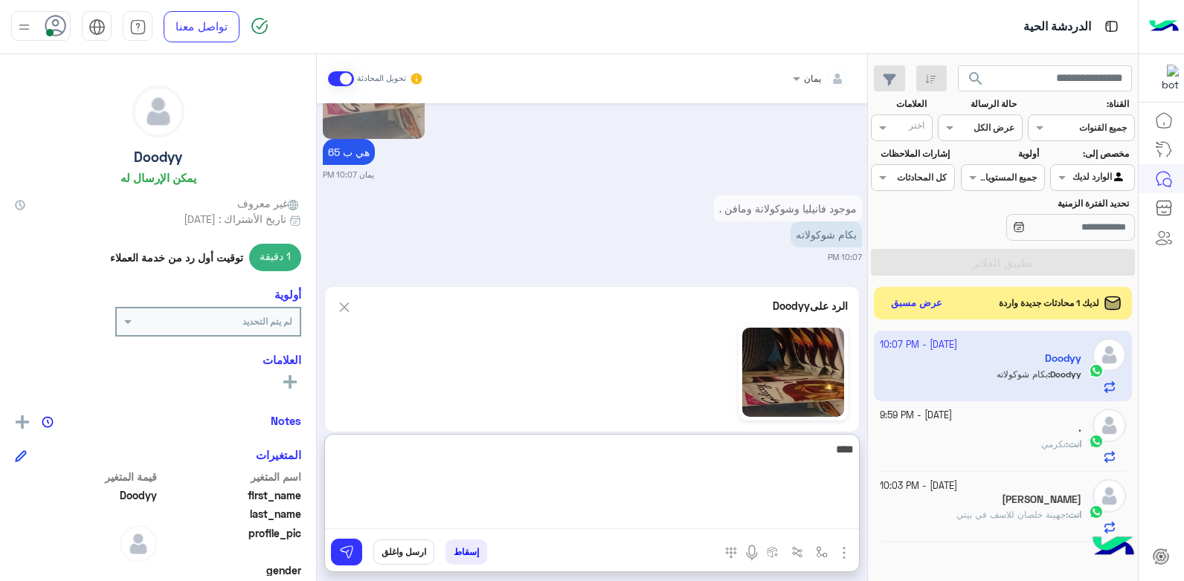
scroll to position [2121, 0]
type textarea "******"
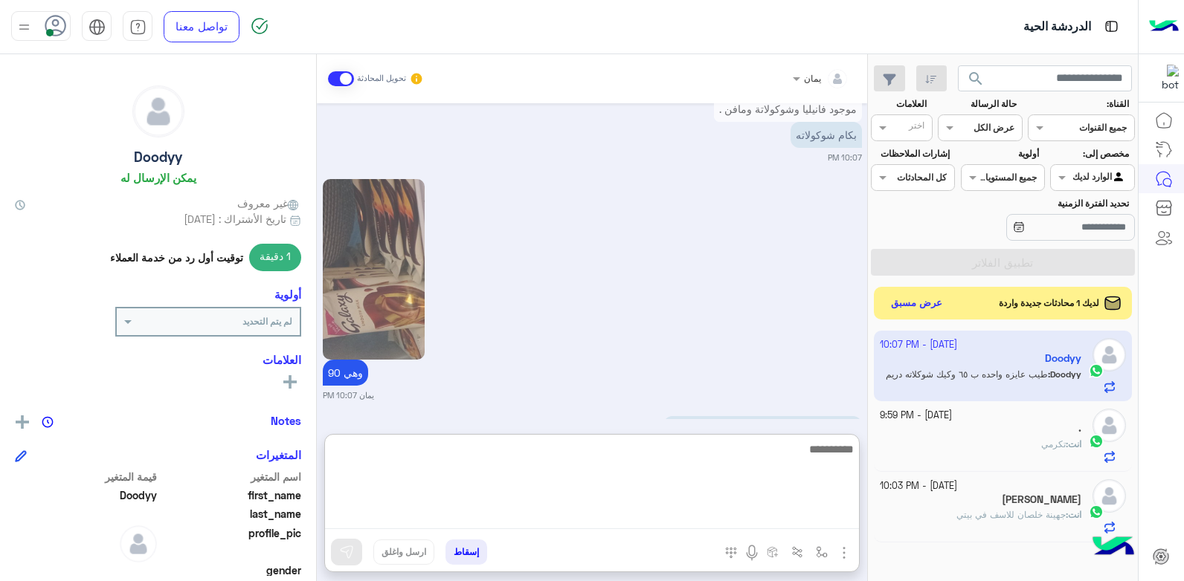
scroll to position [2266, 0]
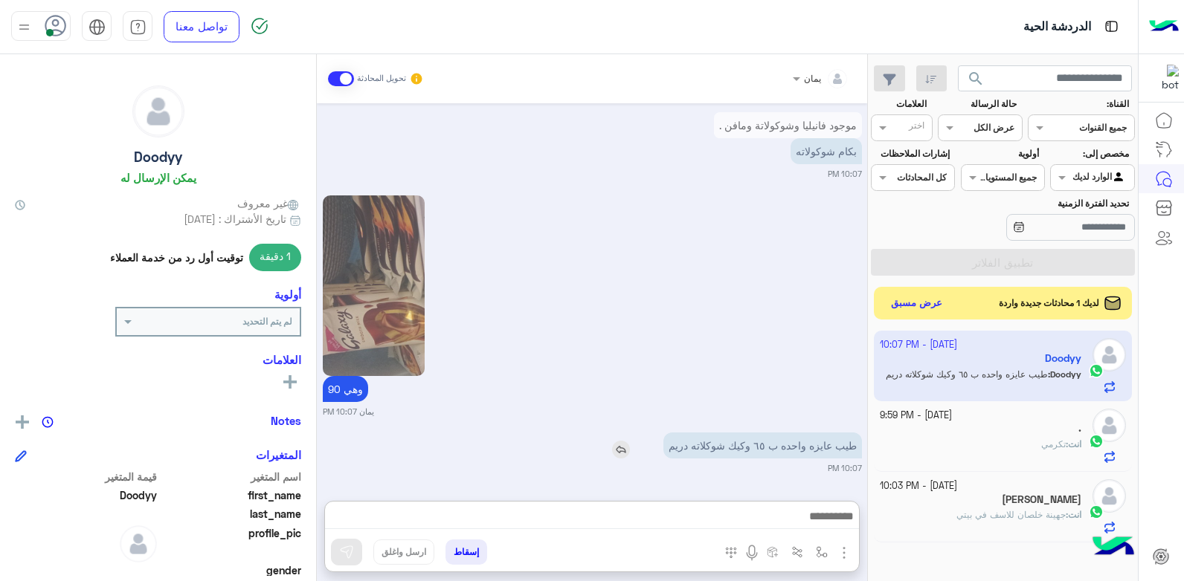
click at [621, 441] on img at bounding box center [621, 450] width 18 height 18
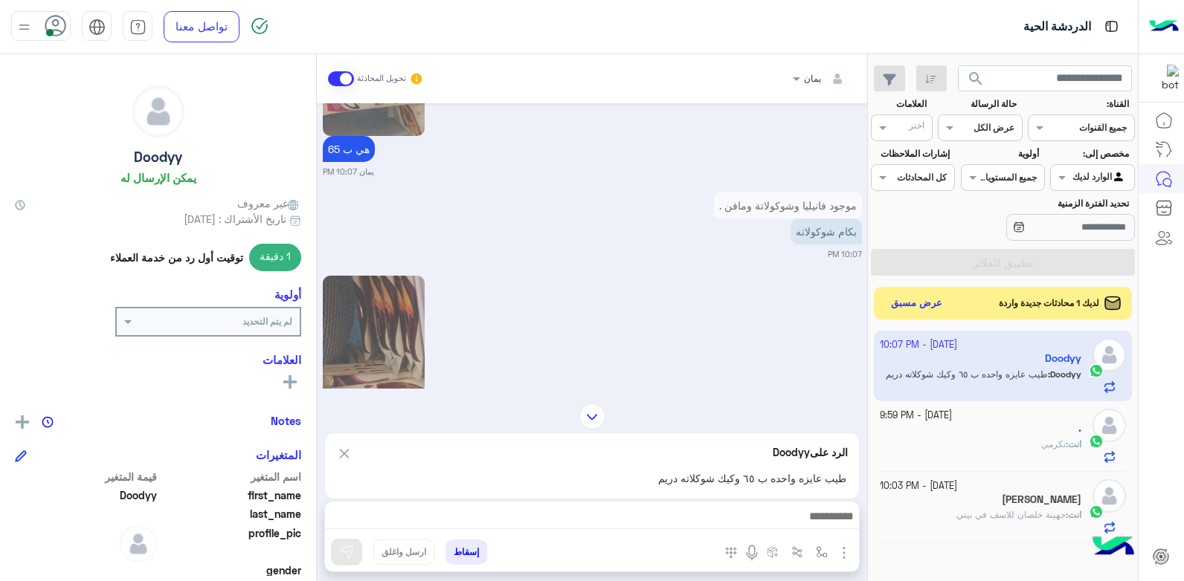
scroll to position [2118, 0]
click at [741, 236] on img at bounding box center [748, 238] width 18 height 18
click at [741, 235] on img at bounding box center [748, 238] width 18 height 18
click at [745, 233] on img at bounding box center [748, 238] width 18 height 18
click at [724, 507] on div at bounding box center [592, 520] width 534 height 37
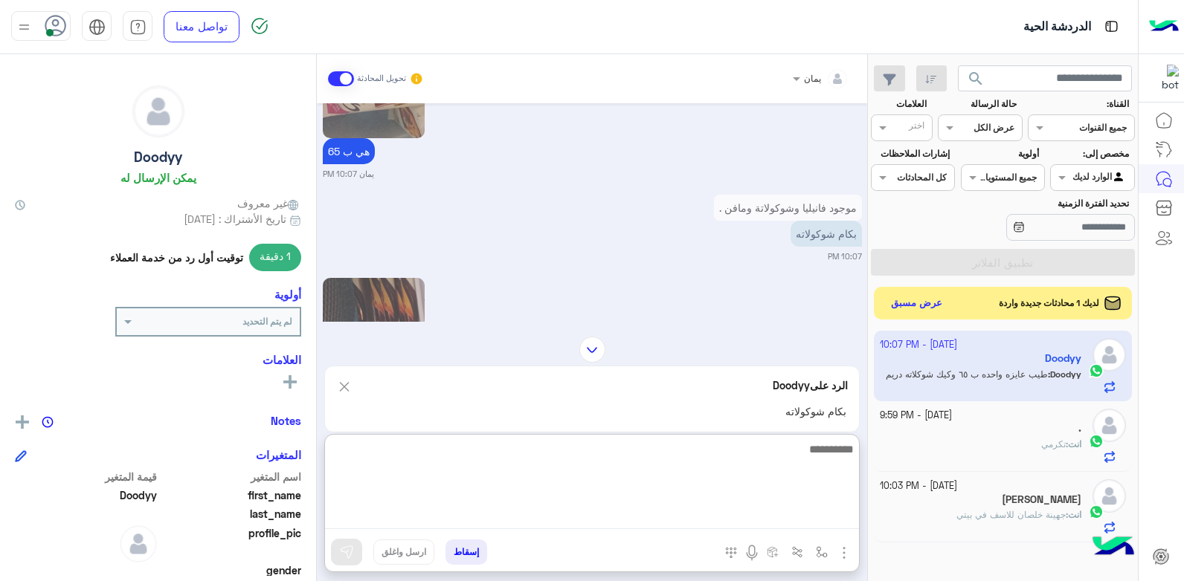
click at [719, 521] on textarea at bounding box center [592, 484] width 534 height 89
type textarea "**"
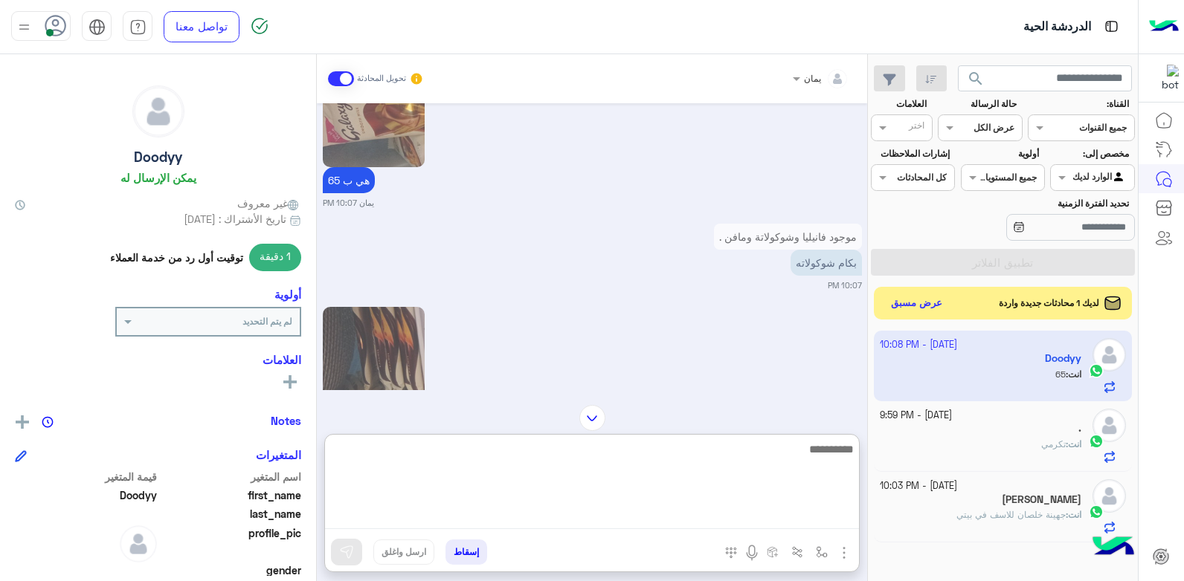
scroll to position [2052, 0]
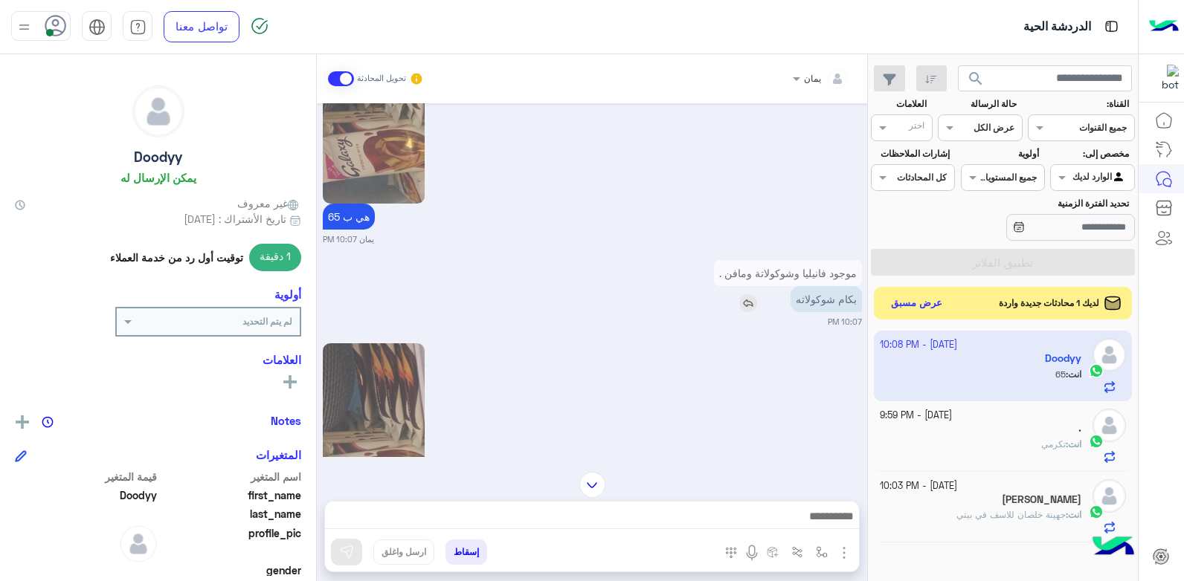
click at [732, 303] on div "بكام شوكولاته" at bounding box center [784, 299] width 156 height 26
click at [739, 303] on img at bounding box center [748, 303] width 18 height 18
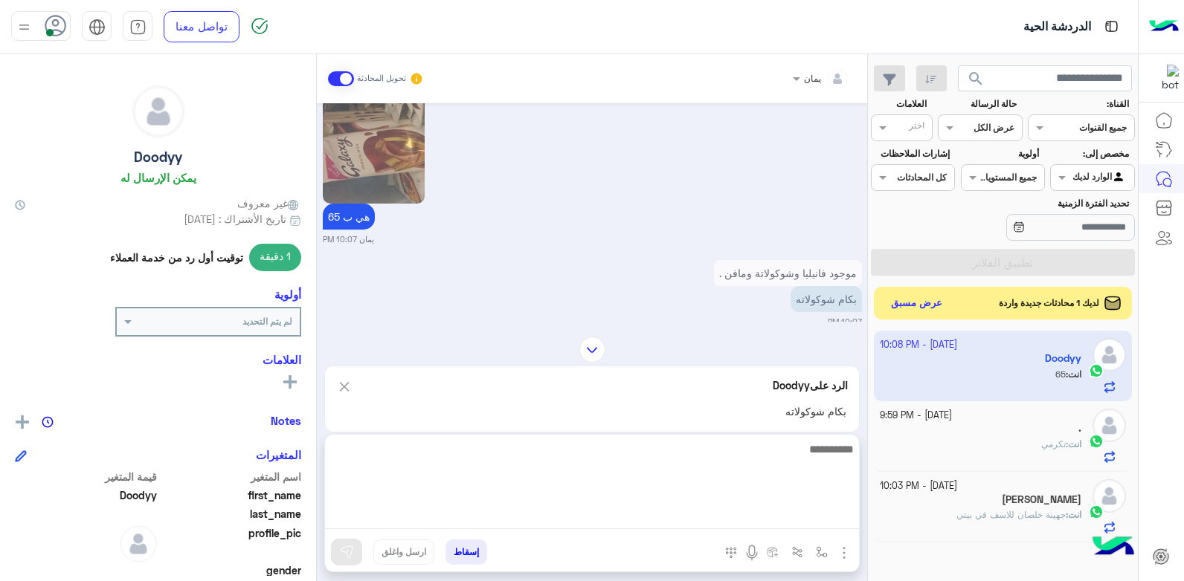
click at [694, 519] on textarea at bounding box center [592, 484] width 534 height 89
type textarea "**********"
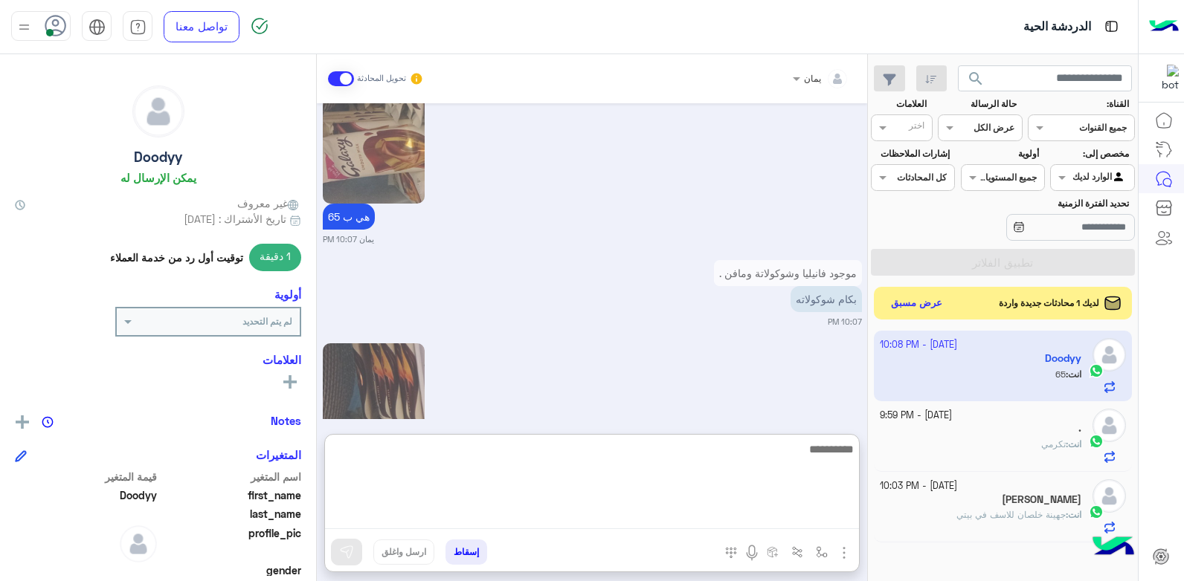
scroll to position [2433, 0]
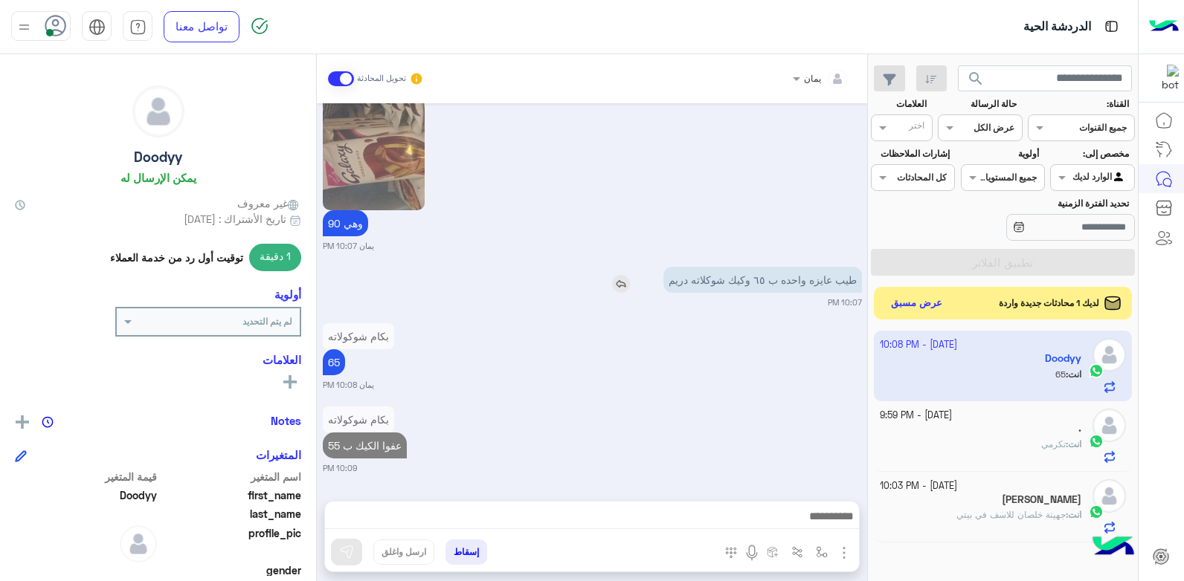
click at [619, 275] on img at bounding box center [621, 284] width 18 height 18
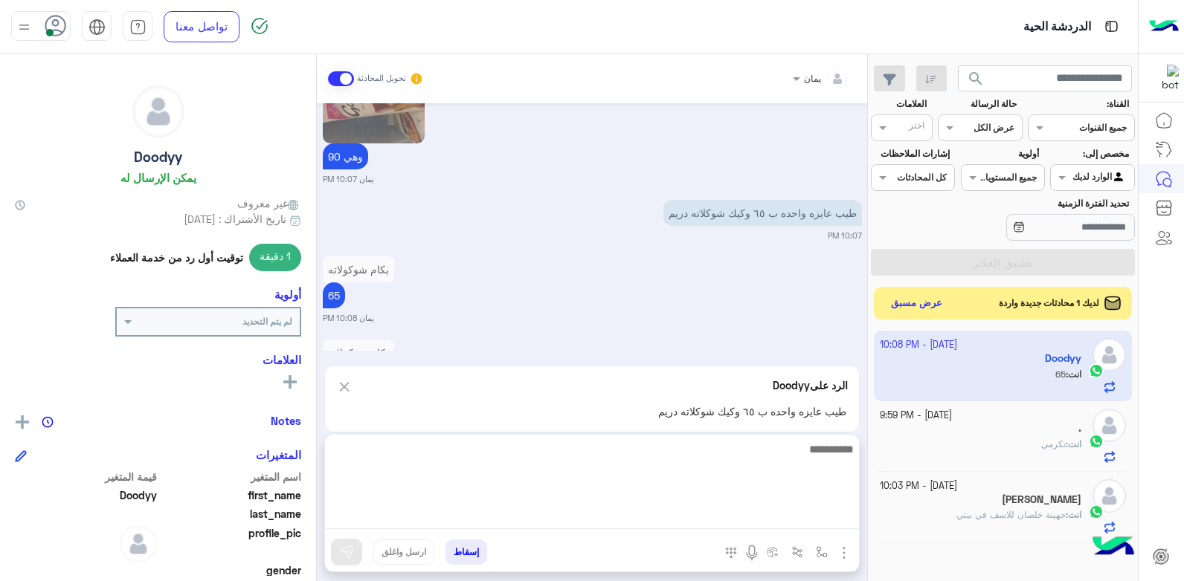
click at [667, 515] on textarea at bounding box center [592, 484] width 534 height 89
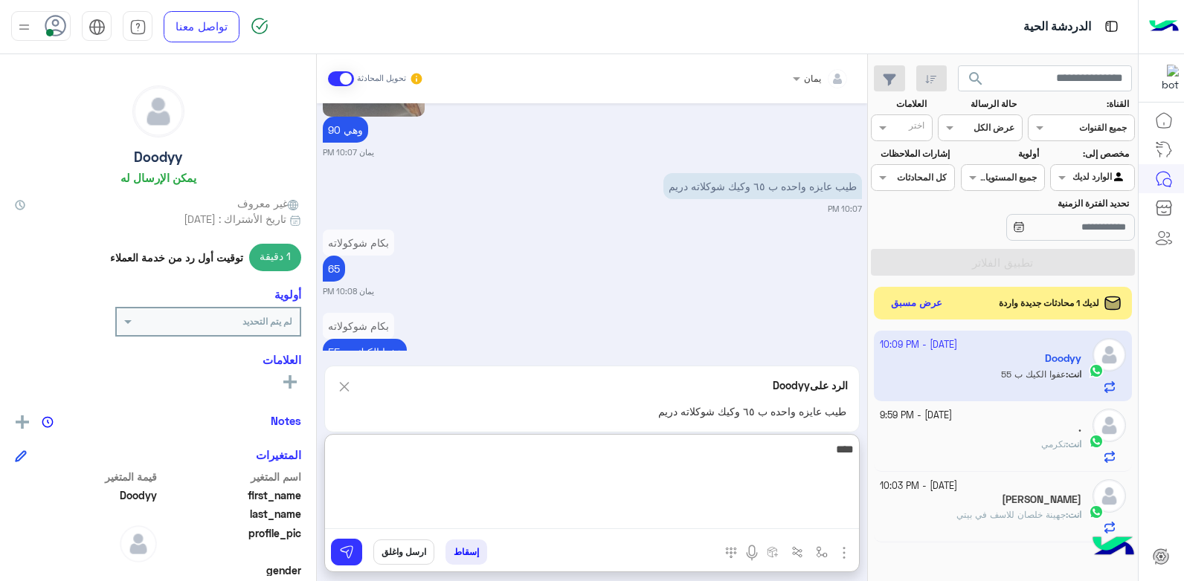
type textarea "*****"
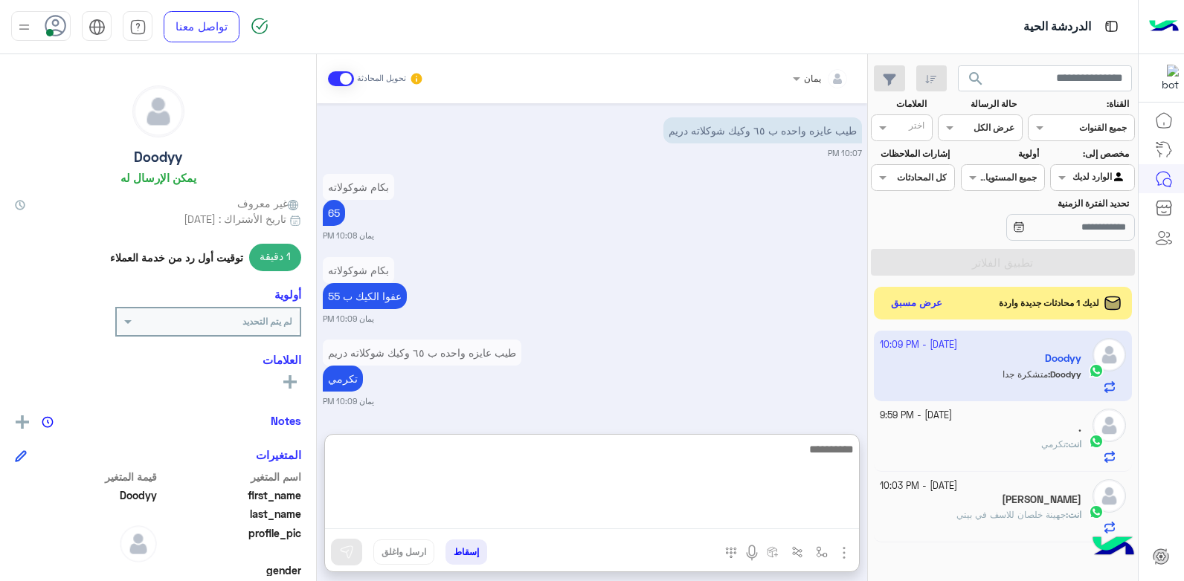
scroll to position [2572, 0]
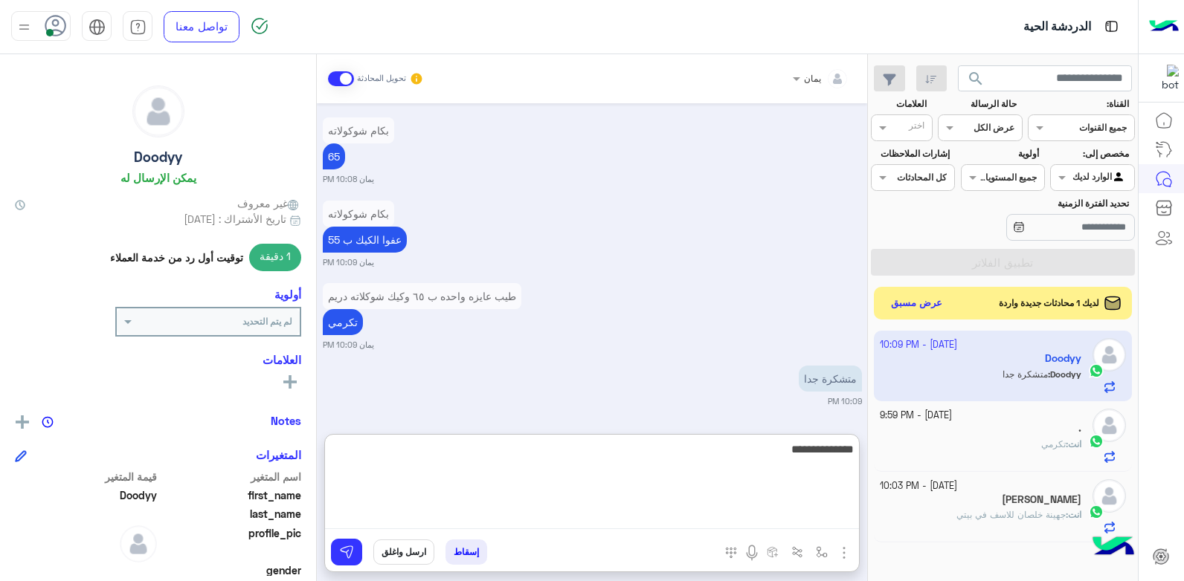
type textarea "**********"
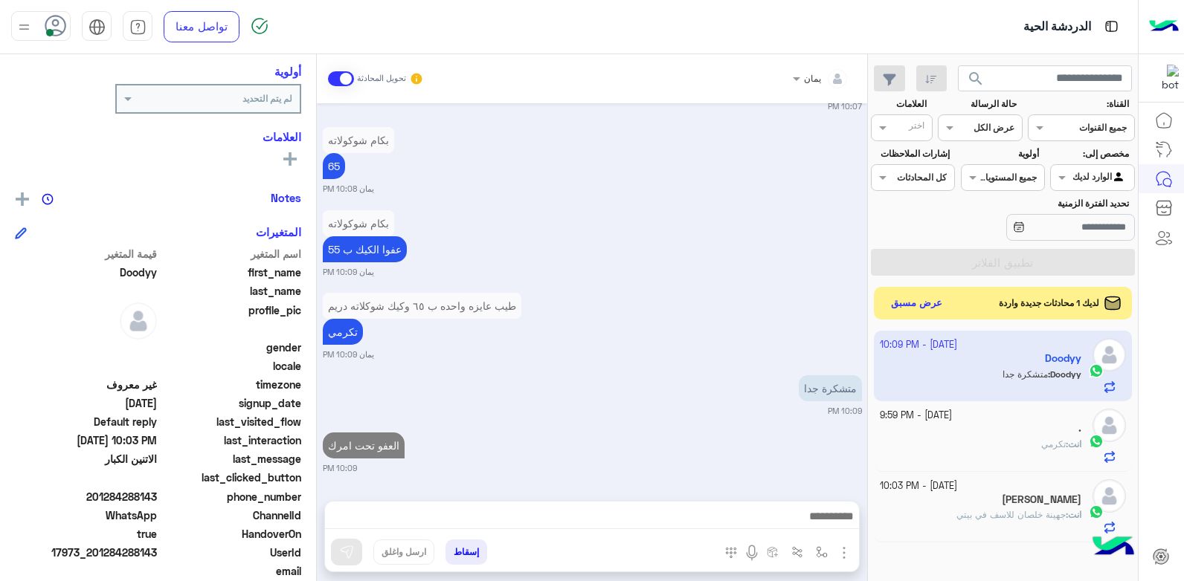
scroll to position [2562, 0]
drag, startPoint x: 159, startPoint y: 498, endPoint x: 144, endPoint y: 498, distance: 15.6
click at [144, 498] on div "phone_number [PHONE_NUMBER]" at bounding box center [158, 498] width 286 height 19
click at [155, 500] on span "201284288143" at bounding box center [86, 497] width 142 height 16
click at [152, 497] on div "phone_number [PHONE_NUMBER]" at bounding box center [158, 498] width 286 height 19
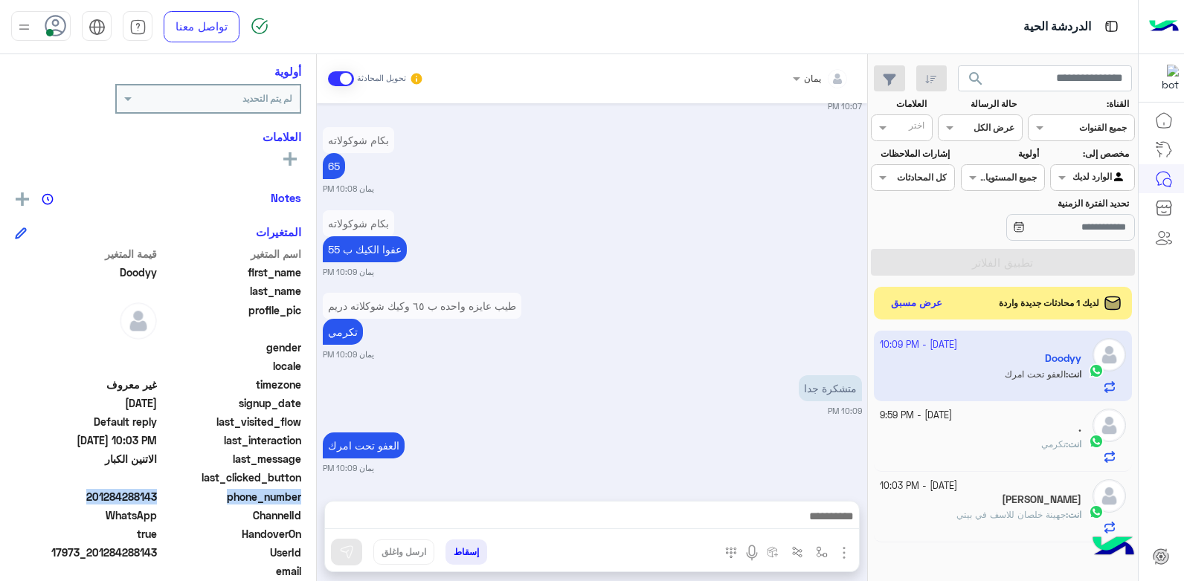
click at [169, 497] on span "phone_number" at bounding box center [231, 497] width 142 height 16
click at [170, 497] on span "phone_number" at bounding box center [231, 497] width 142 height 16
drag, startPoint x: 160, startPoint y: 494, endPoint x: 97, endPoint y: 500, distance: 62.8
click at [97, 500] on div "phone_number [PHONE_NUMBER]" at bounding box center [158, 498] width 286 height 19
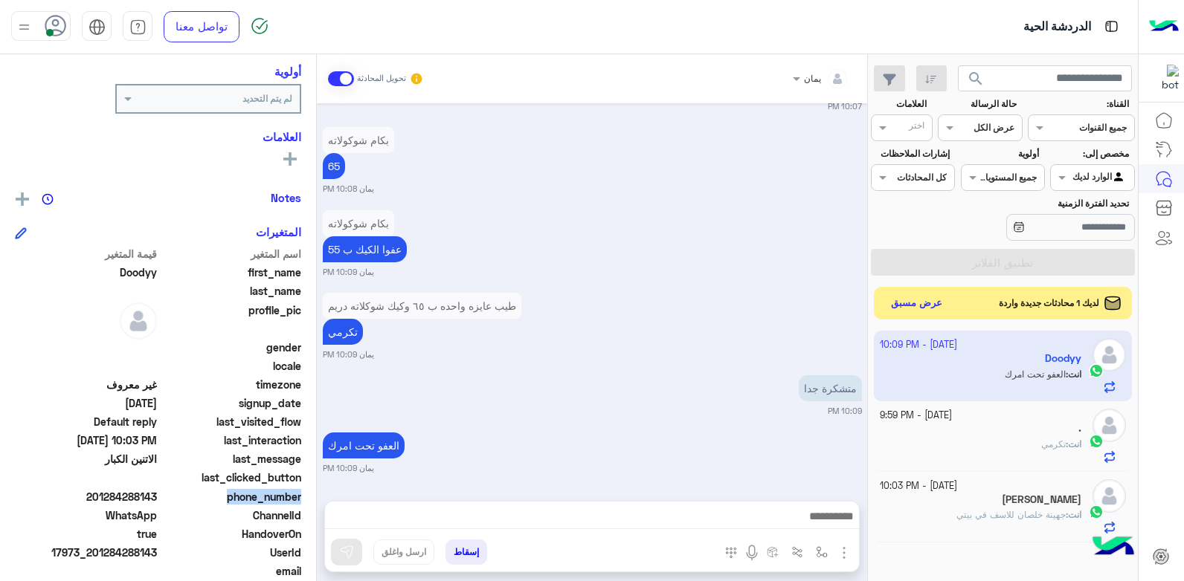
copy span "01284288143"
click at [468, 557] on button "إسقاط" at bounding box center [466, 552] width 42 height 25
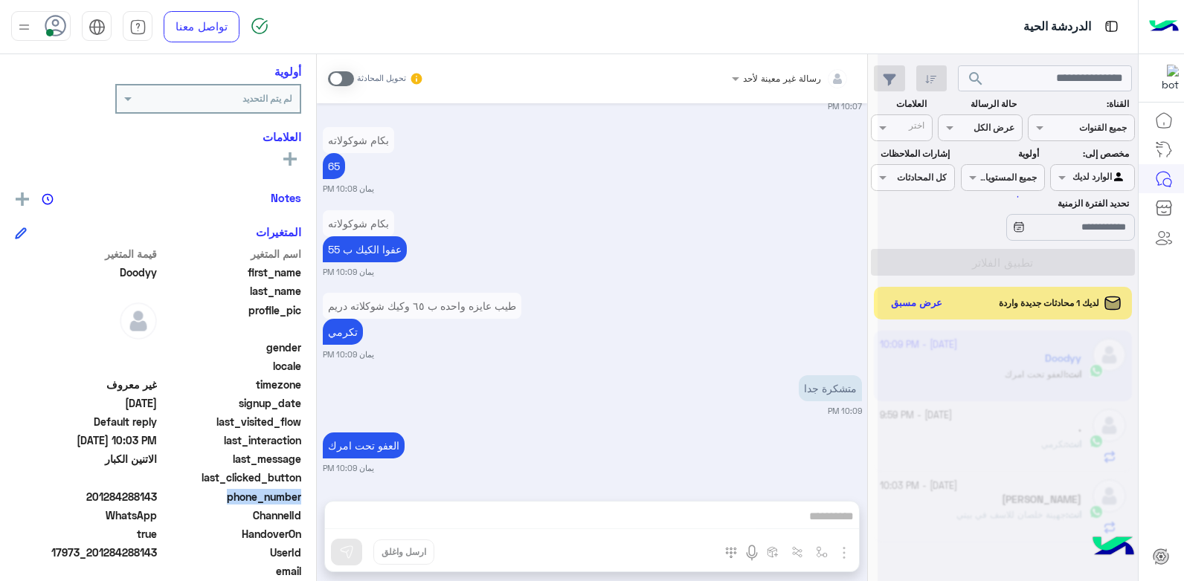
scroll to position [2600, 0]
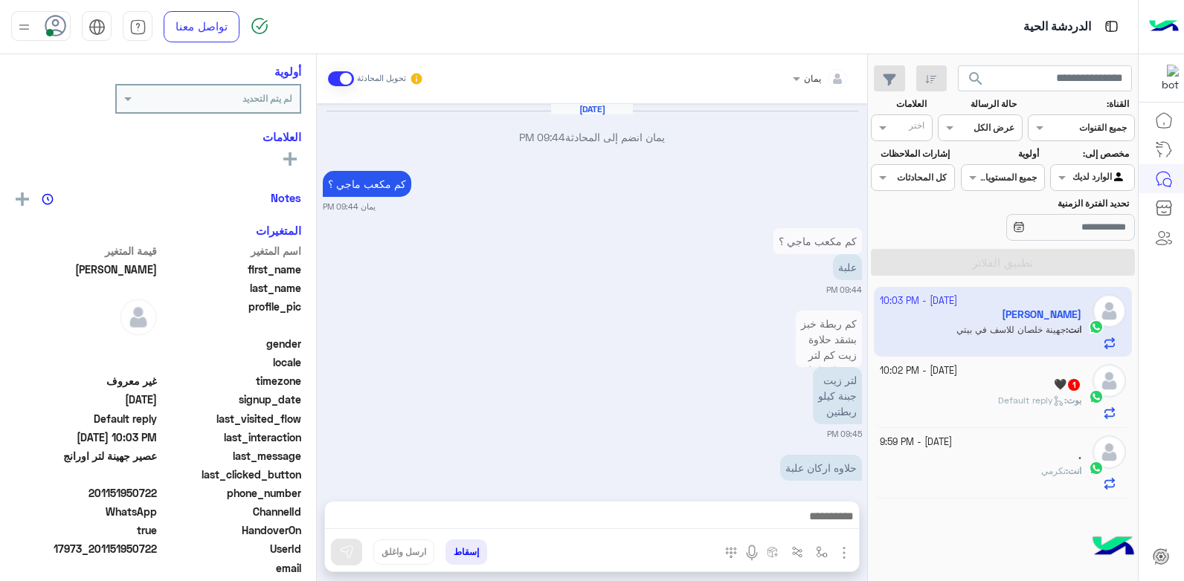
scroll to position [1004, 0]
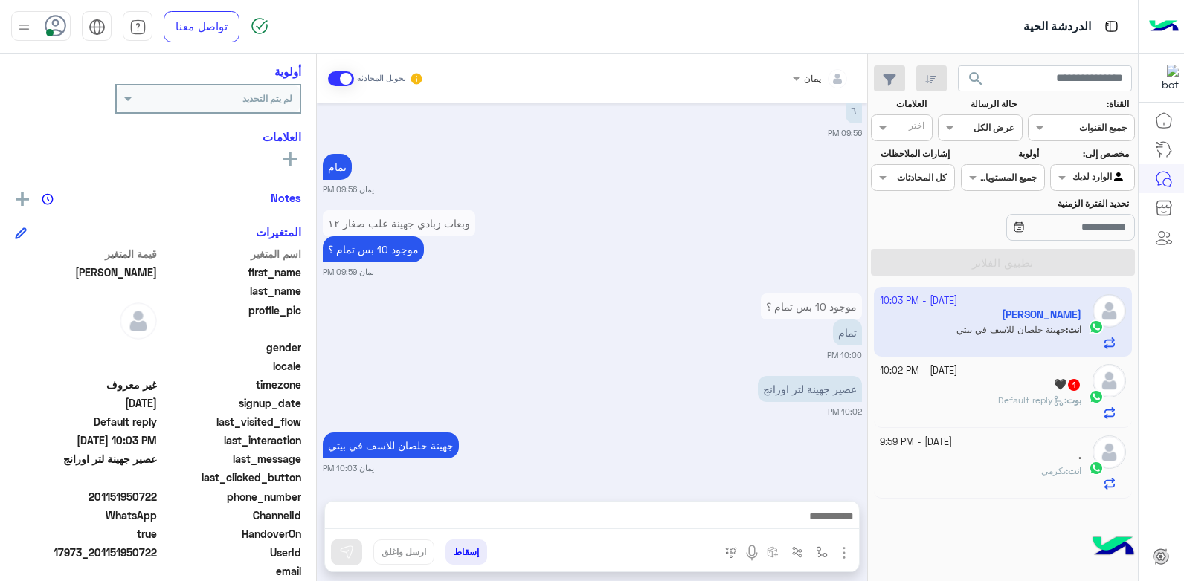
click at [900, 391] on div "🖤 1" at bounding box center [981, 386] width 202 height 16
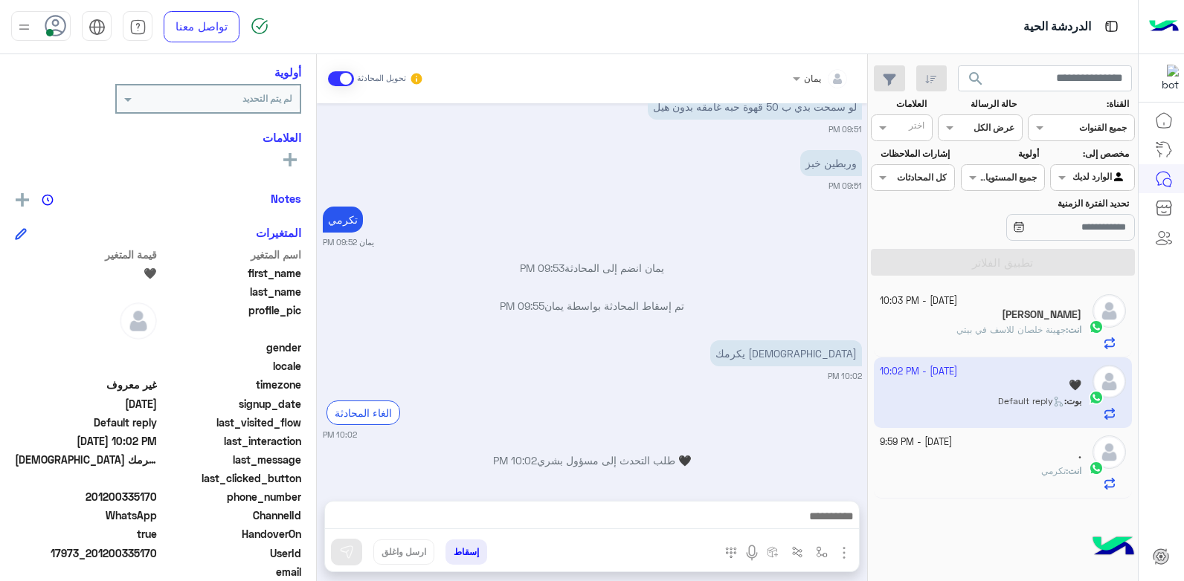
scroll to position [290, 0]
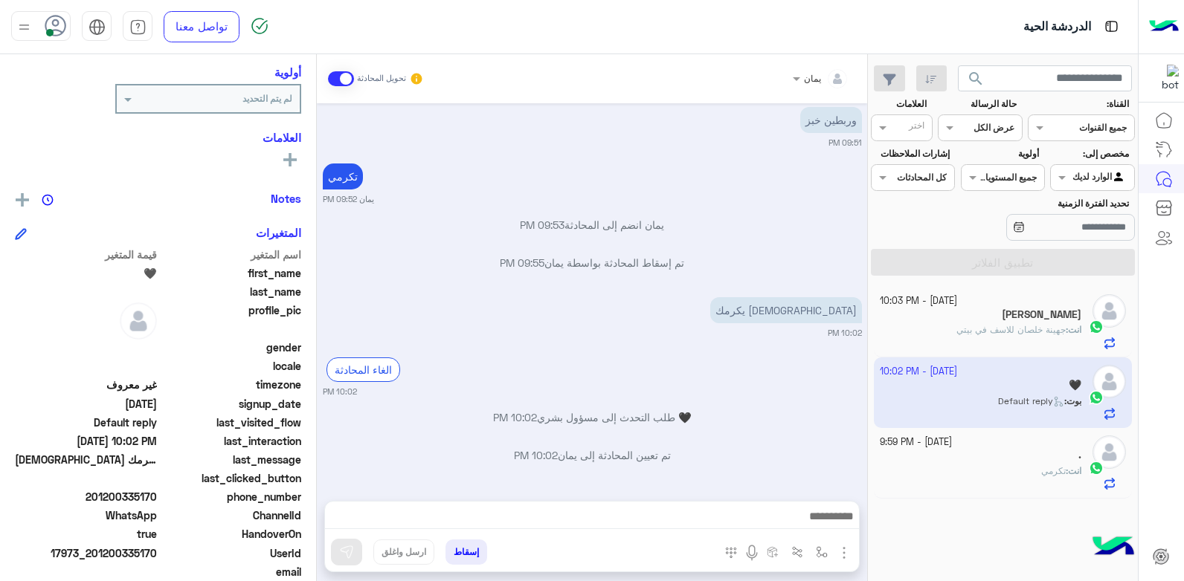
click at [459, 550] on button "إسقاط" at bounding box center [466, 552] width 42 height 25
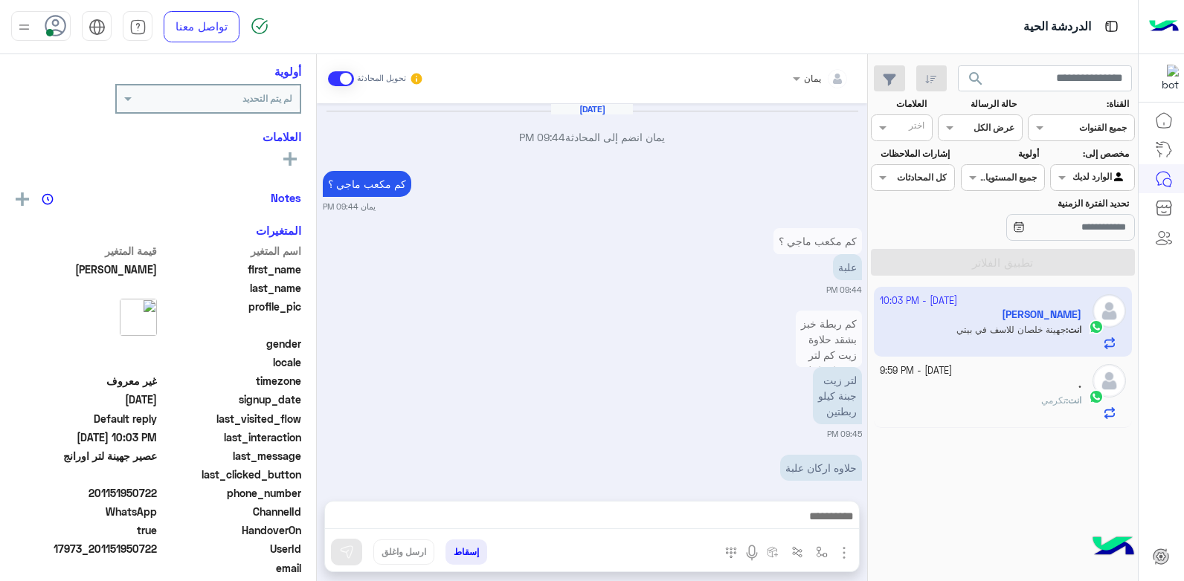
scroll to position [1004, 0]
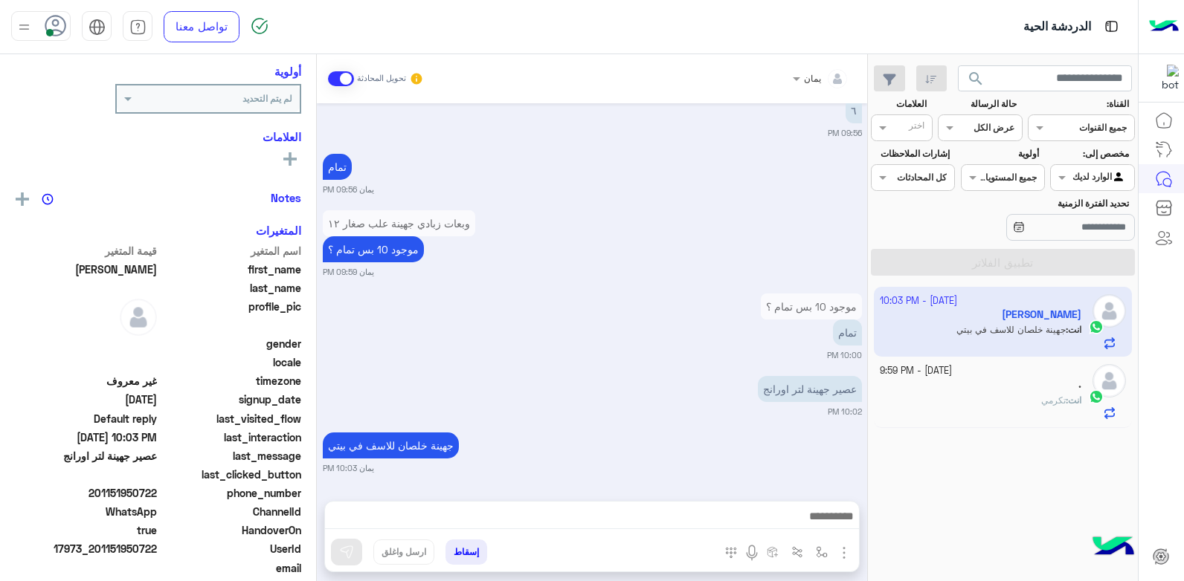
click at [953, 395] on div "انت : تكرمي" at bounding box center [981, 407] width 202 height 26
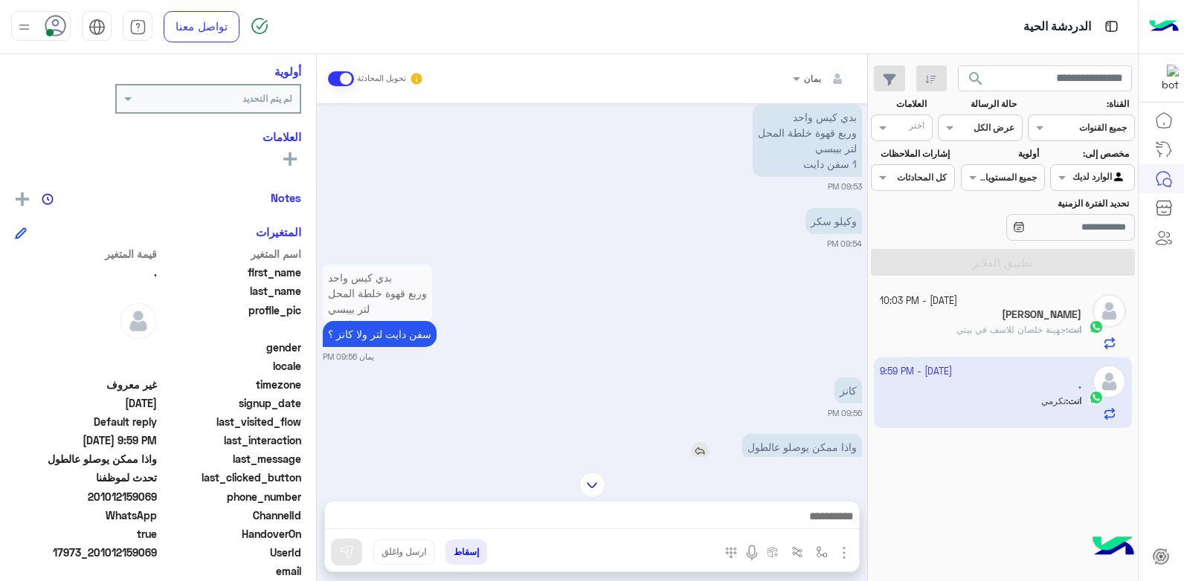
scroll to position [795, 0]
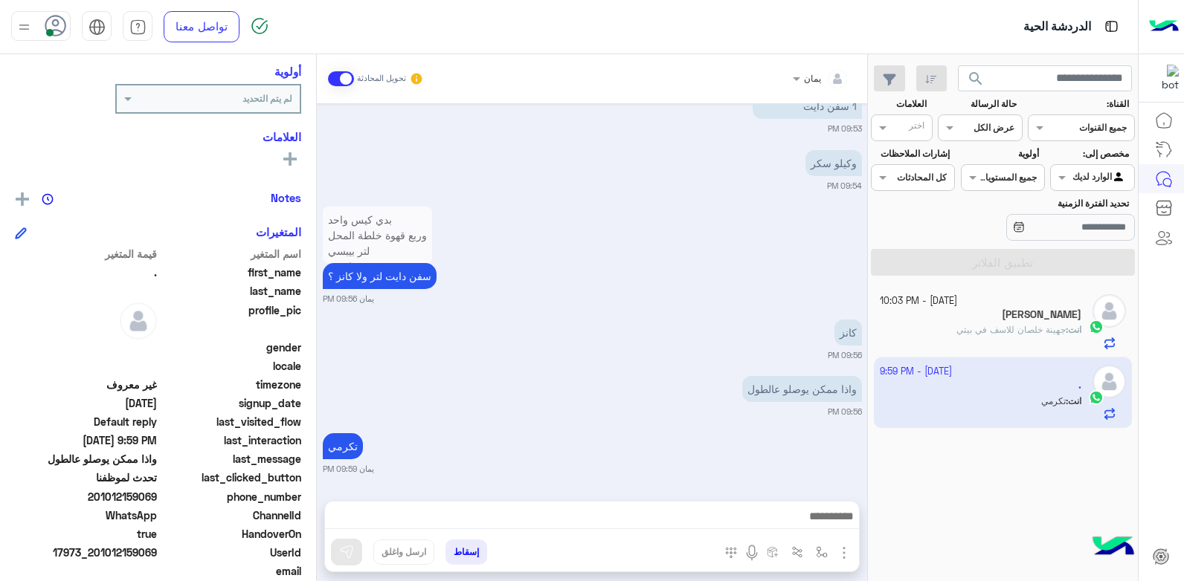
drag, startPoint x: 156, startPoint y: 496, endPoint x: 100, endPoint y: 503, distance: 56.3
click at [100, 503] on span "201012159069" at bounding box center [86, 497] width 142 height 16
drag, startPoint x: 100, startPoint y: 503, endPoint x: 112, endPoint y: 499, distance: 12.7
copy span "1012159069"
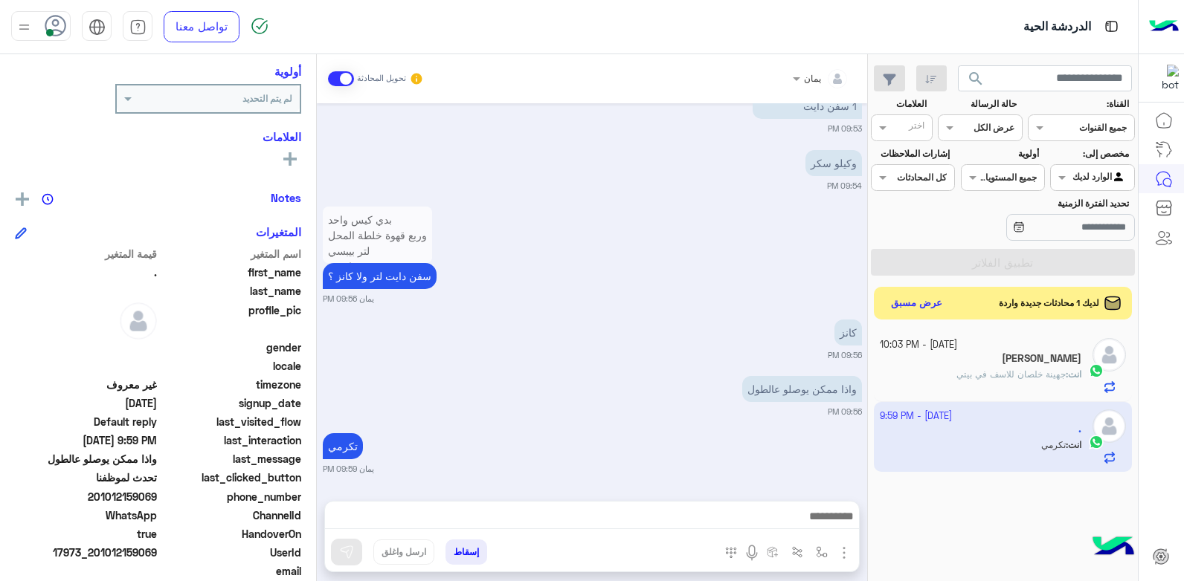
click at [462, 551] on button "إسقاط" at bounding box center [466, 552] width 42 height 25
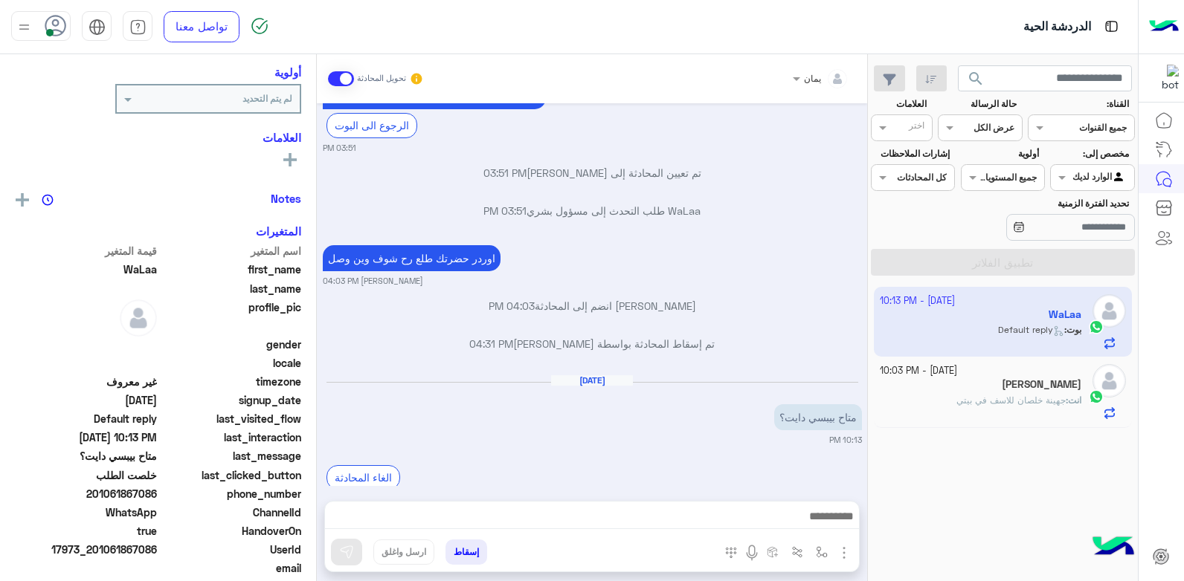
scroll to position [1194, 0]
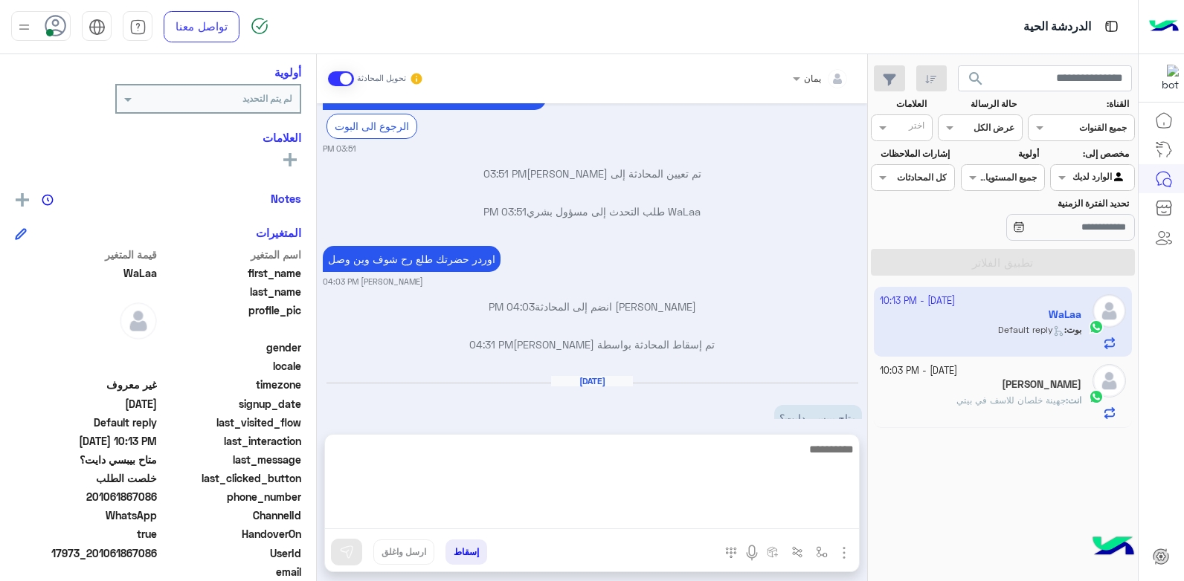
click at [705, 525] on textarea at bounding box center [592, 484] width 534 height 89
type textarea "*****"
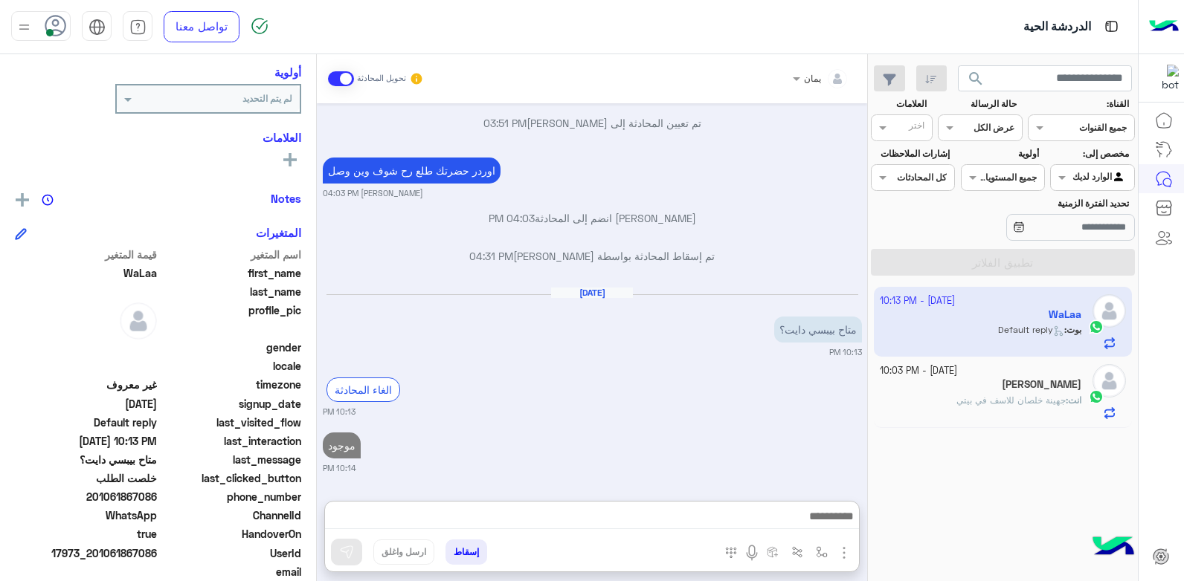
scroll to position [1304, 0]
click at [976, 413] on div "انت : جهينة خلصان للاسف في بيتي" at bounding box center [981, 407] width 202 height 26
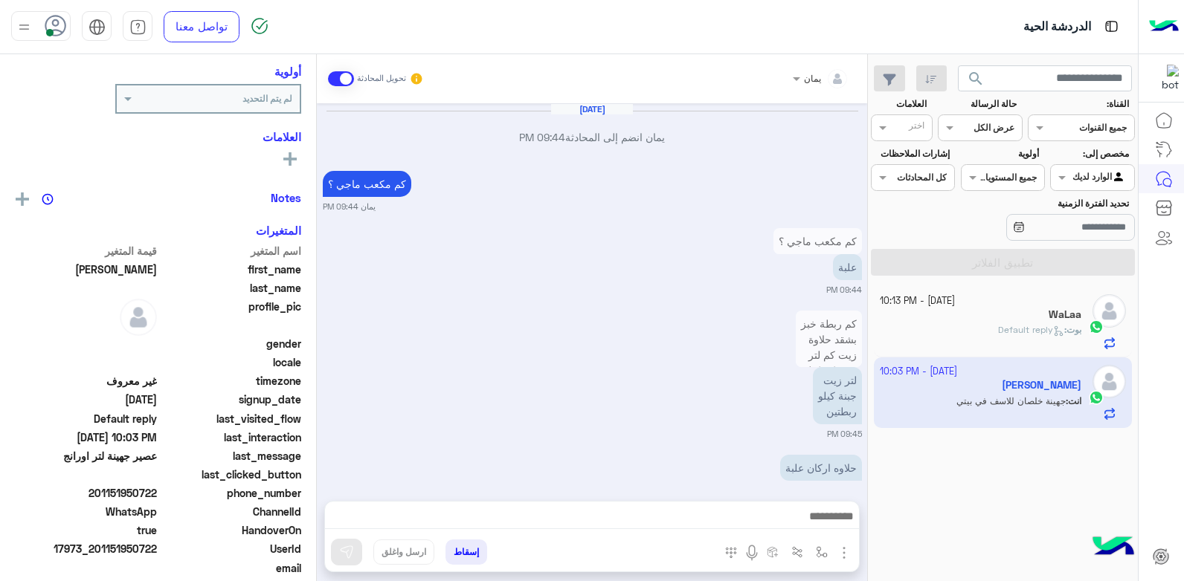
scroll to position [1004, 0]
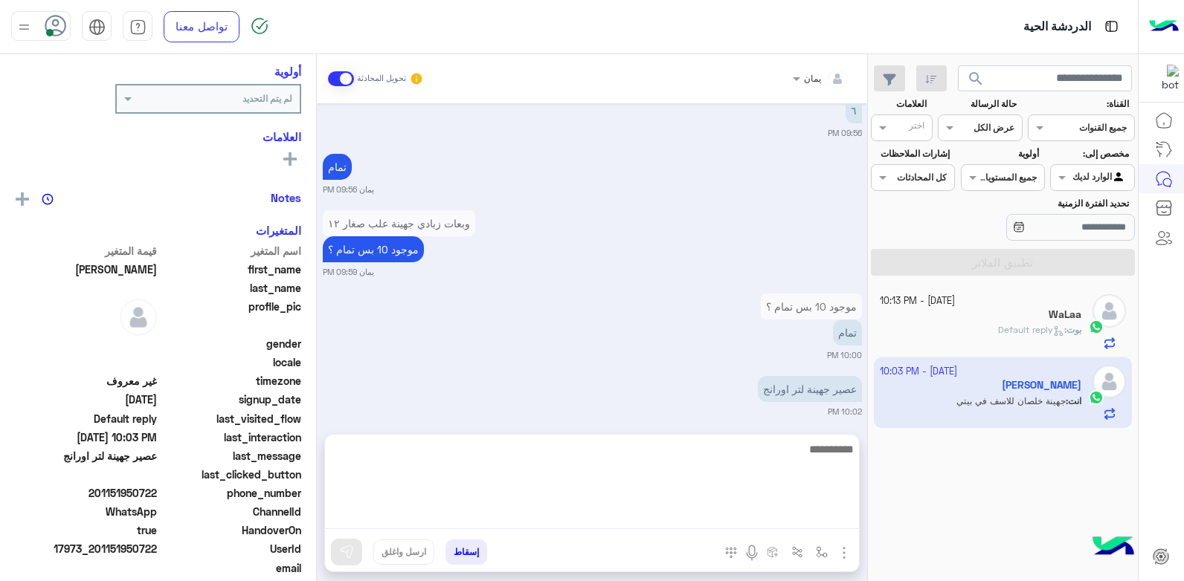
click at [654, 518] on textarea at bounding box center [592, 484] width 534 height 89
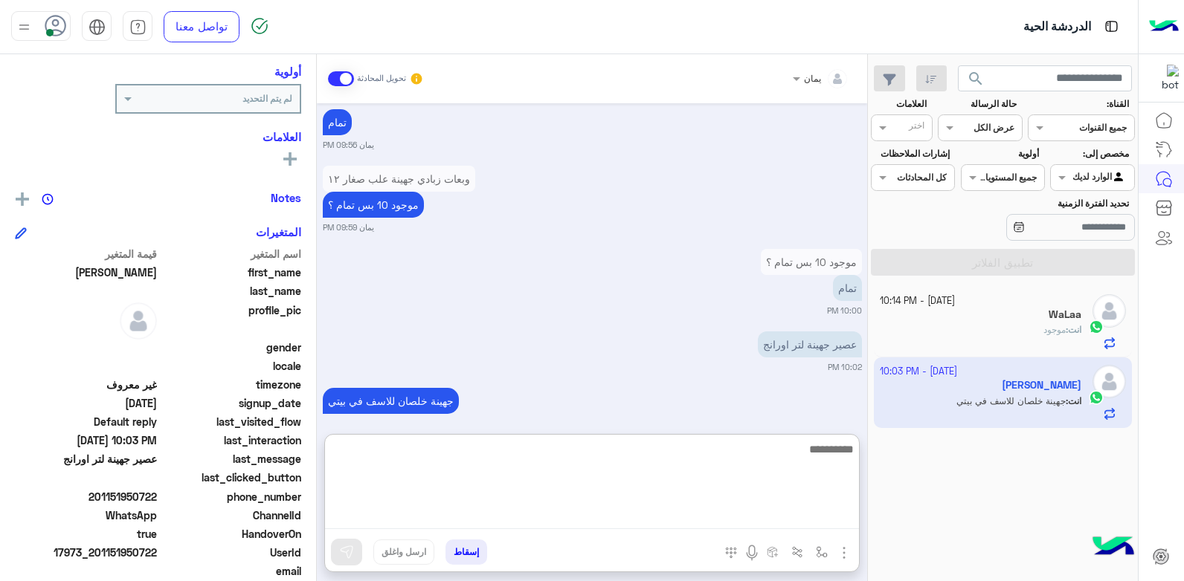
scroll to position [1071, 0]
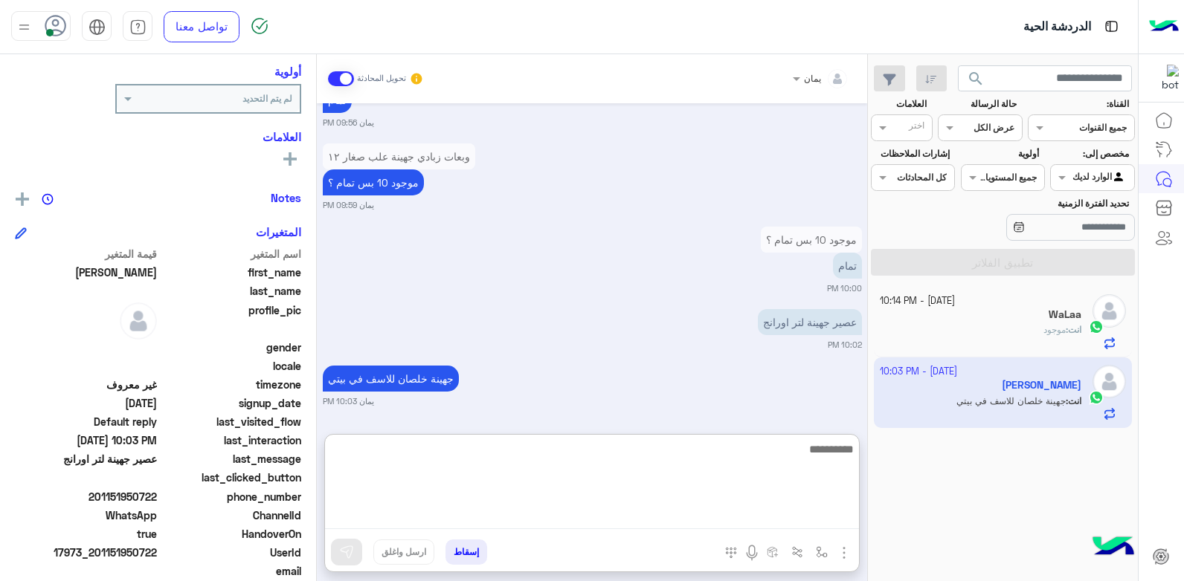
type textarea "*"
type textarea "**"
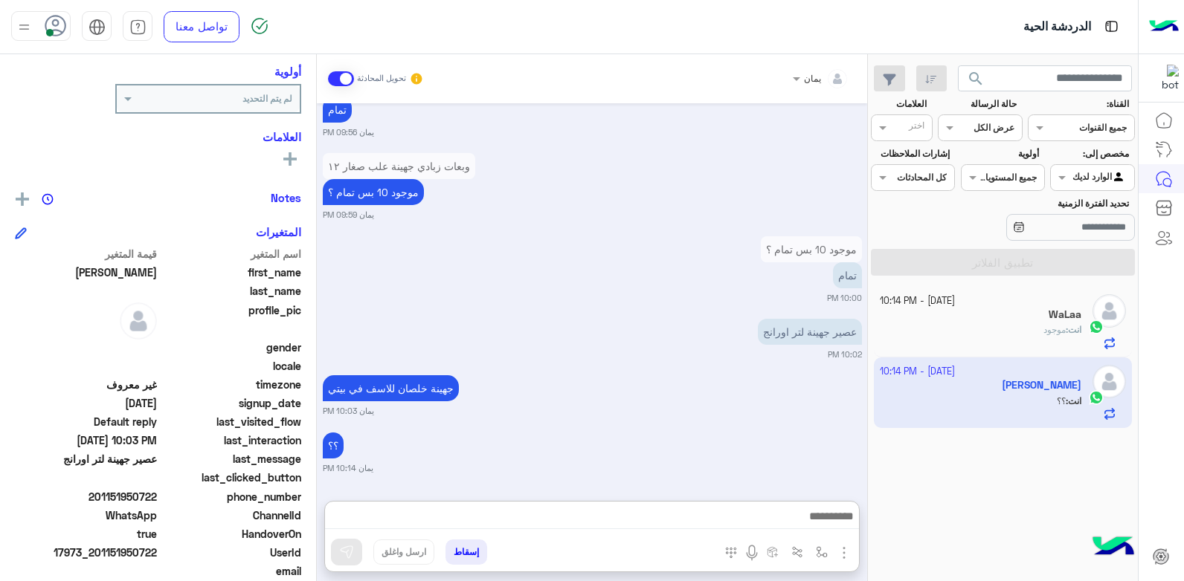
click at [964, 334] on div "انت : موجود" at bounding box center [981, 336] width 202 height 26
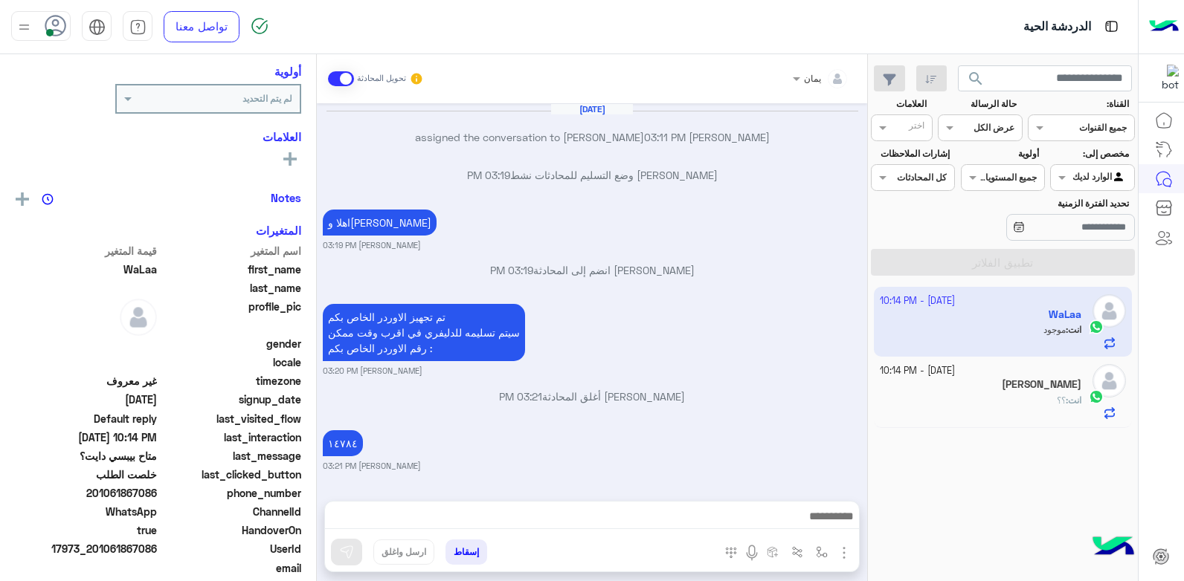
scroll to position [949, 0]
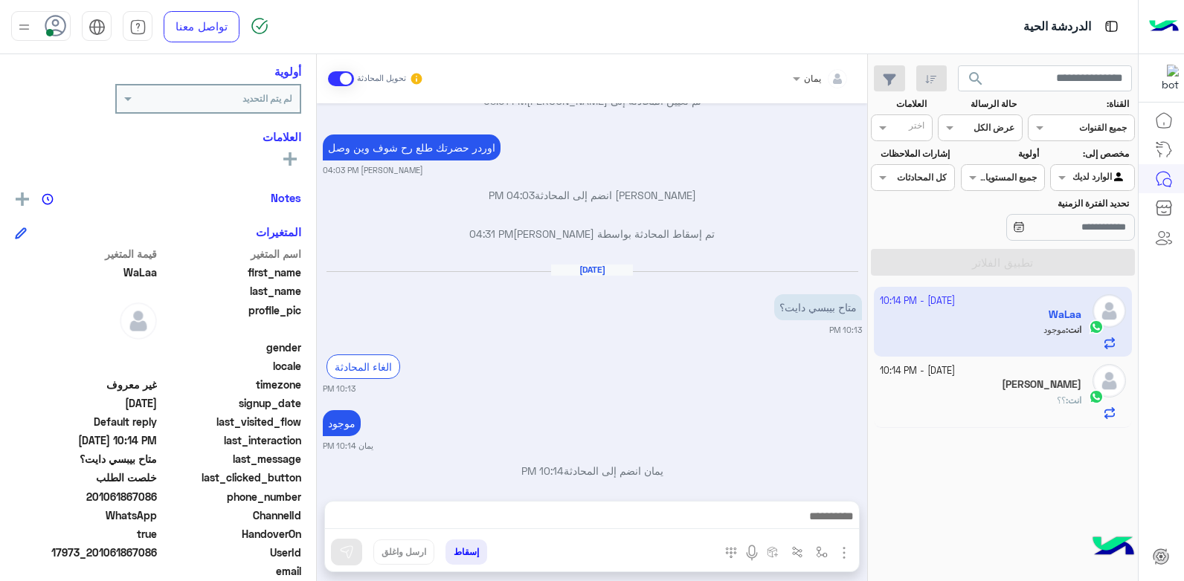
click at [990, 390] on div "[PERSON_NAME]" at bounding box center [981, 386] width 202 height 16
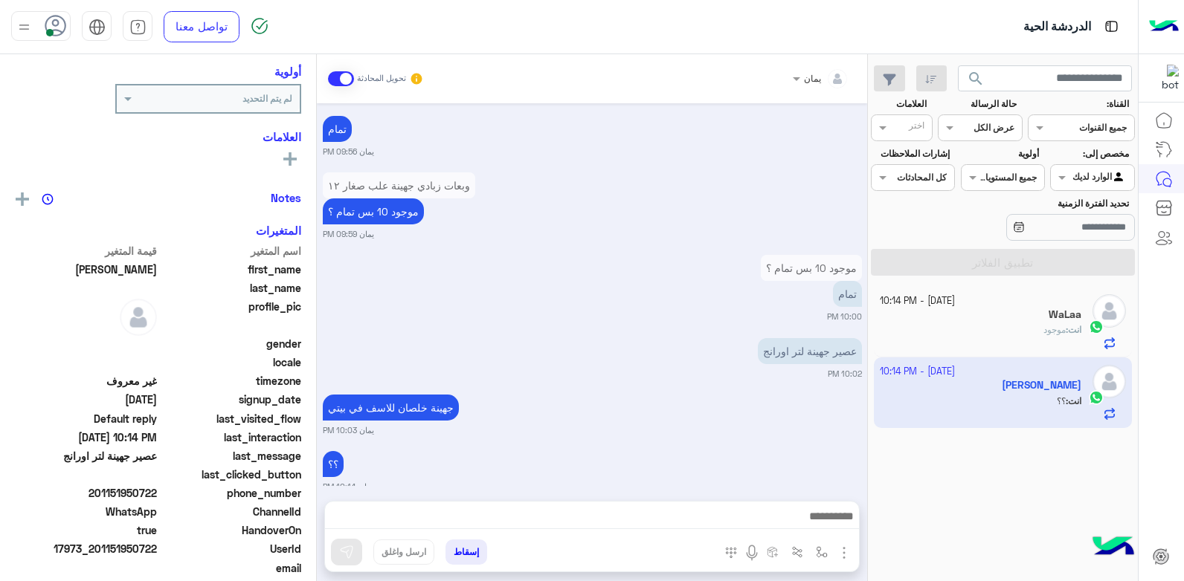
scroll to position [1022, 0]
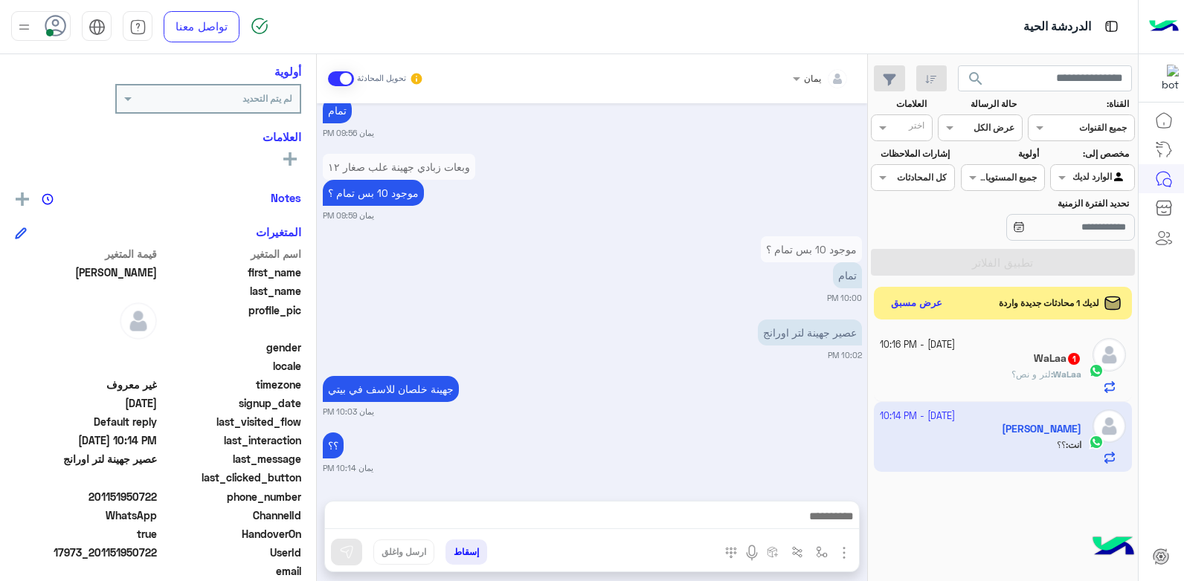
click at [463, 559] on button "إسقاط" at bounding box center [466, 552] width 42 height 25
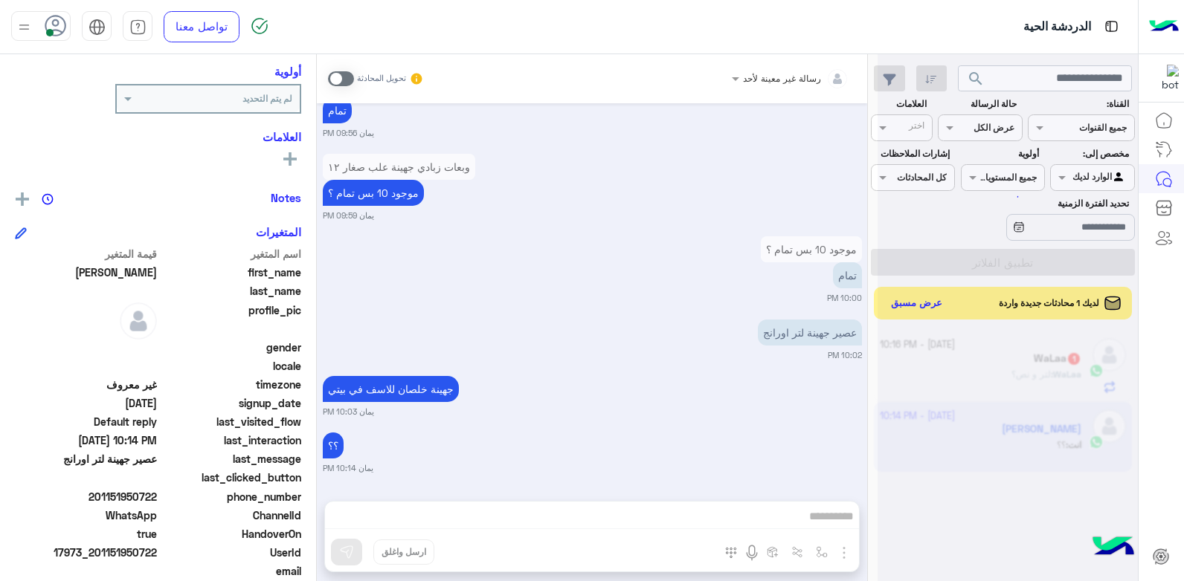
scroll to position [1061, 0]
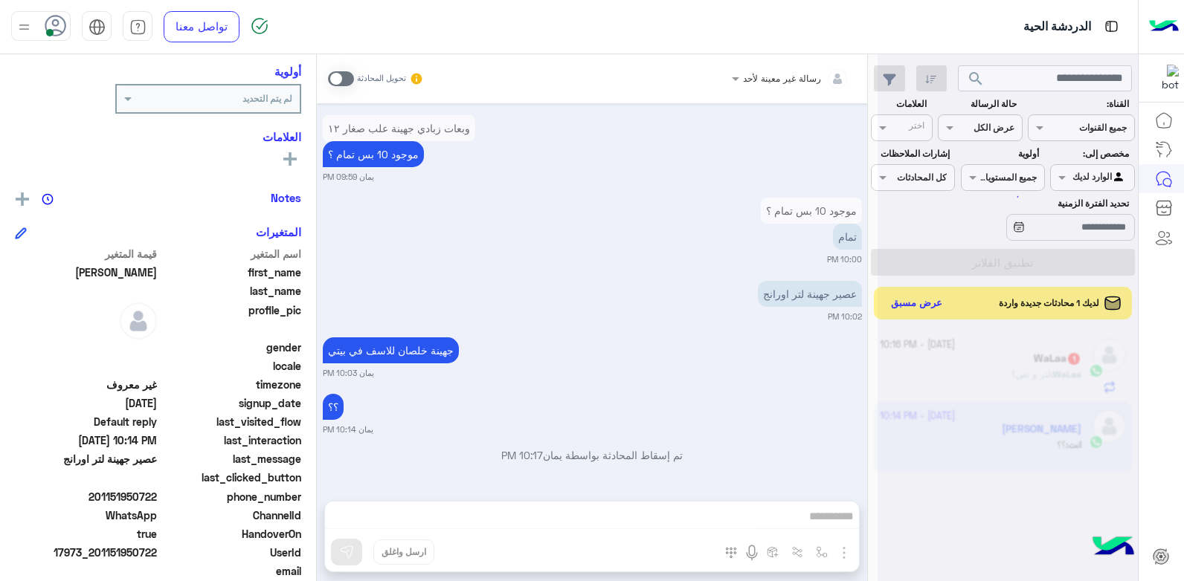
click at [578, 511] on div "رسالة غير معينة لأحد تحويل المحادثة [DATE] كم مكعب ماجي ؟ يمان 09:44 PM كم مكعب…" at bounding box center [592, 320] width 550 height 533
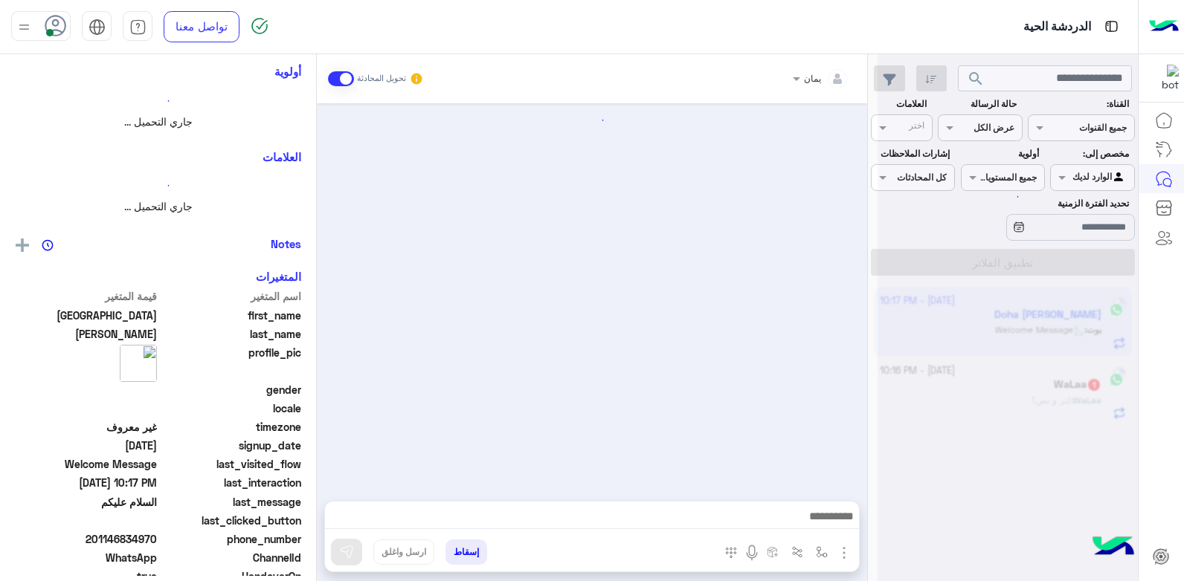
scroll to position [196, 0]
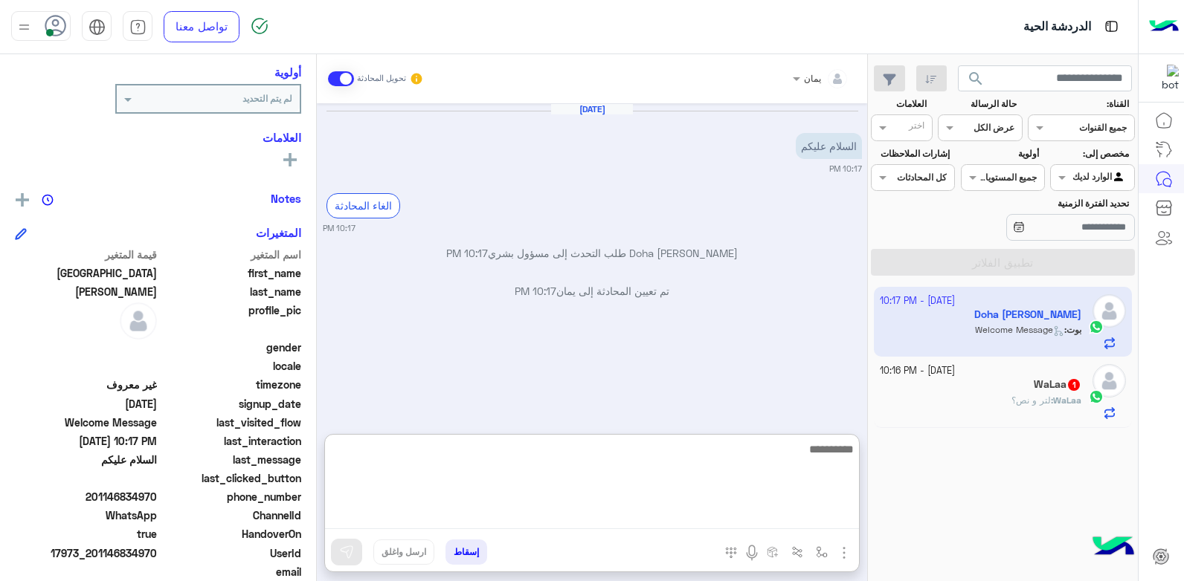
click at [723, 511] on textarea at bounding box center [592, 484] width 534 height 89
type textarea "**********"
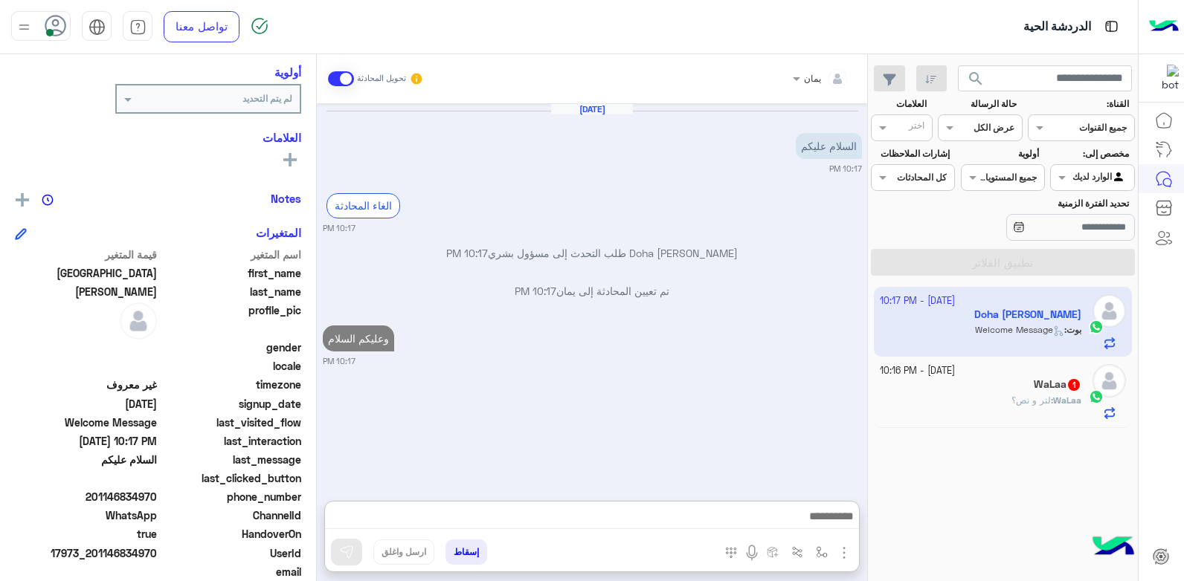
drag, startPoint x: 1039, startPoint y: 387, endPoint x: 854, endPoint y: 423, distance: 188.0
click at [1039, 387] on h5 "WaLaa 1" at bounding box center [1058, 384] width 48 height 13
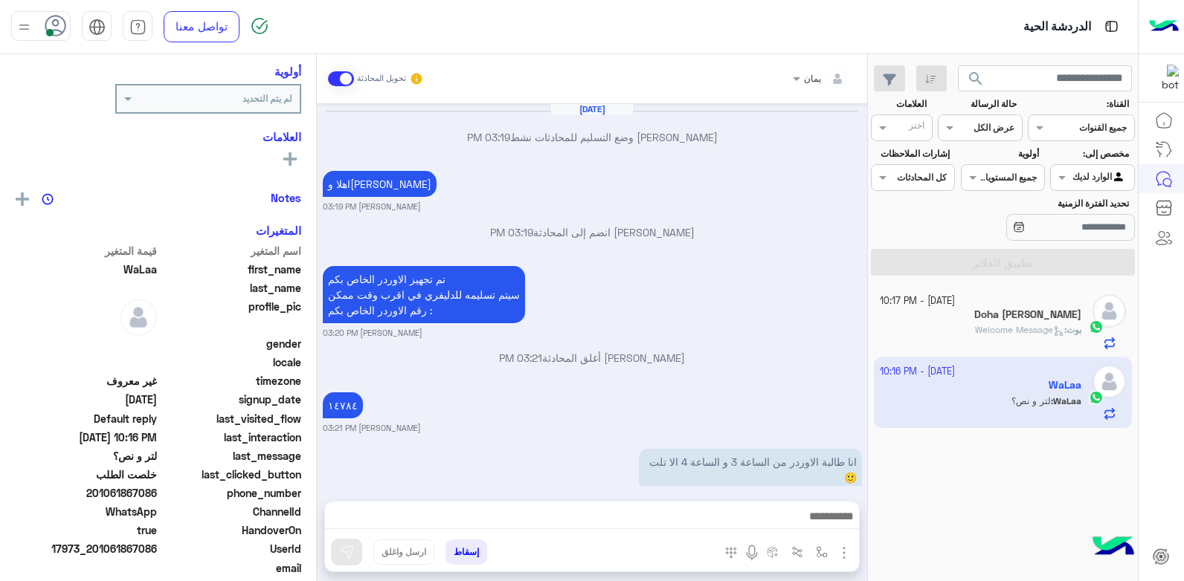
scroll to position [967, 0]
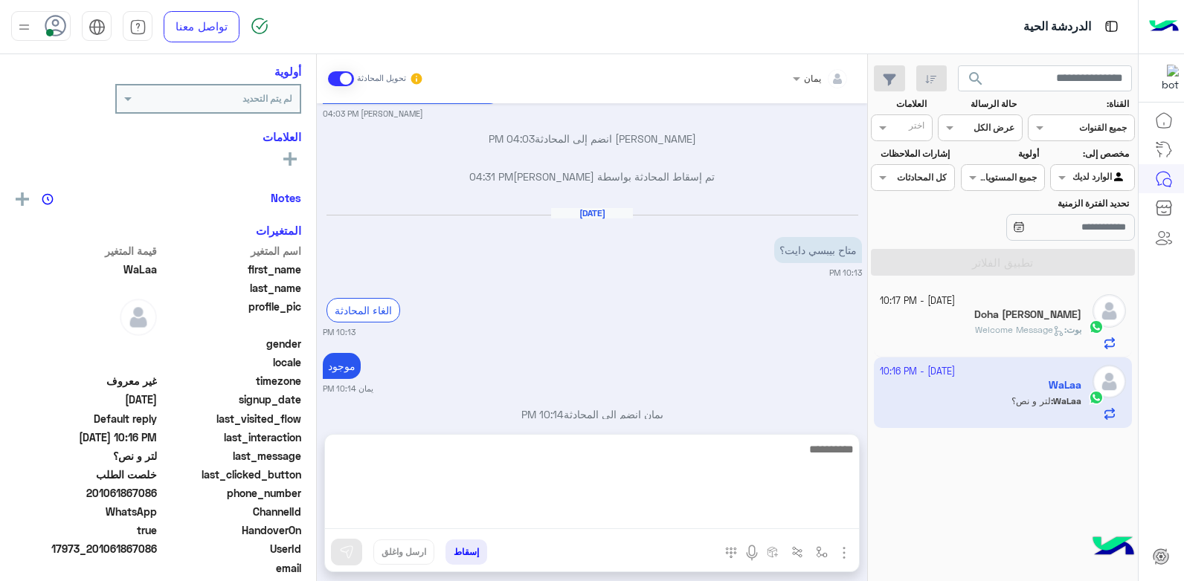
click at [700, 508] on textarea at bounding box center [592, 484] width 534 height 89
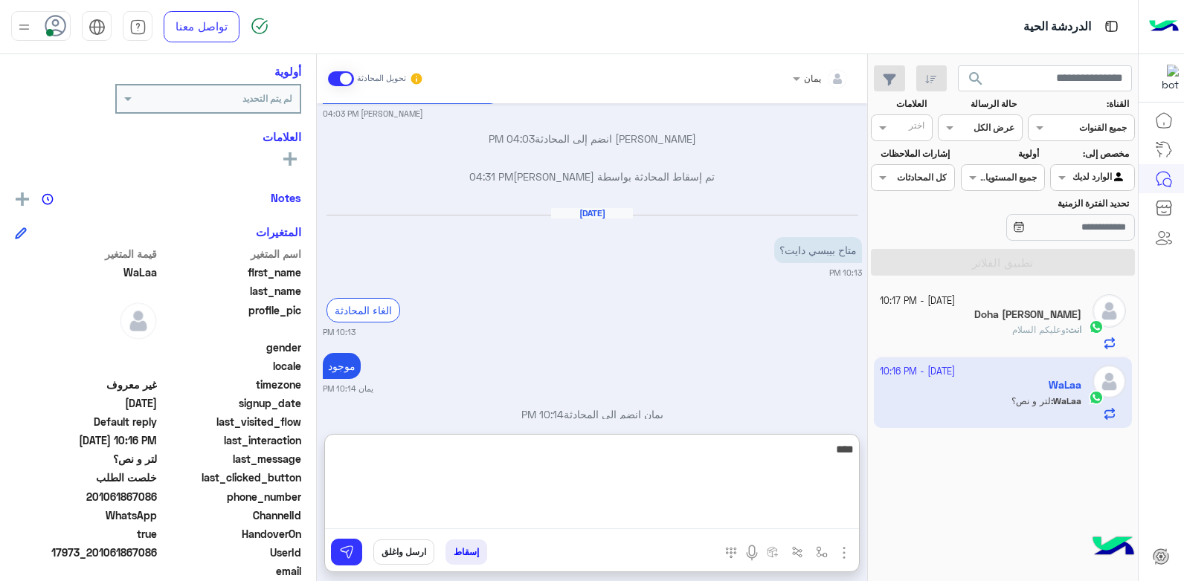
type textarea "****"
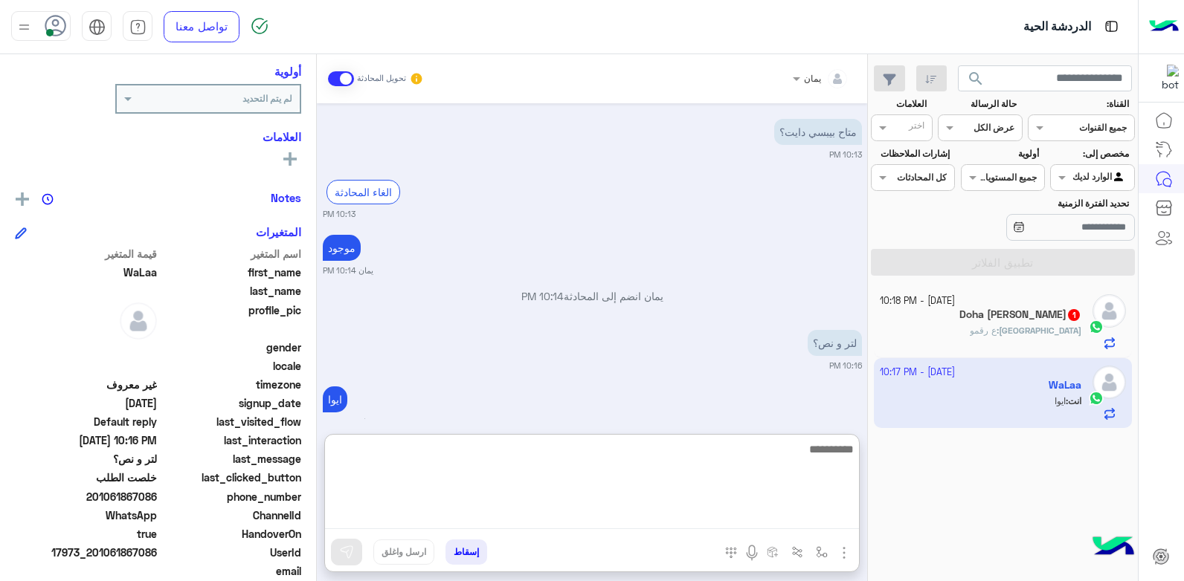
scroll to position [1091, 0]
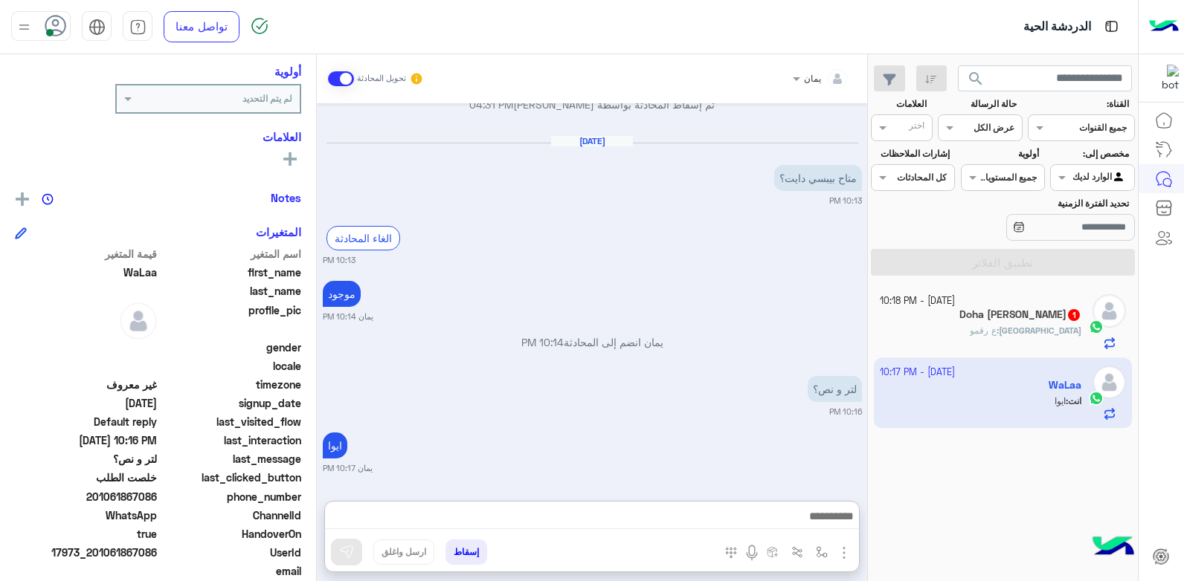
click at [945, 327] on div "[GEOGRAPHIC_DATA] : ع رقمو" at bounding box center [981, 337] width 202 height 26
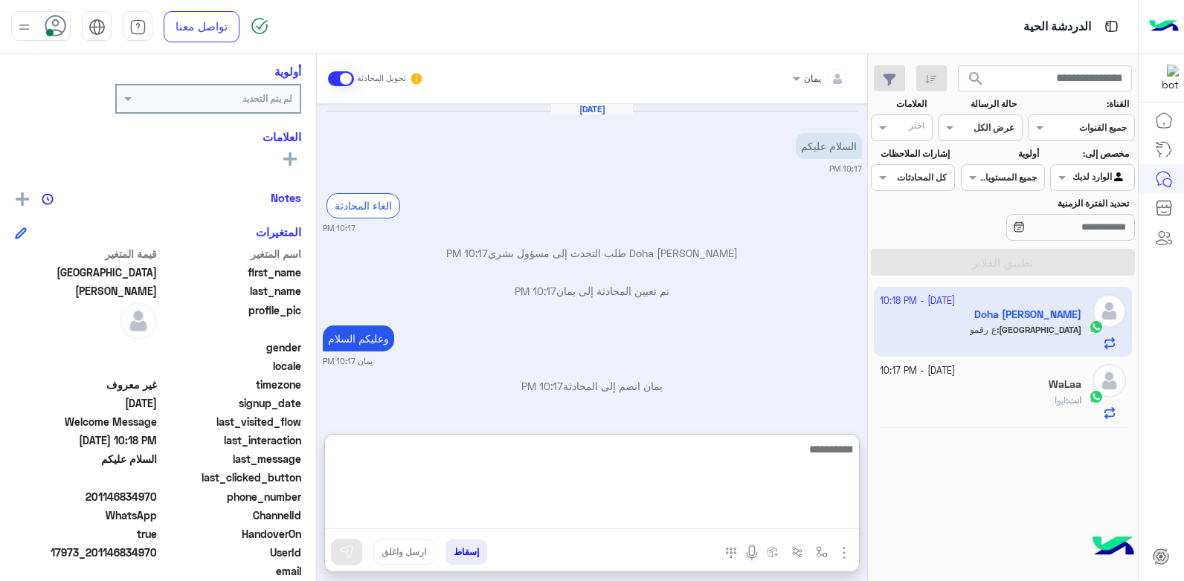
drag, startPoint x: 678, startPoint y: 519, endPoint x: 686, endPoint y: 497, distance: 23.8
click at [679, 519] on textarea at bounding box center [592, 484] width 534 height 89
type textarea "**********"
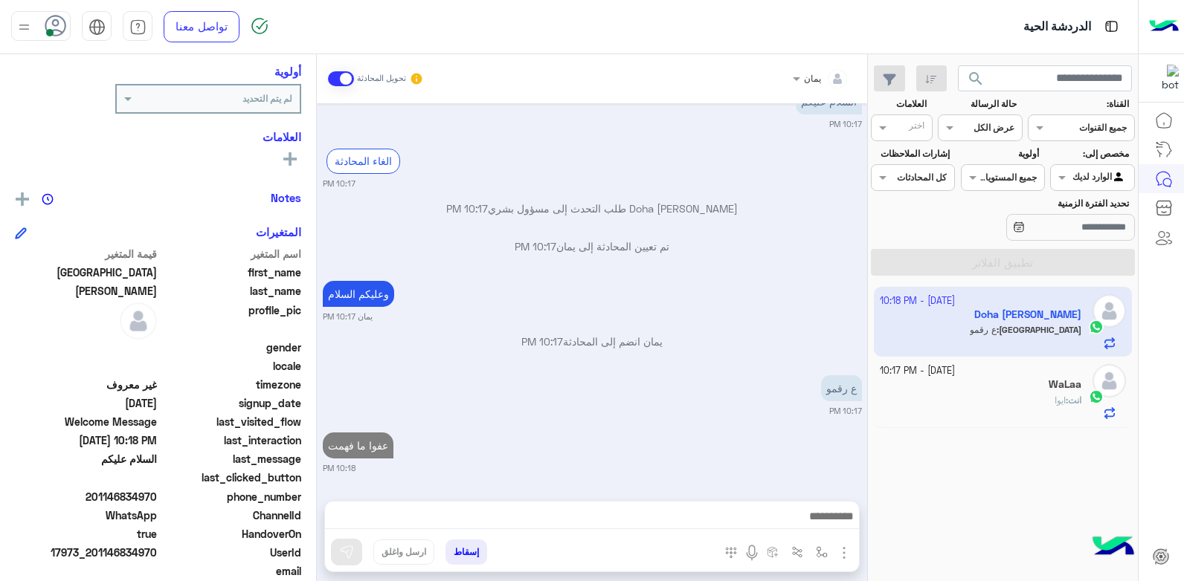
click at [1000, 373] on div "[DATE] - 10:17 PM" at bounding box center [981, 371] width 202 height 14
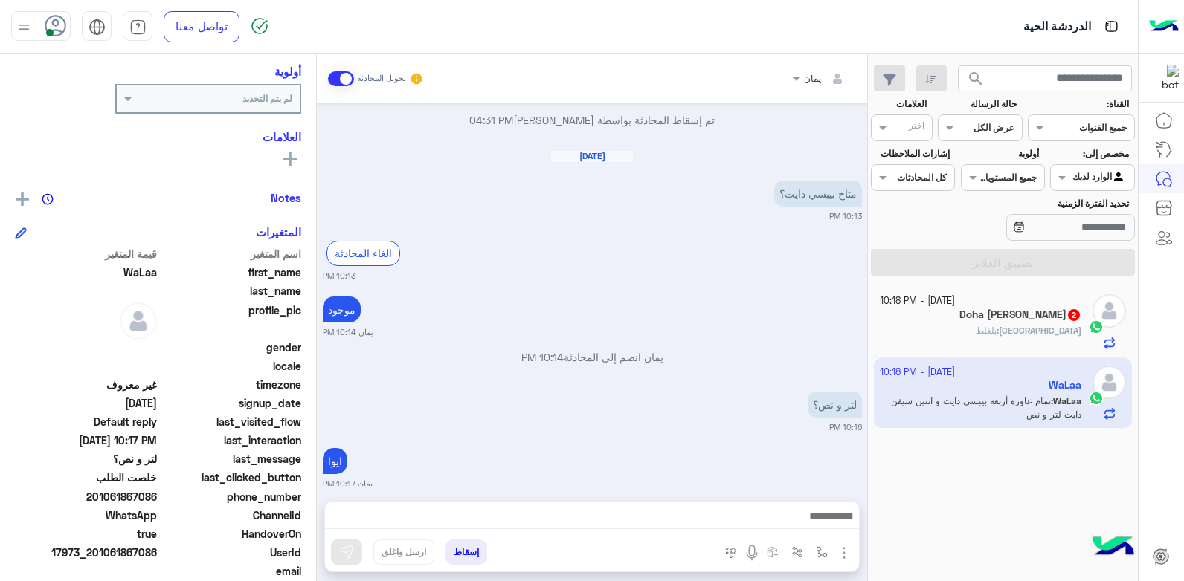
scroll to position [1058, 0]
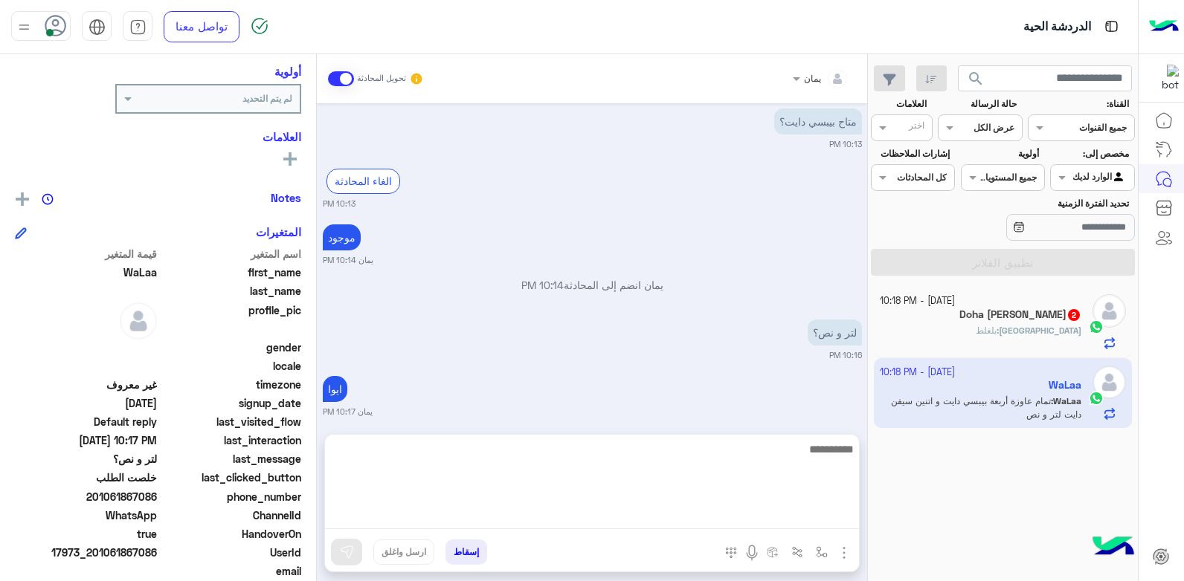
click at [703, 515] on textarea at bounding box center [592, 484] width 534 height 89
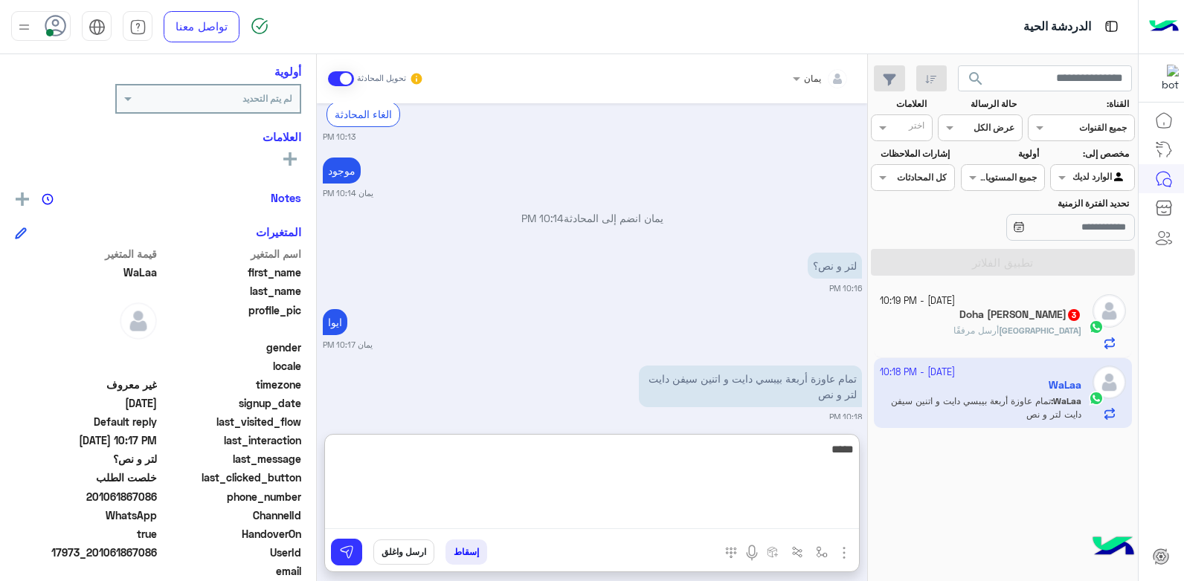
type textarea "*****"
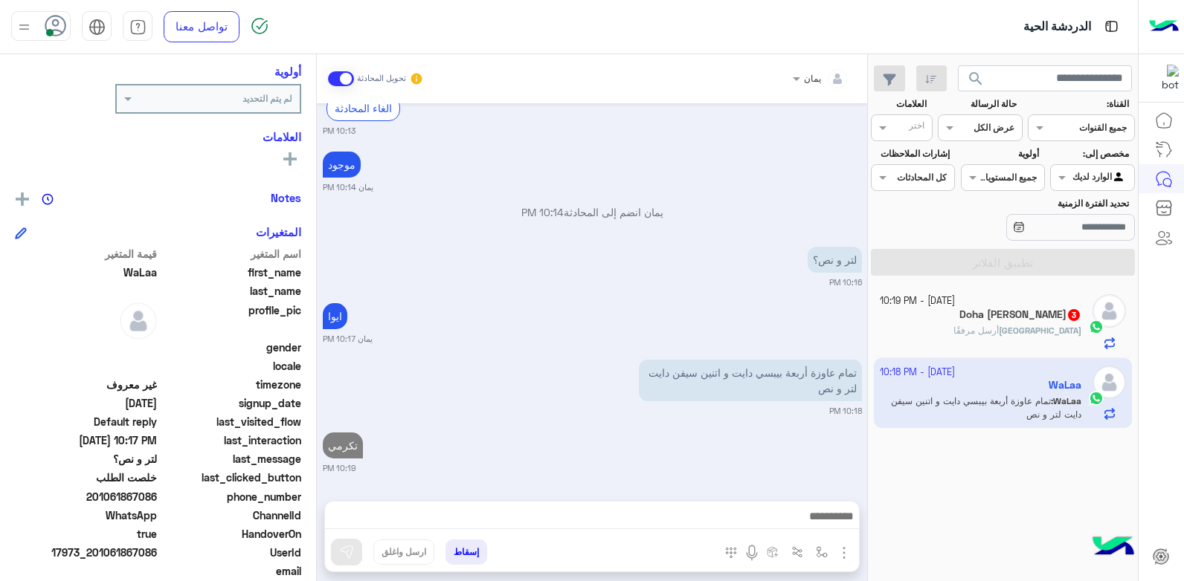
click at [929, 318] on div "Doha Salim 3" at bounding box center [981, 317] width 202 height 16
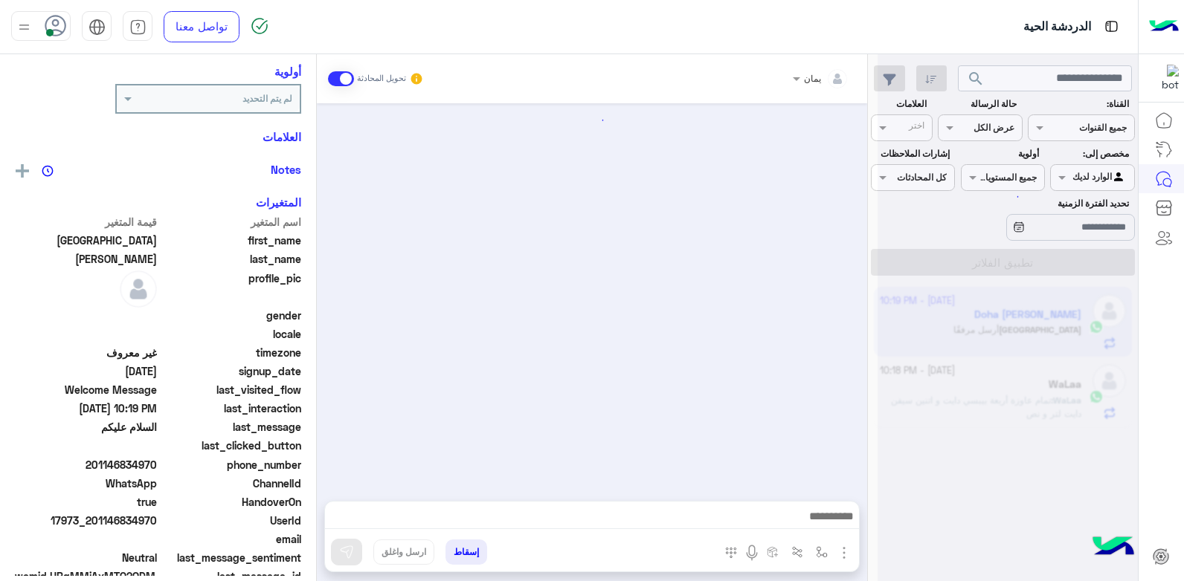
scroll to position [229, 0]
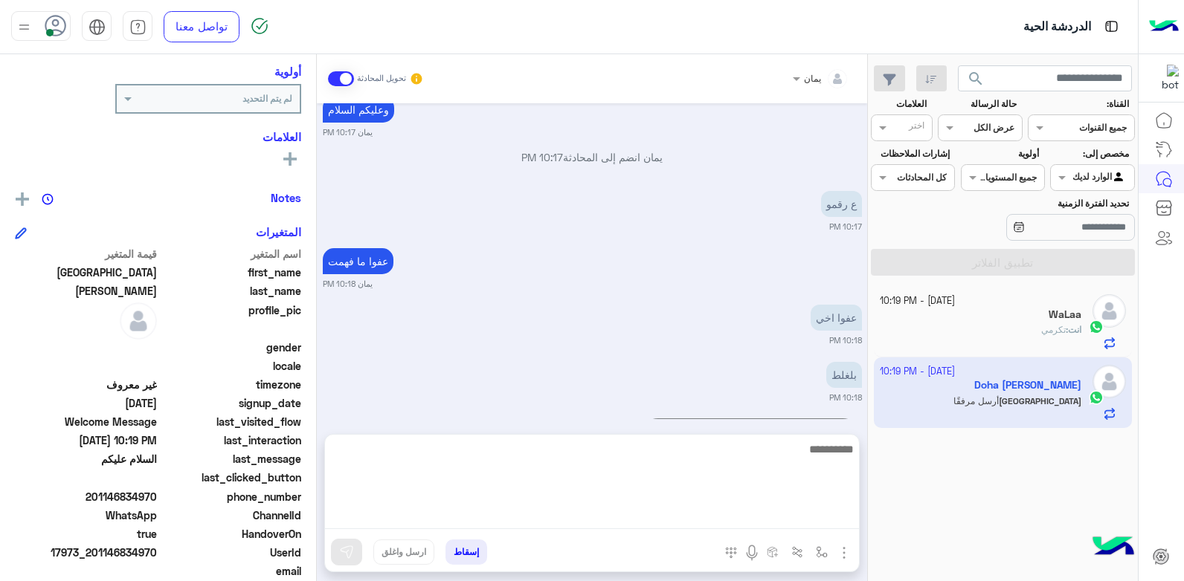
click at [695, 516] on textarea at bounding box center [592, 484] width 534 height 89
type textarea "**********"
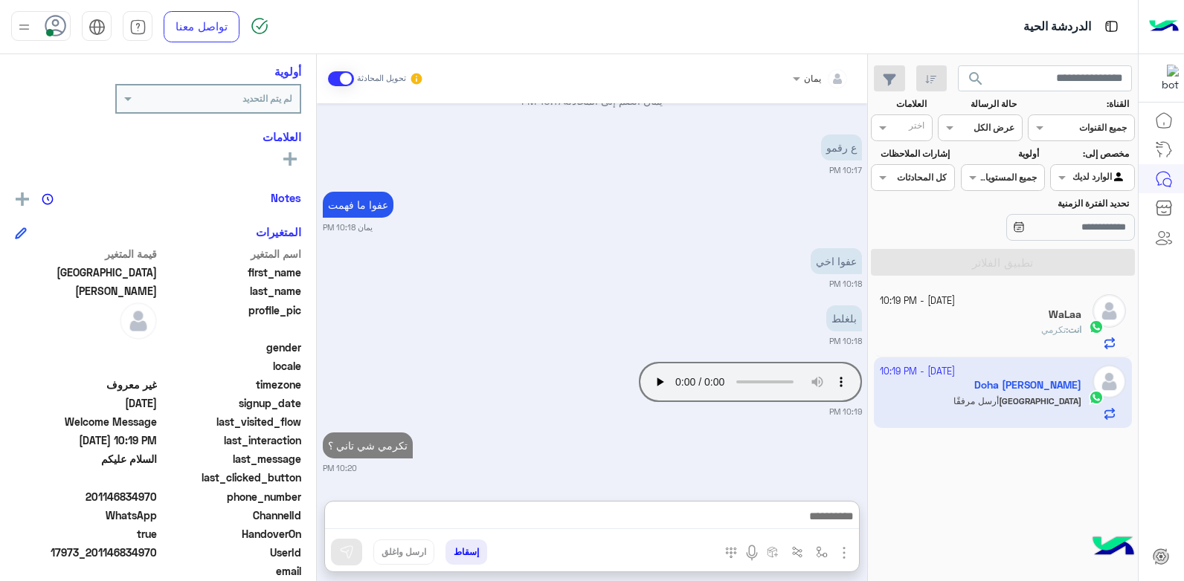
click at [937, 307] on small "[DATE] - 10:19 PM" at bounding box center [917, 301] width 75 height 14
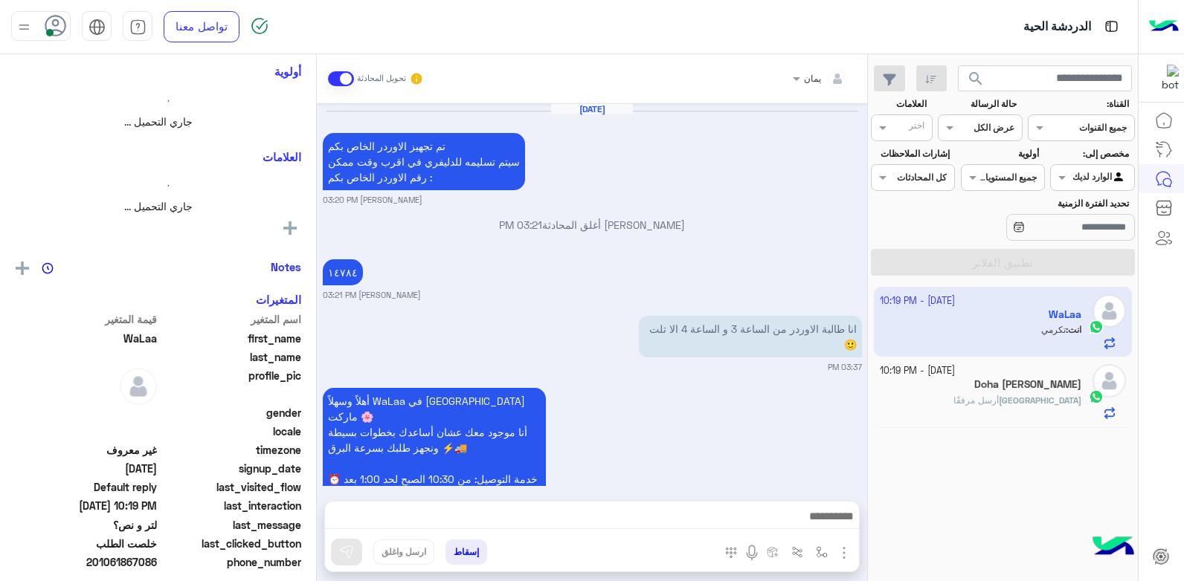
scroll to position [1020, 0]
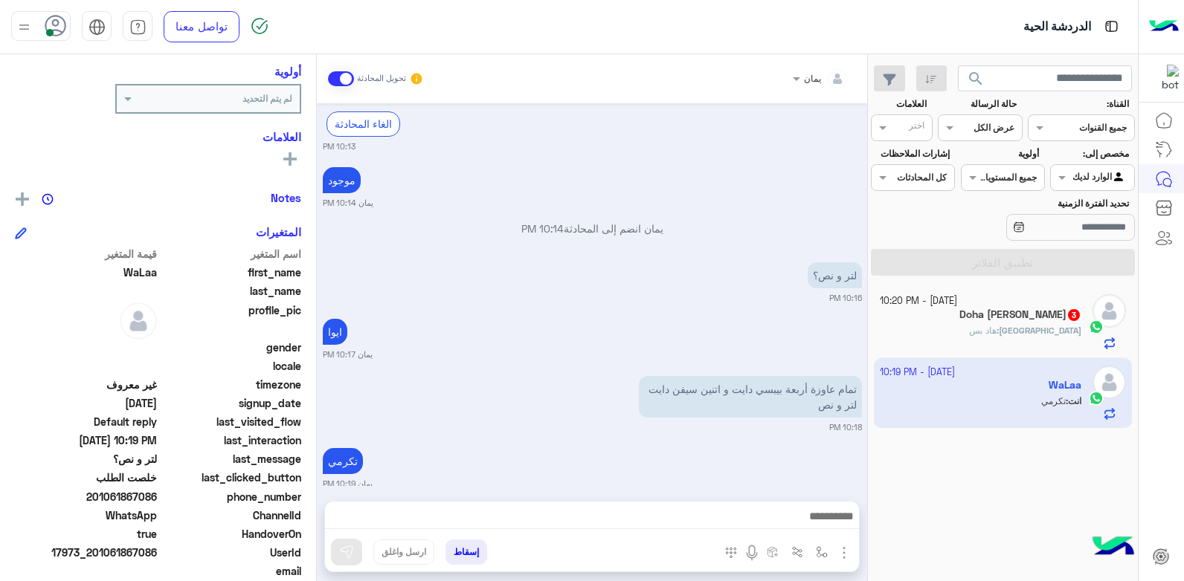
drag, startPoint x: 158, startPoint y: 495, endPoint x: 98, endPoint y: 499, distance: 59.6
click at [98, 499] on span "201061867086" at bounding box center [86, 497] width 142 height 16
copy span "01061867086"
click at [171, 492] on span "phone_number" at bounding box center [231, 497] width 142 height 16
drag, startPoint x: 158, startPoint y: 494, endPoint x: 97, endPoint y: 497, distance: 60.3
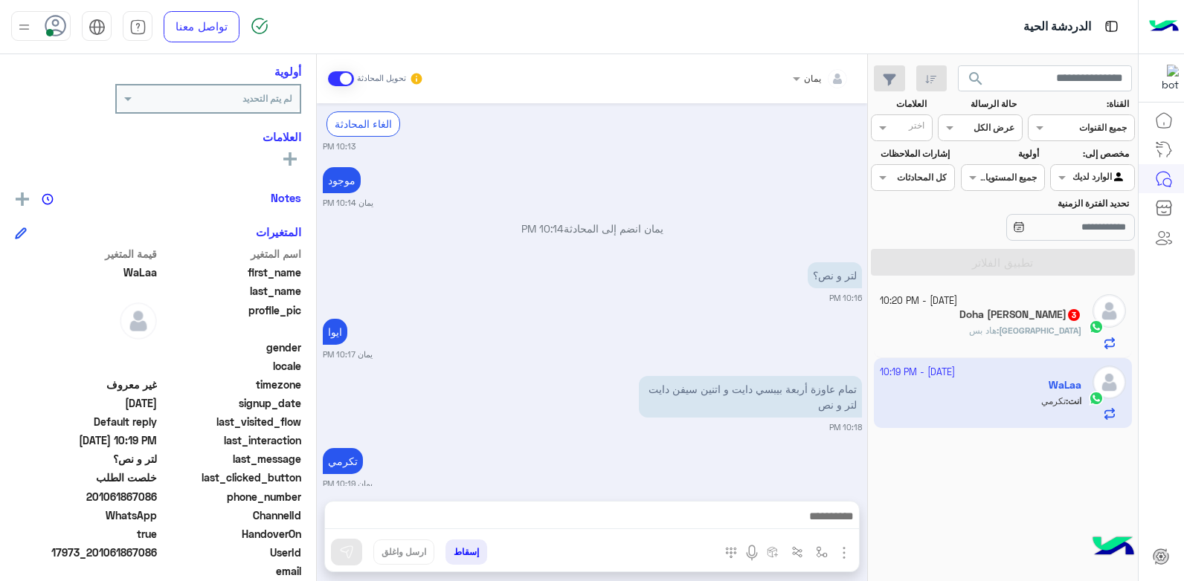
click at [97, 497] on span "201061867086" at bounding box center [86, 497] width 142 height 16
copy span "01061867086"
click at [482, 556] on button "إسقاط" at bounding box center [466, 552] width 42 height 25
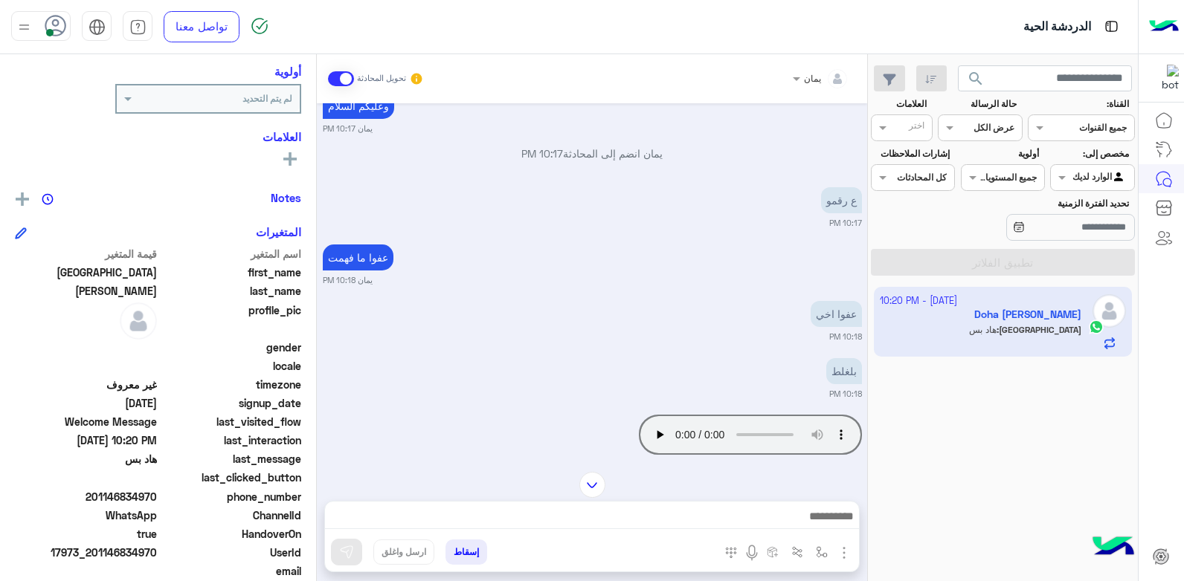
scroll to position [456, 0]
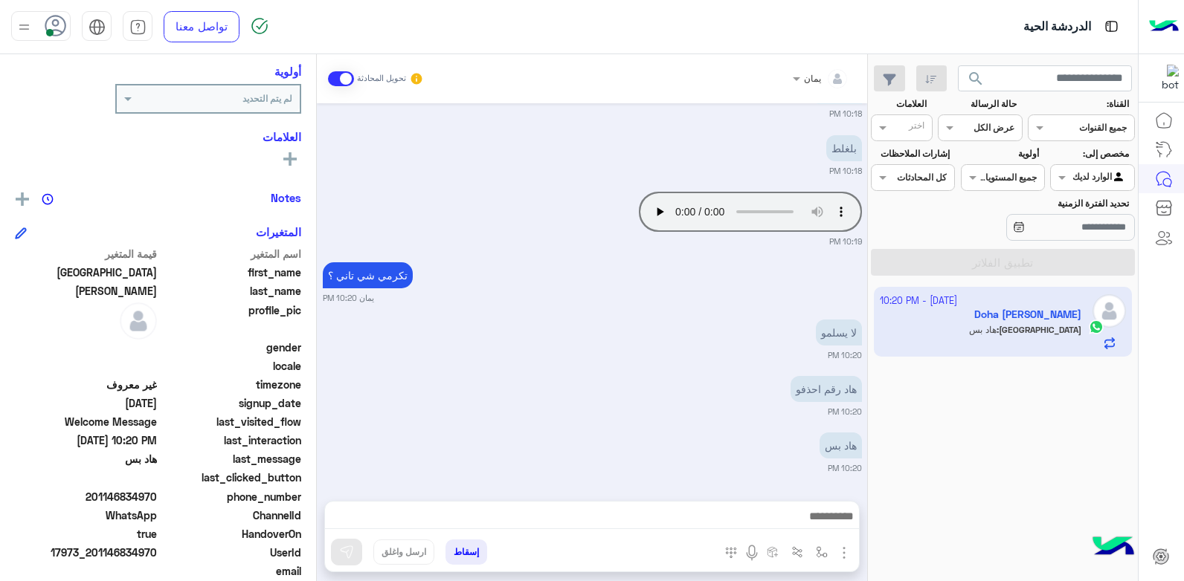
click at [649, 506] on div at bounding box center [592, 520] width 534 height 37
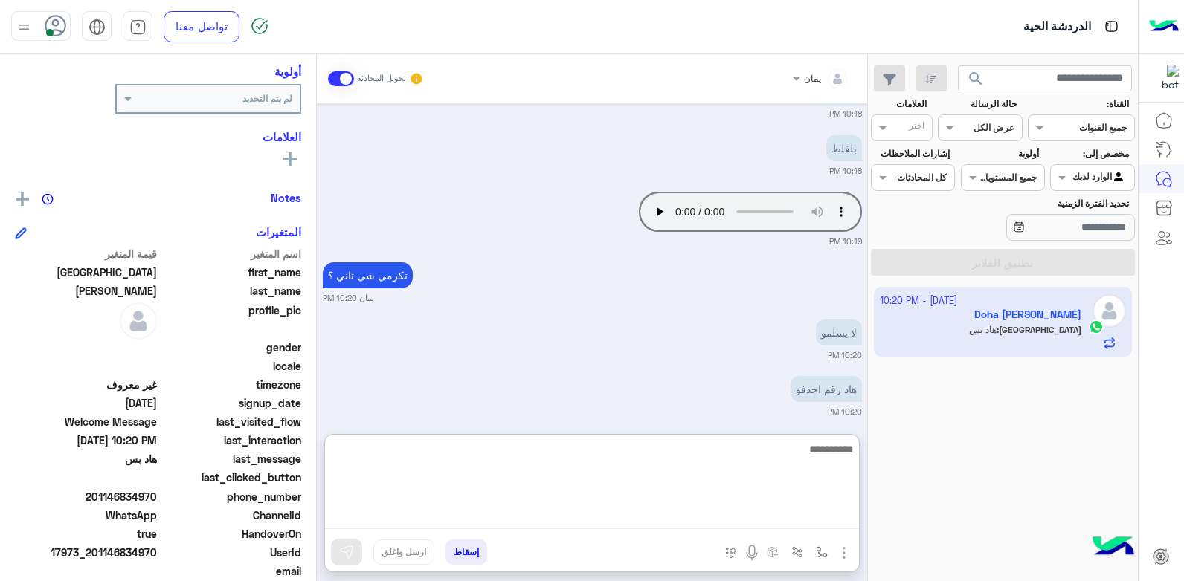
click at [653, 523] on textarea at bounding box center [592, 484] width 534 height 89
type textarea "********"
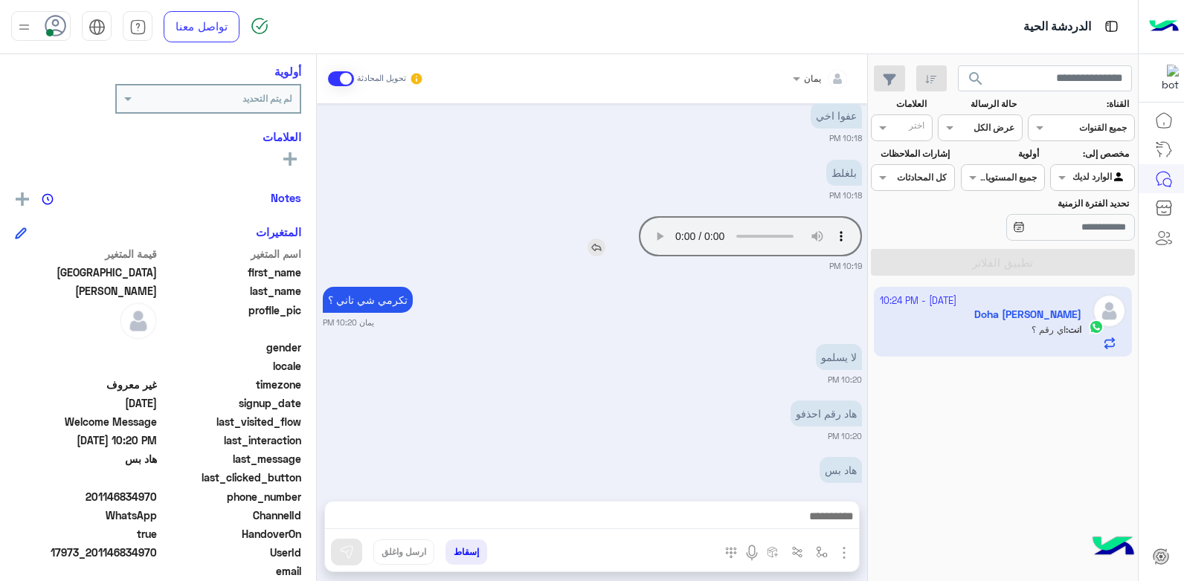
scroll to position [513, 0]
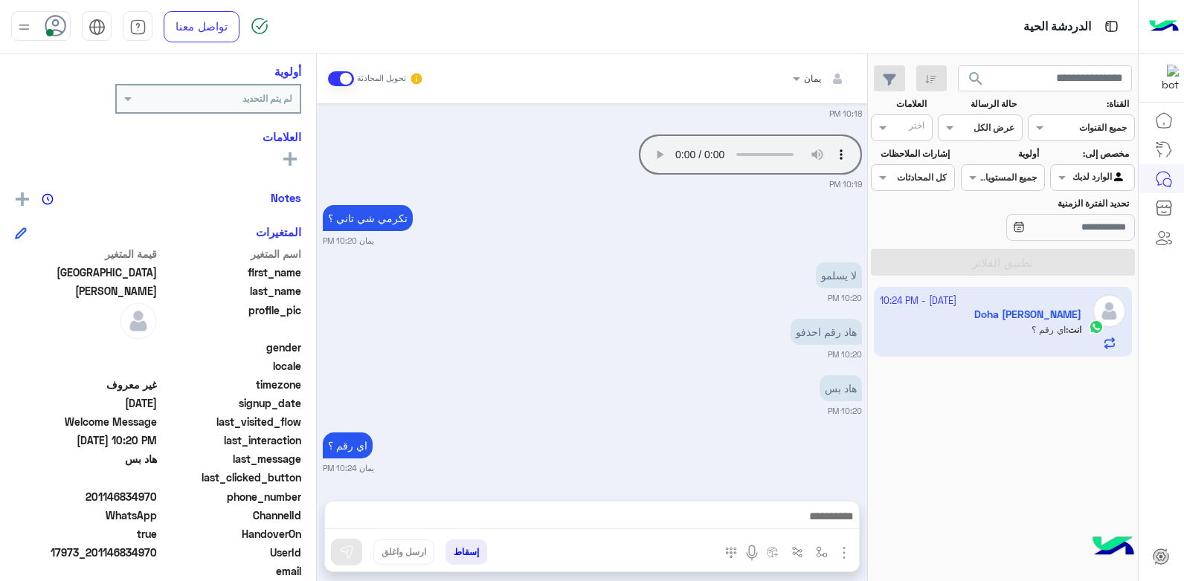
drag, startPoint x: 160, startPoint y: 497, endPoint x: 97, endPoint y: 495, distance: 63.2
click at [97, 495] on div "phone_number [PHONE_NUMBER]" at bounding box center [158, 498] width 286 height 19
copy span "01146834970"
click at [469, 554] on button "إسقاط" at bounding box center [466, 552] width 42 height 25
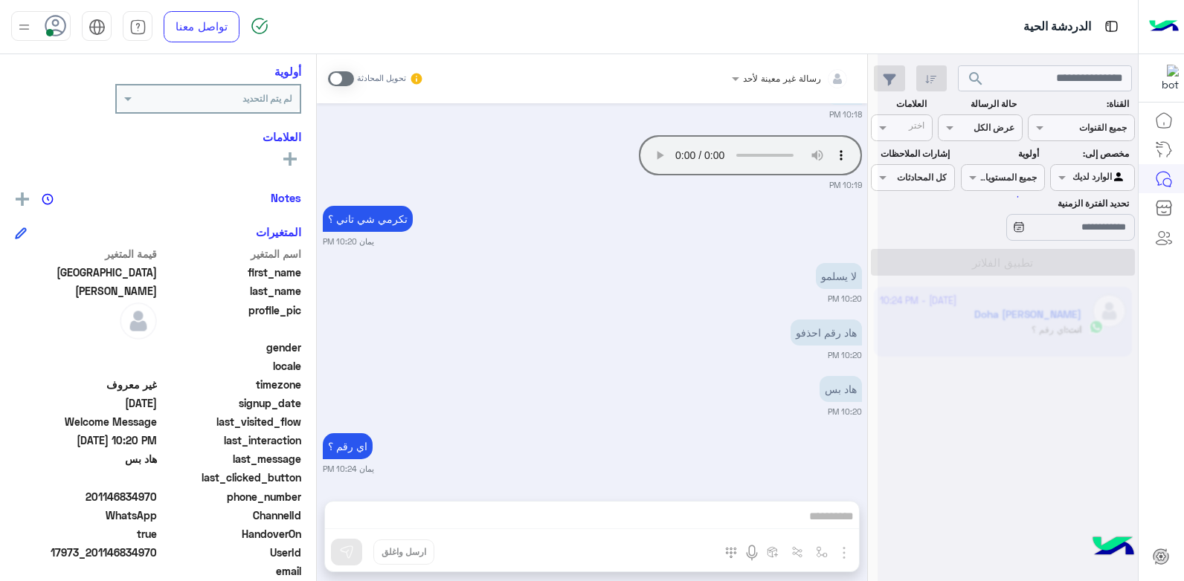
scroll to position [551, 0]
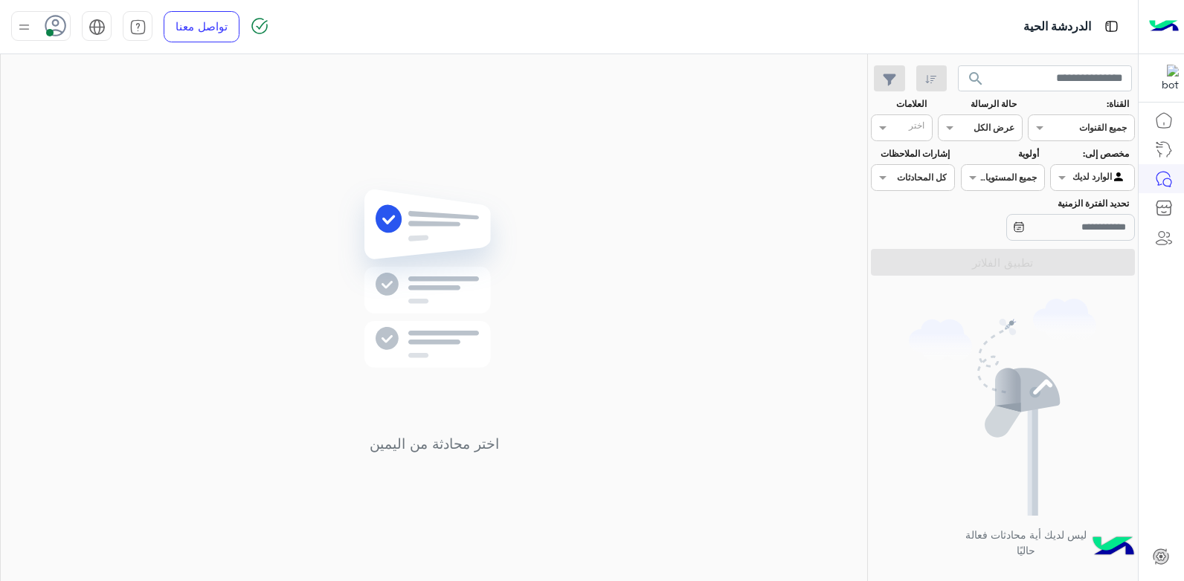
click at [42, 30] on div at bounding box center [40, 26] width 59 height 30
click at [125, 143] on label "وقت الراحة" at bounding box center [104, 146] width 162 height 27
click at [374, 190] on img at bounding box center [433, 301] width 215 height 247
click at [45, 30] on icon at bounding box center [56, 26] width 22 height 22
click at [100, 106] on label "متصل" at bounding box center [104, 113] width 162 height 27
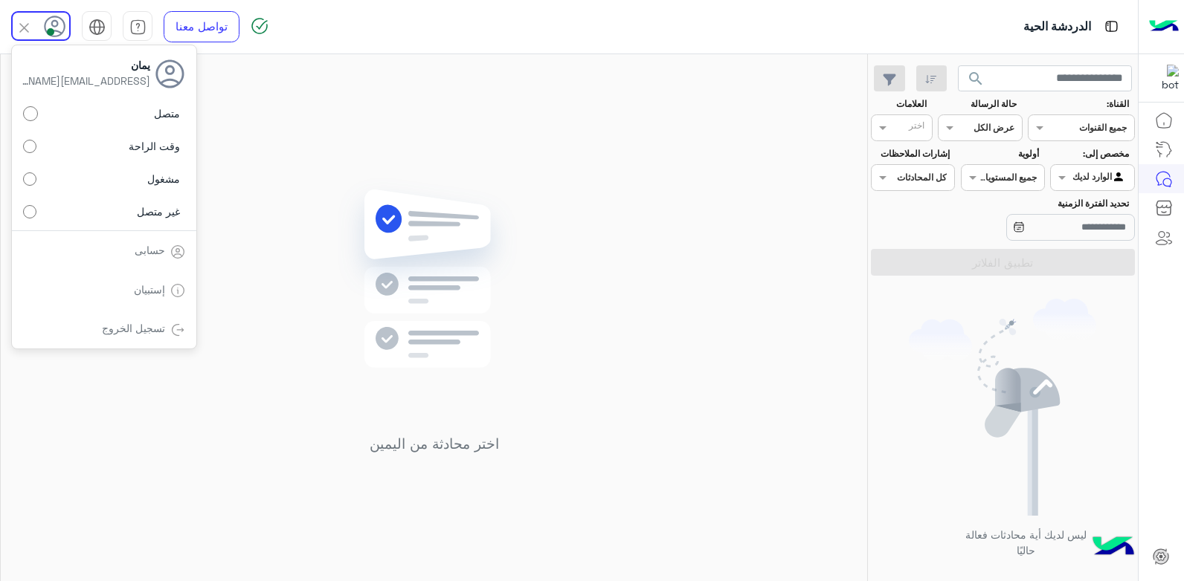
click at [620, 193] on div "اختر محادثة من اليمين" at bounding box center [434, 320] width 866 height 533
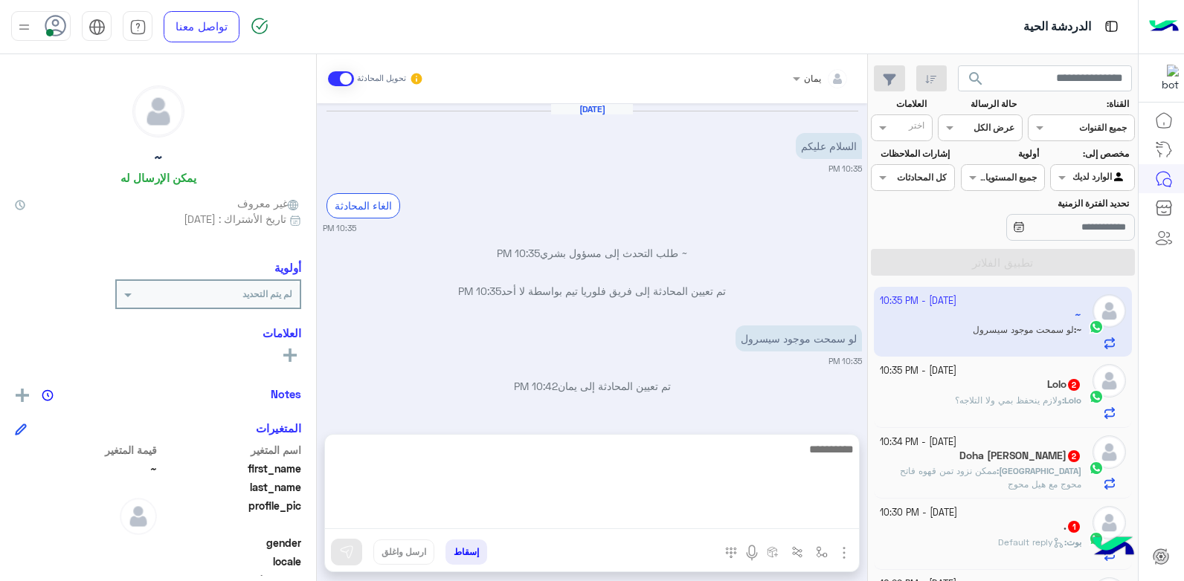
click at [683, 512] on textarea at bounding box center [592, 484] width 534 height 89
type textarea "**********"
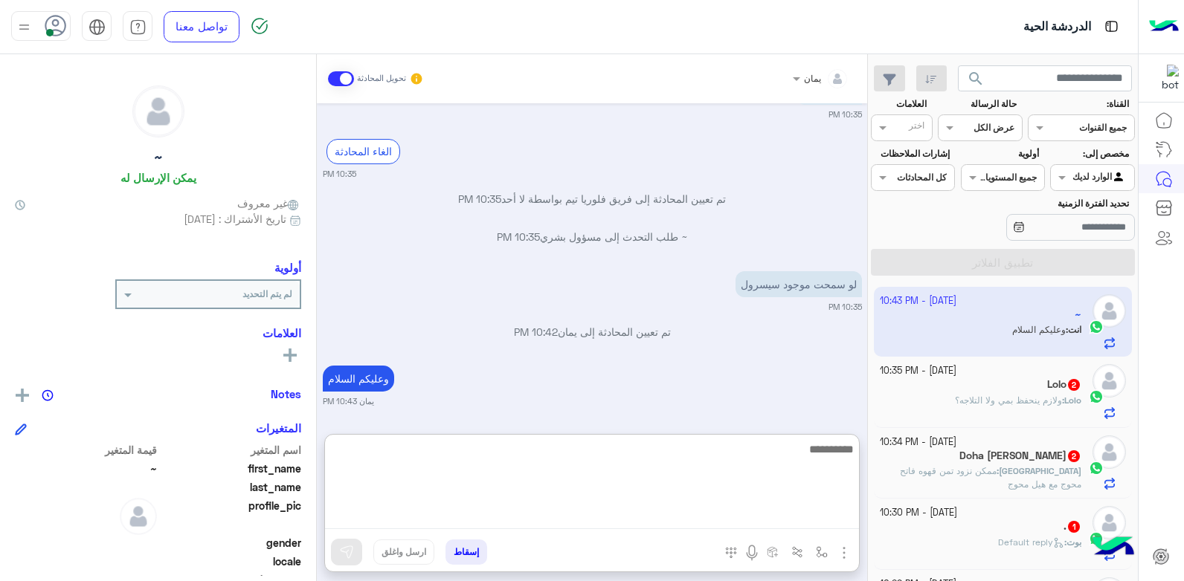
scroll to position [93, 0]
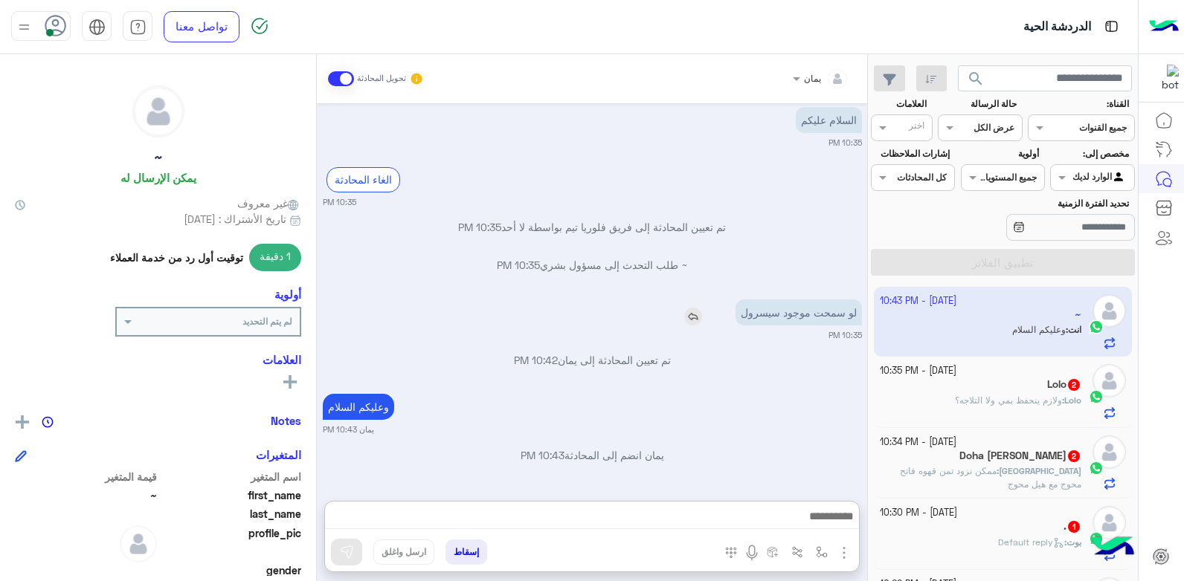
click at [700, 300] on div "لو سمحت موجود سيسرول" at bounding box center [756, 313] width 211 height 26
click at [694, 316] on img at bounding box center [693, 317] width 18 height 18
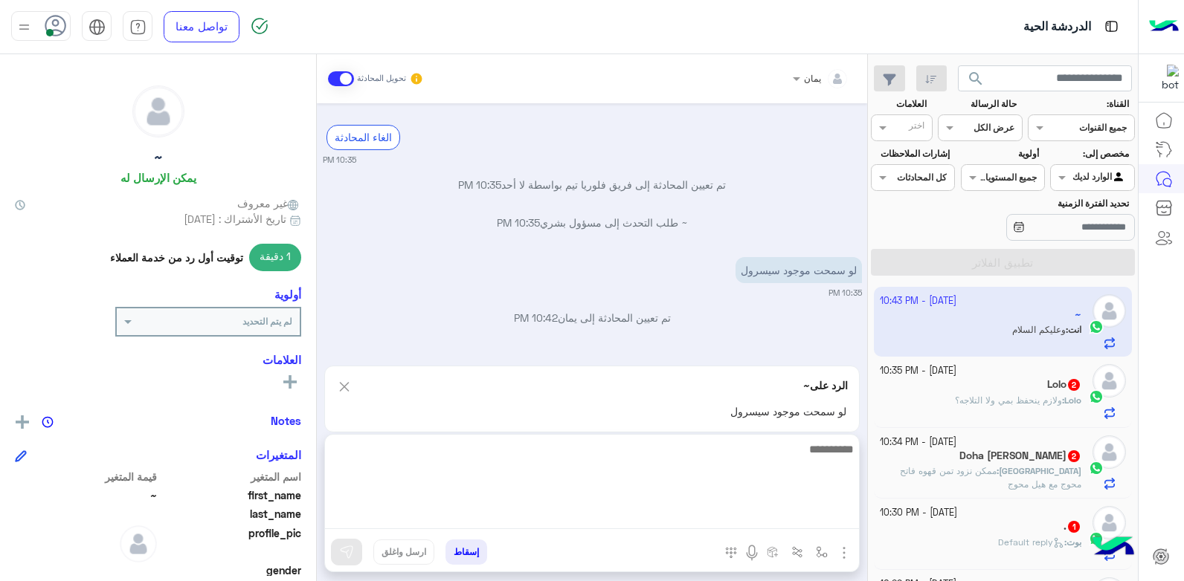
click at [710, 511] on textarea at bounding box center [592, 484] width 534 height 89
type textarea "**********"
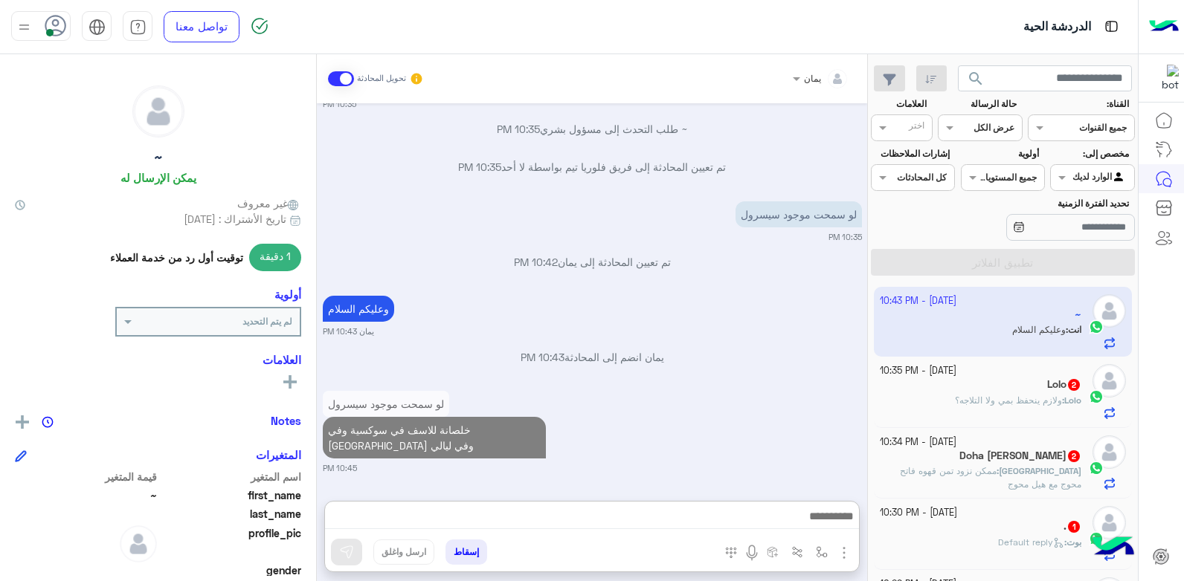
click at [979, 392] on div "Lolo 2" at bounding box center [981, 386] width 202 height 16
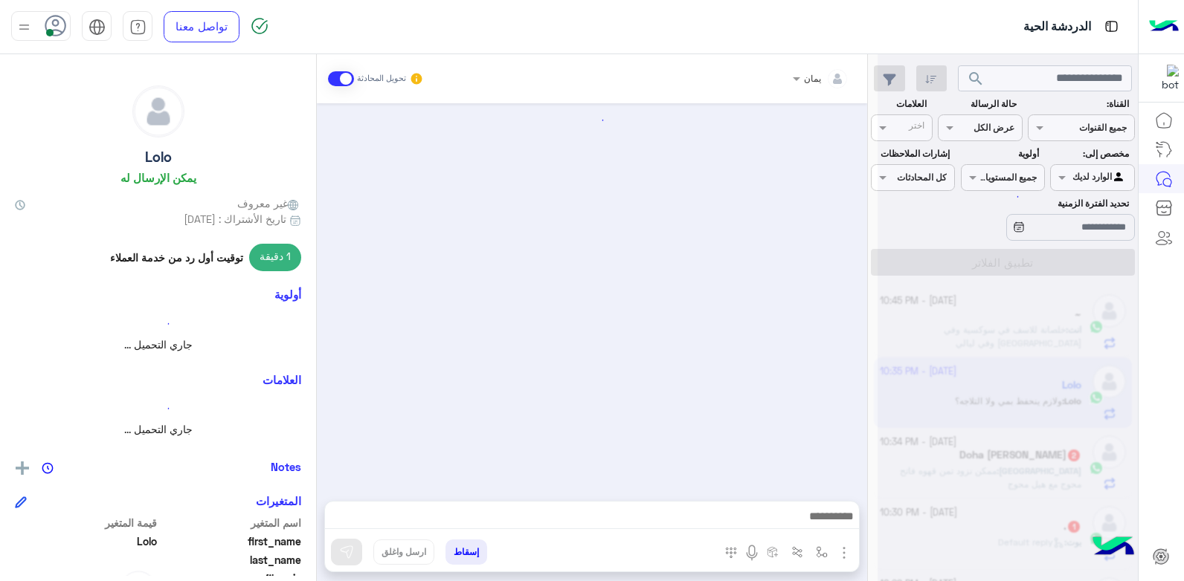
click at [694, 359] on div at bounding box center [592, 294] width 550 height 383
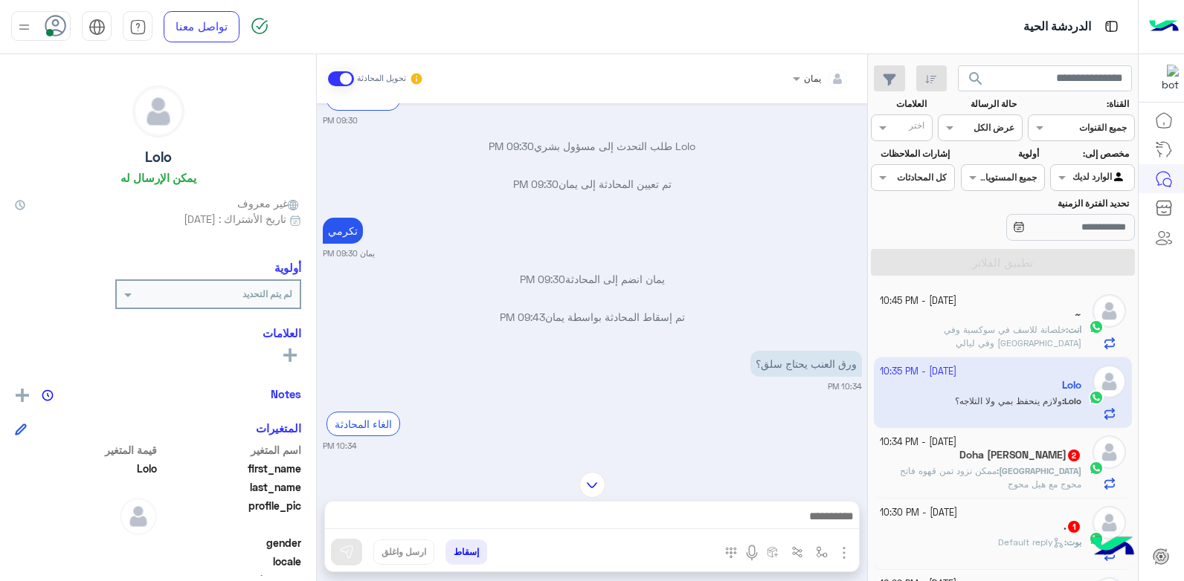
scroll to position [679, 0]
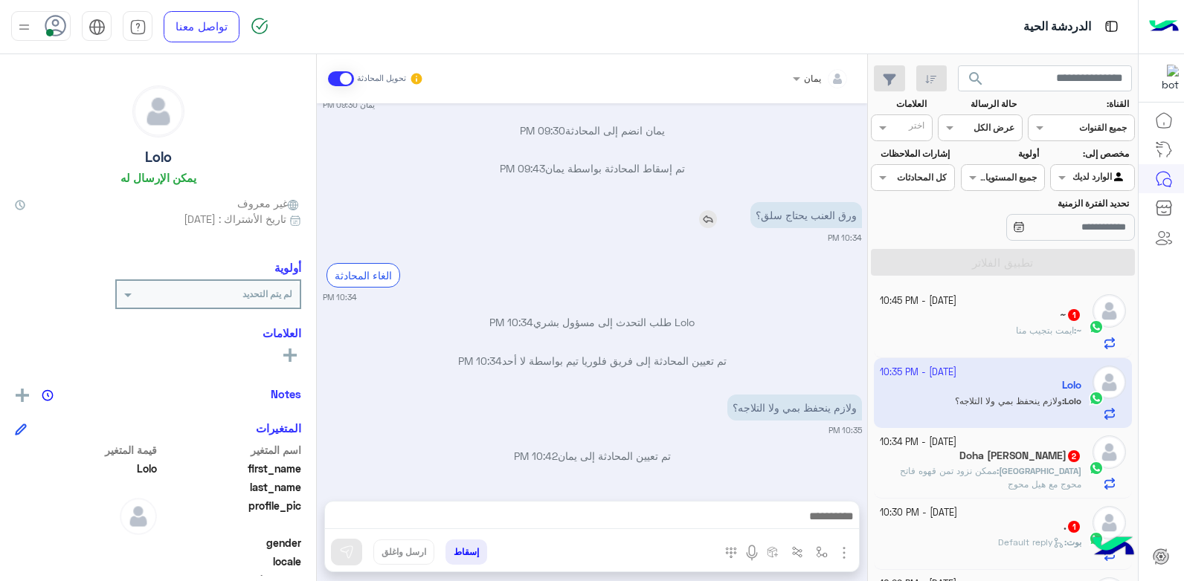
click at [711, 219] on img at bounding box center [708, 219] width 18 height 18
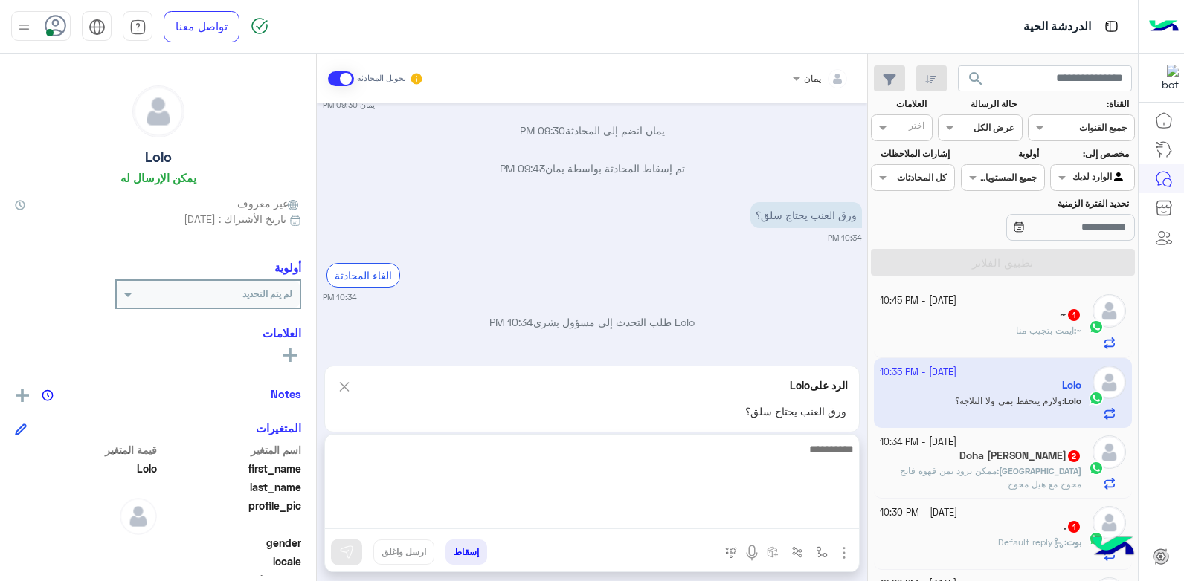
drag, startPoint x: 687, startPoint y: 510, endPoint x: 671, endPoint y: 515, distance: 17.0
click at [686, 511] on textarea at bounding box center [592, 484] width 534 height 89
type textarea "**"
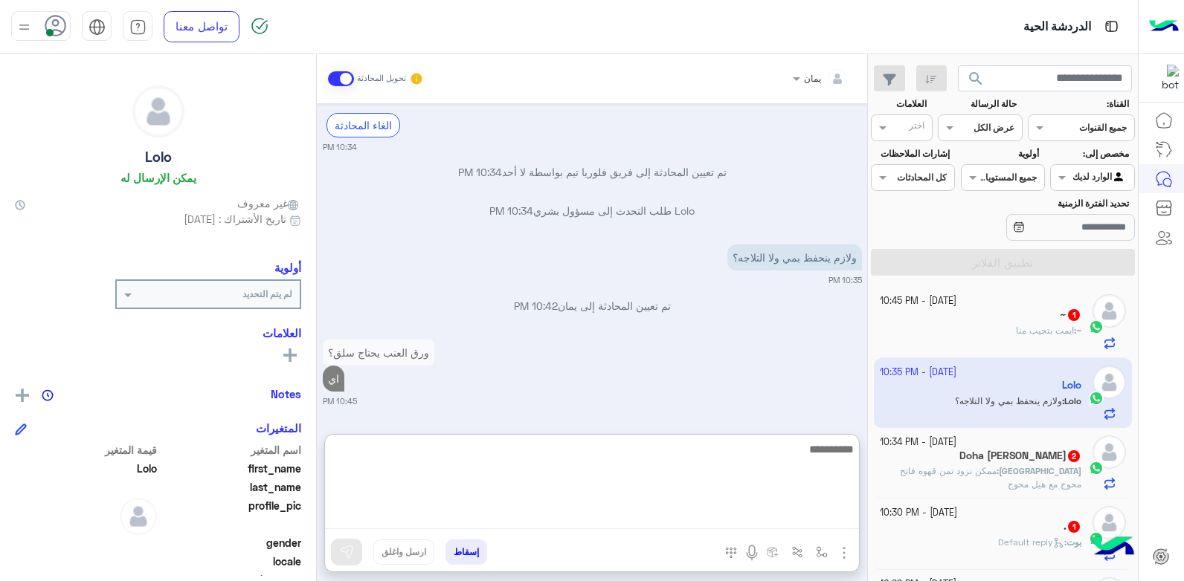
scroll to position [867, 0]
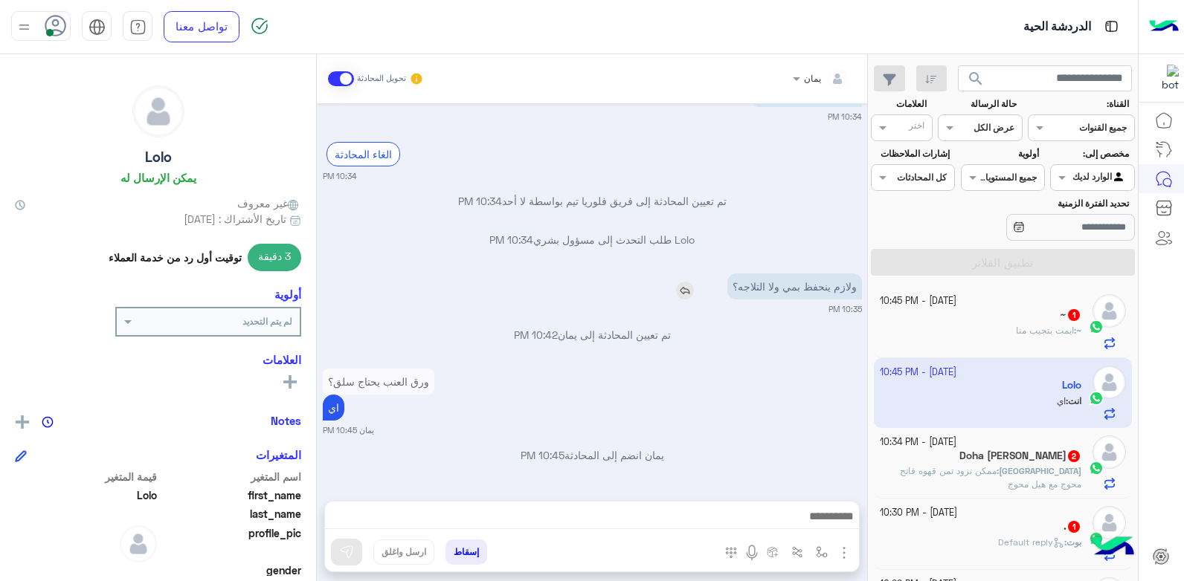
click at [684, 274] on div "ولازم ينحفظ بمي ولا التلاجه؟" at bounding box center [751, 287] width 219 height 26
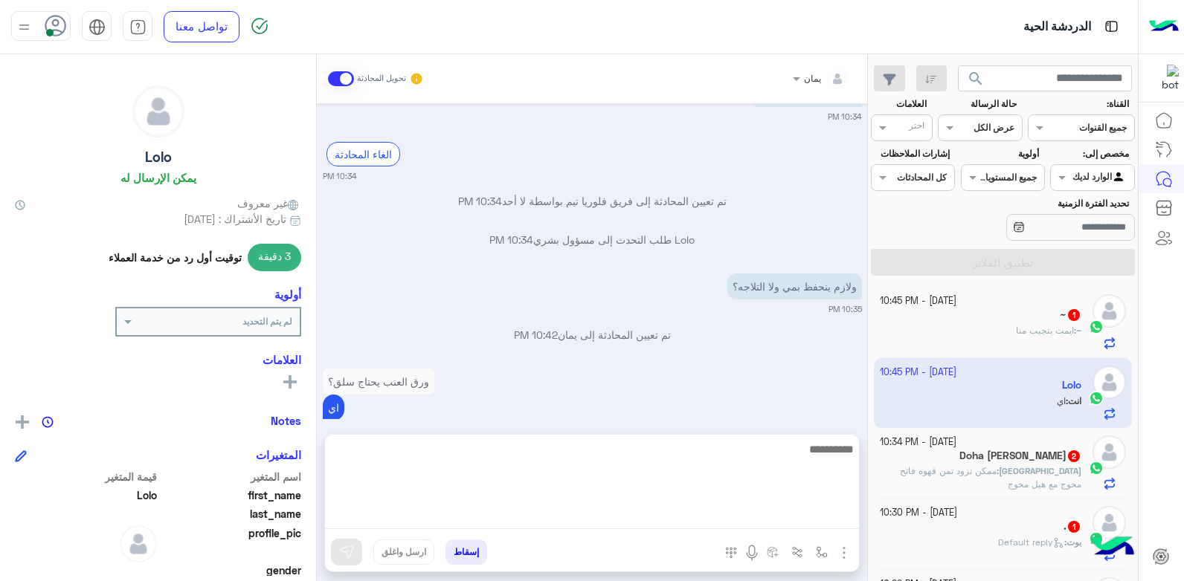
click at [668, 516] on textarea at bounding box center [592, 484] width 534 height 89
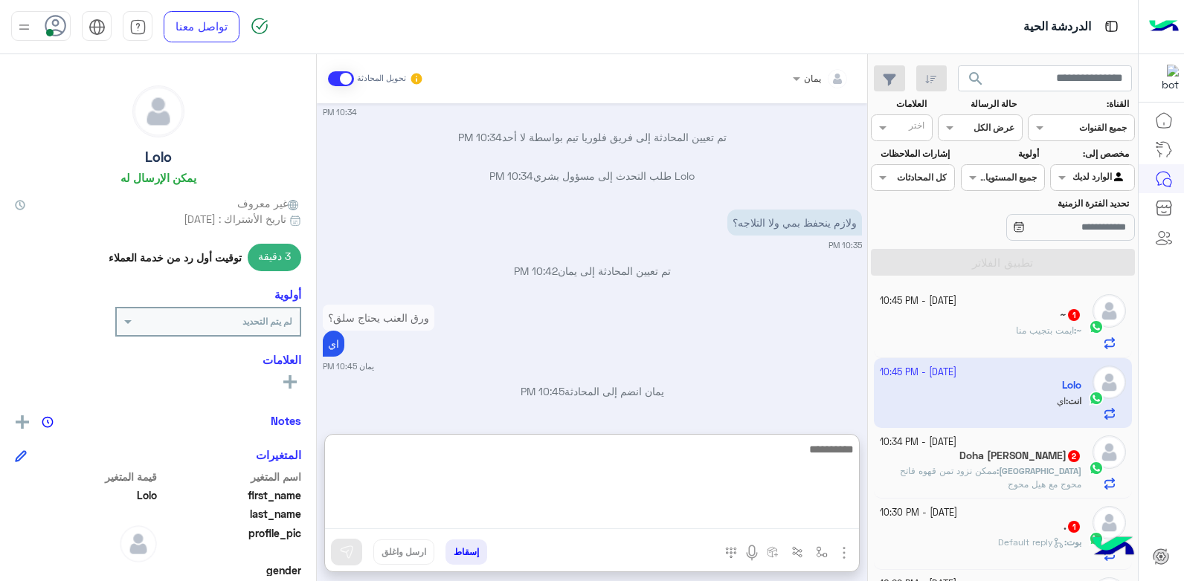
scroll to position [867, 0]
type textarea "*****"
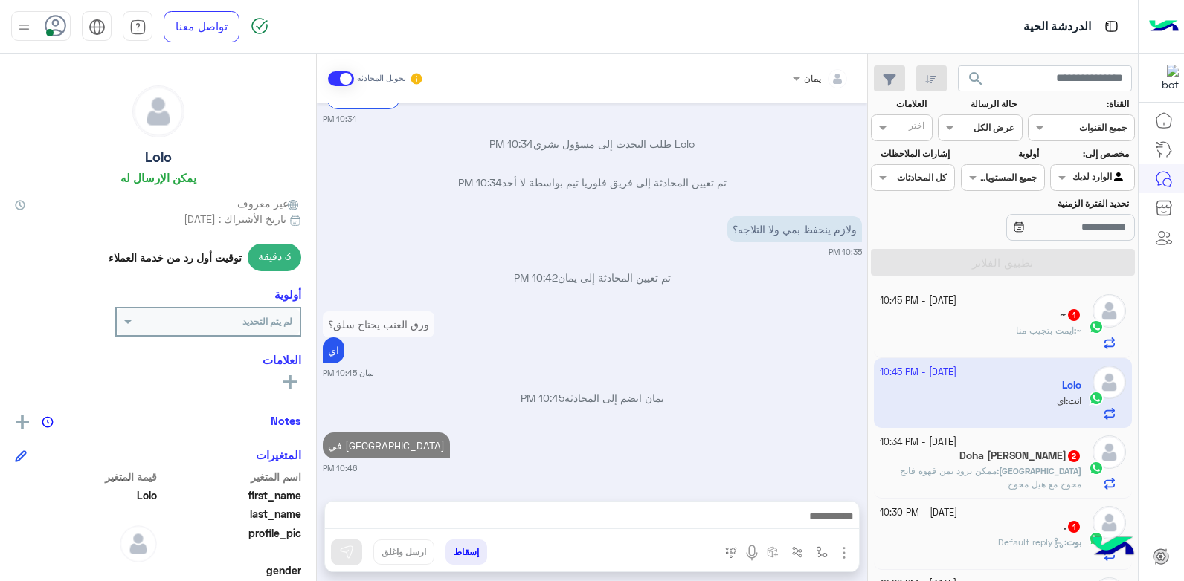
click at [942, 331] on div "~ : ايمت بتجيب منا" at bounding box center [981, 337] width 202 height 26
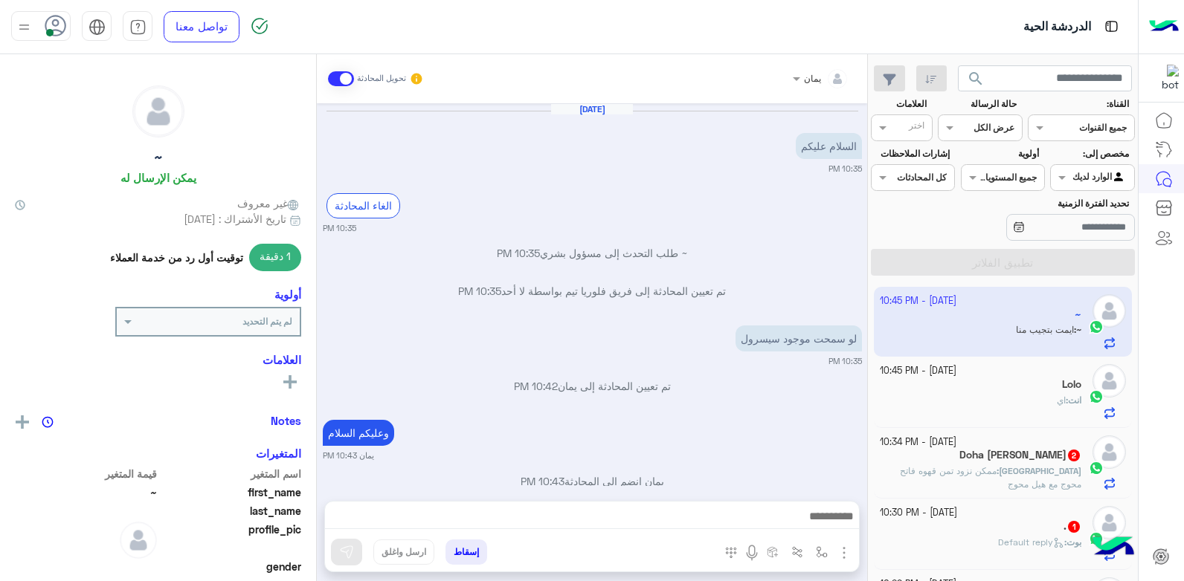
scroll to position [181, 0]
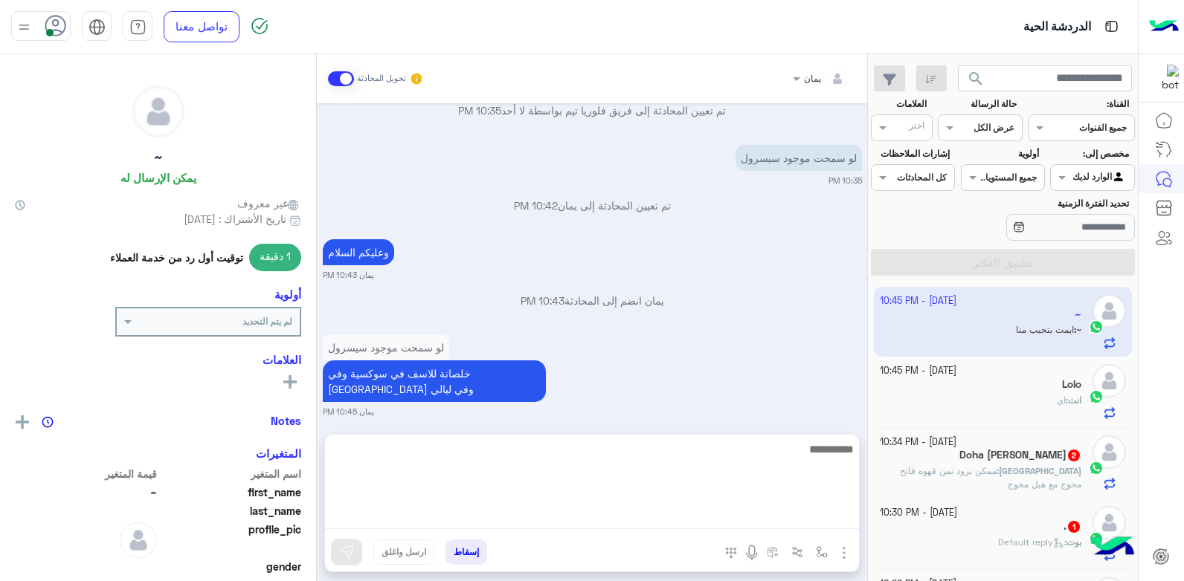
click at [715, 516] on textarea at bounding box center [592, 484] width 534 height 89
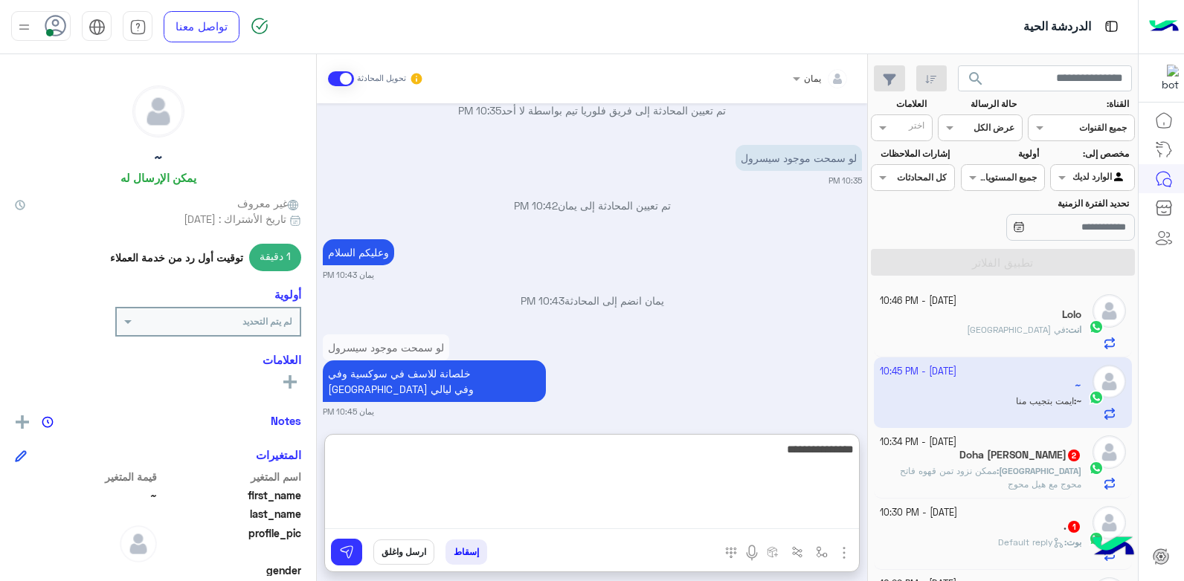
type textarea "**********"
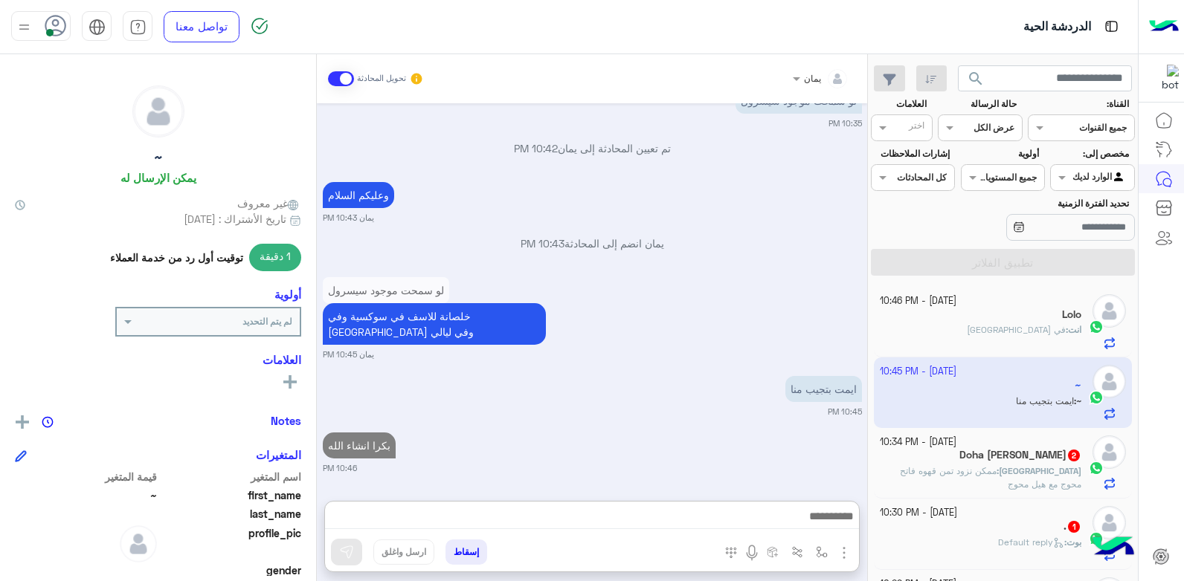
click at [1037, 455] on h5 "Doha Salim 2" at bounding box center [1020, 455] width 122 height 13
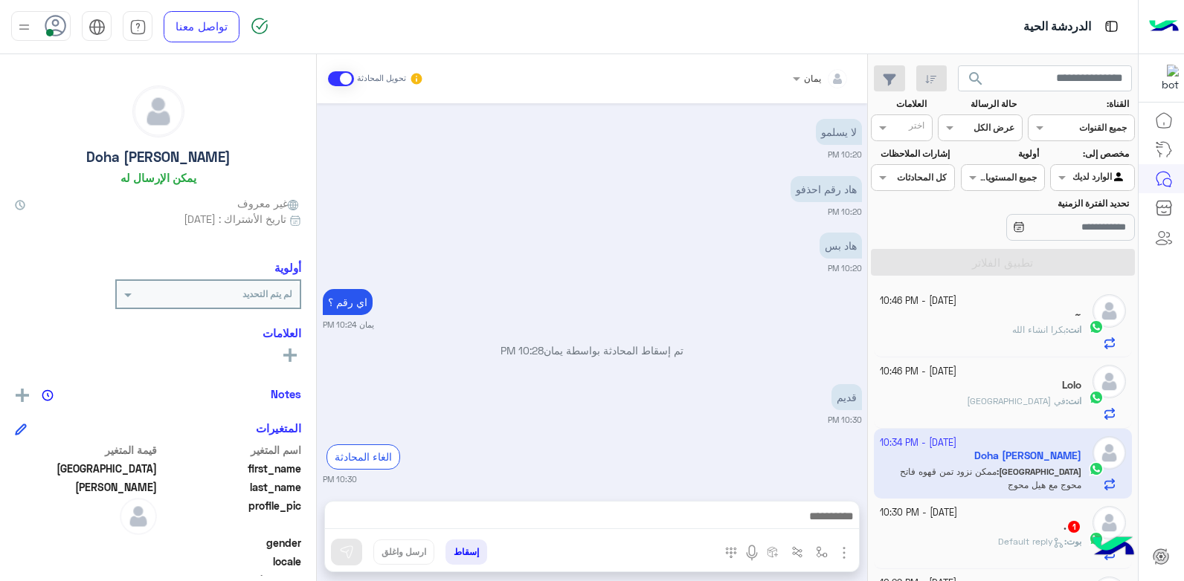
scroll to position [700, 0]
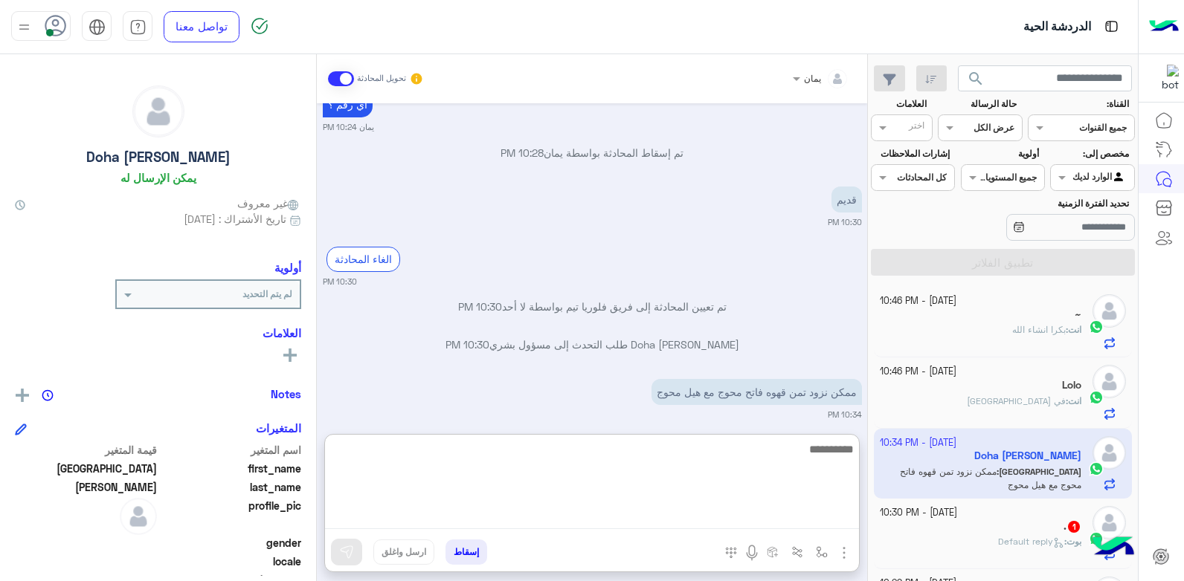
click at [677, 529] on textarea at bounding box center [592, 484] width 534 height 89
type textarea "**********"
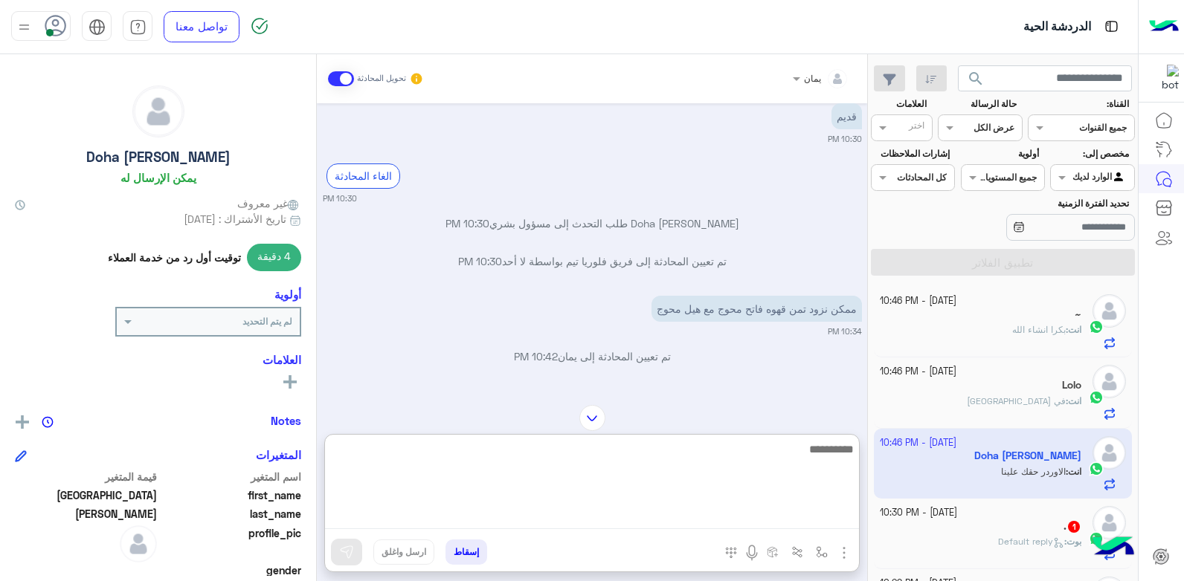
scroll to position [861, 0]
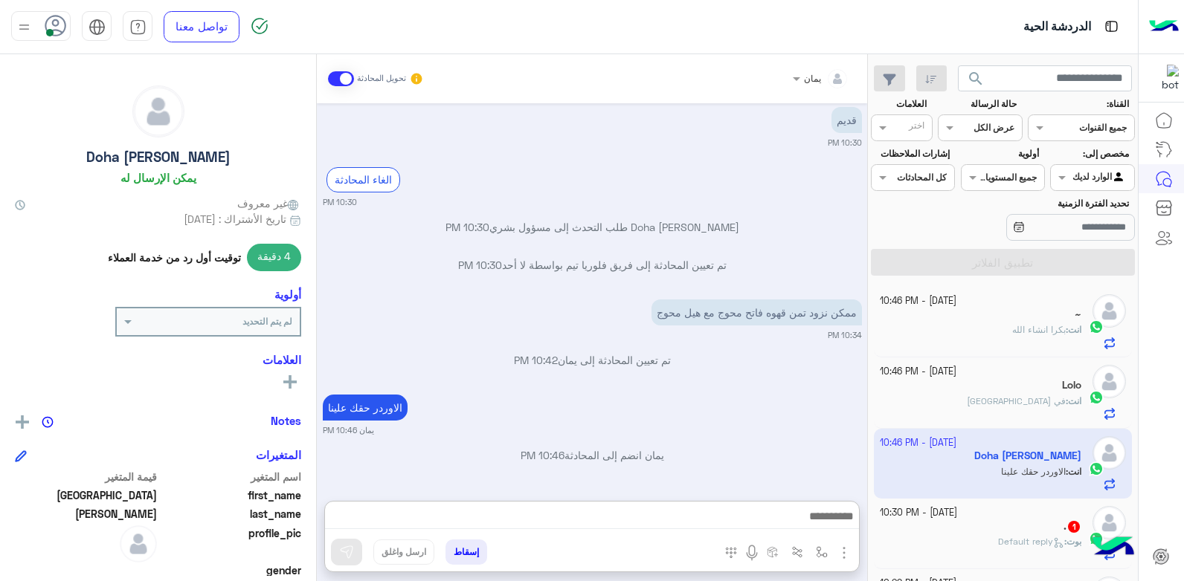
click at [468, 548] on button "إسقاط" at bounding box center [466, 552] width 42 height 25
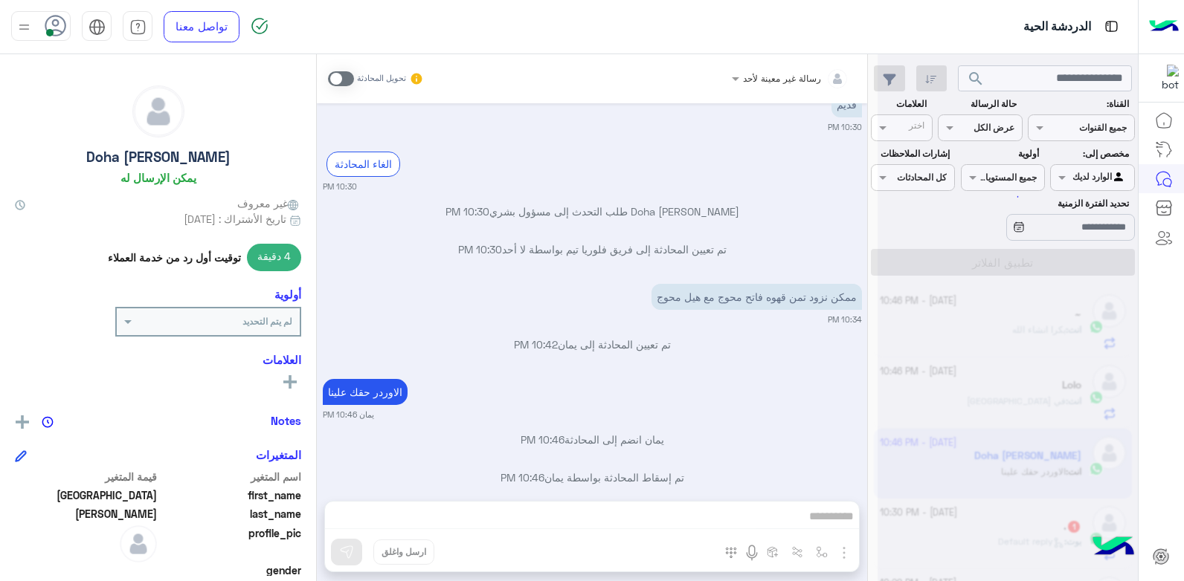
scroll to position [833, 0]
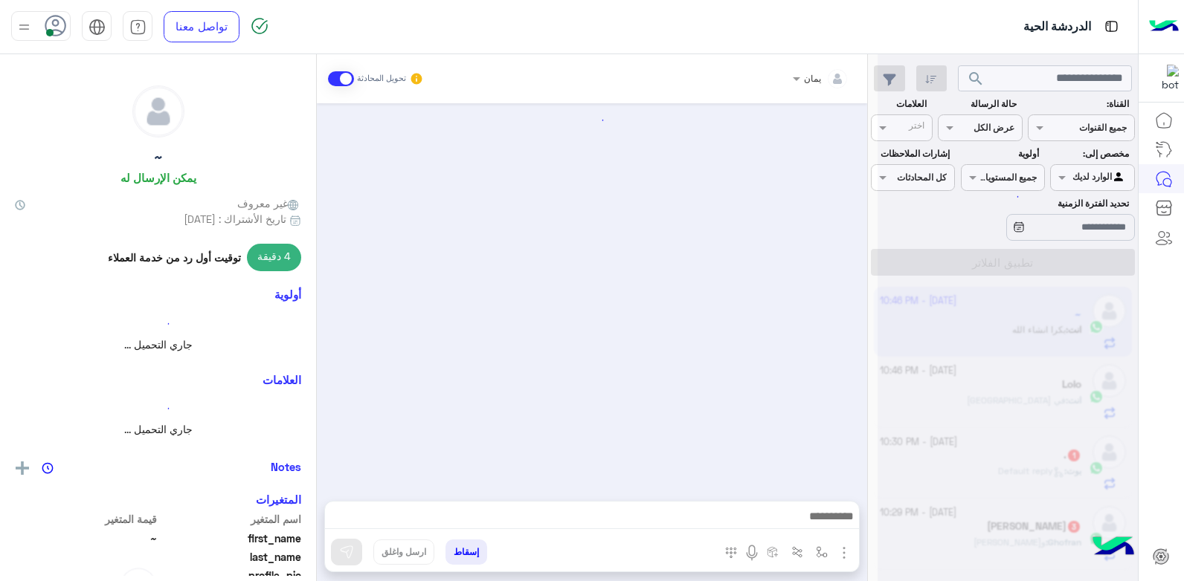
scroll to position [238, 0]
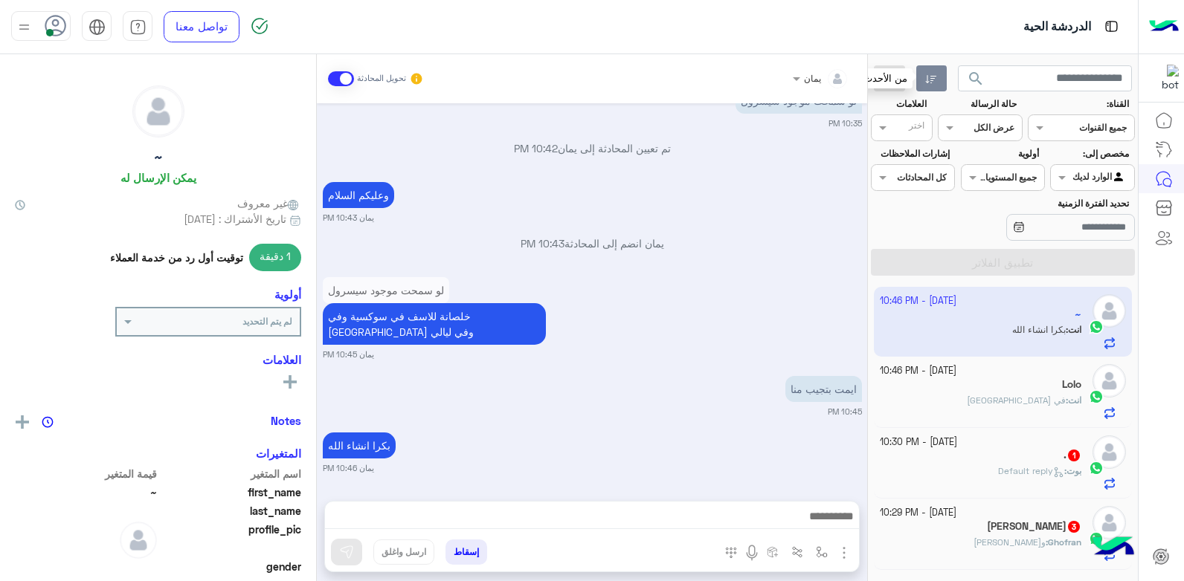
click at [934, 77] on icon "button" at bounding box center [931, 80] width 12 height 12
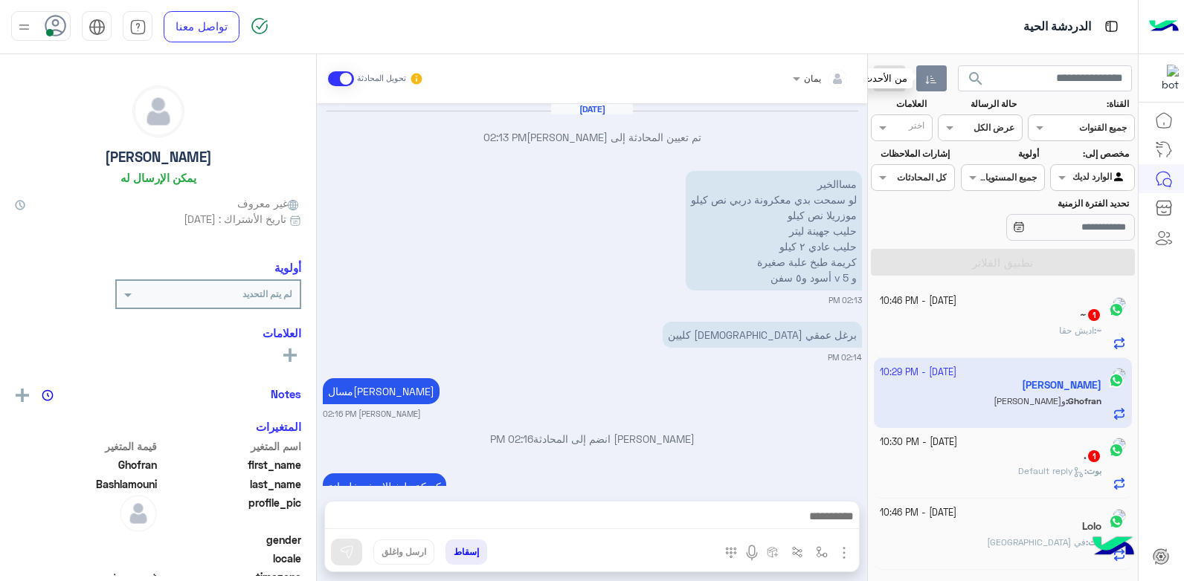
scroll to position [790, 0]
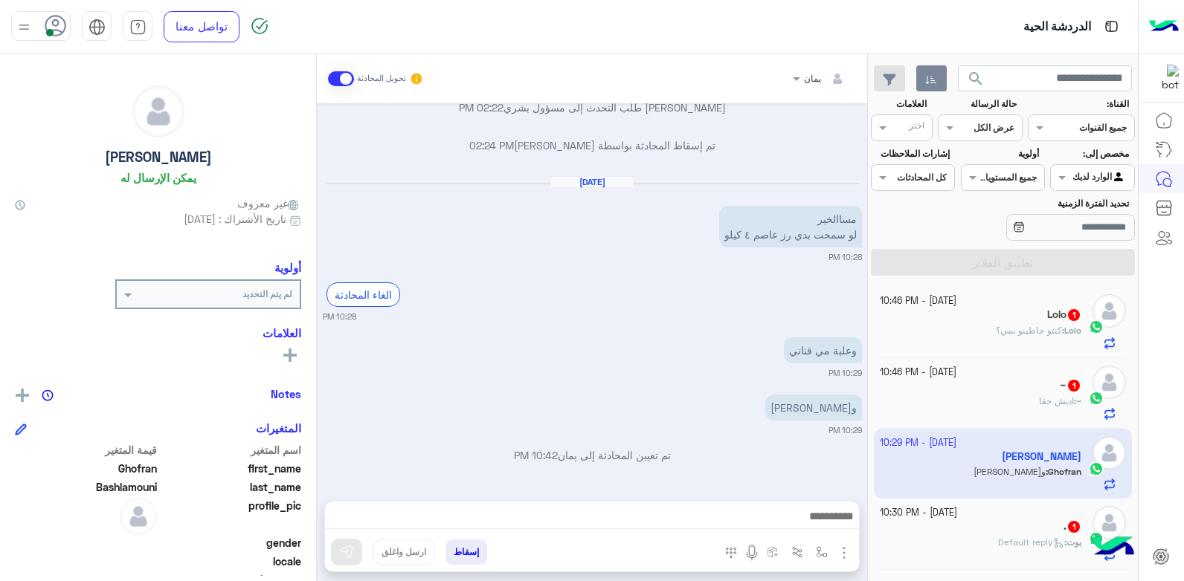
click at [957, 518] on small "[DATE] - 10:30 PM" at bounding box center [918, 513] width 77 height 14
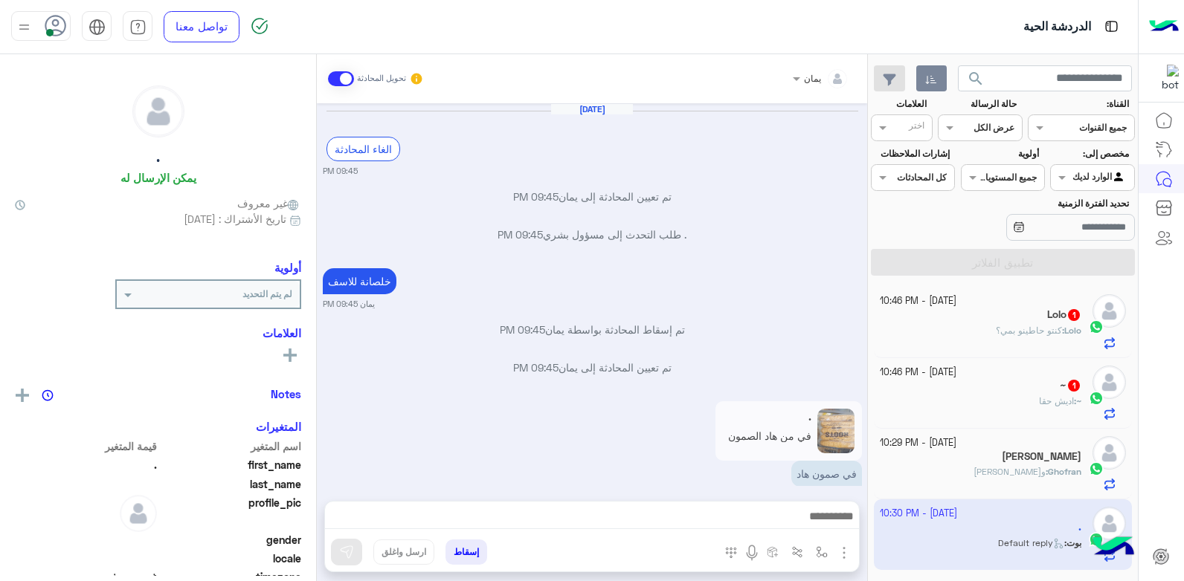
scroll to position [798, 0]
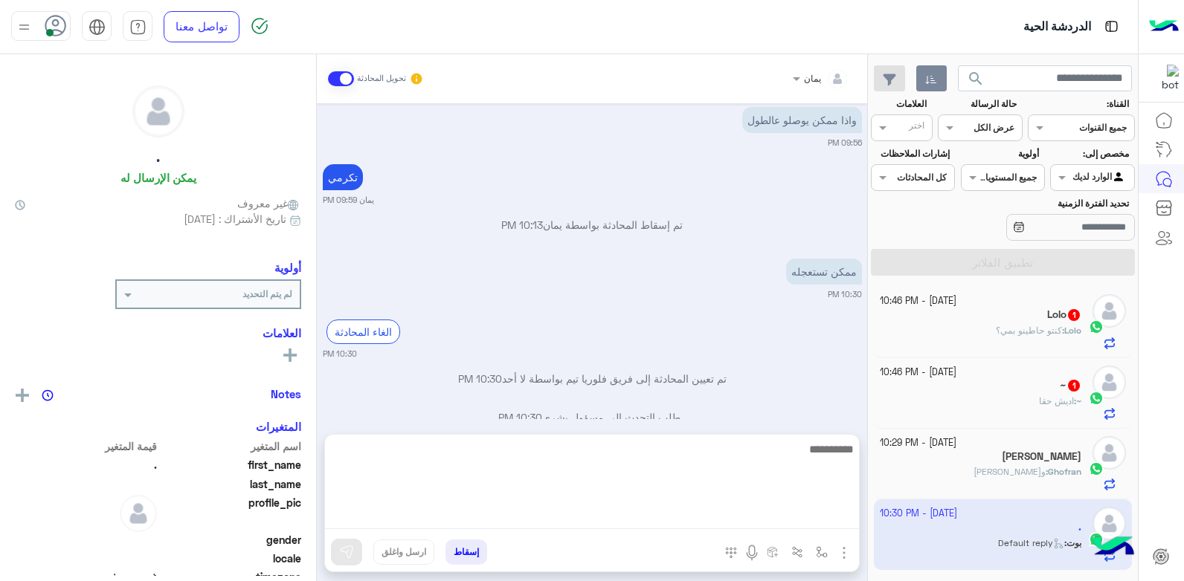
click at [698, 515] on textarea at bounding box center [592, 484] width 534 height 89
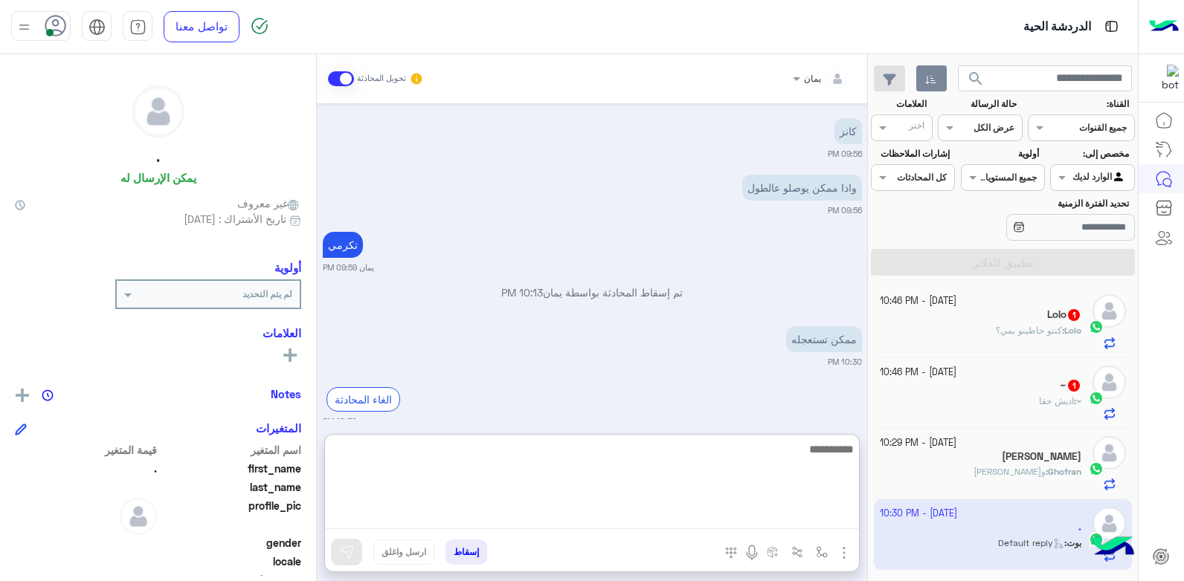
scroll to position [865, 0]
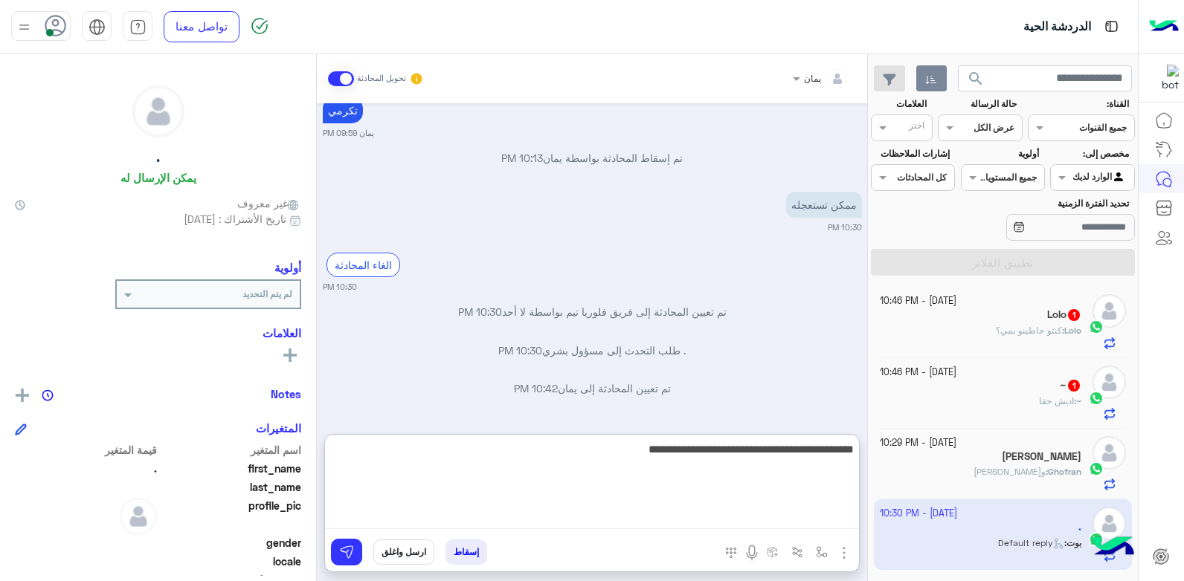
type textarea "**********"
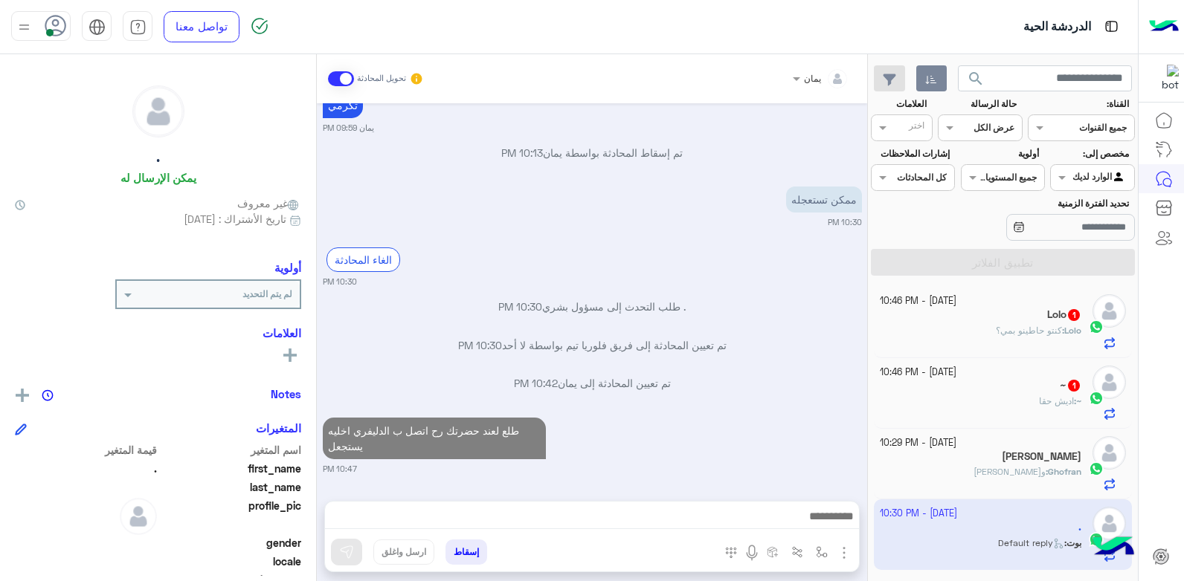
click at [474, 552] on button "إسقاط" at bounding box center [466, 552] width 42 height 25
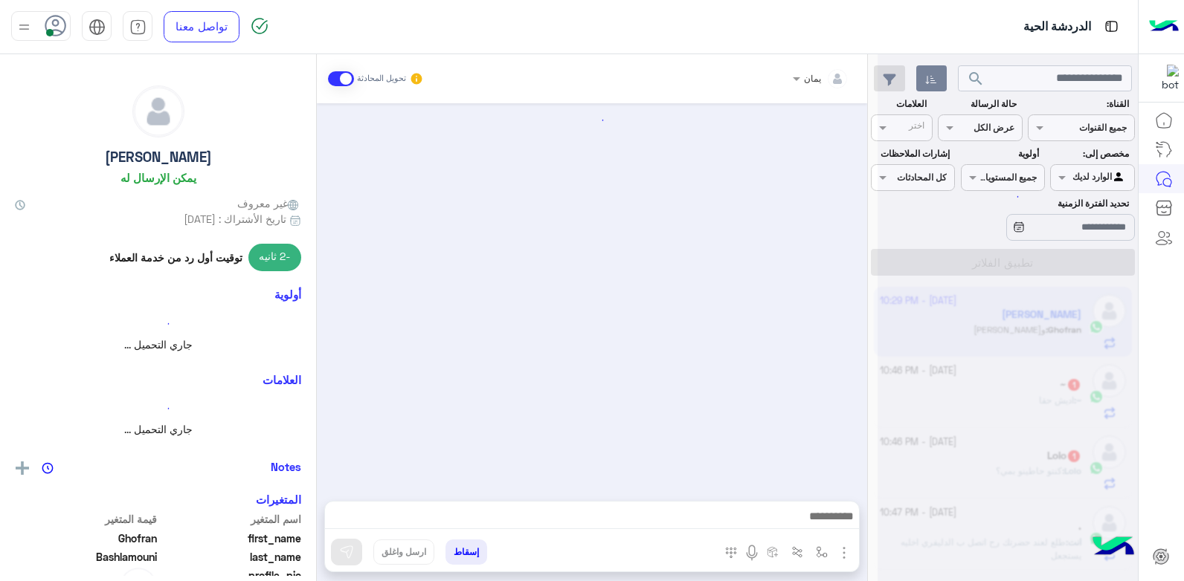
scroll to position [790, 0]
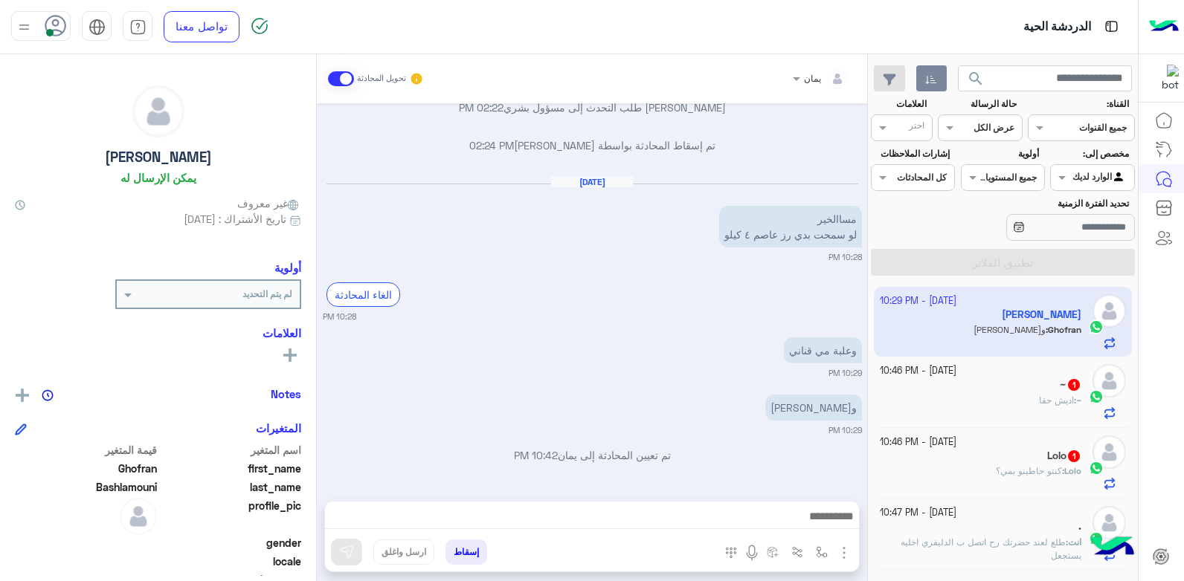
click at [947, 537] on span "طلع لعند حضرتك رح اتصل ب الدليفري اخليه يستجعل" at bounding box center [990, 549] width 181 height 25
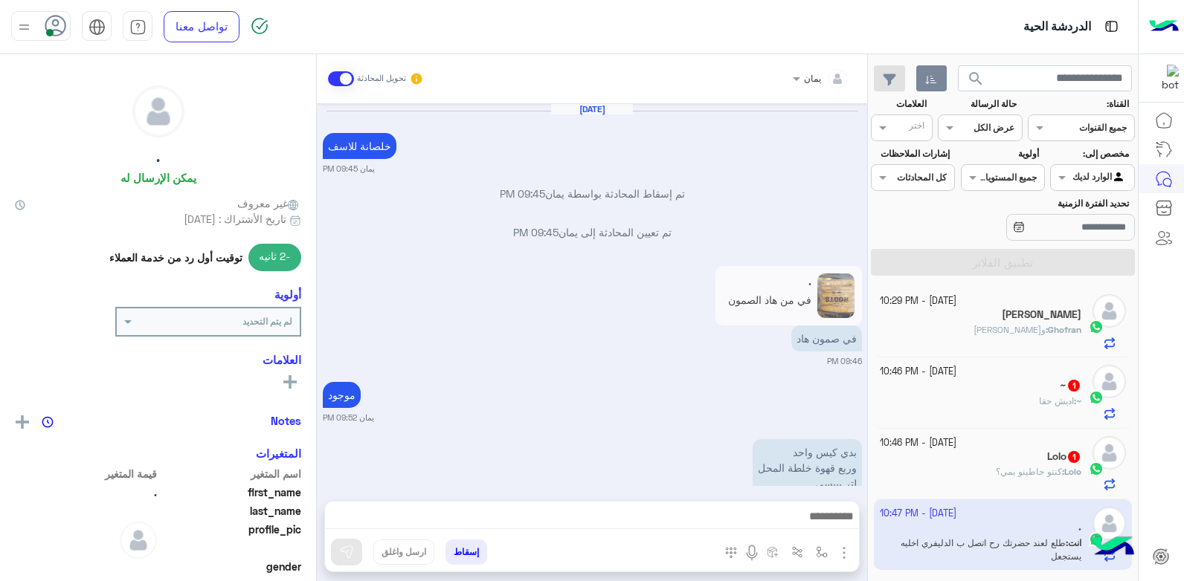
scroll to position [811, 0]
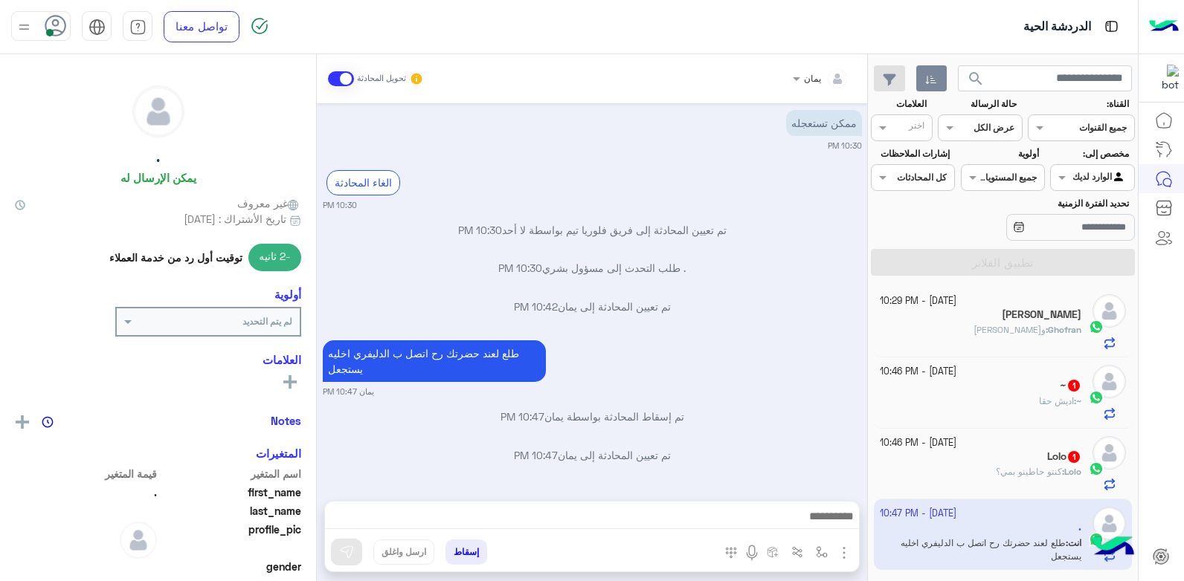
click at [921, 316] on div "[PERSON_NAME]" at bounding box center [981, 317] width 202 height 16
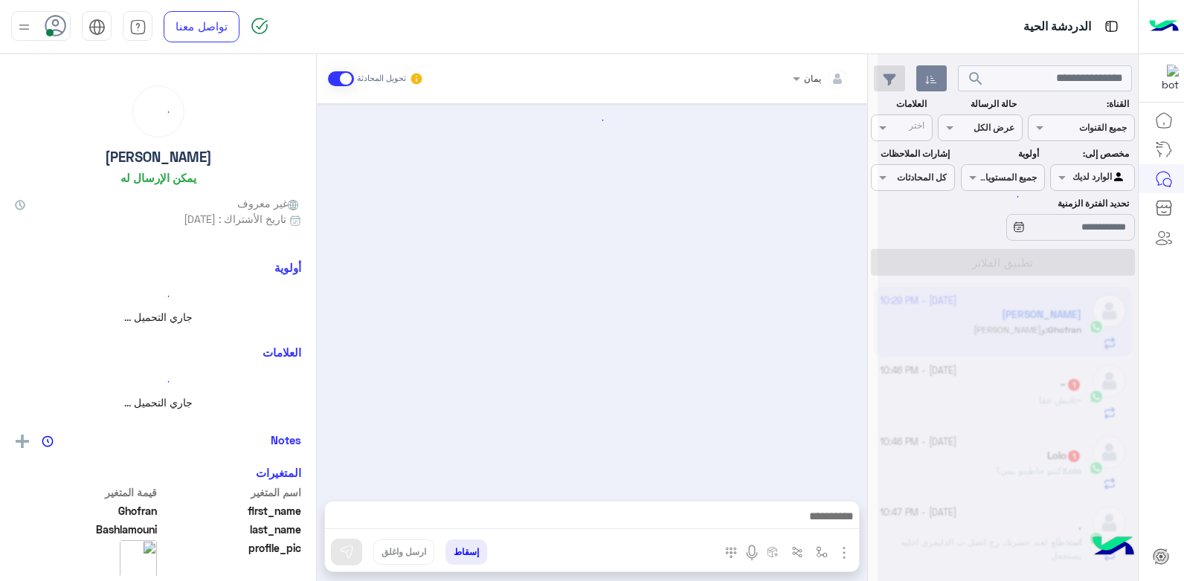
scroll to position [790, 0]
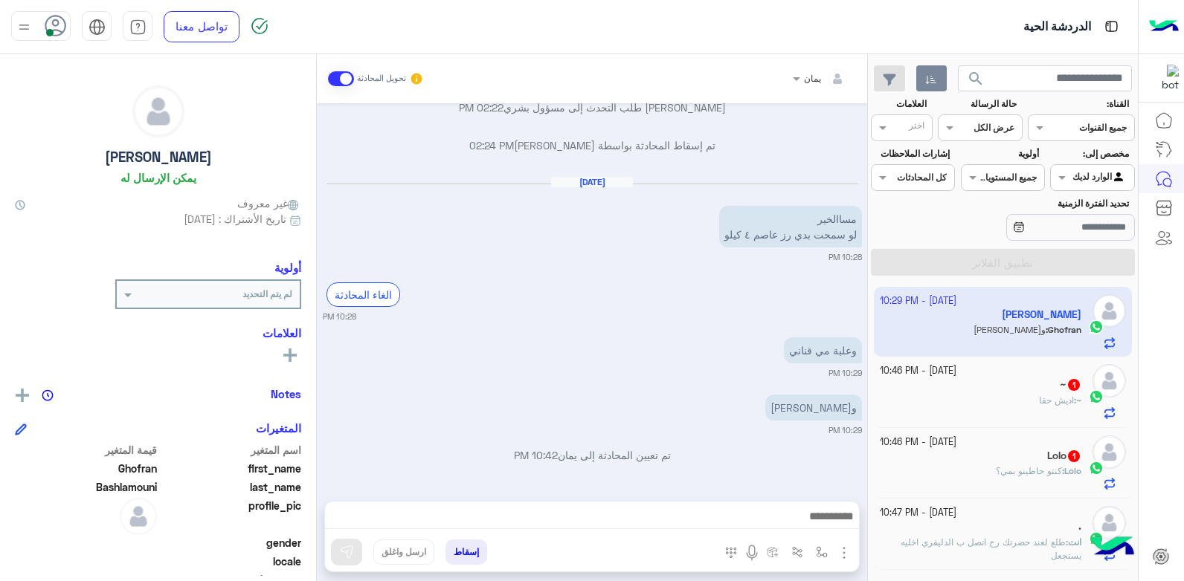
click at [686, 486] on div "يمان تحويل المحادثة [DATE] تم تعيين المحادثة إلى [PERSON_NAME] 02:13 PM مساالخي…" at bounding box center [592, 320] width 550 height 533
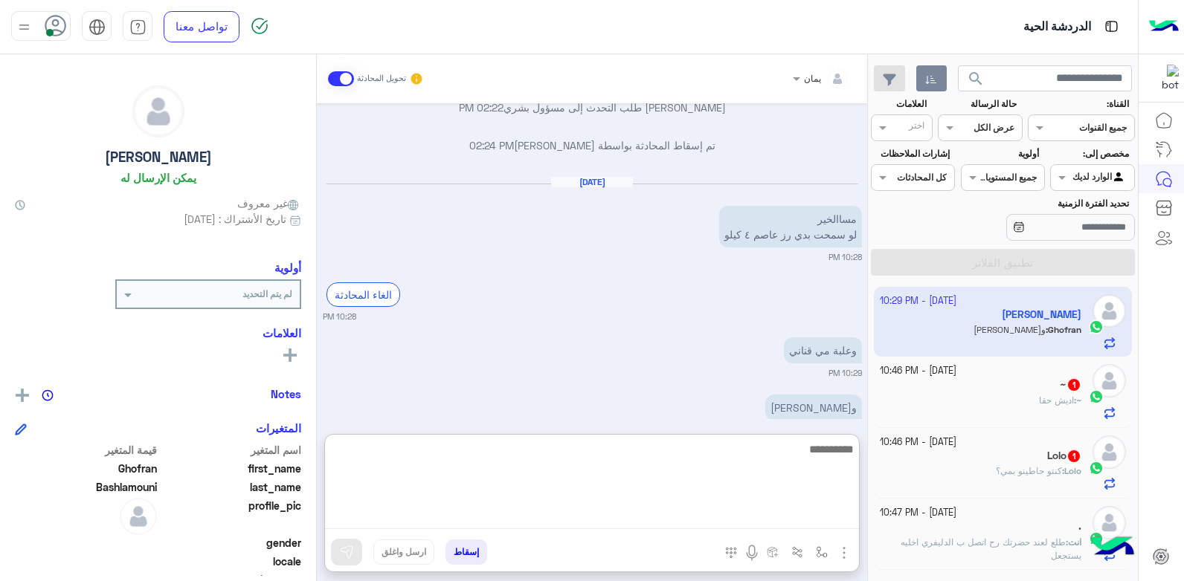
click at [680, 512] on textarea at bounding box center [592, 484] width 534 height 89
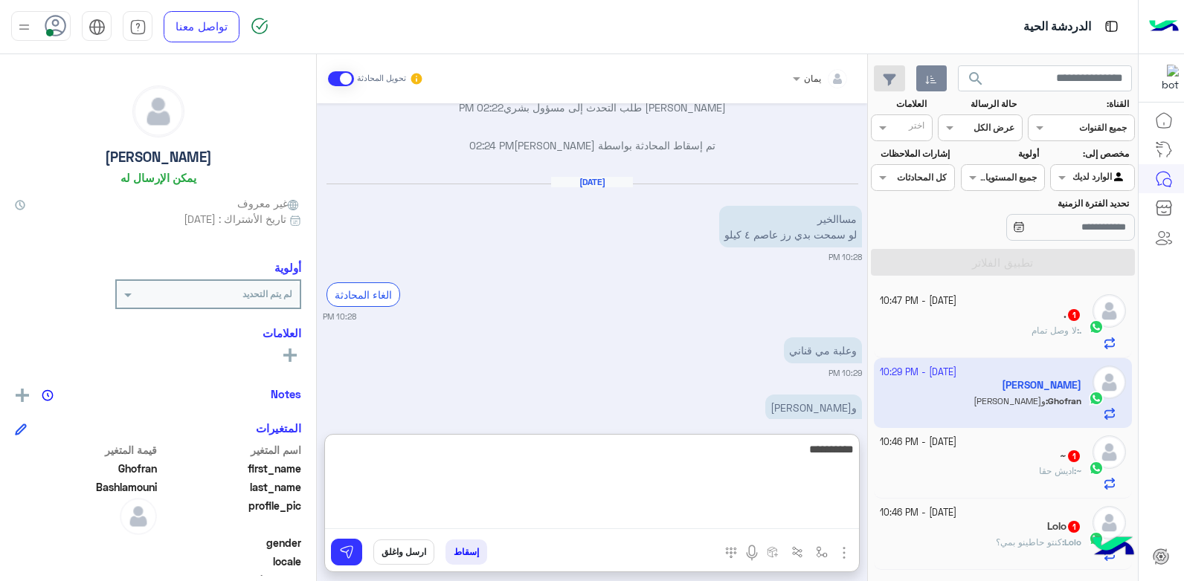
type textarea "**********"
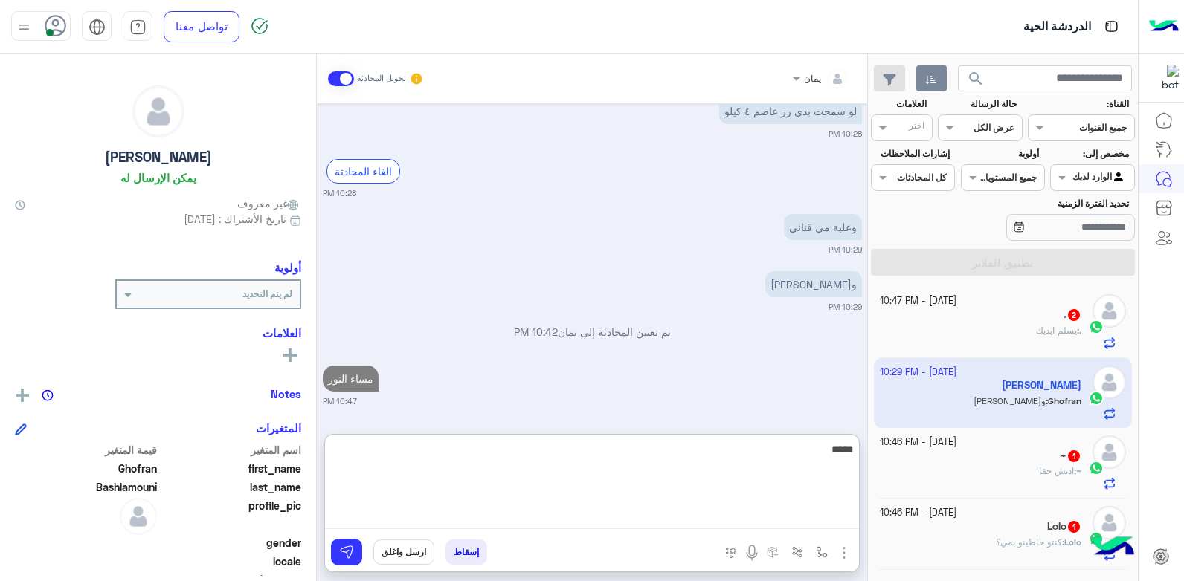
type textarea "*****"
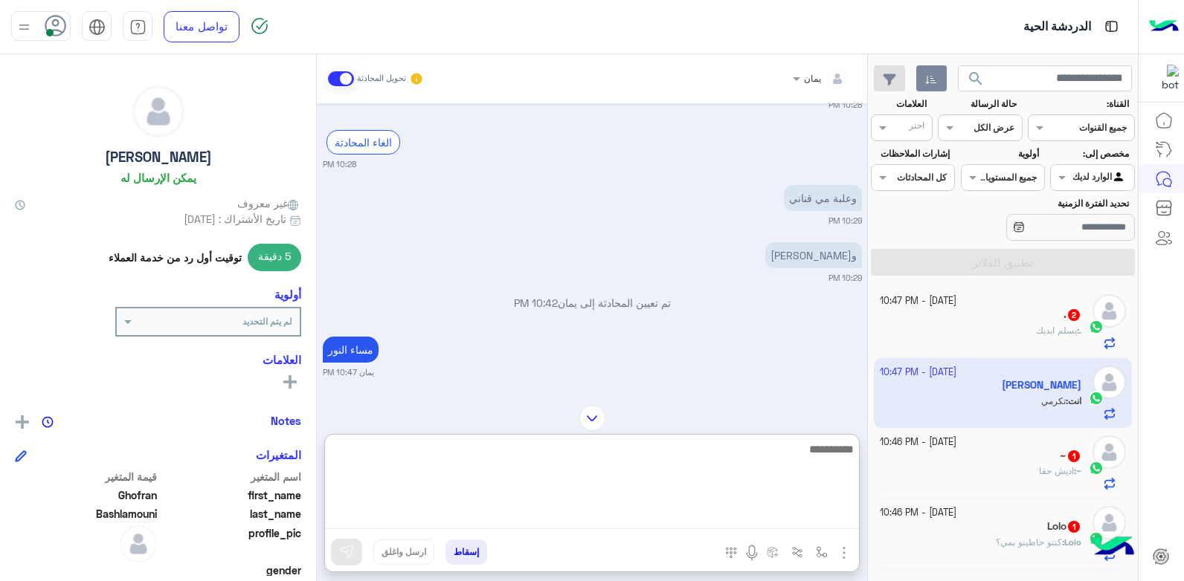
scroll to position [860, 0]
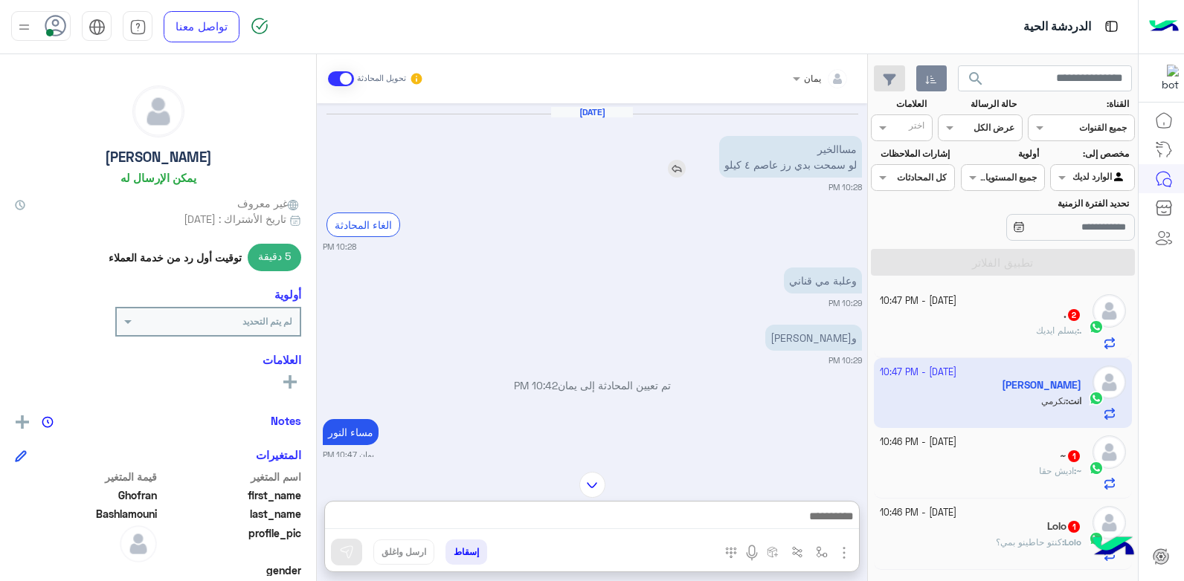
click at [678, 169] on img at bounding box center [677, 169] width 18 height 18
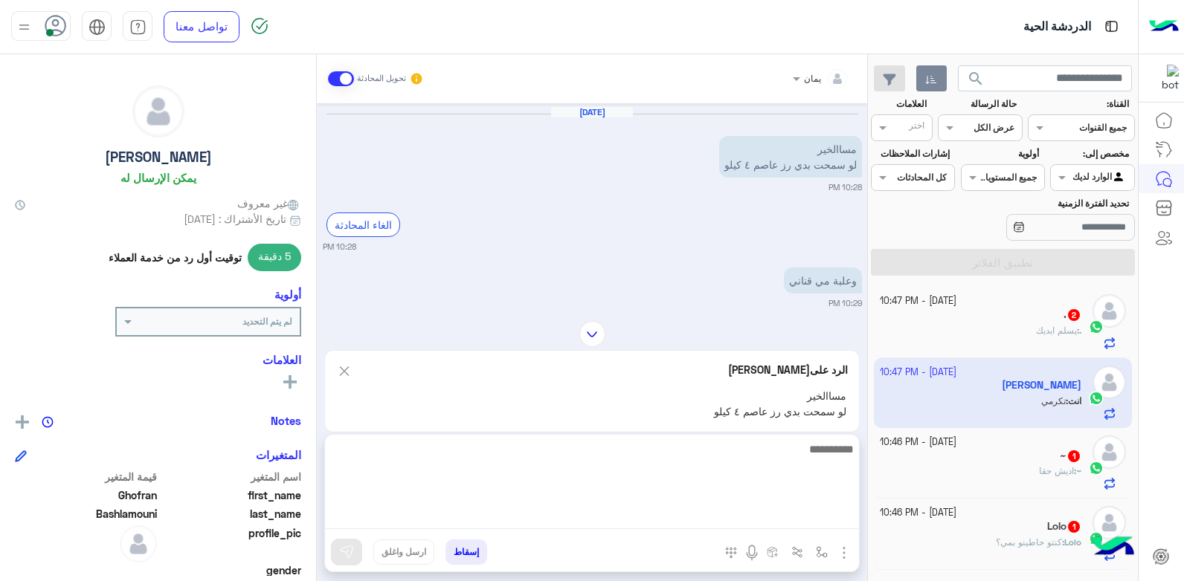
click at [727, 523] on textarea at bounding box center [592, 484] width 534 height 89
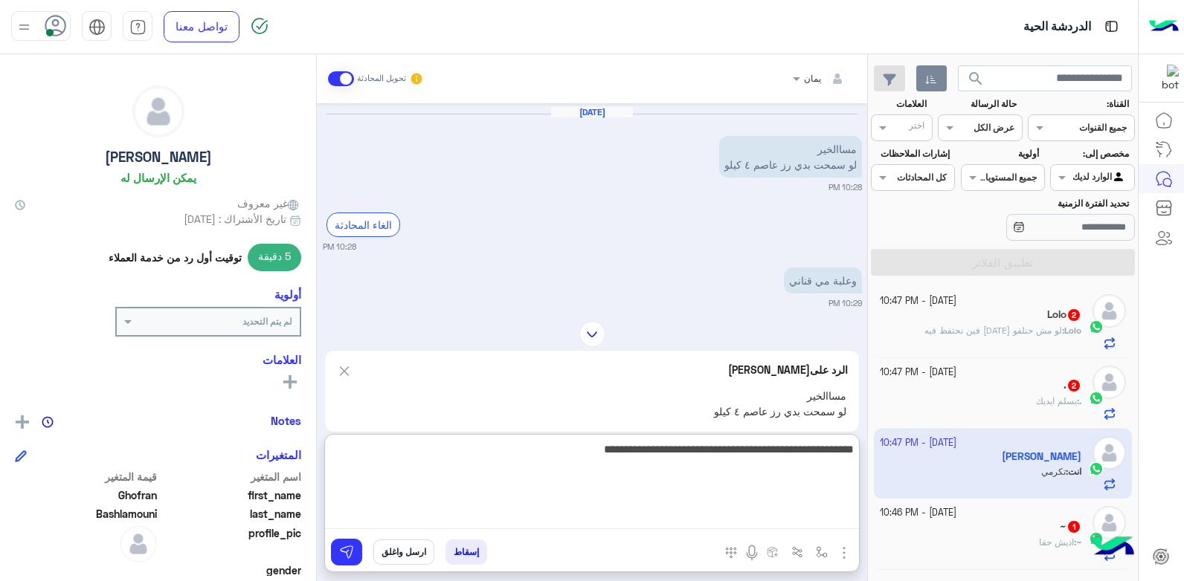
type textarea "**********"
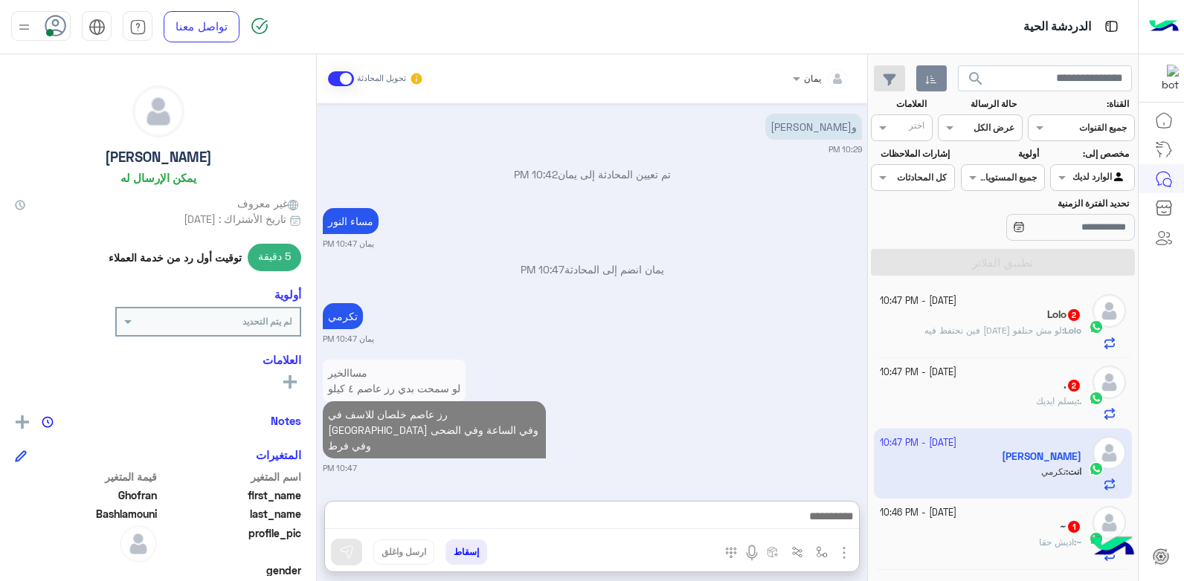
click at [970, 529] on div "~ 1" at bounding box center [981, 529] width 202 height 16
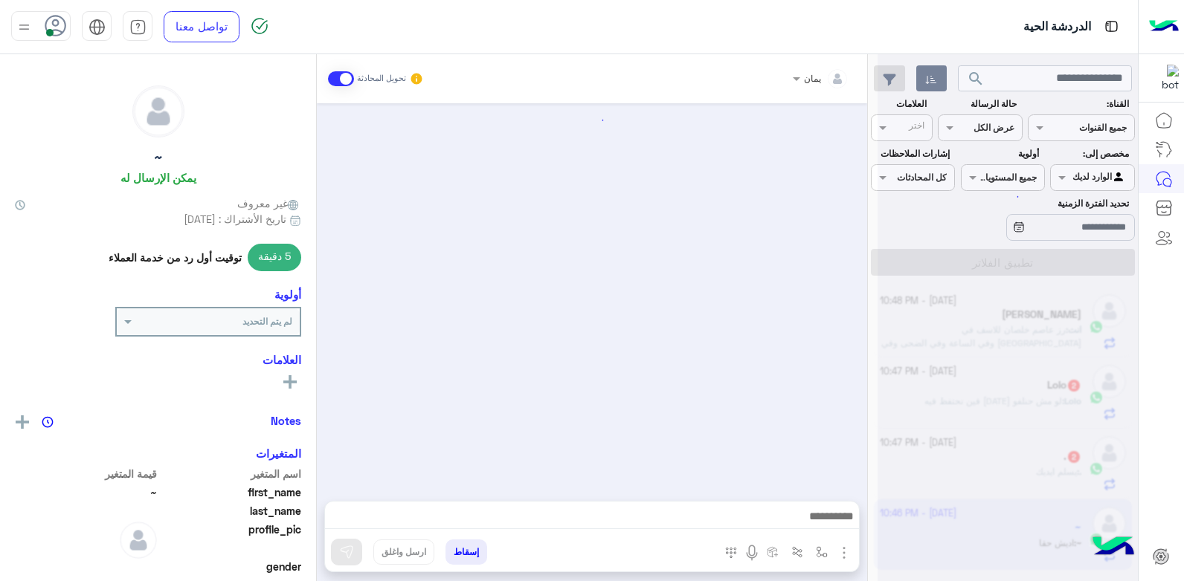
scroll to position [294, 0]
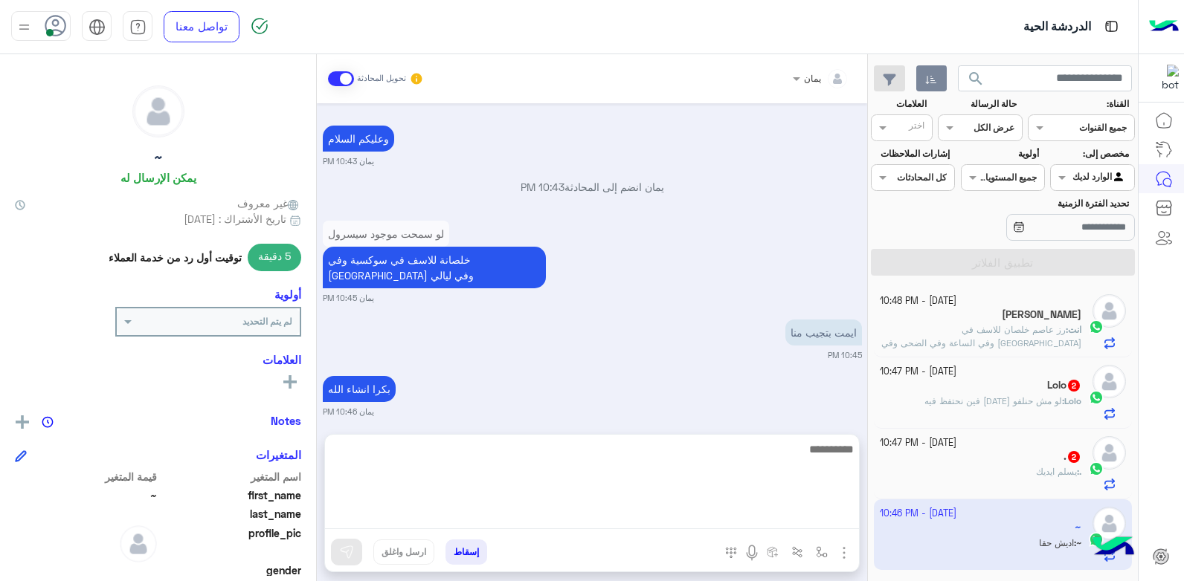
click at [707, 521] on textarea at bounding box center [592, 484] width 534 height 89
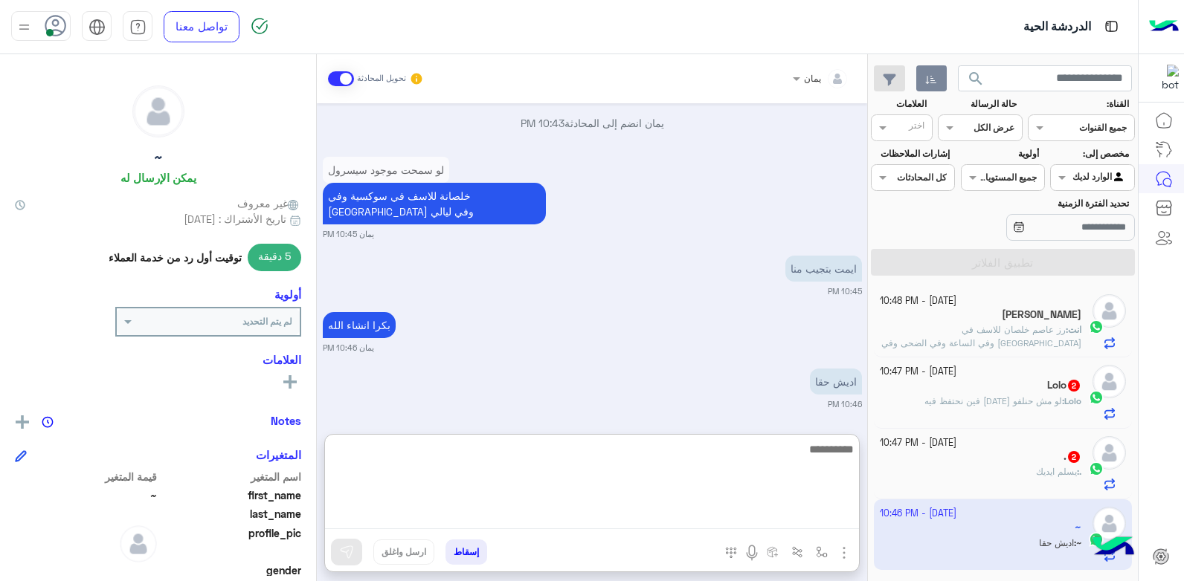
scroll to position [361, 0]
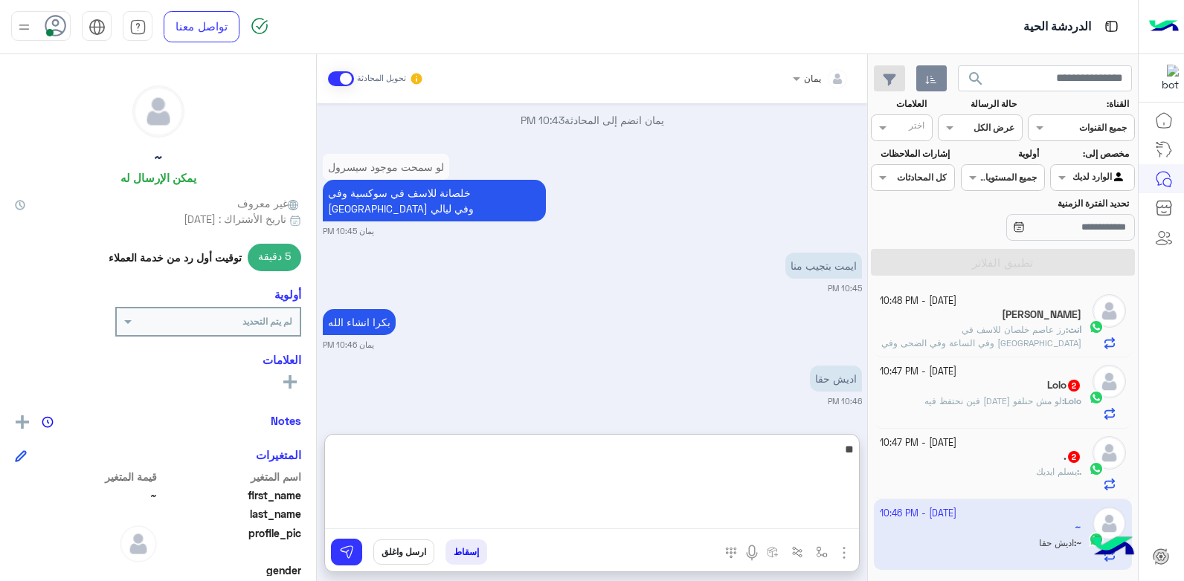
type textarea "***"
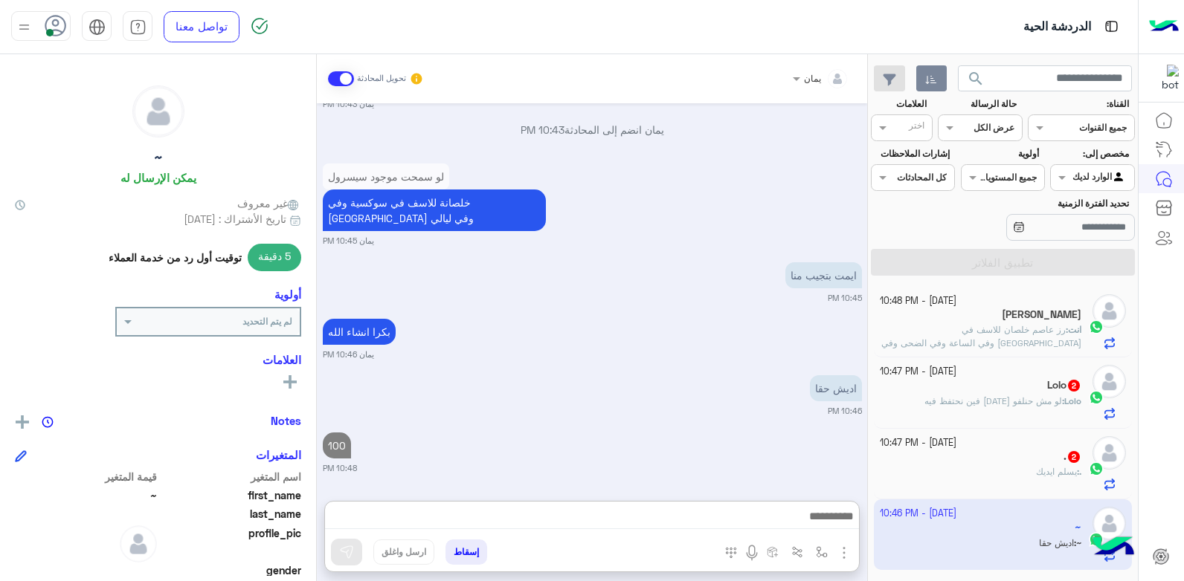
click at [471, 552] on button "إسقاط" at bounding box center [466, 552] width 42 height 25
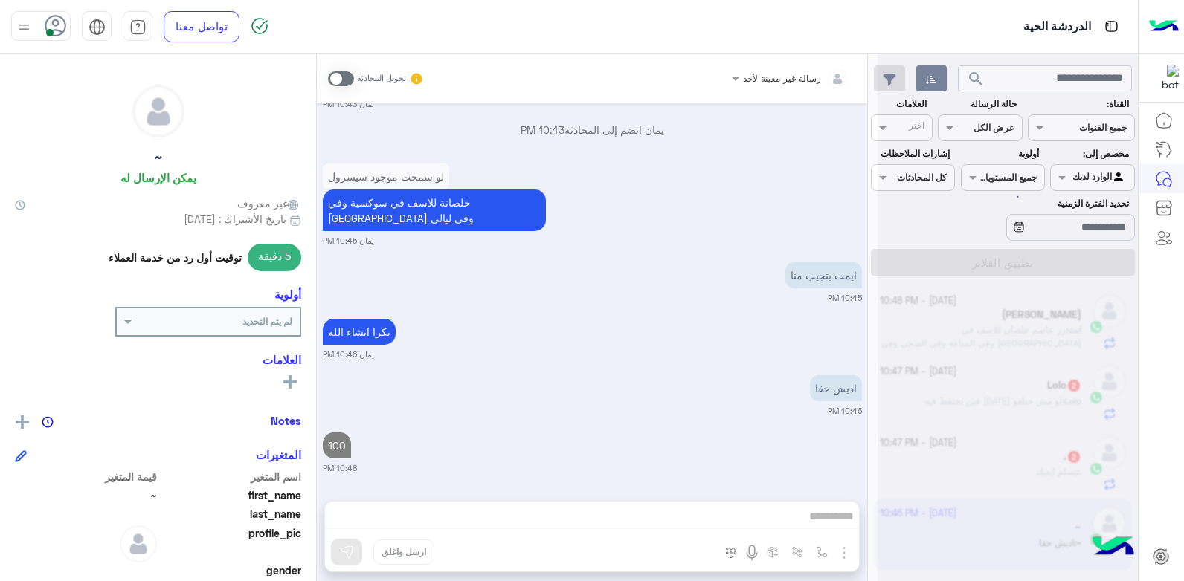
scroll to position [390, 0]
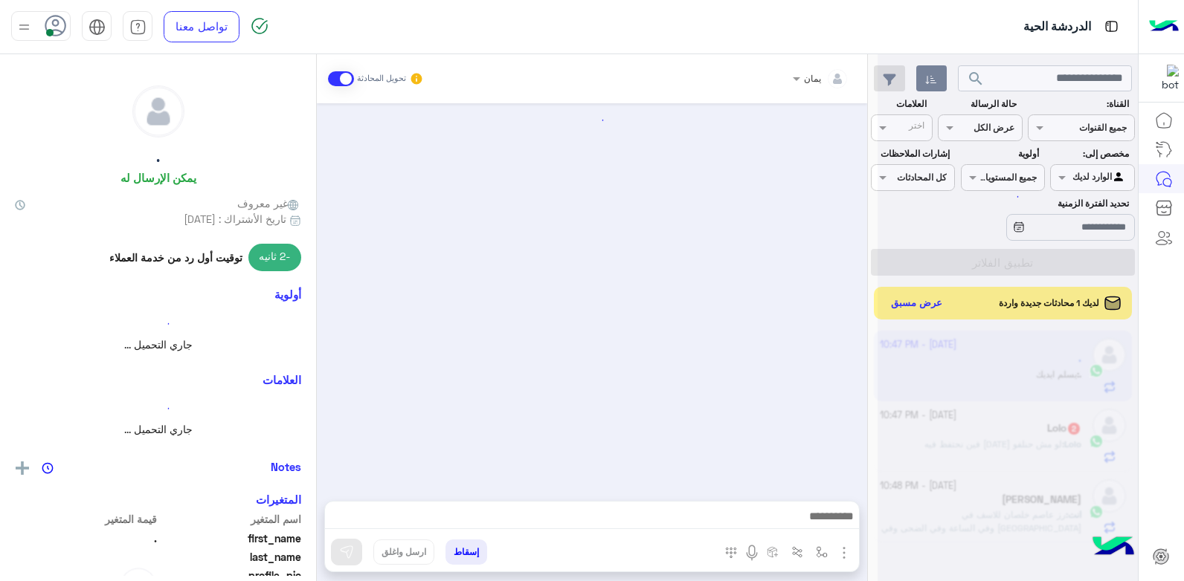
scroll to position [830, 0]
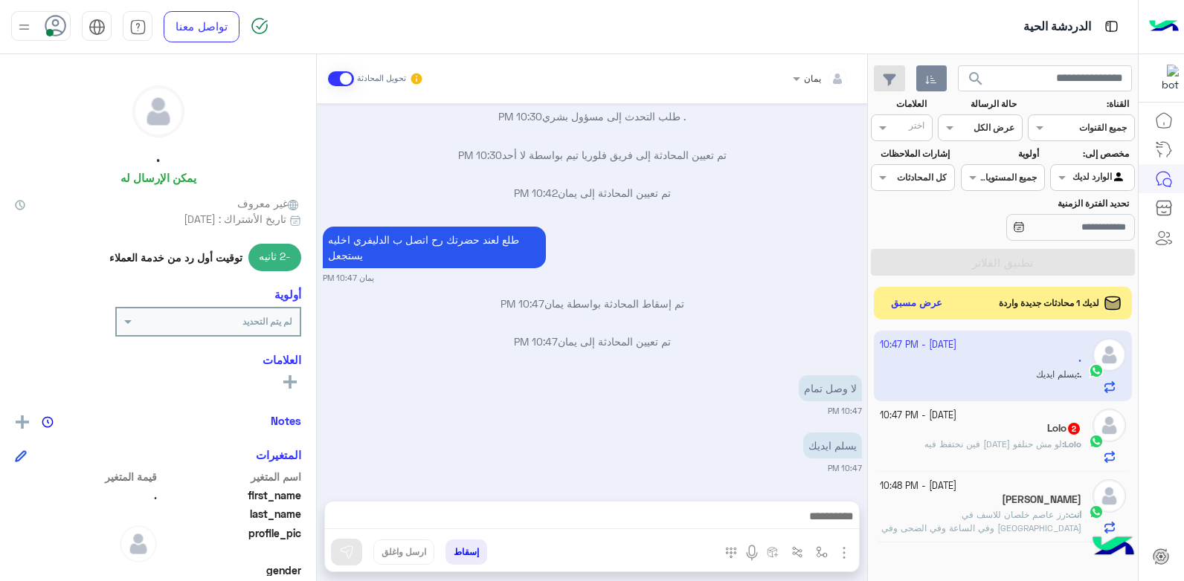
click at [998, 450] on span "لو مش حنلفو [DATE] فين نحتفظ فيه" at bounding box center [993, 444] width 138 height 11
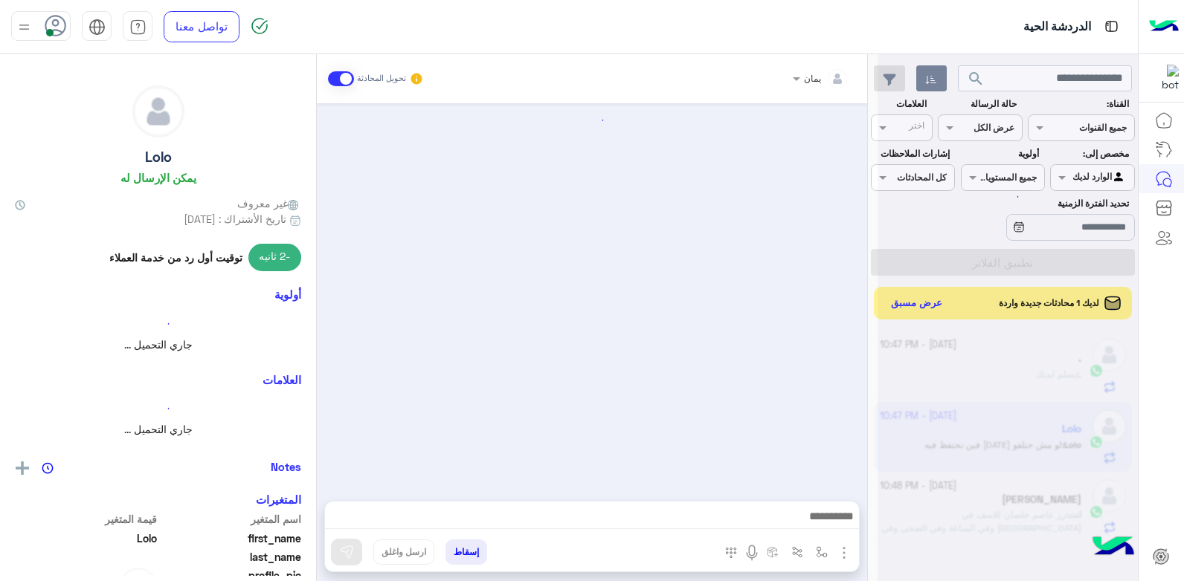
scroll to position [705, 0]
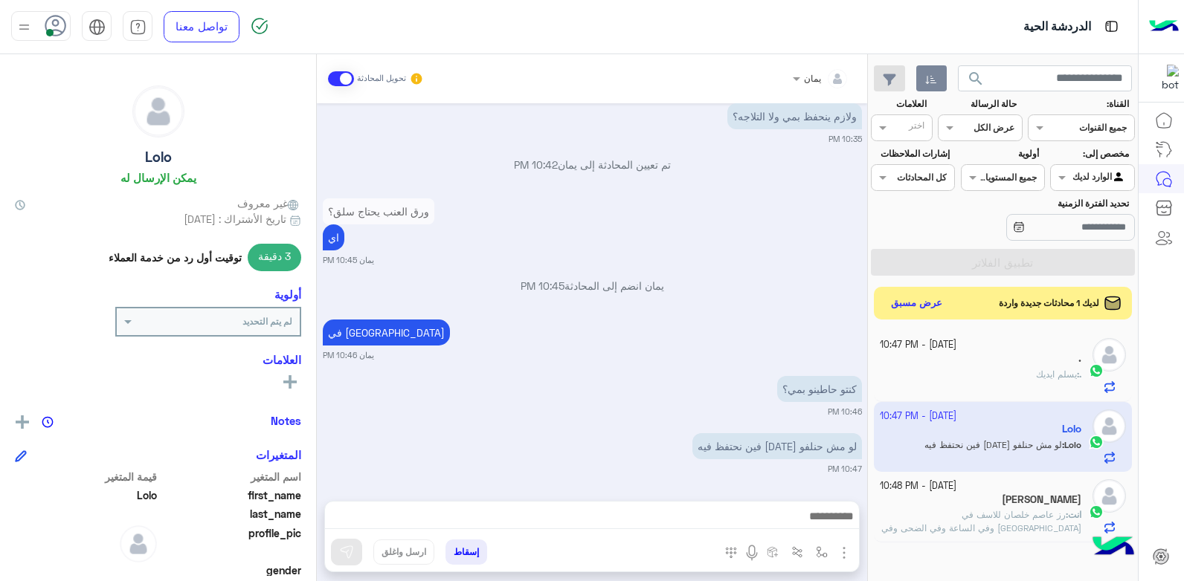
click at [702, 506] on div at bounding box center [592, 520] width 534 height 37
click at [730, 388] on img at bounding box center [735, 393] width 18 height 18
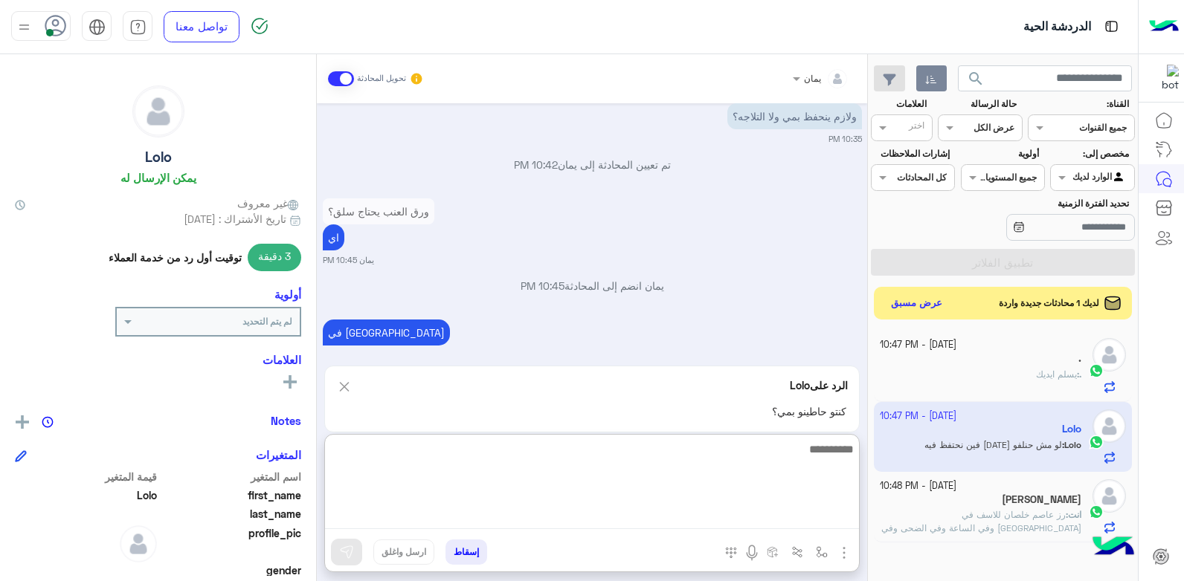
click at [677, 513] on textarea at bounding box center [592, 484] width 534 height 89
type textarea "**"
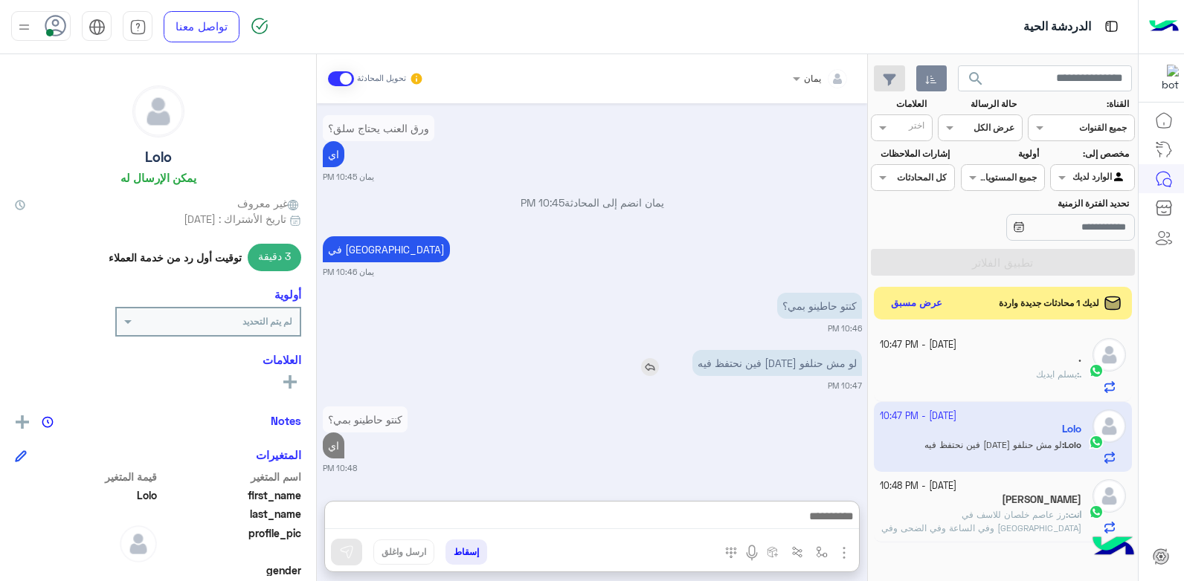
click at [651, 358] on img at bounding box center [650, 367] width 18 height 18
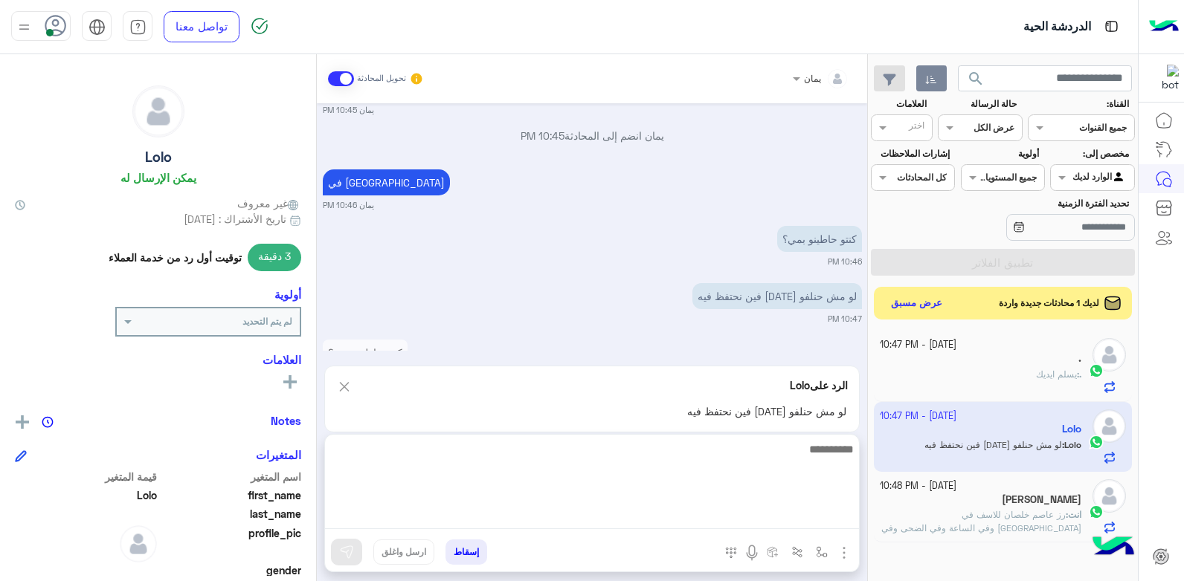
click at [673, 512] on textarea at bounding box center [592, 484] width 534 height 89
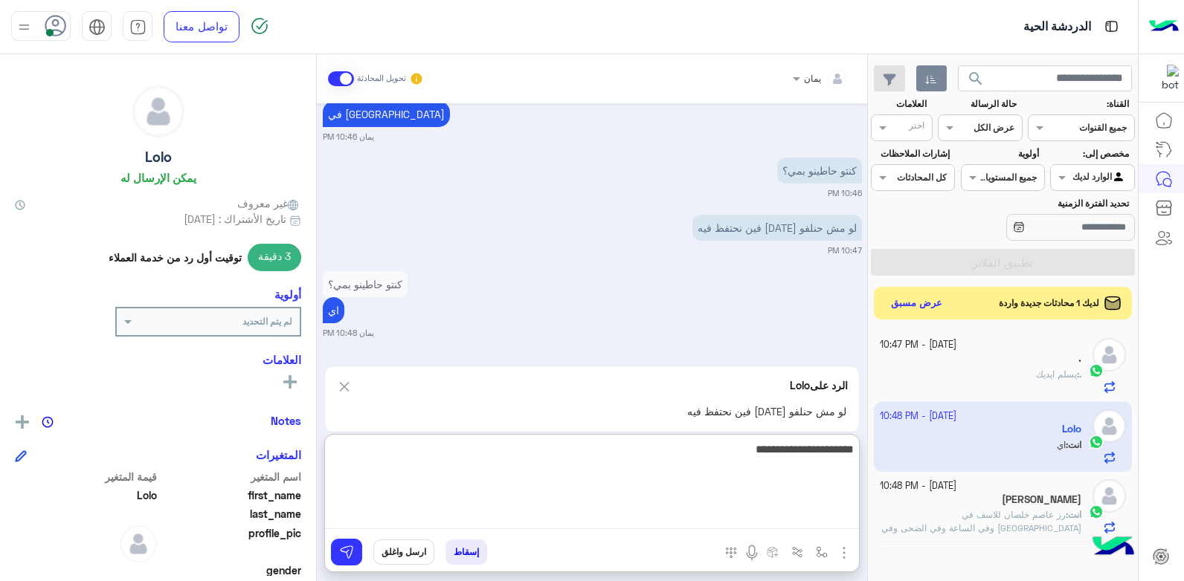
type textarea "**********"
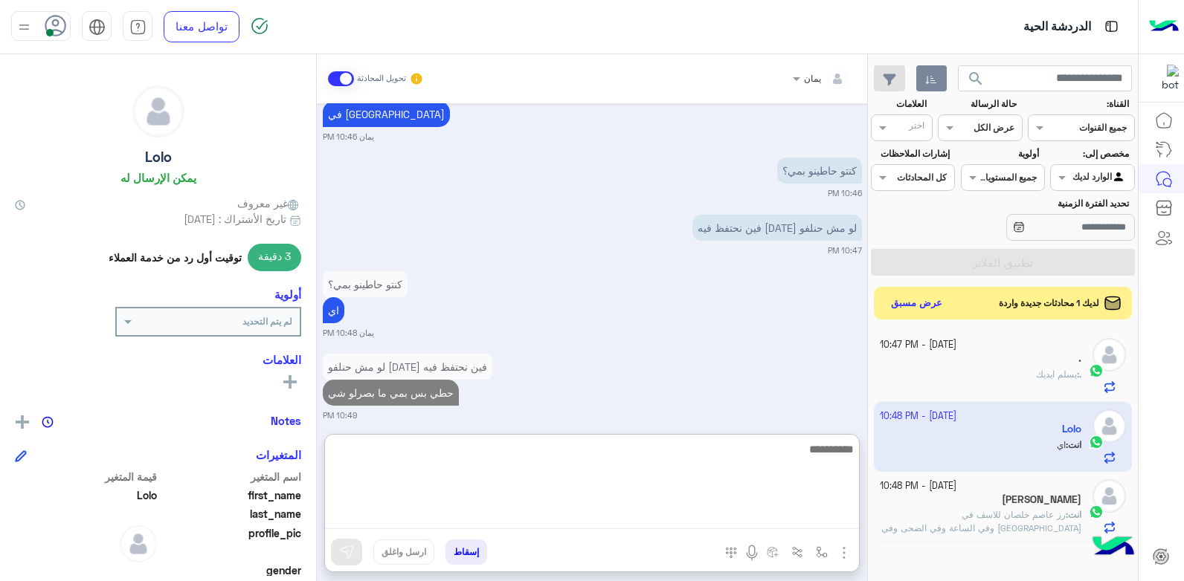
scroll to position [938, 0]
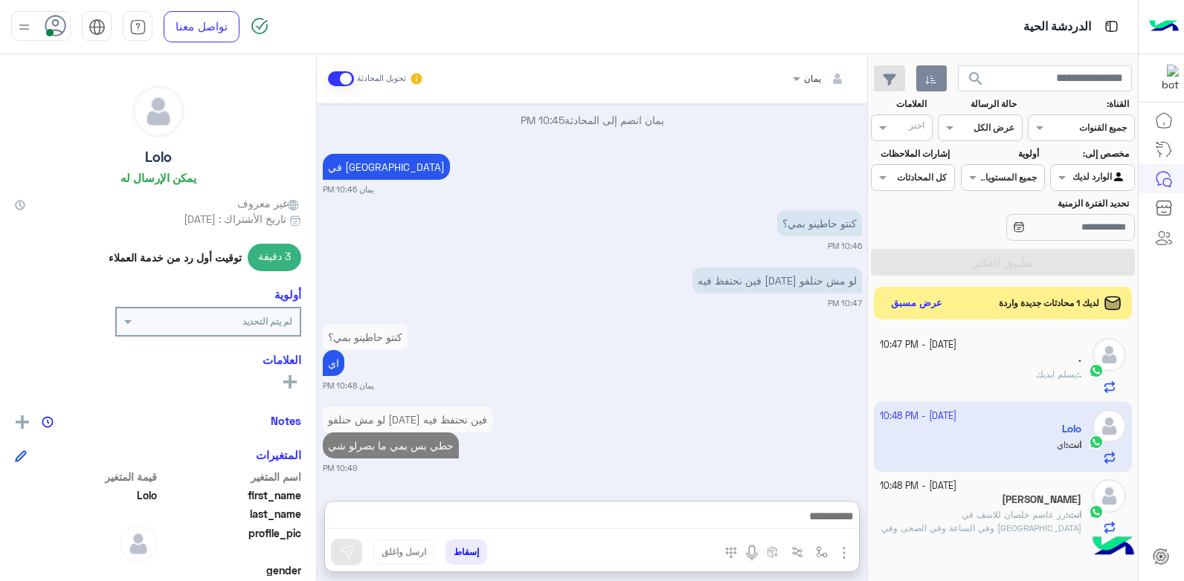
click at [989, 380] on div ". : يسلم ايديك" at bounding box center [981, 381] width 202 height 26
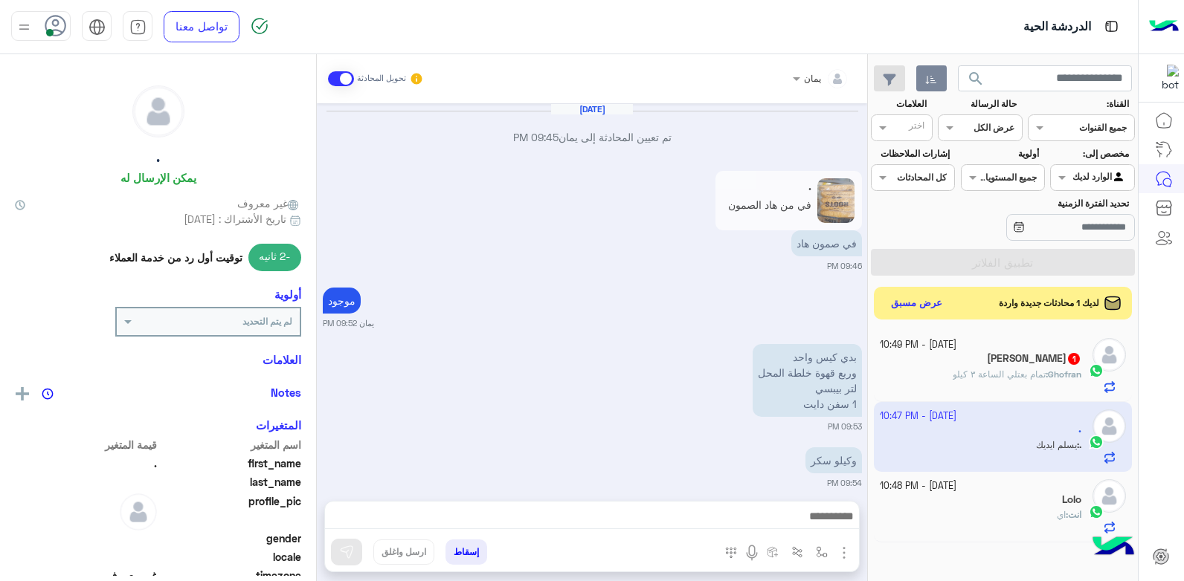
scroll to position [830, 0]
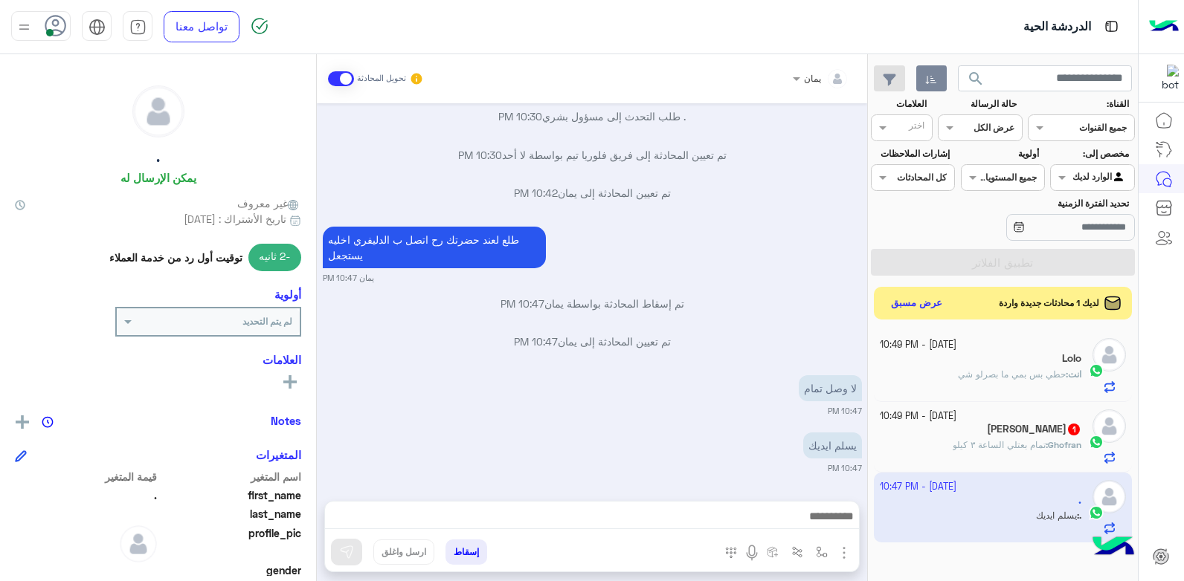
click at [737, 503] on div at bounding box center [592, 520] width 534 height 37
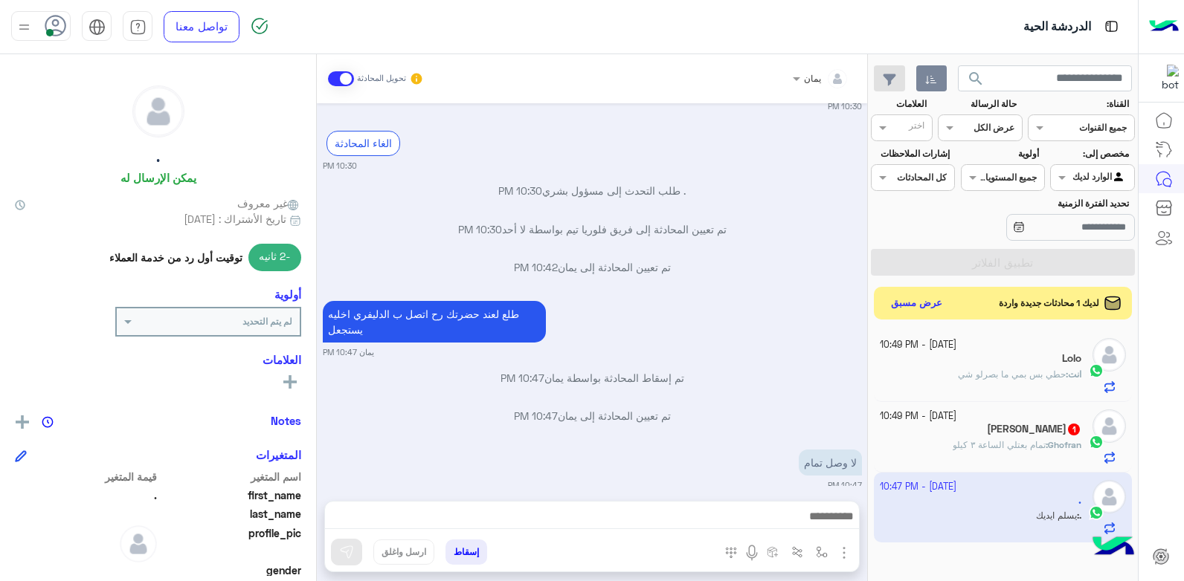
scroll to position [829, 0]
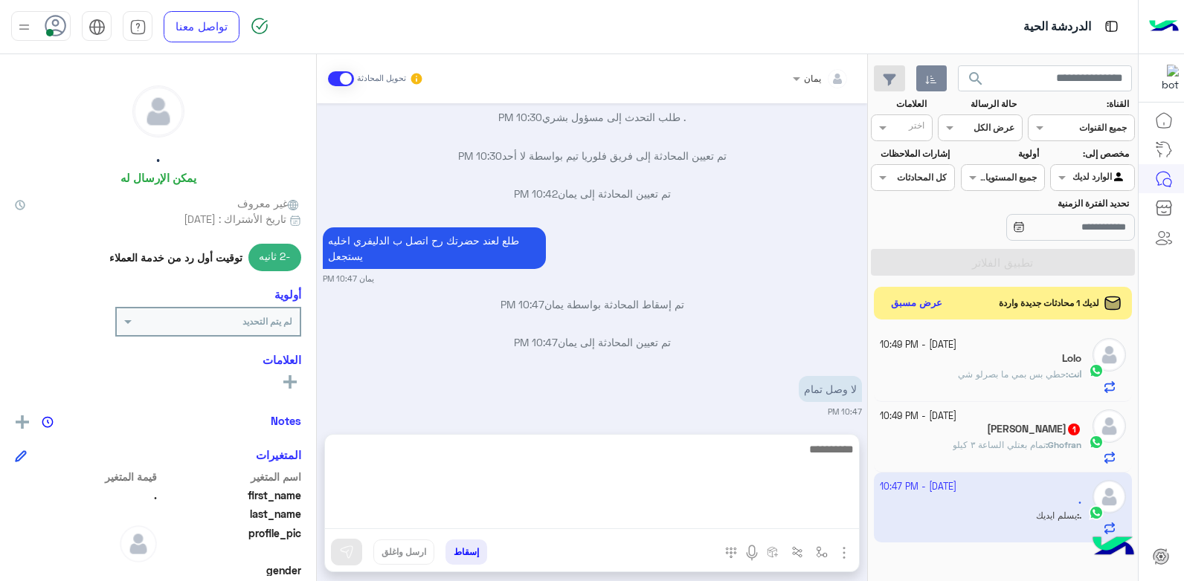
click at [687, 513] on textarea at bounding box center [592, 484] width 534 height 89
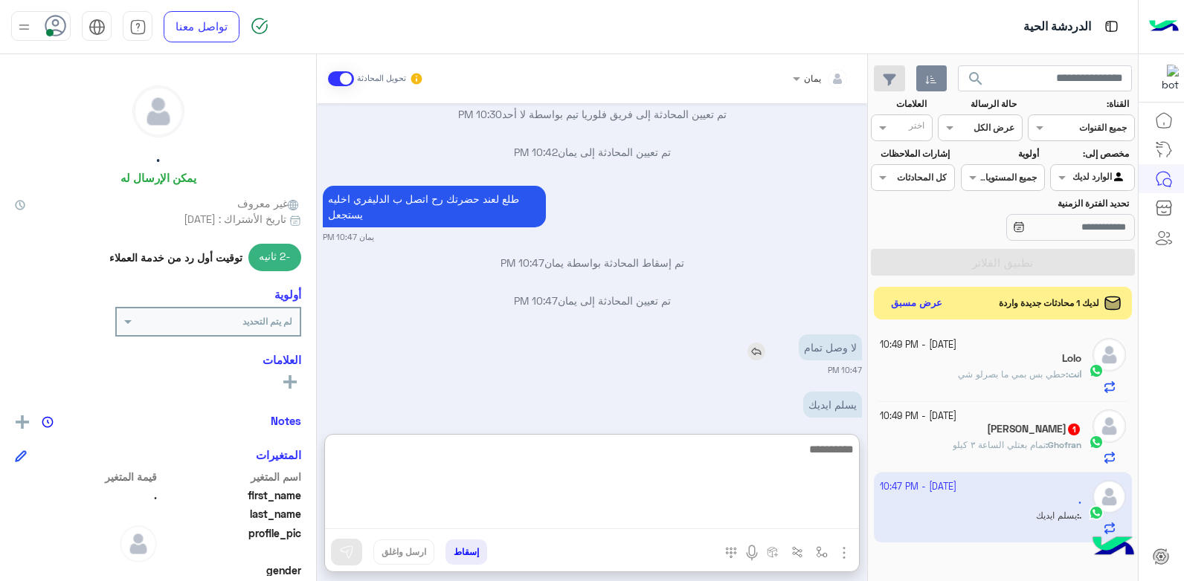
scroll to position [896, 0]
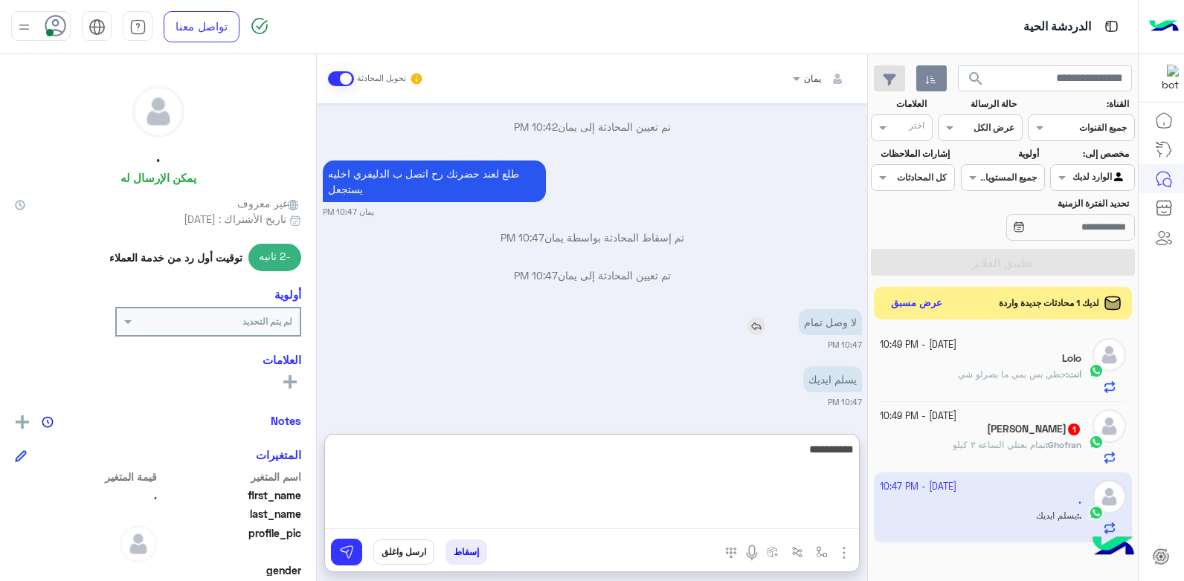
type textarea "**********"
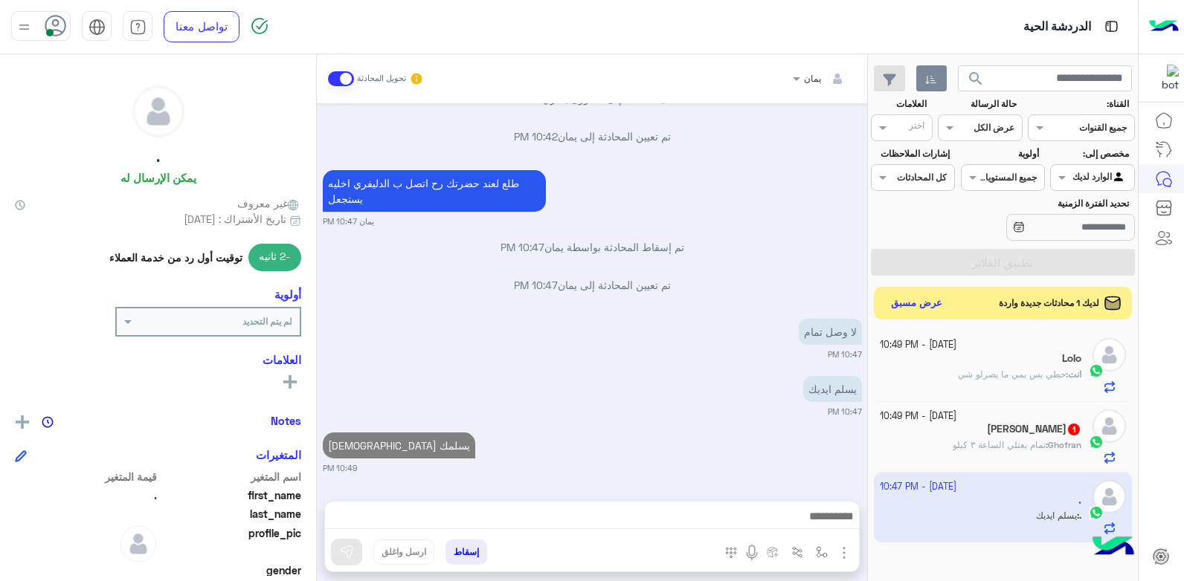
click at [471, 554] on button "إسقاط" at bounding box center [466, 552] width 42 height 25
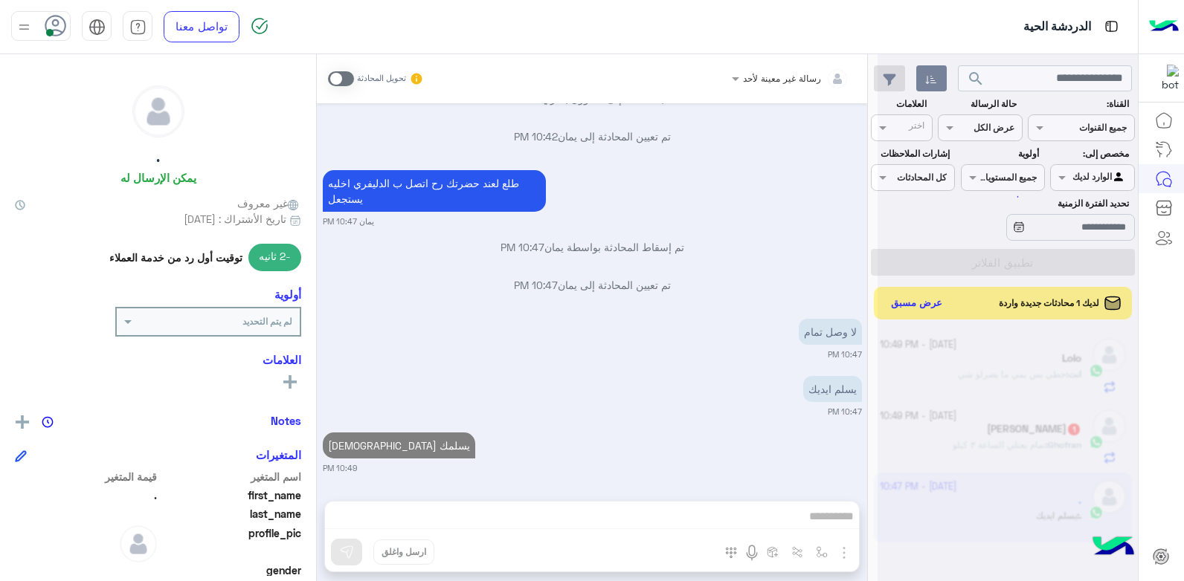
scroll to position [924, 0]
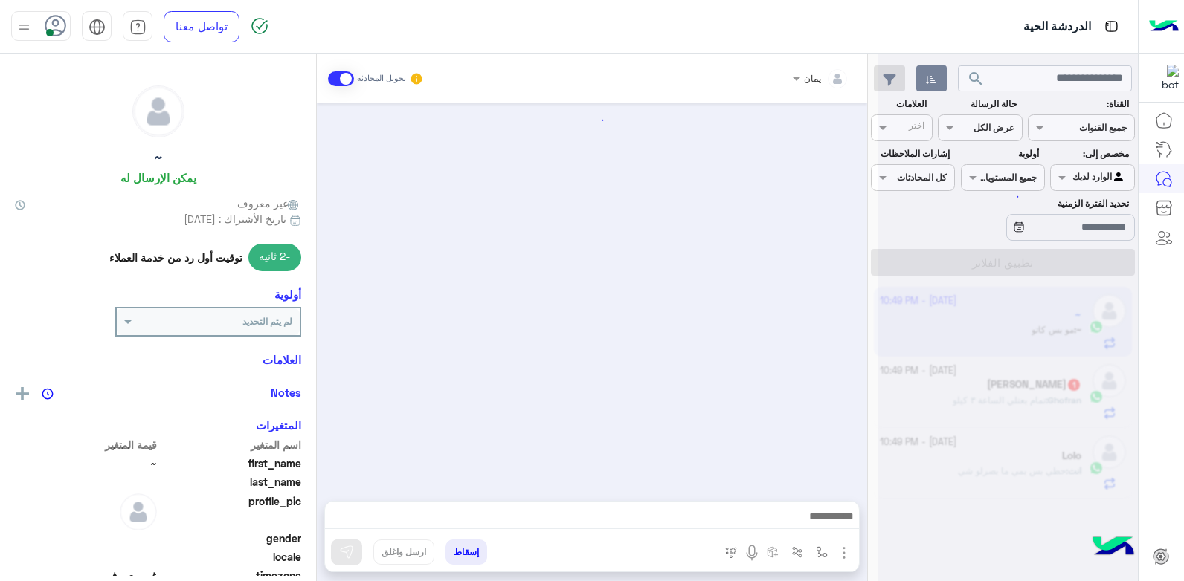
scroll to position [541, 0]
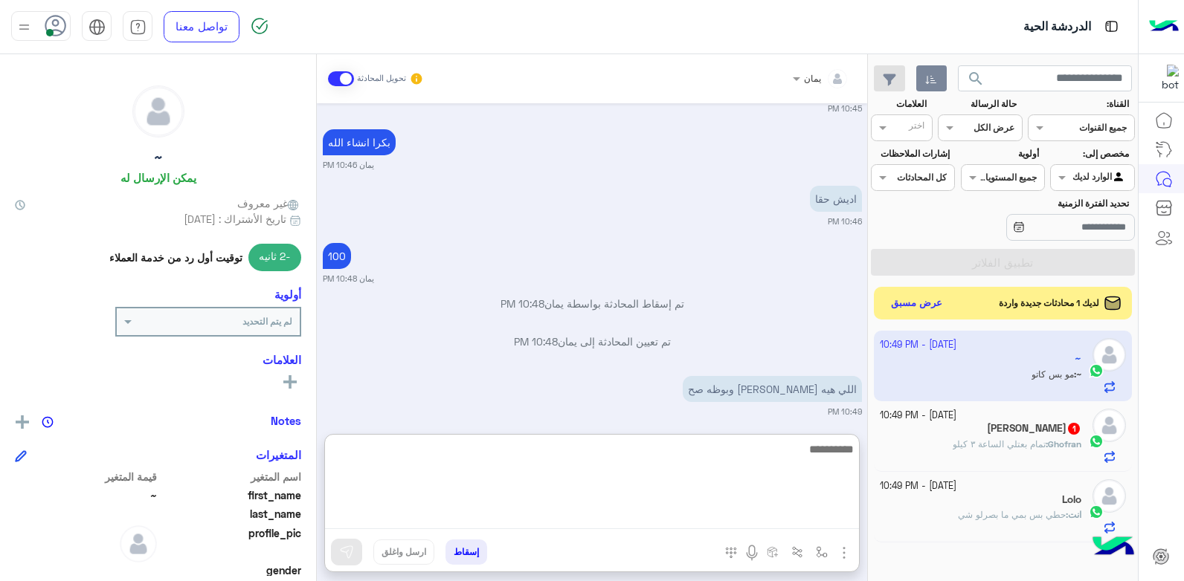
drag, startPoint x: 728, startPoint y: 515, endPoint x: 721, endPoint y: 511, distance: 8.0
click at [728, 515] on textarea at bounding box center [592, 484] width 534 height 89
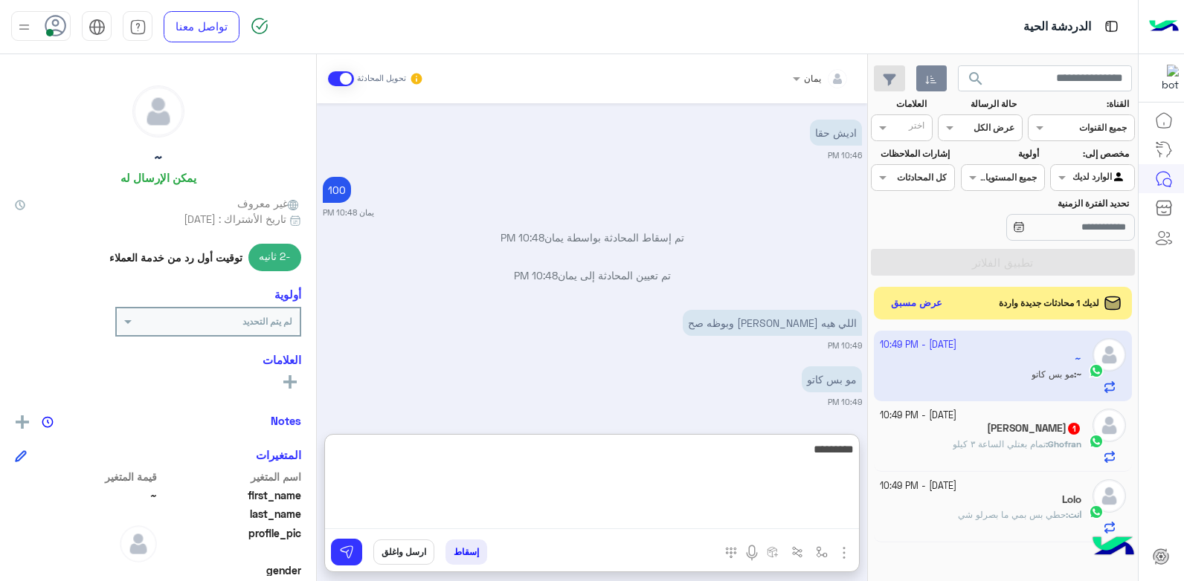
type textarea "*********"
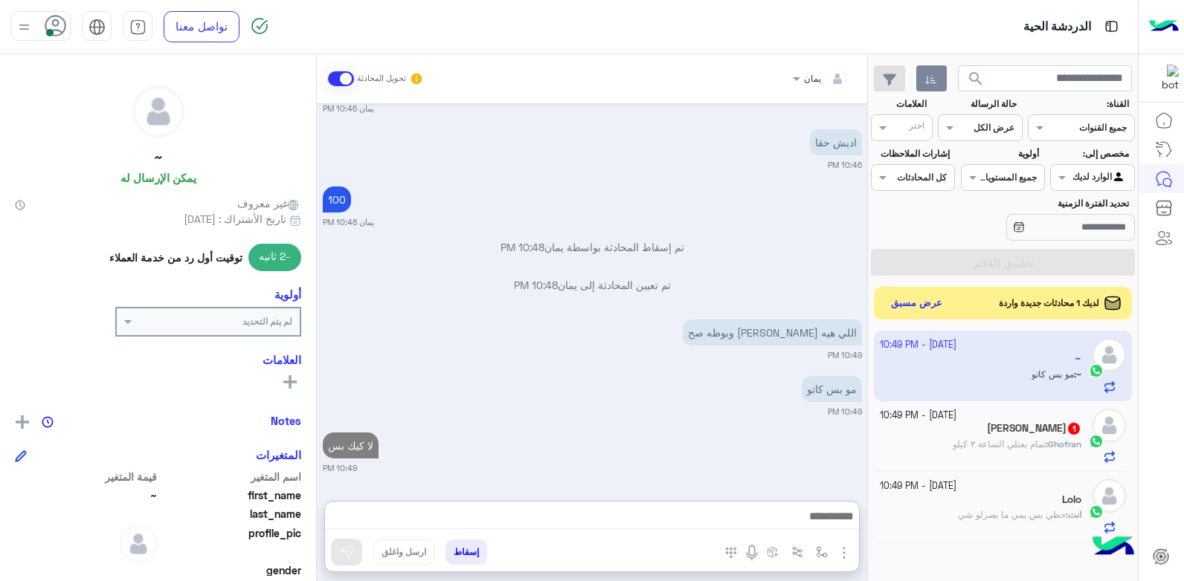
drag, startPoint x: 1008, startPoint y: 442, endPoint x: 654, endPoint y: 418, distance: 354.1
click at [1007, 442] on span "تمام بعتلي الساعة ٣ كيلو" at bounding box center [999, 444] width 93 height 11
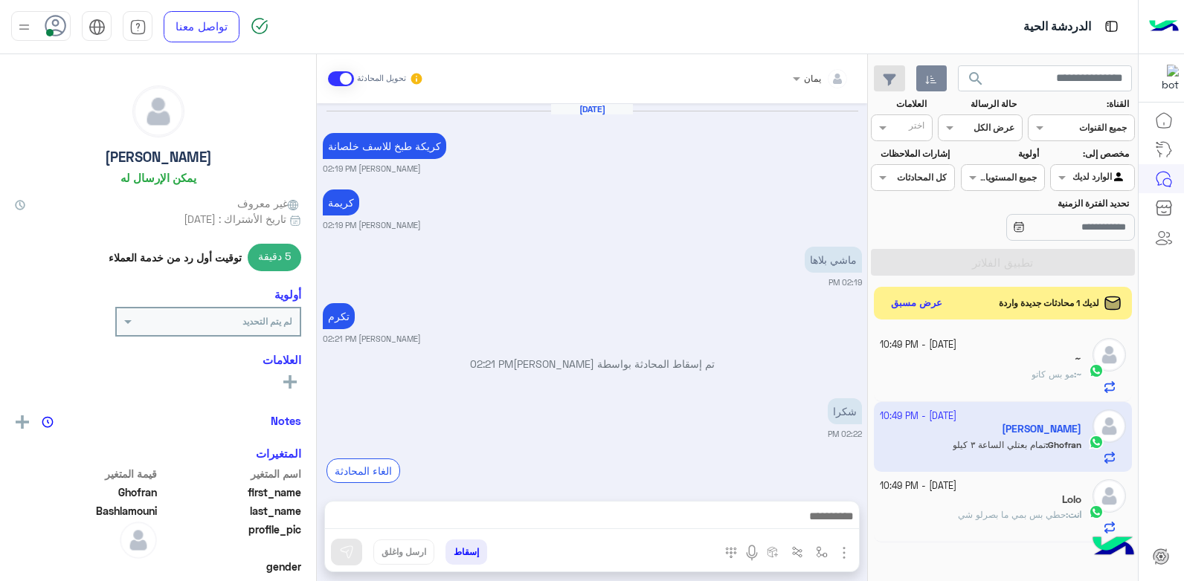
scroll to position [772, 0]
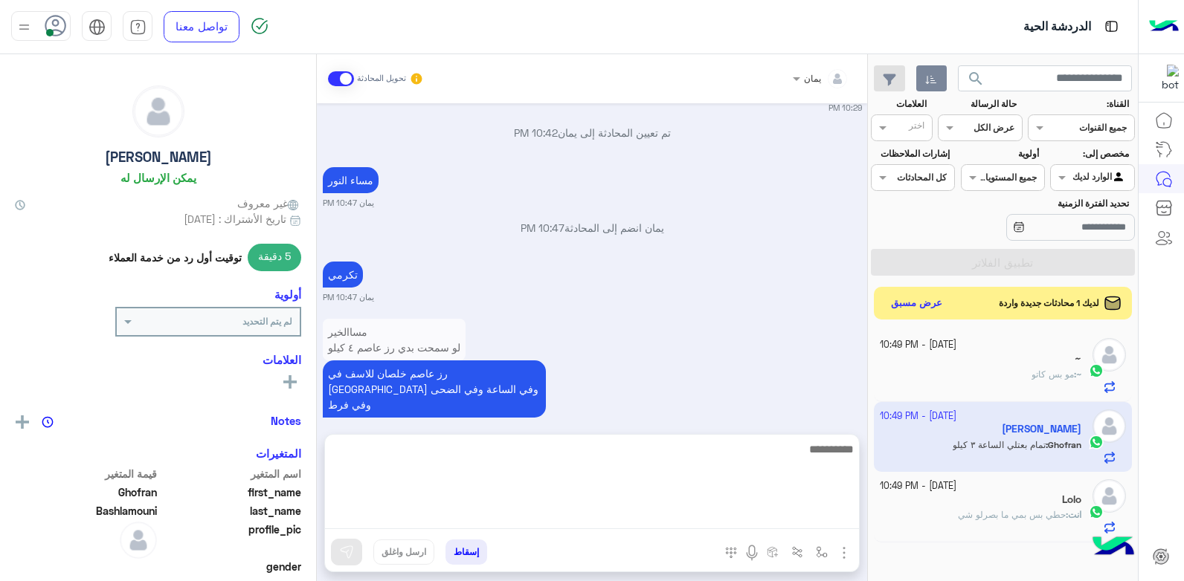
click at [694, 514] on textarea at bounding box center [592, 484] width 534 height 89
type textarea "*"
type textarea "*****"
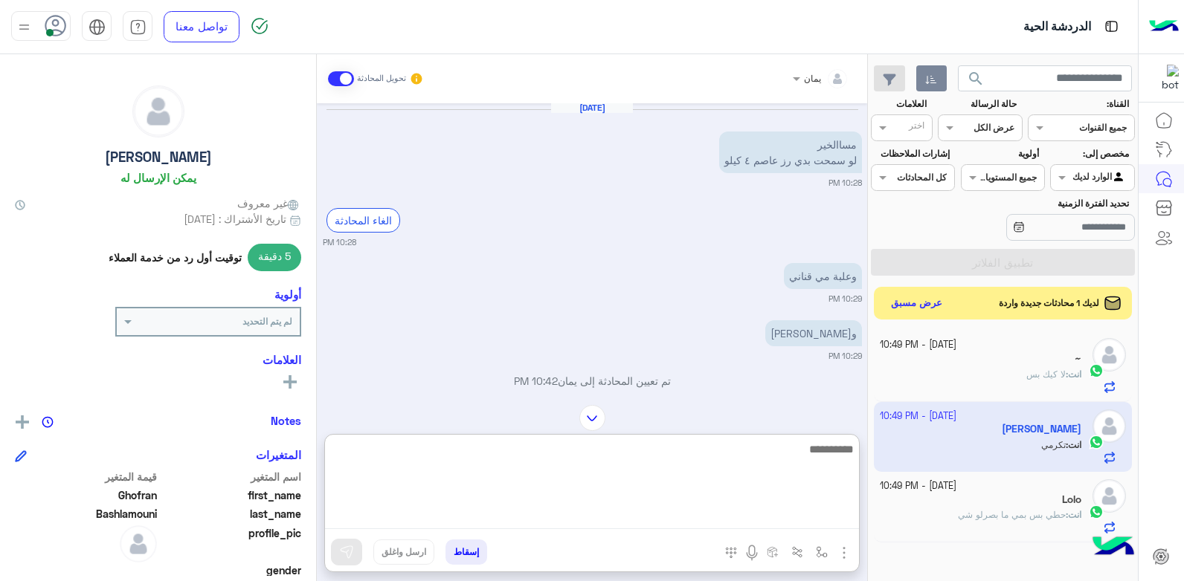
scroll to position [449, 0]
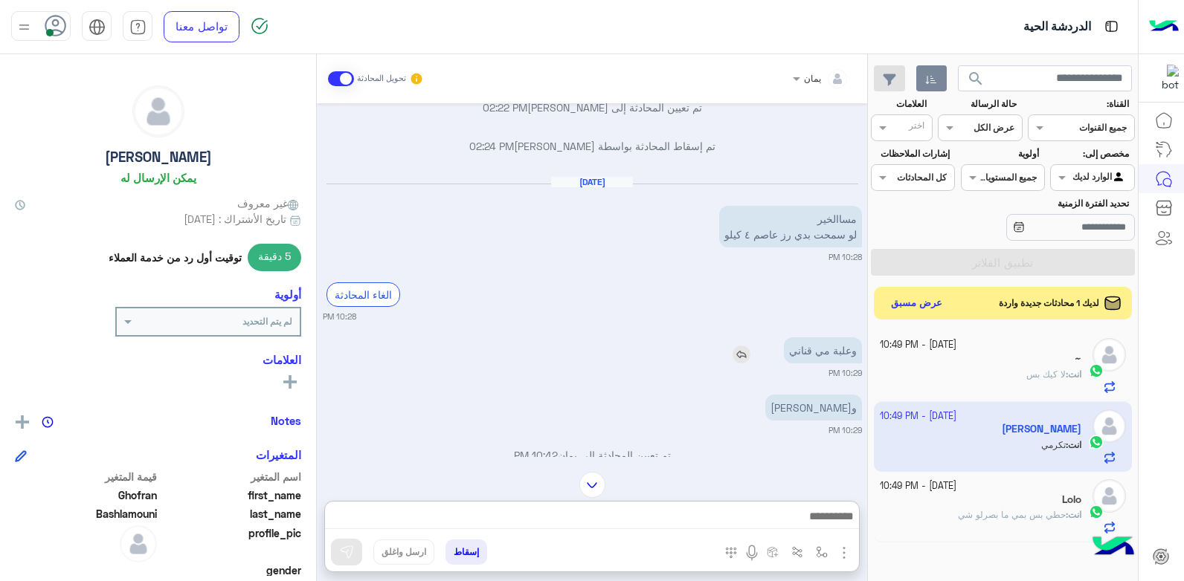
click at [736, 351] on img at bounding box center [741, 355] width 18 height 18
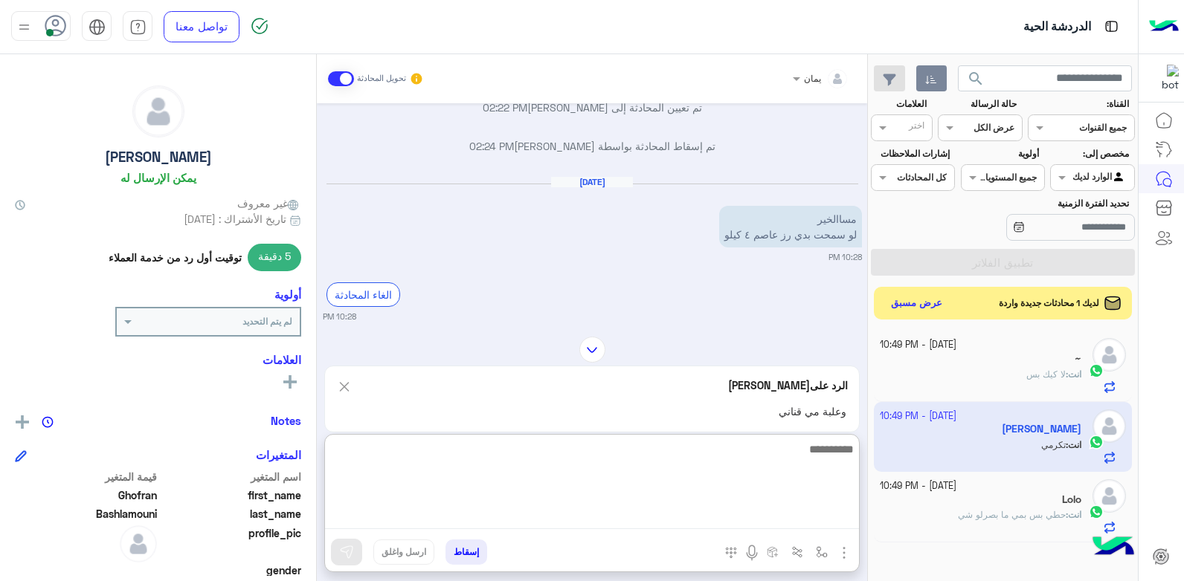
click at [731, 521] on textarea at bounding box center [592, 484] width 534 height 89
type textarea "**********"
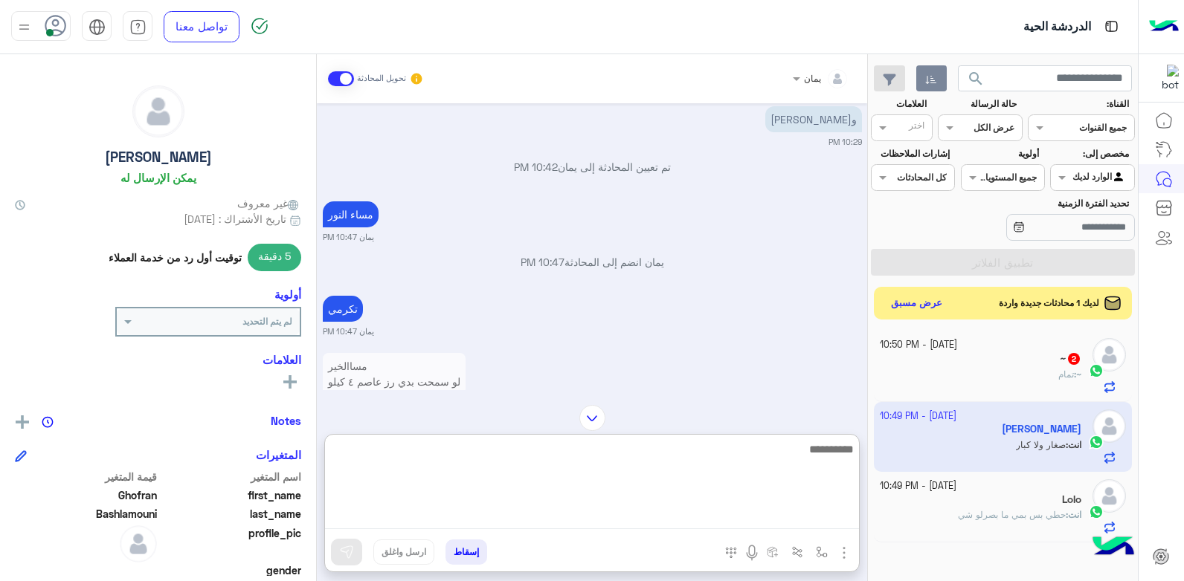
scroll to position [978, 0]
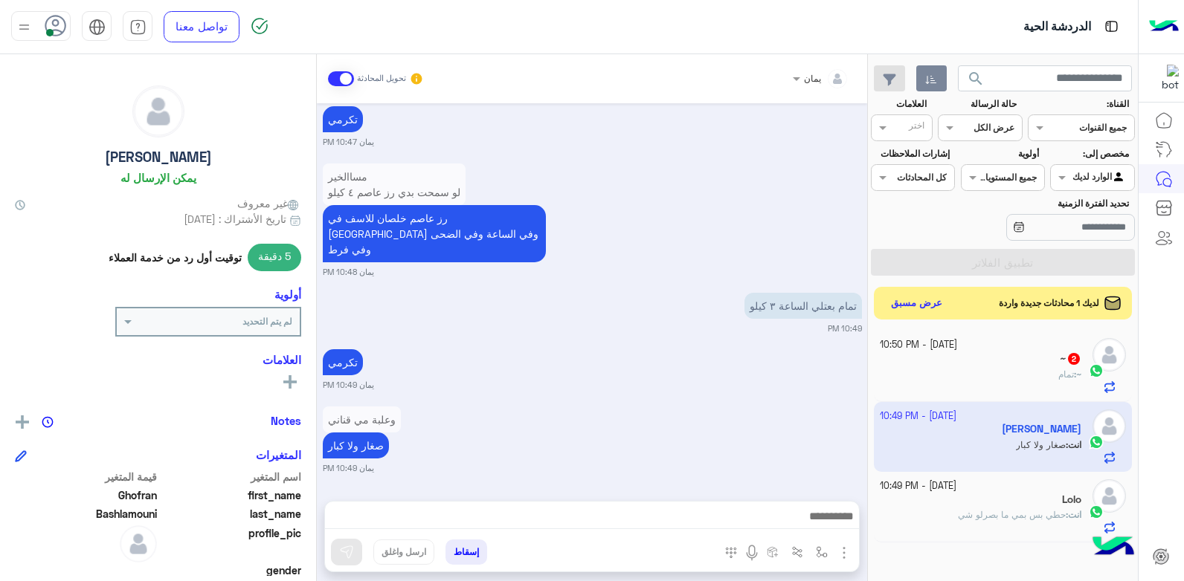
click at [964, 355] on div "~ 2" at bounding box center [981, 360] width 202 height 16
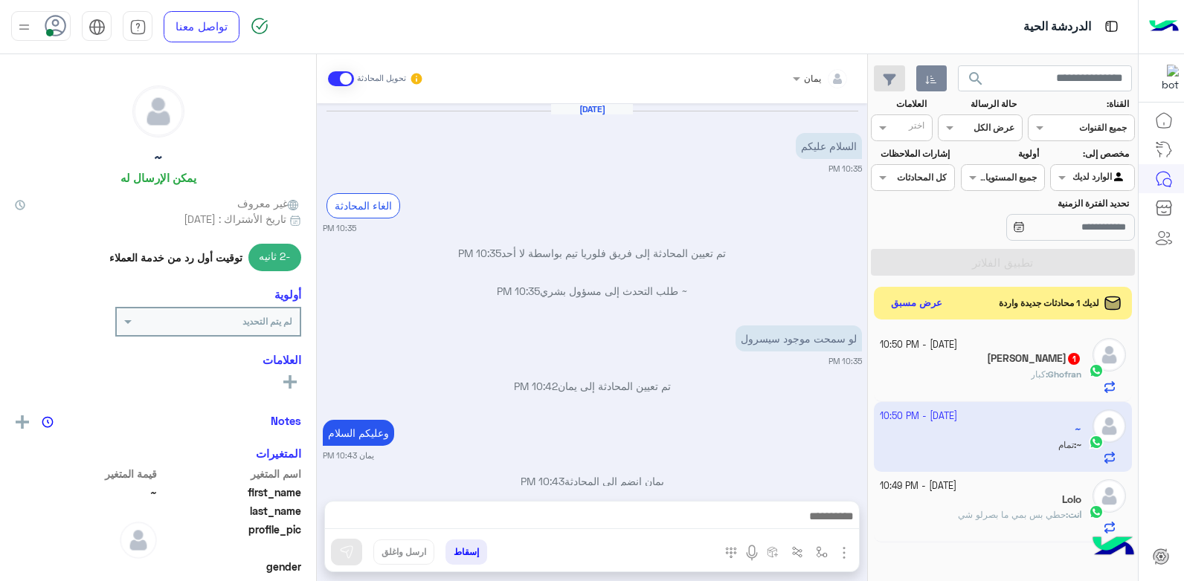
scroll to position [712, 0]
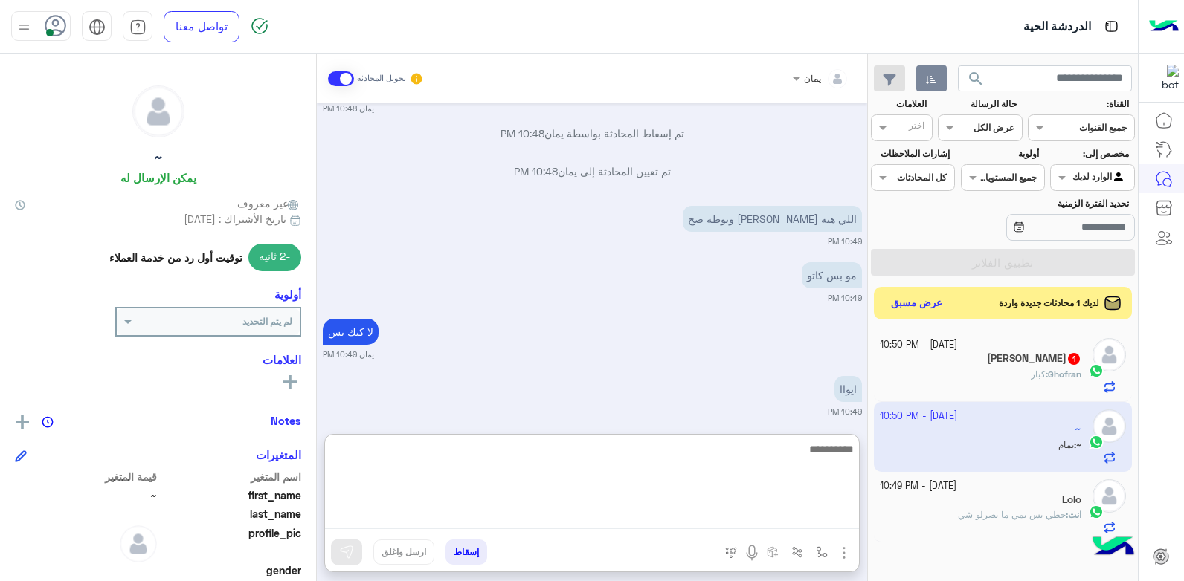
click at [683, 509] on textarea at bounding box center [592, 484] width 534 height 89
type textarea "****"
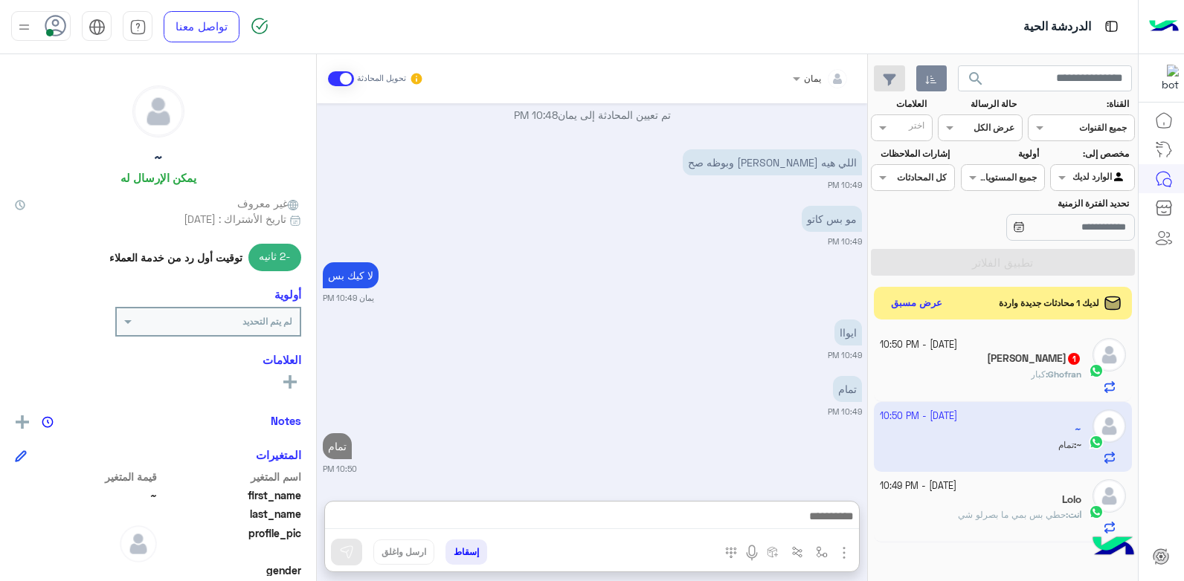
click at [462, 555] on button "إسقاط" at bounding box center [466, 552] width 42 height 25
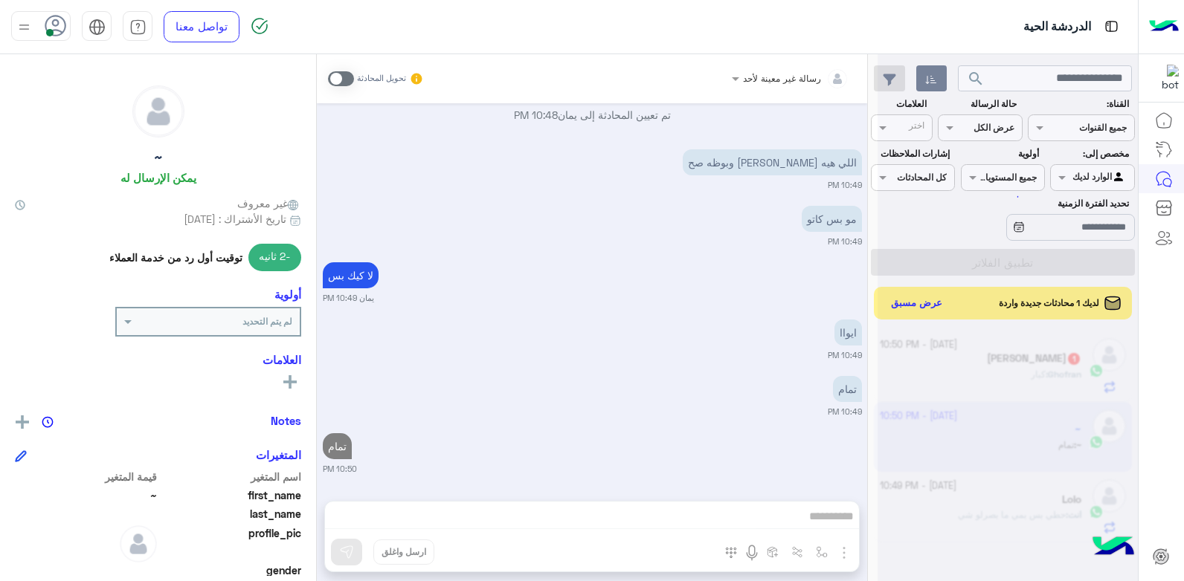
scroll to position [807, 0]
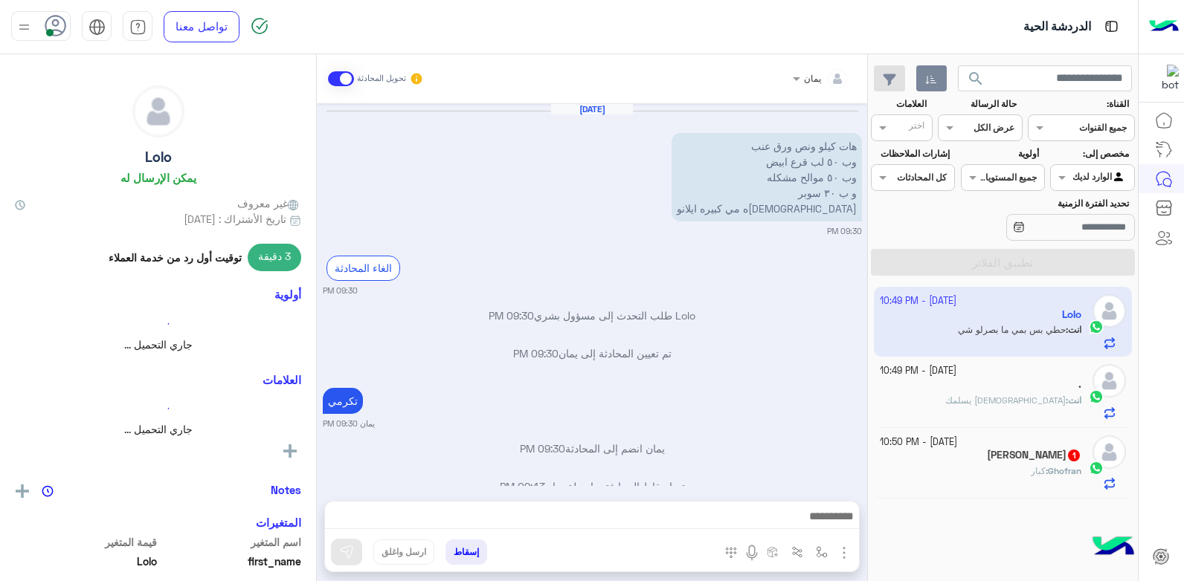
scroll to position [776, 0]
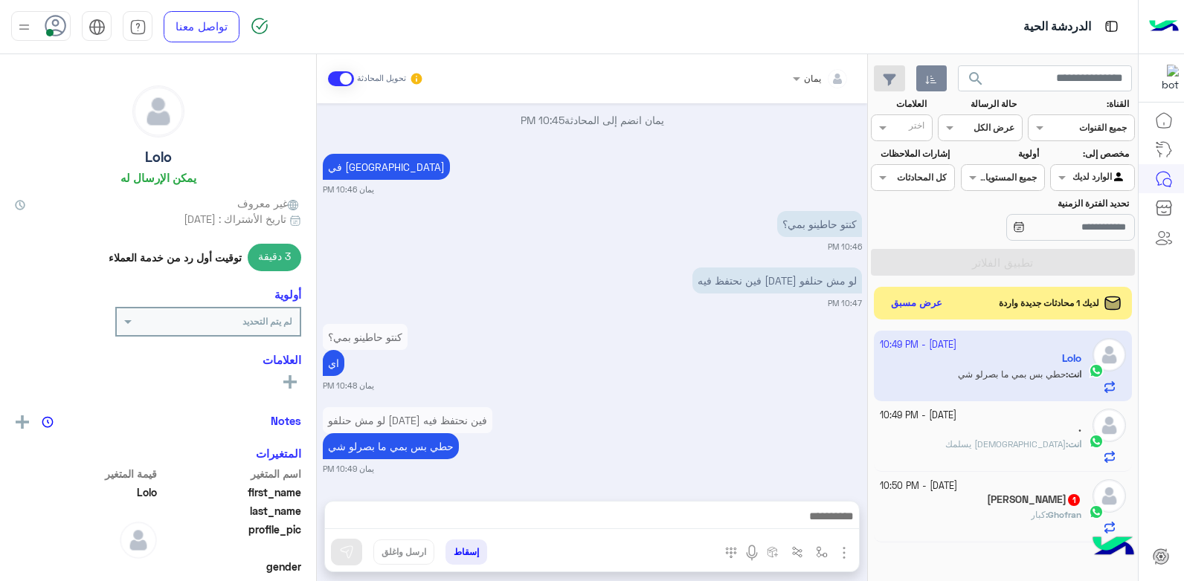
click at [987, 498] on h5 "[PERSON_NAME] 1" at bounding box center [1034, 500] width 94 height 13
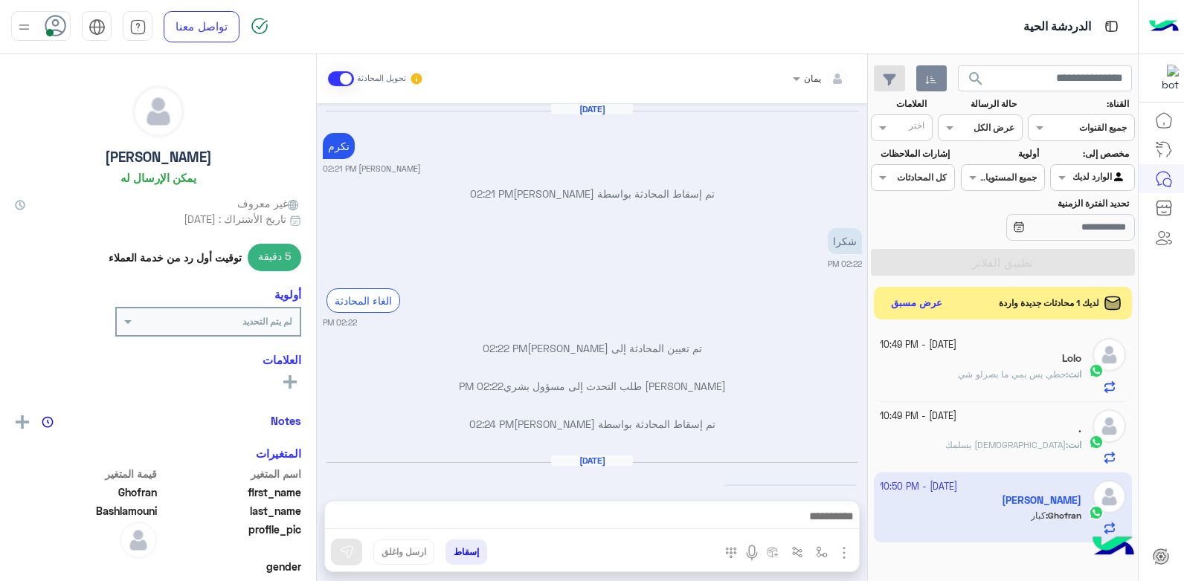
scroll to position [798, 0]
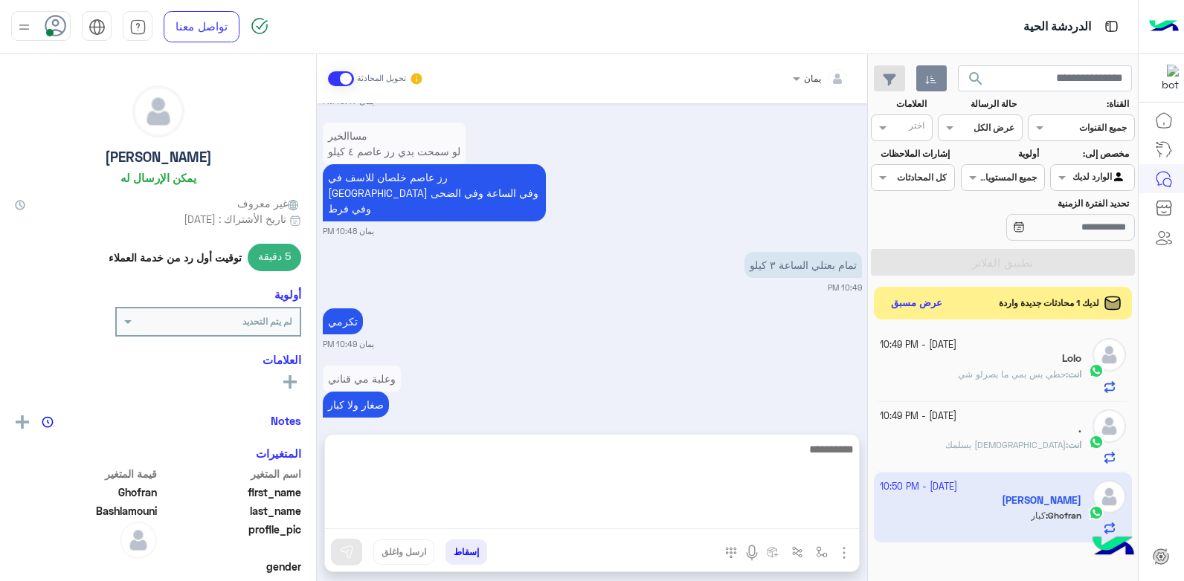
click at [679, 509] on textarea at bounding box center [592, 484] width 534 height 89
type textarea "****"
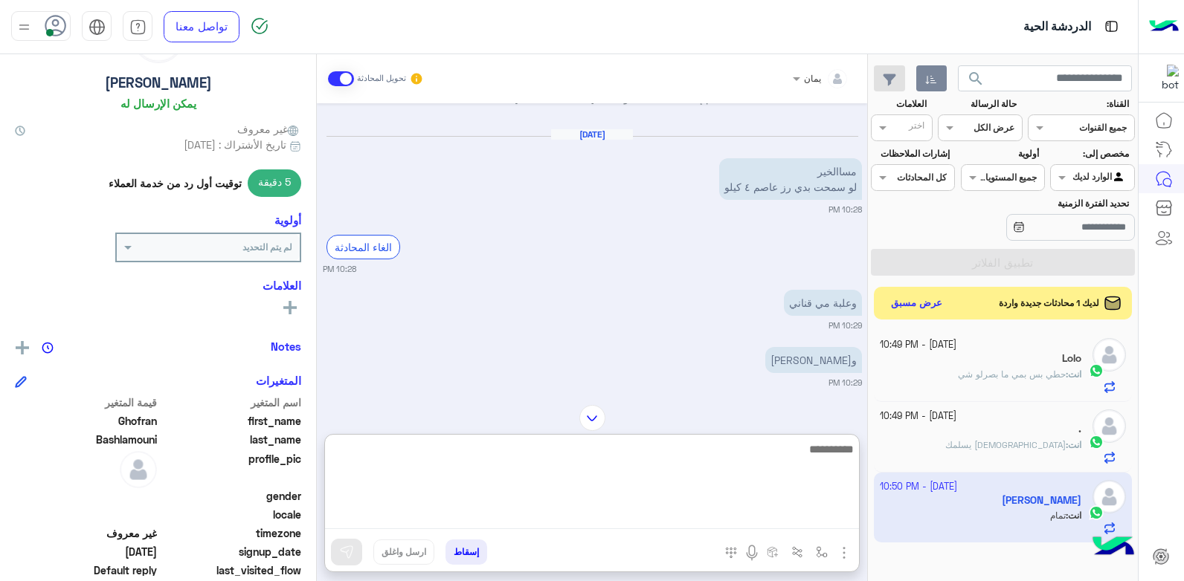
scroll to position [281, 0]
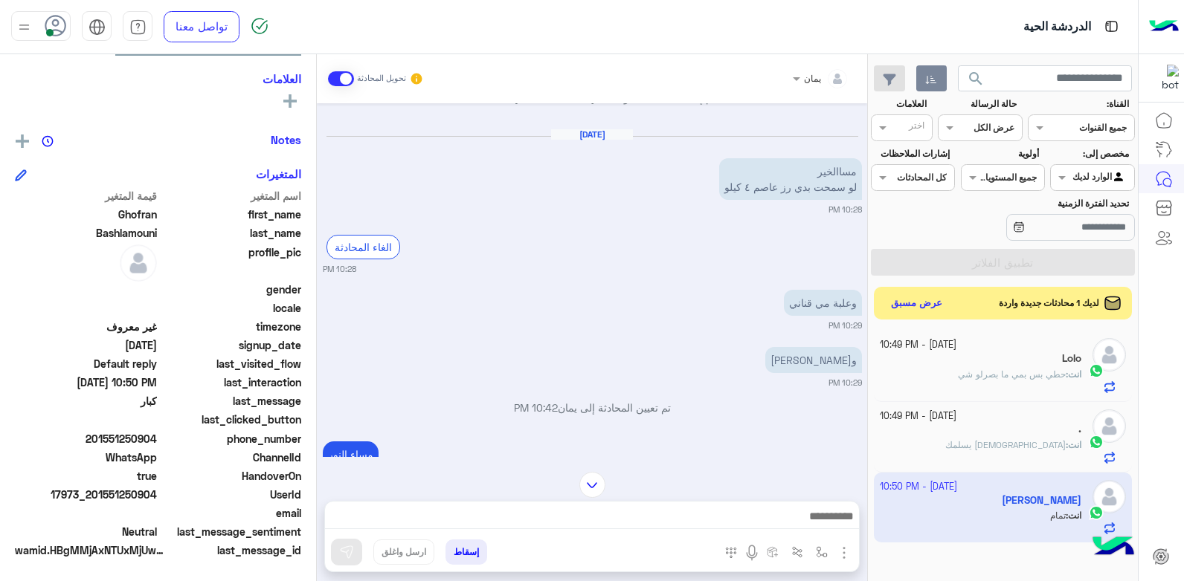
drag, startPoint x: 158, startPoint y: 436, endPoint x: 96, endPoint y: 442, distance: 62.7
click at [96, 442] on span "201551250904" at bounding box center [86, 439] width 142 height 16
drag, startPoint x: 96, startPoint y: 442, endPoint x: 103, endPoint y: 439, distance: 7.8
copy span "01551250904"
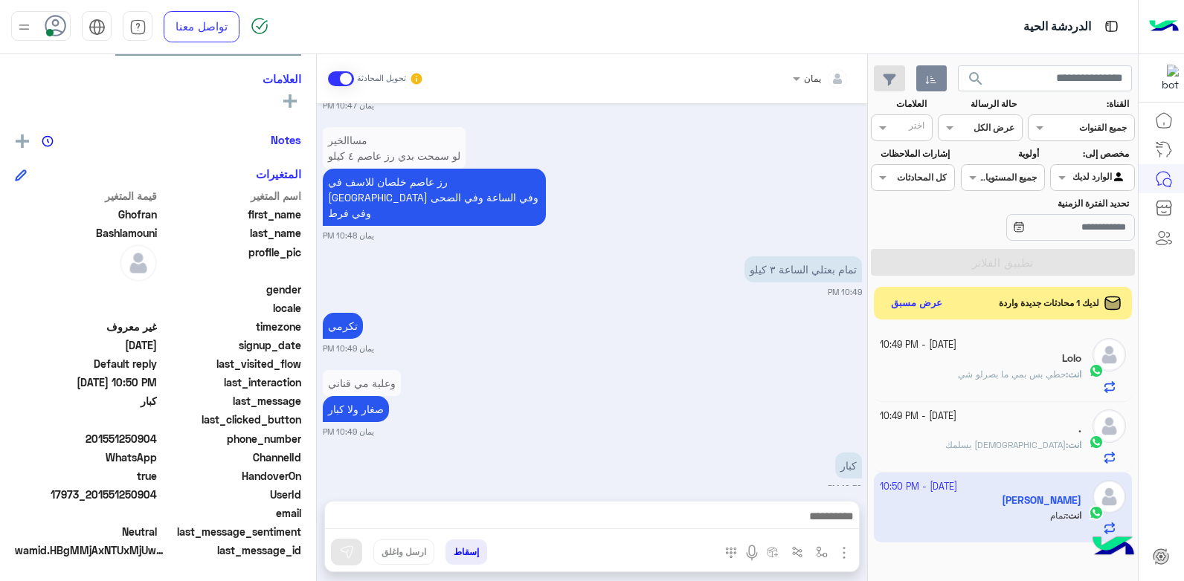
scroll to position [854, 0]
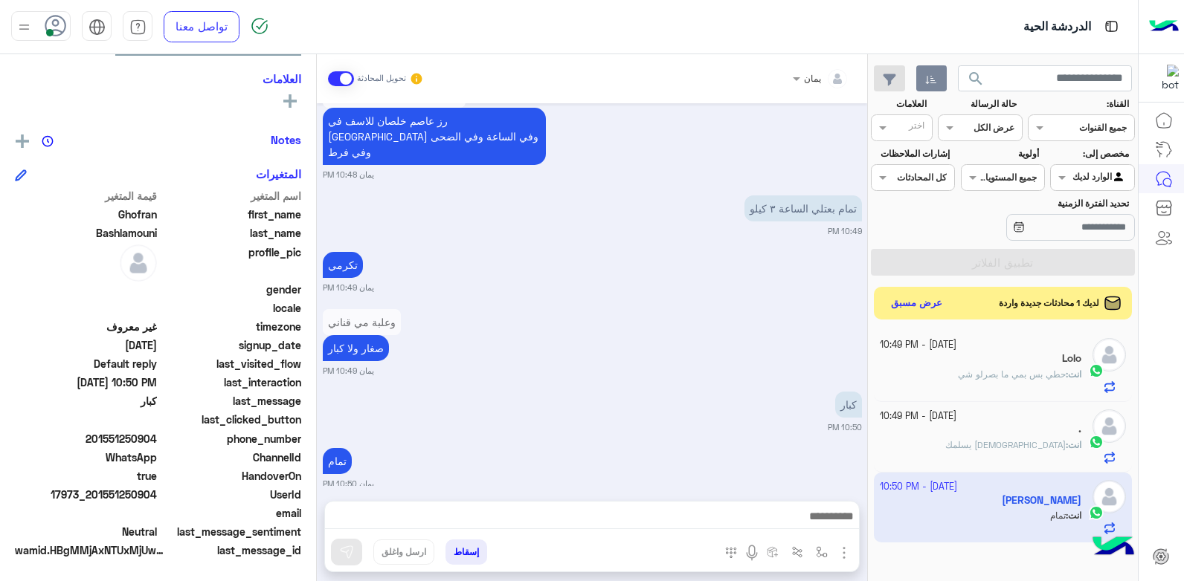
click at [467, 552] on button "إسقاط" at bounding box center [466, 552] width 42 height 25
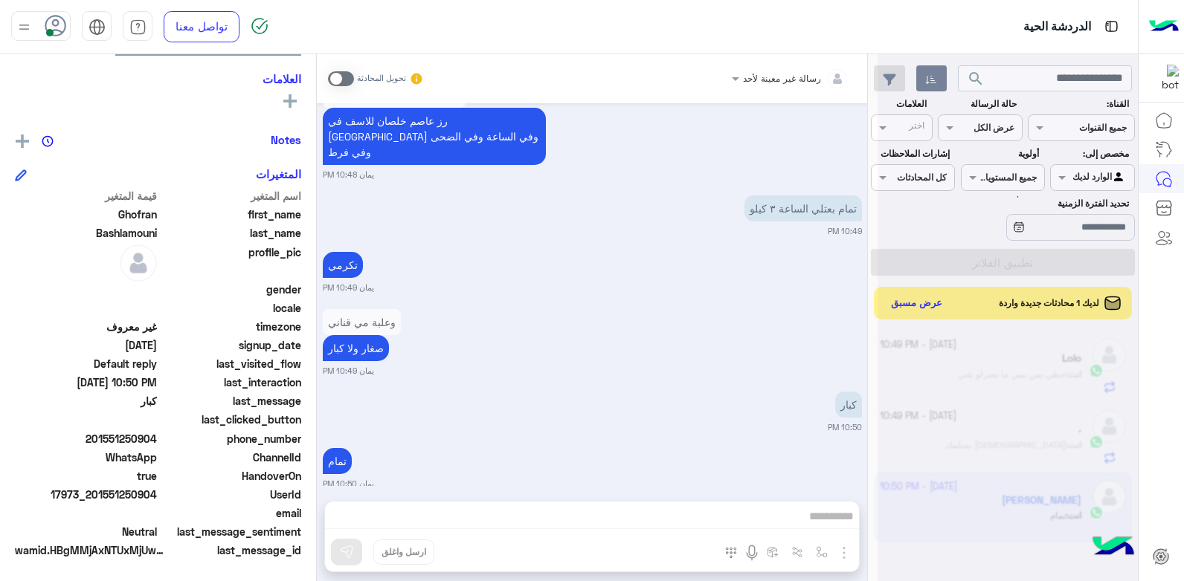
scroll to position [893, 0]
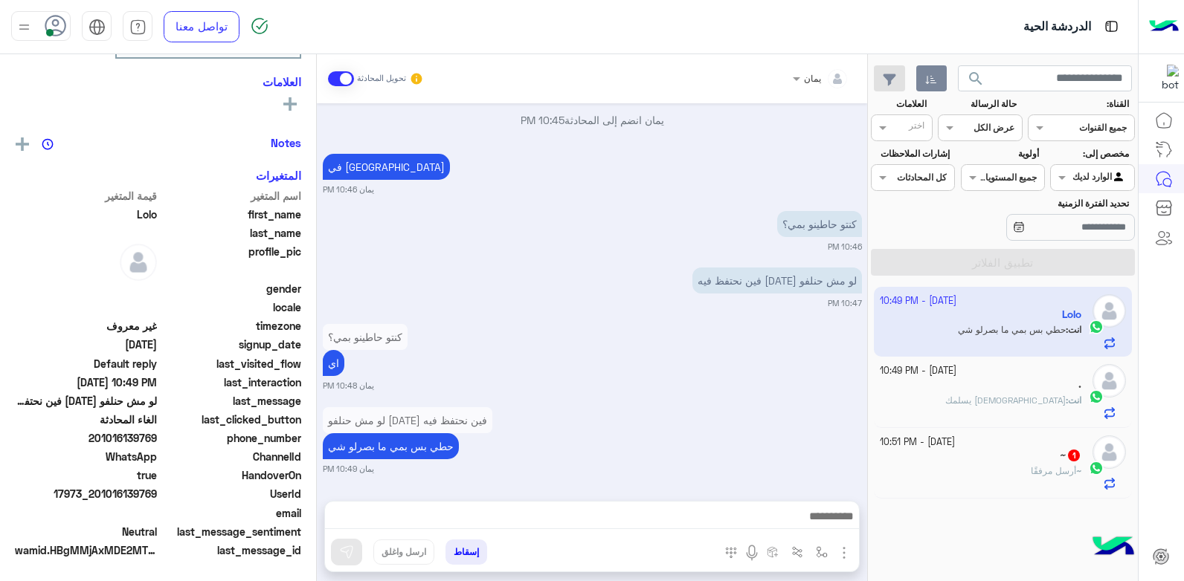
scroll to position [282, 0]
click at [471, 550] on button "إسقاط" at bounding box center [466, 552] width 42 height 25
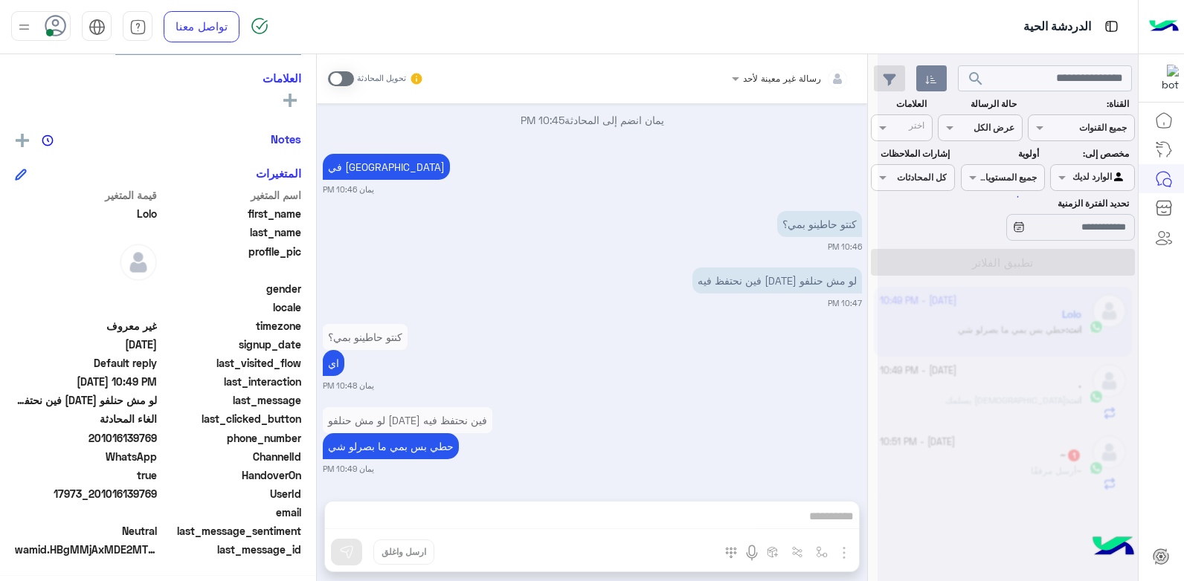
scroll to position [814, 0]
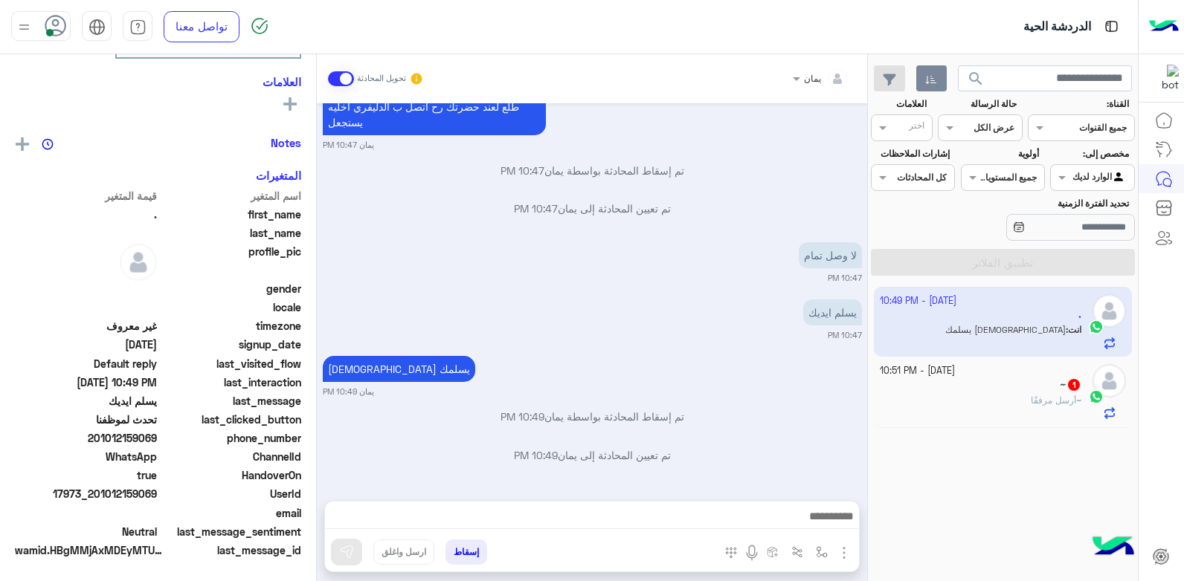
scroll to position [282, 0]
click at [464, 550] on button "إسقاط" at bounding box center [466, 552] width 42 height 25
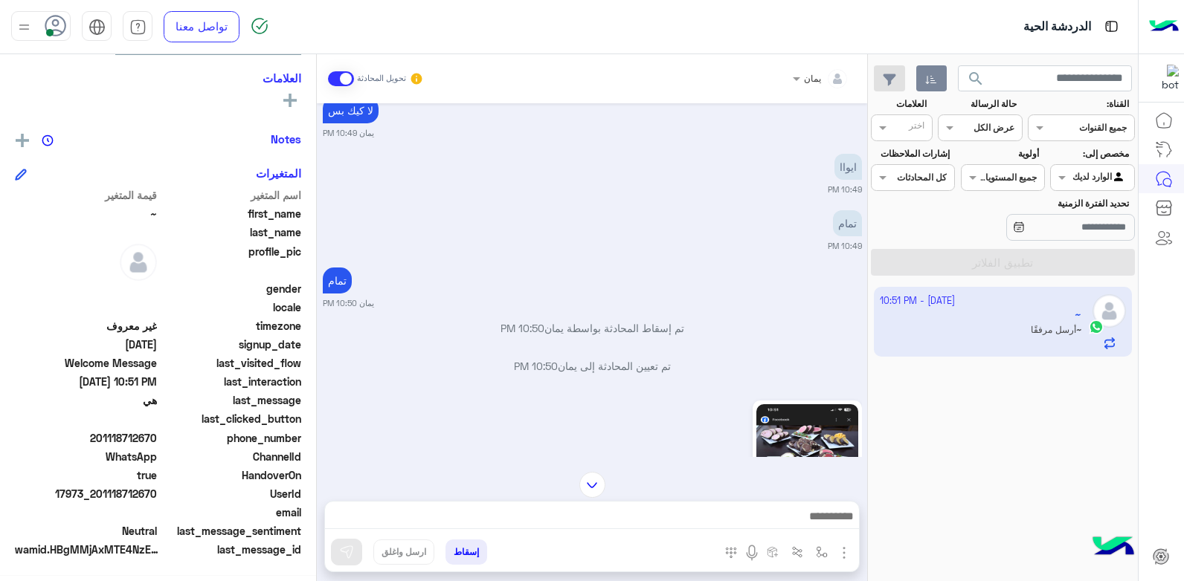
scroll to position [909, 0]
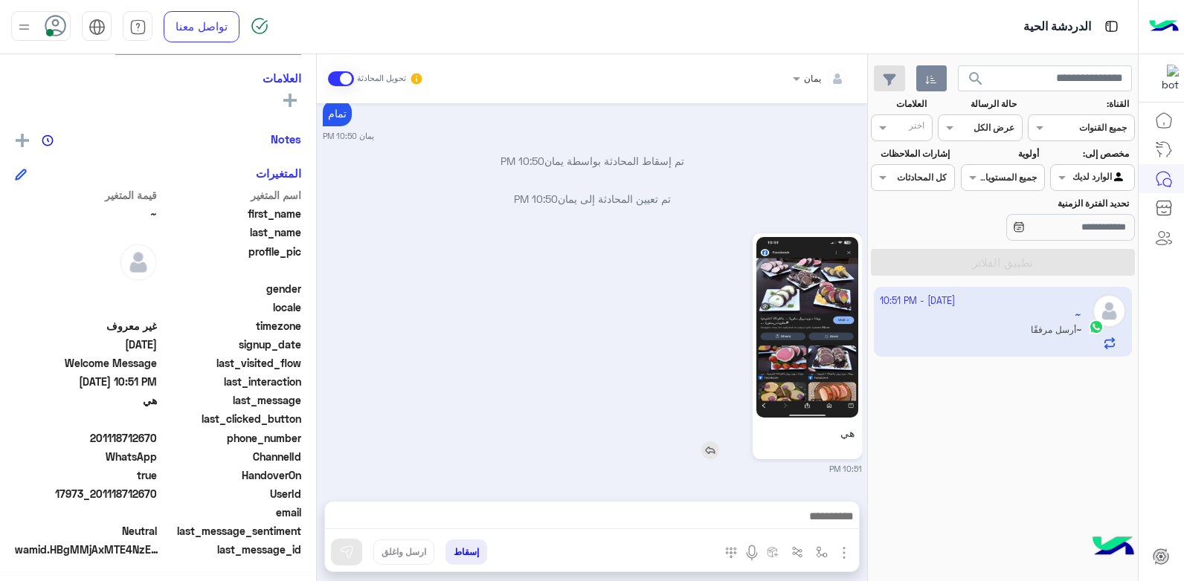
click at [779, 372] on img at bounding box center [807, 327] width 102 height 181
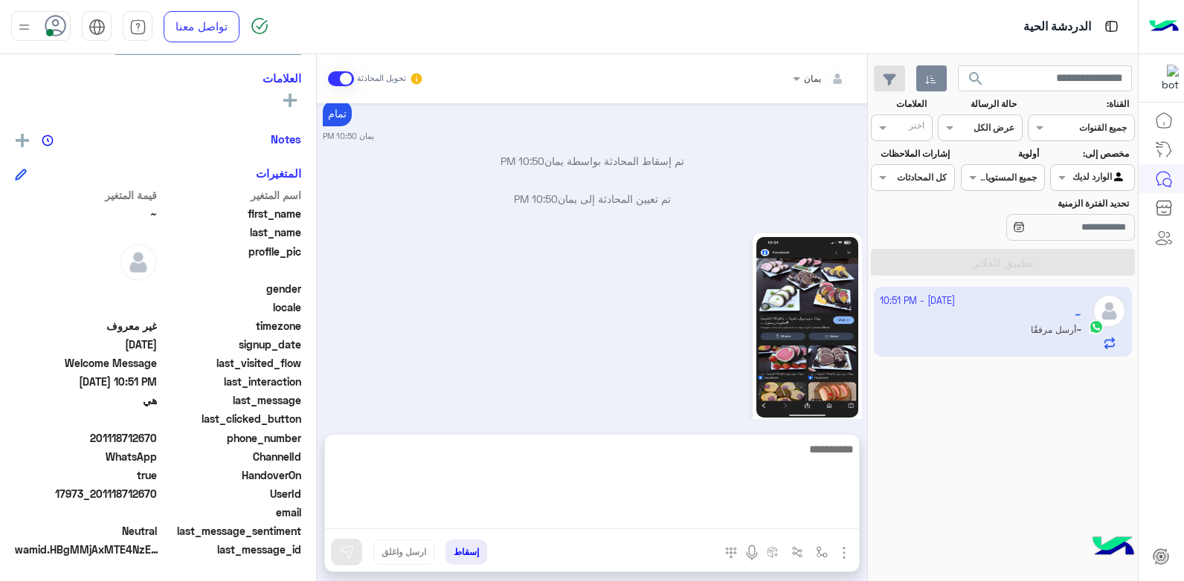
click at [636, 518] on textarea at bounding box center [592, 484] width 534 height 89
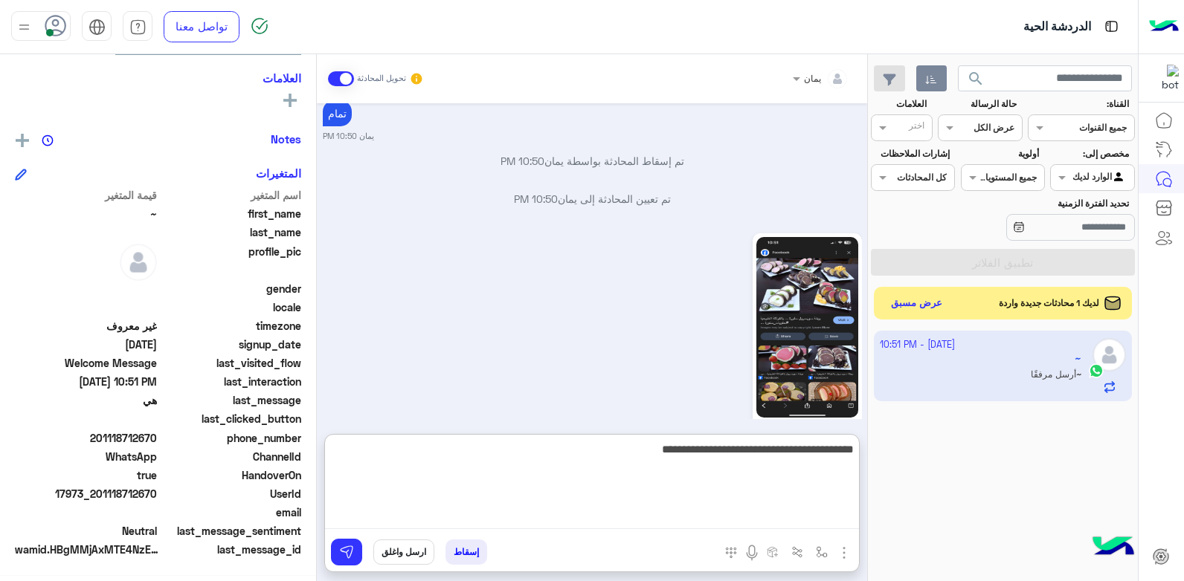
type textarea "**********"
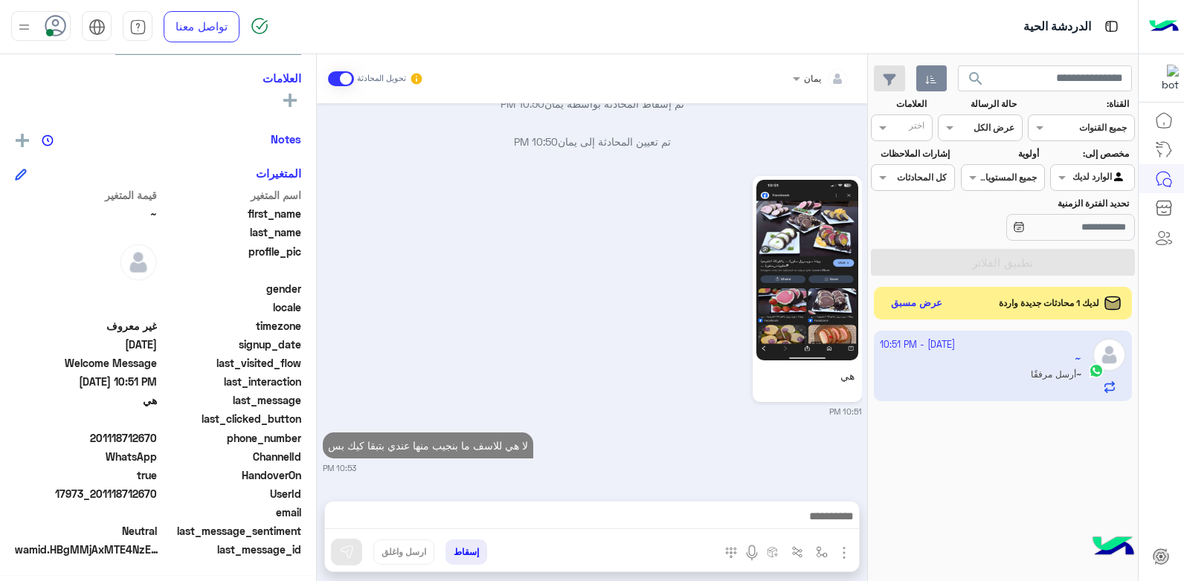
click at [463, 551] on button "إسقاط" at bounding box center [466, 552] width 42 height 25
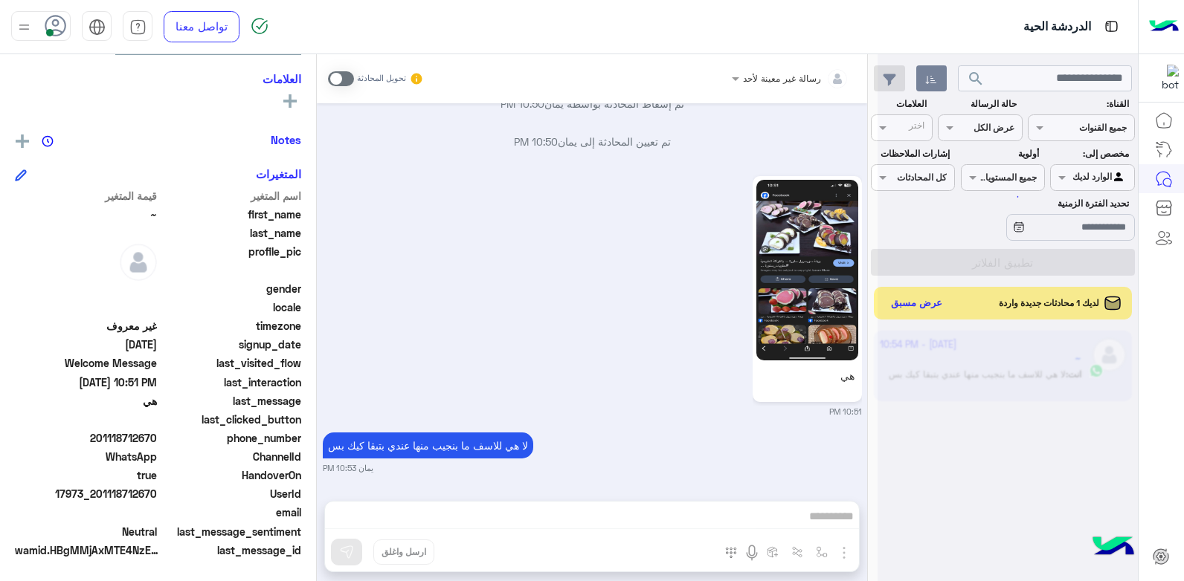
scroll to position [1004, 0]
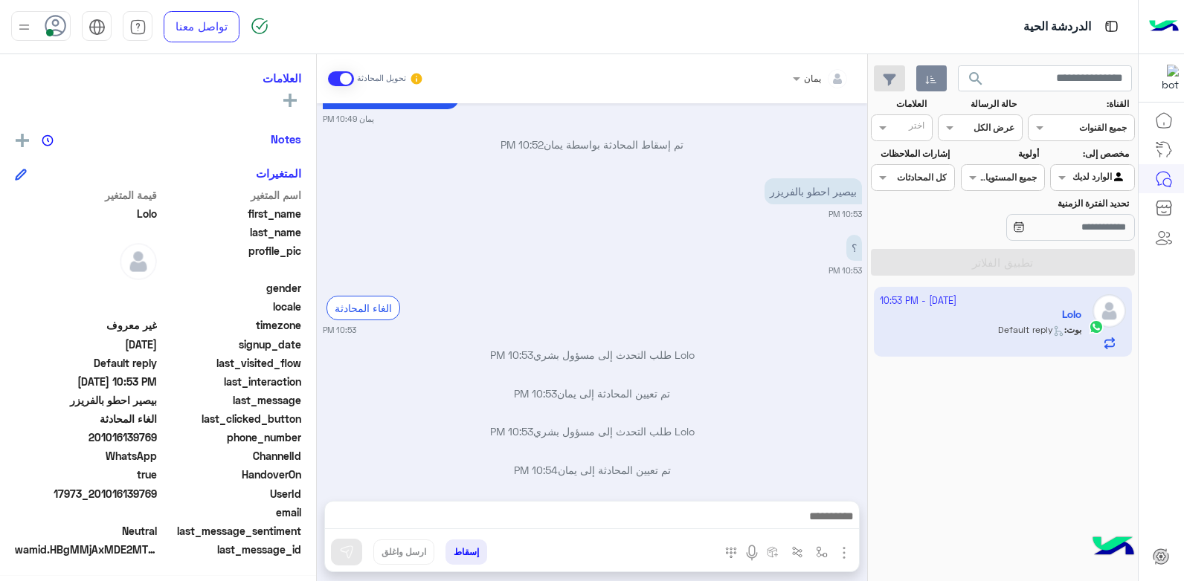
scroll to position [695, 0]
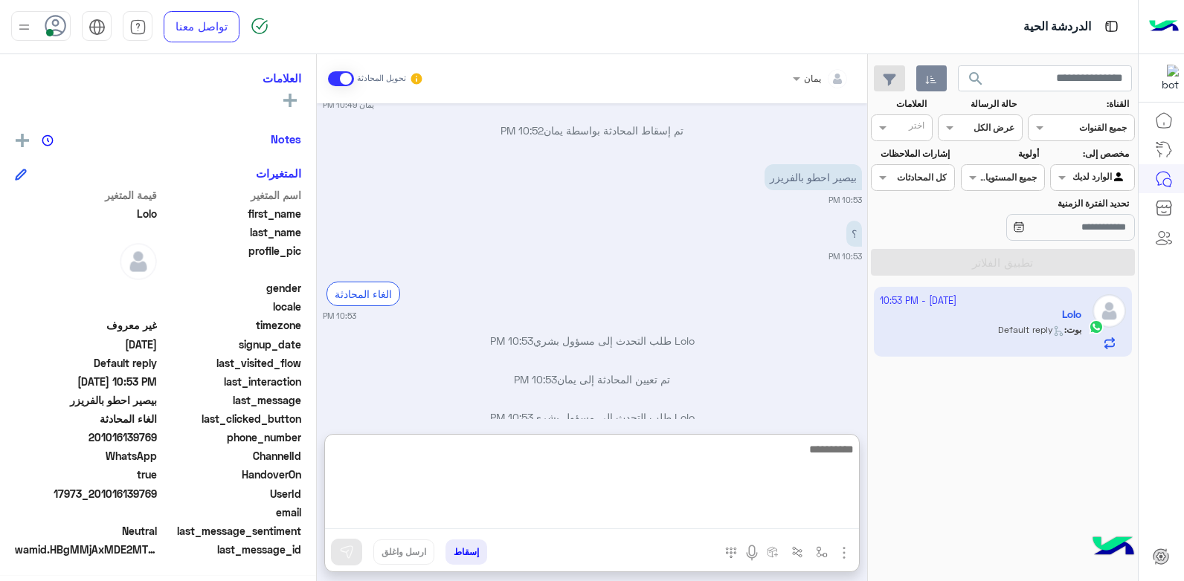
click at [745, 525] on textarea at bounding box center [592, 484] width 534 height 89
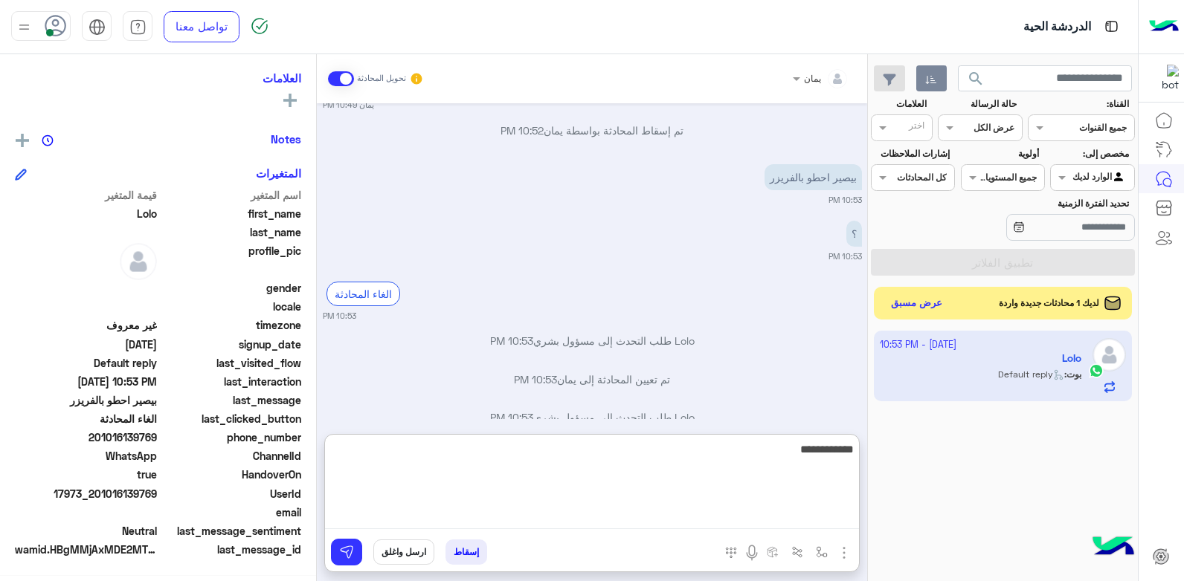
type textarea "**********"
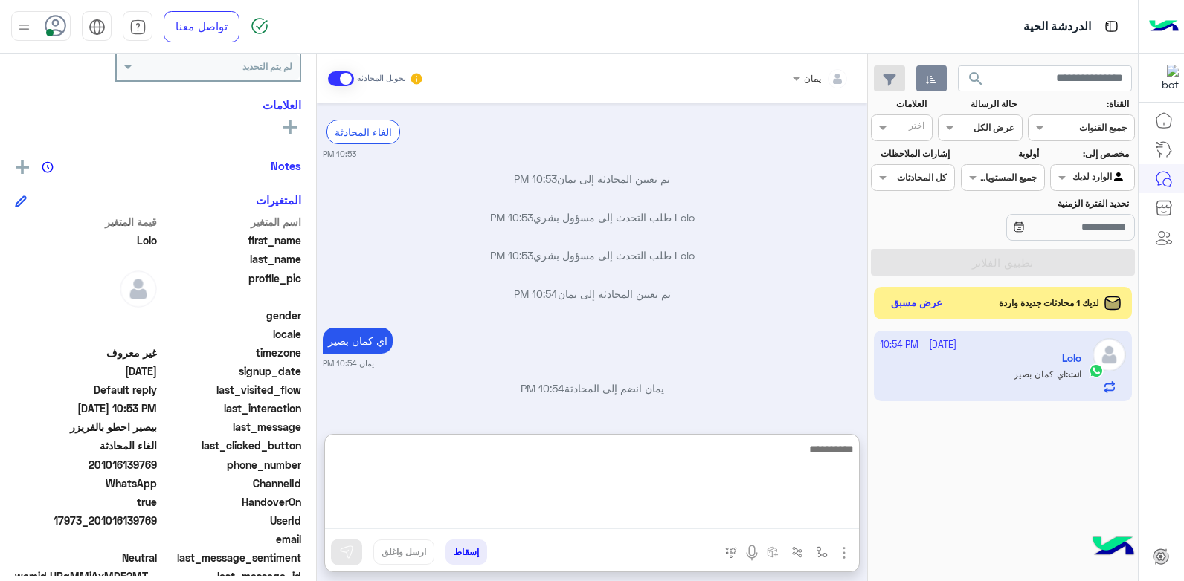
scroll to position [282, 0]
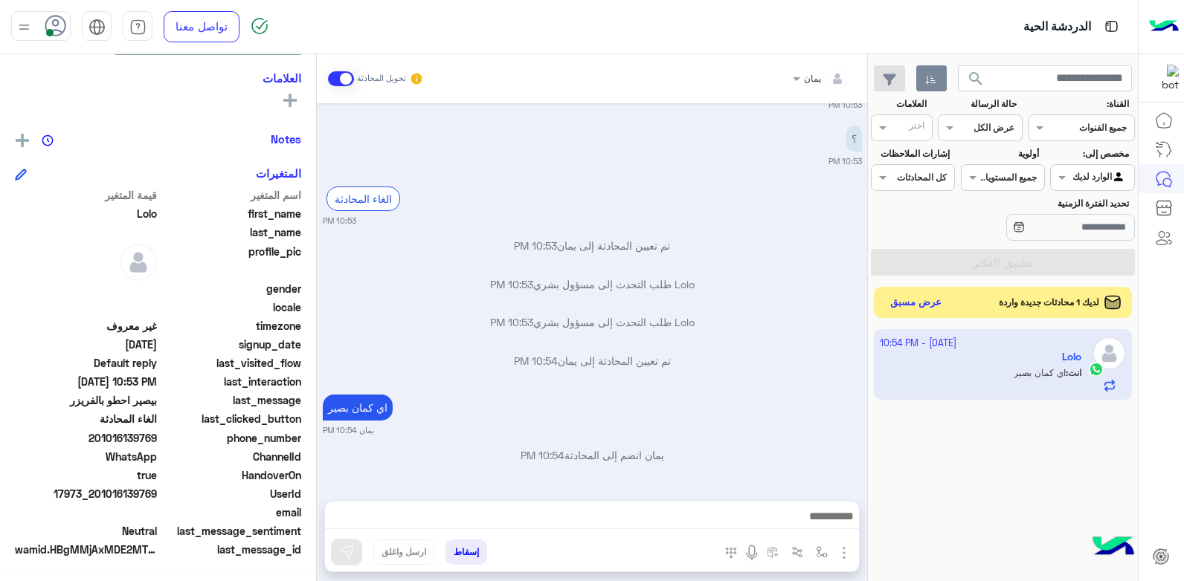
click at [907, 302] on button "عرض مسبق" at bounding box center [916, 303] width 62 height 20
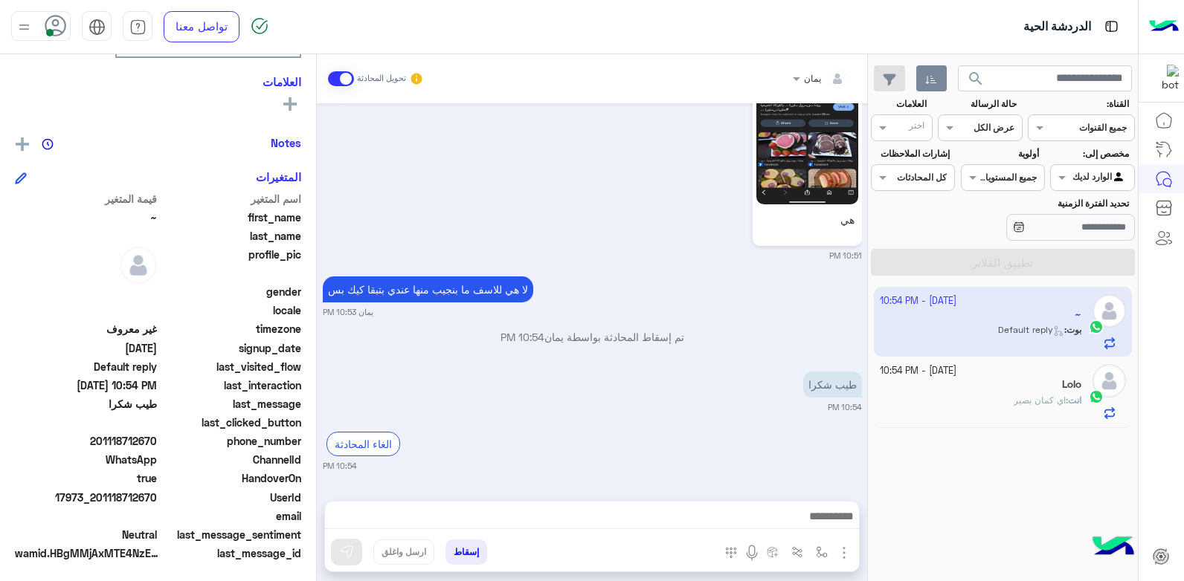
scroll to position [255, 0]
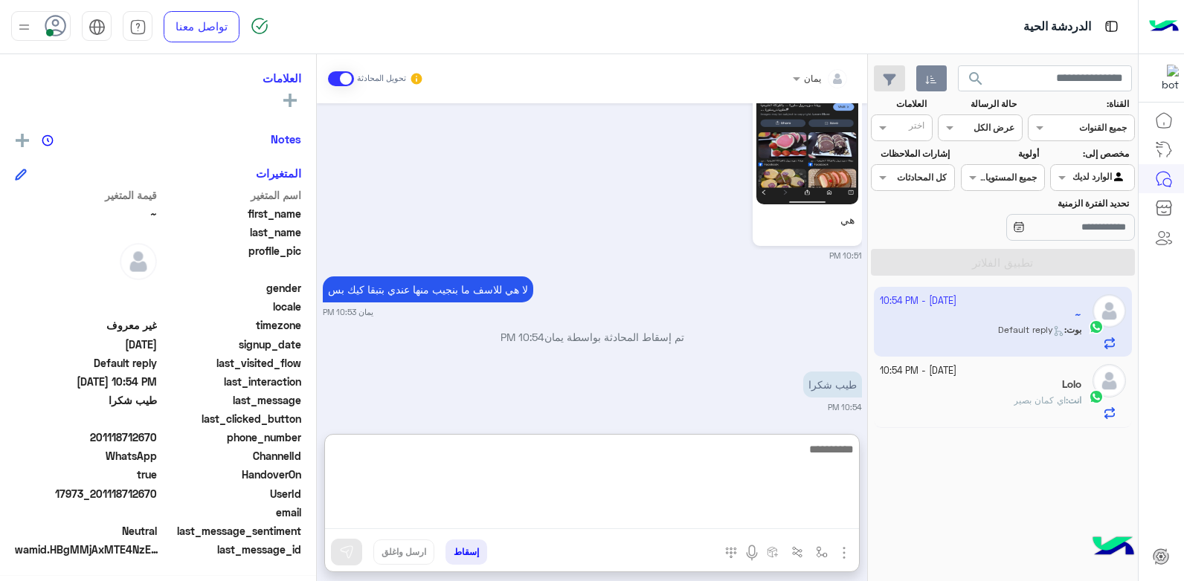
click at [678, 520] on textarea at bounding box center [592, 484] width 534 height 89
type textarea "**********"
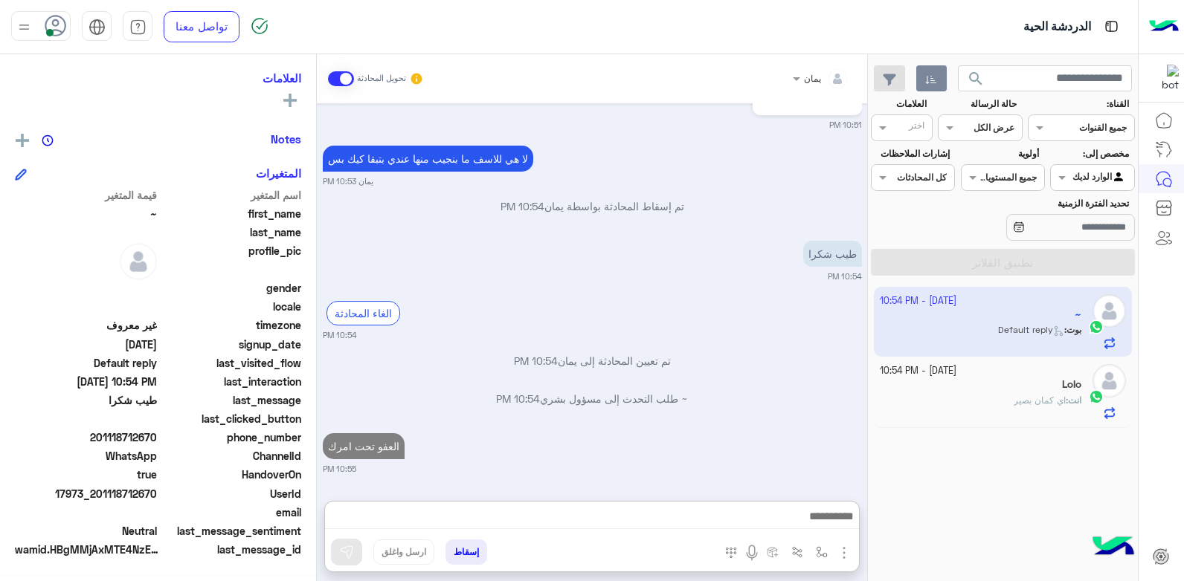
drag, startPoint x: 487, startPoint y: 538, endPoint x: 471, endPoint y: 544, distance: 17.4
click at [486, 538] on div at bounding box center [592, 520] width 534 height 37
click at [470, 545] on button "إسقاط" at bounding box center [466, 552] width 42 height 25
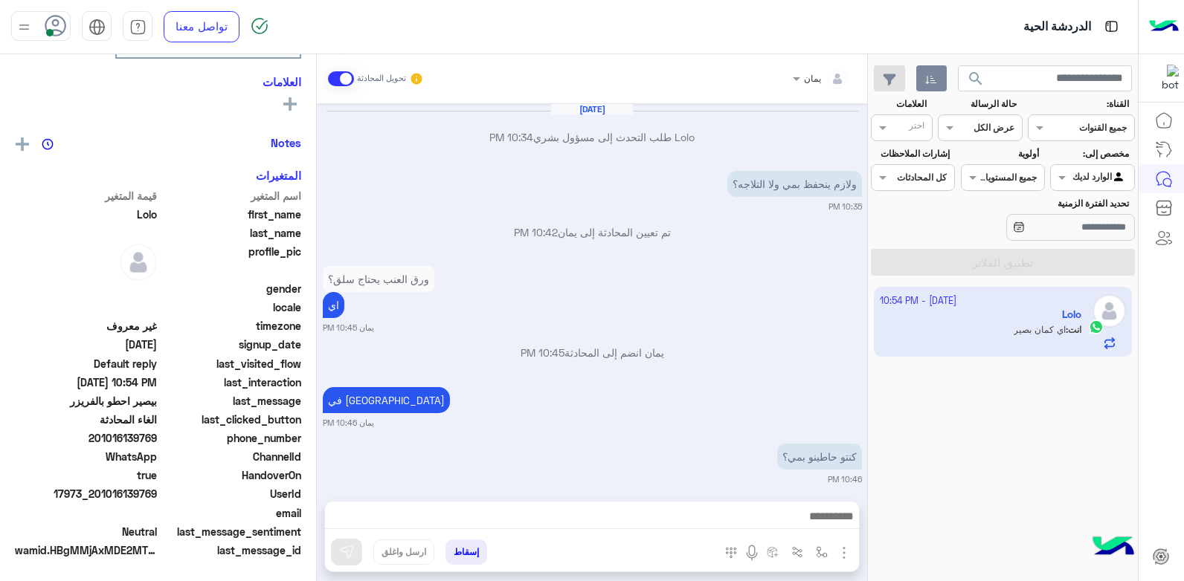
scroll to position [692, 0]
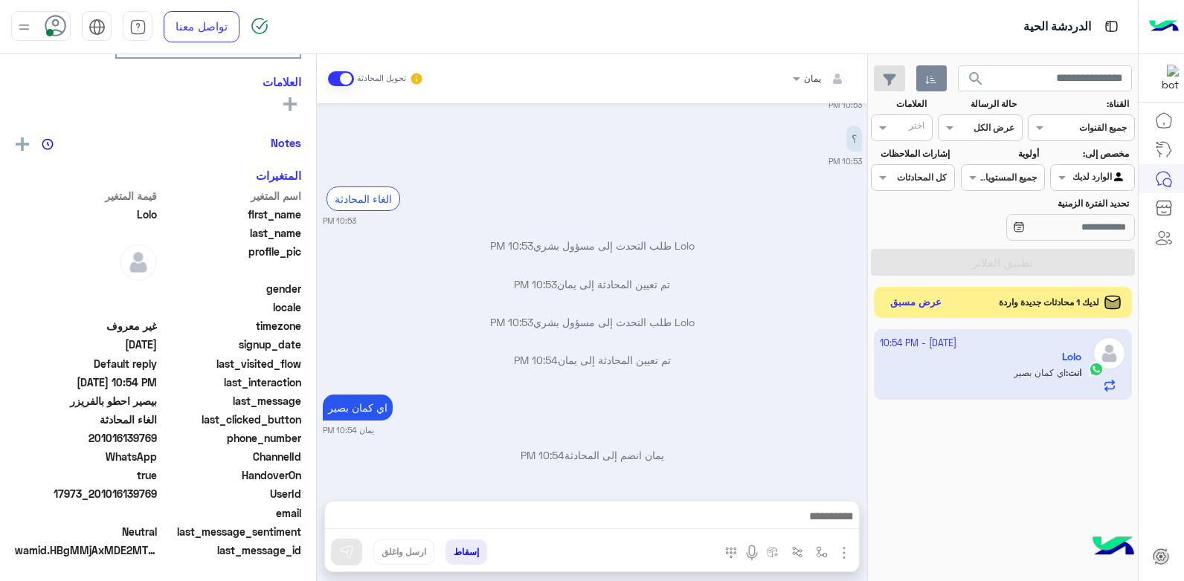
click at [911, 295] on button "عرض مسبق" at bounding box center [916, 303] width 62 height 20
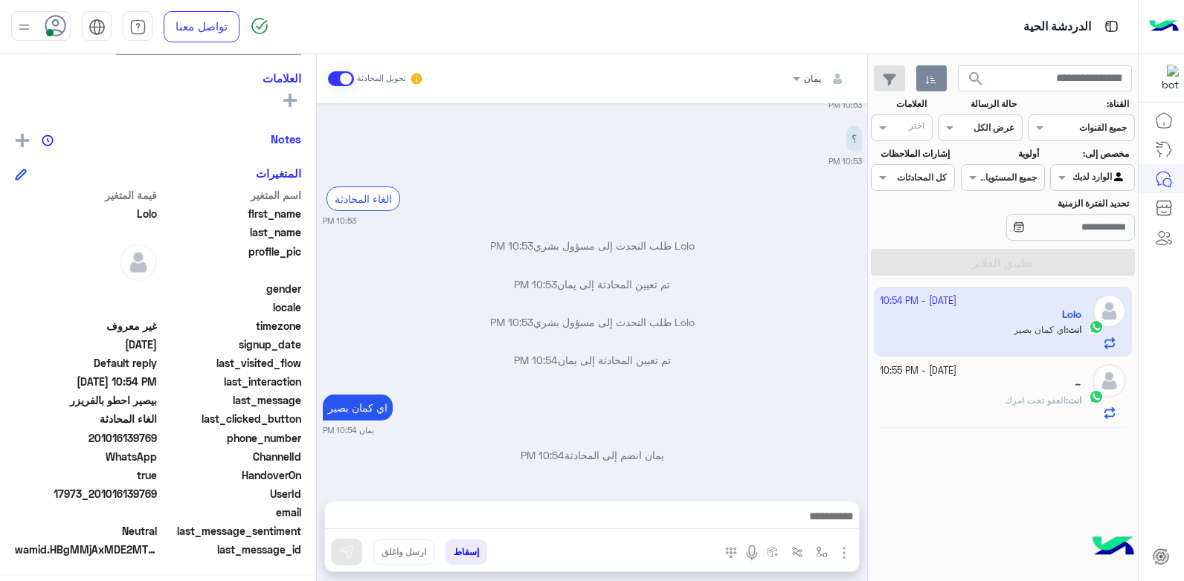
click at [948, 391] on div "~" at bounding box center [981, 386] width 202 height 16
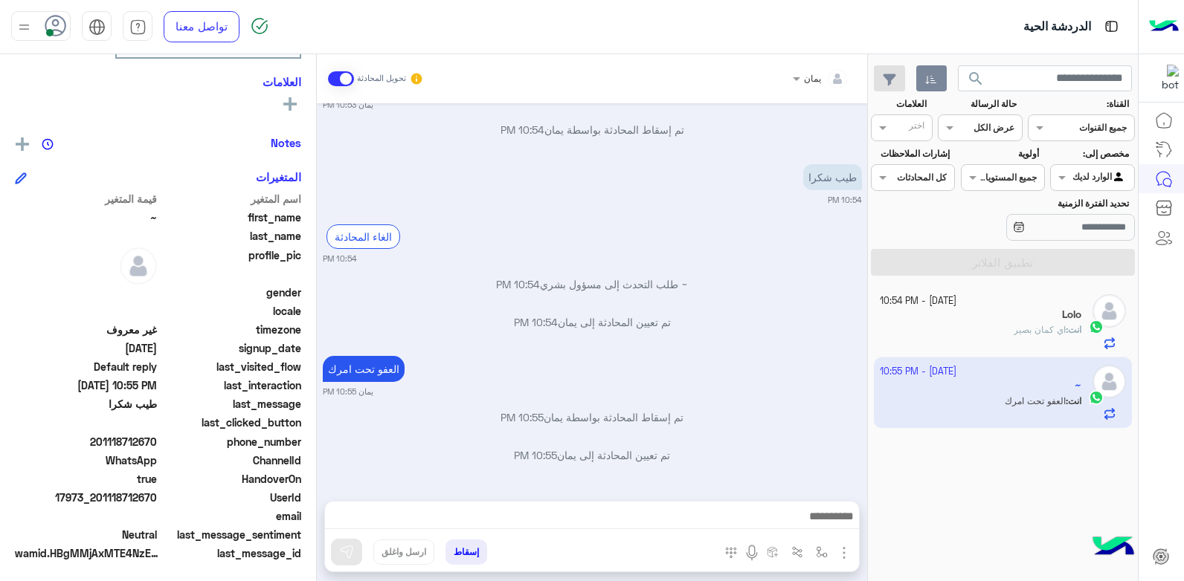
scroll to position [282, 0]
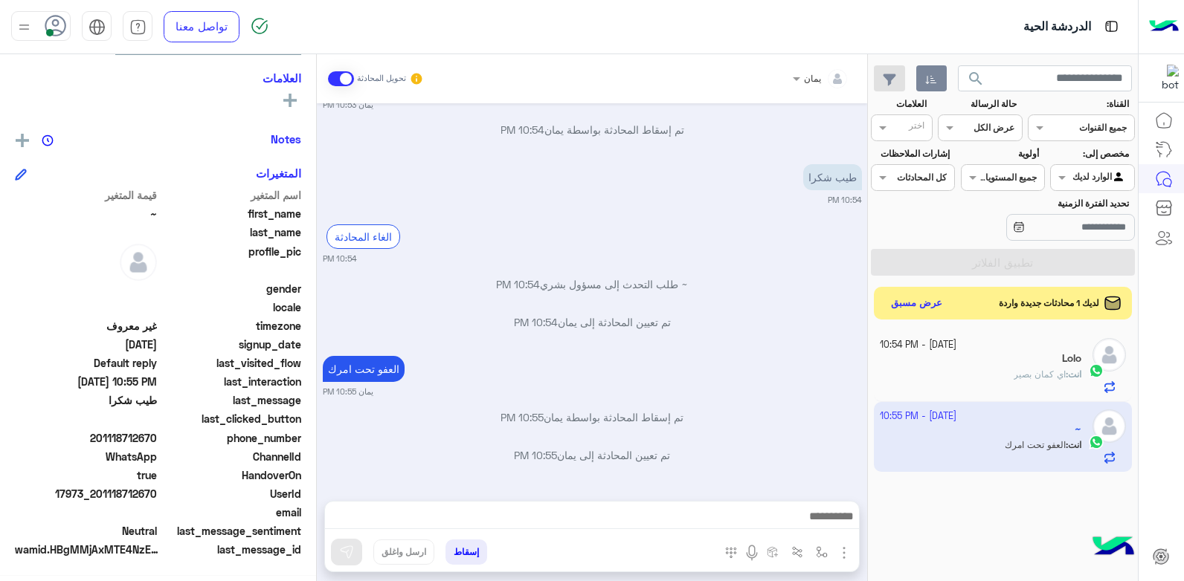
click at [477, 553] on button "إسقاط" at bounding box center [466, 552] width 42 height 25
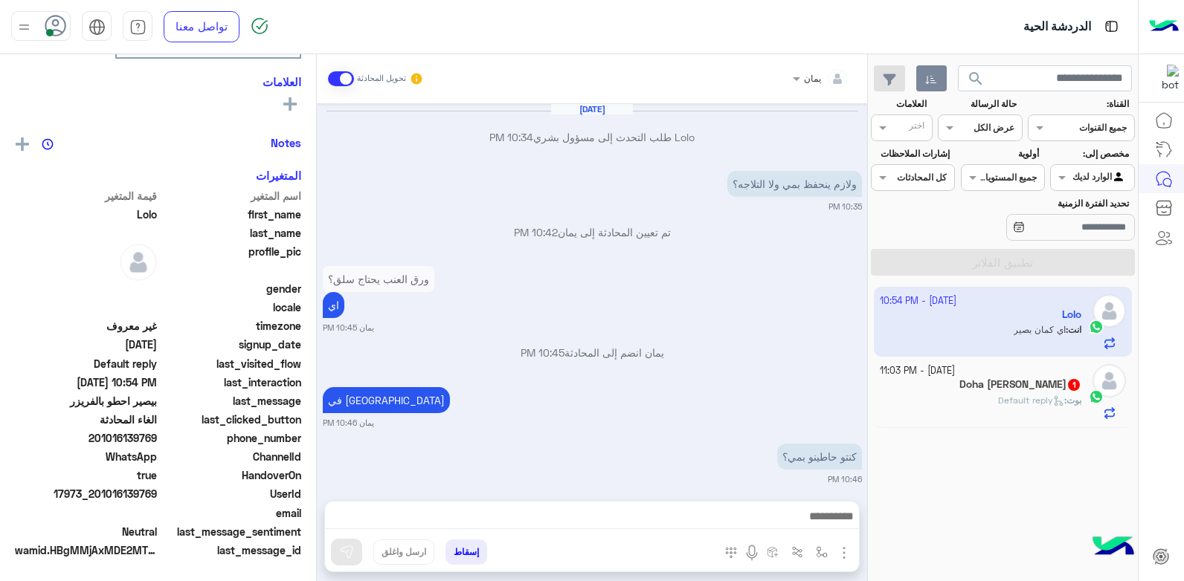
scroll to position [692, 0]
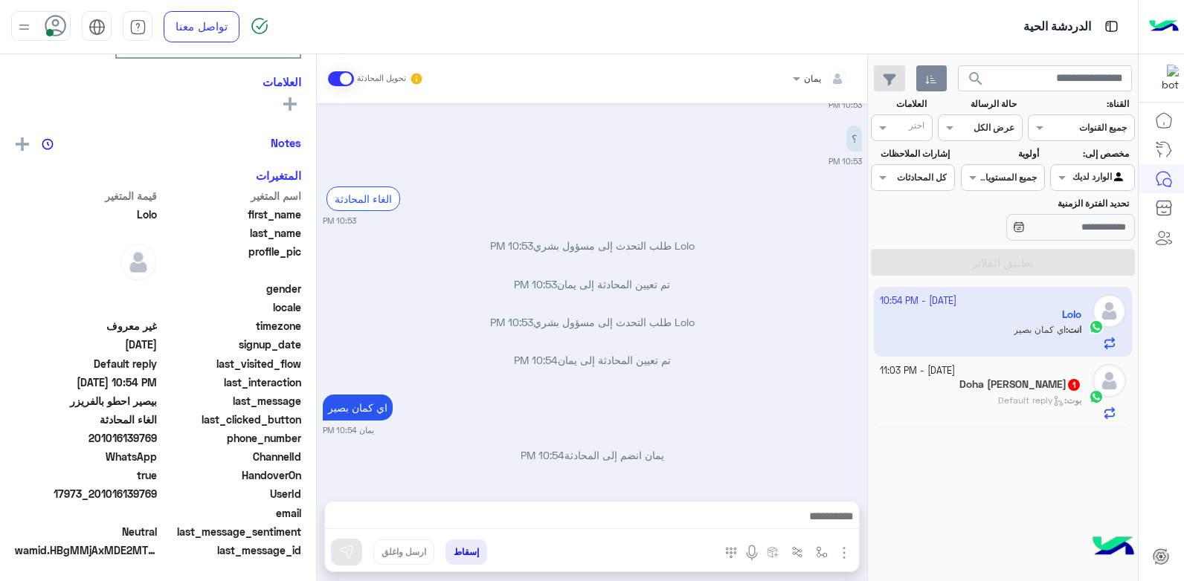
click at [995, 411] on div "[PERSON_NAME] : Default reply" at bounding box center [981, 407] width 202 height 26
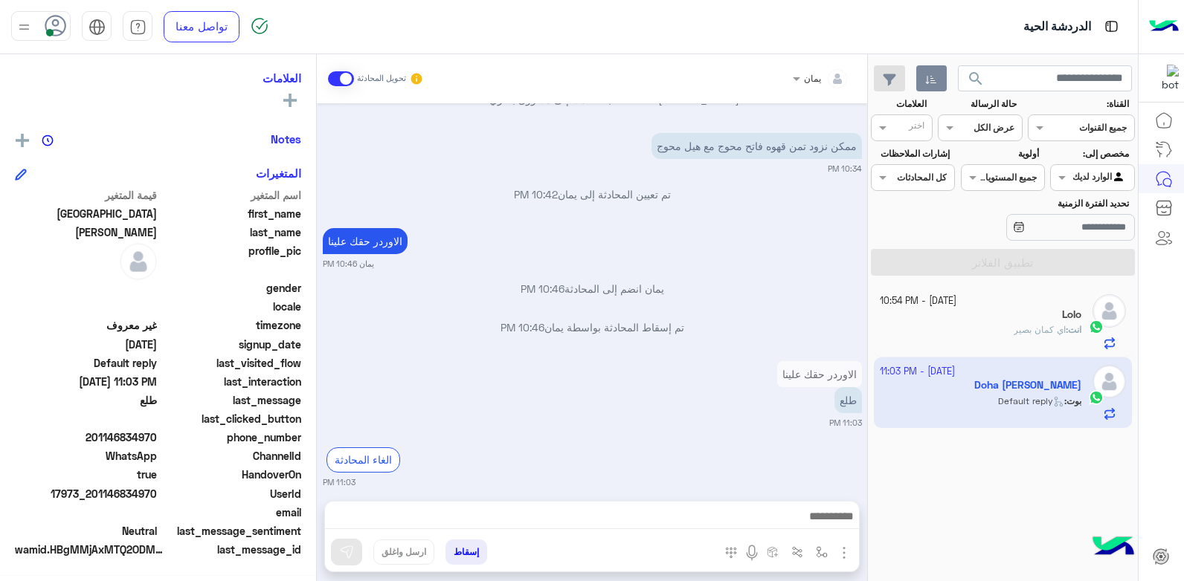
scroll to position [691, 0]
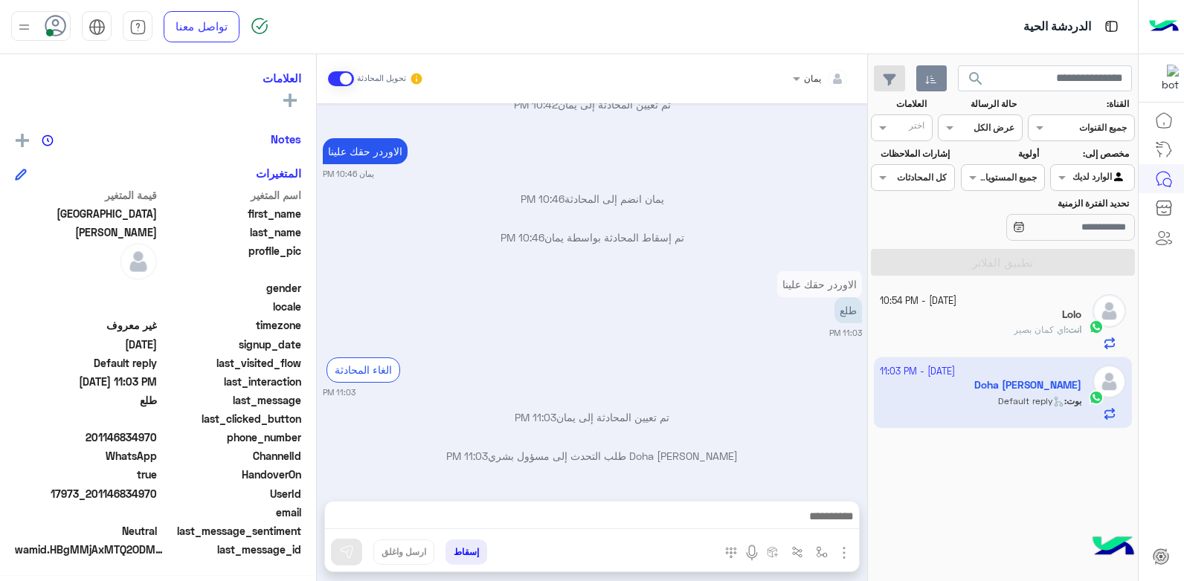
click at [717, 506] on div at bounding box center [592, 520] width 534 height 37
click at [790, 307] on img at bounding box center [792, 315] width 18 height 18
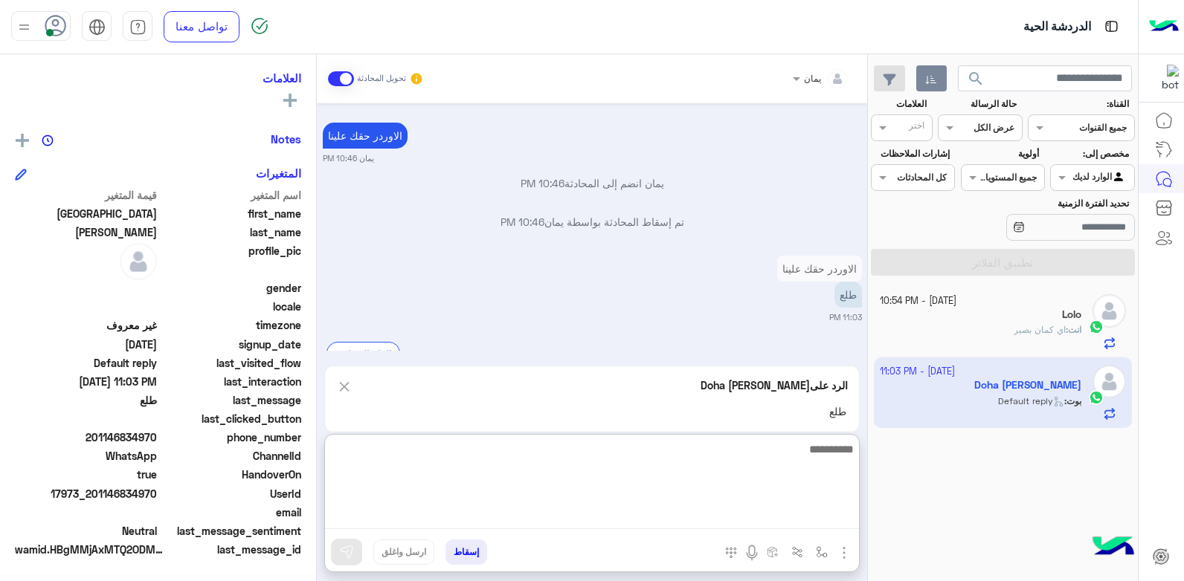
click at [712, 518] on textarea at bounding box center [592, 484] width 534 height 89
type textarea "**"
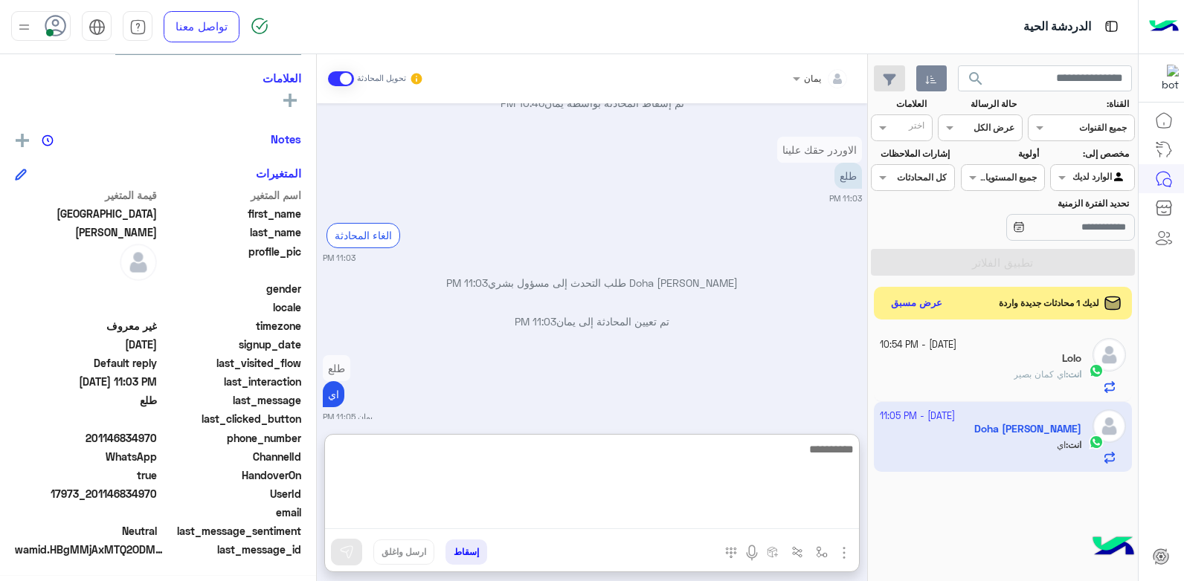
scroll to position [879, 0]
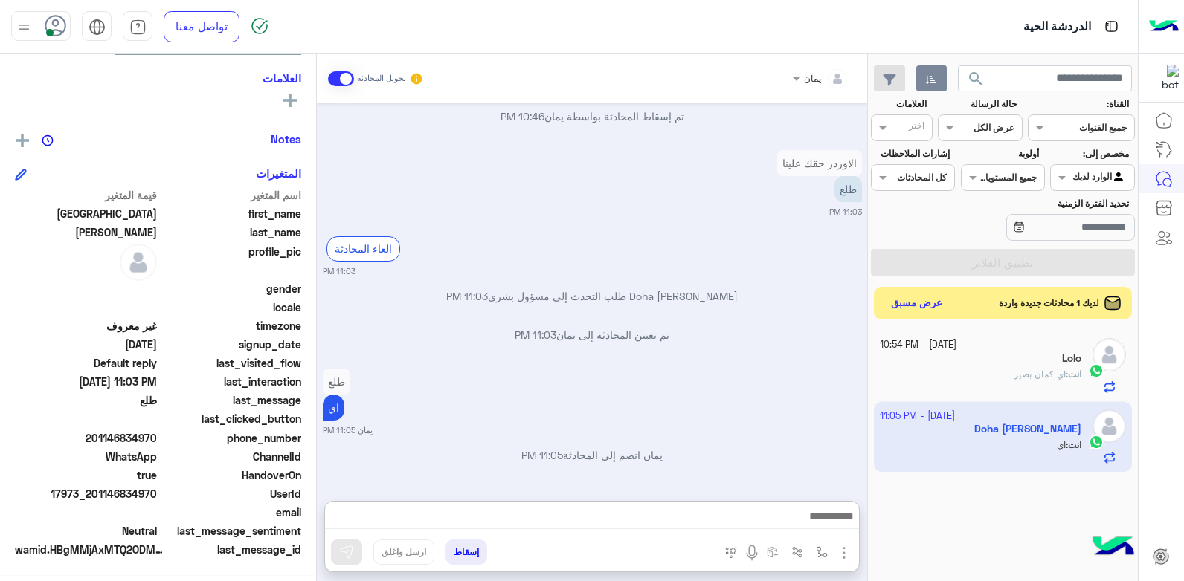
click at [474, 541] on button "إسقاط" at bounding box center [466, 552] width 42 height 25
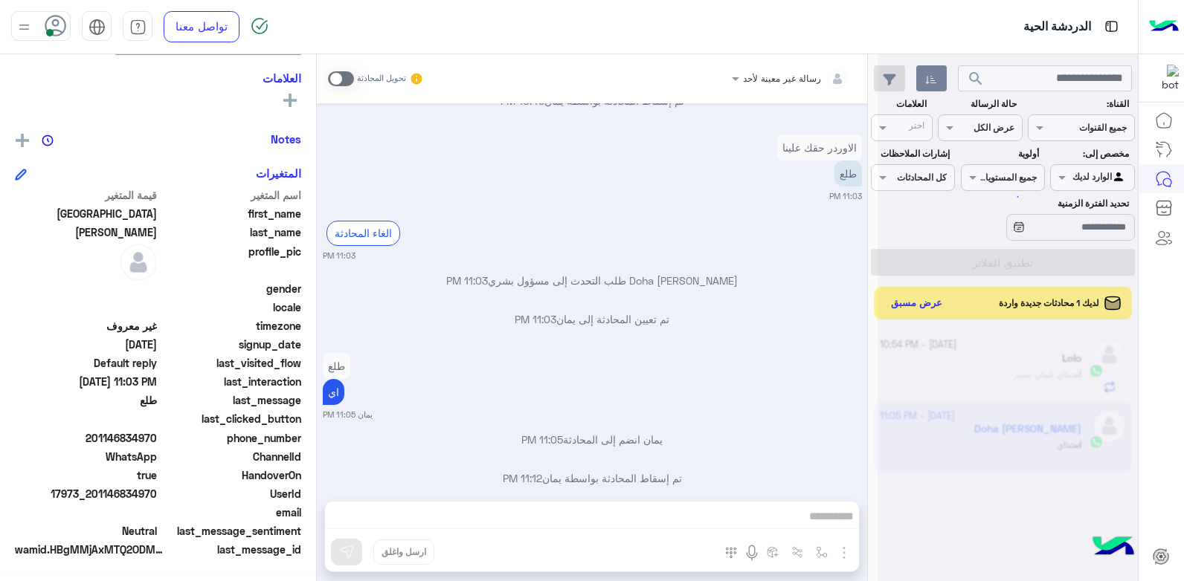
scroll to position [851, 0]
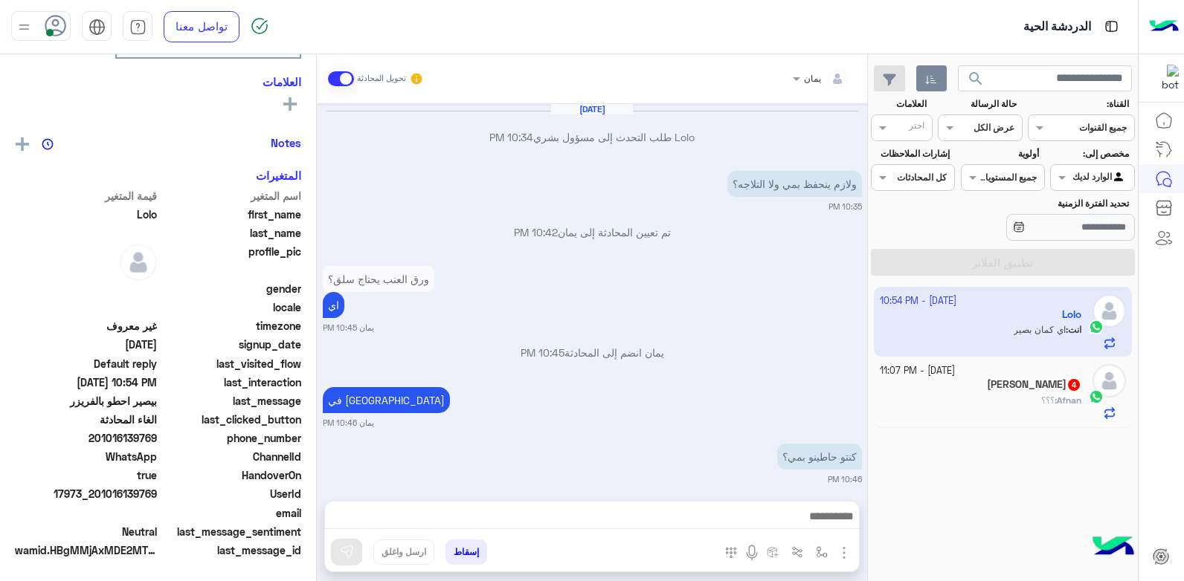
scroll to position [278, 0]
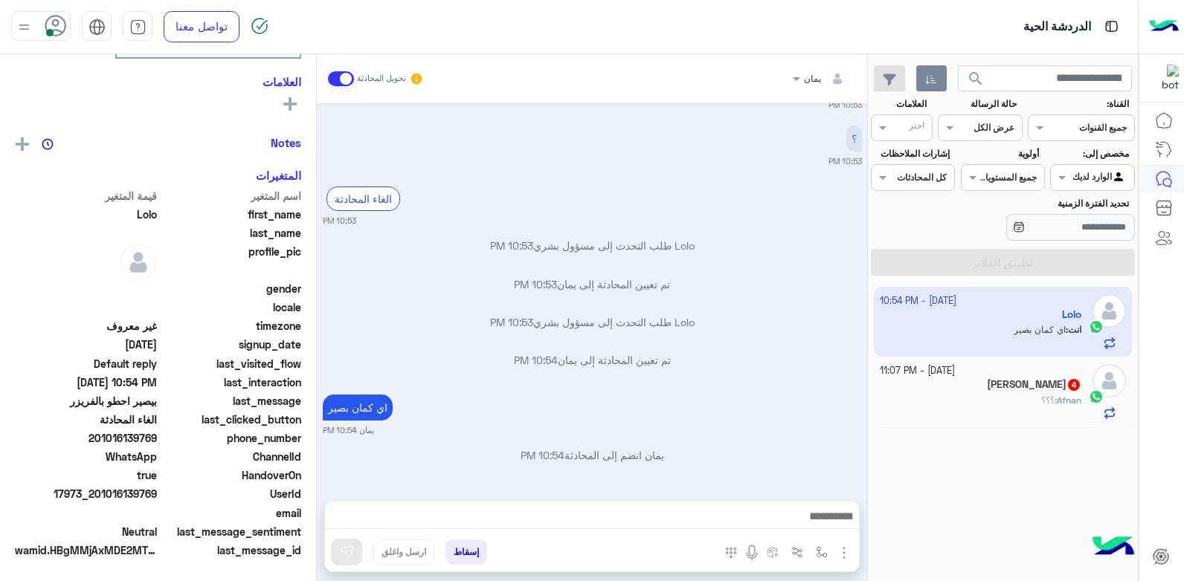
click at [955, 397] on div "Afnan : ؟؟؟" at bounding box center [981, 407] width 202 height 26
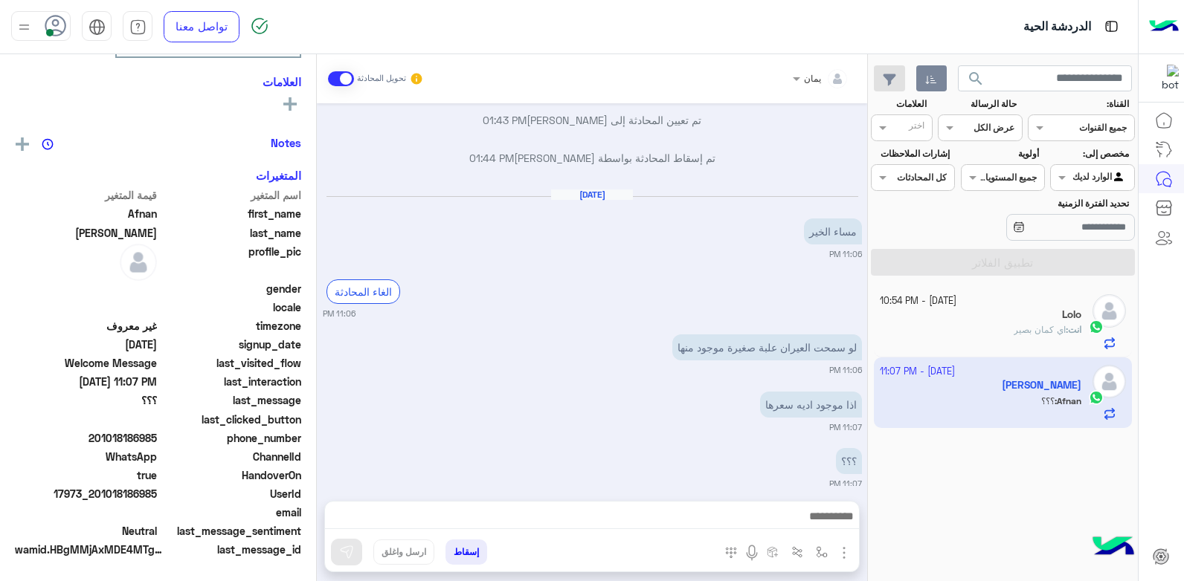
scroll to position [255, 0]
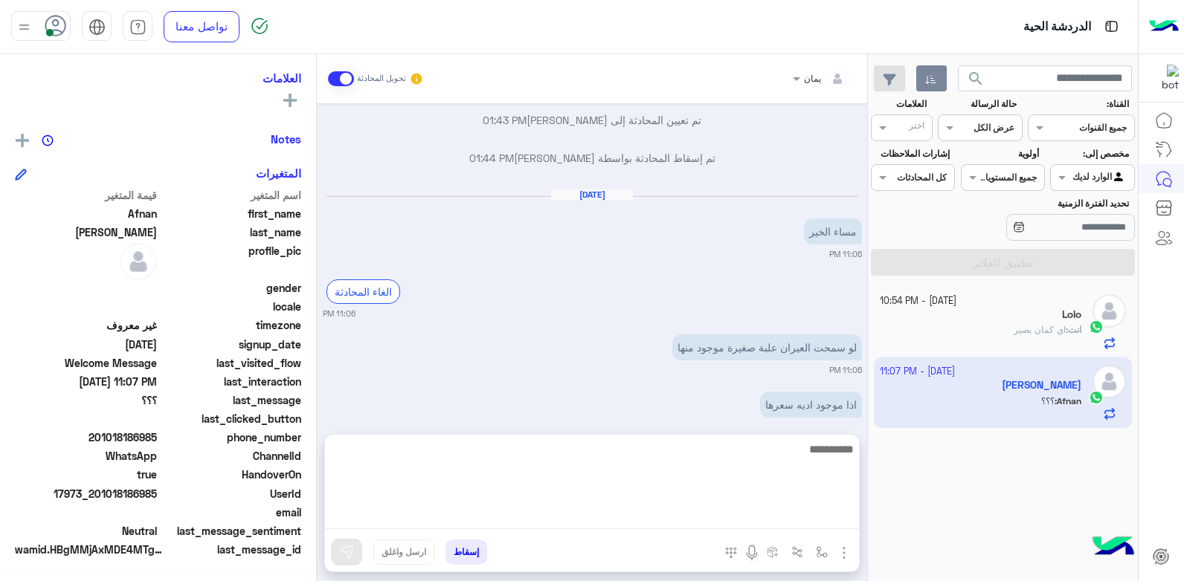
click at [637, 512] on textarea at bounding box center [592, 484] width 534 height 89
type textarea "*****"
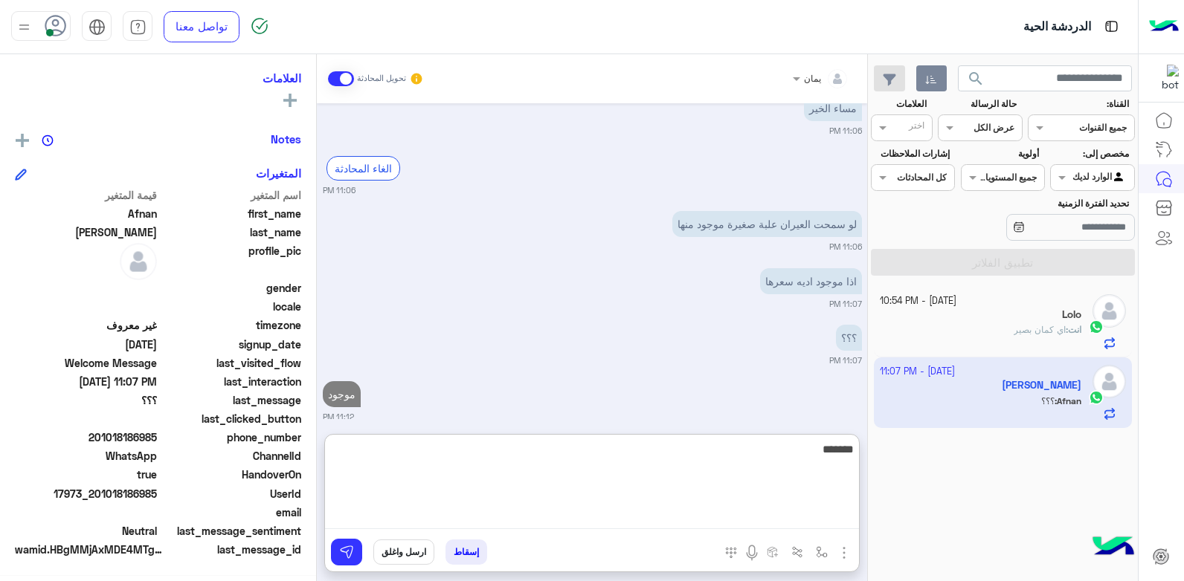
type textarea "********"
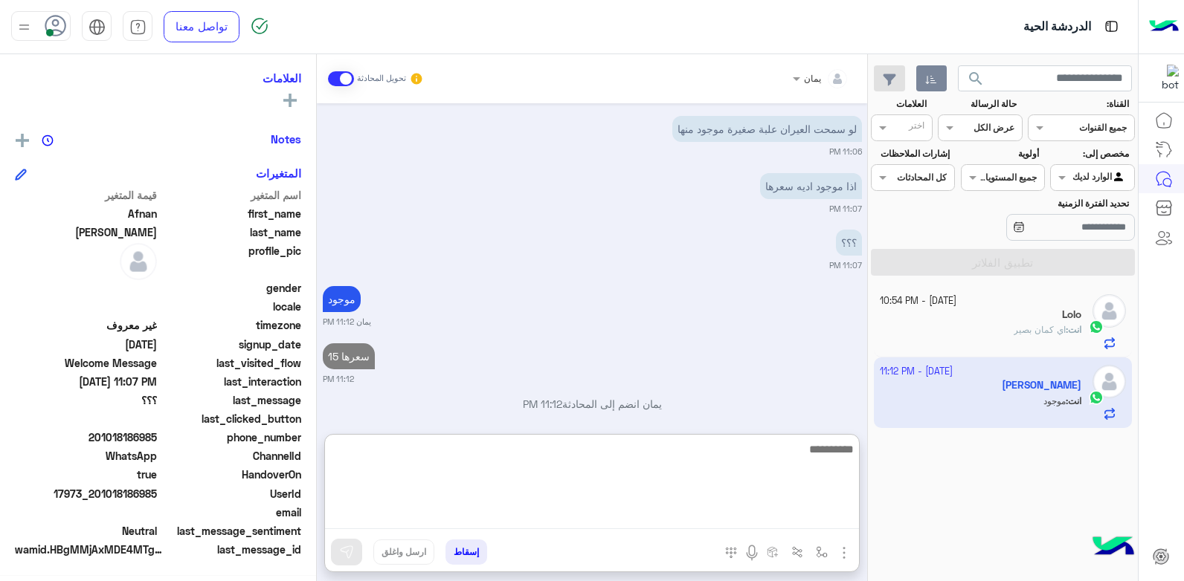
scroll to position [282, 0]
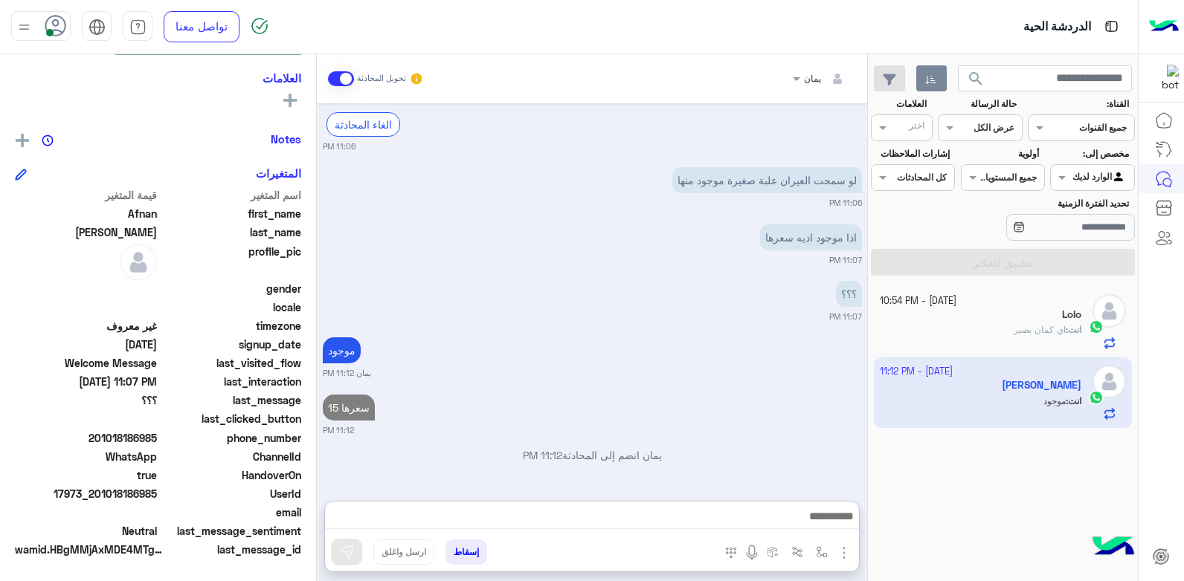
click at [932, 348] on div "انت : اي كمان بصير" at bounding box center [981, 336] width 202 height 26
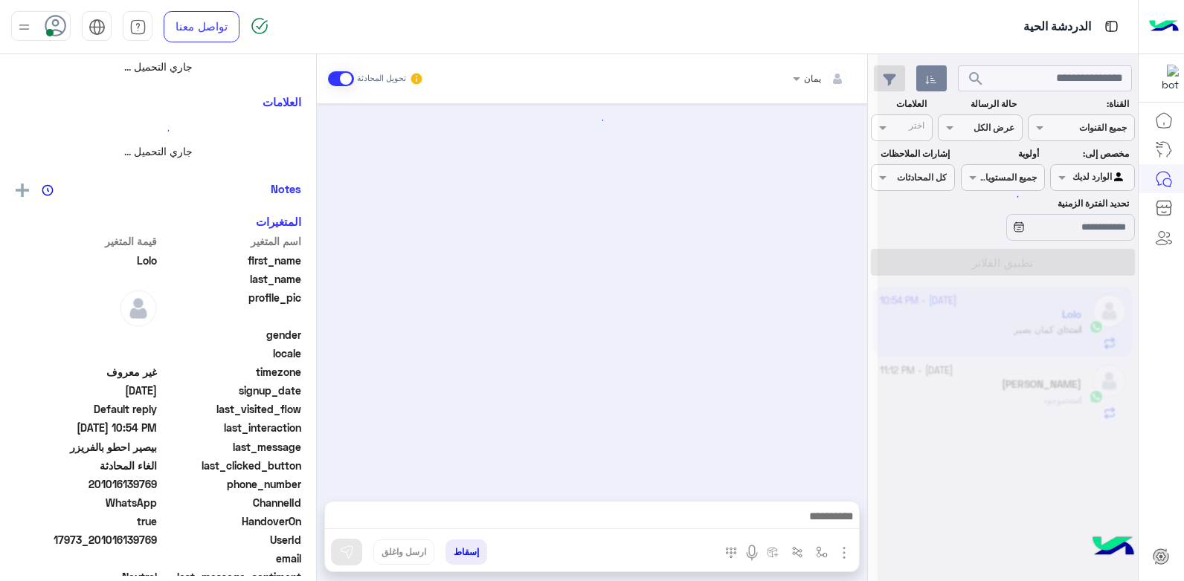
scroll to position [692, 0]
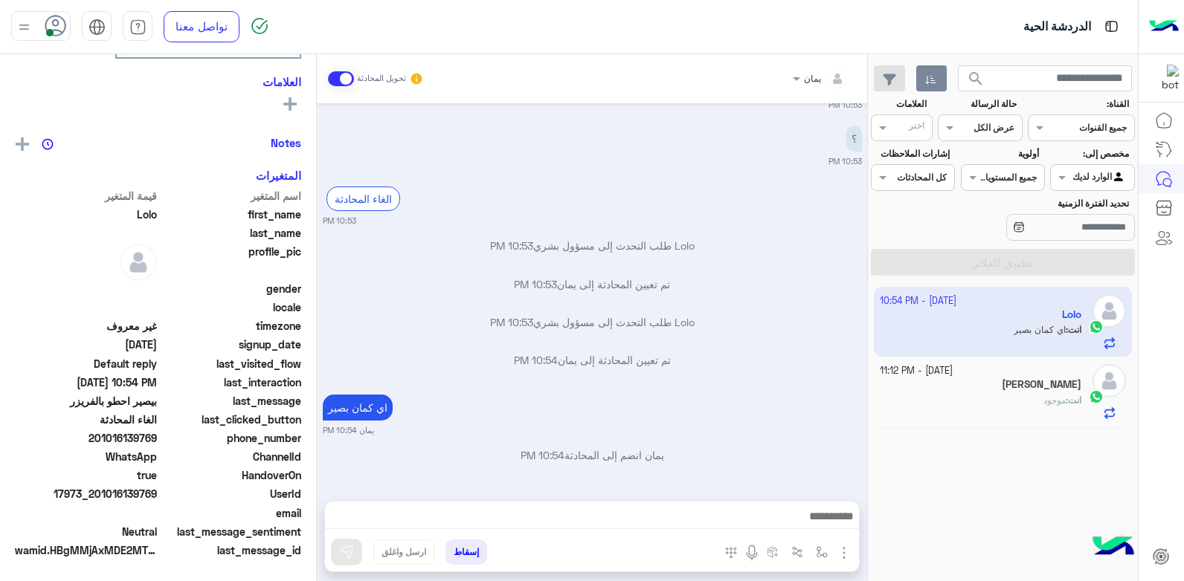
click at [461, 552] on button "إسقاط" at bounding box center [466, 552] width 42 height 25
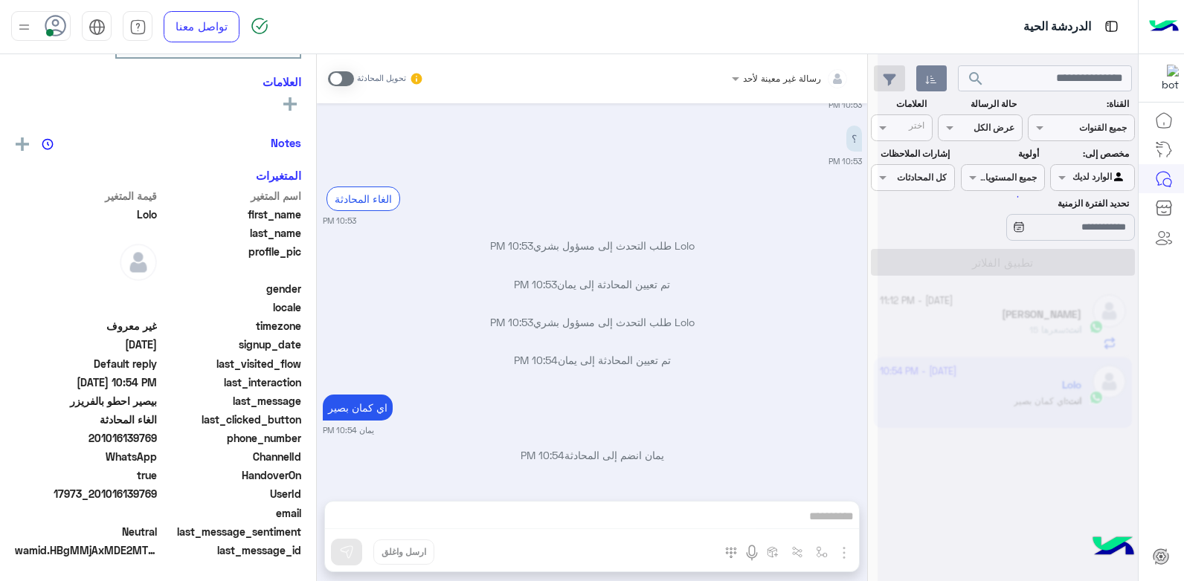
scroll to position [730, 0]
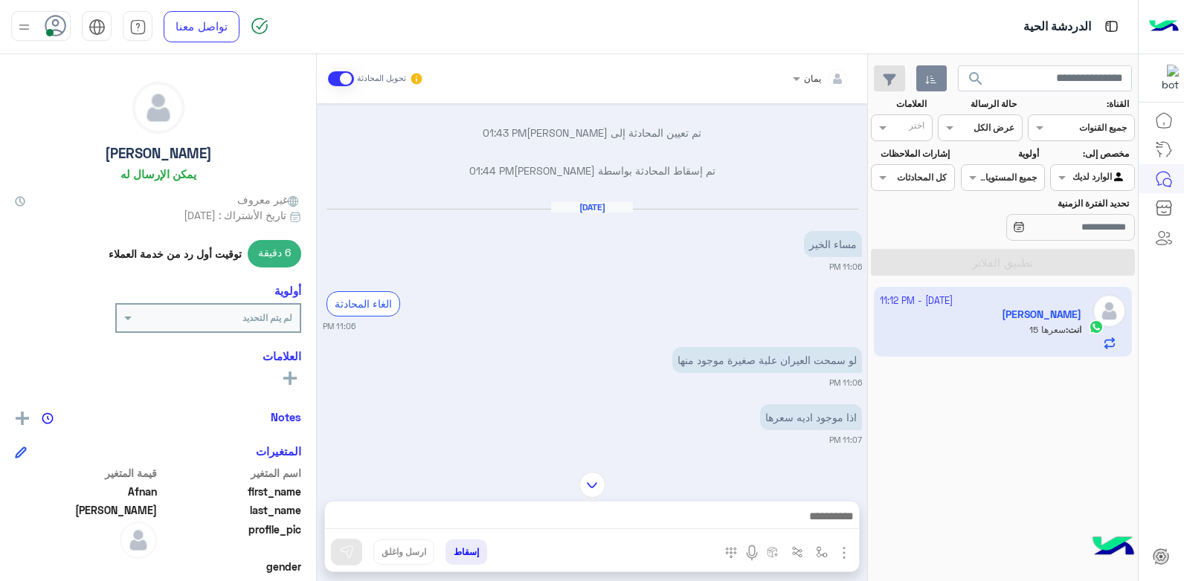
scroll to position [697, 0]
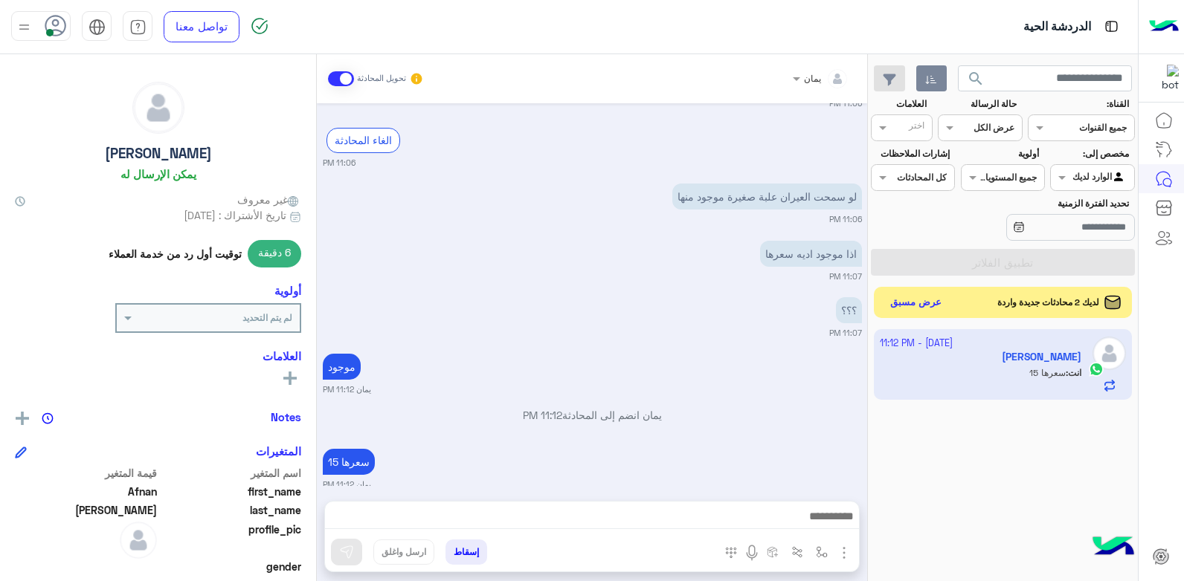
click at [900, 298] on button "عرض مسبق" at bounding box center [916, 303] width 62 height 20
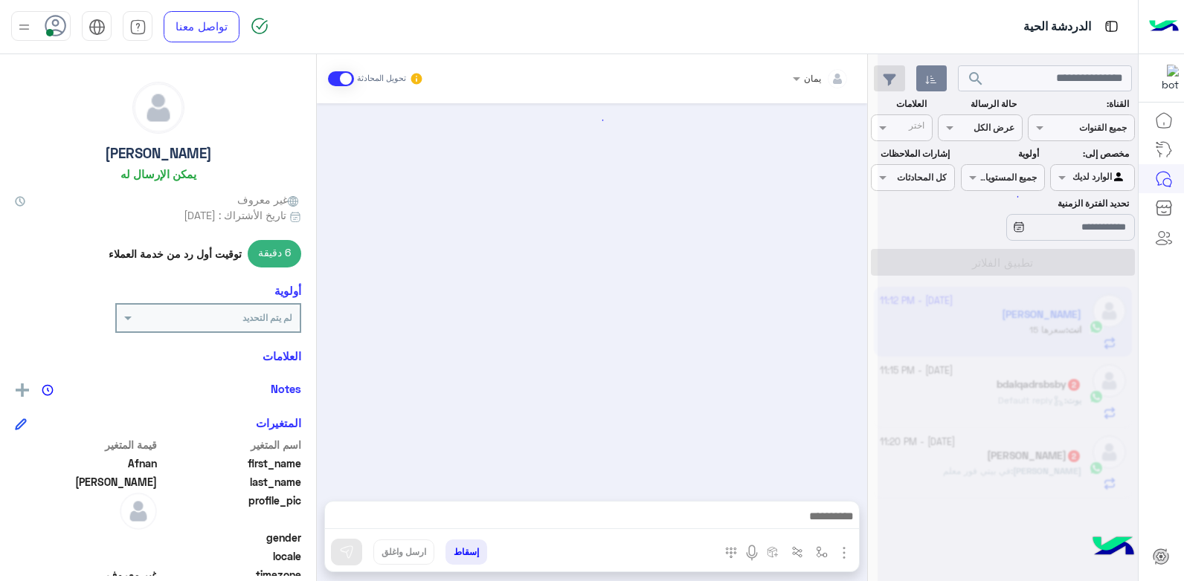
scroll to position [697, 0]
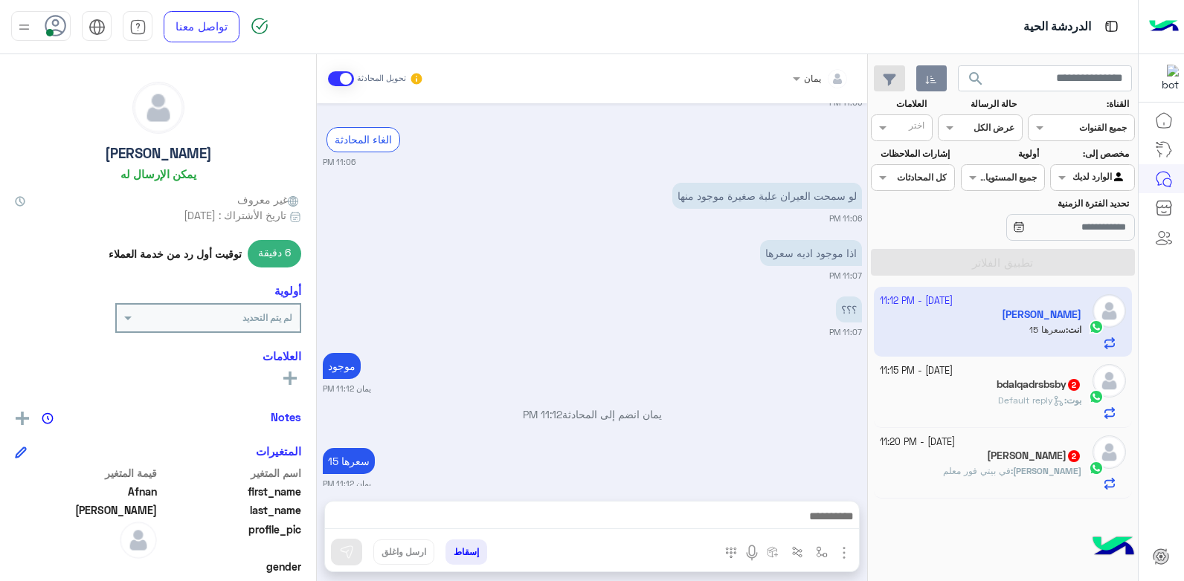
click at [1035, 390] on h5 "bdalqadrsbsby 2" at bounding box center [1038, 384] width 85 height 13
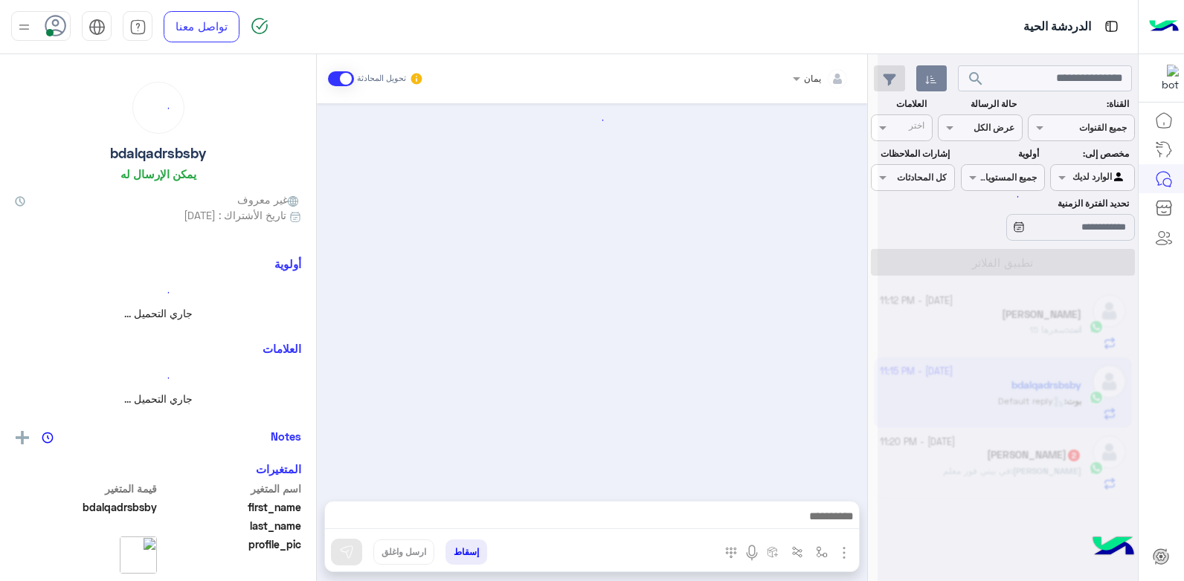
scroll to position [341, 0]
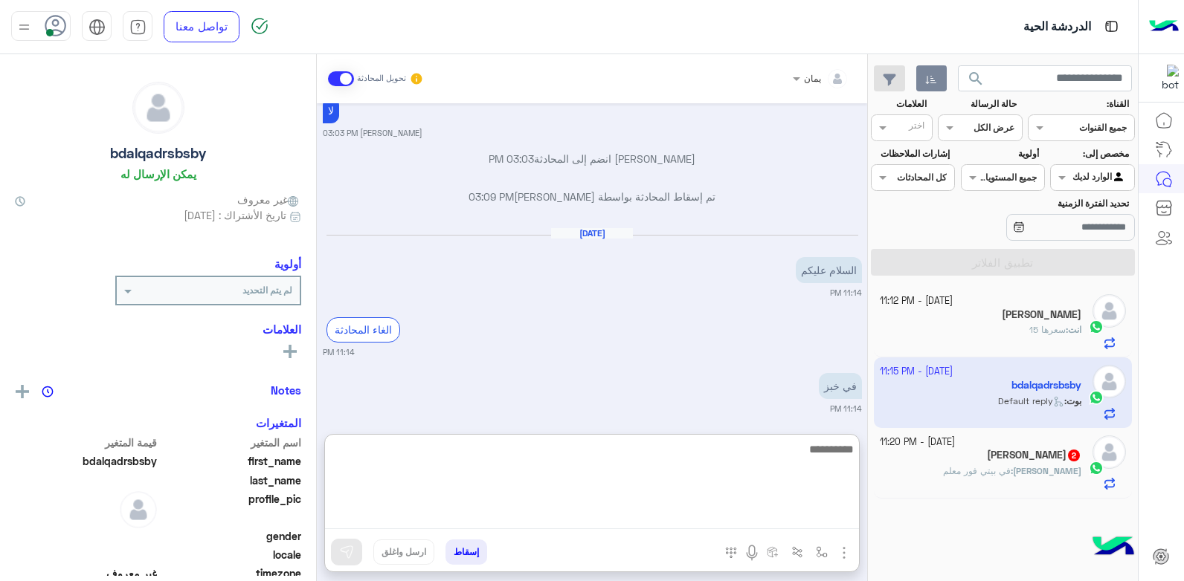
click at [652, 523] on textarea at bounding box center [592, 484] width 534 height 89
type textarea "**********"
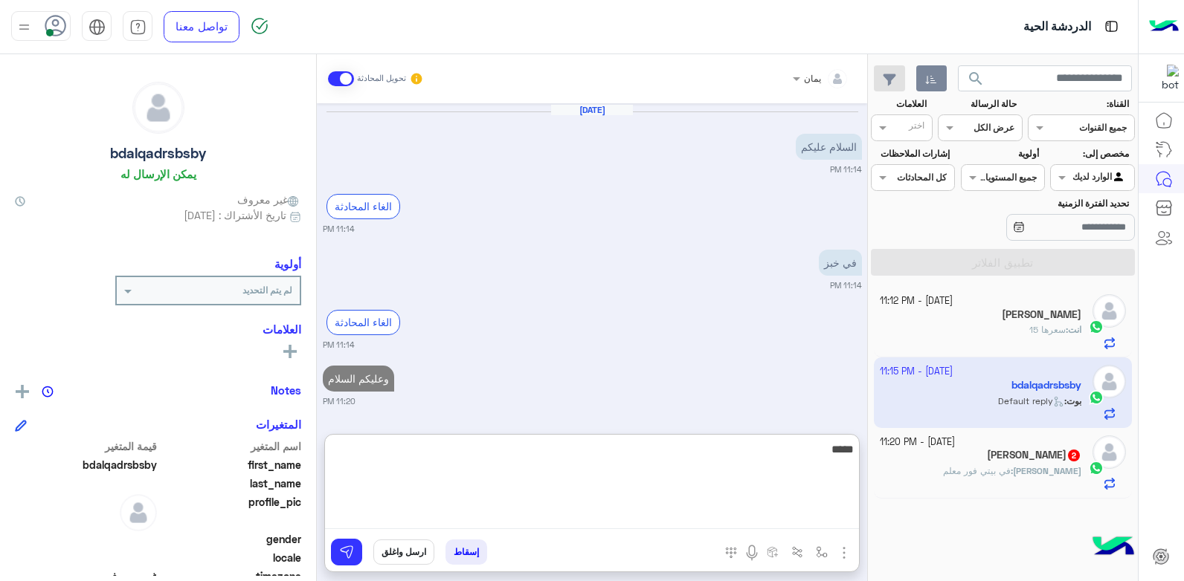
type textarea "*****"
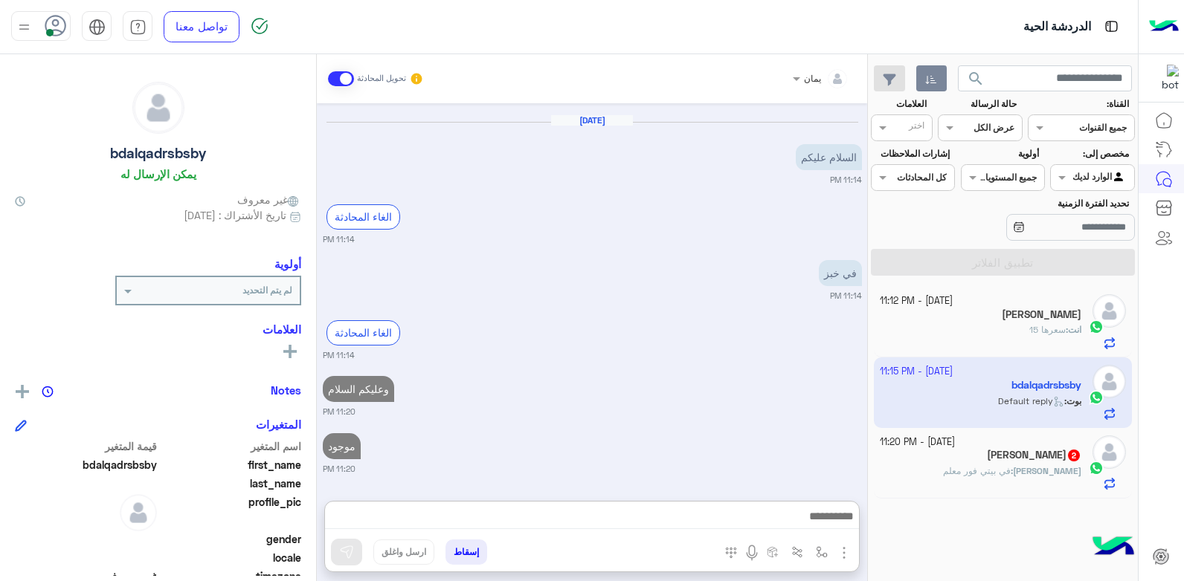
click at [933, 480] on div "[PERSON_NAME] : في بيتي فور معلم" at bounding box center [981, 478] width 202 height 26
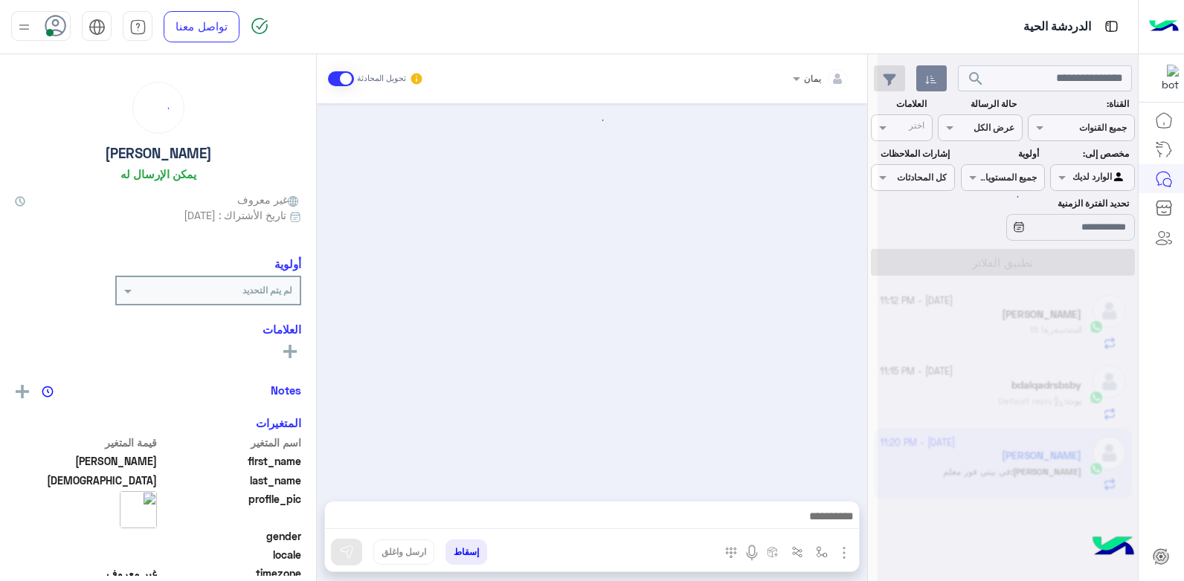
scroll to position [961, 0]
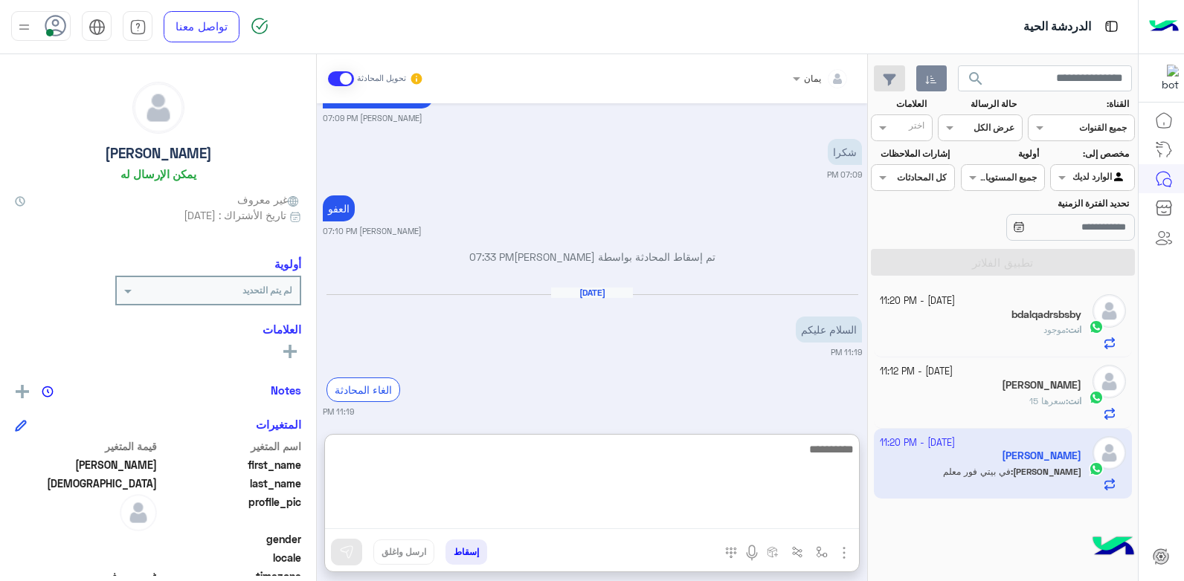
click at [643, 519] on textarea at bounding box center [592, 484] width 534 height 89
type textarea "**********"
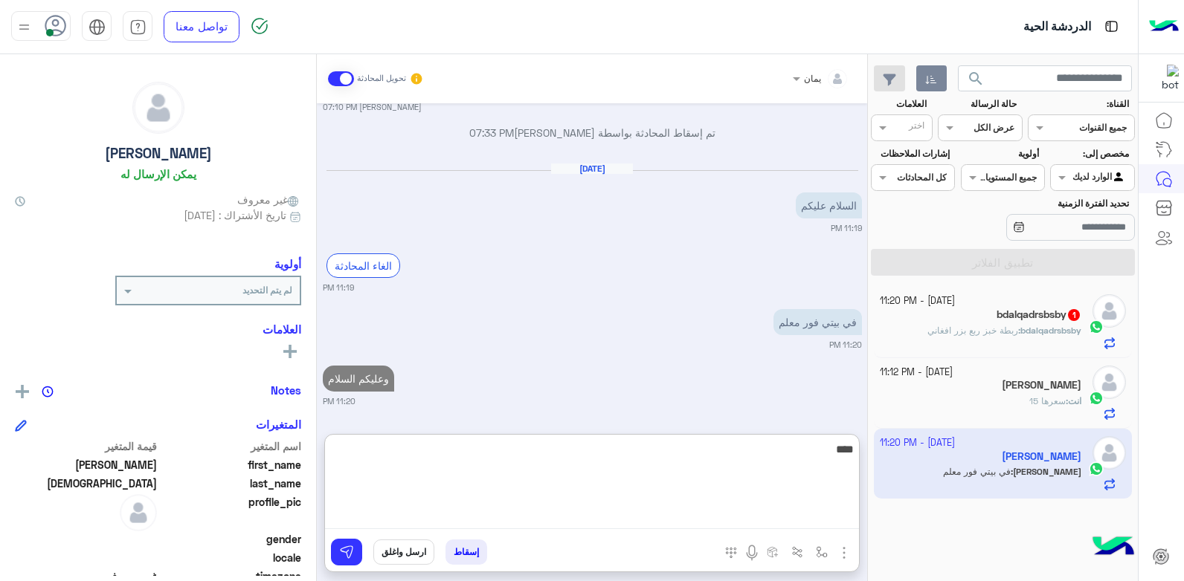
type textarea "*****"
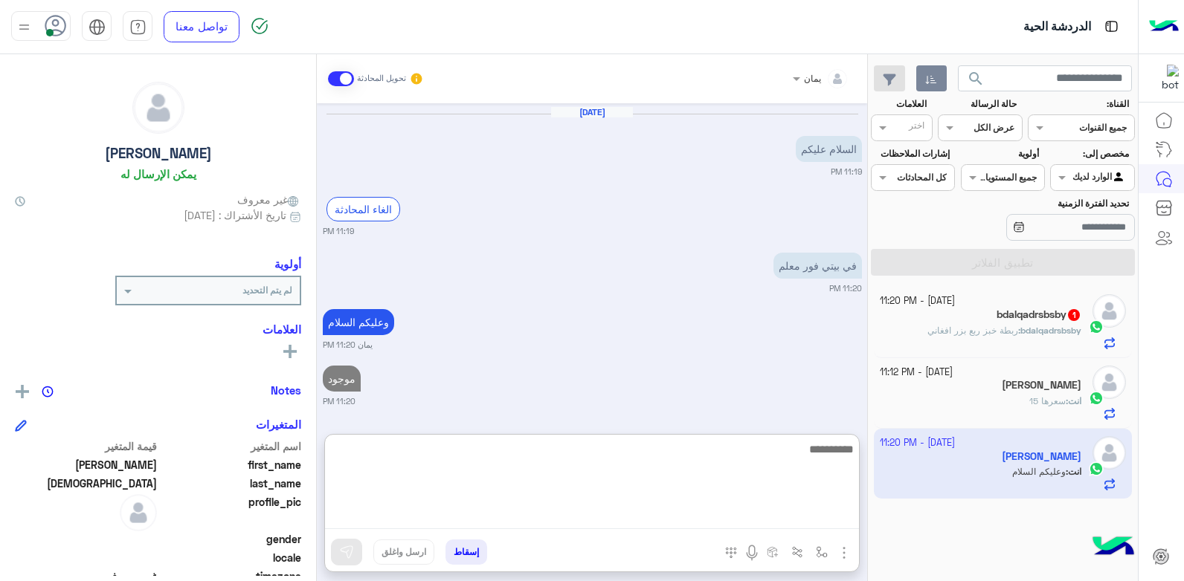
scroll to position [1181, 0]
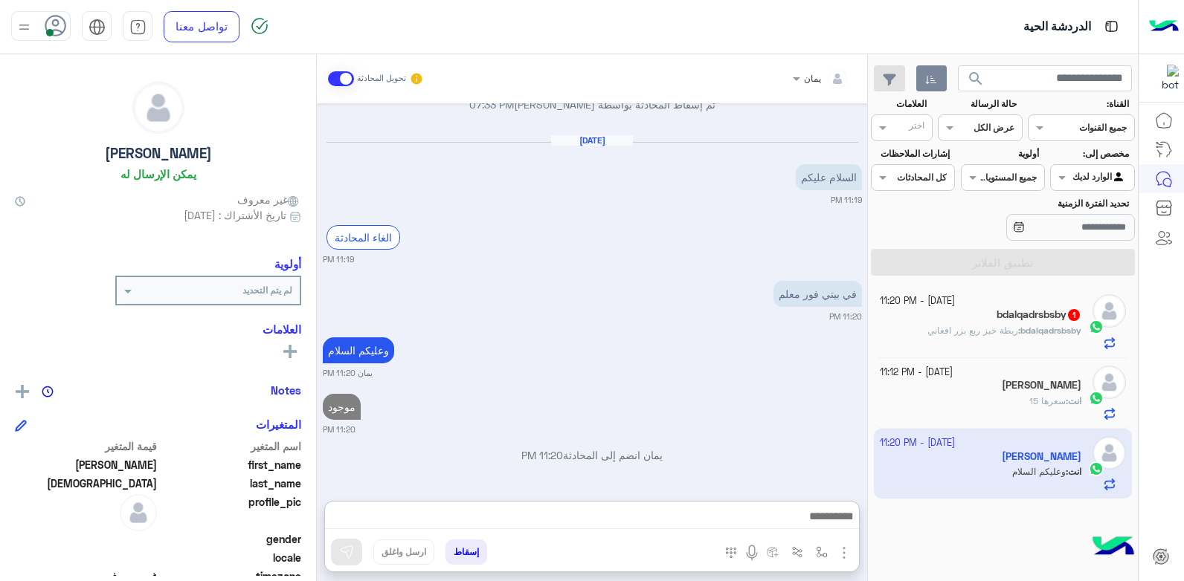
click at [909, 329] on div "bdalqadrsbsby : ربطة خبز ربع بزر افغاني" at bounding box center [981, 337] width 202 height 26
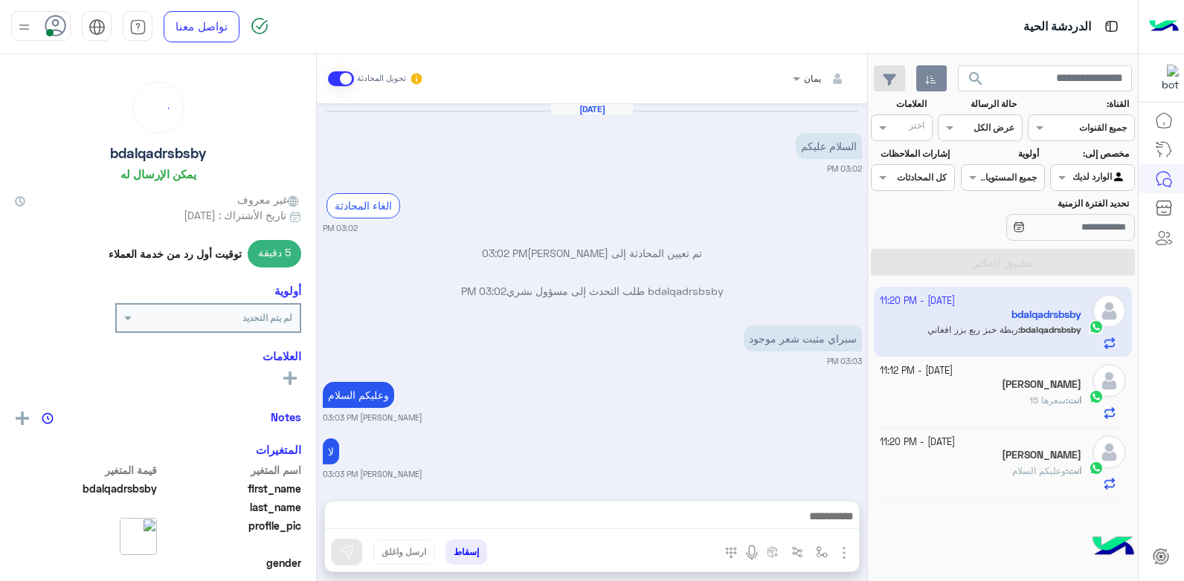
scroll to position [565, 0]
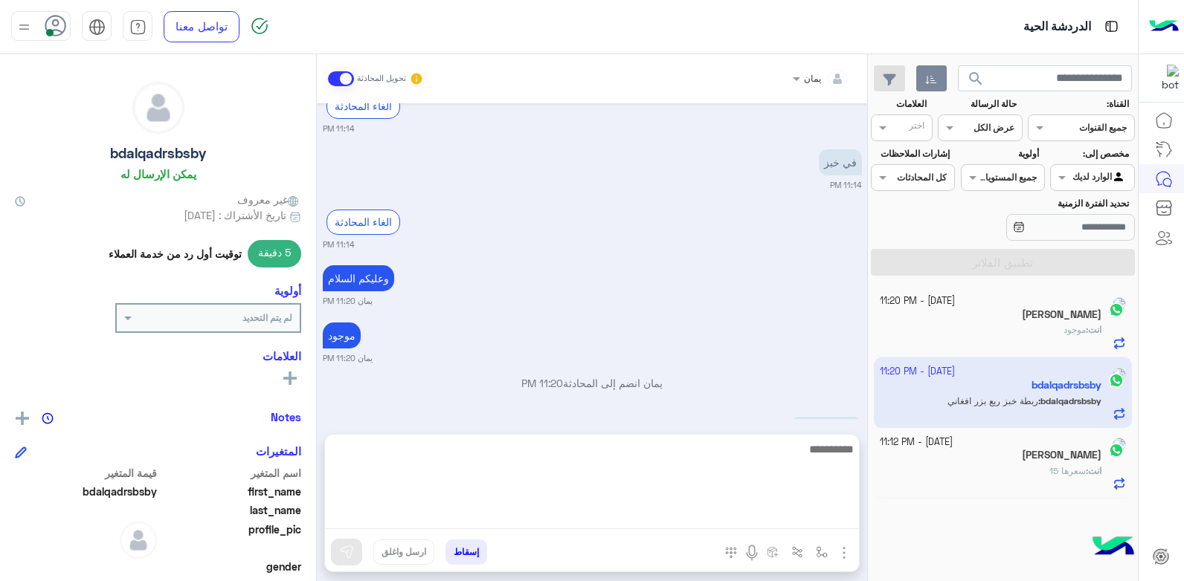
click at [625, 521] on textarea at bounding box center [592, 484] width 534 height 89
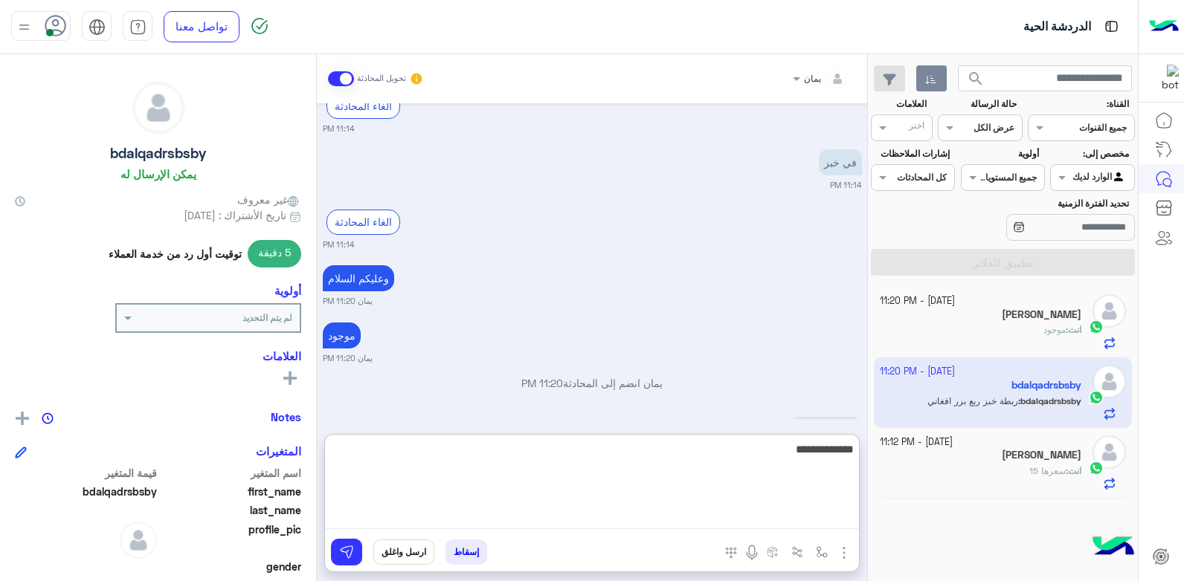
type textarea "**********"
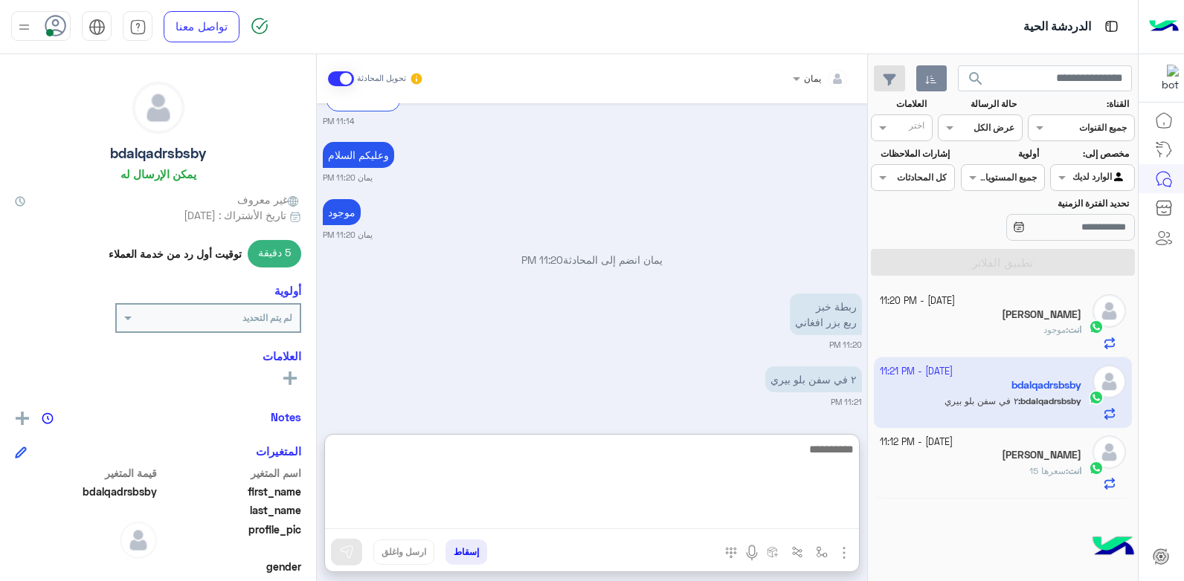
scroll to position [746, 0]
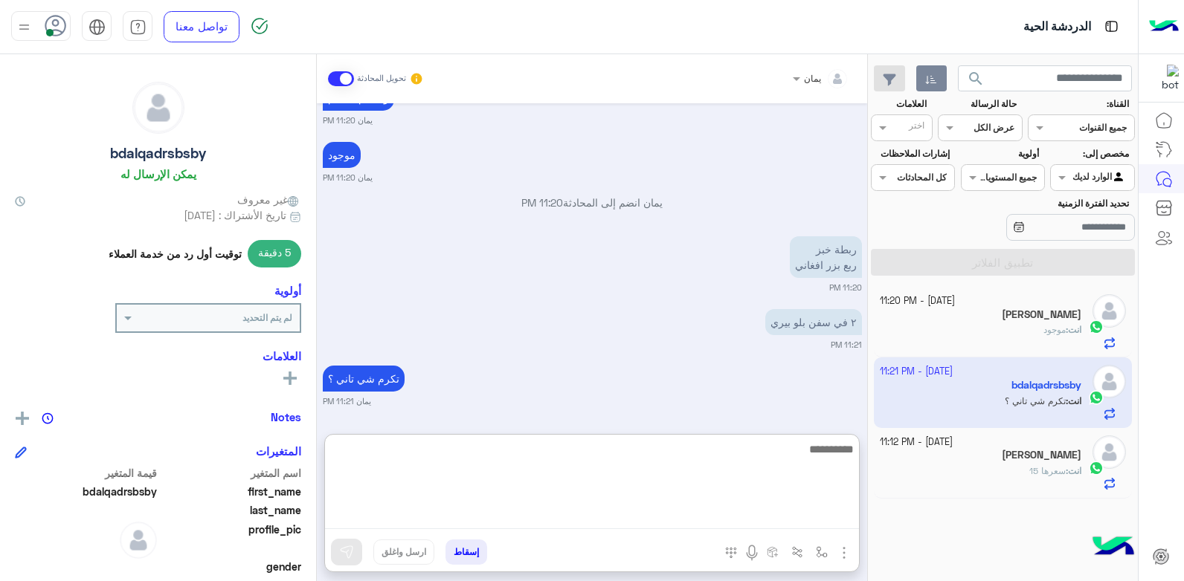
click at [742, 481] on textarea at bounding box center [592, 484] width 534 height 89
type textarea "****"
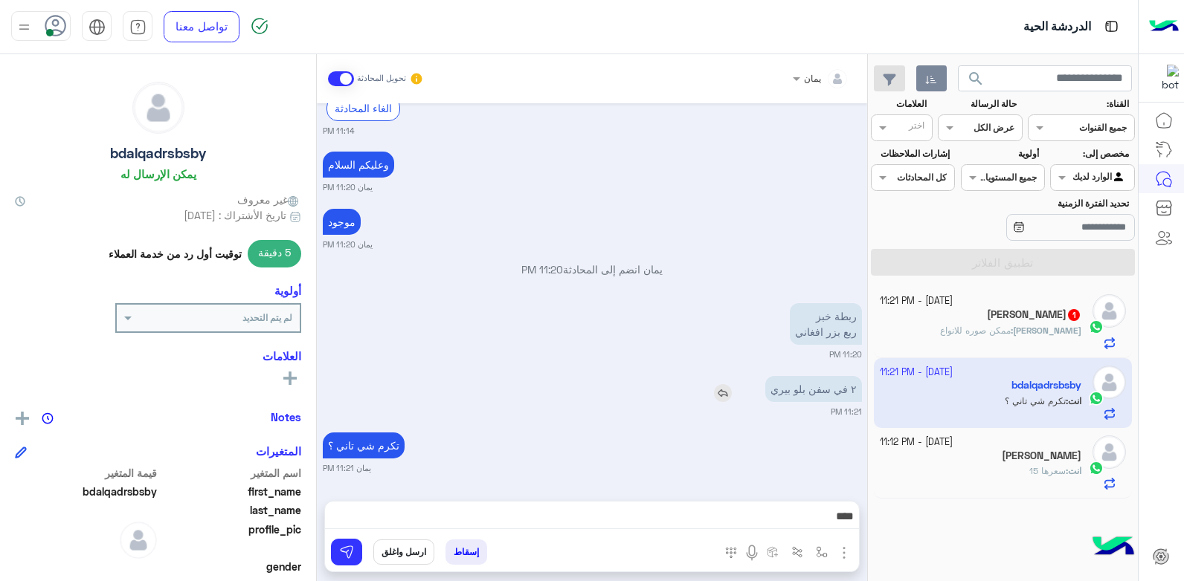
click at [727, 376] on div "٢ في سفن بلو بيري" at bounding box center [770, 389] width 181 height 26
drag, startPoint x: 729, startPoint y: 397, endPoint x: 690, endPoint y: 427, distance: 48.8
click at [729, 398] on img at bounding box center [723, 393] width 18 height 18
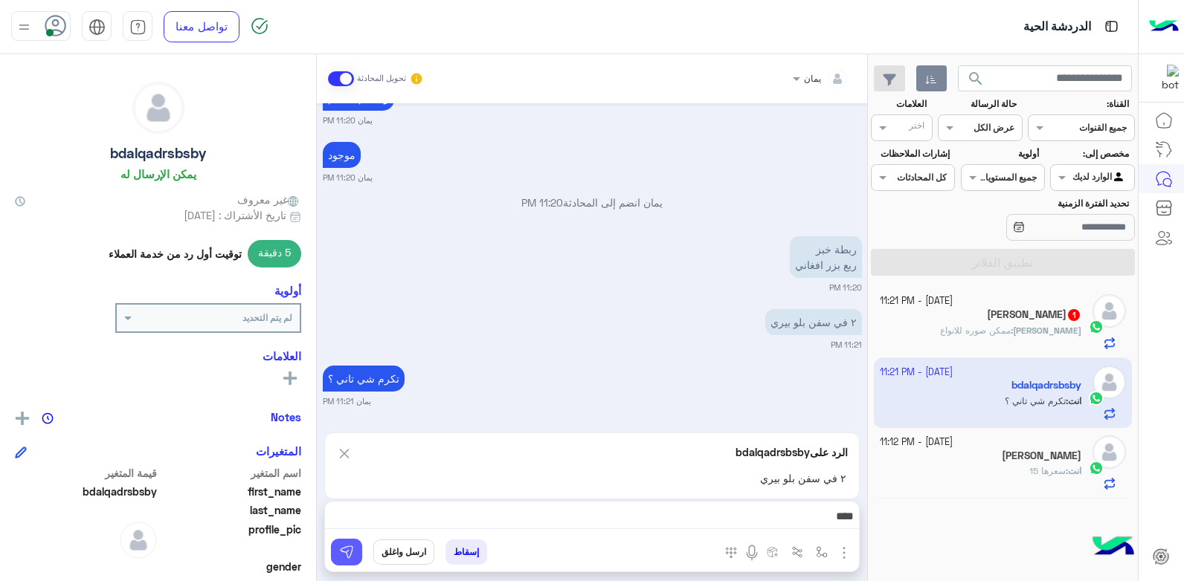
click at [346, 544] on button at bounding box center [346, 552] width 31 height 27
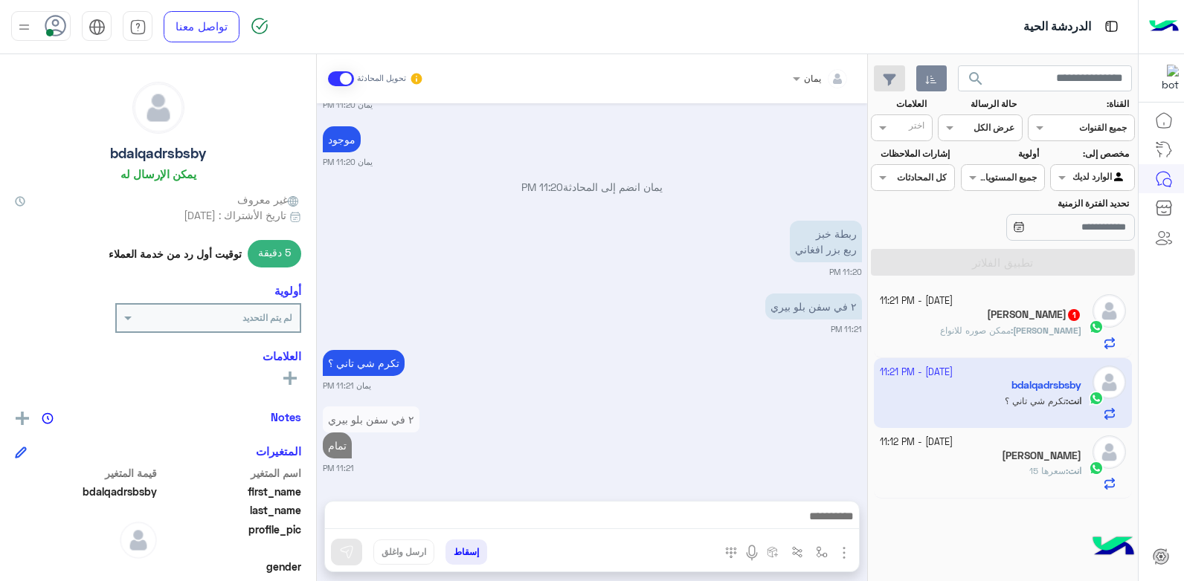
click at [958, 341] on div "[PERSON_NAME] : ممكن صوره للانواع" at bounding box center [981, 337] width 202 height 26
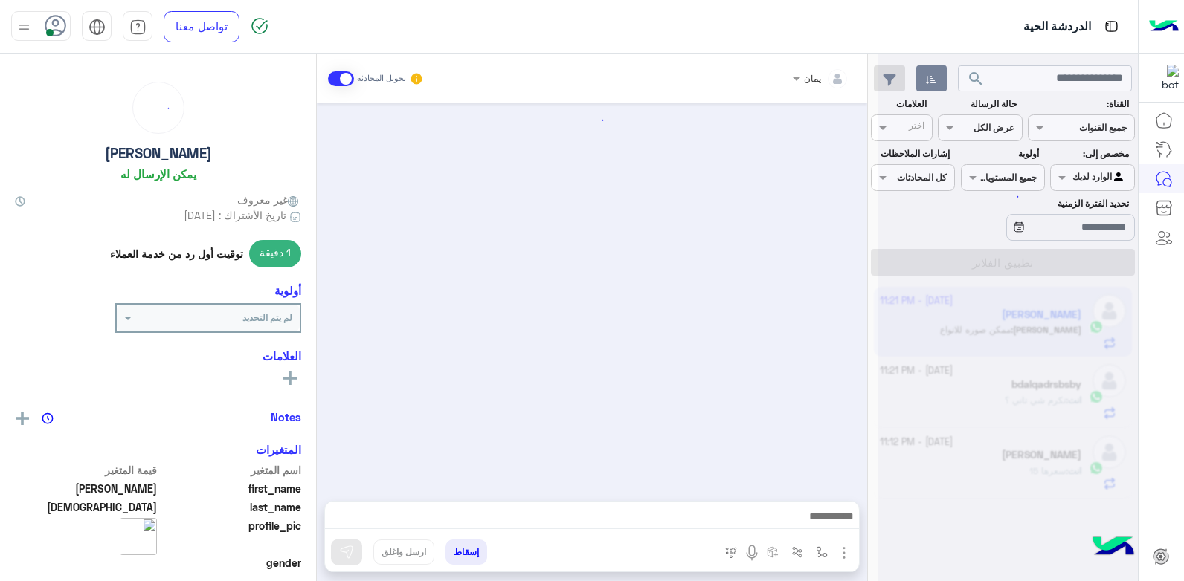
scroll to position [757, 0]
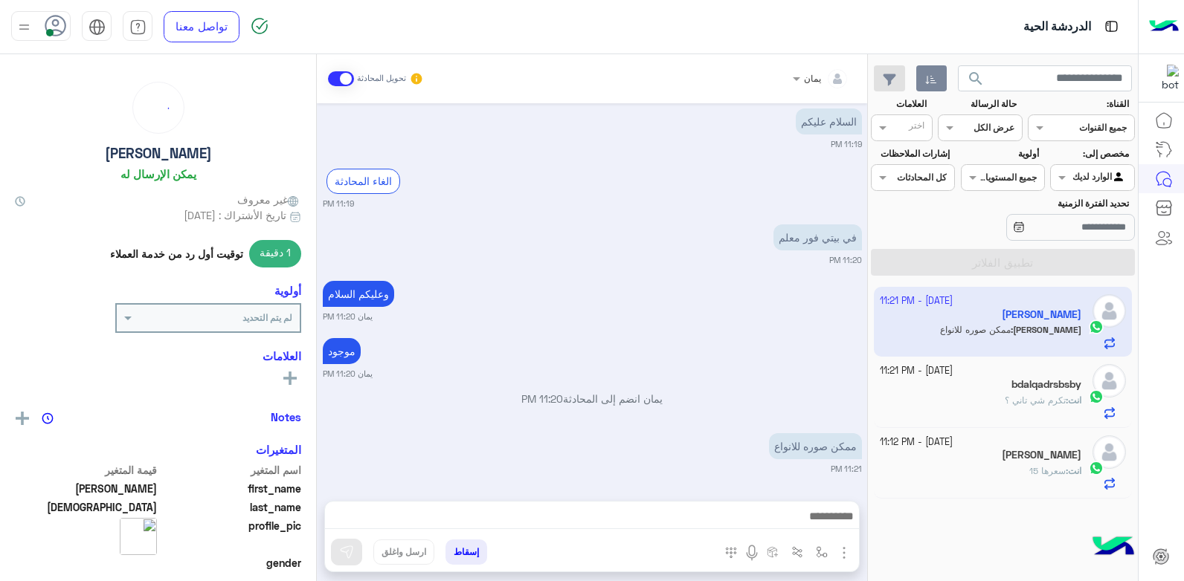
click at [645, 502] on div at bounding box center [592, 520] width 534 height 37
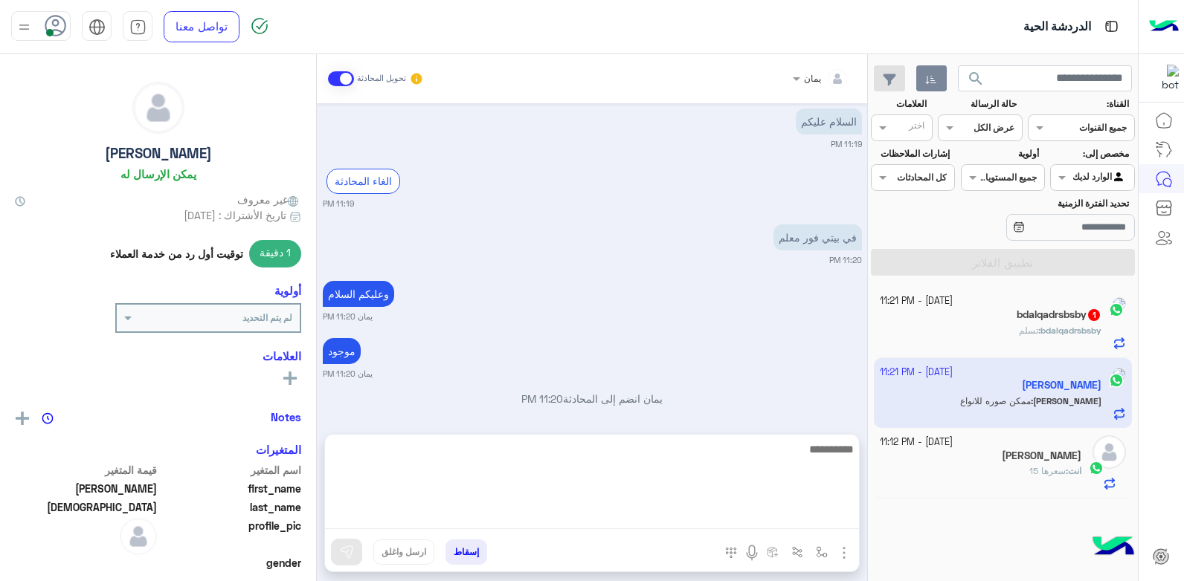
click at [637, 512] on textarea at bounding box center [592, 484] width 534 height 89
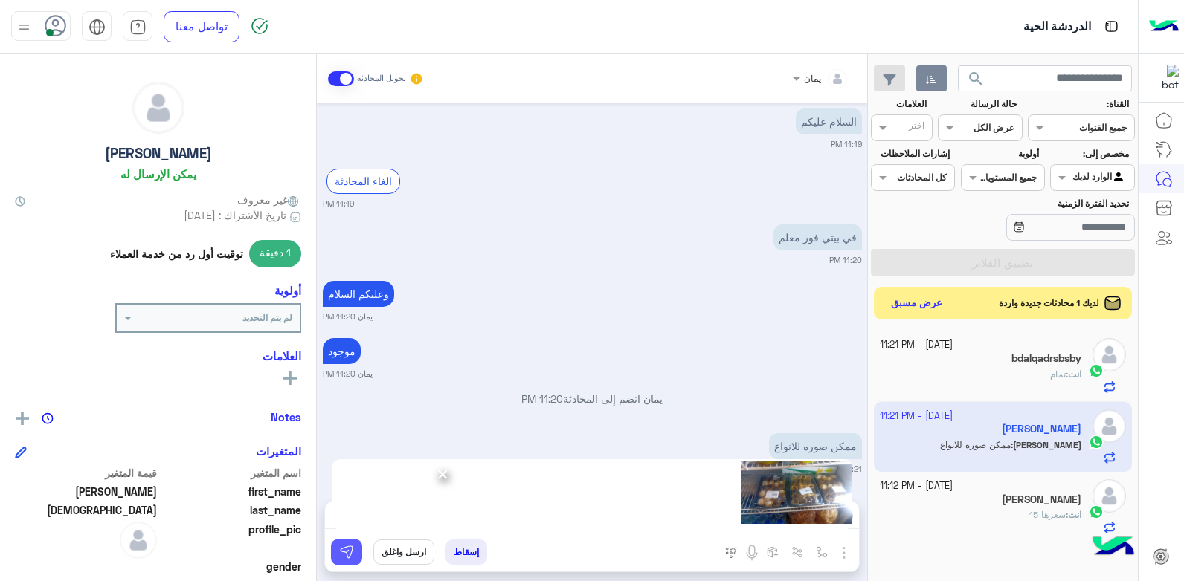
click at [336, 552] on button at bounding box center [346, 552] width 31 height 27
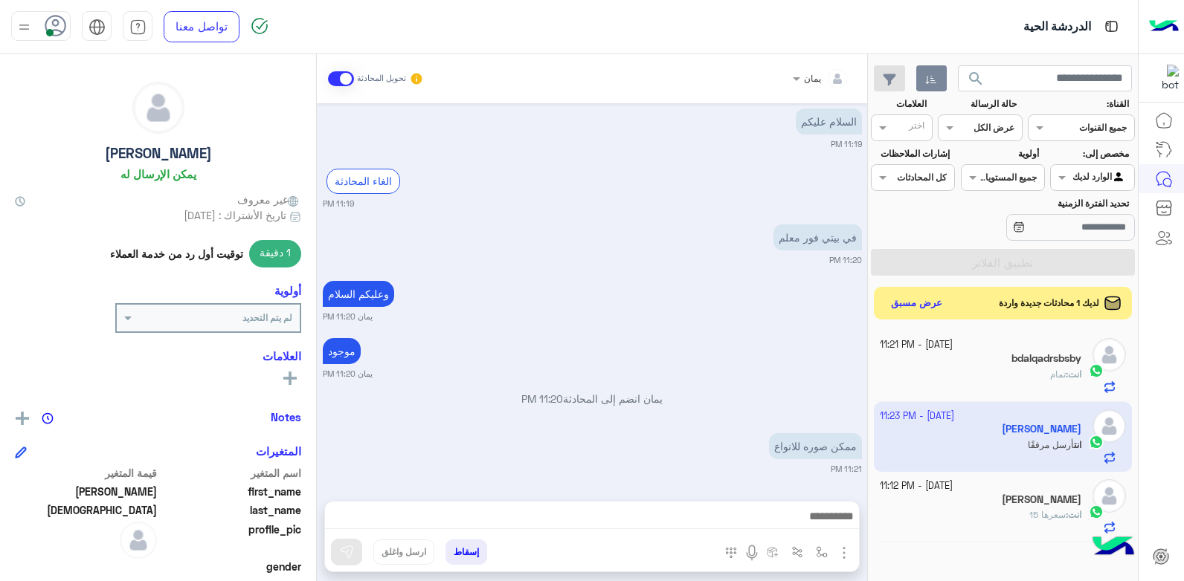
scroll to position [969, 0]
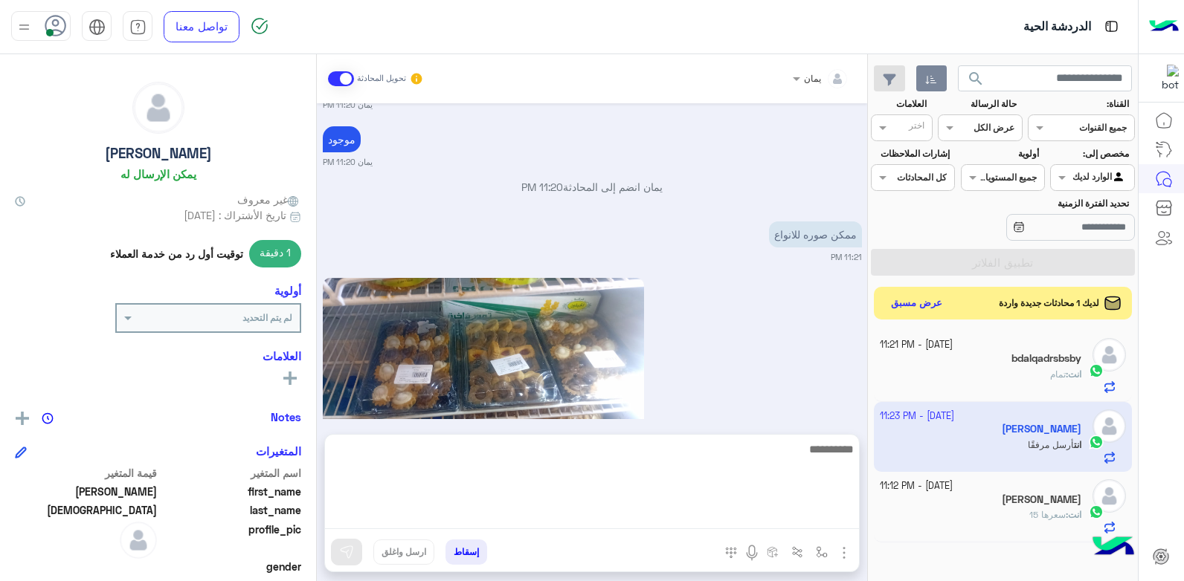
click at [509, 512] on textarea at bounding box center [592, 484] width 534 height 89
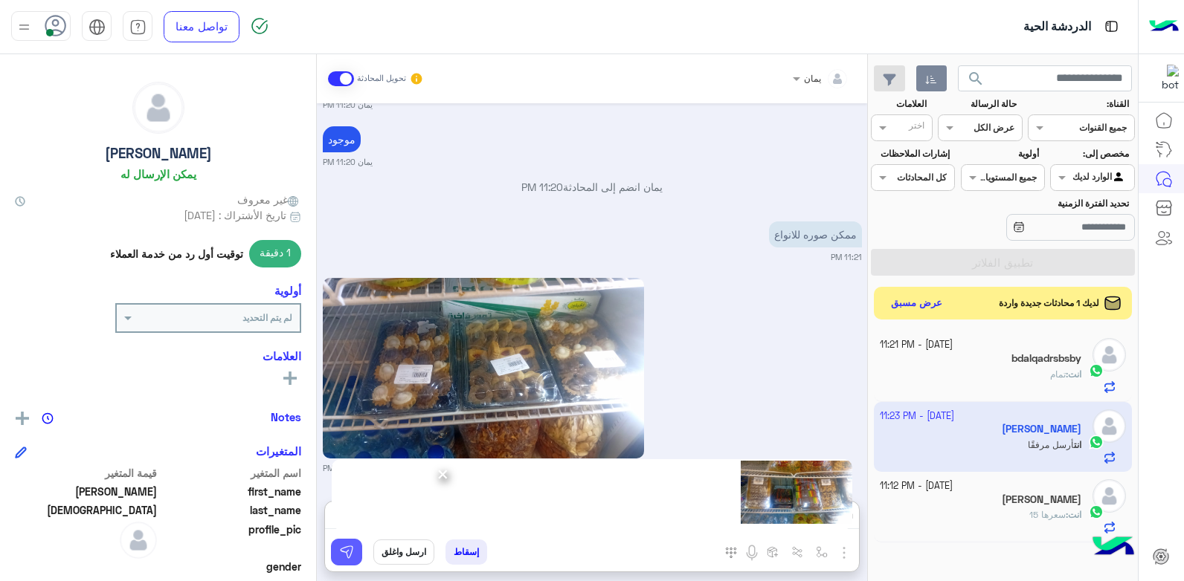
click at [350, 551] on img at bounding box center [346, 552] width 15 height 15
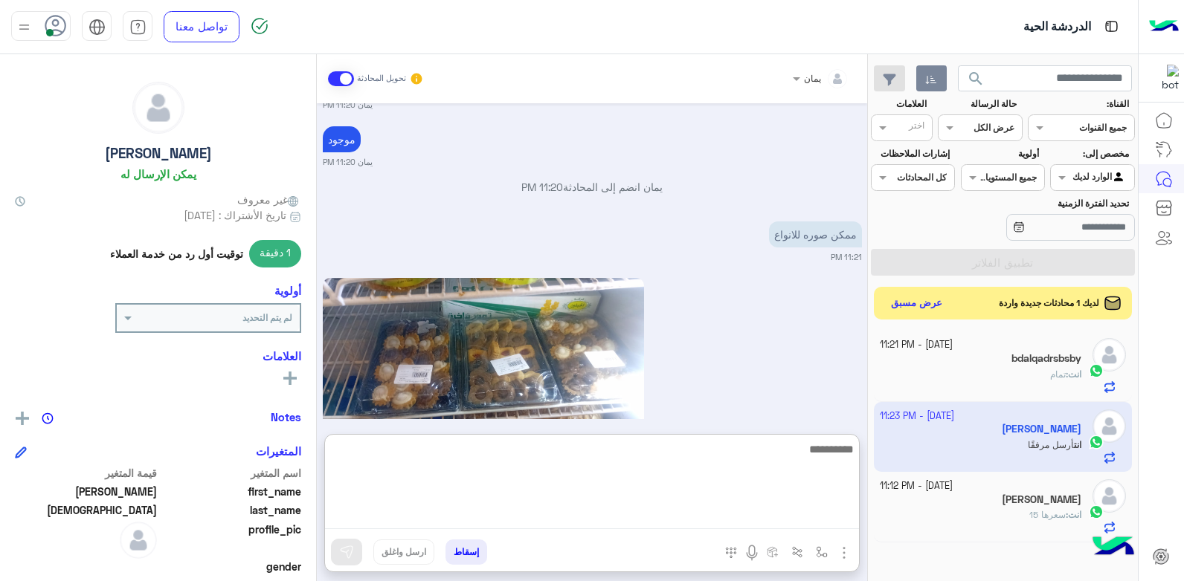
click at [547, 514] on textarea at bounding box center [592, 484] width 534 height 89
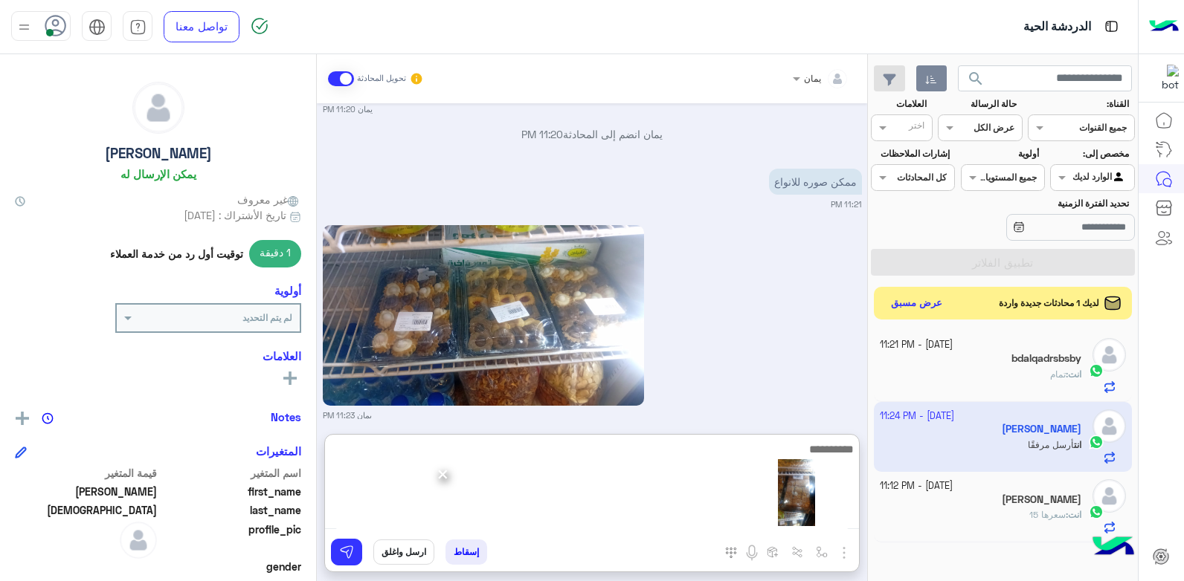
scroll to position [1247, 0]
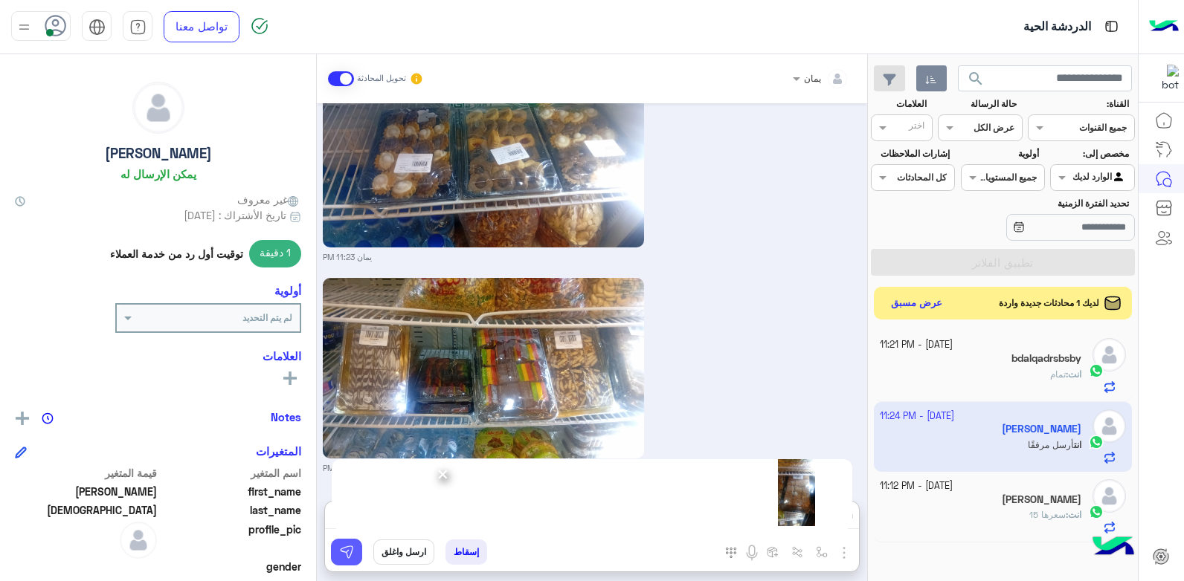
click at [344, 557] on img at bounding box center [346, 552] width 15 height 15
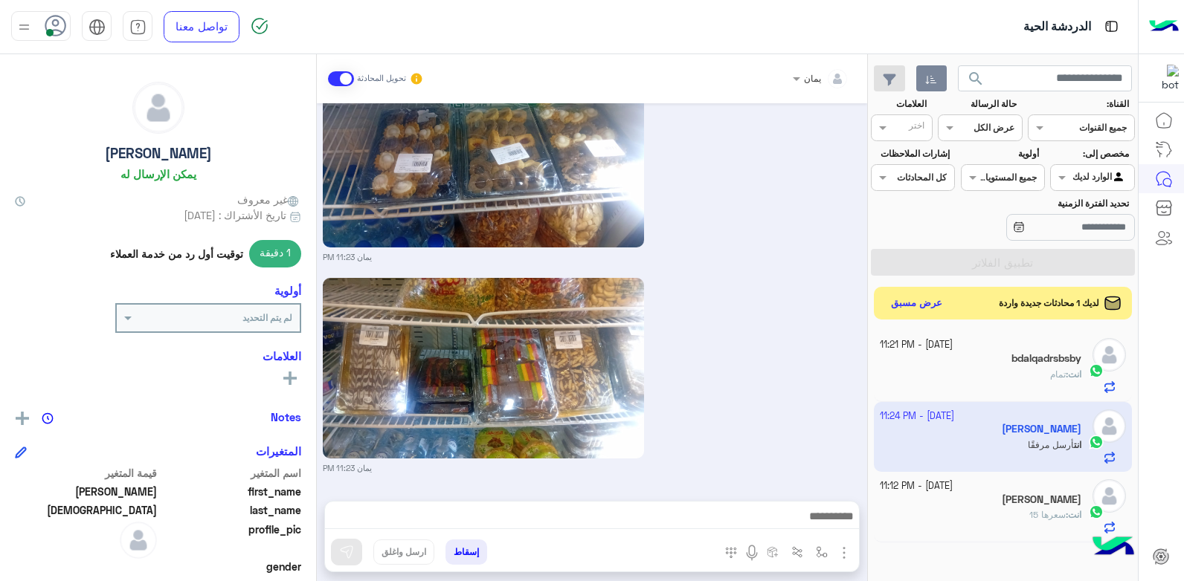
scroll to position [1392, 0]
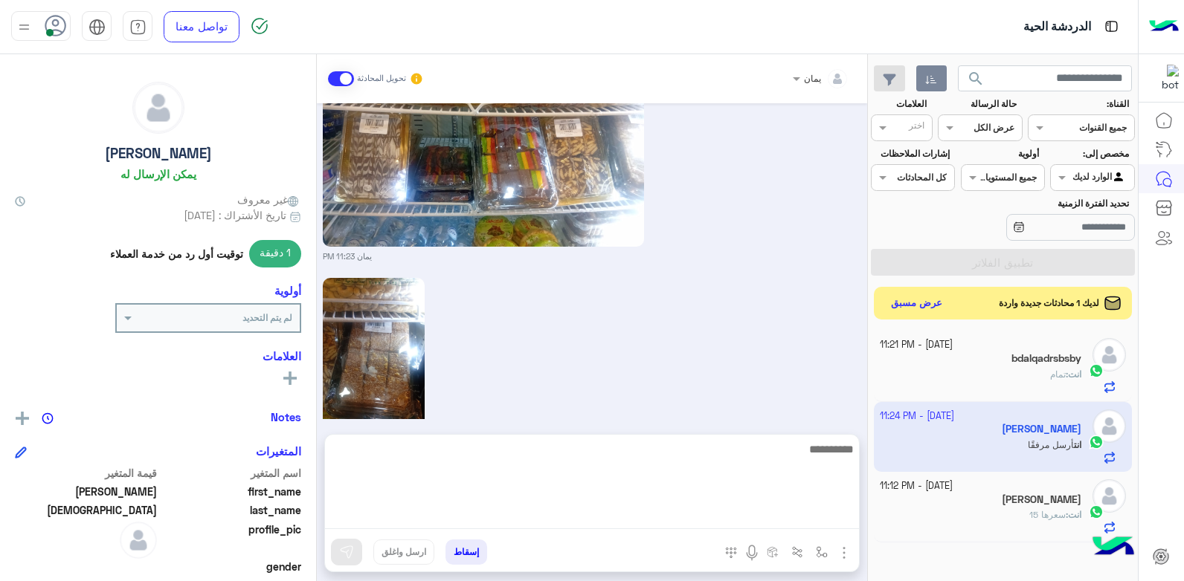
click at [537, 515] on textarea at bounding box center [592, 484] width 534 height 89
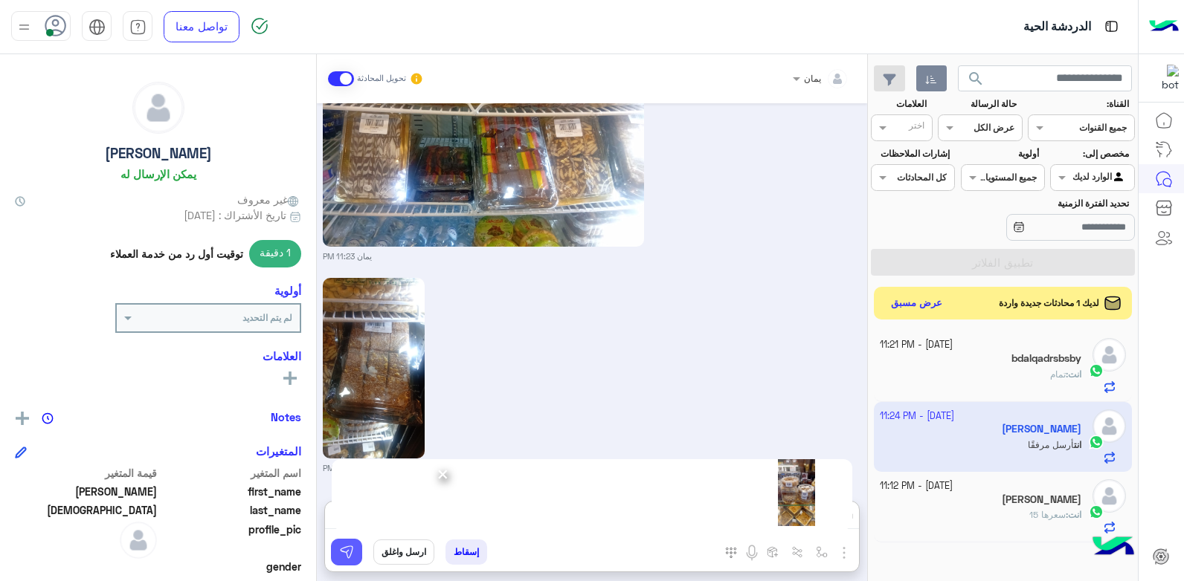
click at [349, 547] on img at bounding box center [346, 552] width 15 height 15
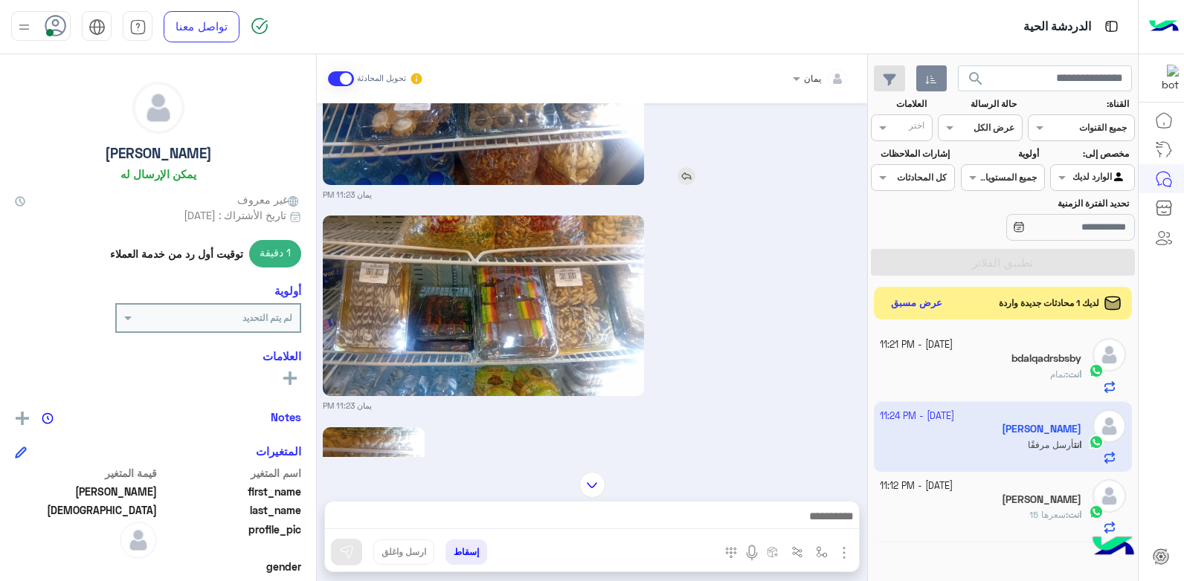
scroll to position [1391, 0]
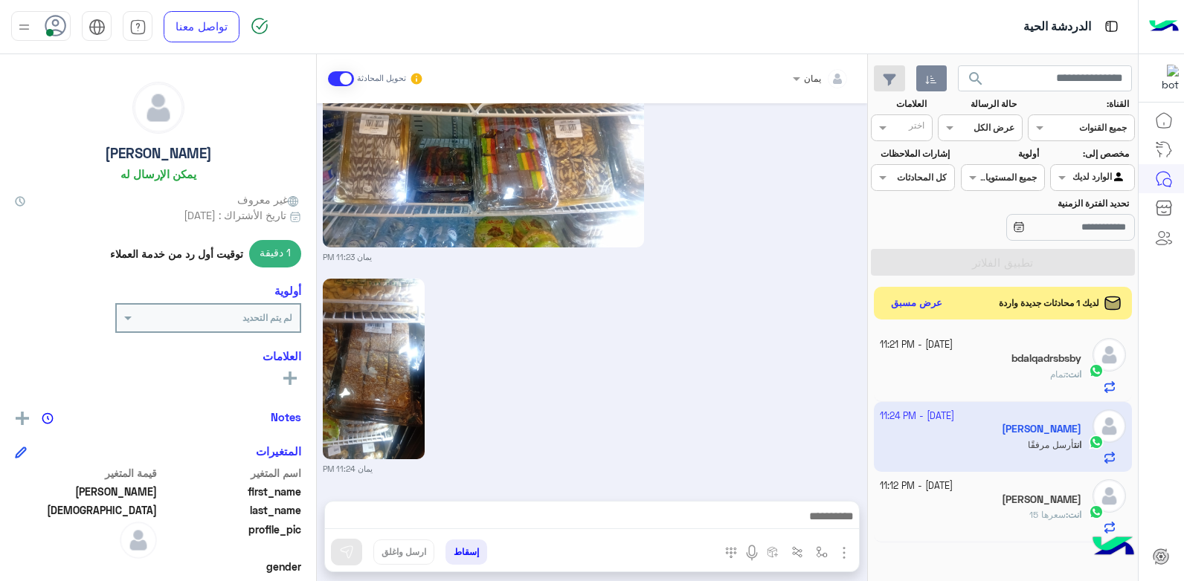
click at [944, 367] on div "bdalqadrsbsby" at bounding box center [981, 360] width 202 height 16
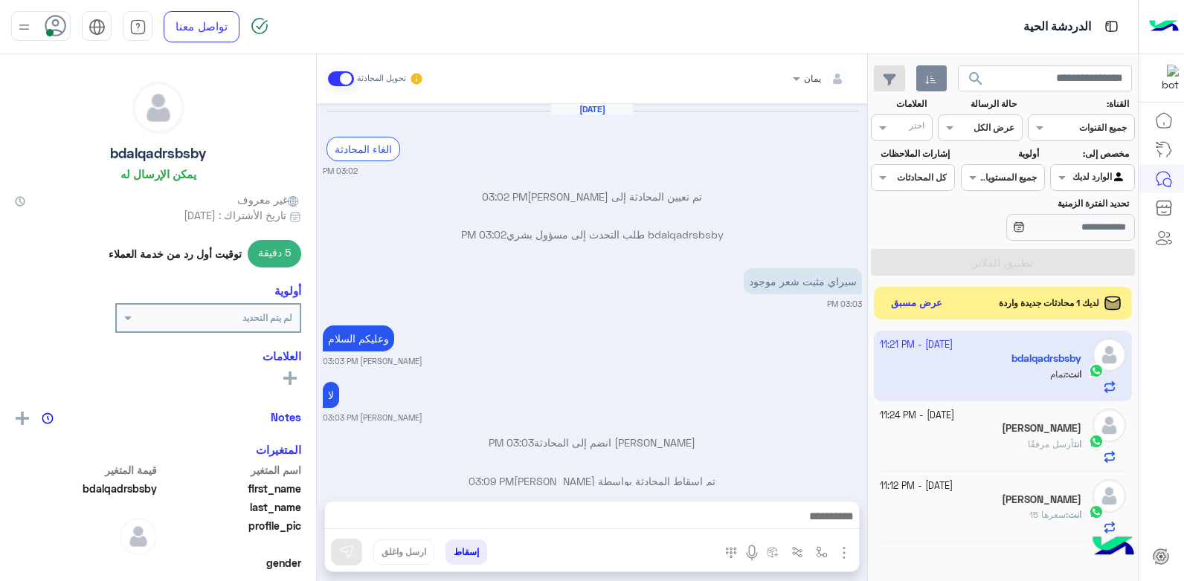
scroll to position [787, 0]
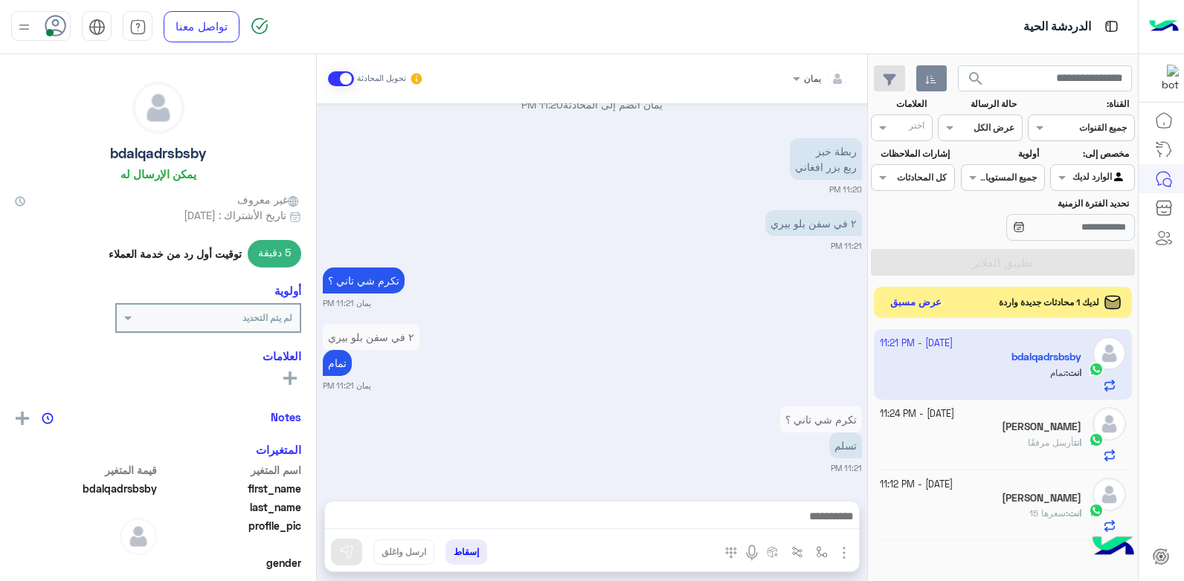
click at [915, 302] on button "عرض مسبق" at bounding box center [916, 303] width 62 height 20
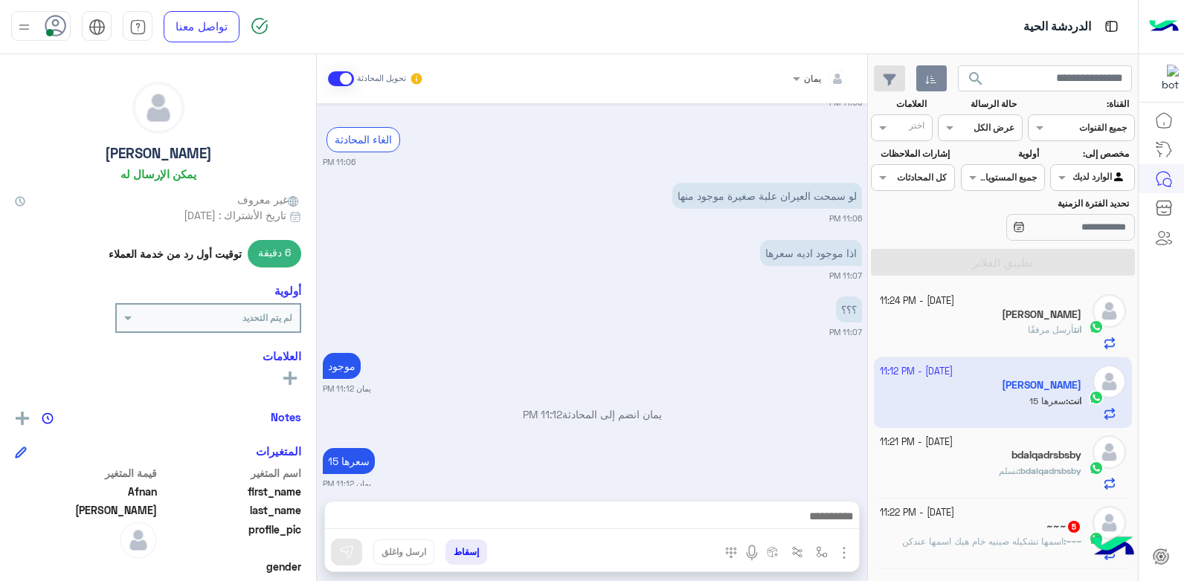
scroll to position [697, 0]
click at [940, 337] on div "انت أرسل مرفقًا" at bounding box center [981, 336] width 202 height 26
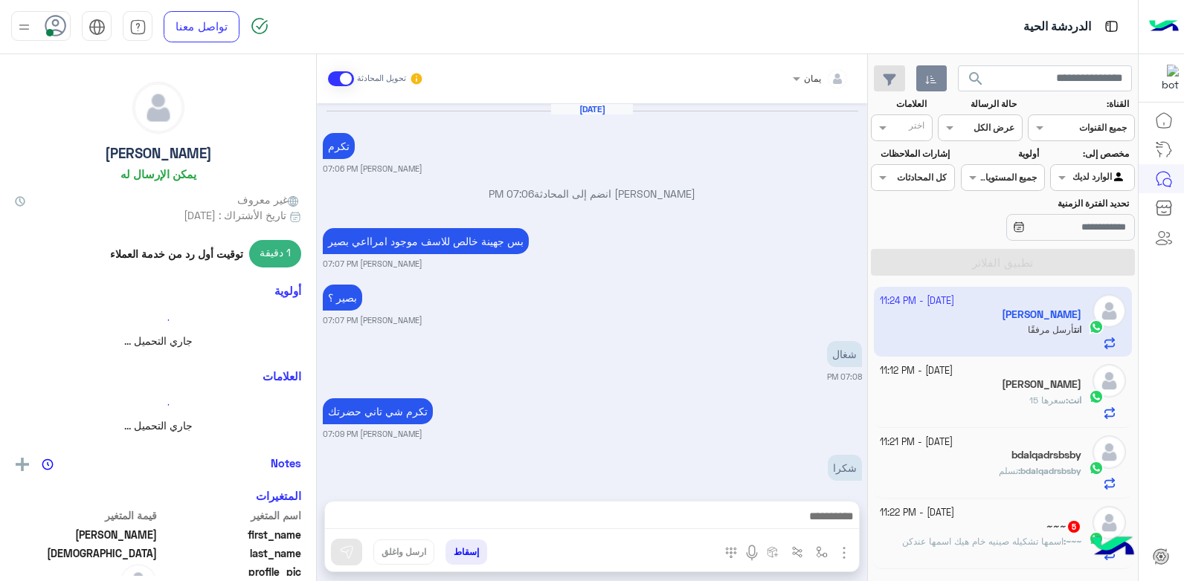
scroll to position [1370, 0]
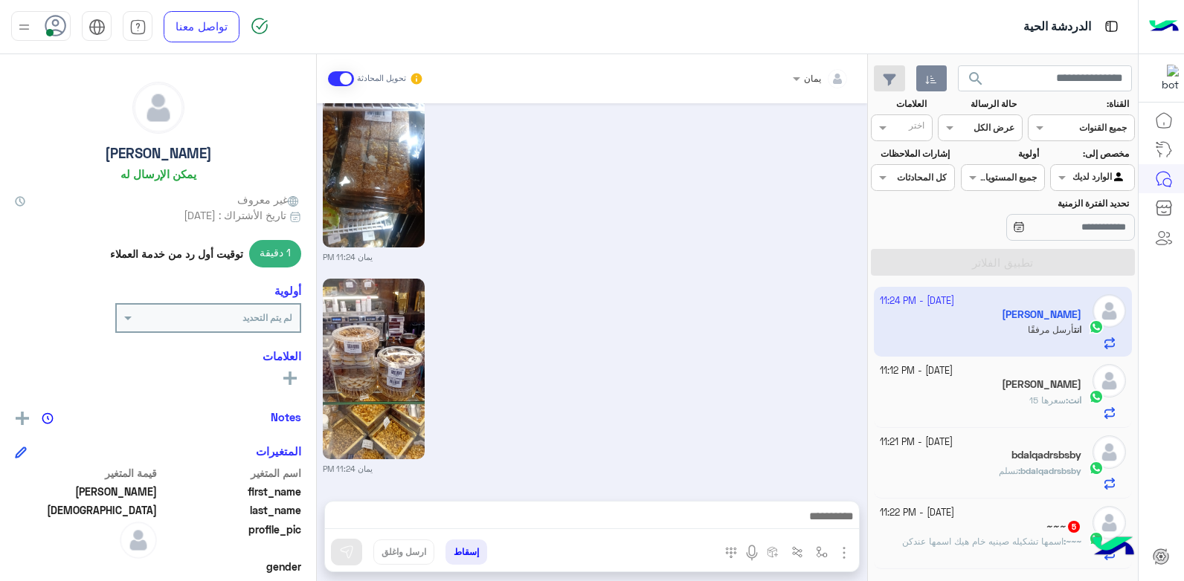
click at [1002, 445] on div "[DATE] - 11:21 PM" at bounding box center [981, 443] width 202 height 14
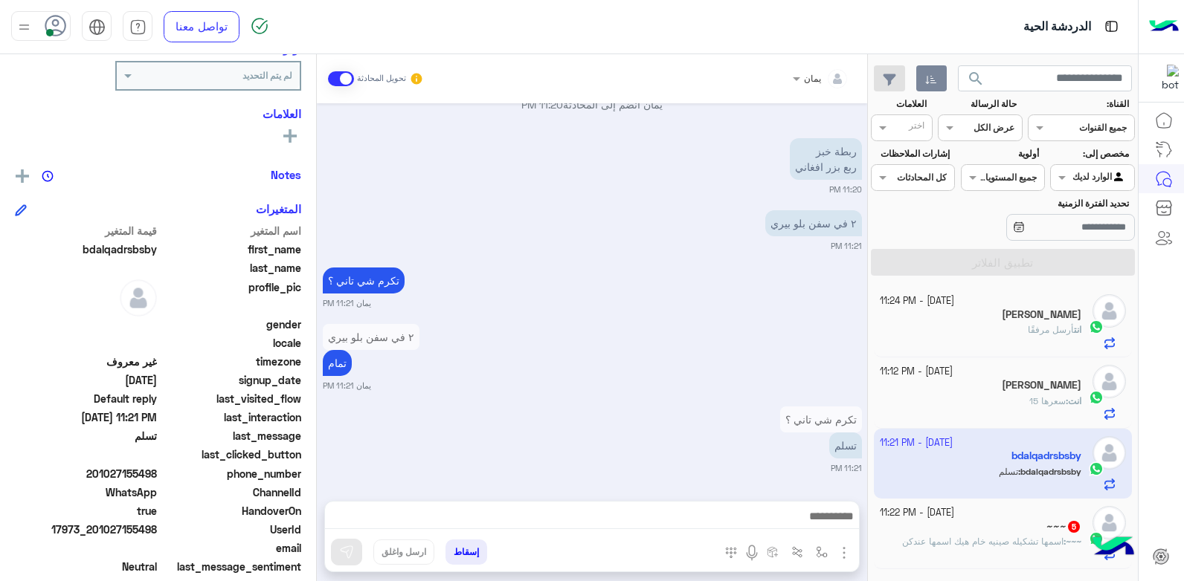
scroll to position [281, 0]
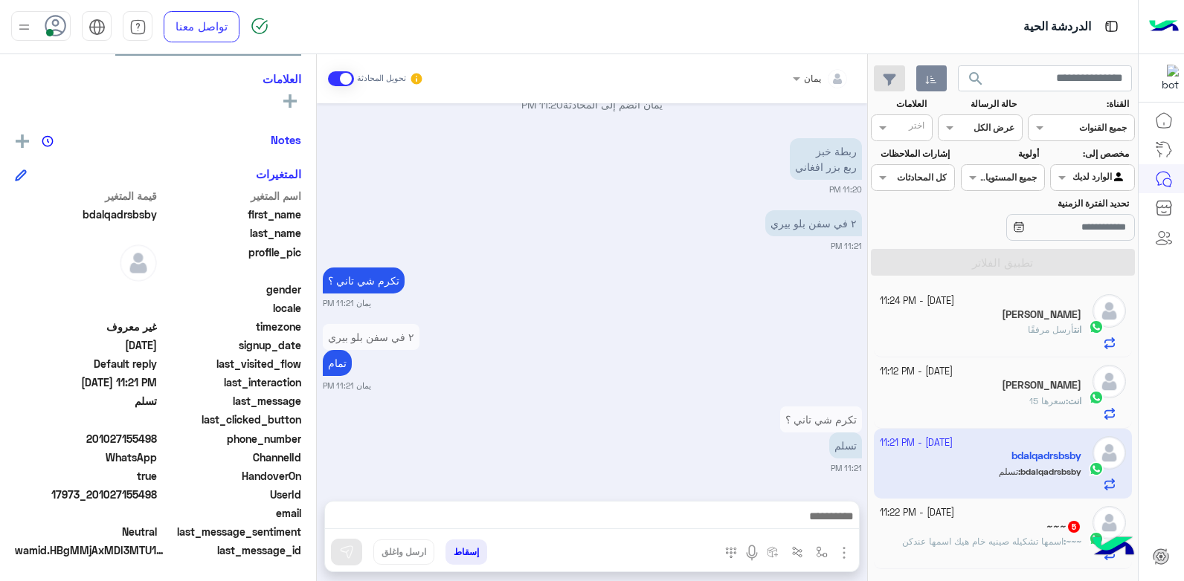
drag, startPoint x: 158, startPoint y: 436, endPoint x: 95, endPoint y: 438, distance: 63.2
click at [95, 438] on span "201027155498" at bounding box center [86, 439] width 142 height 16
click at [467, 548] on button "إسقاط" at bounding box center [466, 552] width 42 height 25
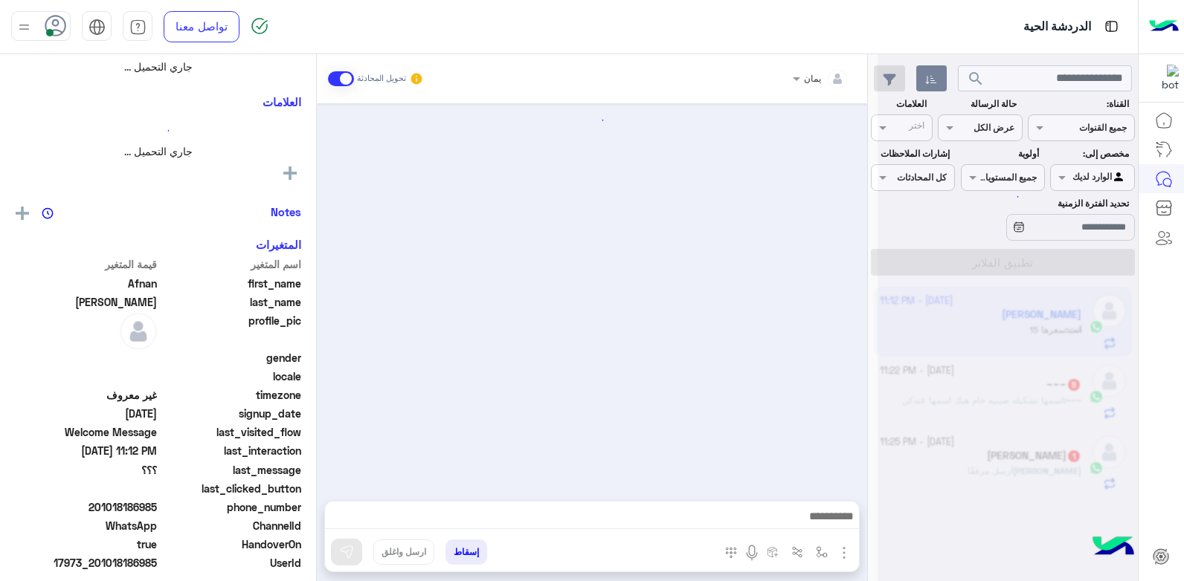
scroll to position [697, 0]
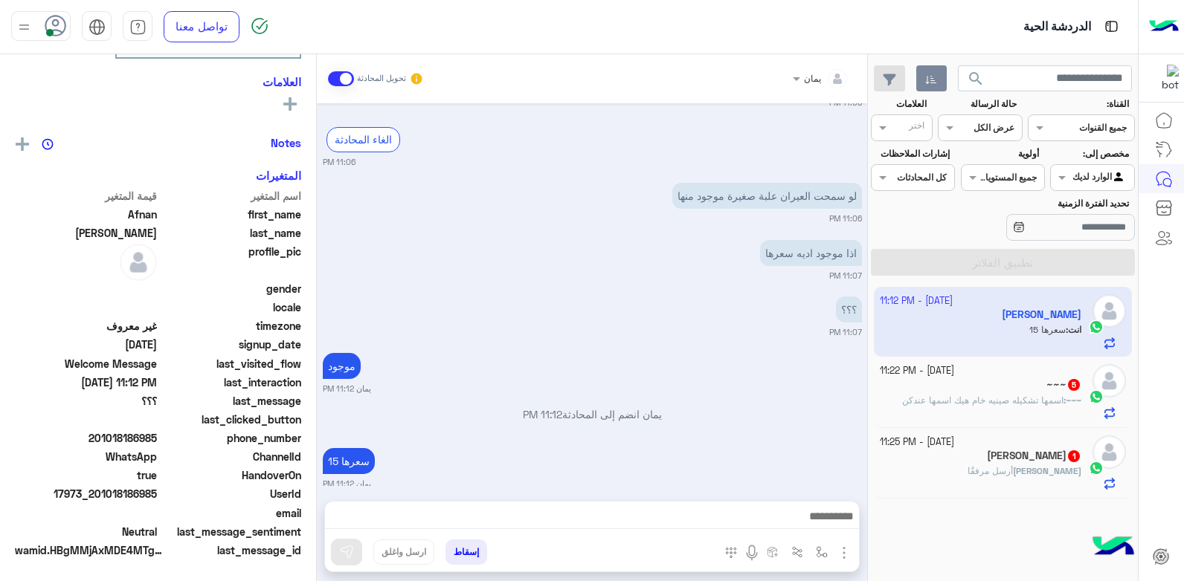
click at [979, 381] on div "~~~ 5" at bounding box center [981, 386] width 202 height 16
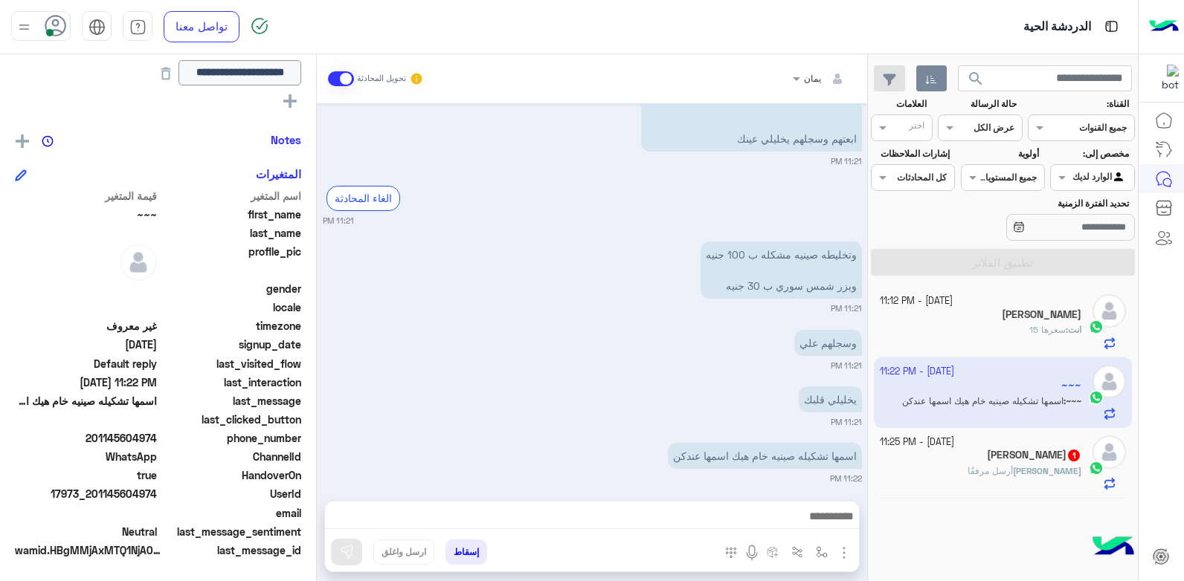
scroll to position [735, 0]
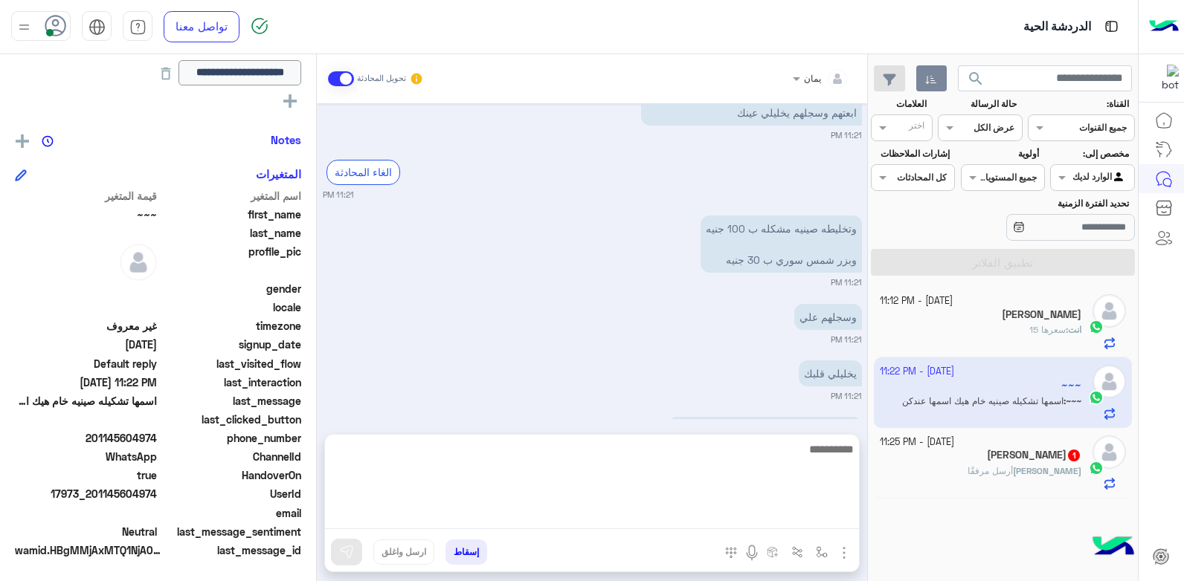
click at [714, 512] on textarea at bounding box center [592, 484] width 534 height 89
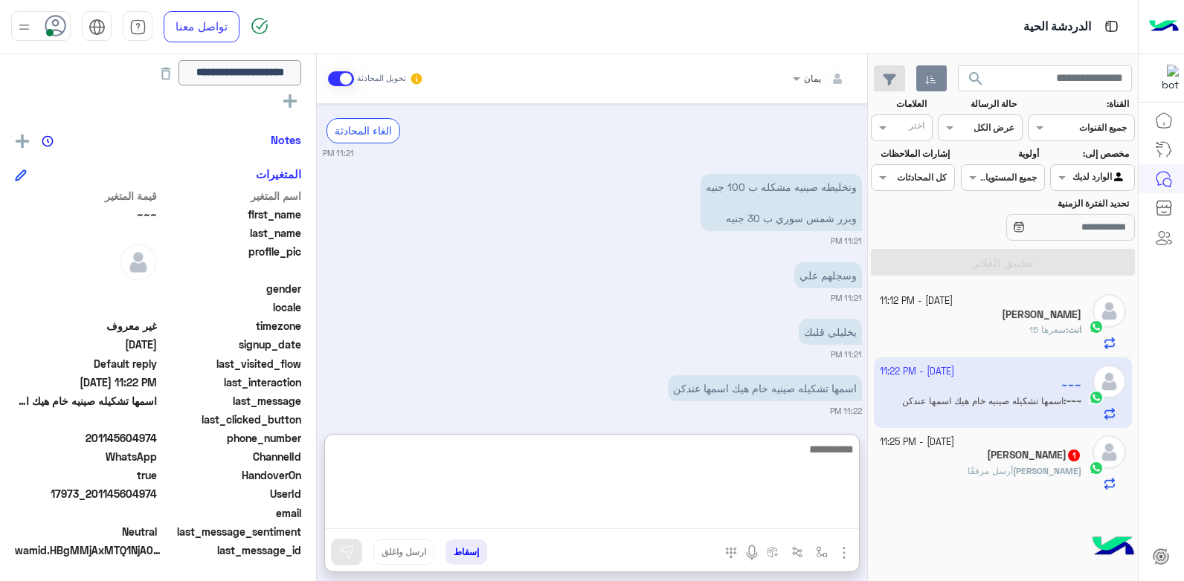
scroll to position [802, 0]
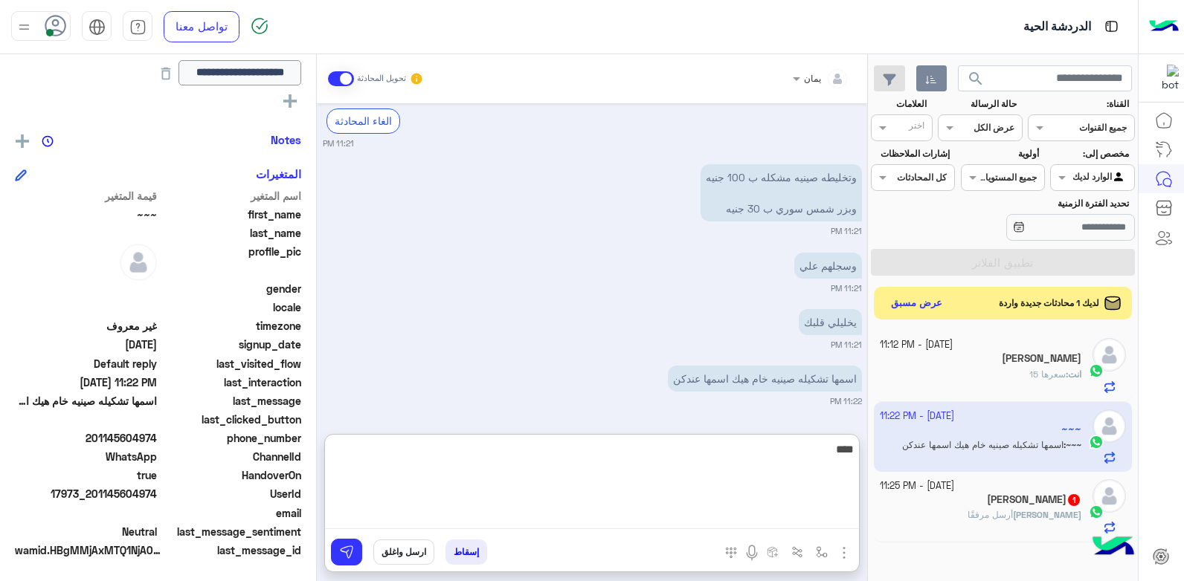
type textarea "****"
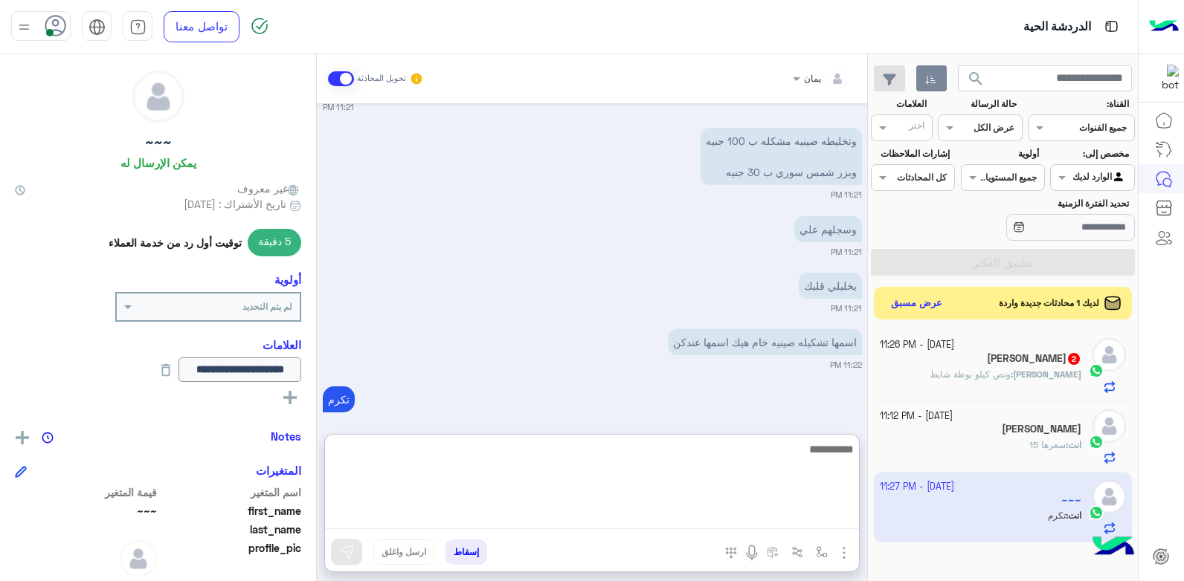
scroll to position [897, 0]
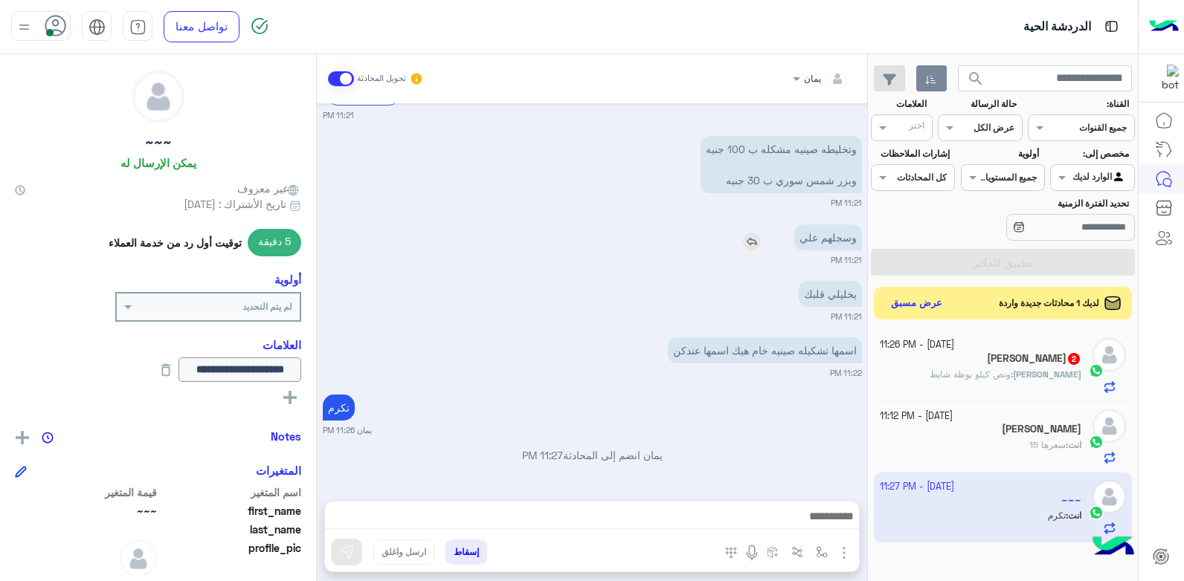
click at [753, 233] on img at bounding box center [752, 242] width 18 height 18
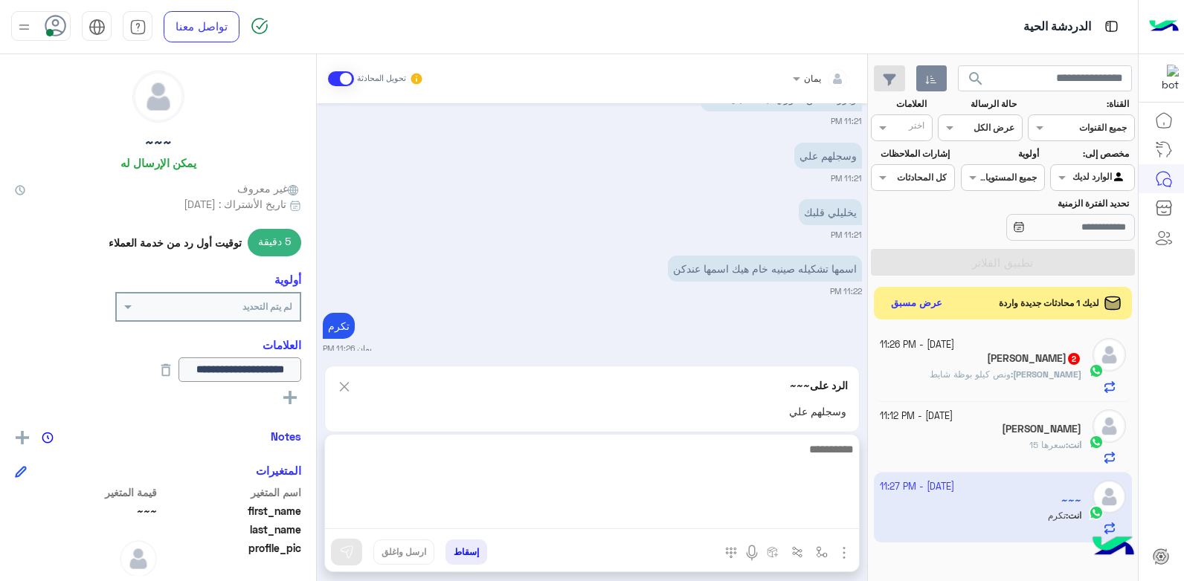
click at [747, 513] on textarea at bounding box center [592, 484] width 534 height 89
type textarea "**********"
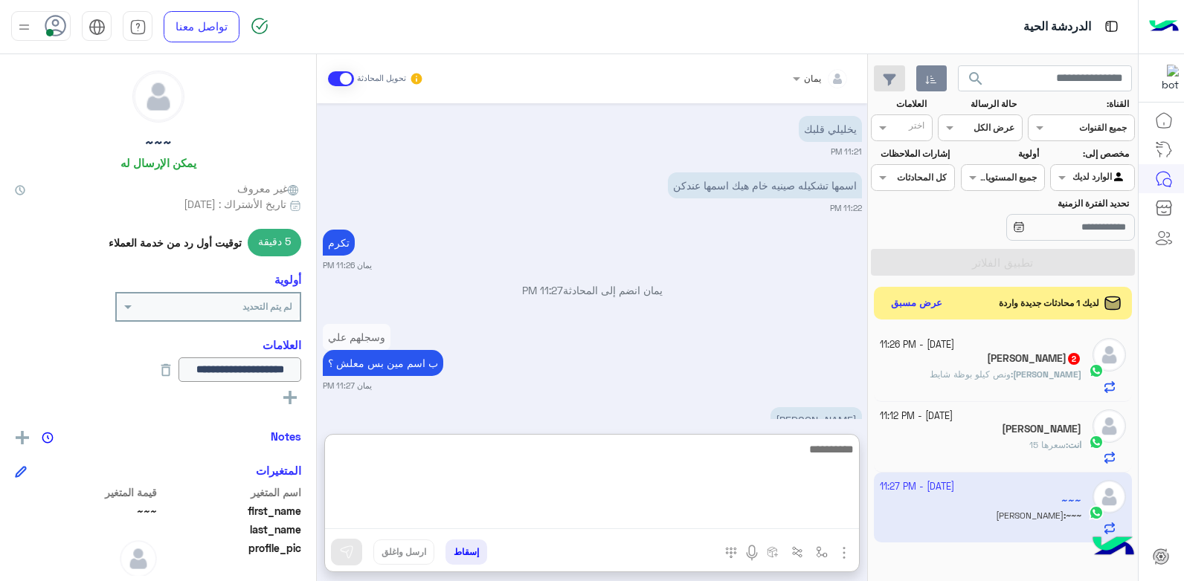
scroll to position [1037, 0]
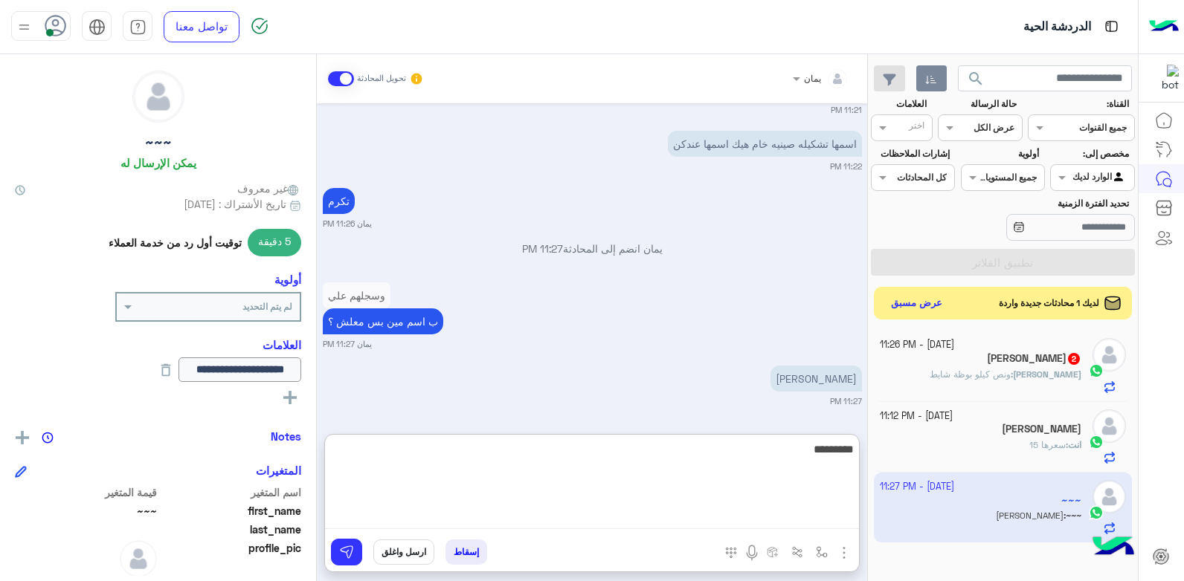
type textarea "*********"
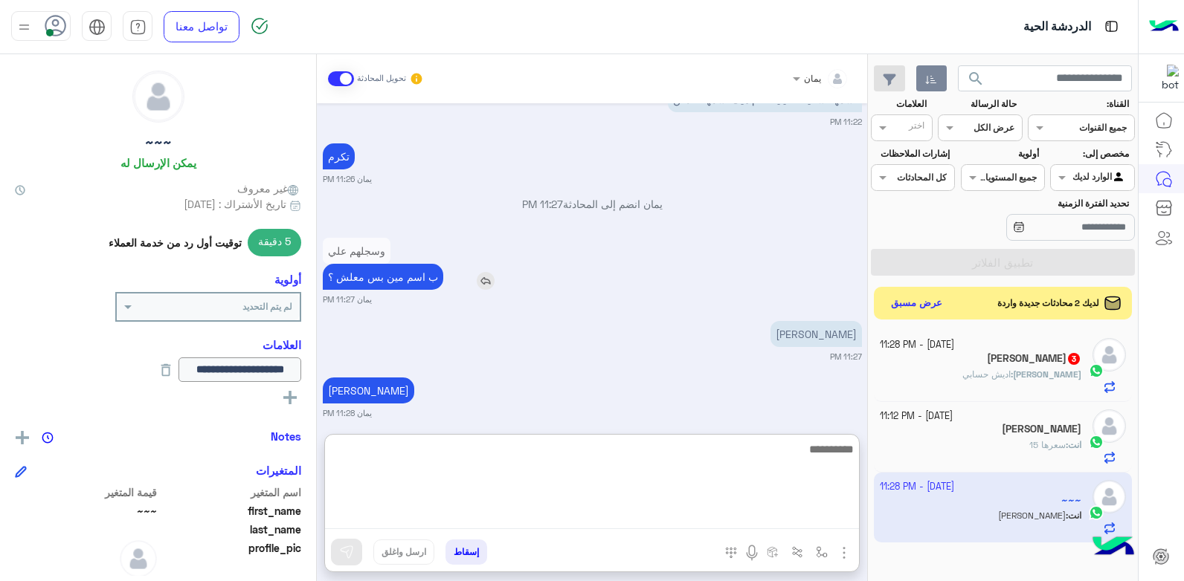
scroll to position [1093, 0]
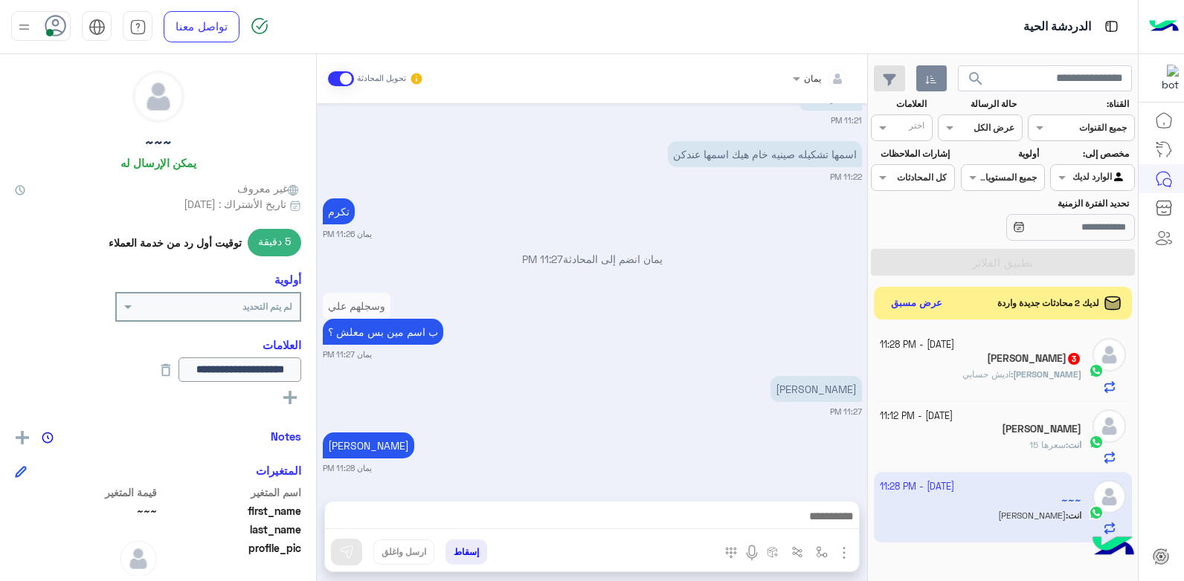
click at [462, 555] on button "إسقاط" at bounding box center [466, 552] width 42 height 25
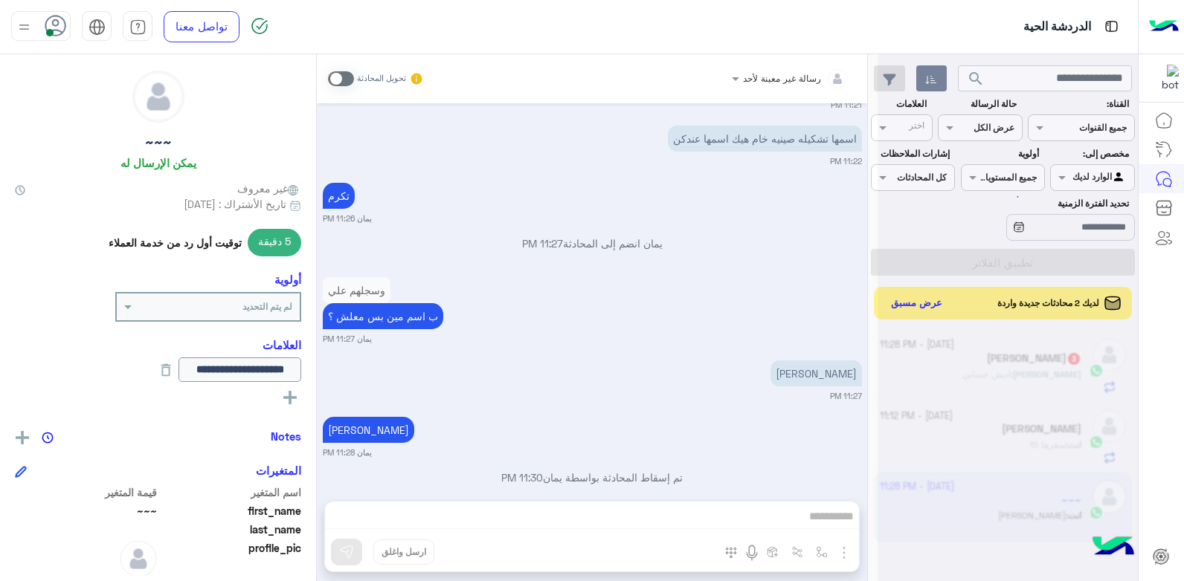
scroll to position [1065, 0]
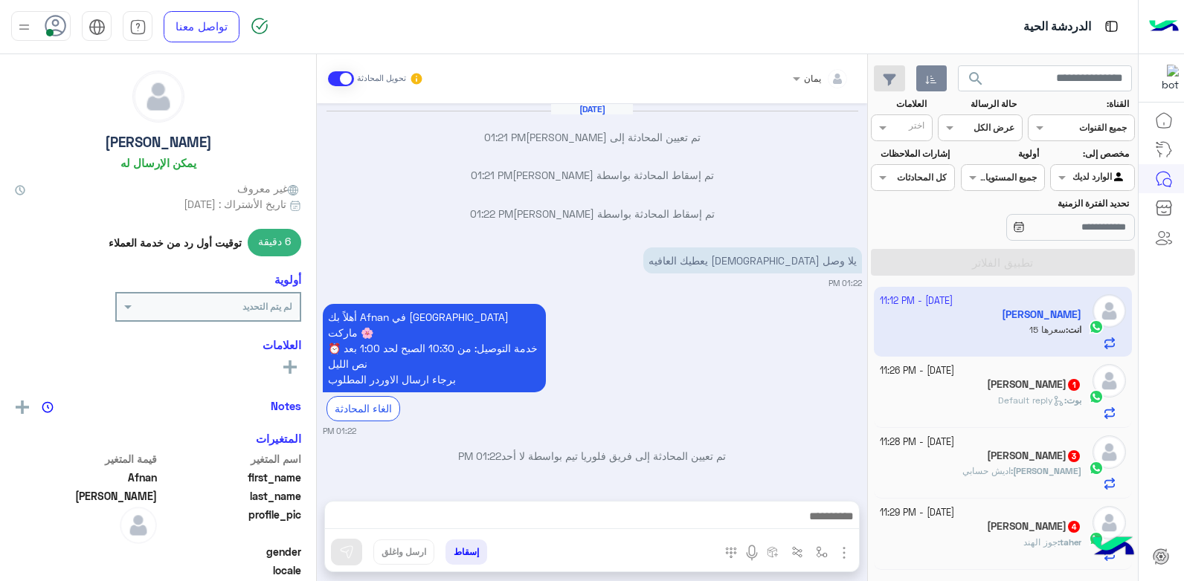
scroll to position [697, 0]
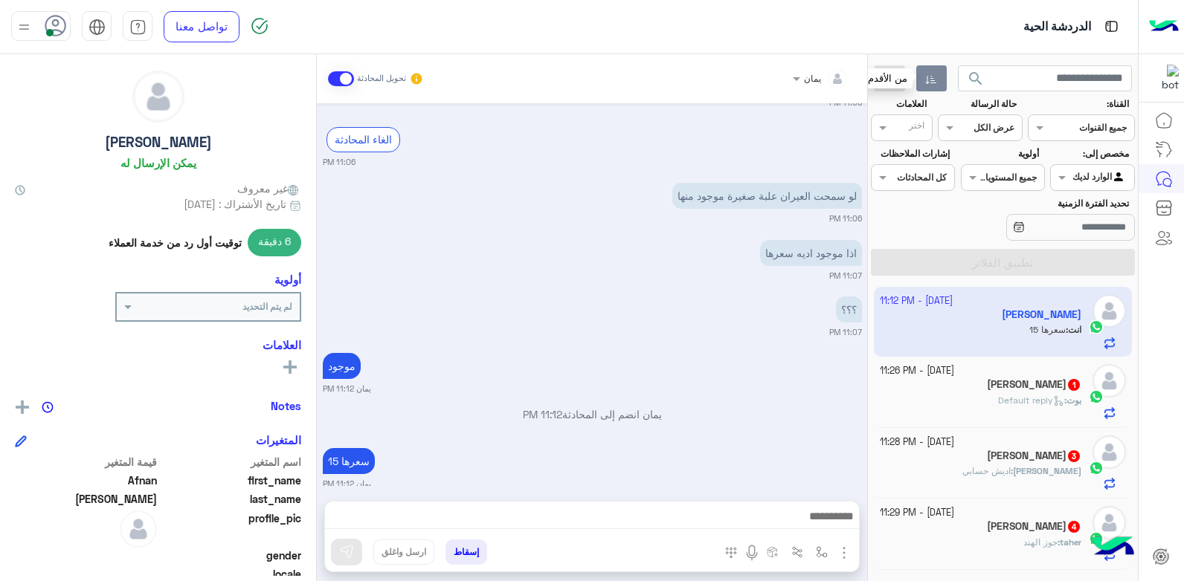
click at [931, 74] on icon "button" at bounding box center [931, 80] width 12 height 12
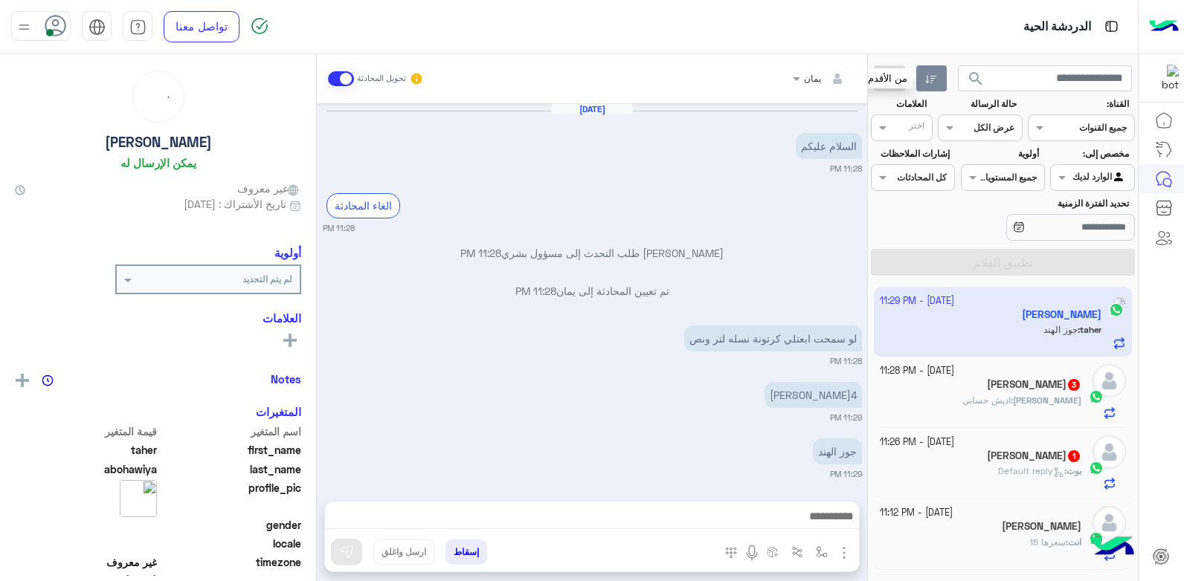
scroll to position [6, 0]
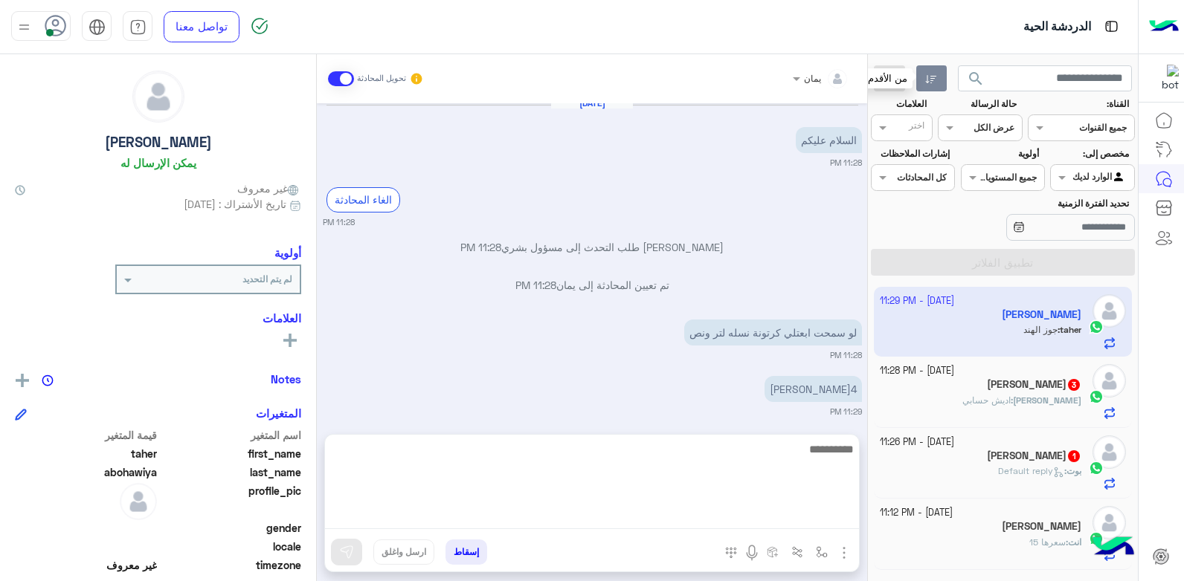
click at [719, 520] on textarea at bounding box center [592, 484] width 534 height 89
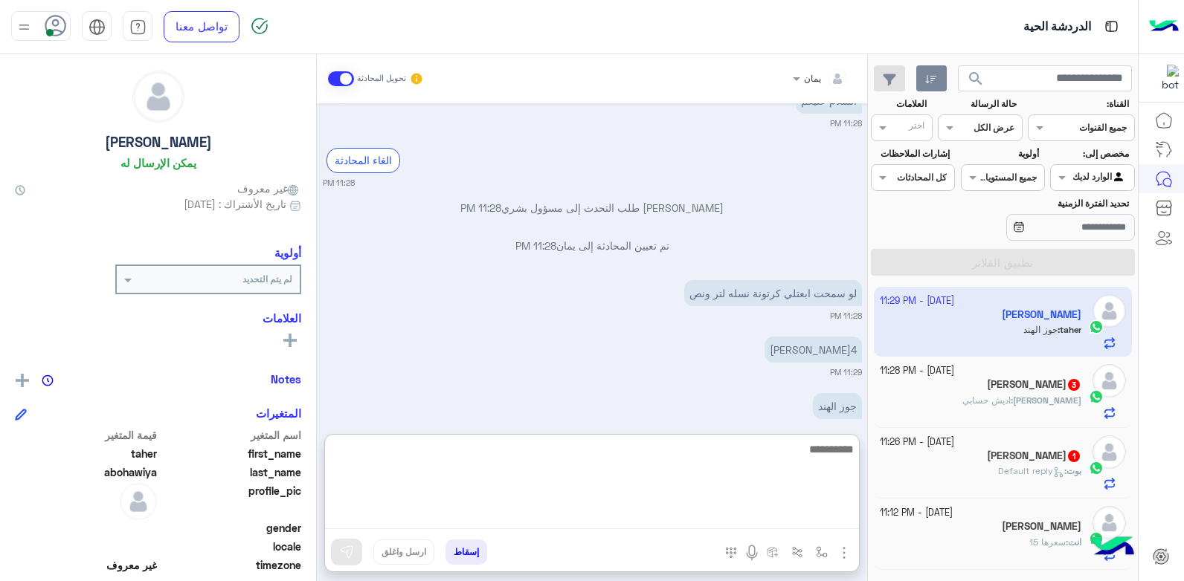
scroll to position [73, 0]
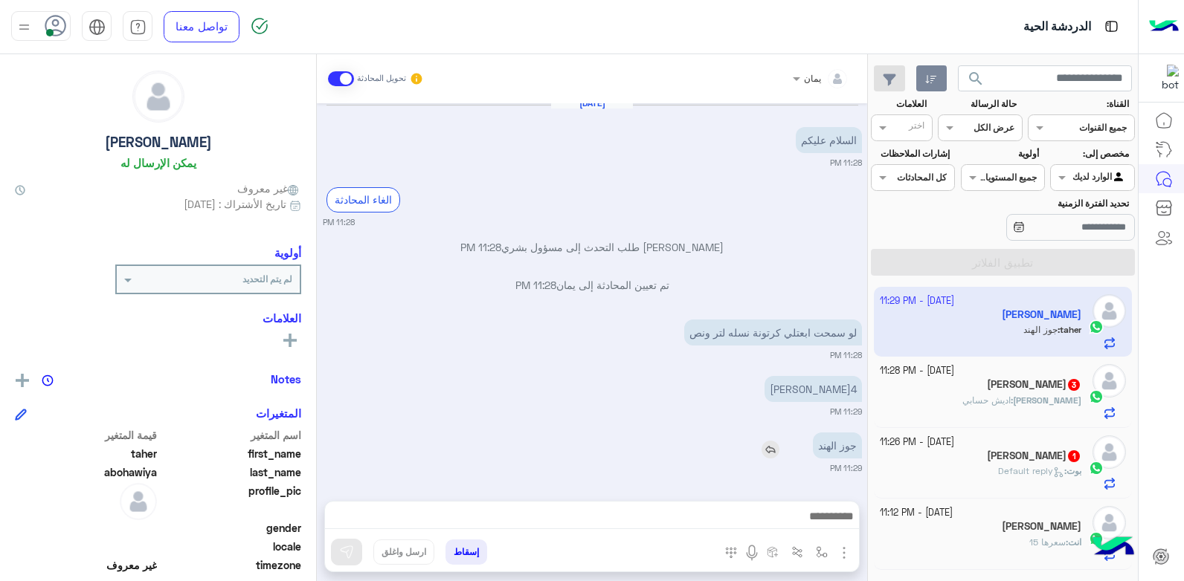
click at [770, 441] on img at bounding box center [770, 450] width 18 height 18
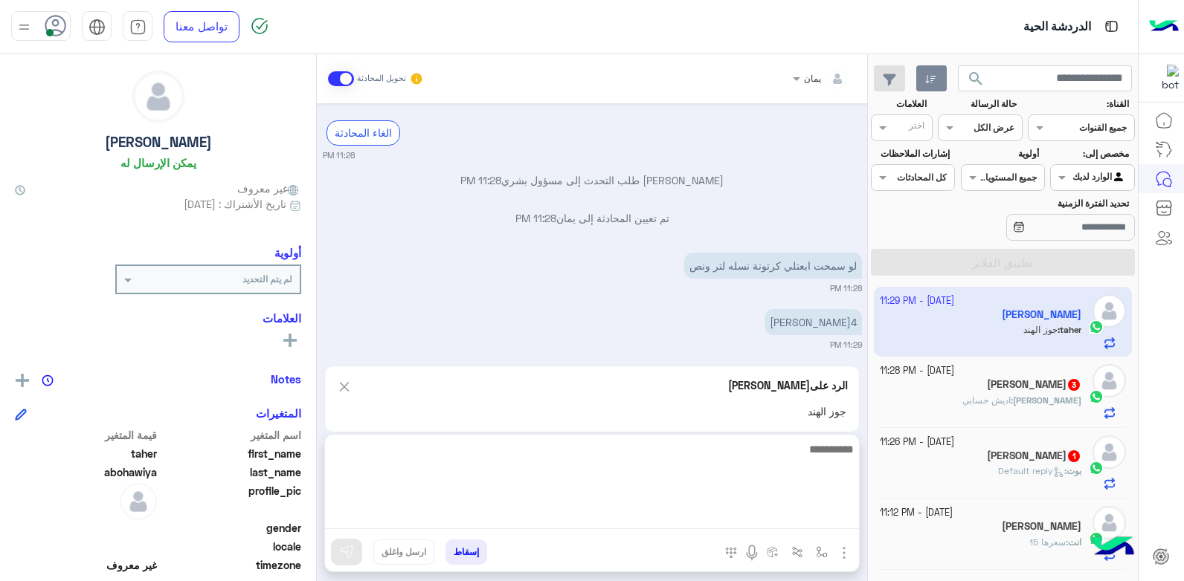
click at [720, 515] on textarea at bounding box center [592, 484] width 534 height 89
type textarea "**********"
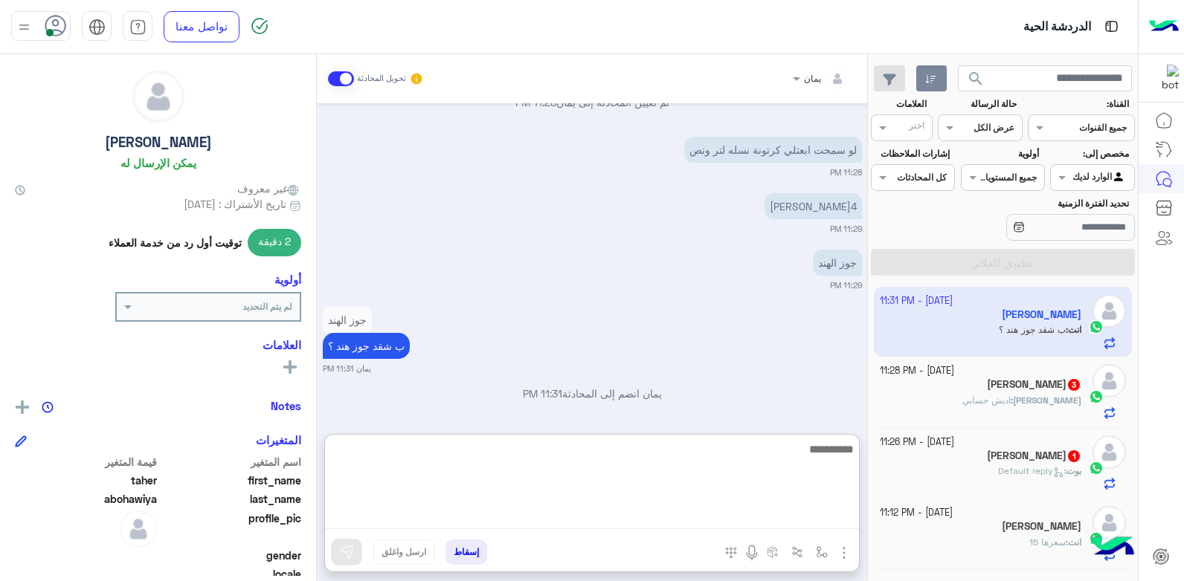
scroll to position [194, 0]
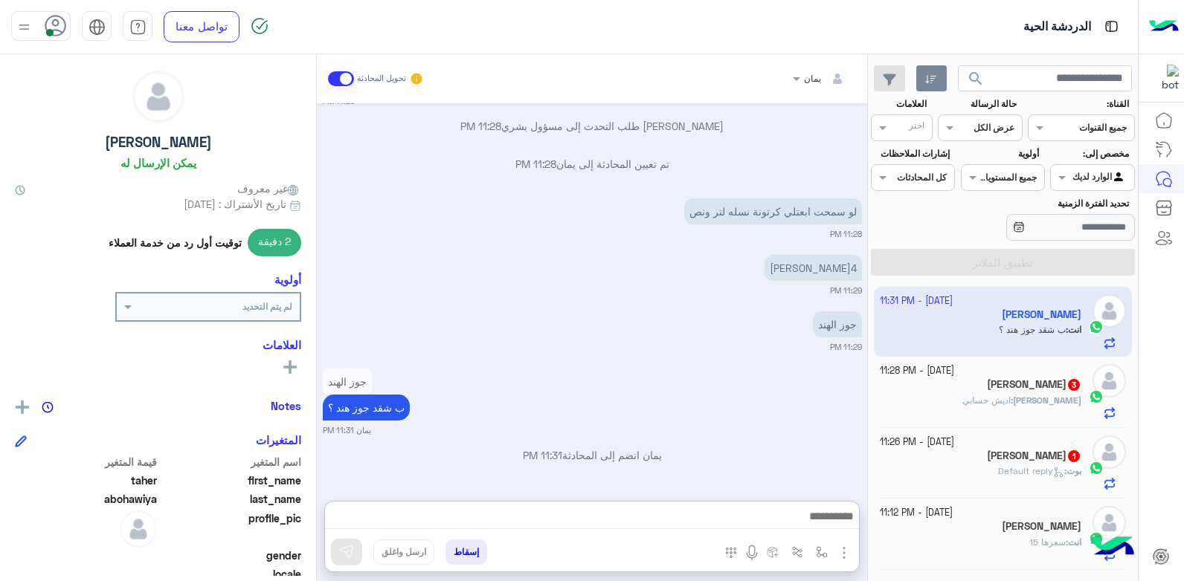
click at [961, 399] on div "[PERSON_NAME] : اديش حسابي" at bounding box center [981, 407] width 202 height 26
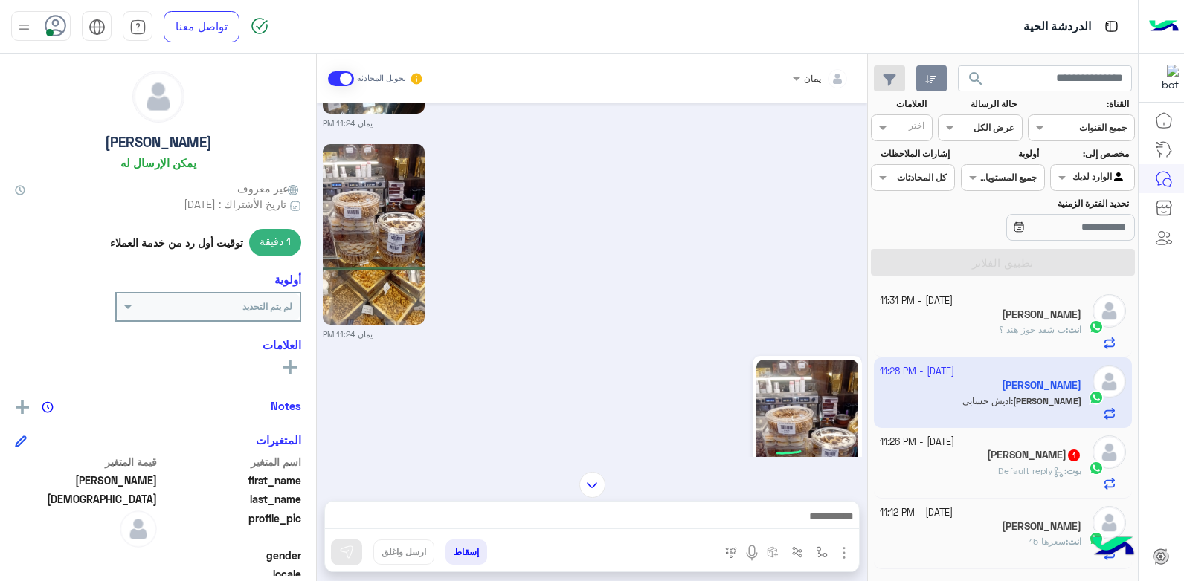
scroll to position [1515, 0]
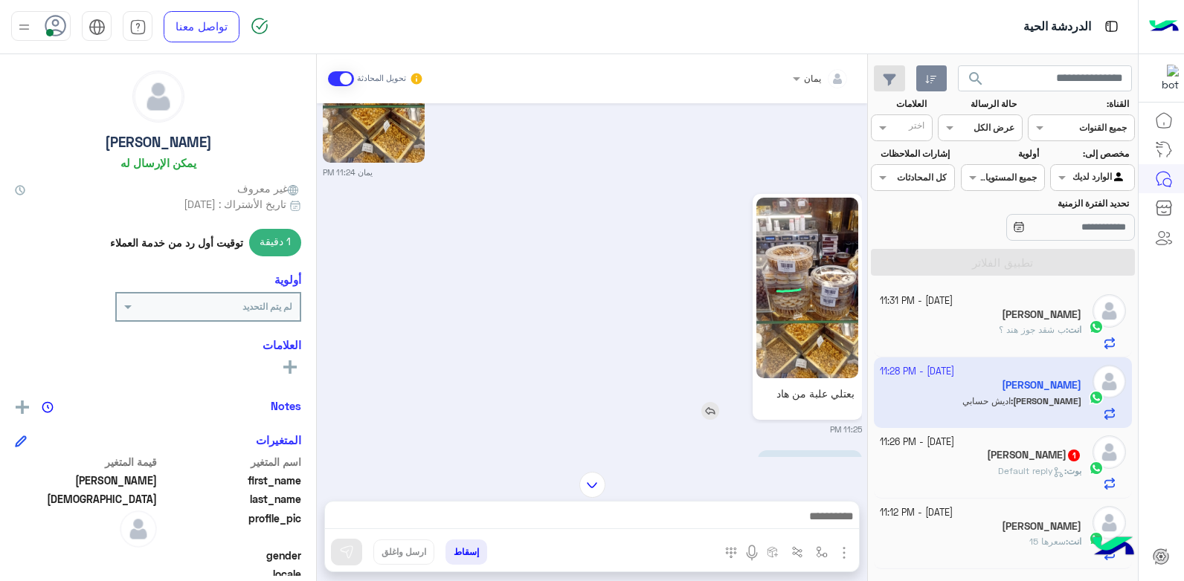
click at [779, 339] on img at bounding box center [807, 288] width 102 height 181
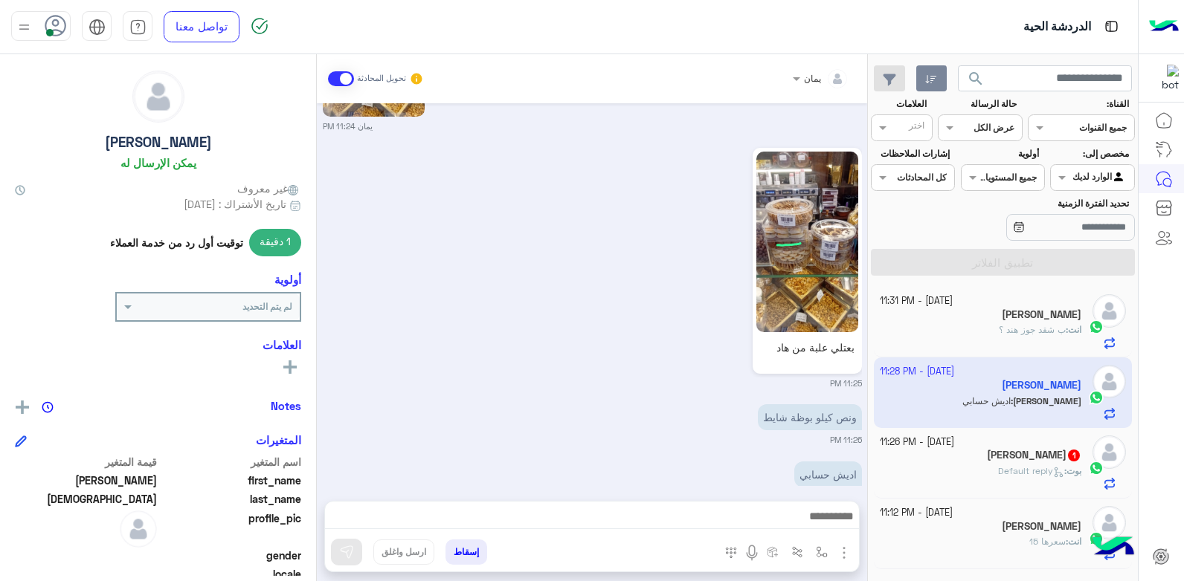
scroll to position [1589, 0]
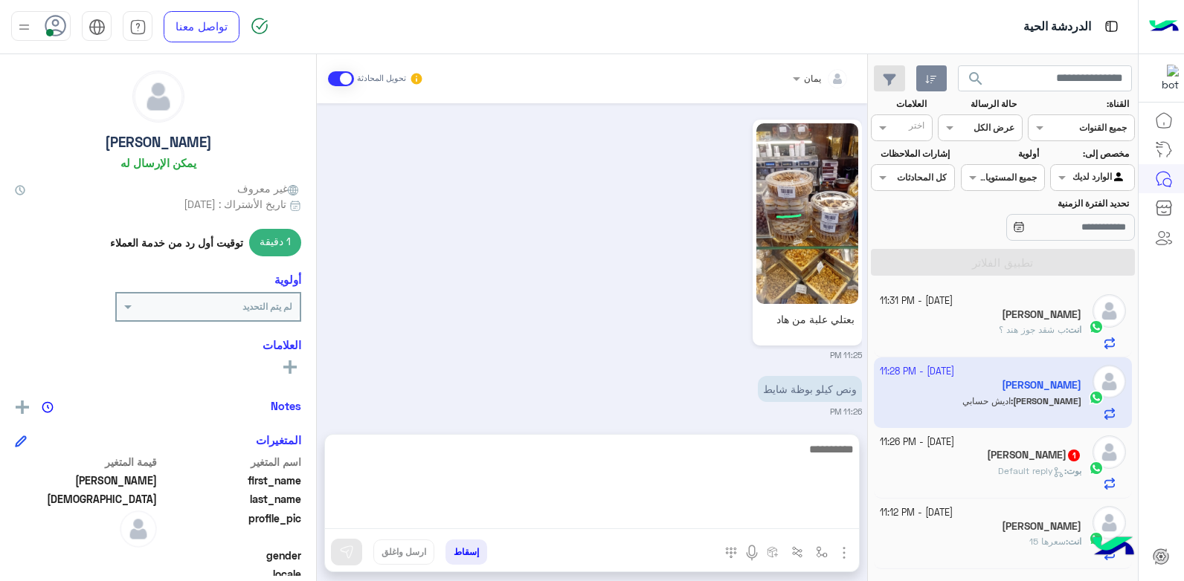
click at [692, 521] on textarea at bounding box center [592, 484] width 534 height 89
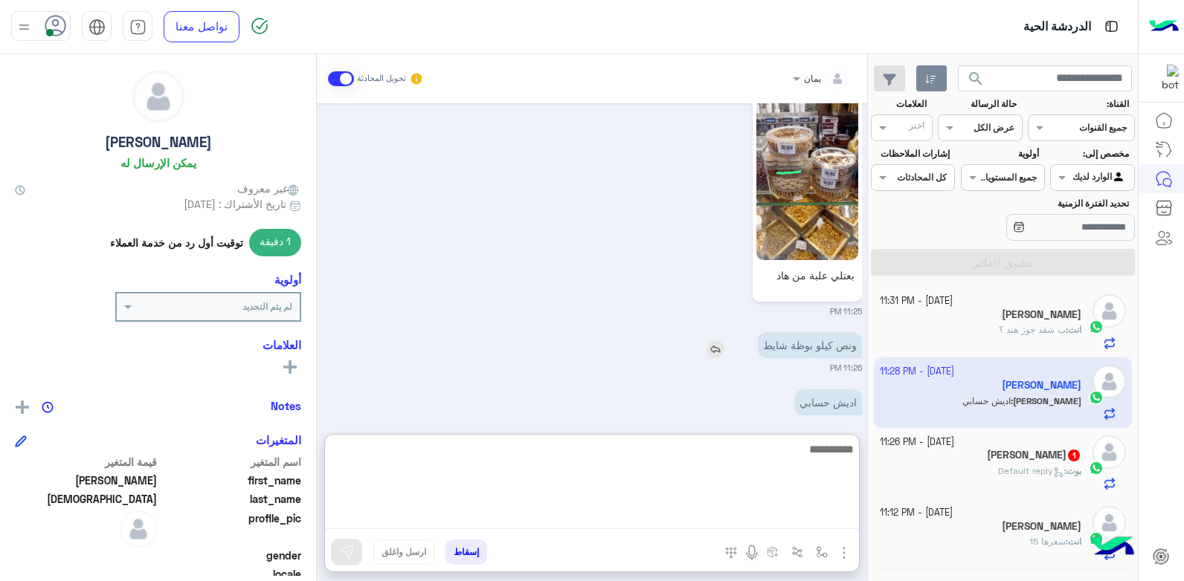
scroll to position [1656, 0]
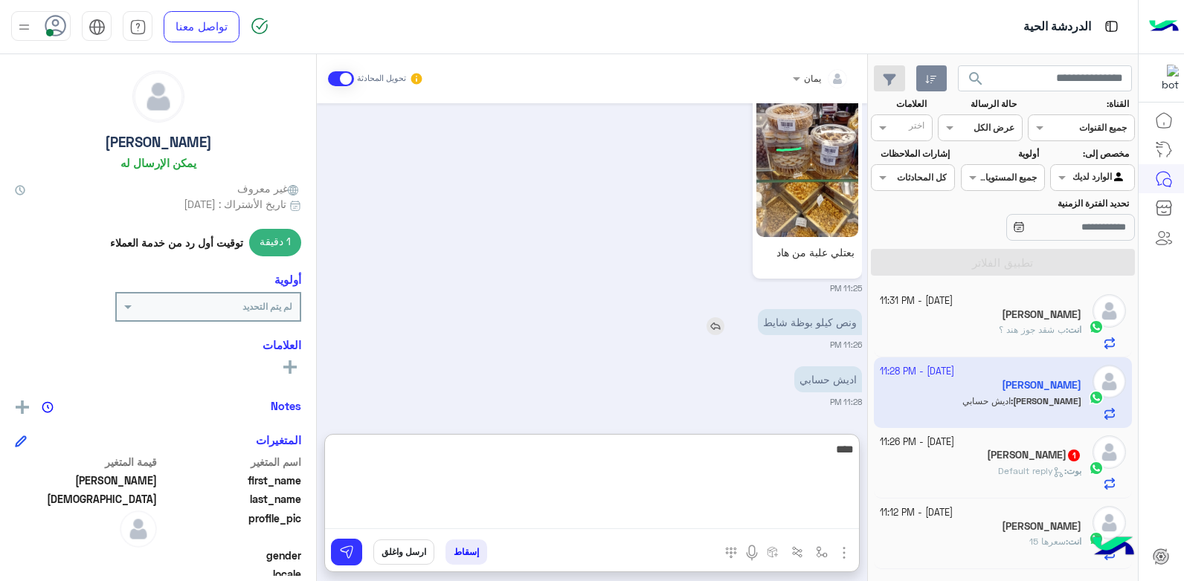
type textarea "****"
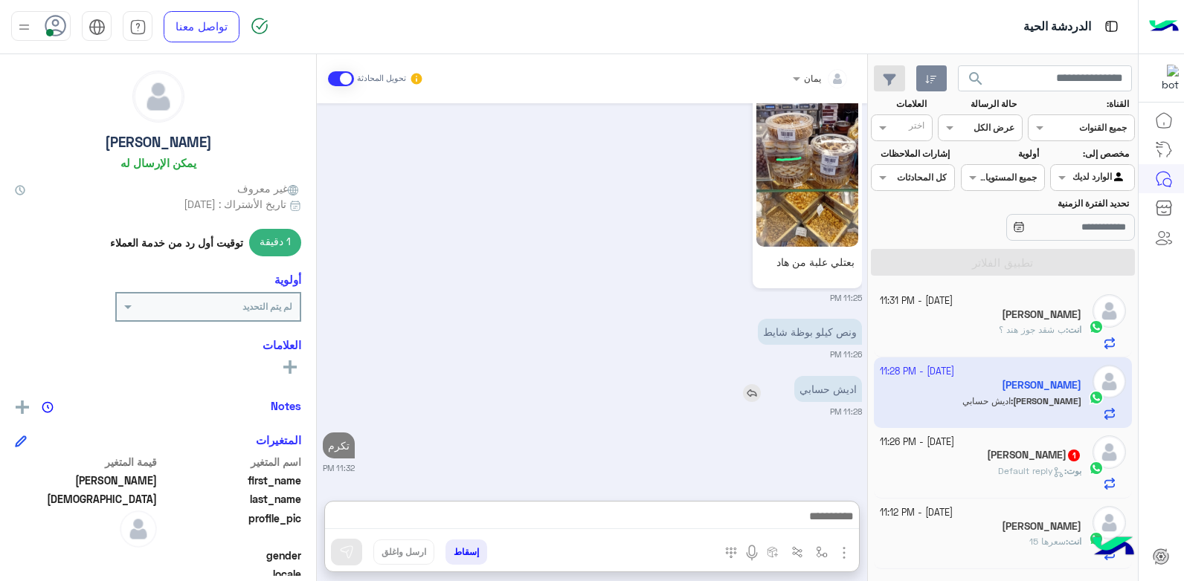
click at [750, 384] on img at bounding box center [752, 393] width 18 height 18
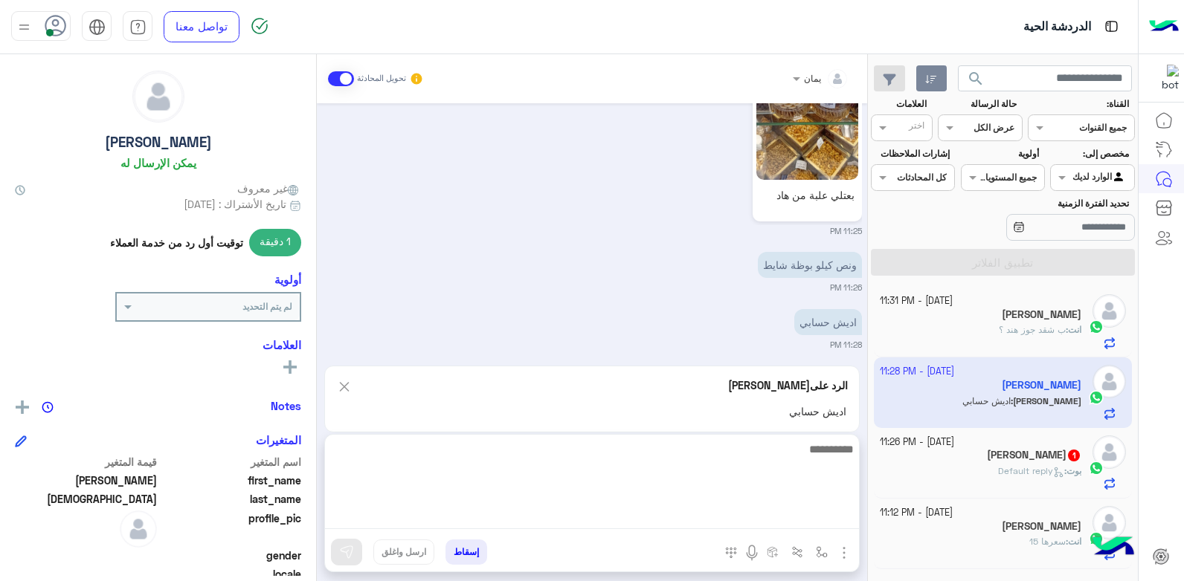
click at [686, 525] on textarea at bounding box center [592, 484] width 534 height 89
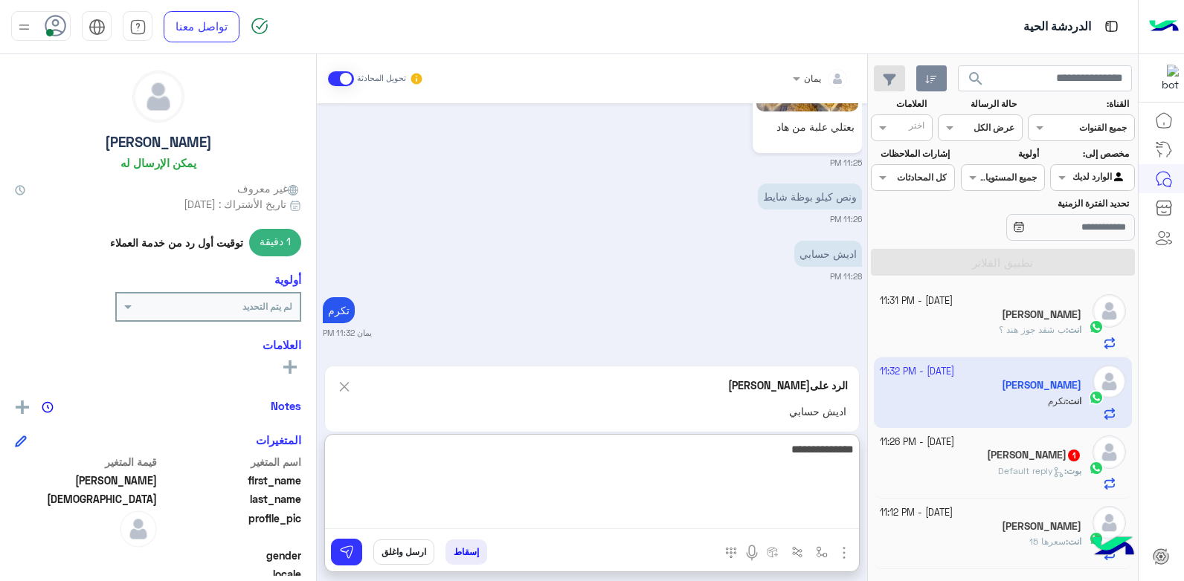
type textarea "**********"
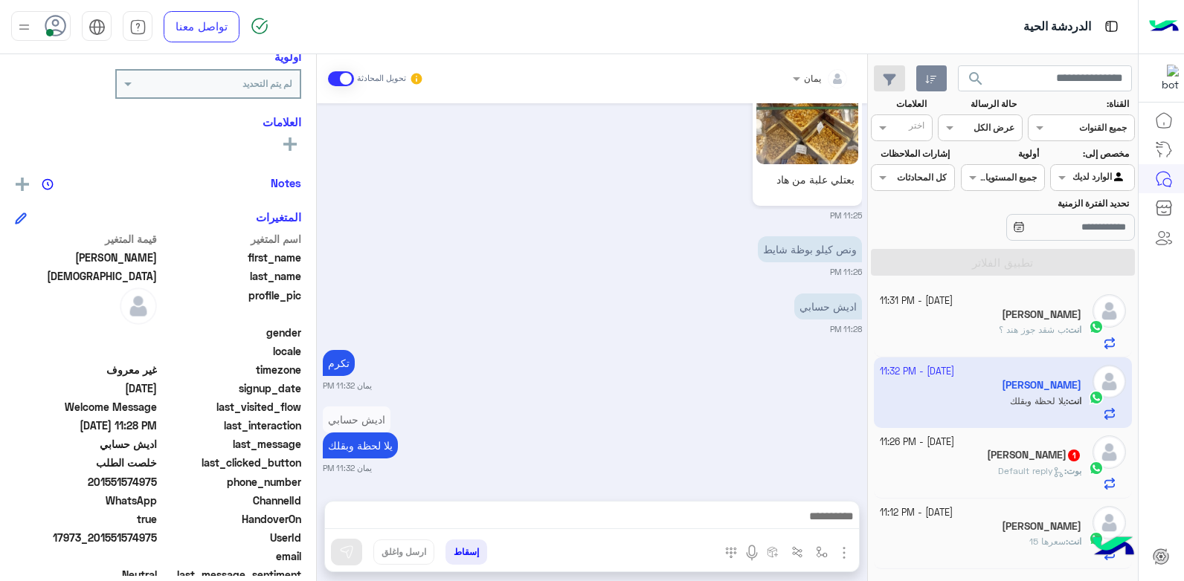
scroll to position [1729, 0]
drag, startPoint x: 158, startPoint y: 477, endPoint x: 99, endPoint y: 485, distance: 59.2
click at [99, 485] on span "201551574975" at bounding box center [86, 482] width 142 height 16
drag, startPoint x: 99, startPoint y: 485, endPoint x: 120, endPoint y: 483, distance: 21.7
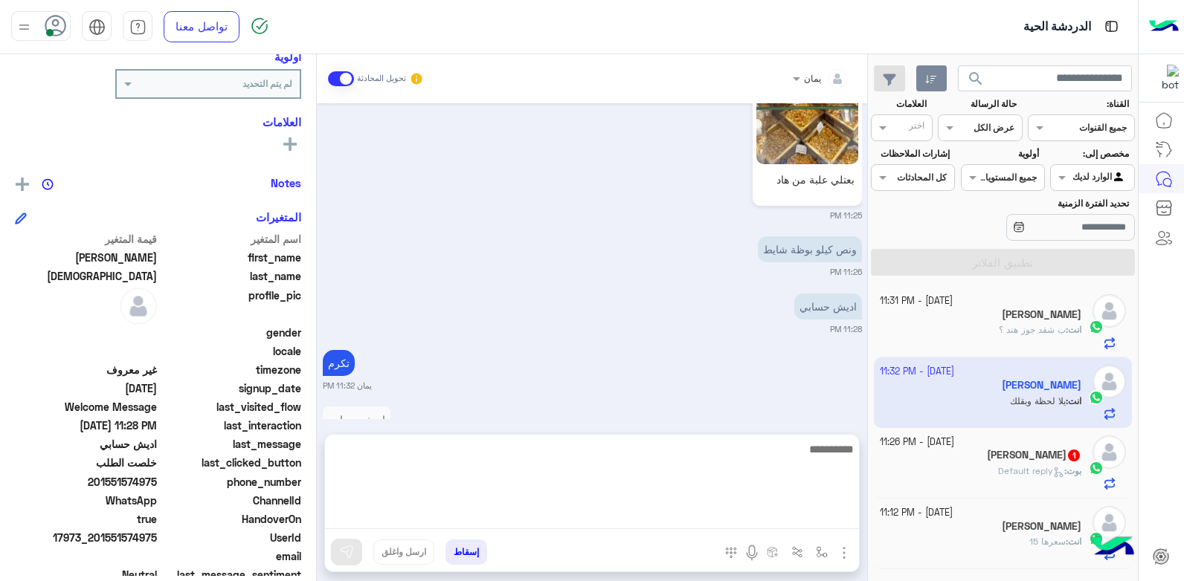
click at [605, 515] on textarea at bounding box center [592, 484] width 534 height 89
type textarea "**********"
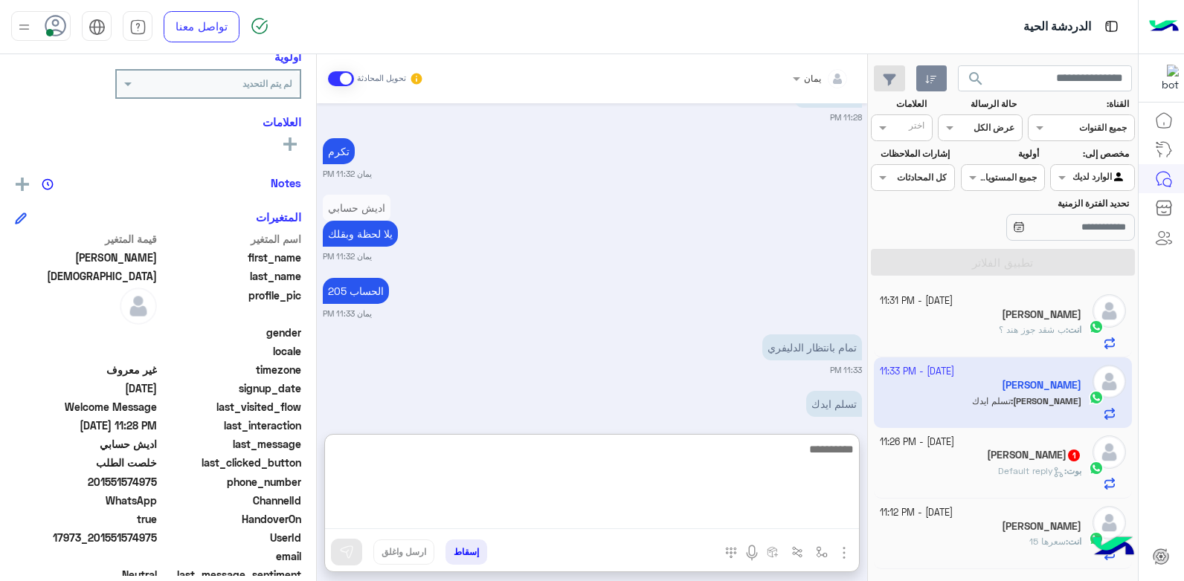
scroll to position [1966, 0]
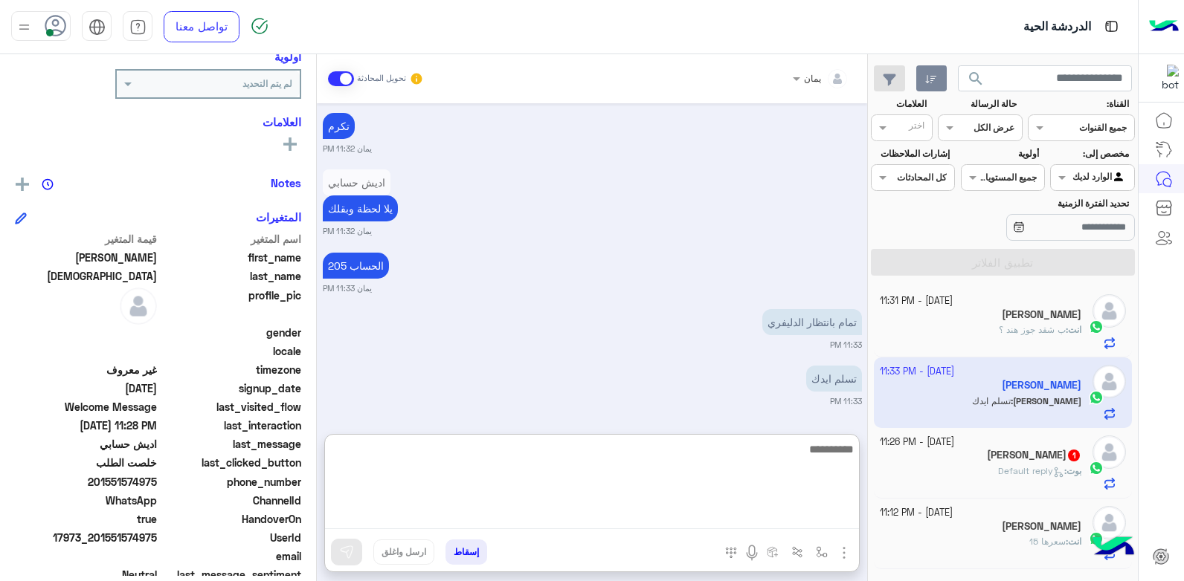
click at [584, 461] on textarea at bounding box center [592, 484] width 534 height 89
type textarea "**********"
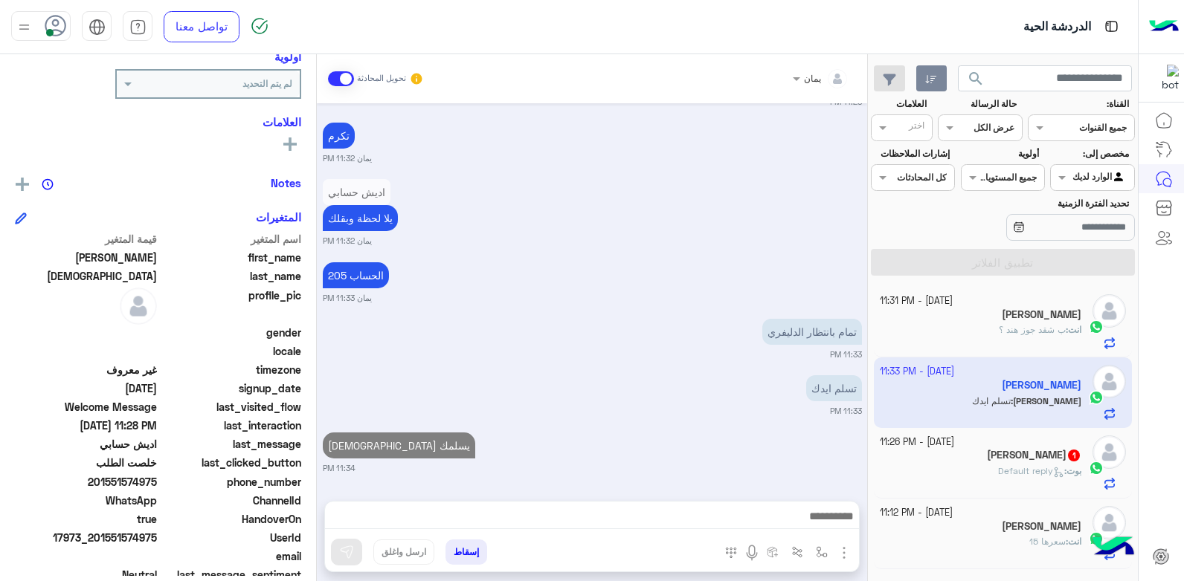
drag, startPoint x: 500, startPoint y: 559, endPoint x: 479, endPoint y: 552, distance: 22.1
click at [491, 555] on div "إسقاط ارسل واغلق" at bounding box center [519, 555] width 389 height 33
click at [477, 552] on button "إسقاط" at bounding box center [466, 552] width 42 height 25
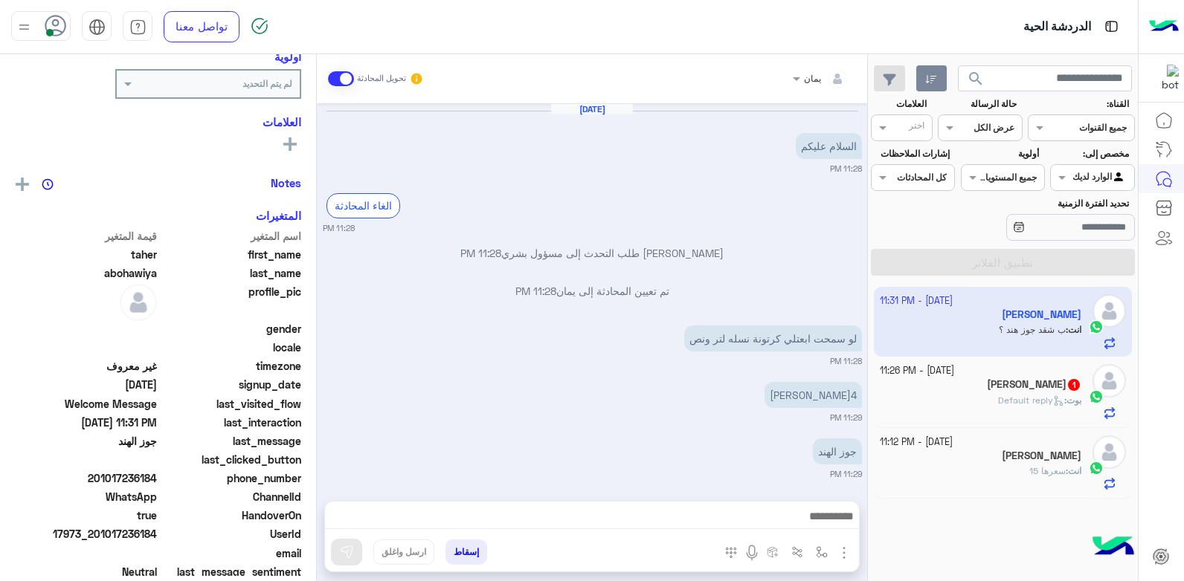
scroll to position [127, 0]
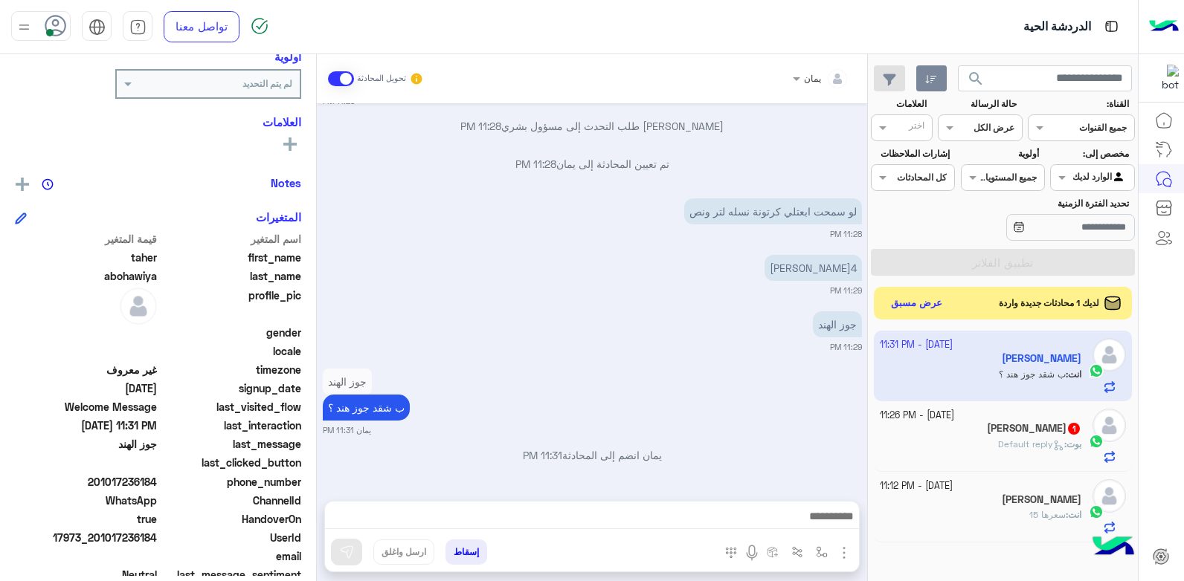
click at [987, 434] on h5 "[PERSON_NAME] 1" at bounding box center [1034, 428] width 94 height 13
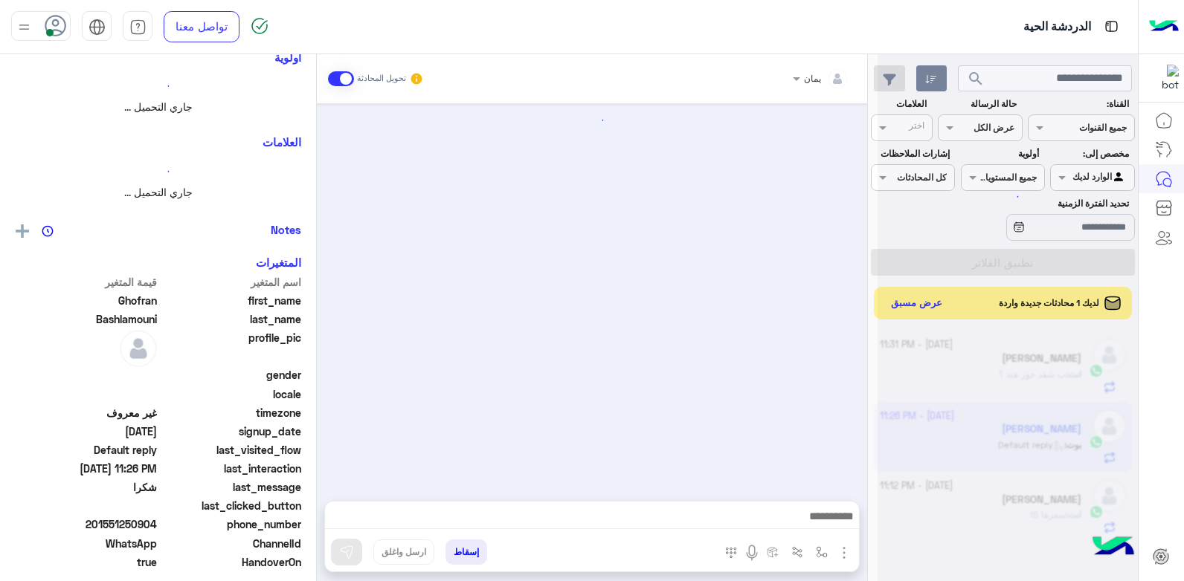
scroll to position [798, 0]
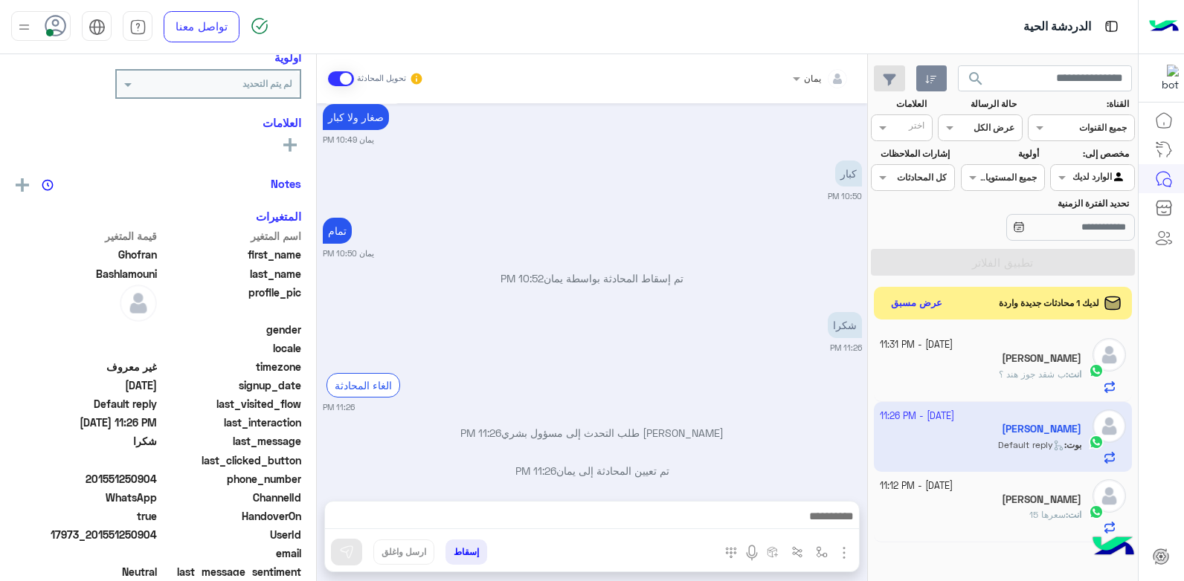
click at [722, 502] on div at bounding box center [592, 520] width 534 height 37
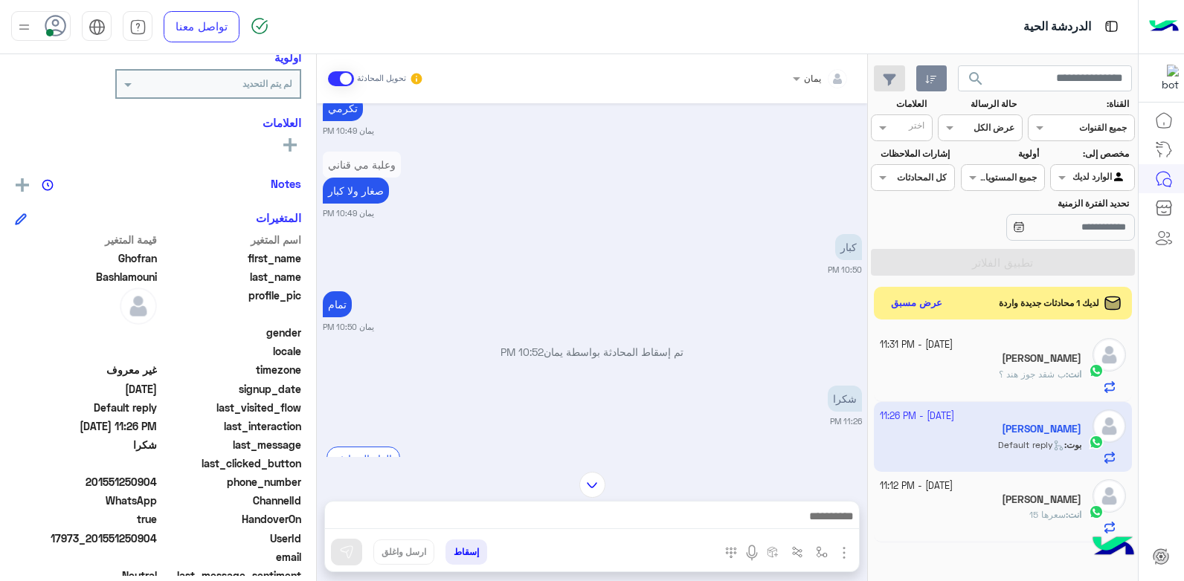
scroll to position [797, 0]
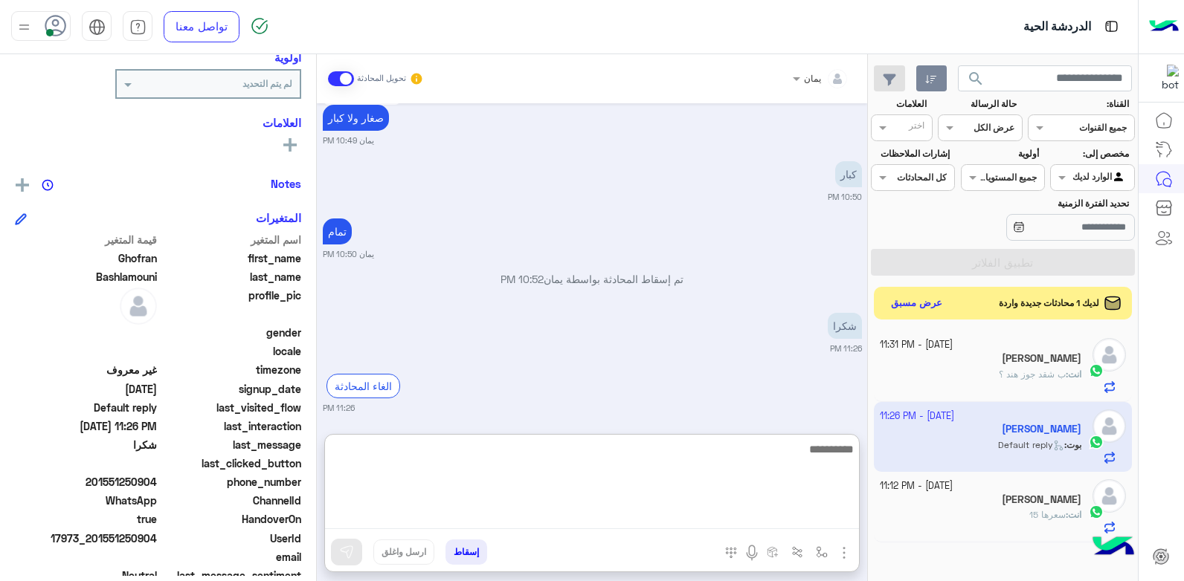
drag, startPoint x: 689, startPoint y: 517, endPoint x: 678, endPoint y: 512, distance: 11.3
click at [689, 518] on textarea at bounding box center [592, 484] width 534 height 89
type textarea "**********"
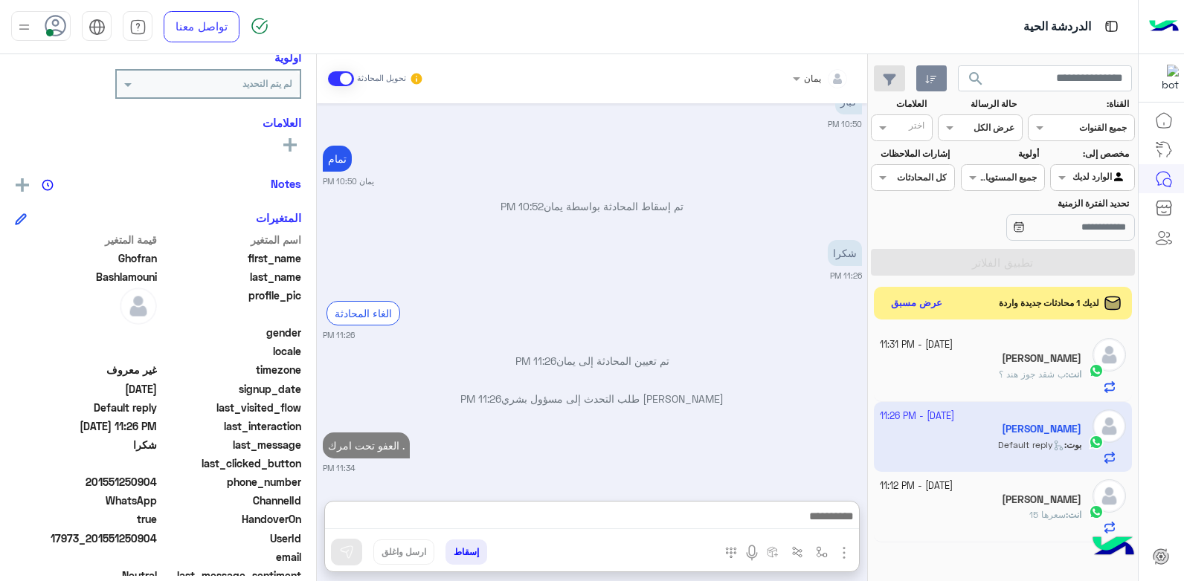
click at [455, 548] on button "إسقاط" at bounding box center [466, 552] width 42 height 25
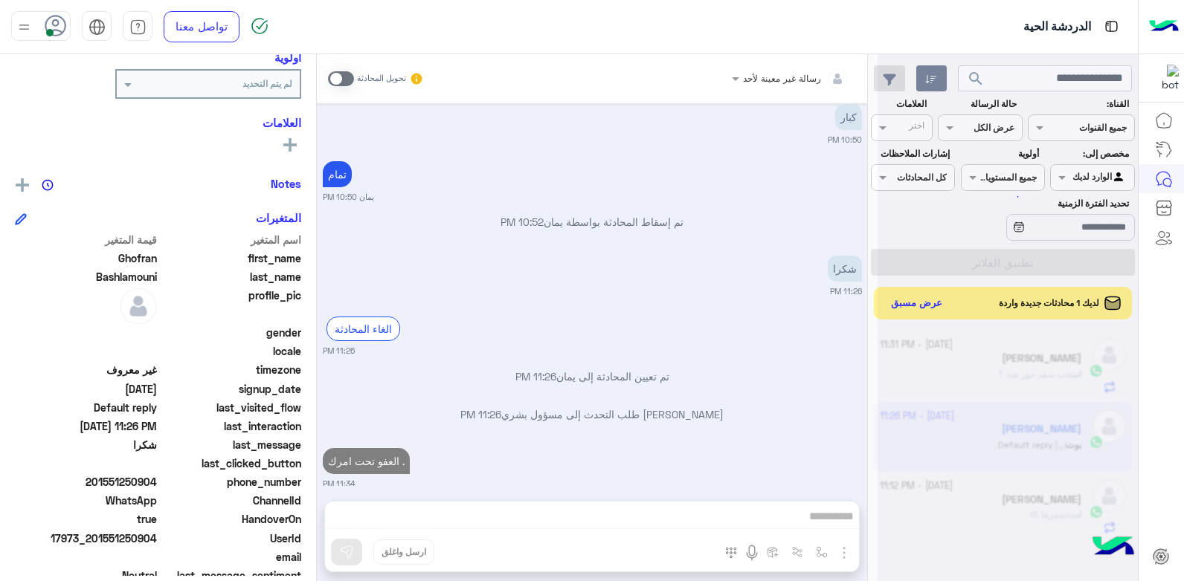
scroll to position [893, 0]
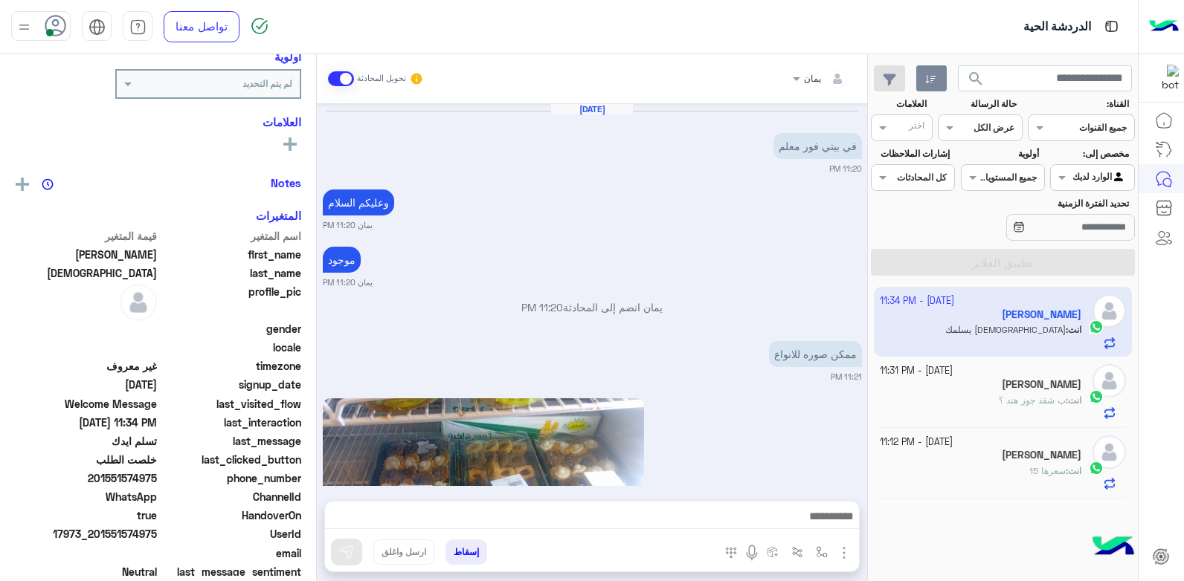
scroll to position [1568, 0]
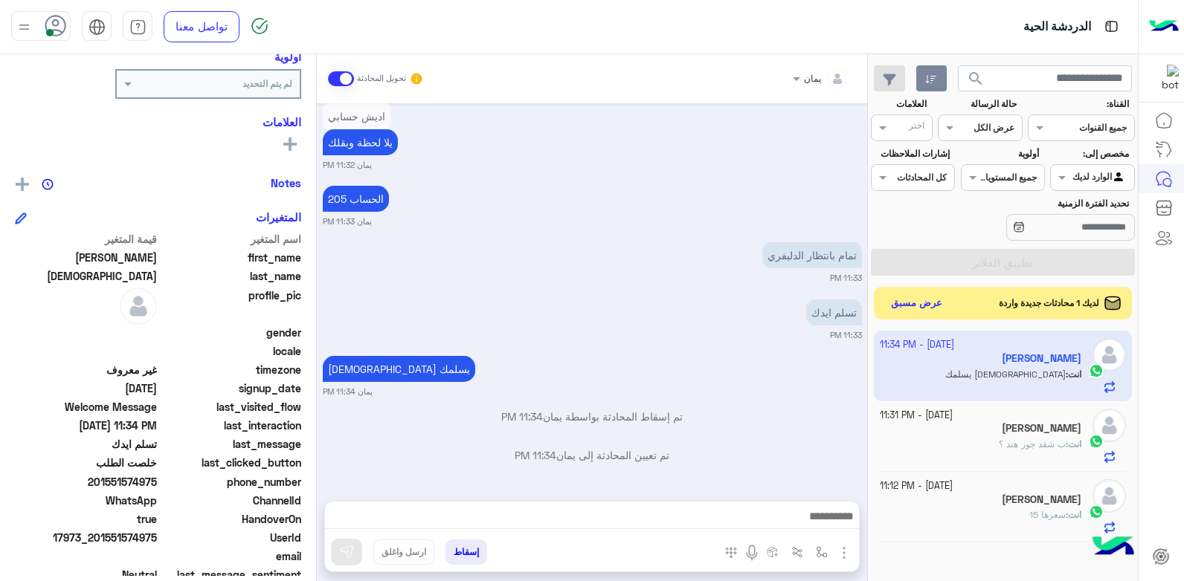
click at [463, 544] on button "إسقاط" at bounding box center [466, 552] width 42 height 25
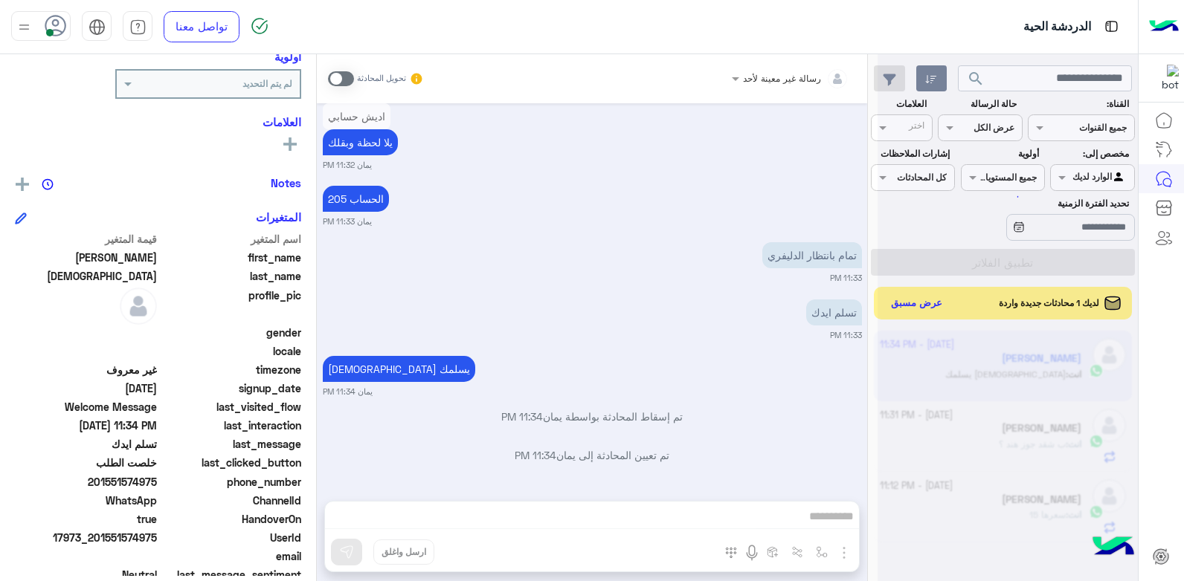
scroll to position [1606, 0]
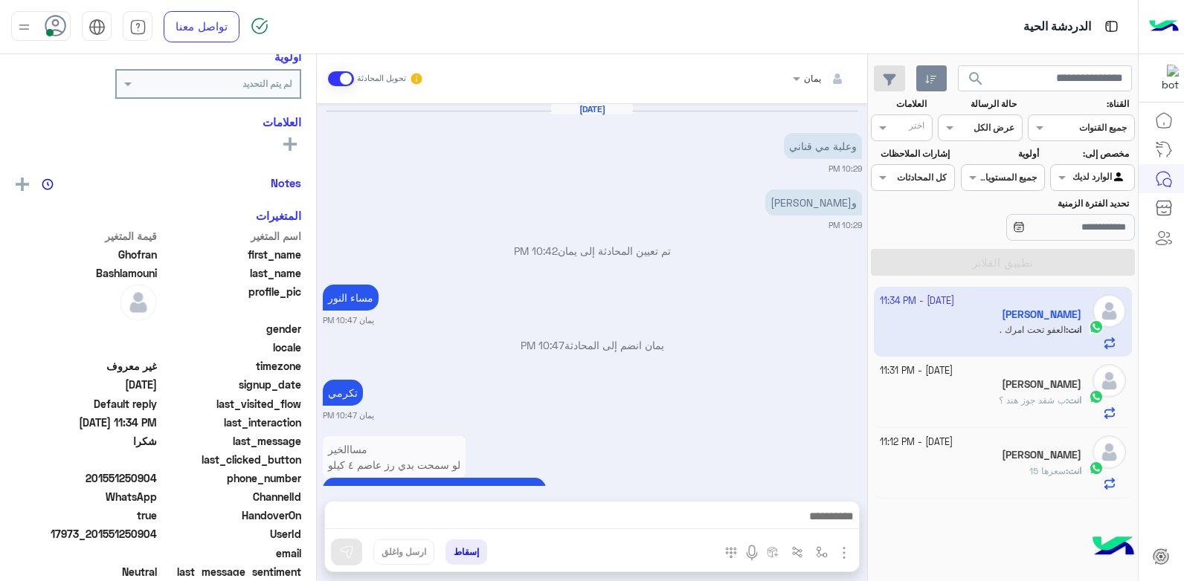
scroll to position [735, 0]
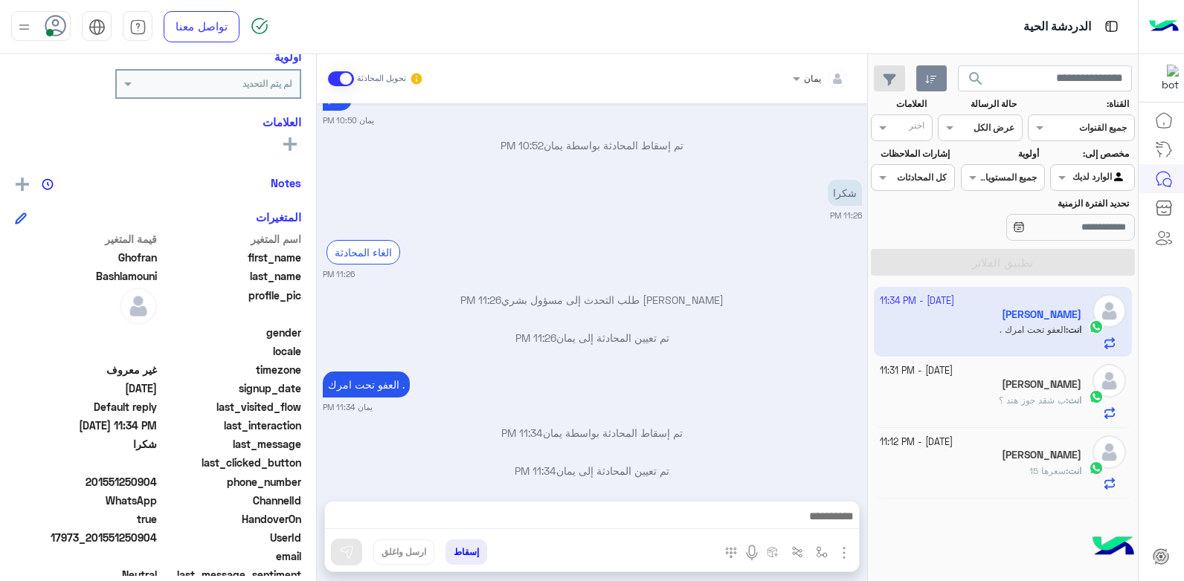
click at [471, 553] on button "إسقاط" at bounding box center [466, 552] width 42 height 25
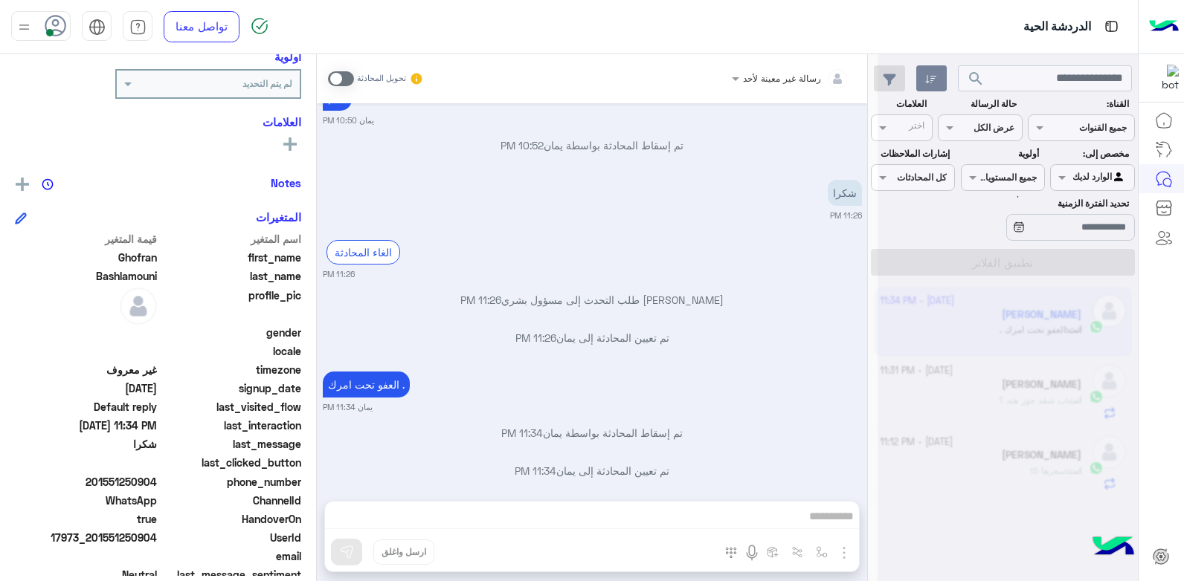
scroll to position [773, 0]
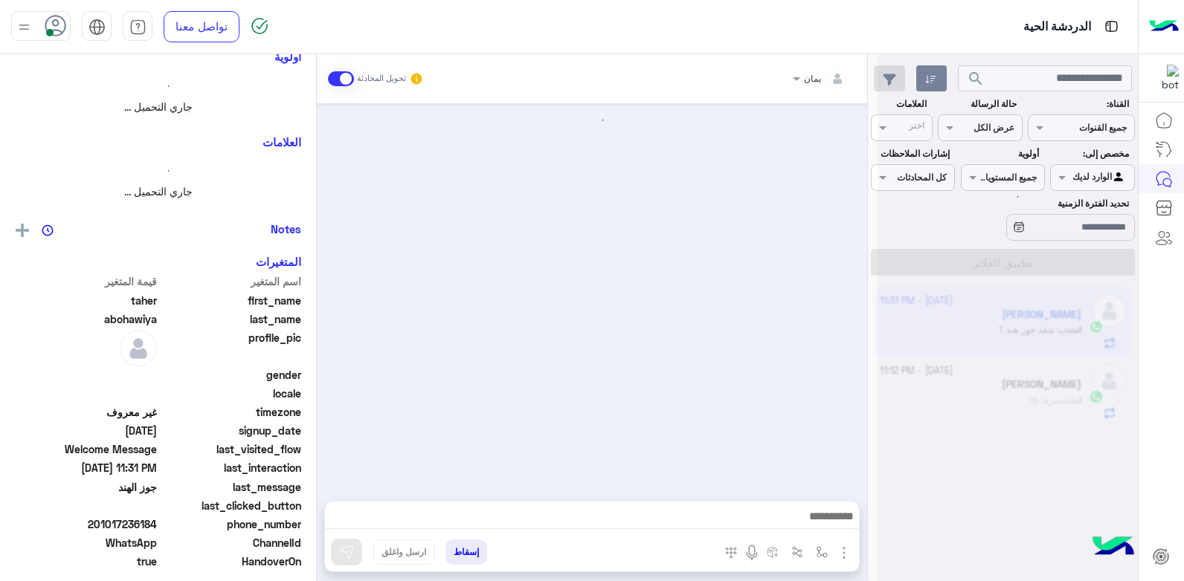
scroll to position [127, 0]
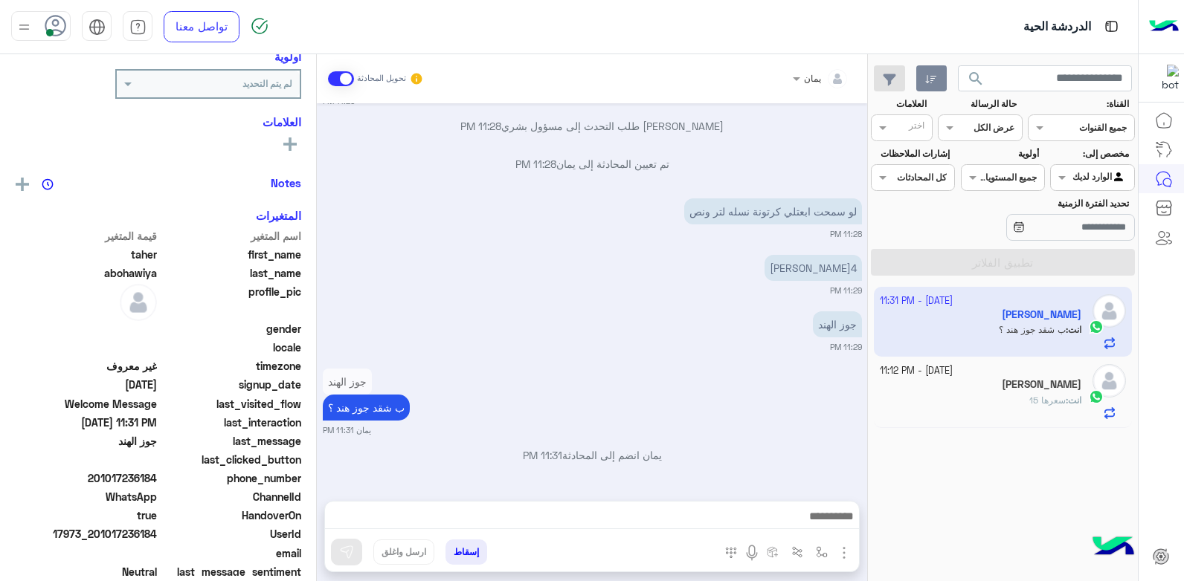
click at [1002, 398] on div "انت : سعرها 15" at bounding box center [981, 407] width 202 height 26
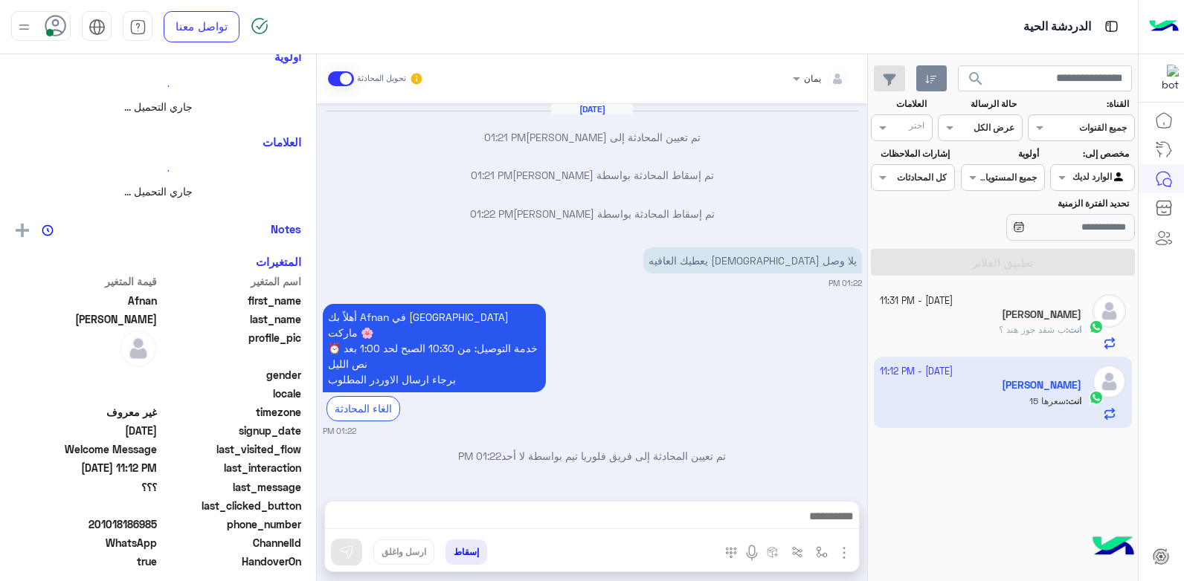
scroll to position [697, 0]
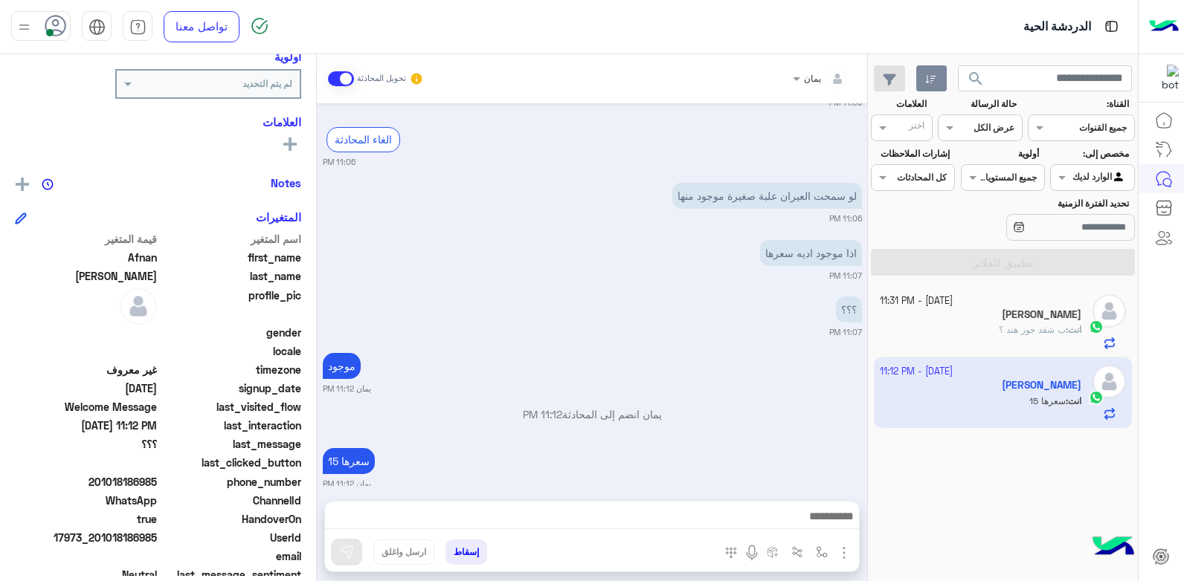
click at [979, 338] on div "انت : ب شقد جوز هند ؟" at bounding box center [981, 336] width 202 height 26
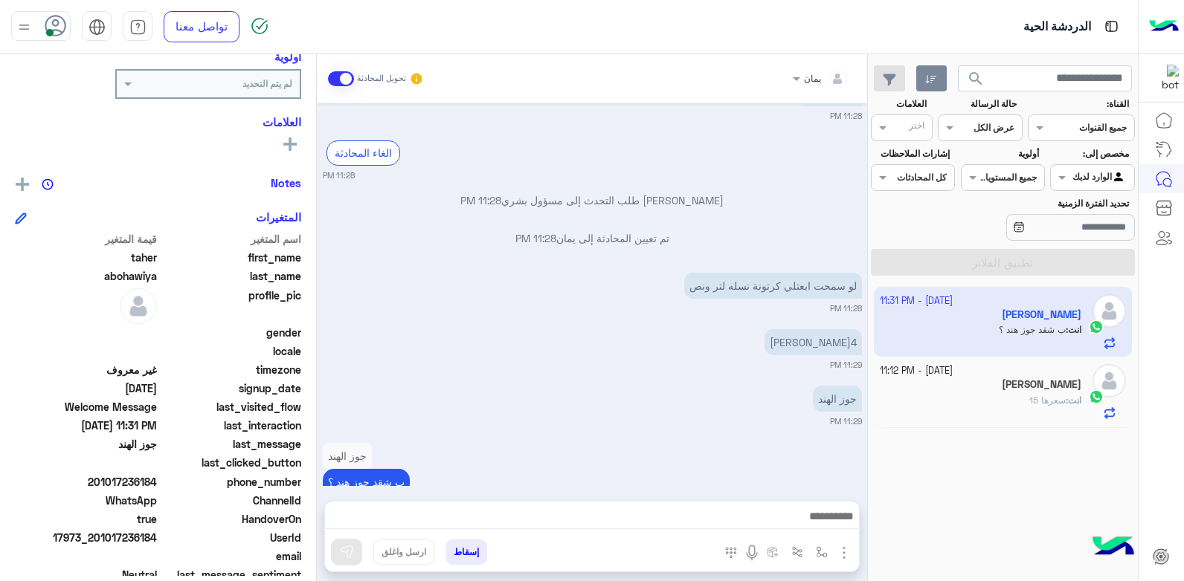
scroll to position [127, 0]
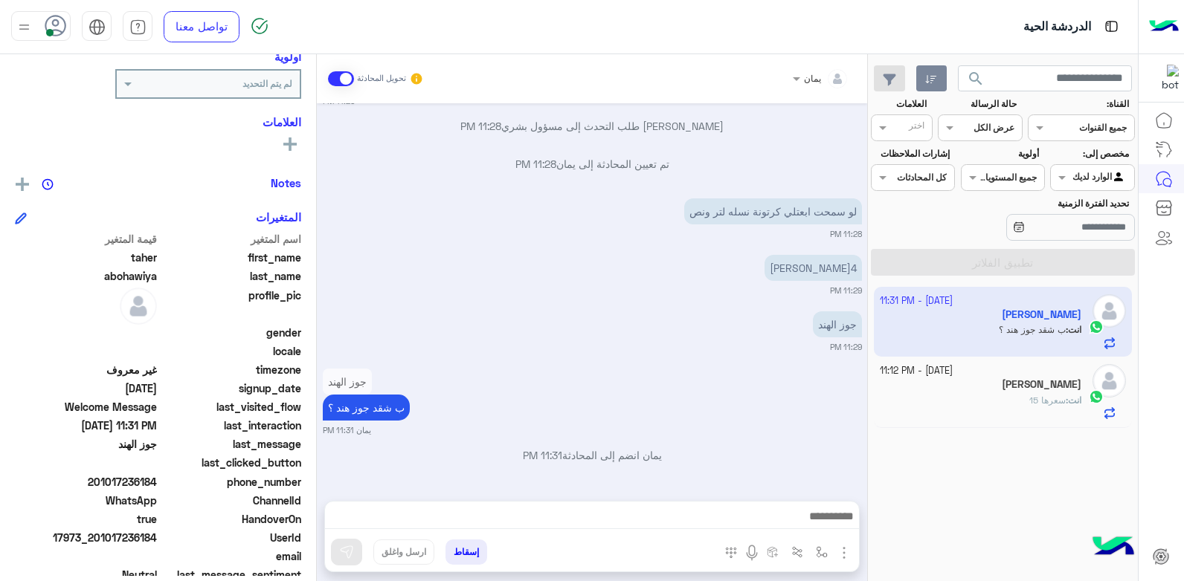
click at [587, 376] on div "جوز الهند ب شقد جوز هند ؟ يمان 11:31 PM" at bounding box center [592, 400] width 539 height 71
click at [987, 74] on button "search" at bounding box center [976, 81] width 36 height 32
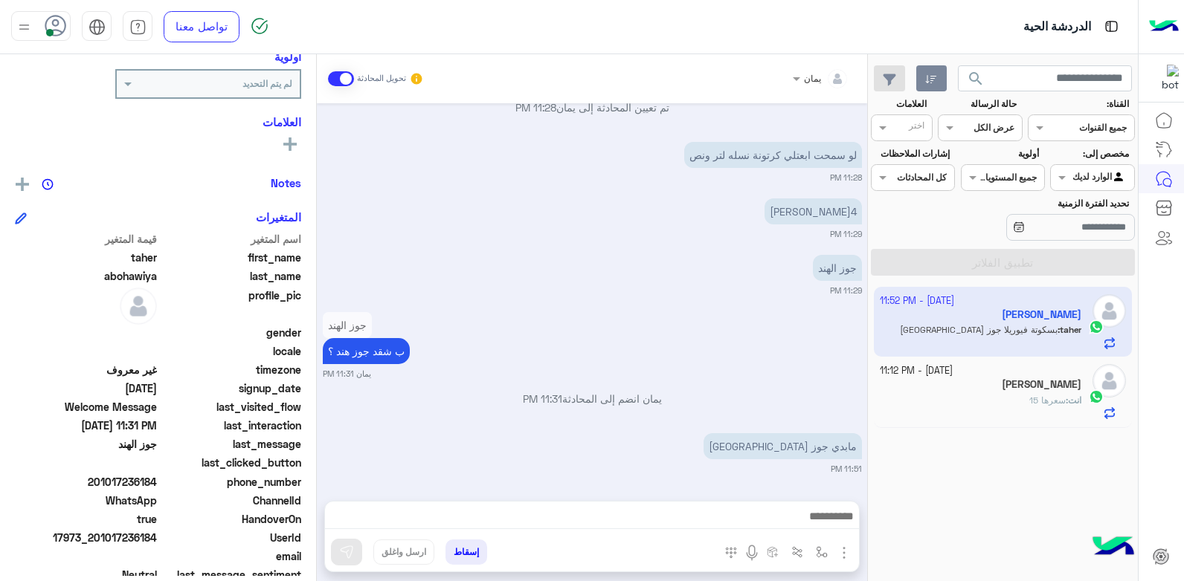
scroll to position [241, 0]
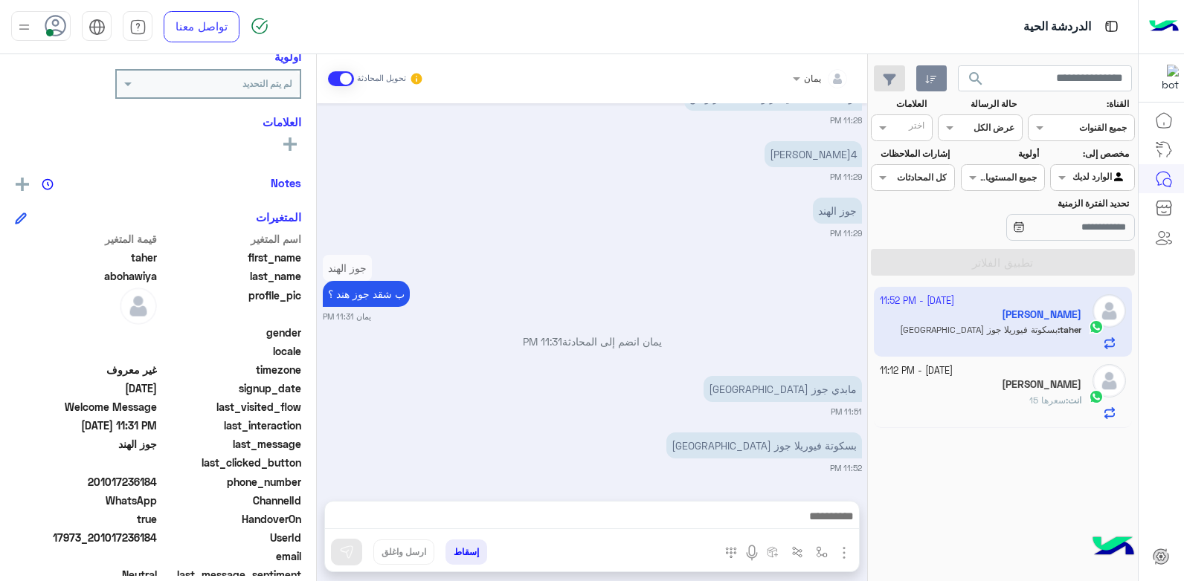
click at [975, 77] on span "search" at bounding box center [976, 79] width 18 height 18
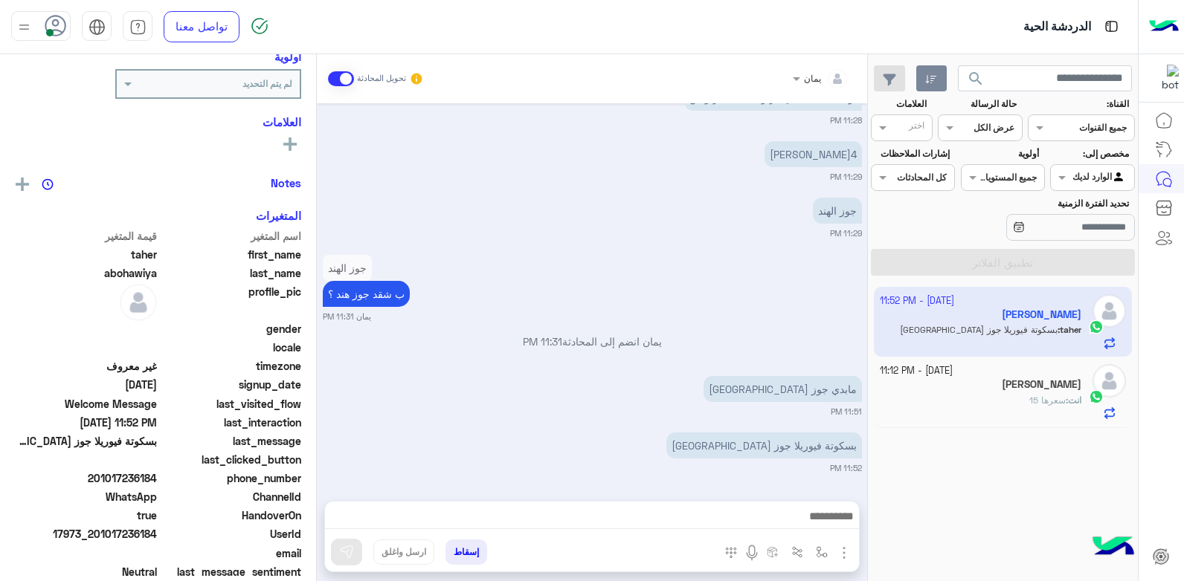
scroll to position [240, 0]
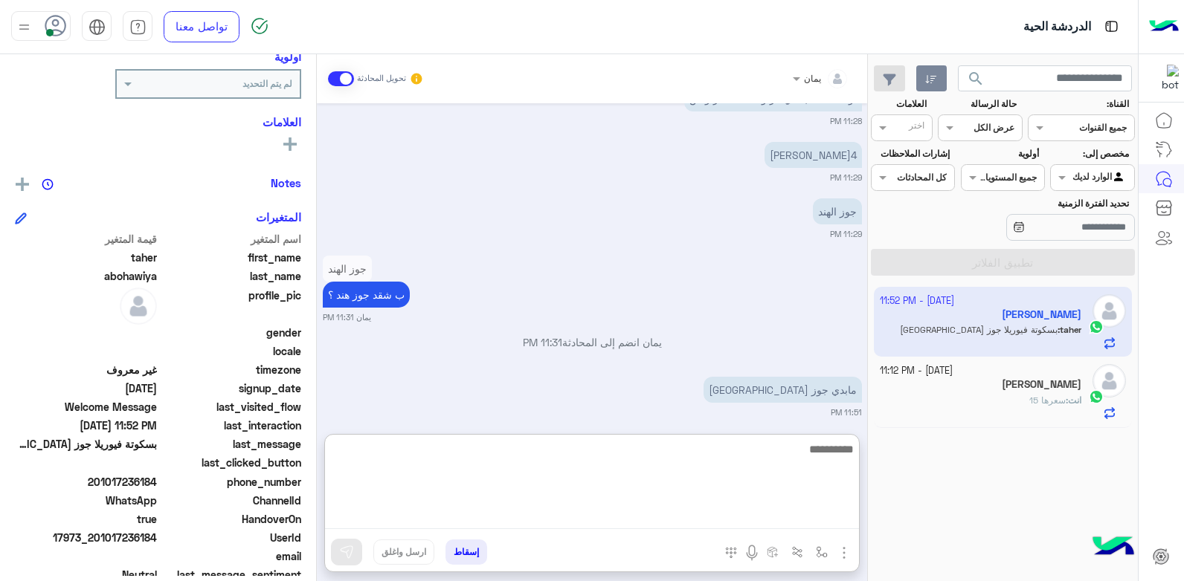
click at [718, 512] on textarea at bounding box center [592, 484] width 534 height 89
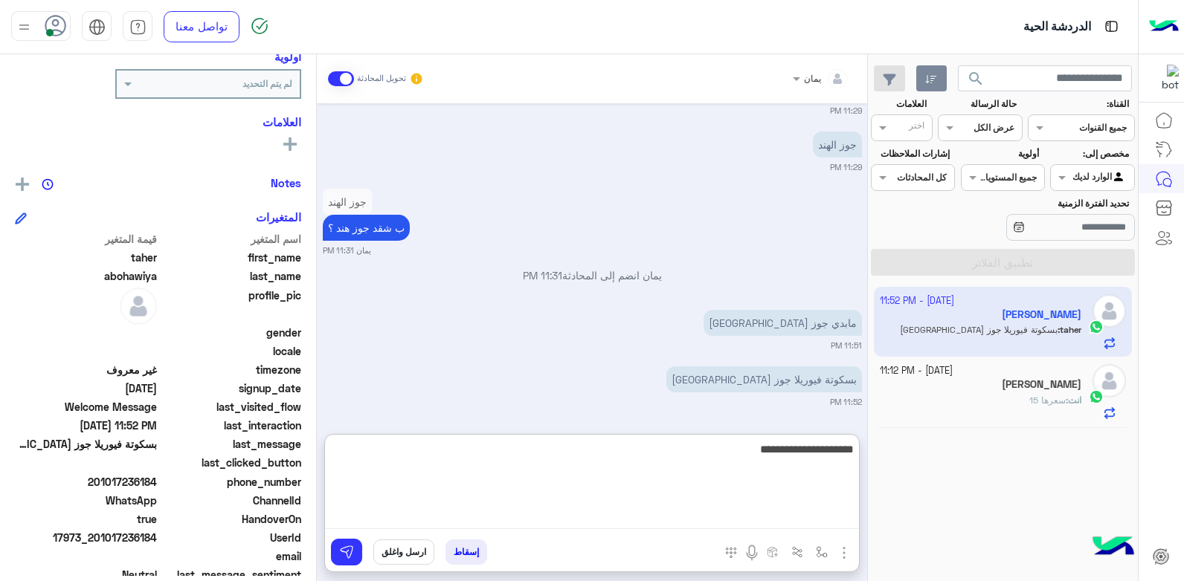
type textarea "**********"
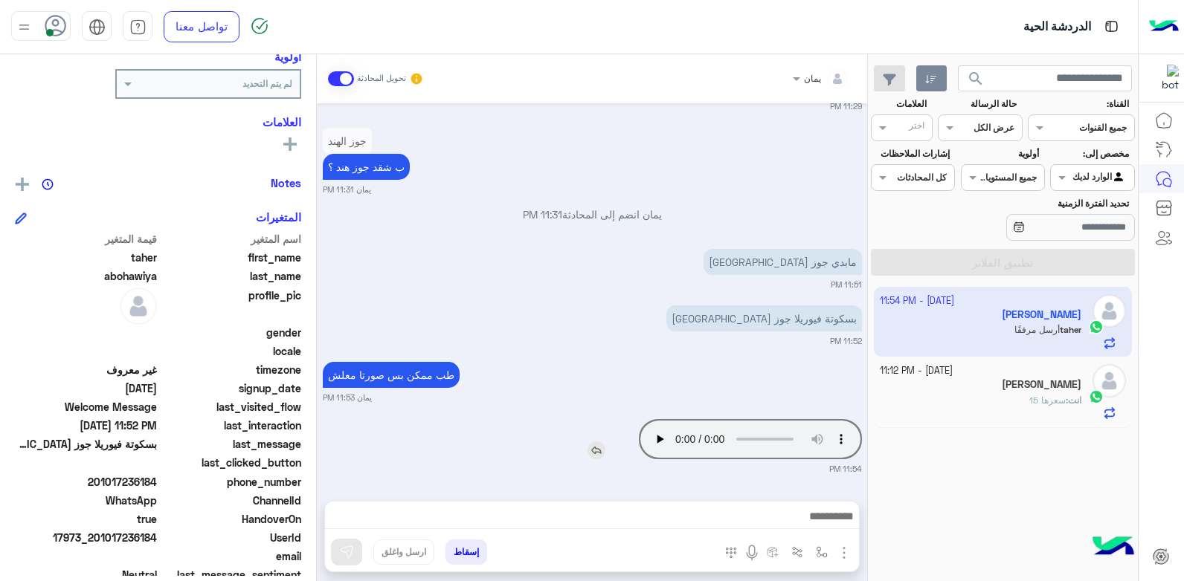
scroll to position [368, 0]
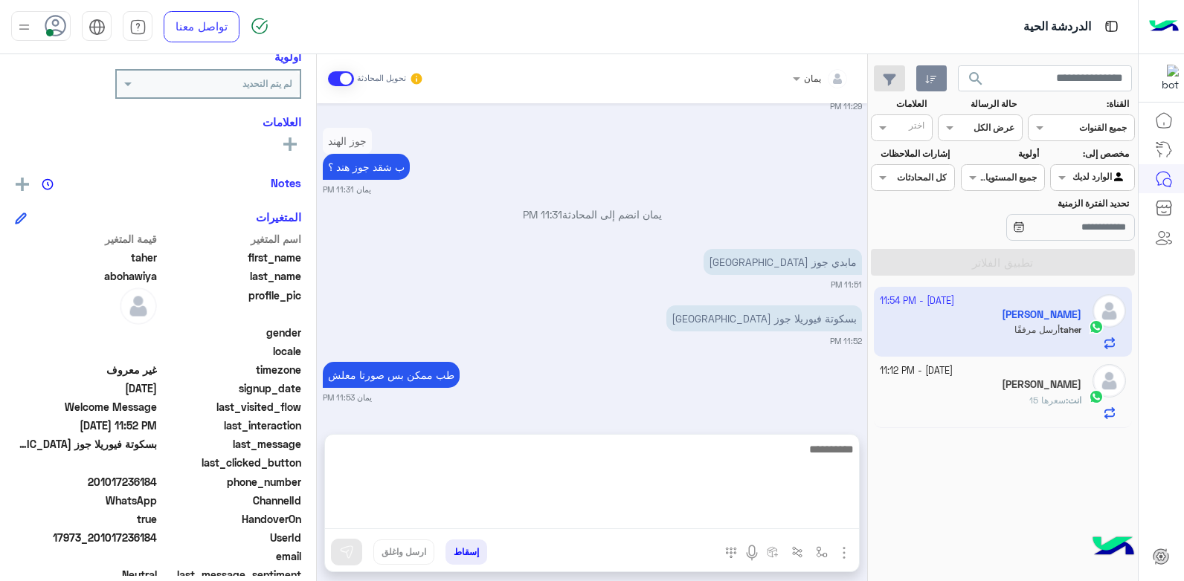
click at [665, 518] on textarea at bounding box center [592, 484] width 534 height 89
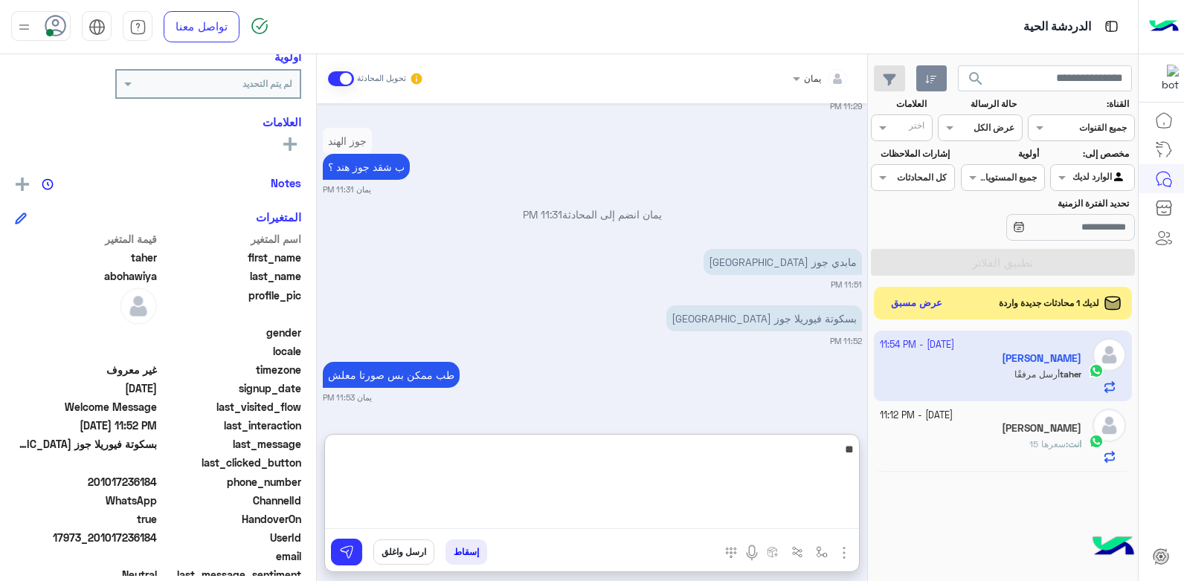
type textarea "*"
type textarea "*********"
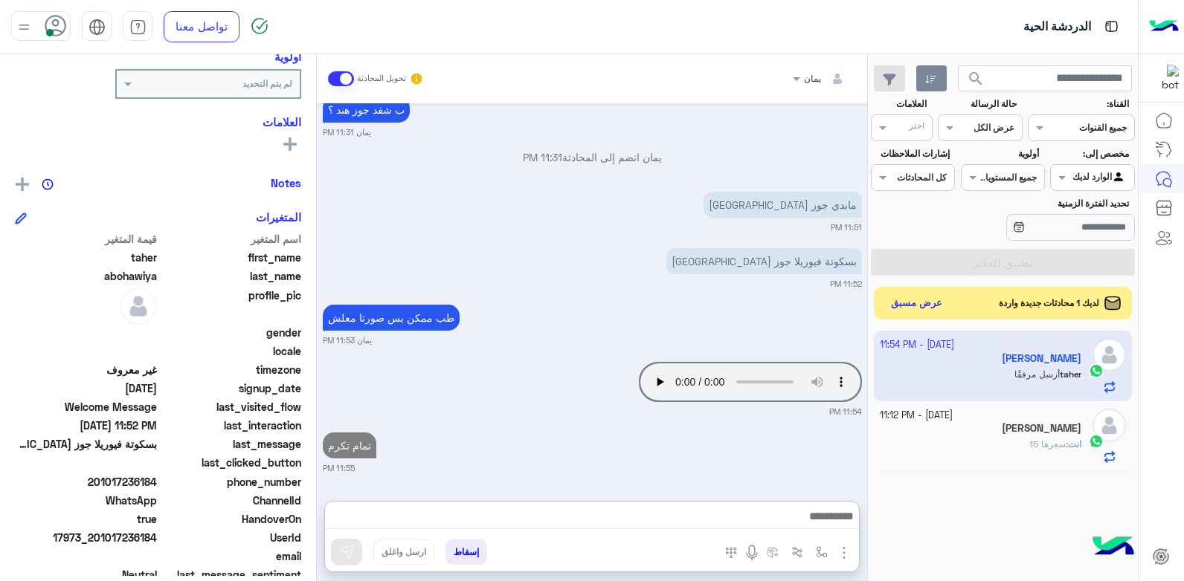
click at [460, 544] on button "إسقاط" at bounding box center [466, 552] width 42 height 25
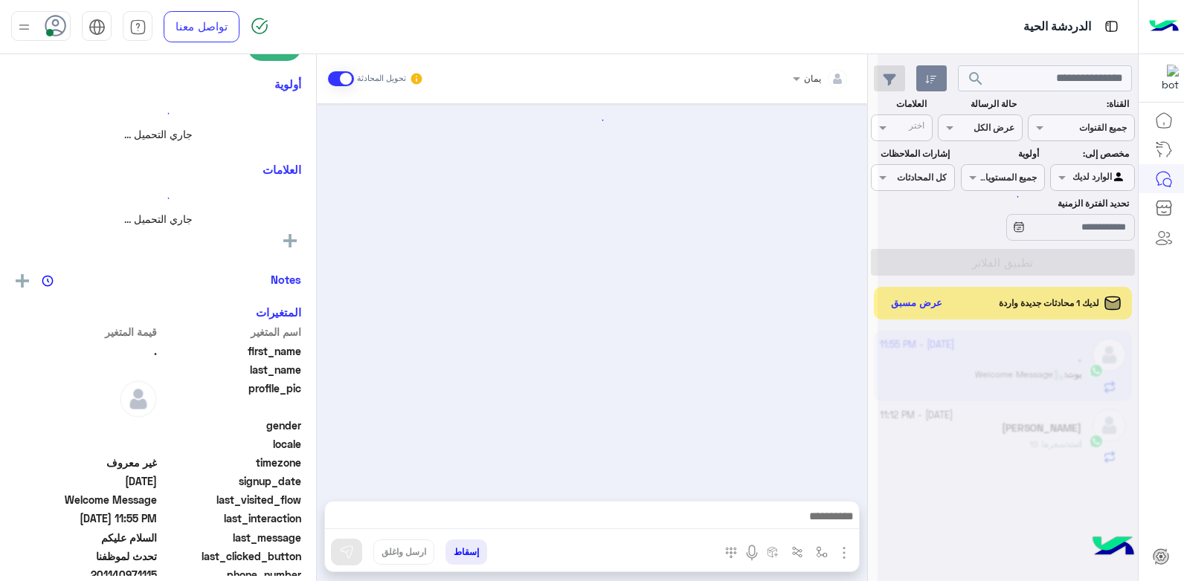
scroll to position [1056, 0]
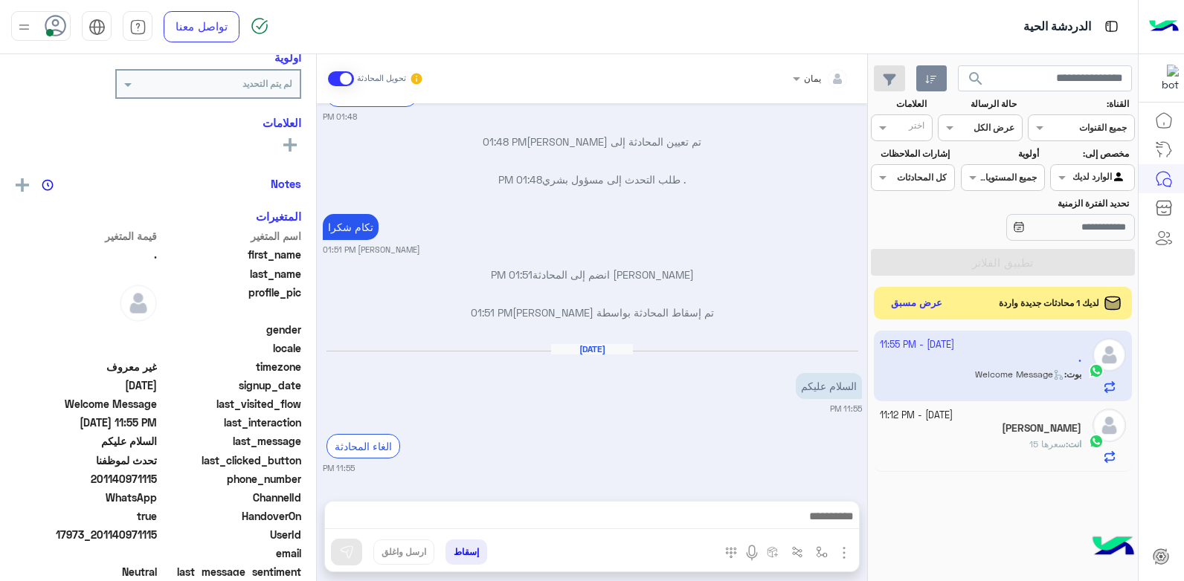
click at [689, 505] on div at bounding box center [592, 520] width 534 height 37
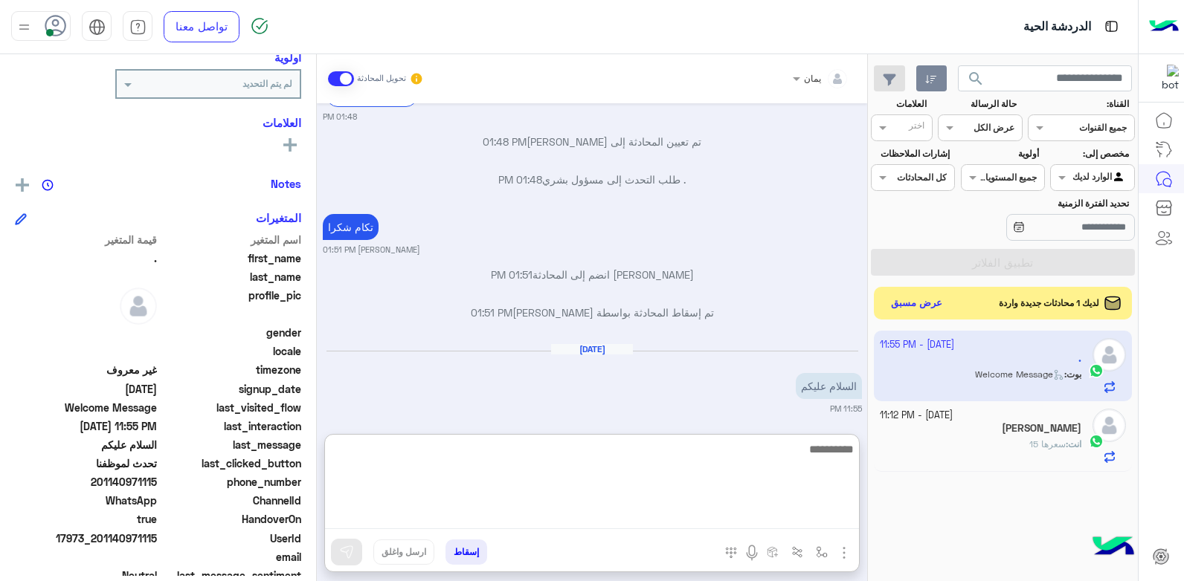
click at [669, 523] on textarea at bounding box center [592, 484] width 534 height 89
type textarea "**********"
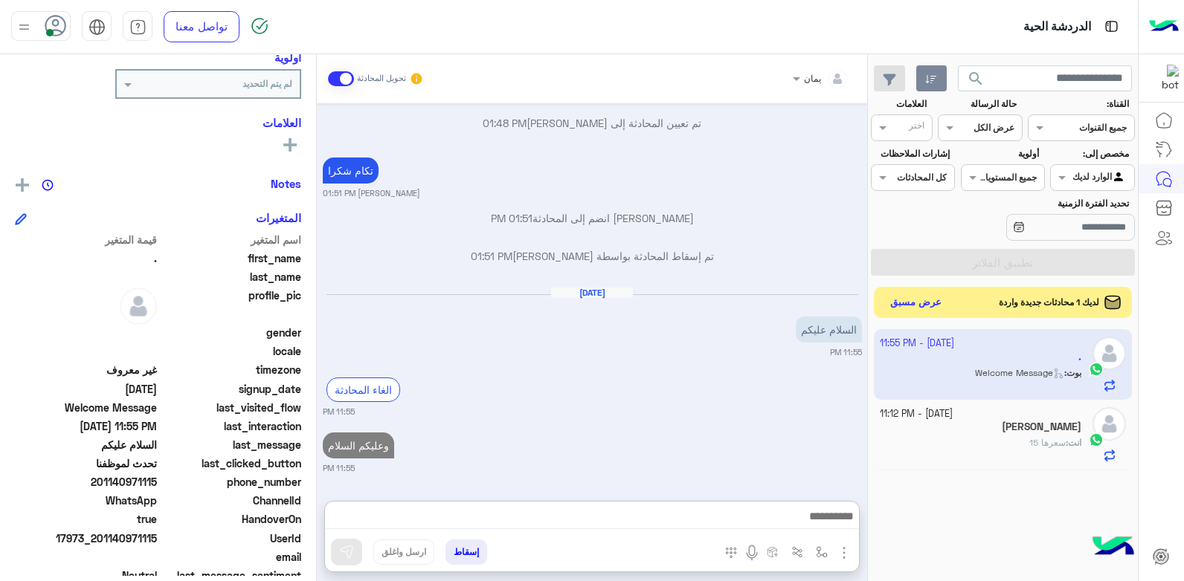
click at [927, 310] on button "عرض مسبق" at bounding box center [916, 303] width 62 height 20
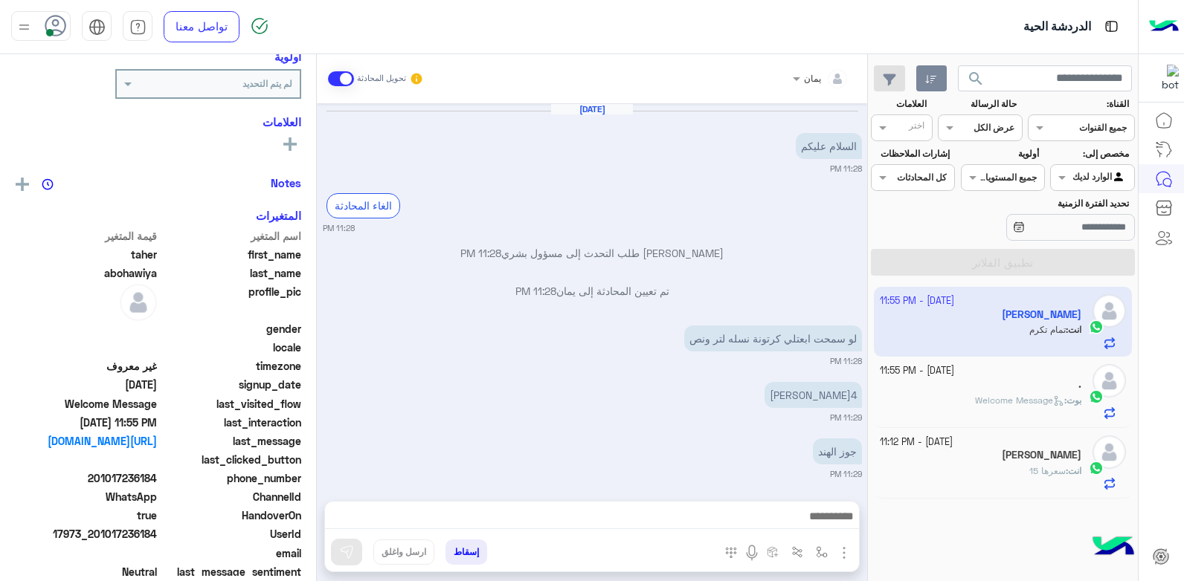
scroll to position [502, 0]
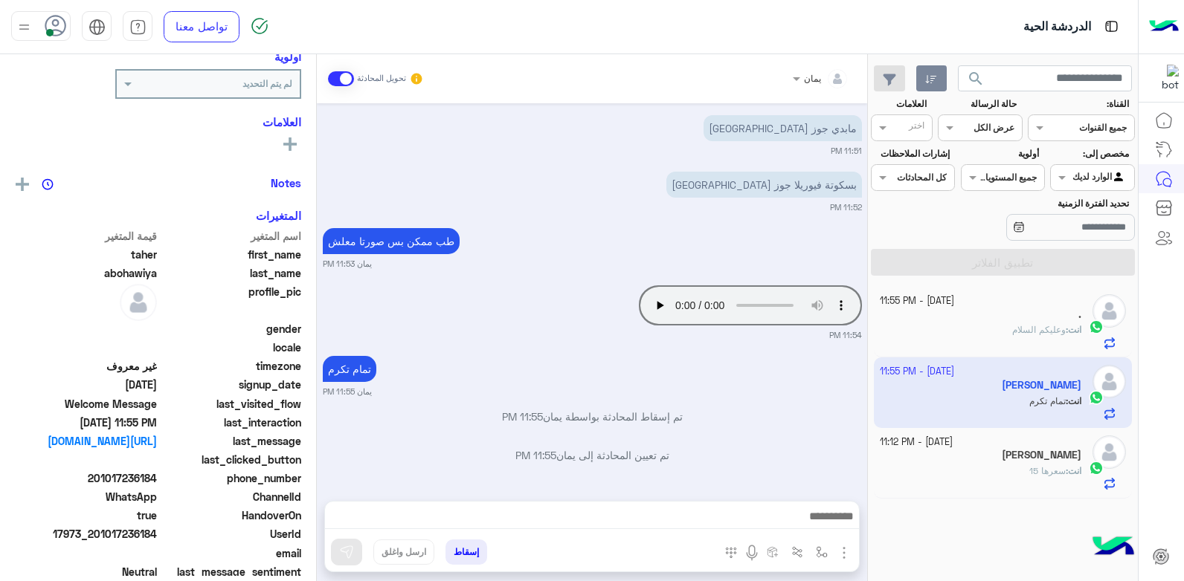
click at [466, 551] on button "إسقاط" at bounding box center [466, 552] width 42 height 25
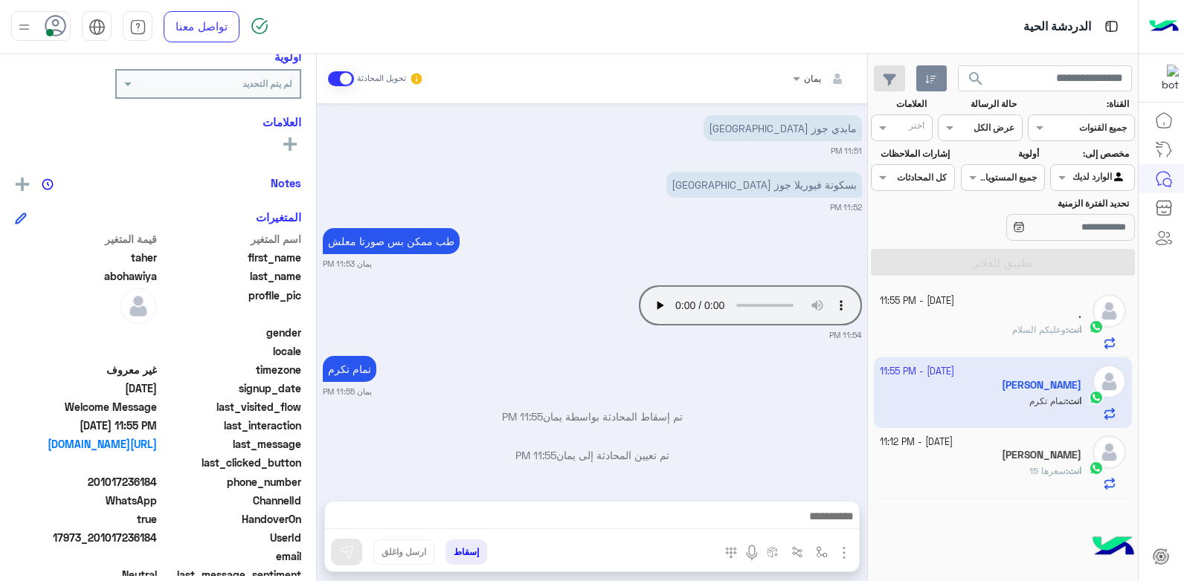
scroll to position [540, 0]
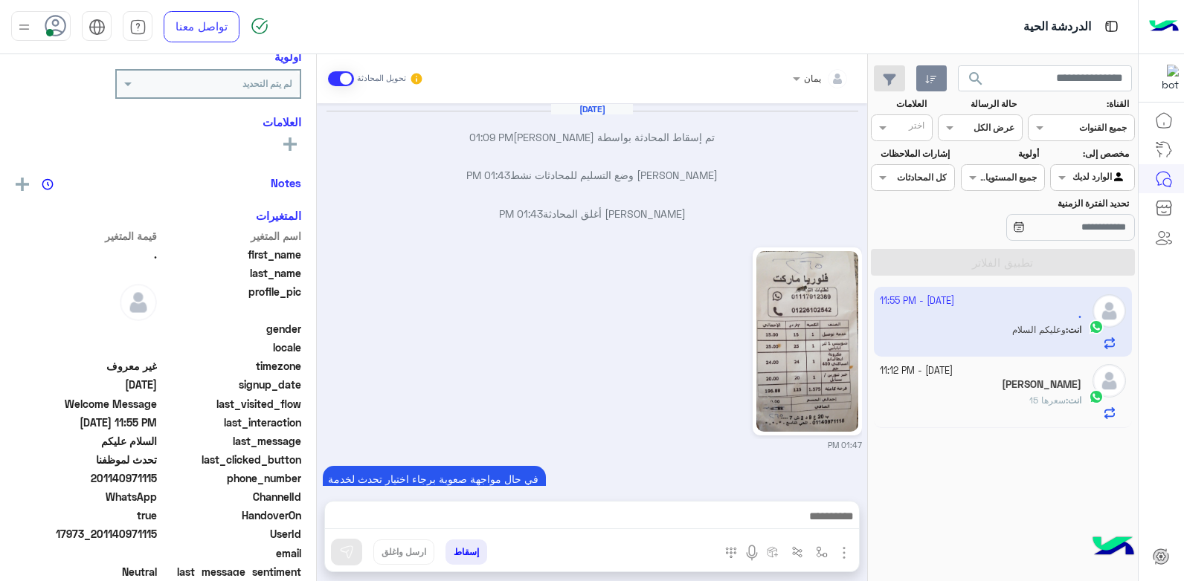
scroll to position [1056, 0]
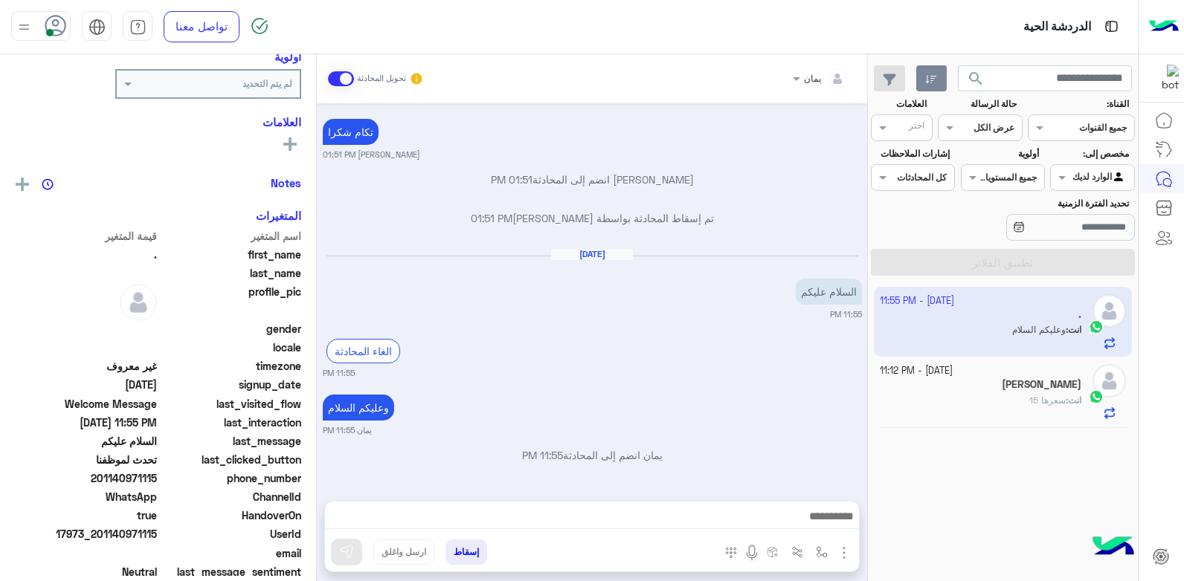
click at [1002, 379] on h5 "[PERSON_NAME]" at bounding box center [1042, 384] width 80 height 13
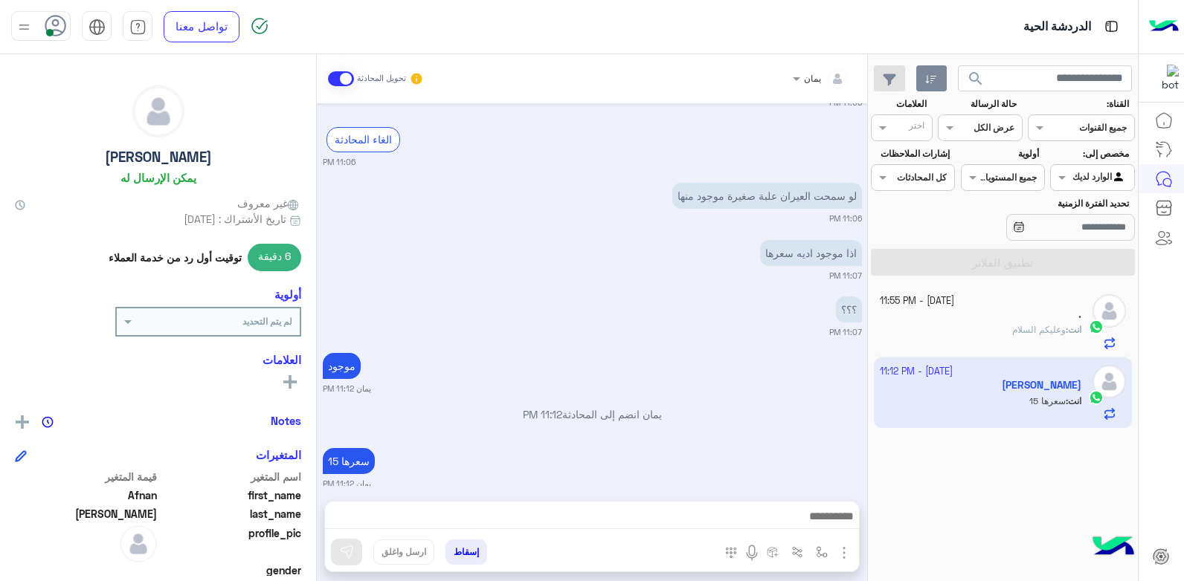
scroll to position [697, 0]
click at [1004, 318] on div ". 1" at bounding box center [981, 317] width 202 height 16
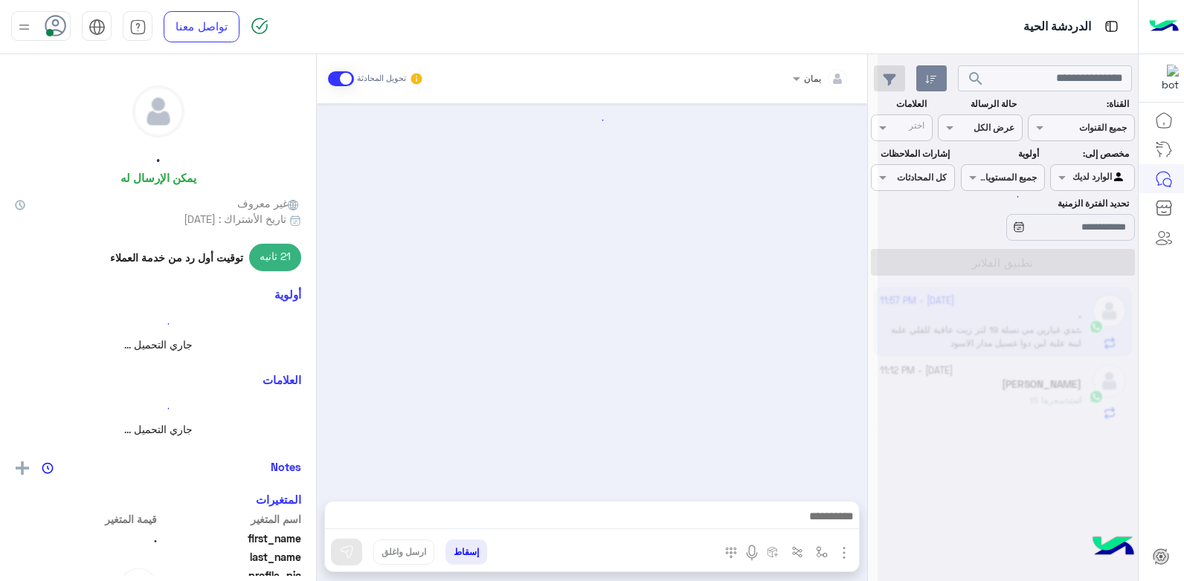
scroll to position [1137, 0]
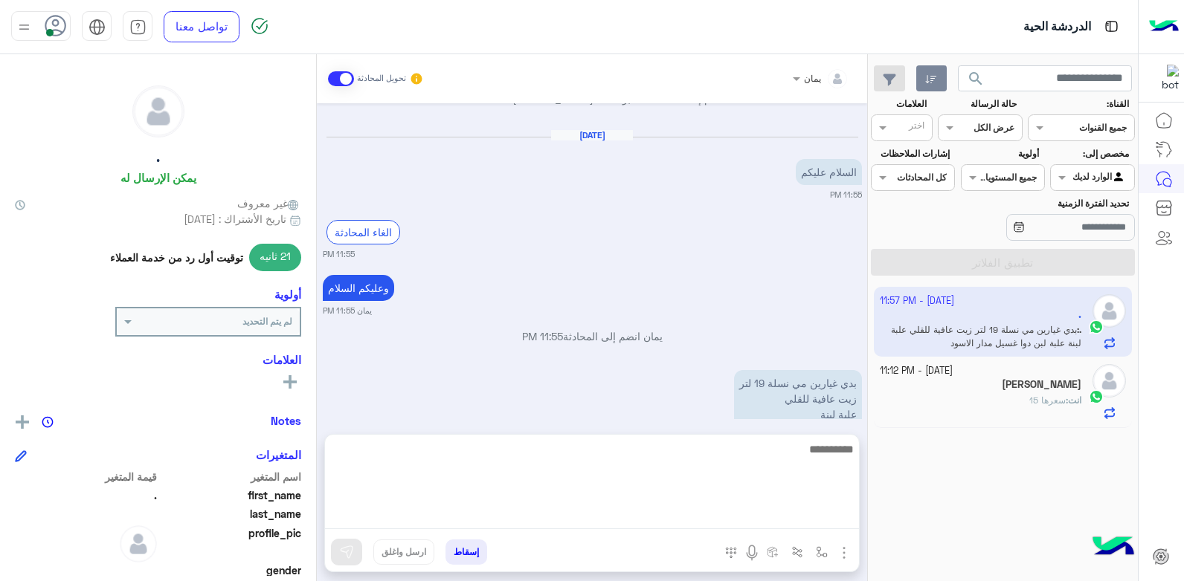
click at [690, 512] on textarea at bounding box center [592, 484] width 534 height 89
type textarea "****"
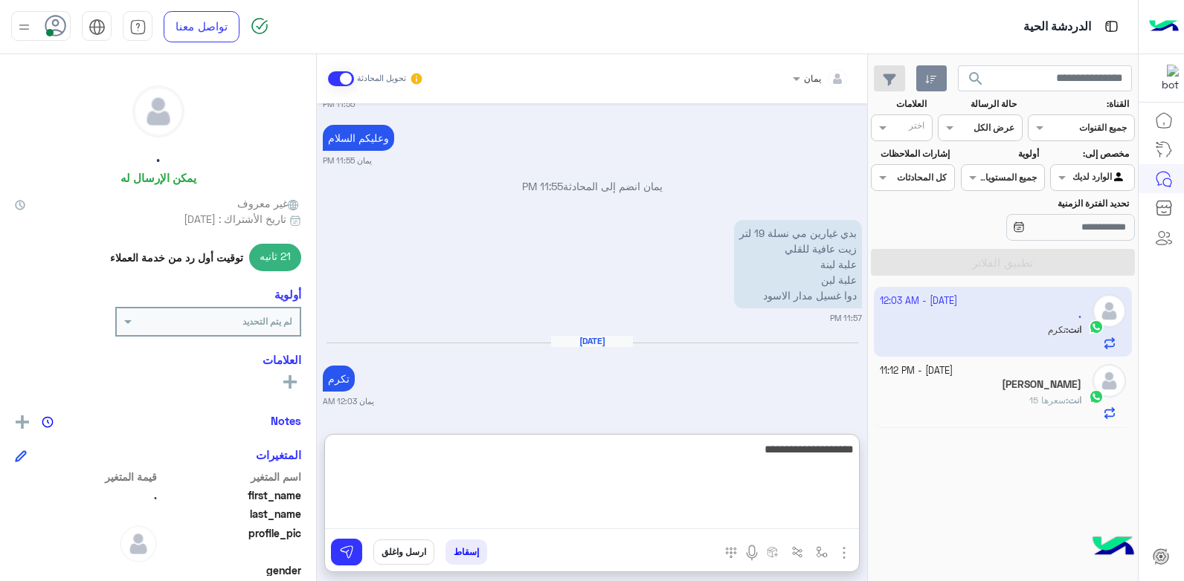
type textarea "**********"
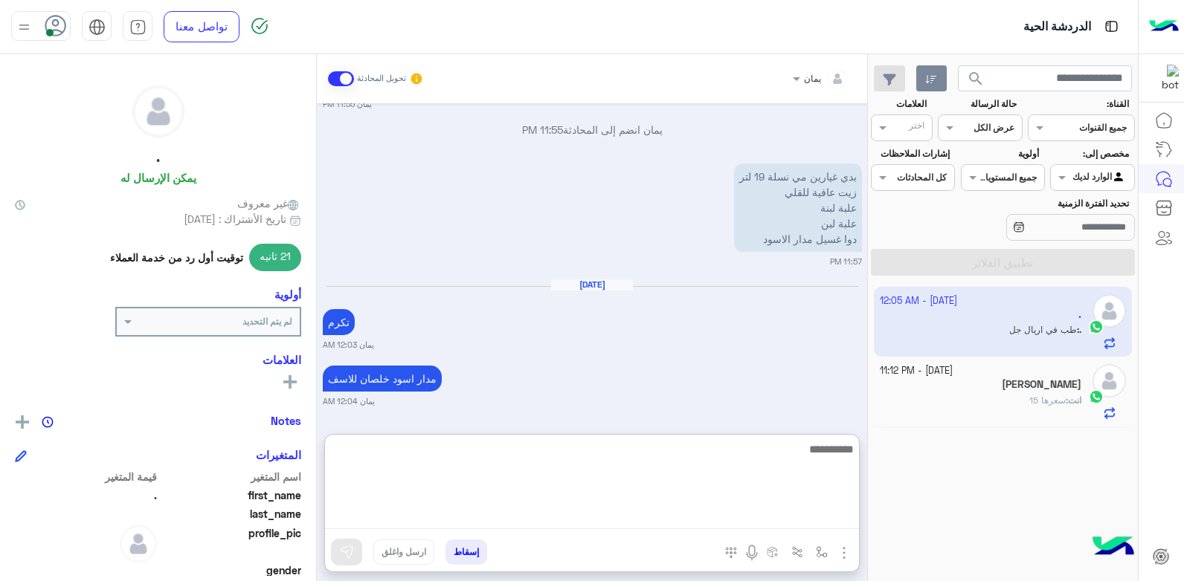
scroll to position [1400, 0]
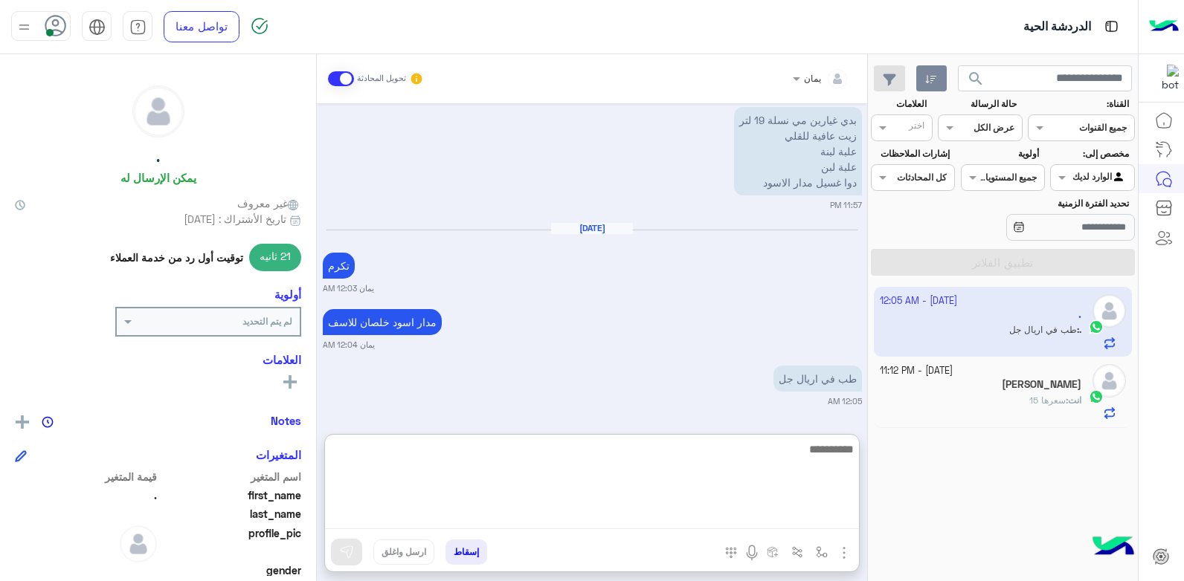
click at [670, 489] on textarea at bounding box center [592, 484] width 534 height 89
type textarea "******"
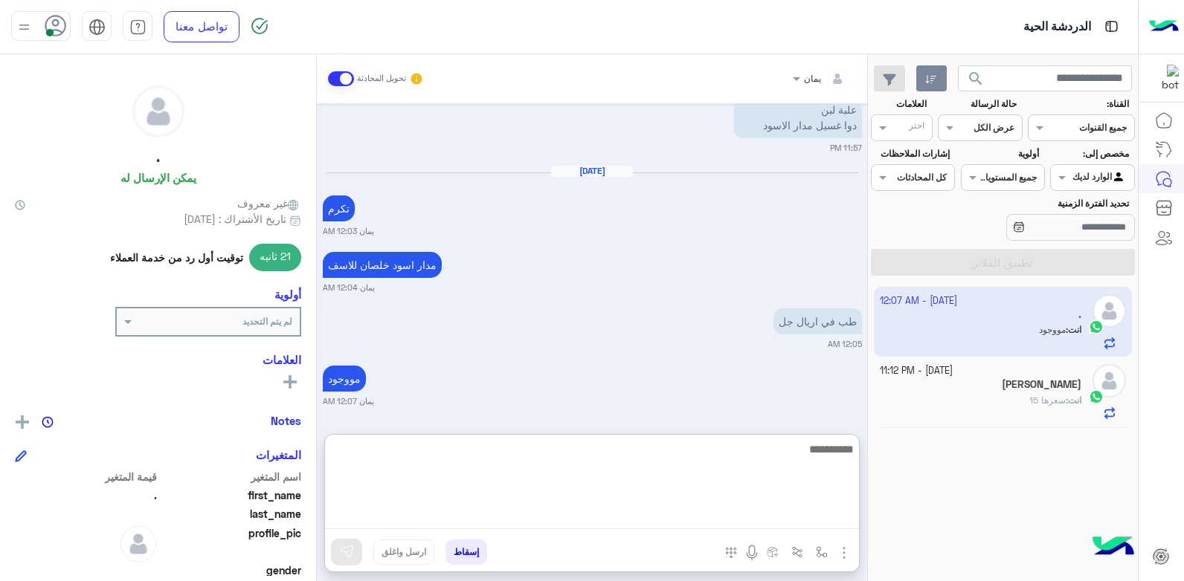
scroll to position [1514, 0]
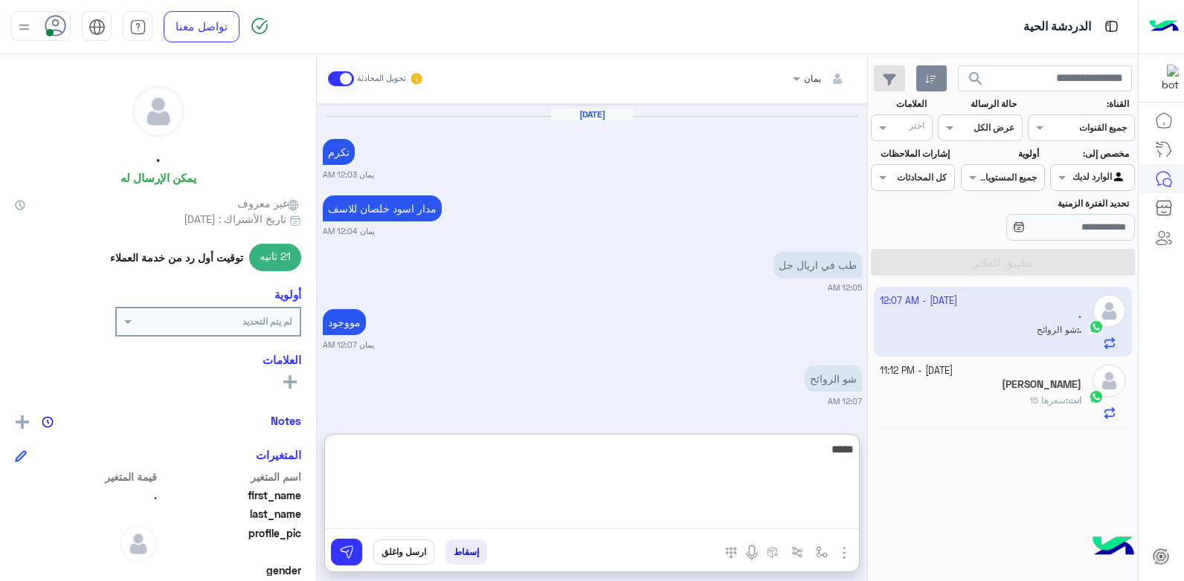
type textarea "******"
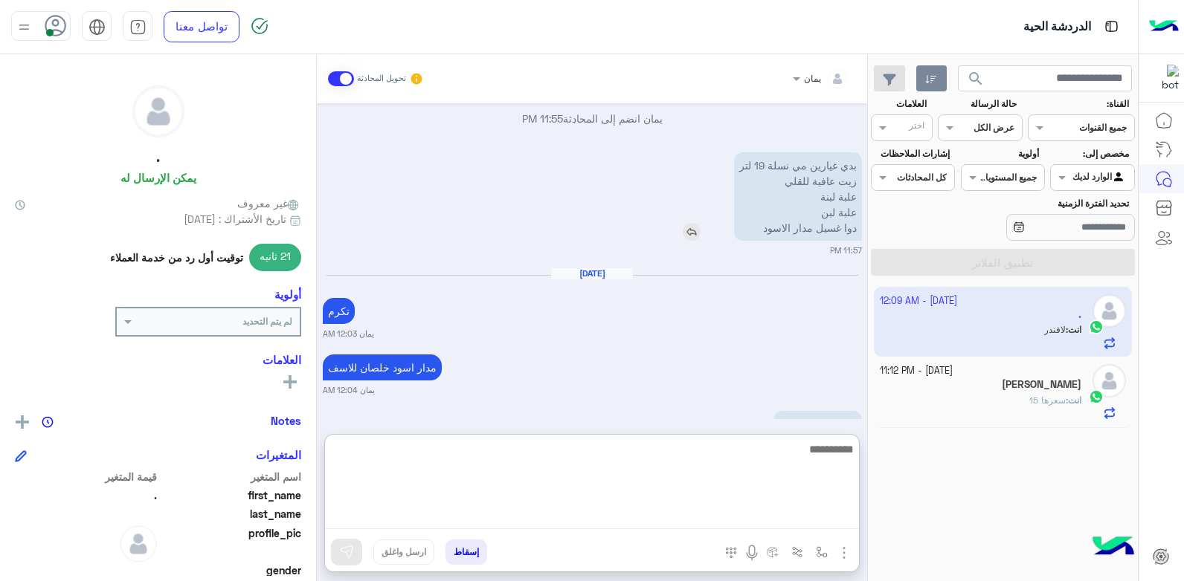
scroll to position [1273, 0]
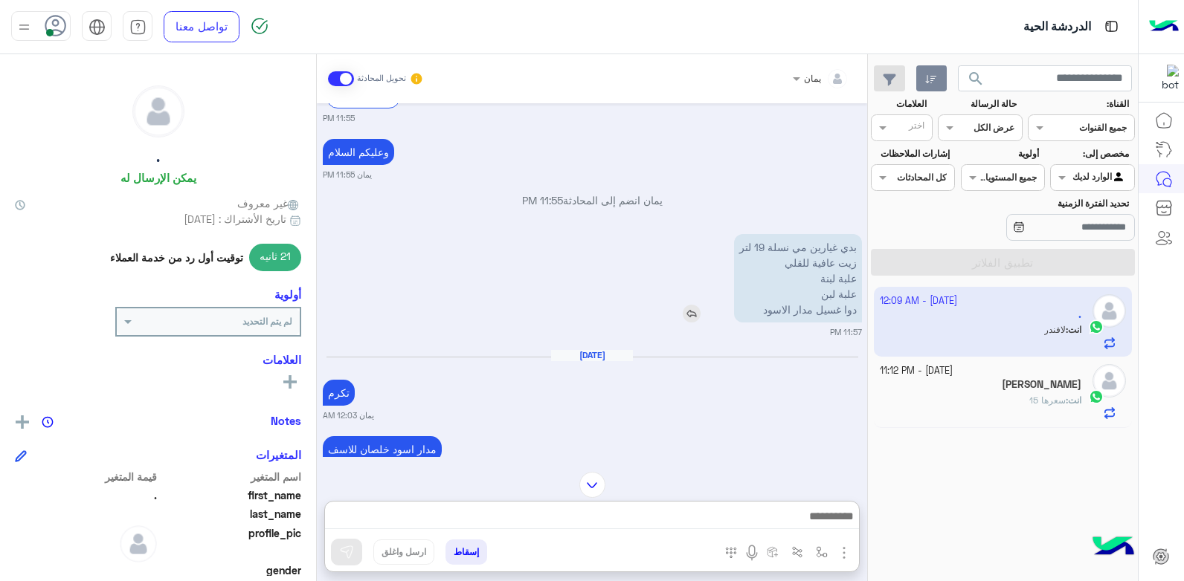
click at [689, 308] on img at bounding box center [692, 314] width 18 height 18
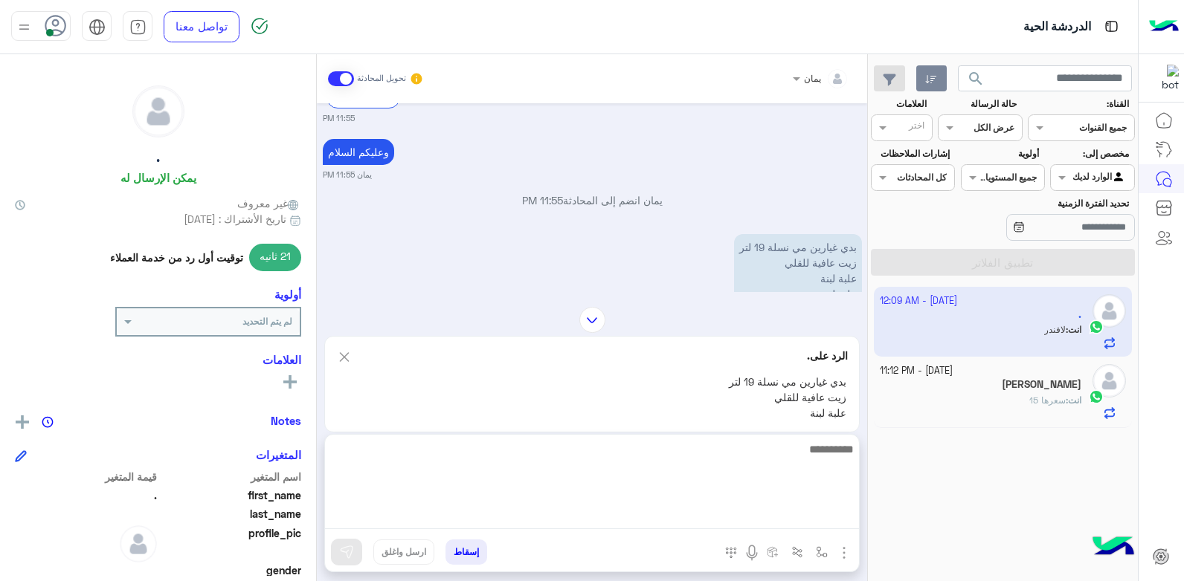
click at [696, 523] on textarea at bounding box center [592, 484] width 534 height 89
type textarea "**********"
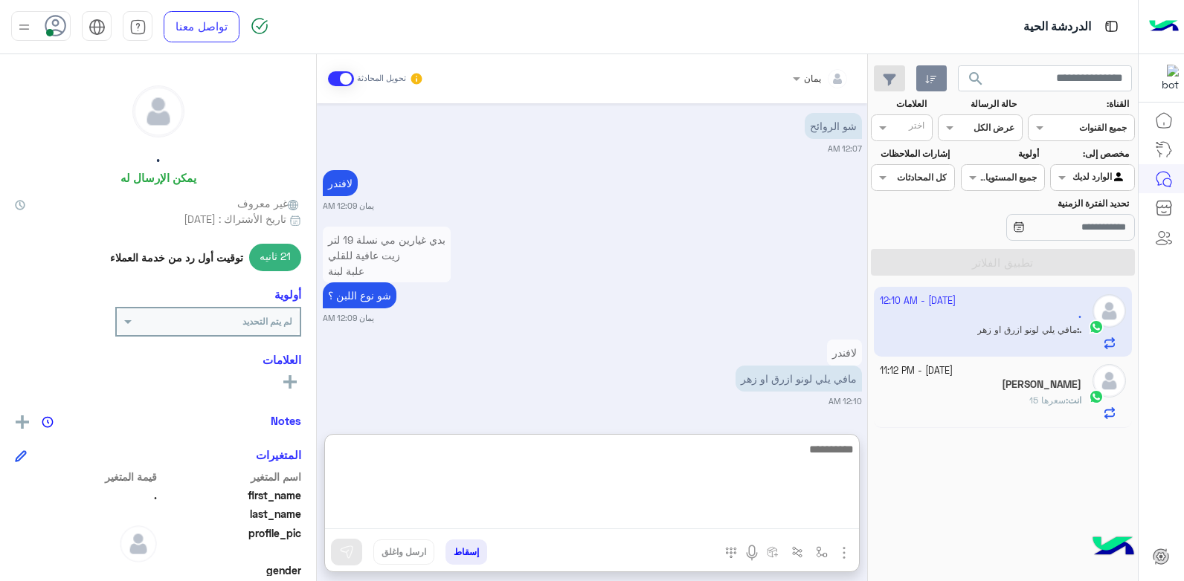
scroll to position [1849, 0]
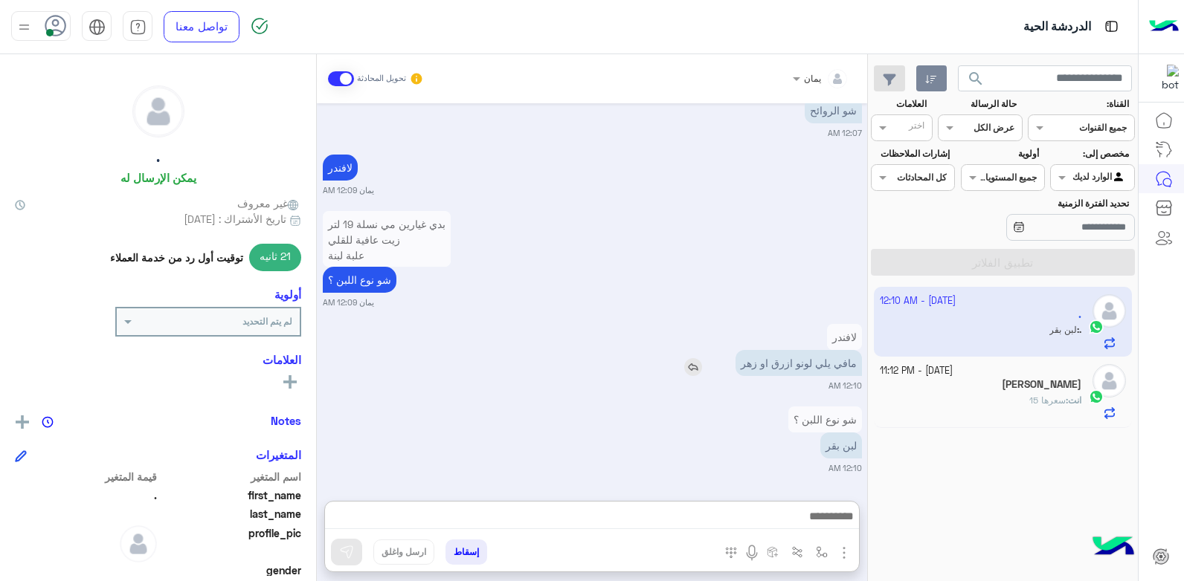
click at [700, 358] on img at bounding box center [693, 367] width 18 height 18
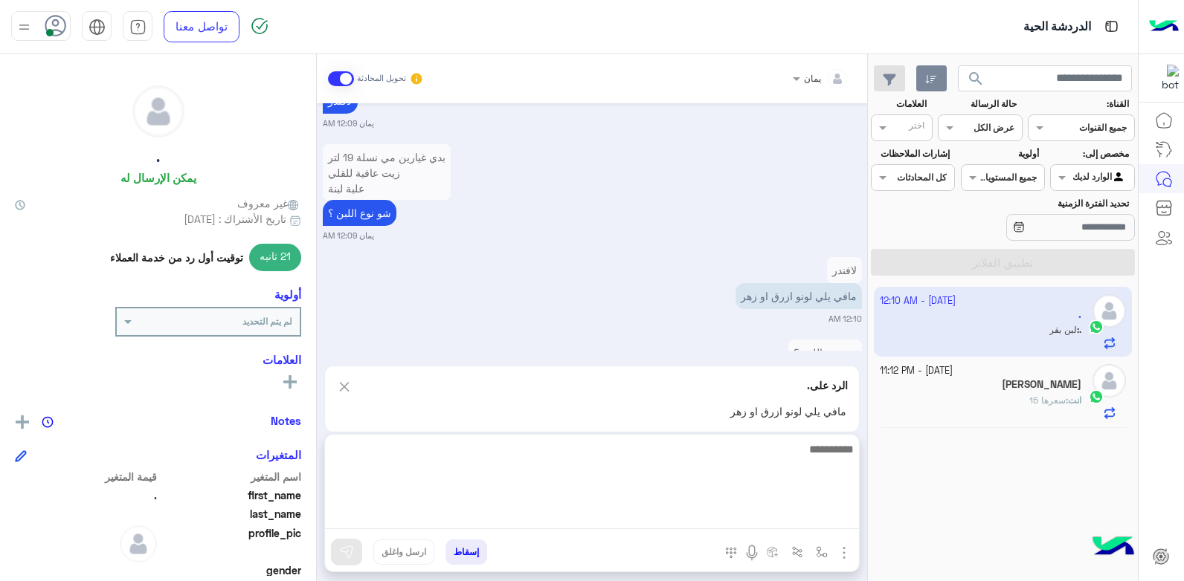
click at [716, 515] on textarea at bounding box center [592, 484] width 534 height 89
type textarea "**********"
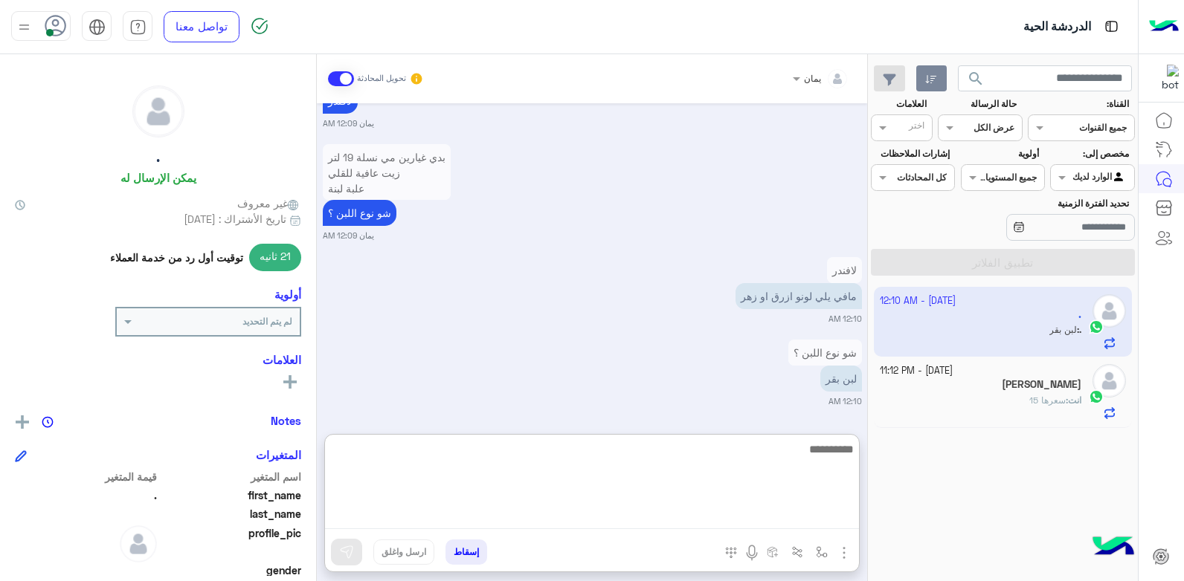
scroll to position [1947, 0]
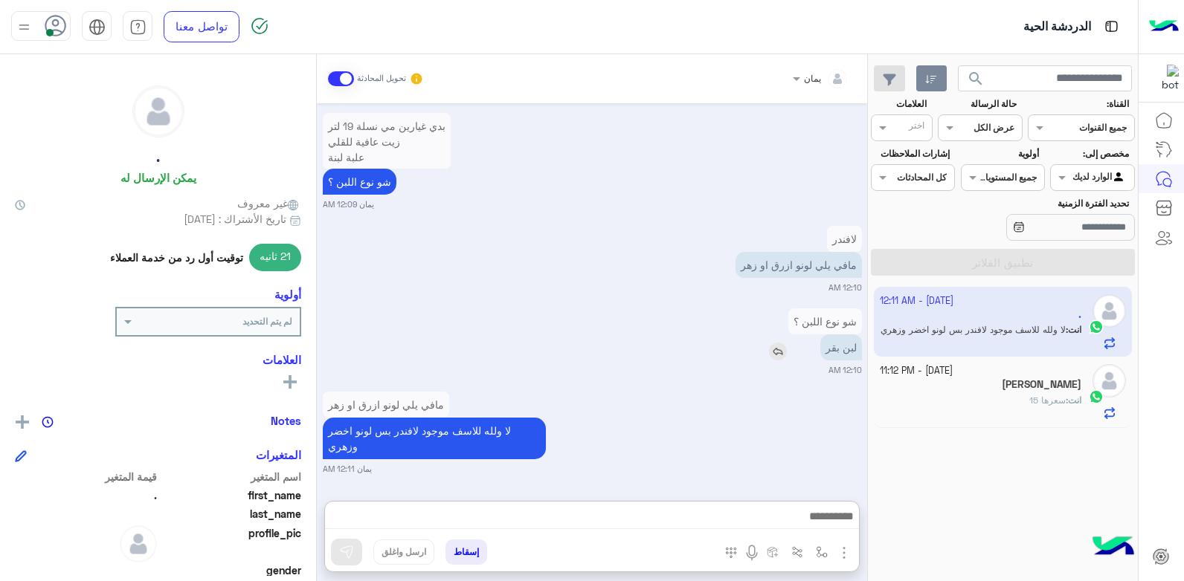
click at [783, 335] on div "لبن بقر" at bounding box center [798, 348] width 126 height 26
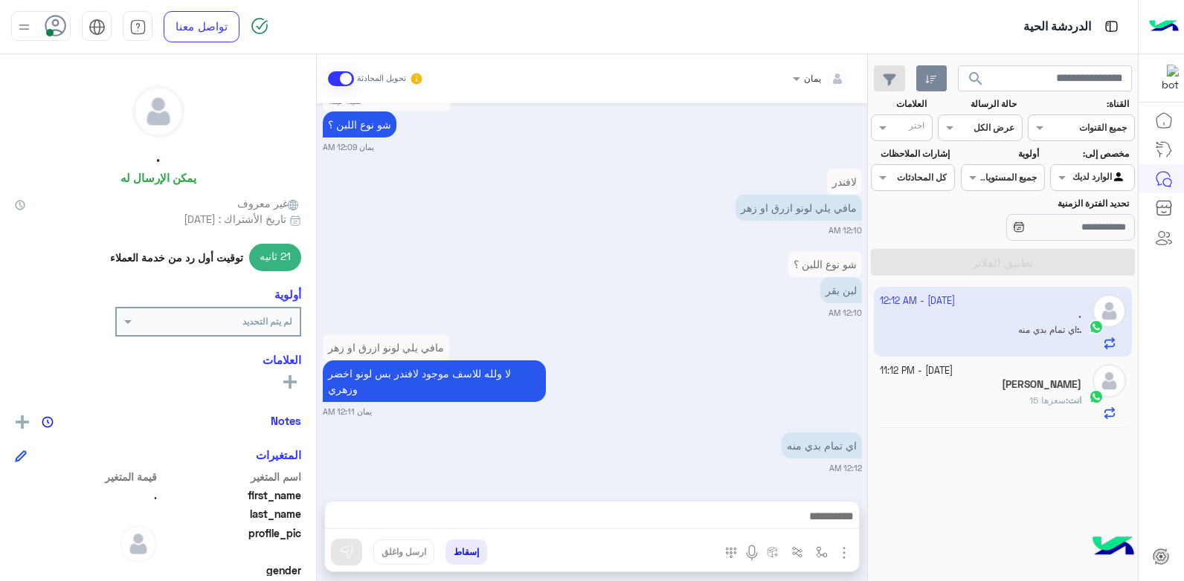
scroll to position [1994, 0]
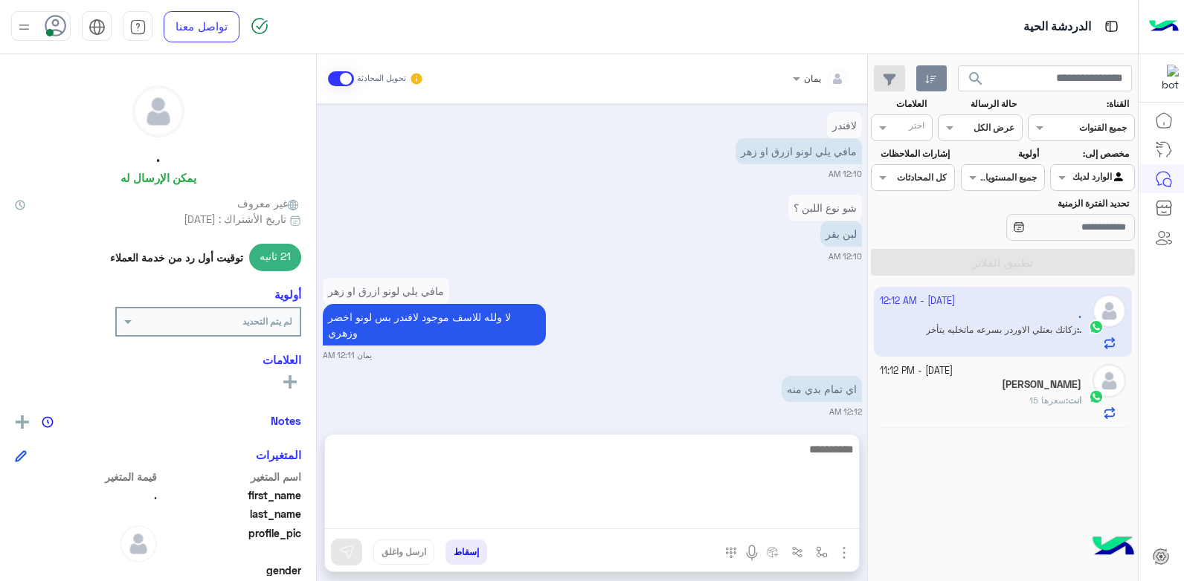
click at [718, 510] on textarea at bounding box center [592, 484] width 534 height 89
type textarea "*"
type textarea "*****"
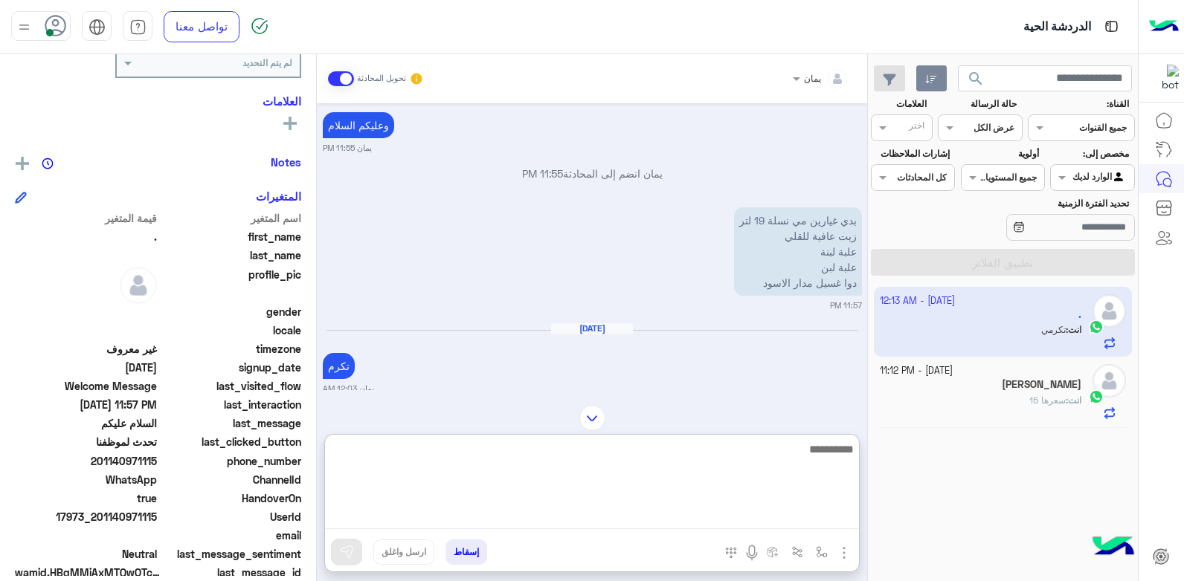
scroll to position [281, 0]
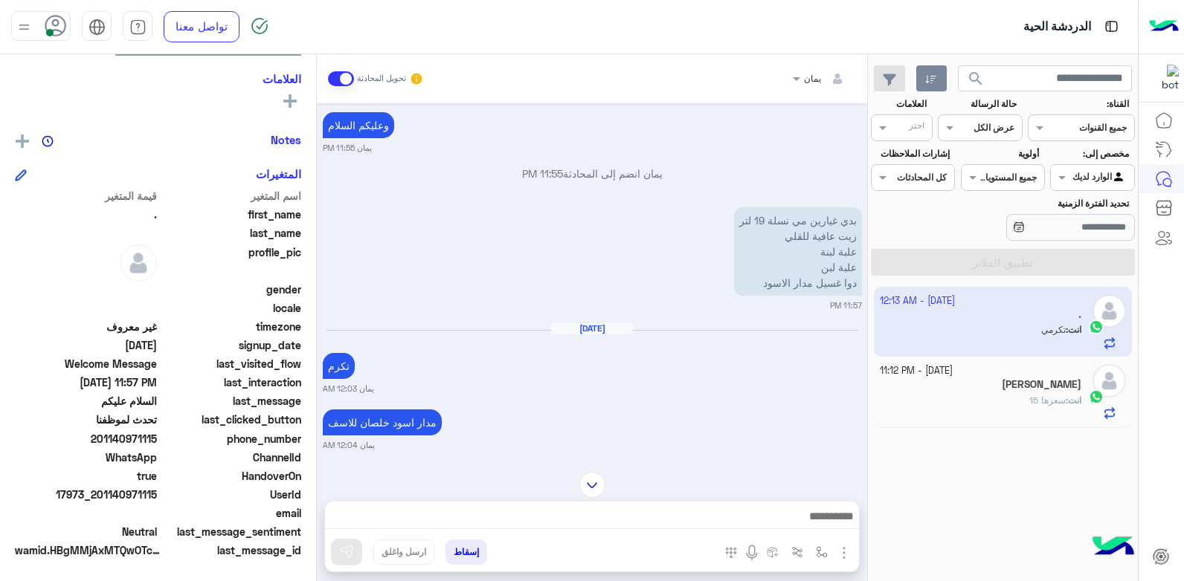
drag, startPoint x: 157, startPoint y: 492, endPoint x: 101, endPoint y: 496, distance: 55.9
click at [101, 496] on span "17973_201140971115" at bounding box center [86, 495] width 142 height 16
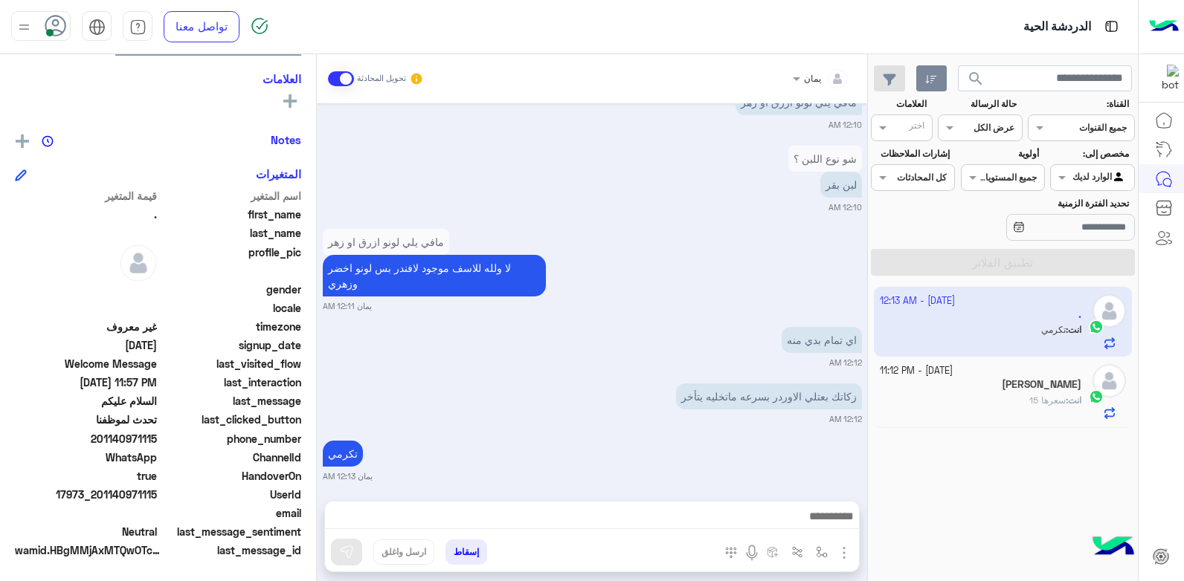
scroll to position [2051, 0]
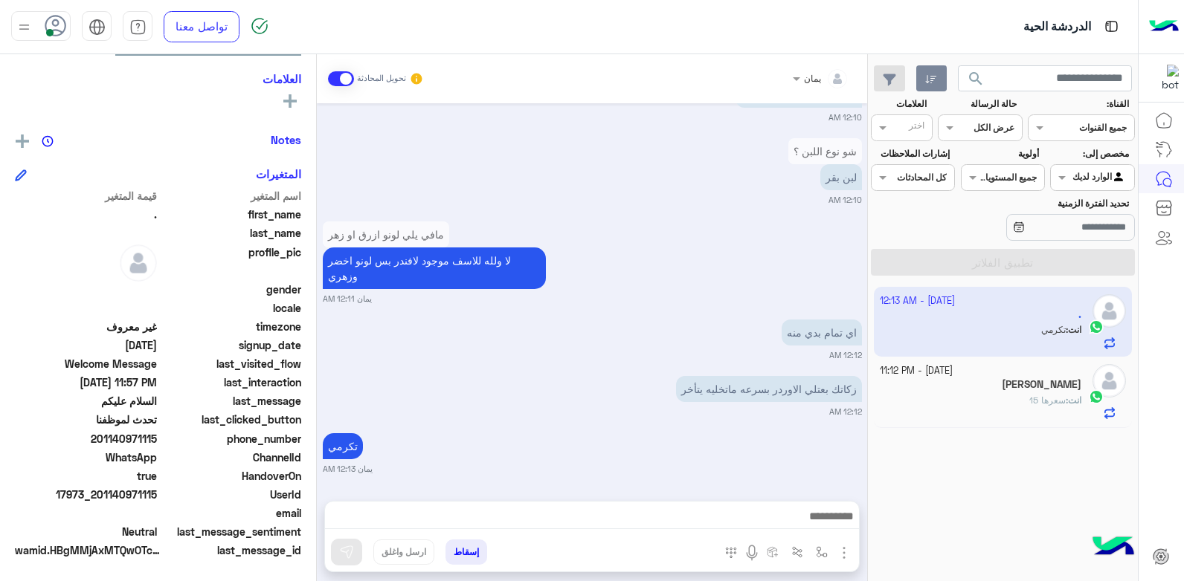
click at [473, 558] on button "إسقاط" at bounding box center [466, 552] width 42 height 25
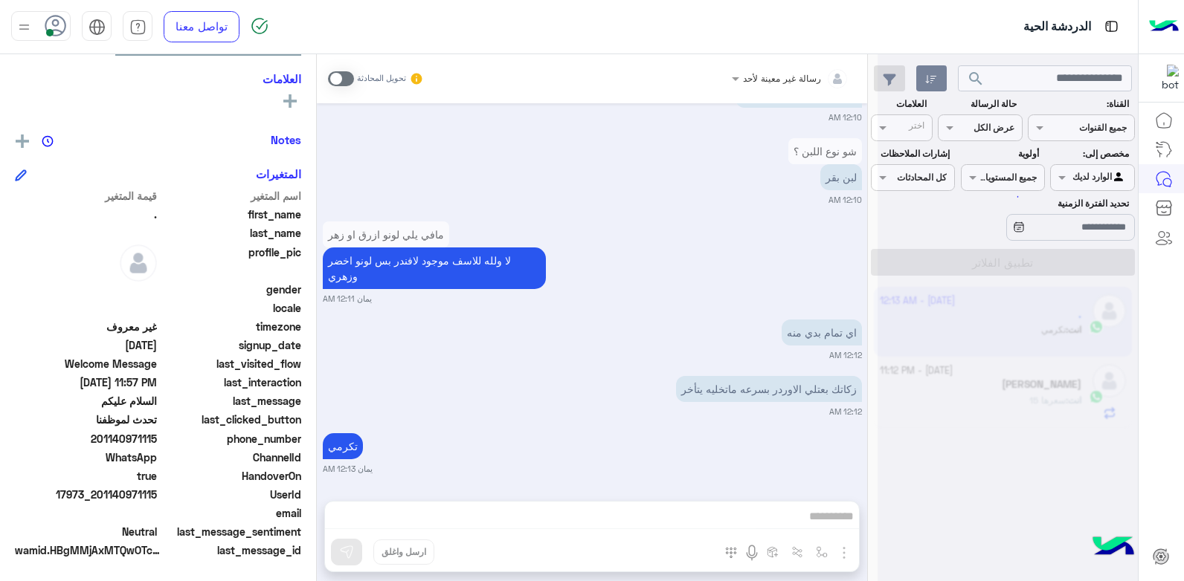
scroll to position [2089, 0]
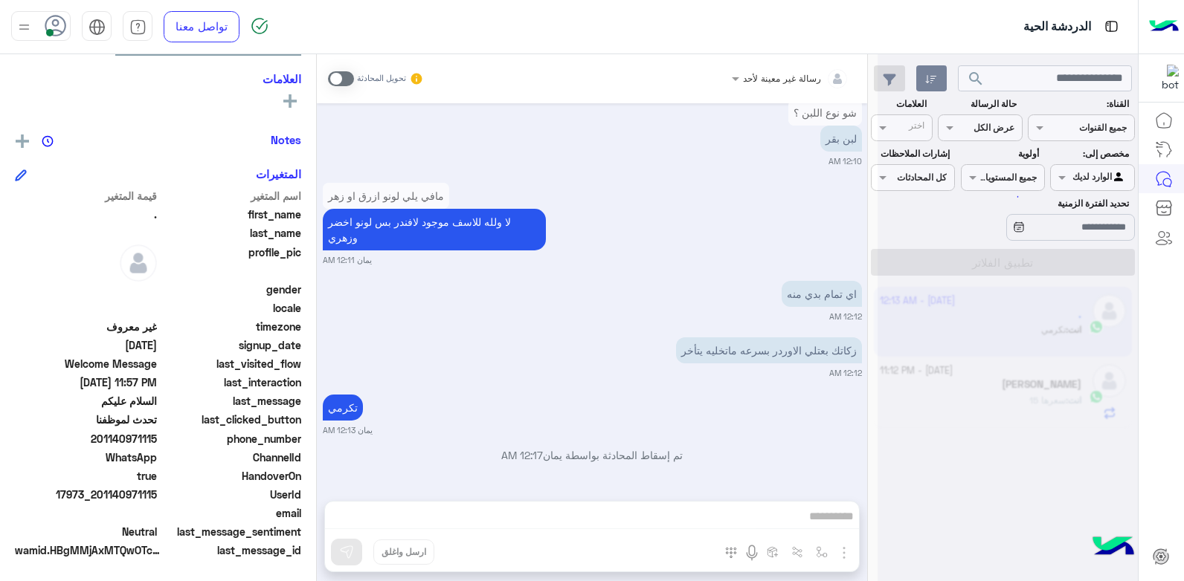
click at [470, 548] on div "رسالة غير معينة لأحد تحويل المحادثة [DATE] [PERSON_NAME] وضع التسليم للمحادثات …" at bounding box center [592, 320] width 550 height 533
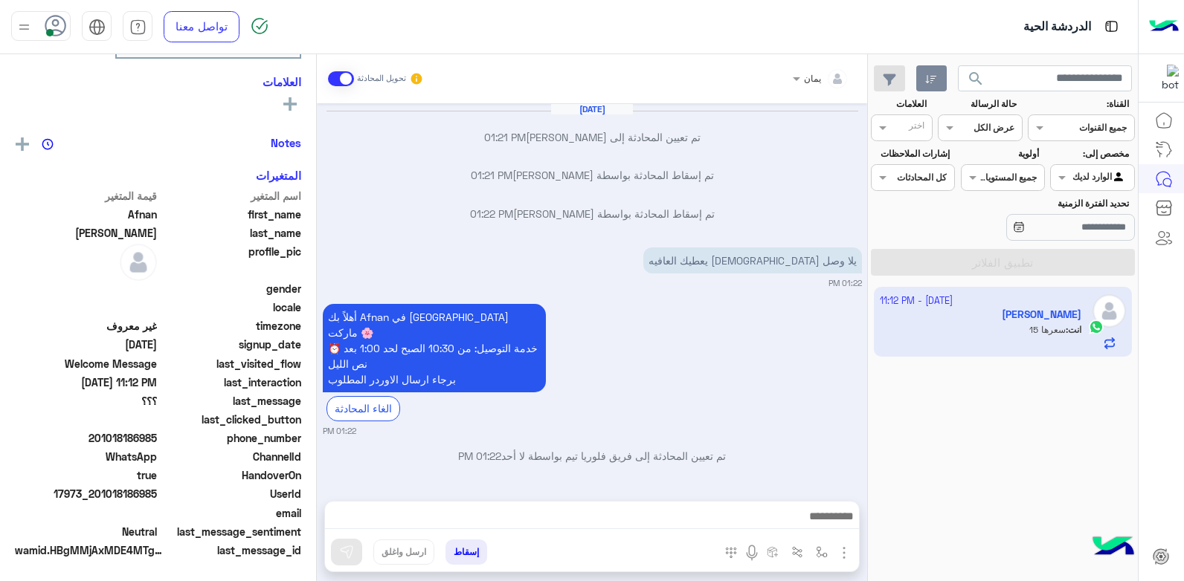
scroll to position [278, 0]
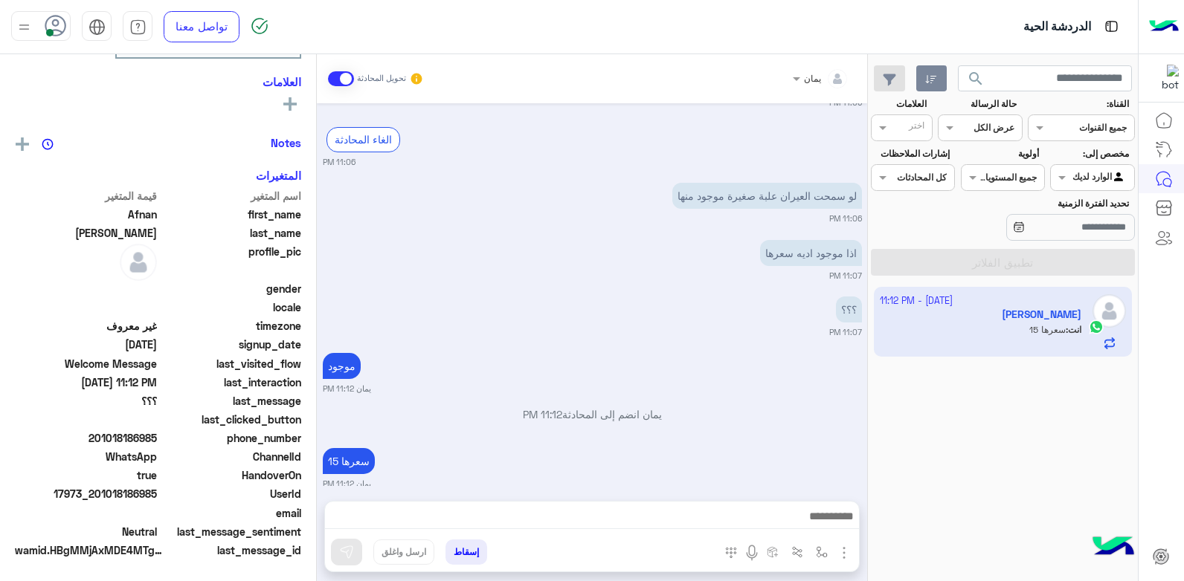
click at [464, 547] on button "إسقاط" at bounding box center [466, 552] width 42 height 25
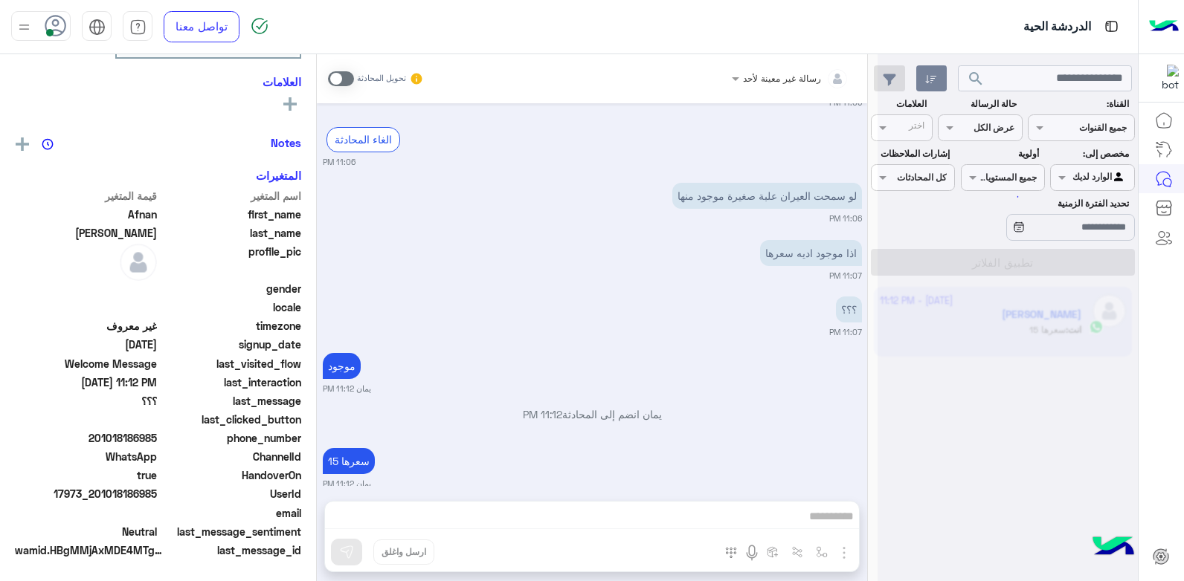
scroll to position [762, 0]
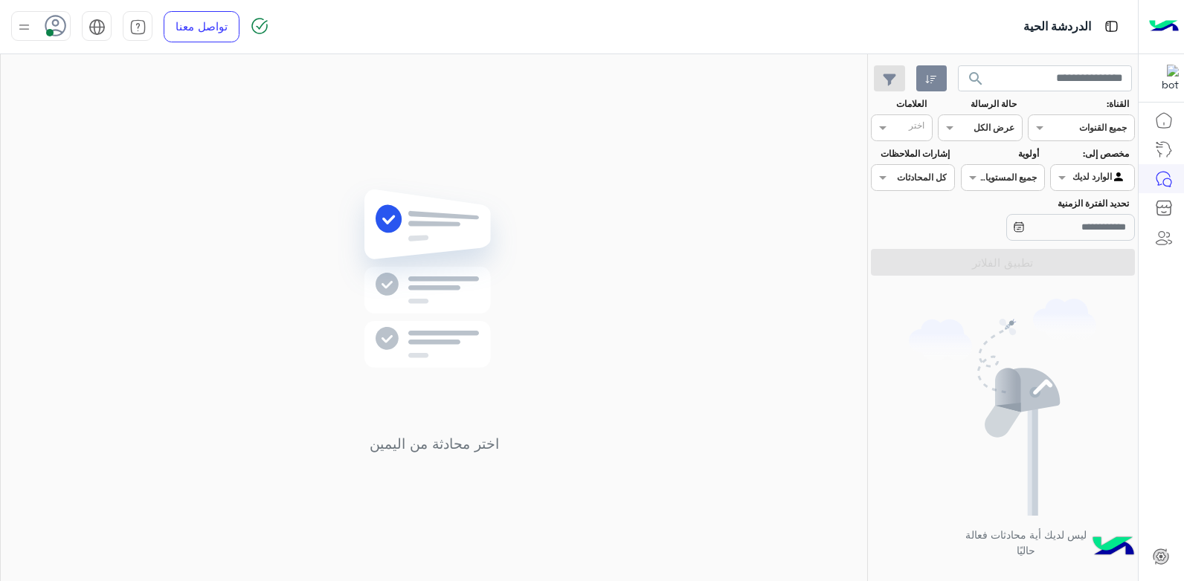
click at [32, 32] on img at bounding box center [24, 27] width 19 height 19
click at [80, 133] on label "وقت الراحة" at bounding box center [104, 146] width 162 height 27
click at [440, 213] on img at bounding box center [433, 301] width 215 height 247
click at [27, 21] on img at bounding box center [24, 27] width 19 height 19
click at [138, 114] on label "متصل" at bounding box center [104, 113] width 162 height 27
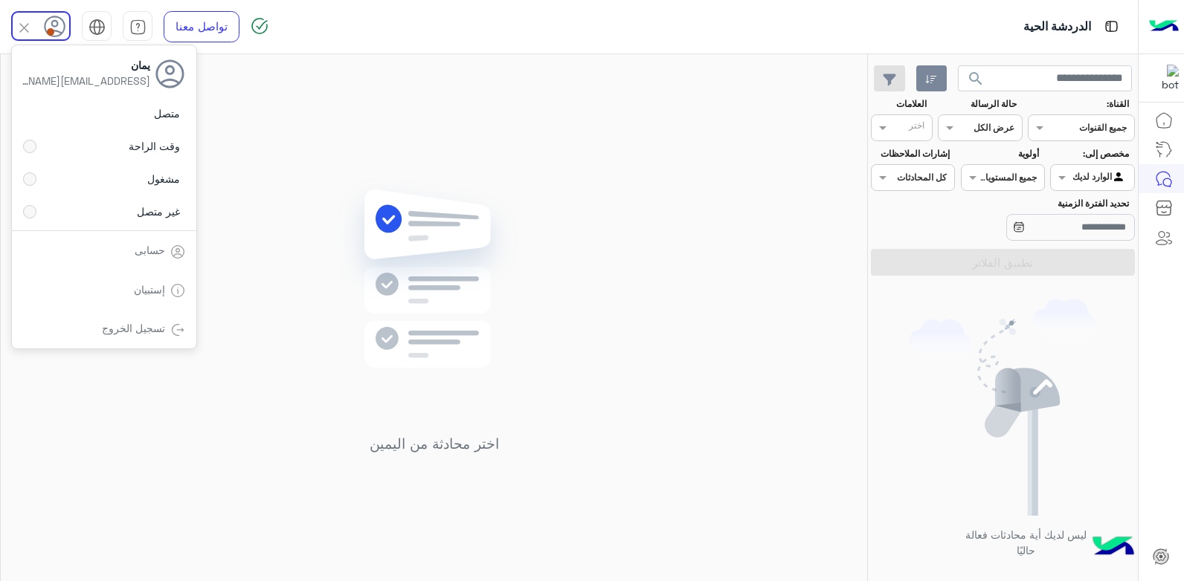
click at [474, 220] on img at bounding box center [433, 301] width 215 height 247
click at [700, 271] on div "اختر محادثة من اليمين" at bounding box center [434, 320] width 866 height 533
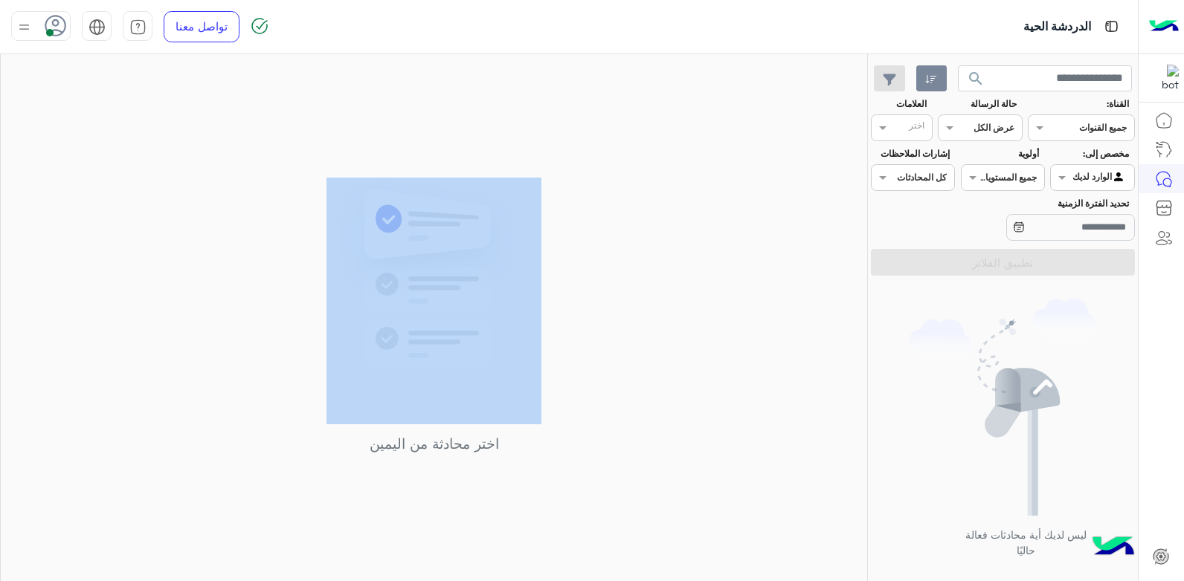
click at [765, 257] on div "اختر محادثة من اليمين" at bounding box center [434, 320] width 866 height 533
click at [642, 178] on div "اختر محادثة من اليمين" at bounding box center [434, 320] width 866 height 533
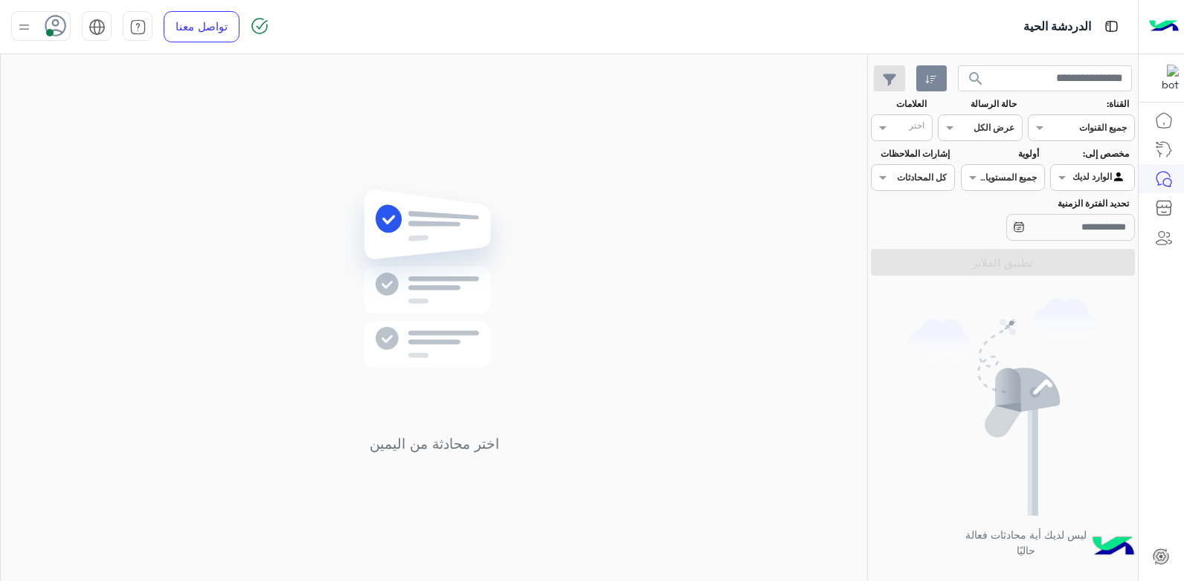
click at [971, 80] on span "search" at bounding box center [976, 79] width 18 height 18
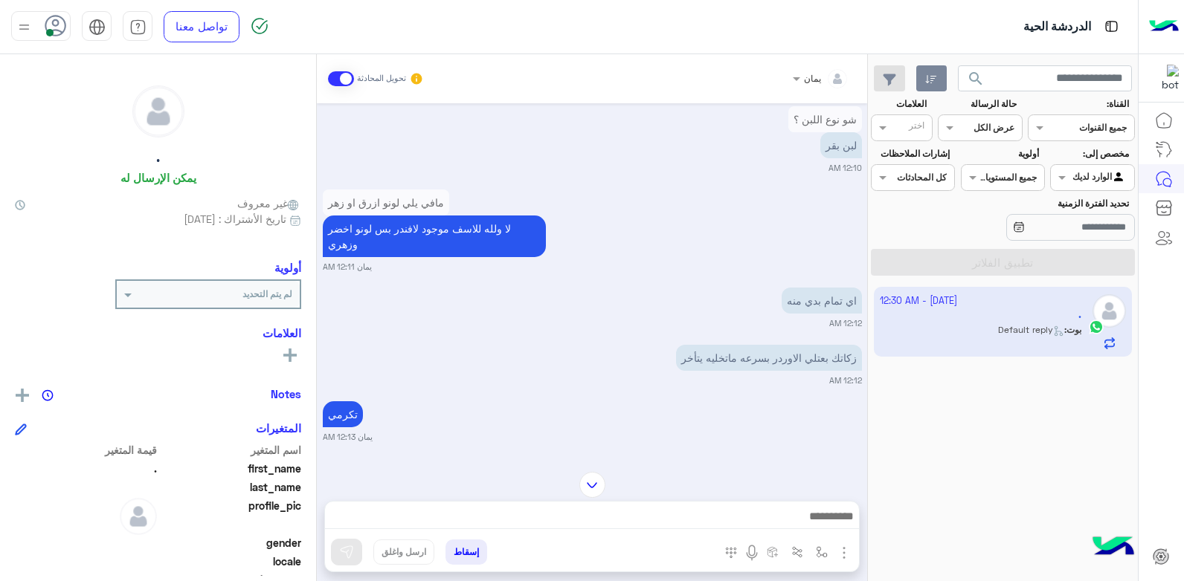
scroll to position [961, 0]
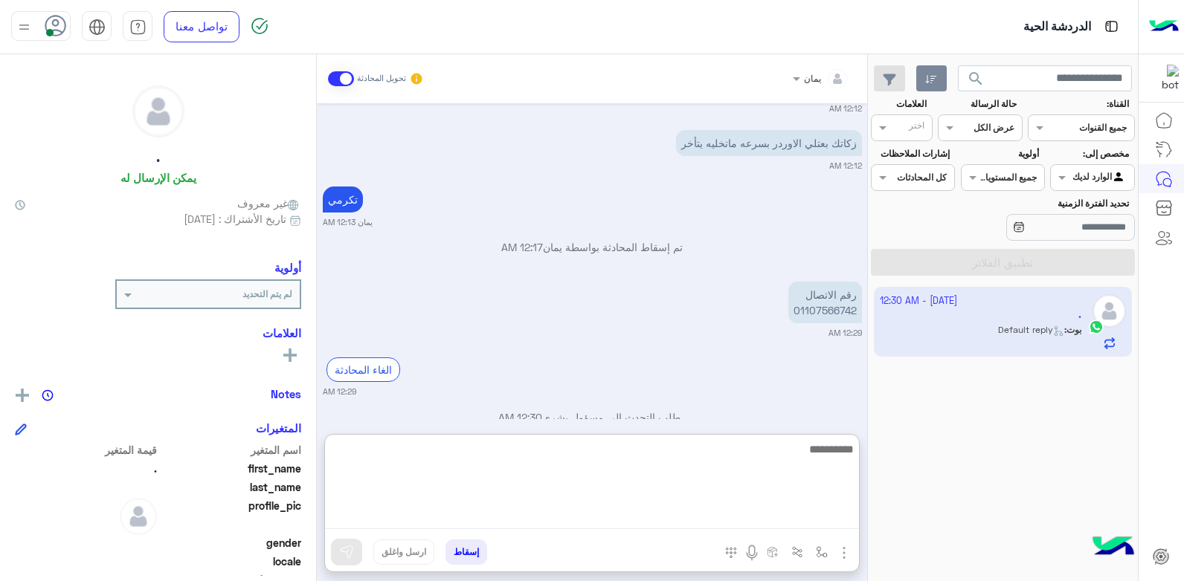
click at [593, 518] on textarea at bounding box center [592, 484] width 534 height 89
type textarea "****"
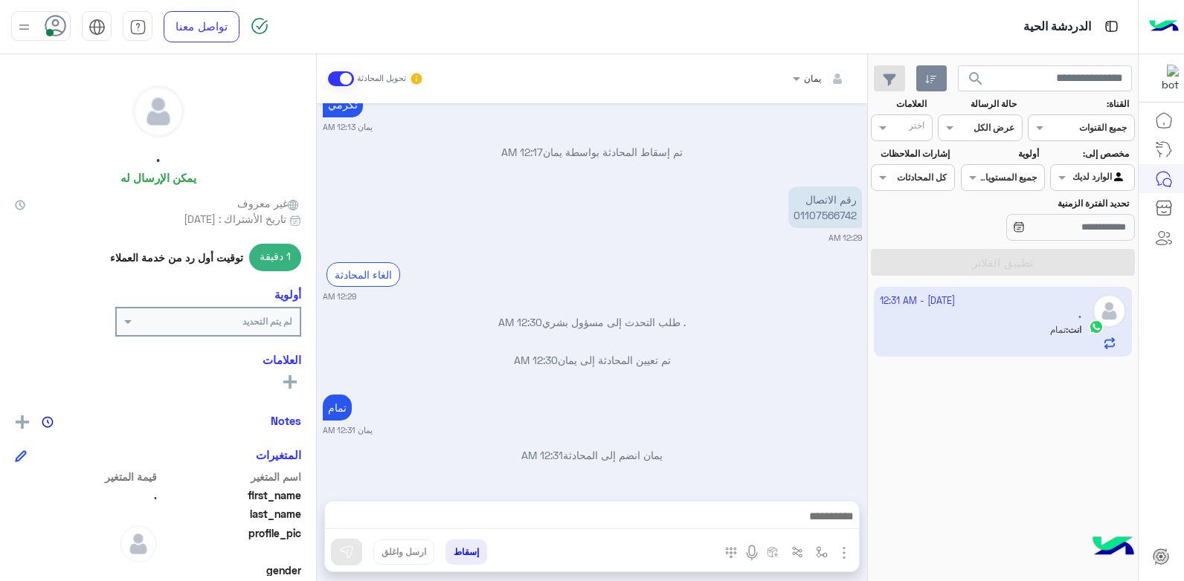
scroll to position [1057, 0]
click at [916, 65] on button "button" at bounding box center [931, 78] width 30 height 27
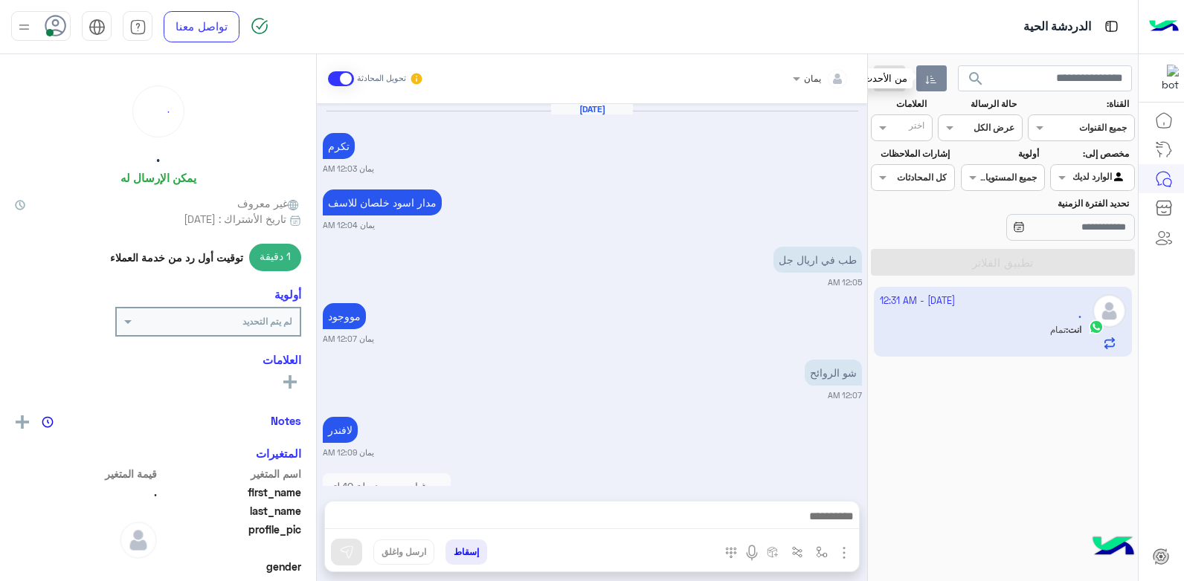
scroll to position [873, 0]
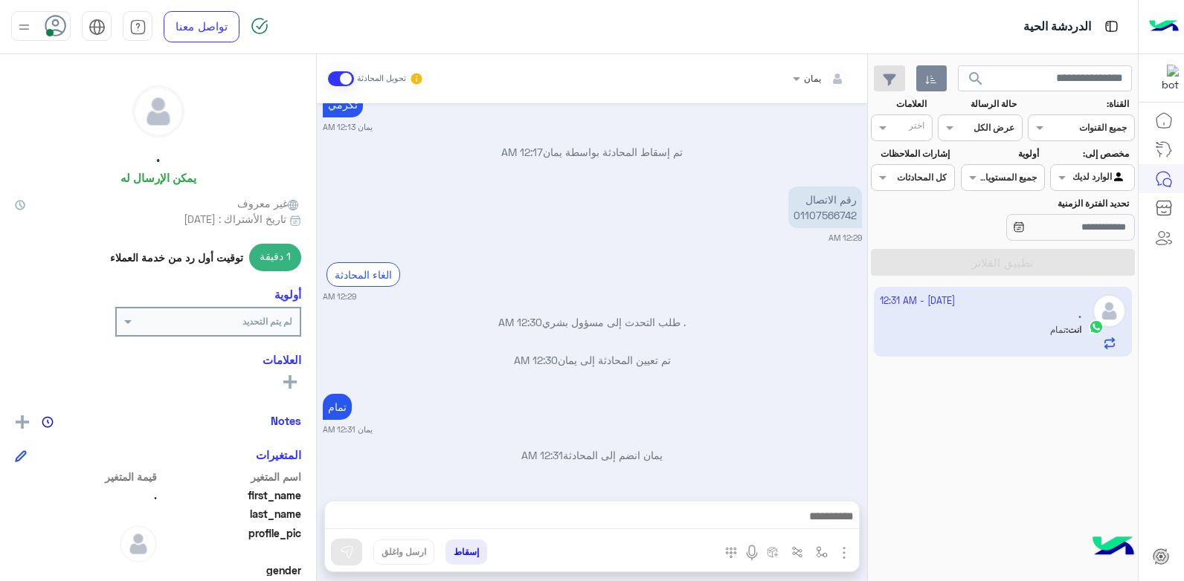
click at [467, 545] on button "إسقاط" at bounding box center [466, 552] width 42 height 25
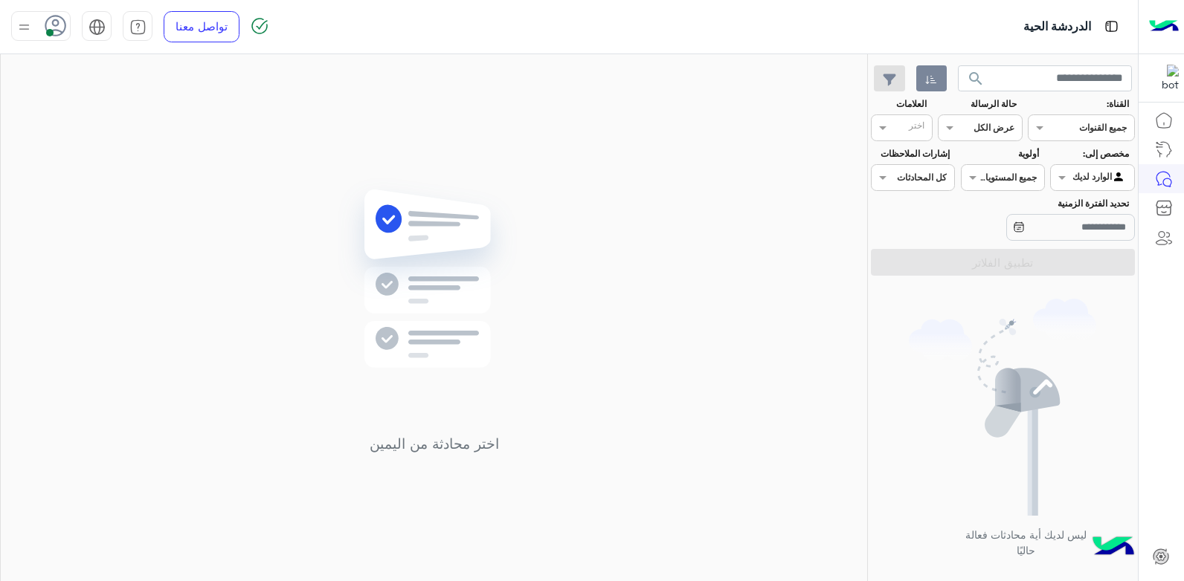
click at [973, 83] on span "search" at bounding box center [976, 79] width 18 height 18
click at [970, 72] on span "search" at bounding box center [976, 79] width 18 height 18
click at [42, 27] on div at bounding box center [40, 26] width 59 height 30
drag, startPoint x: 144, startPoint y: 208, endPoint x: 225, endPoint y: 229, distance: 83.0
click at [148, 210] on span "غير متصل" at bounding box center [158, 212] width 43 height 16
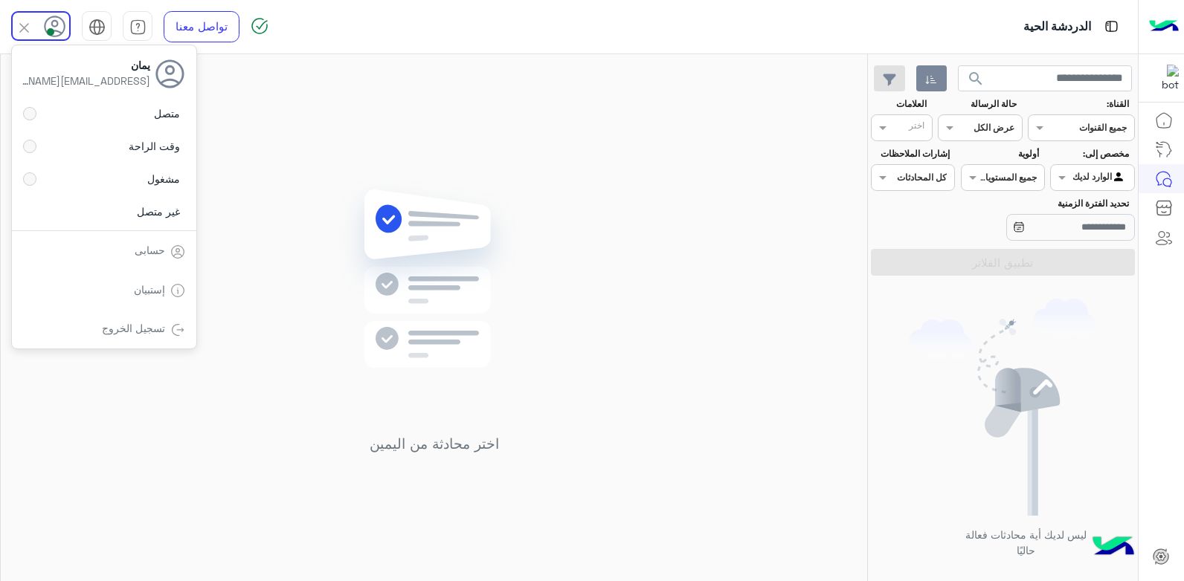
click at [320, 229] on div "اختر محادثة من اليمين" at bounding box center [434, 320] width 866 height 533
click at [53, 28] on icon at bounding box center [56, 26] width 22 height 22
click at [150, 329] on link "تسجيل الخروج" at bounding box center [133, 328] width 63 height 13
click at [376, 300] on img at bounding box center [433, 301] width 215 height 247
